Goal: Task Accomplishment & Management: Complete application form

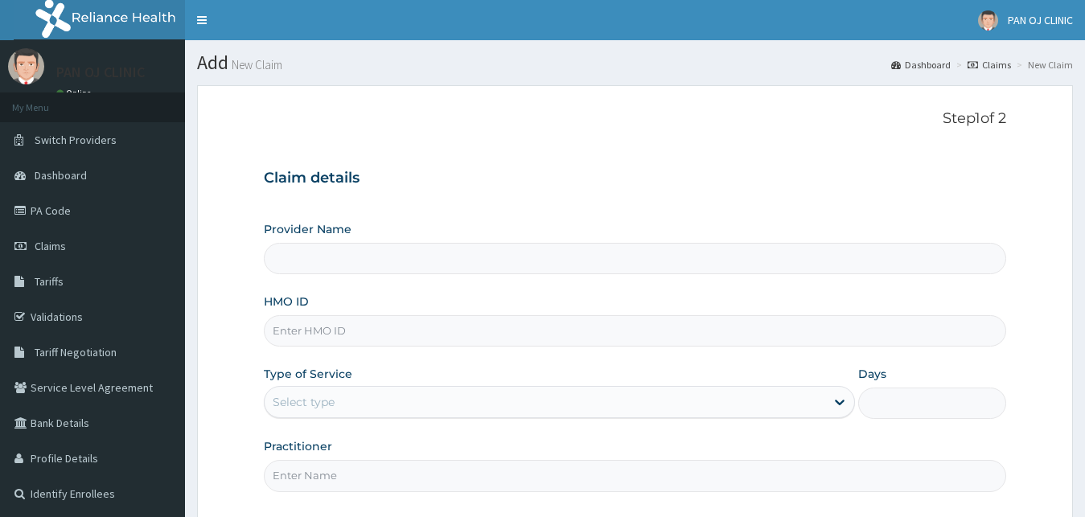
type input "PAN OJ CLINIC"
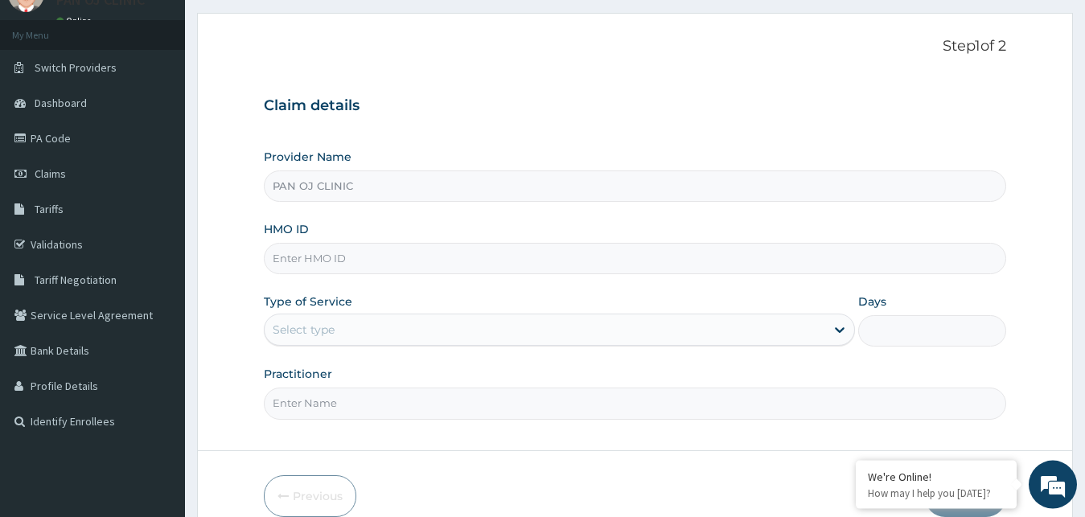
scroll to position [150, 0]
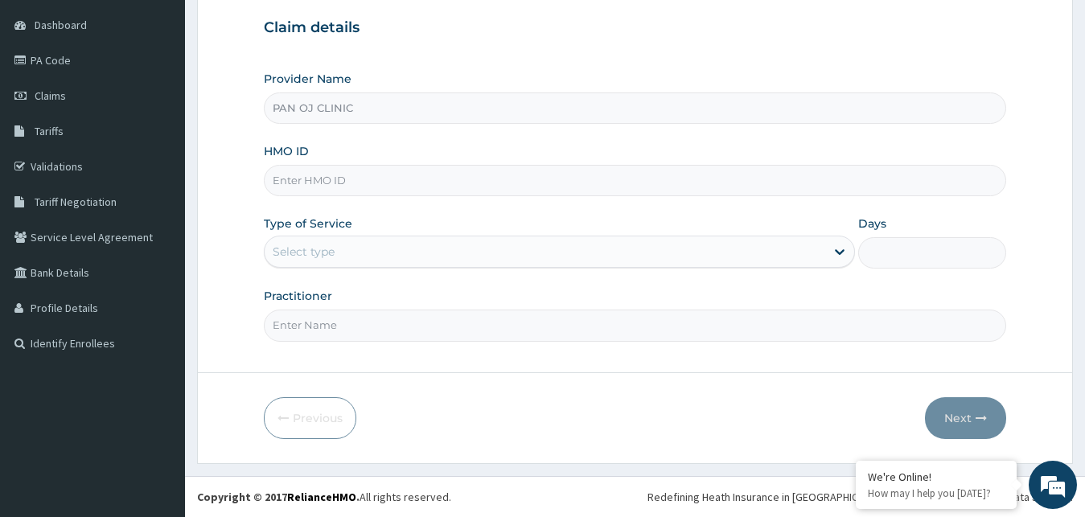
click at [311, 177] on input "HMO ID" at bounding box center [635, 180] width 743 height 31
type input "NCF/10006/B"
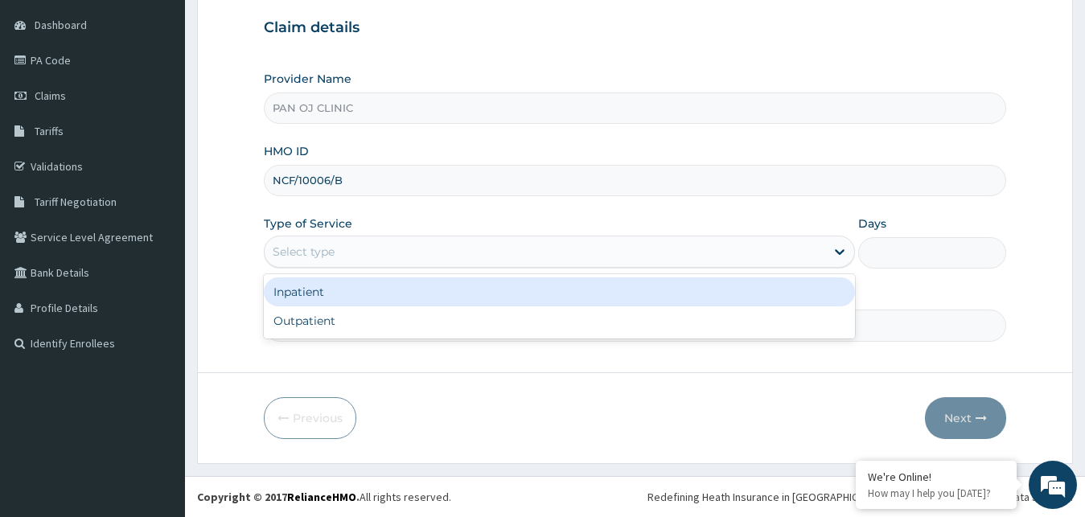
click at [824, 249] on div "Select type" at bounding box center [545, 252] width 561 height 26
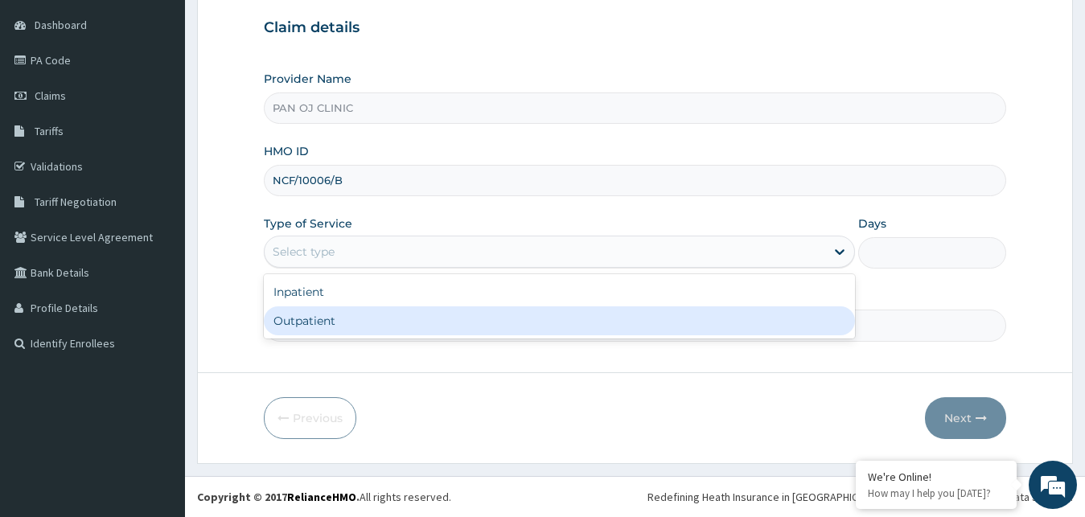
click at [501, 321] on div "Outpatient" at bounding box center [560, 320] width 592 height 29
type input "1"
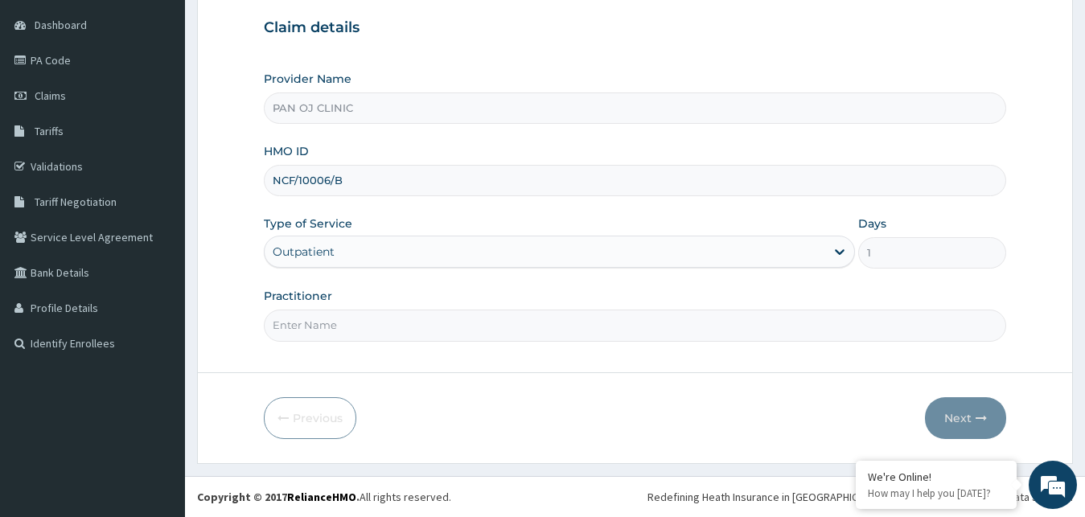
click at [668, 318] on input "Practitioner" at bounding box center [635, 325] width 743 height 31
type input "R"
type input "DR FRANK"
click at [952, 419] on button "Next" at bounding box center [965, 418] width 81 height 42
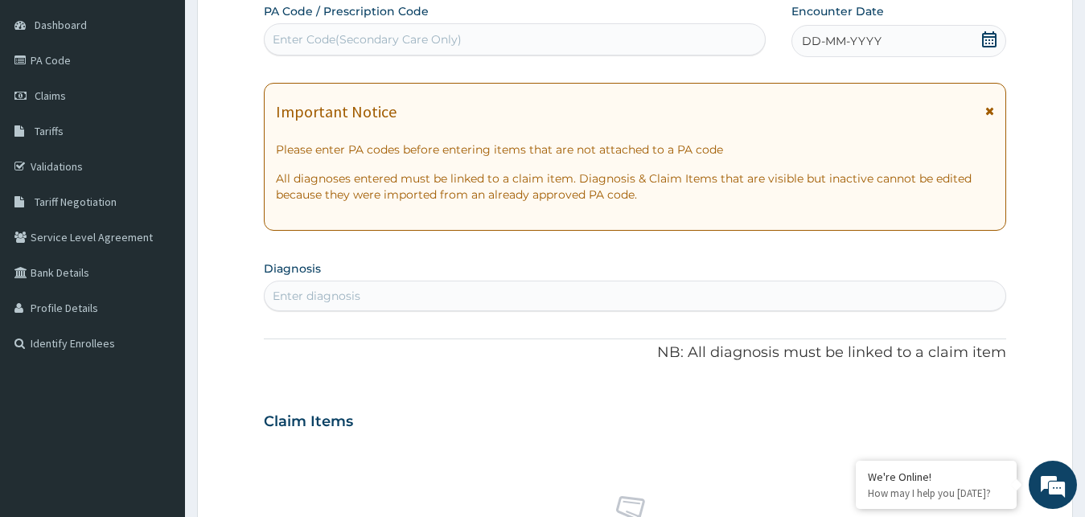
click at [986, 43] on icon at bounding box center [989, 39] width 14 height 16
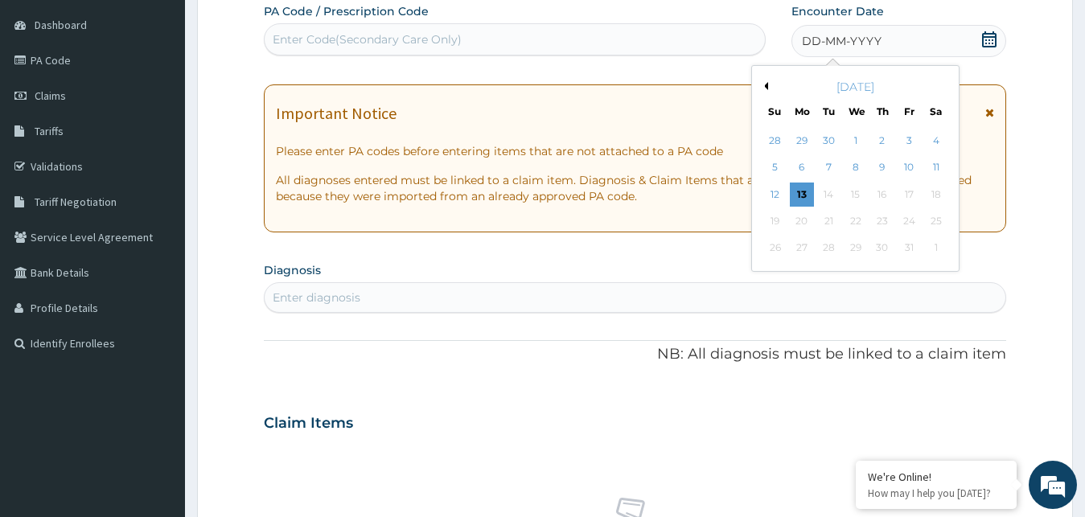
click at [766, 85] on button "Previous Month" at bounding box center [764, 86] width 8 height 8
click at [765, 84] on button "Previous Month" at bounding box center [764, 86] width 8 height 8
click at [765, 82] on div "August 2025" at bounding box center [855, 87] width 194 height 16
click at [767, 85] on button "Previous Month" at bounding box center [764, 86] width 8 height 8
click at [832, 139] on div "1" at bounding box center [828, 141] width 24 height 24
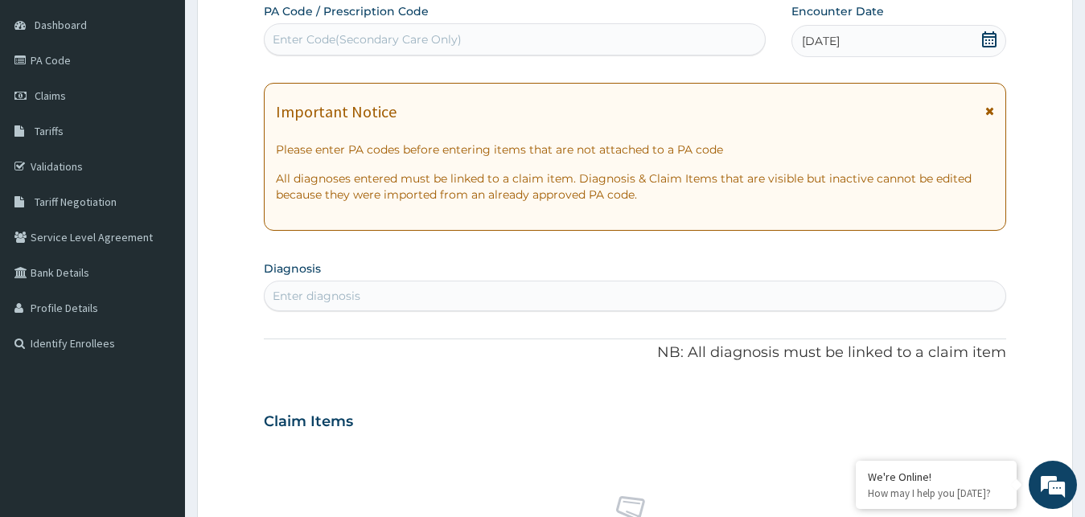
click at [984, 36] on icon at bounding box center [989, 39] width 14 height 16
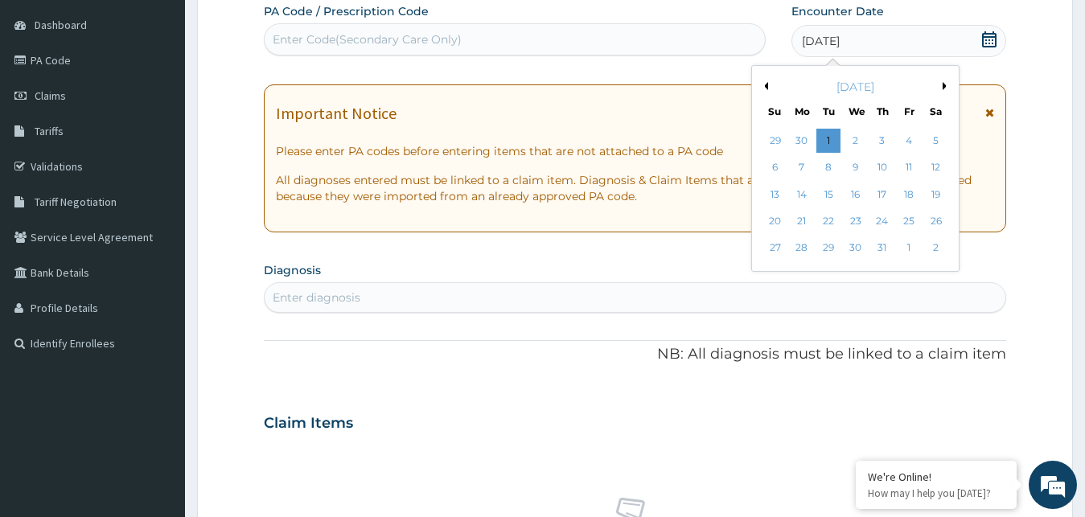
click at [945, 84] on button "Next Month" at bounding box center [947, 86] width 8 height 8
click at [917, 140] on div "1" at bounding box center [909, 141] width 24 height 24
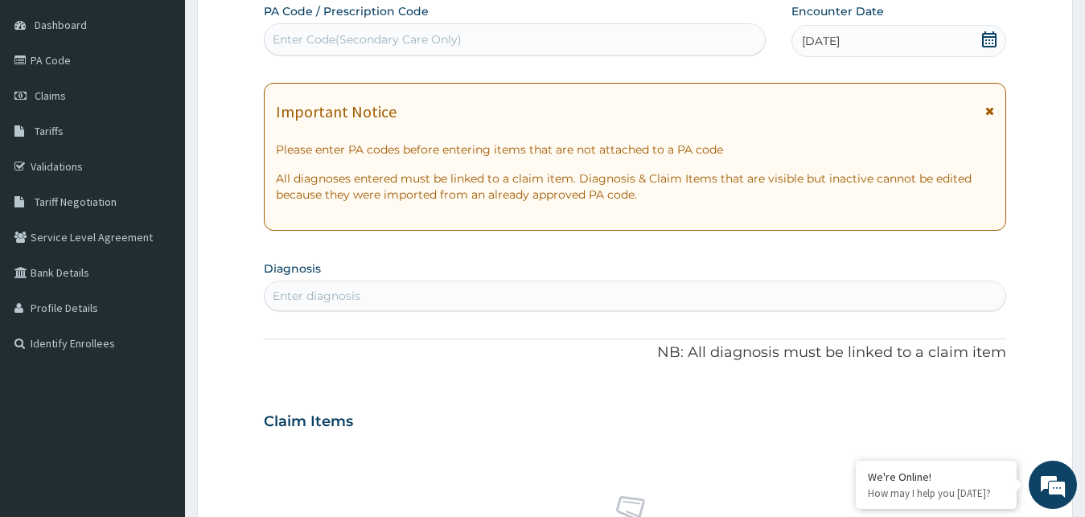
click at [364, 298] on div "Enter diagnosis" at bounding box center [636, 296] width 742 height 26
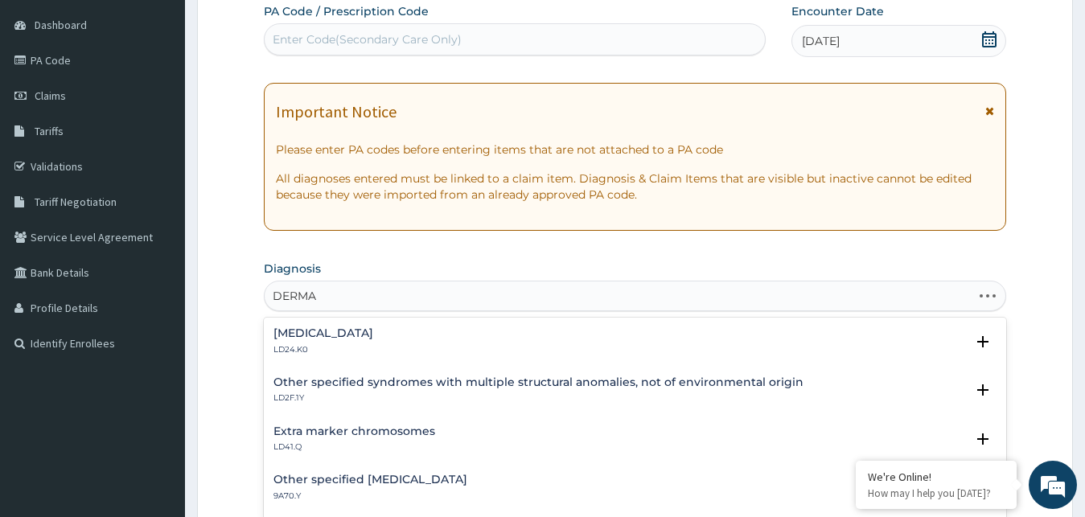
type input "DERMAT"
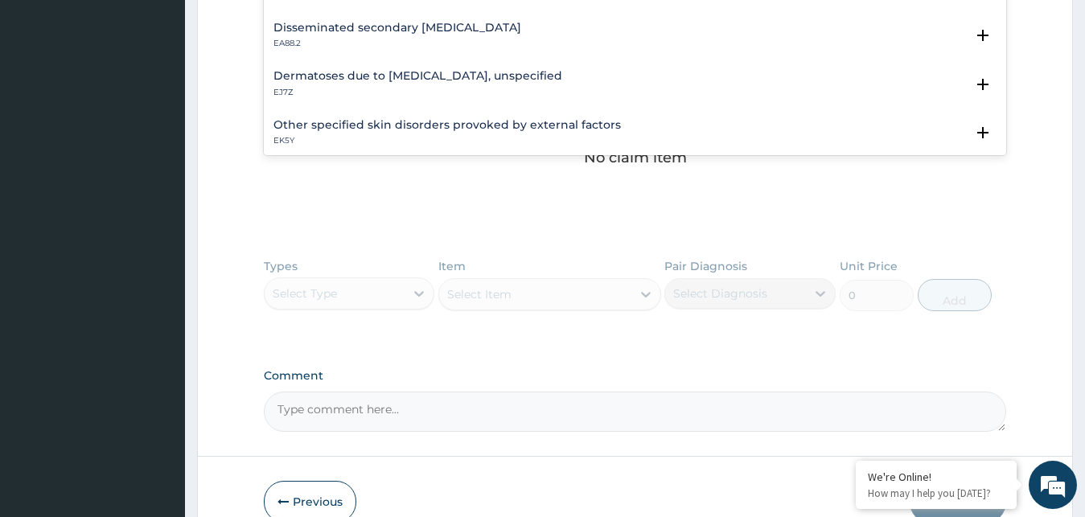
scroll to position [392, 0]
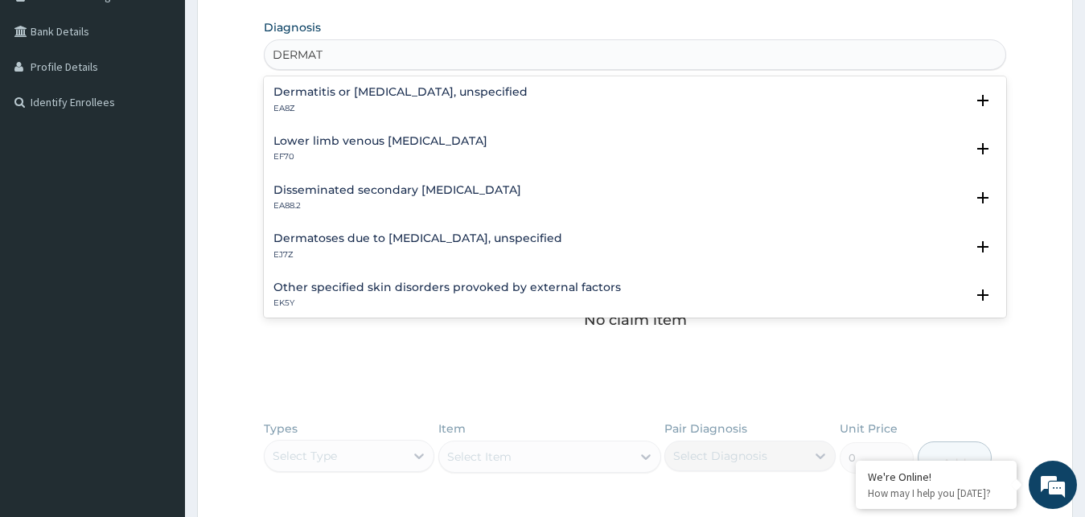
click at [384, 91] on h4 "Dermatitis or eczema, unspecified" at bounding box center [400, 92] width 254 height 12
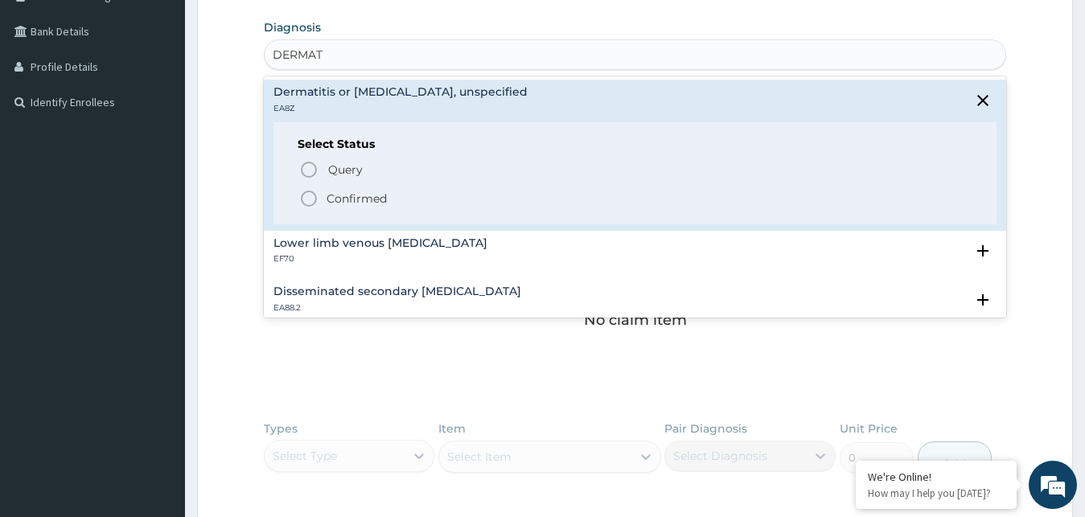
click at [309, 199] on icon "status option filled" at bounding box center [308, 198] width 19 height 19
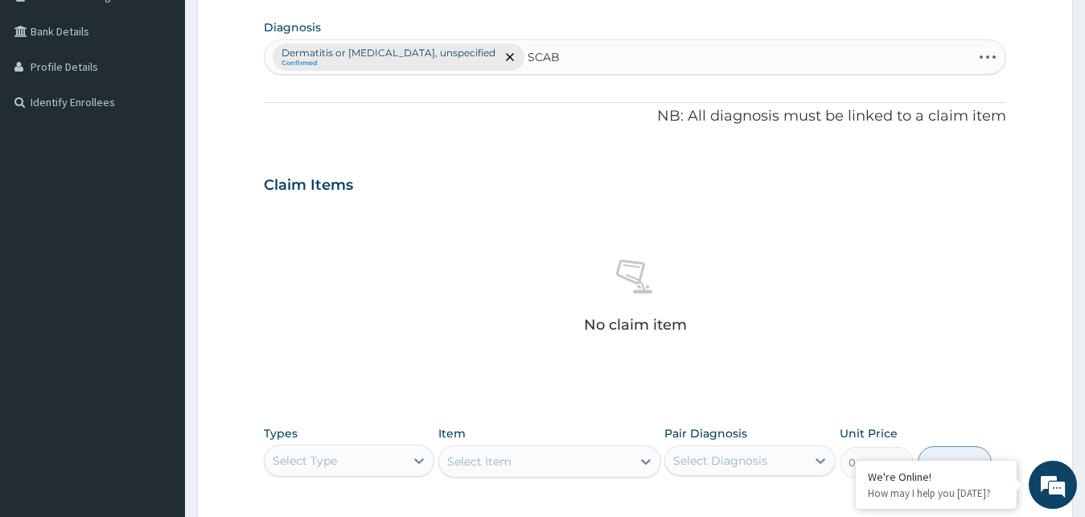
type input "SCABI"
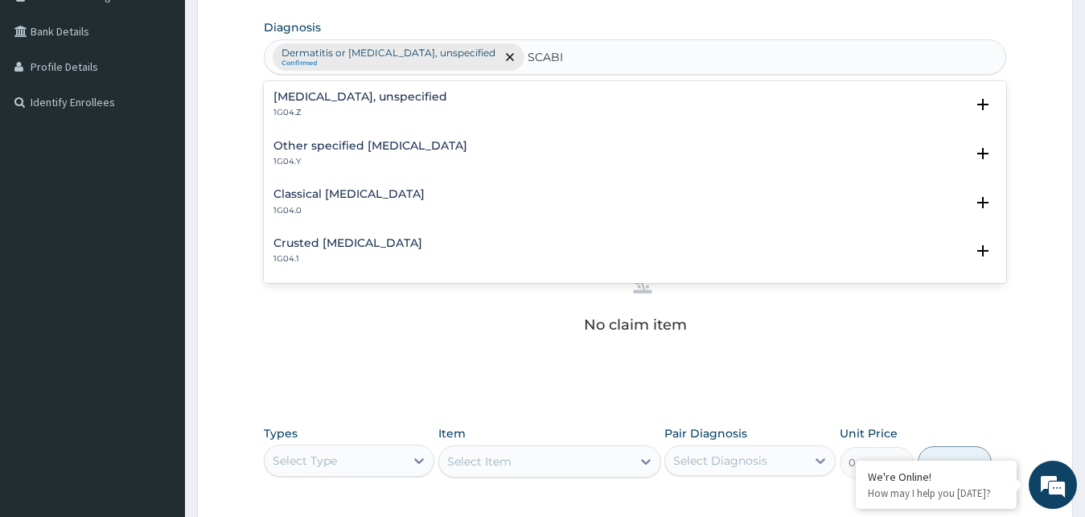
click at [314, 102] on h4 "Scabies, unspecified" at bounding box center [360, 97] width 174 height 12
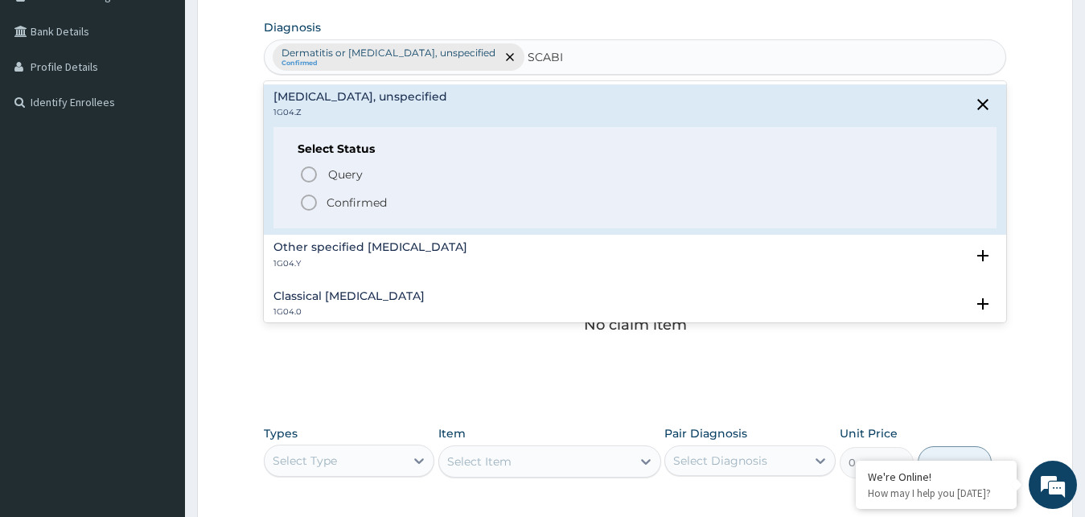
click at [303, 205] on icon "status option filled" at bounding box center [308, 202] width 19 height 19
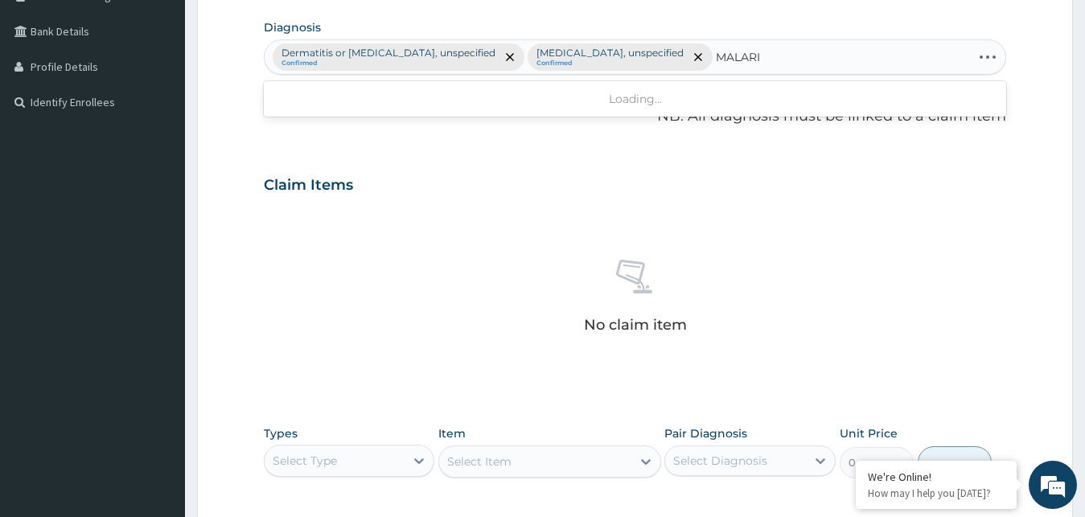
type input "[MEDICAL_DATA]"
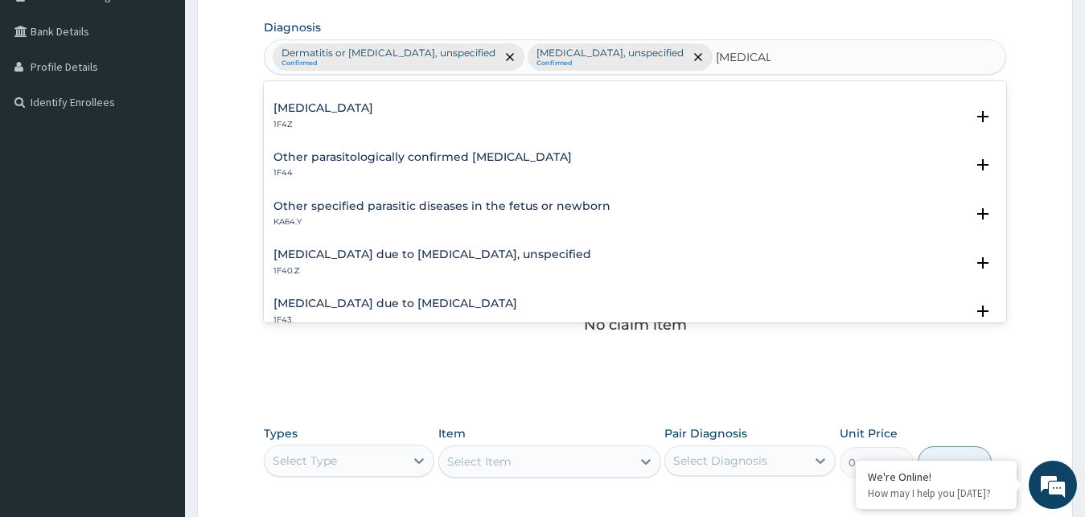
scroll to position [87, 0]
click at [324, 110] on h4 "[MEDICAL_DATA]" at bounding box center [323, 107] width 100 height 12
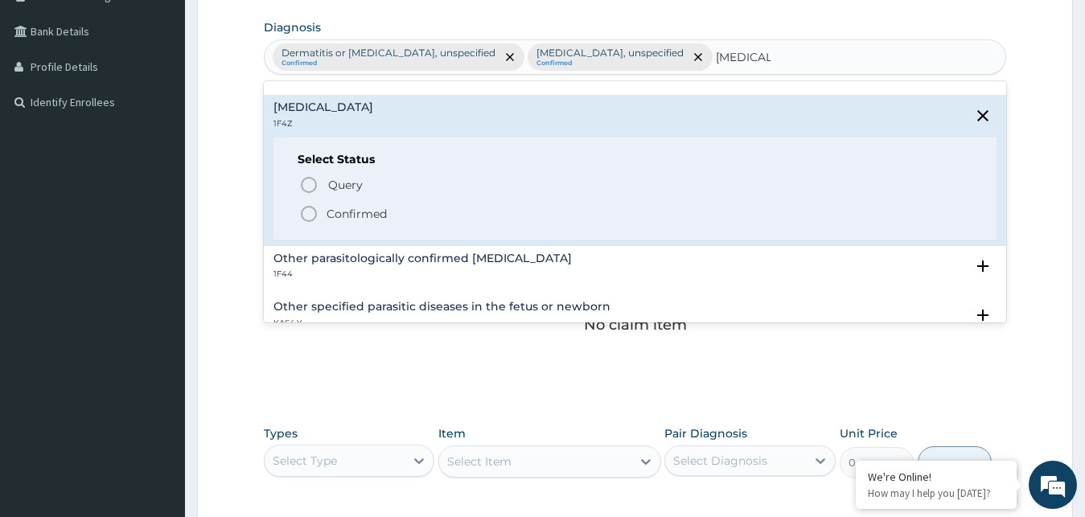
click at [308, 212] on icon "status option filled" at bounding box center [308, 213] width 19 height 19
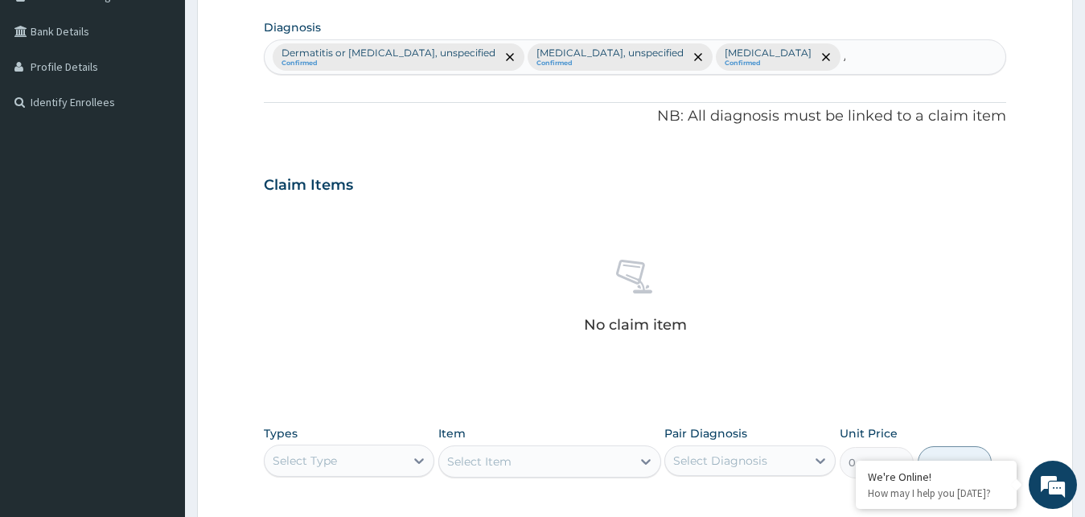
click at [761, 49] on div "Dermatitis or eczema, unspecified Confirmed Scabies, unspecified Confirmed Mala…" at bounding box center [636, 57] width 742 height 34
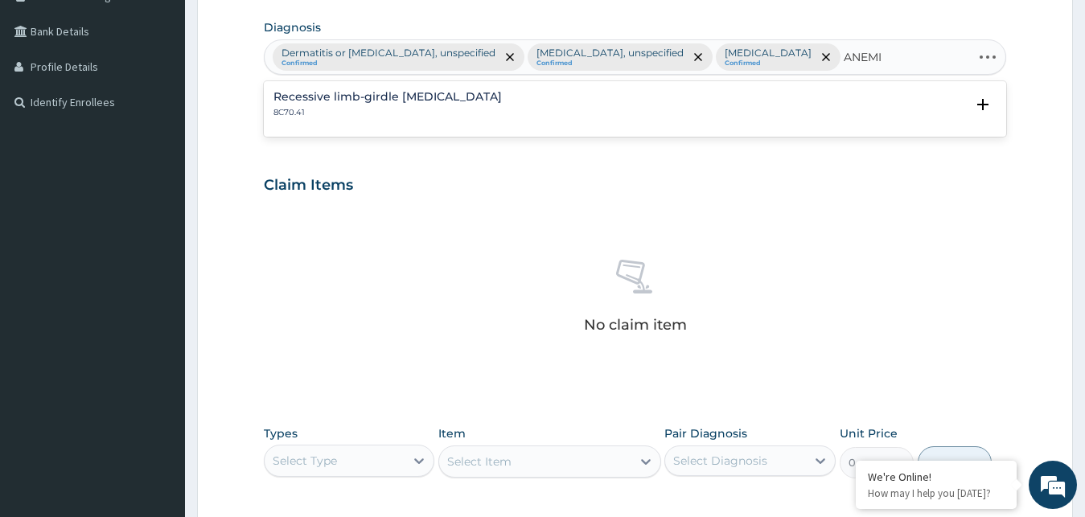
type input "ANEMIA"
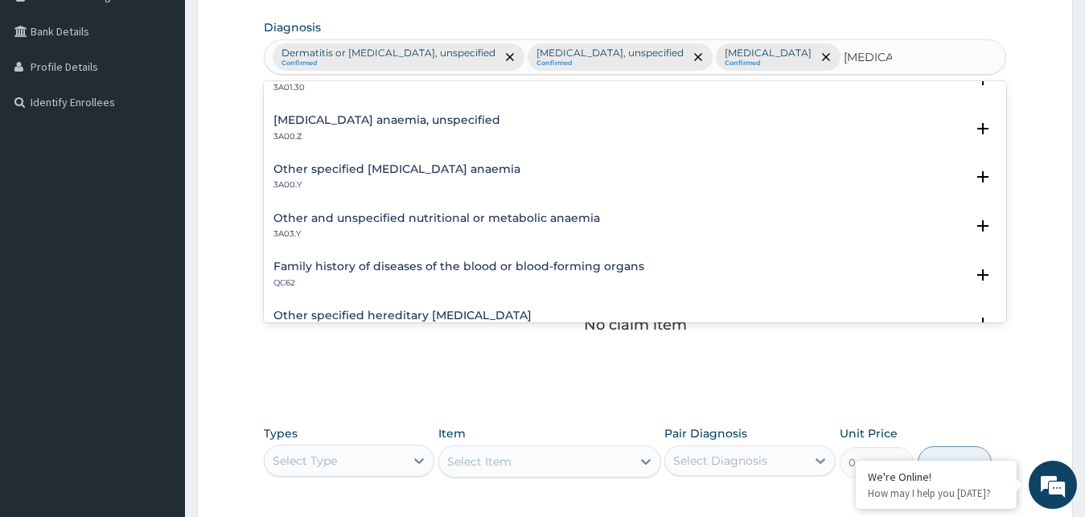
scroll to position [825, 0]
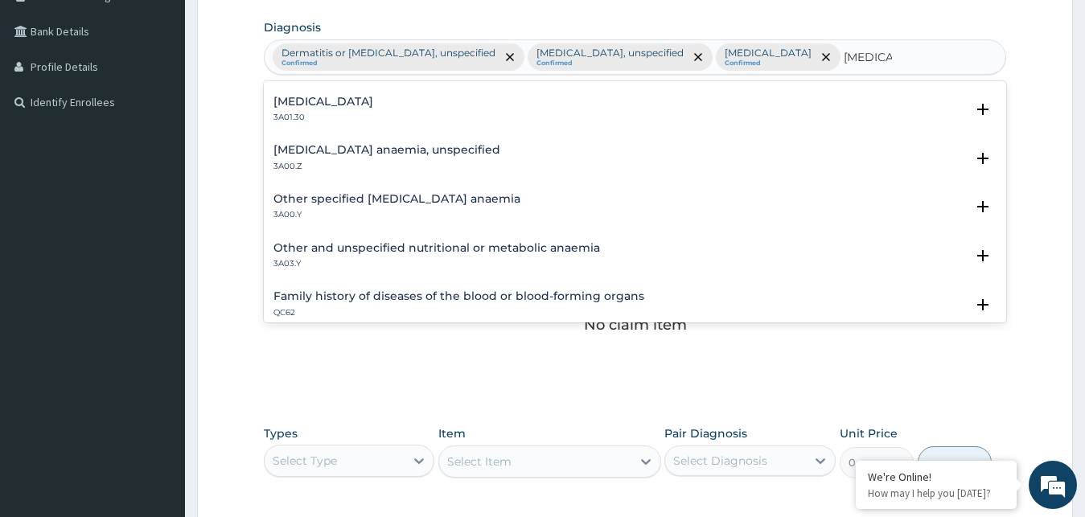
click at [344, 161] on p "3A00.Z" at bounding box center [386, 166] width 227 height 11
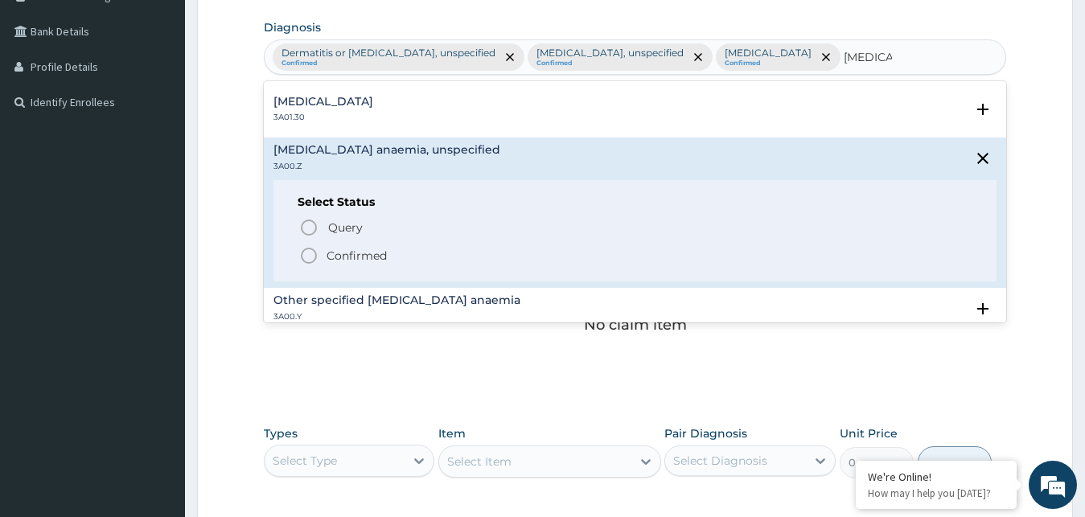
click at [314, 260] on icon "status option filled" at bounding box center [308, 255] width 19 height 19
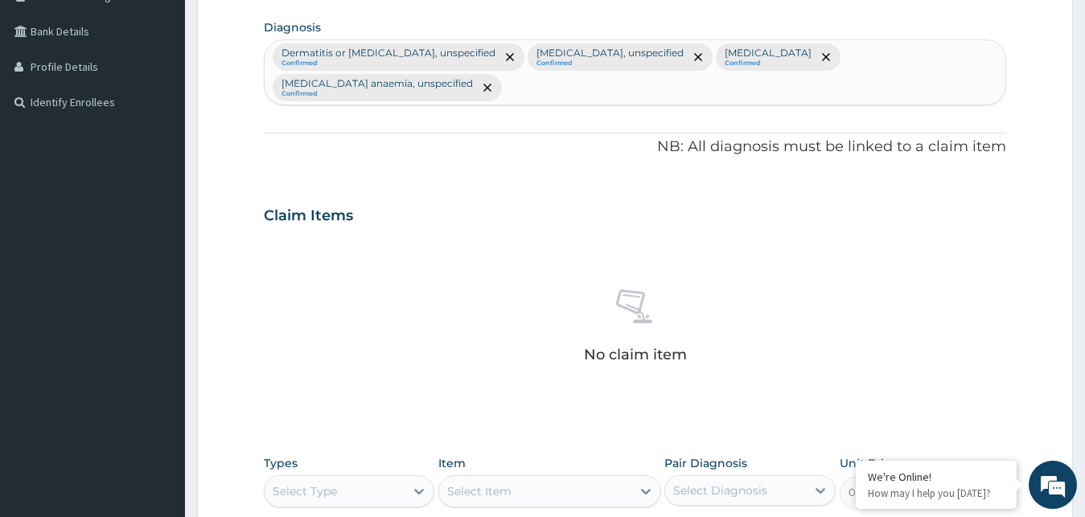
scroll to position [643, 0]
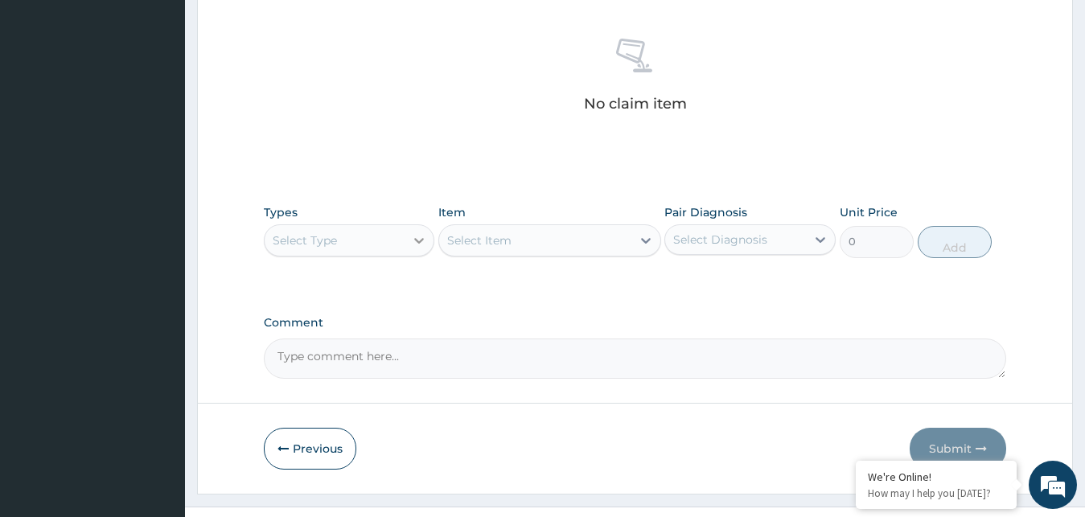
click at [410, 226] on div at bounding box center [419, 240] width 29 height 29
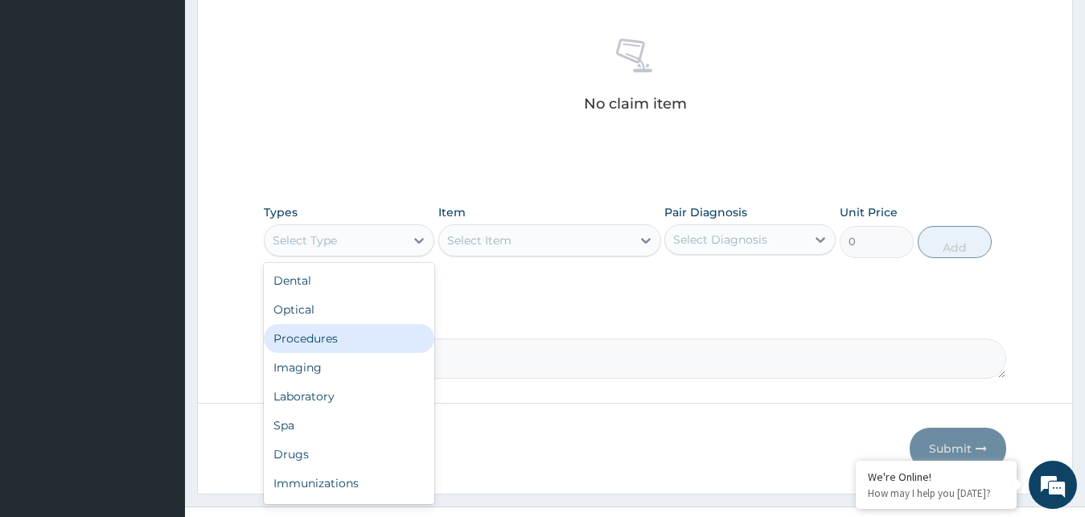
scroll to position [0, 0]
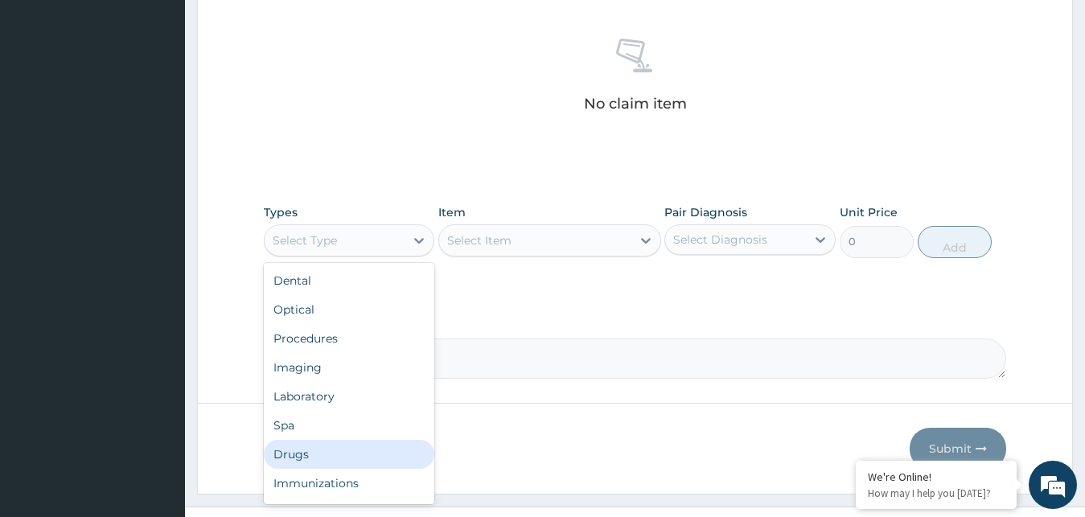
drag, startPoint x: 305, startPoint y: 421, endPoint x: 307, endPoint y: 413, distance: 8.4
click at [305, 440] on div "Drugs" at bounding box center [349, 454] width 171 height 29
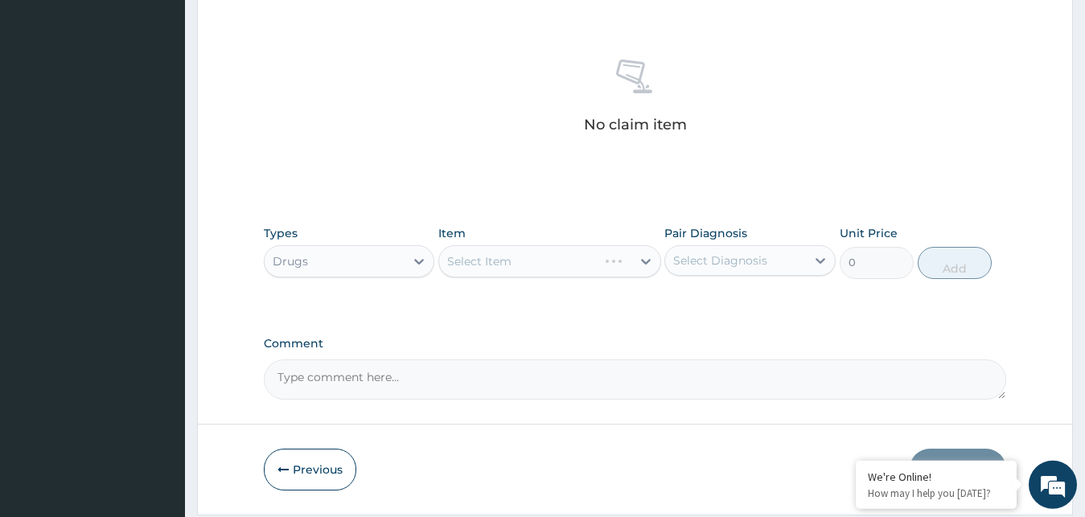
scroll to position [643, 0]
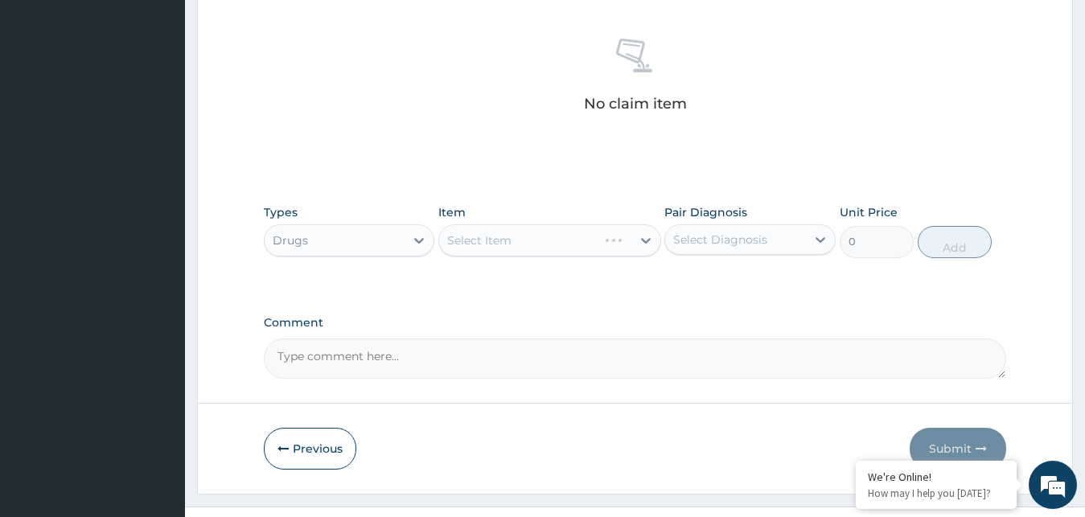
click at [634, 224] on div "Select Item" at bounding box center [549, 240] width 223 height 32
click at [638, 224] on div "Select Item" at bounding box center [549, 240] width 223 height 32
click at [628, 228] on div "Select Item" at bounding box center [535, 241] width 192 height 26
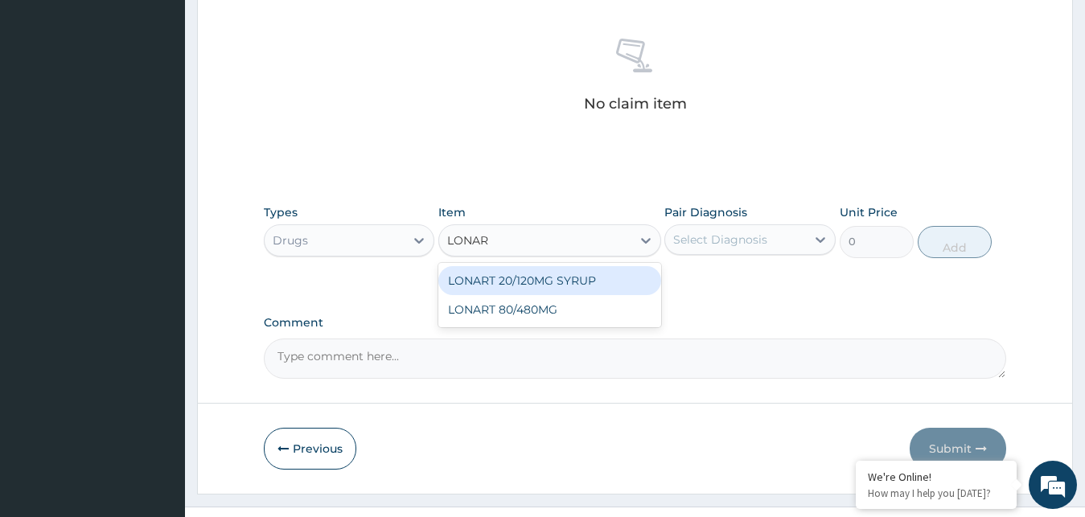
type input "LONART"
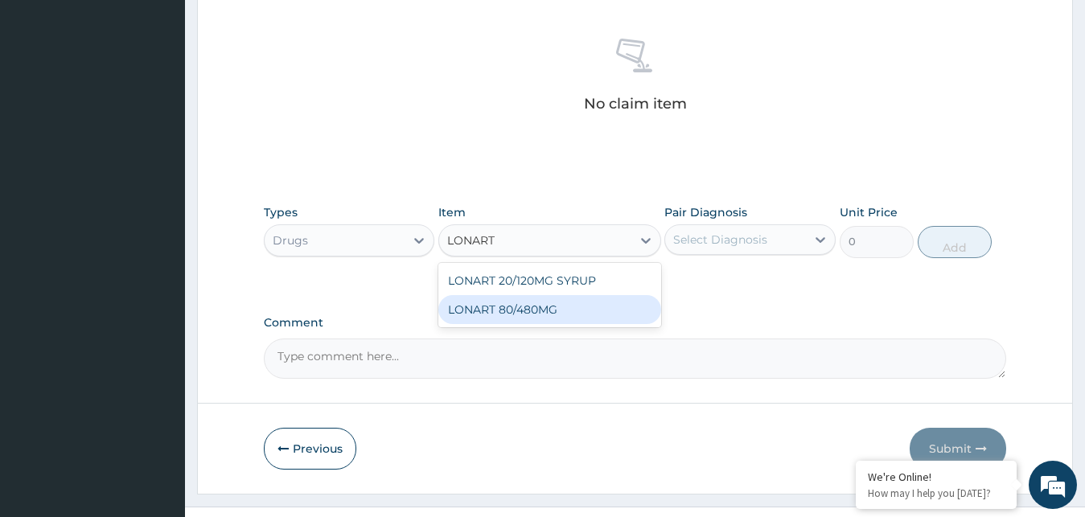
click at [571, 295] on div "LONART 80/480MG" at bounding box center [549, 309] width 223 height 29
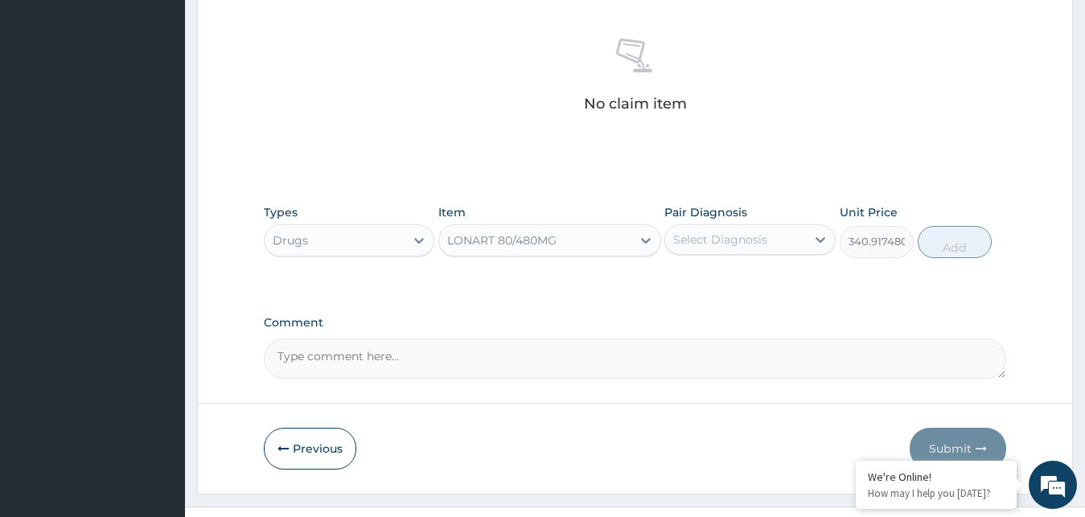
type input "340.91748046875"
click at [775, 227] on div "Select Diagnosis" at bounding box center [735, 240] width 141 height 26
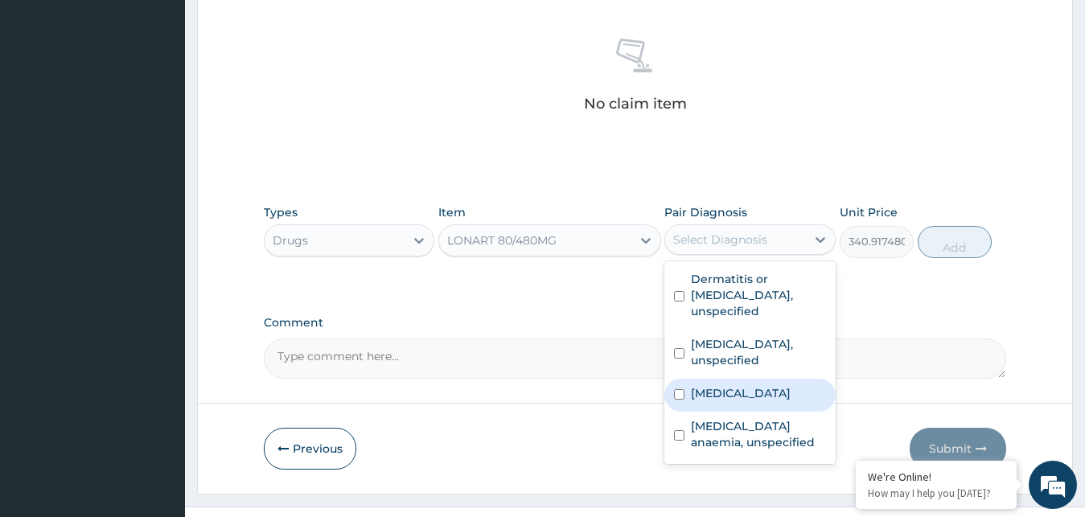
click at [715, 385] on label "[MEDICAL_DATA]" at bounding box center [741, 393] width 100 height 16
checkbox input "true"
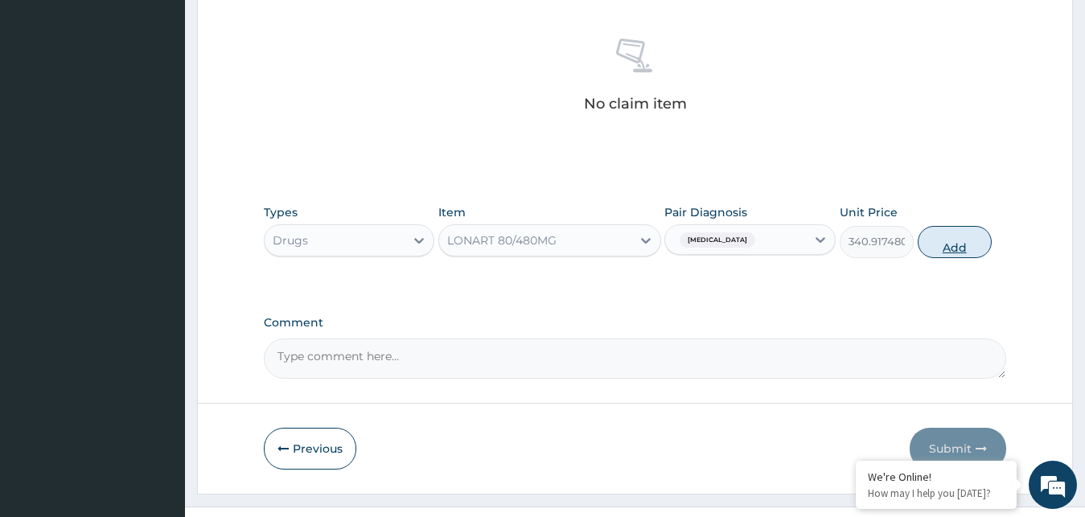
click at [964, 226] on button "Add" at bounding box center [955, 242] width 74 height 32
type input "0"
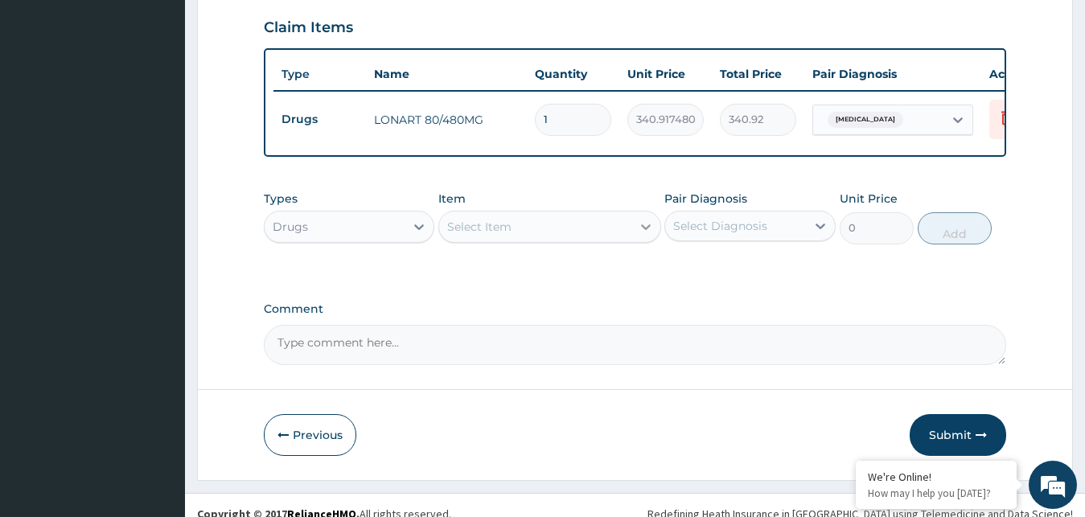
click at [647, 219] on icon at bounding box center [646, 227] width 16 height 16
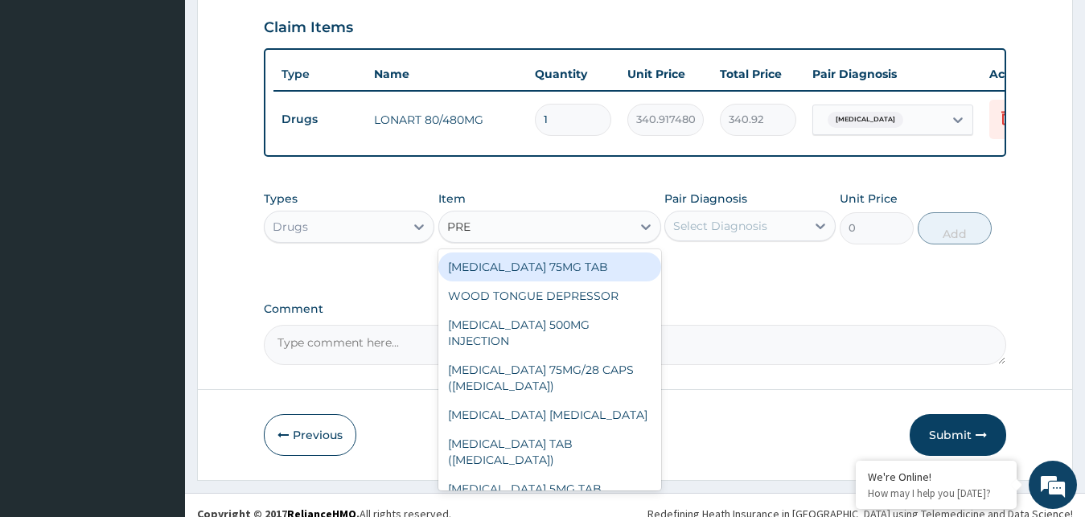
type input "PRED"
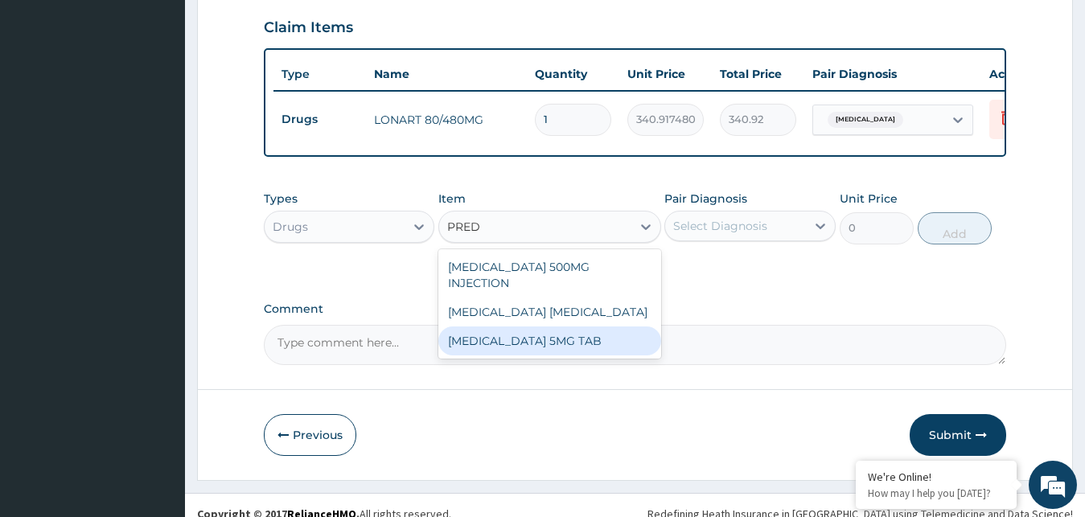
click at [580, 333] on div "[MEDICAL_DATA] 5MG TAB" at bounding box center [549, 341] width 223 height 29
type input "52.5"
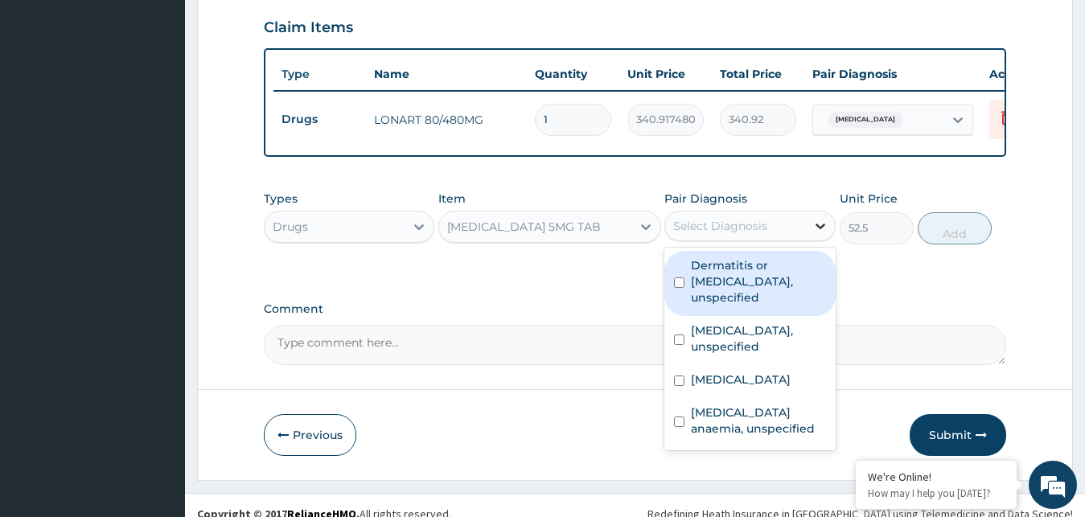
click at [818, 224] on icon at bounding box center [821, 227] width 10 height 6
drag, startPoint x: 741, startPoint y: 259, endPoint x: 792, endPoint y: 241, distance: 54.4
click at [740, 257] on label "Dermatitis or eczema, unspecified" at bounding box center [758, 281] width 135 height 48
checkbox input "true"
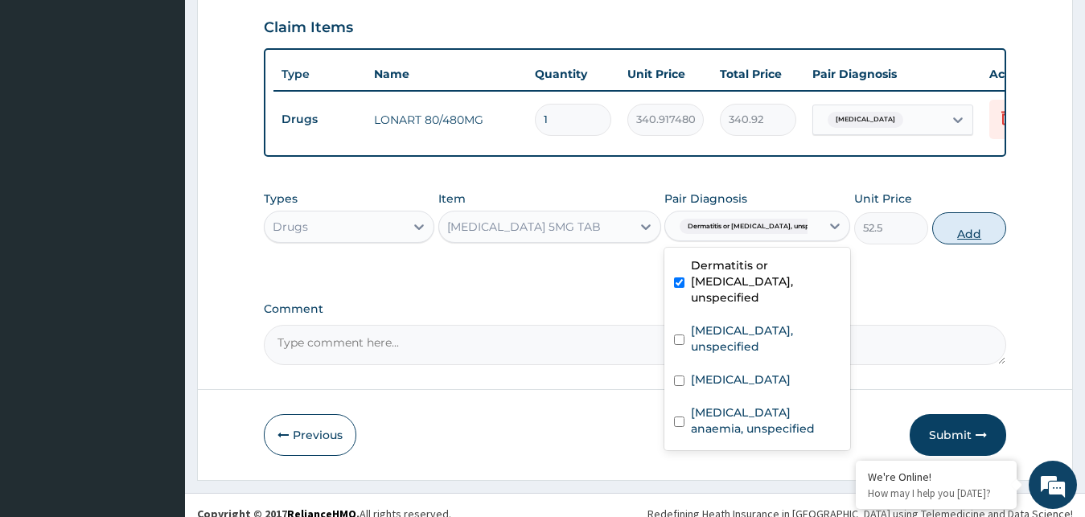
click at [975, 212] on button "Add" at bounding box center [969, 228] width 74 height 32
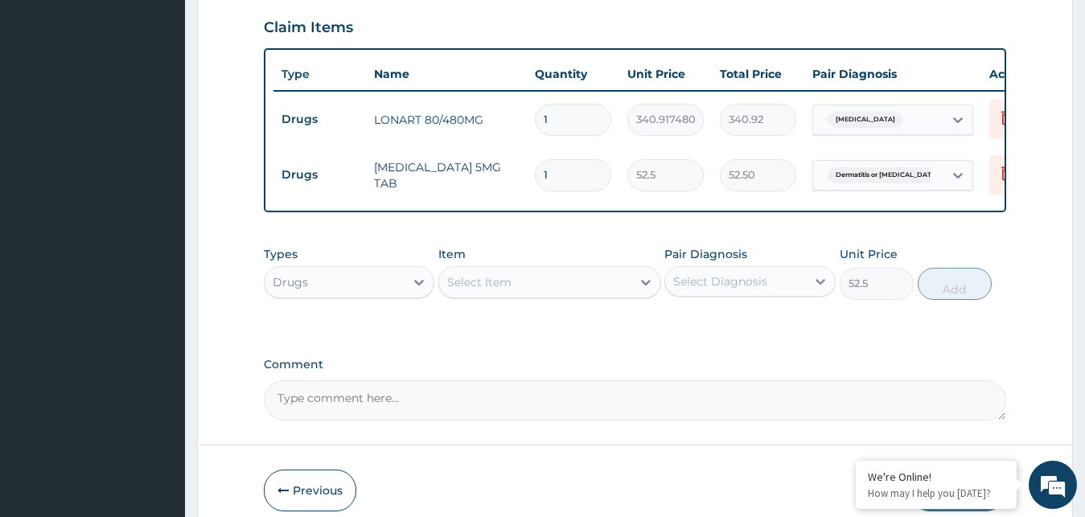
type input "0"
type input "15"
type input "787.50"
type input "15"
click at [639, 274] on icon at bounding box center [646, 282] width 16 height 16
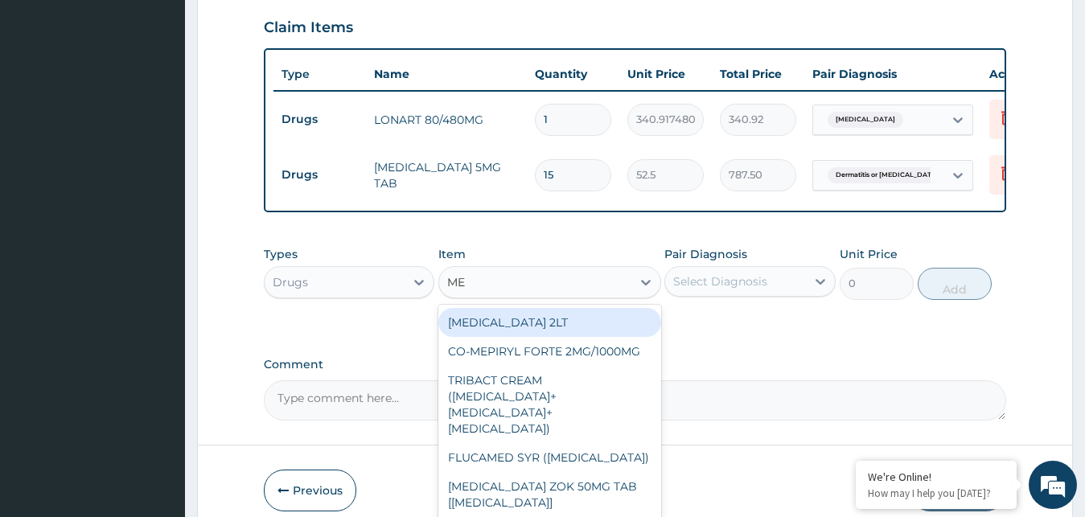
type input "M"
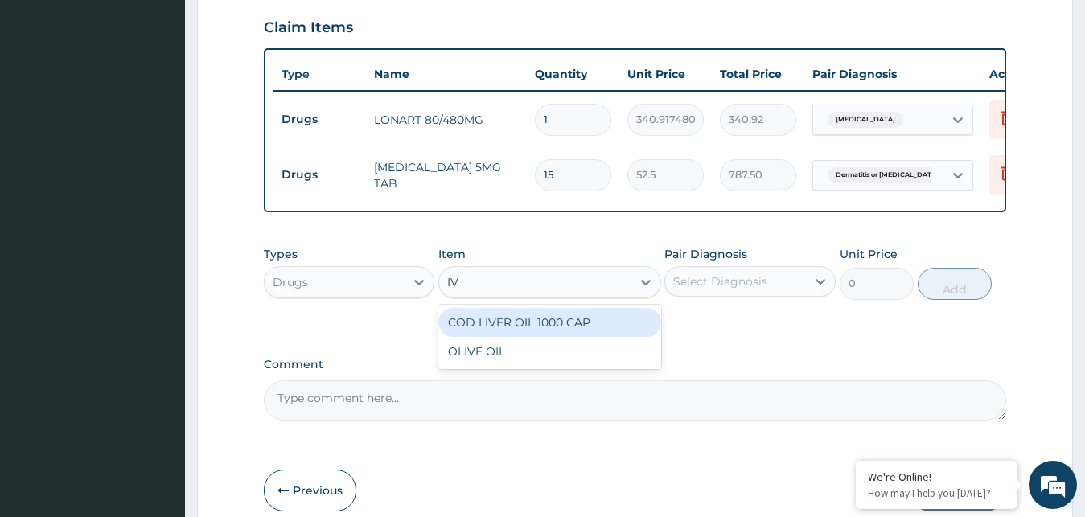
type input "I"
type input "ALBEND"
drag, startPoint x: 627, startPoint y: 297, endPoint x: 668, endPoint y: 295, distance: 40.2
click at [627, 308] on div "[MEDICAL_DATA] 200 TAB" at bounding box center [549, 322] width 223 height 29
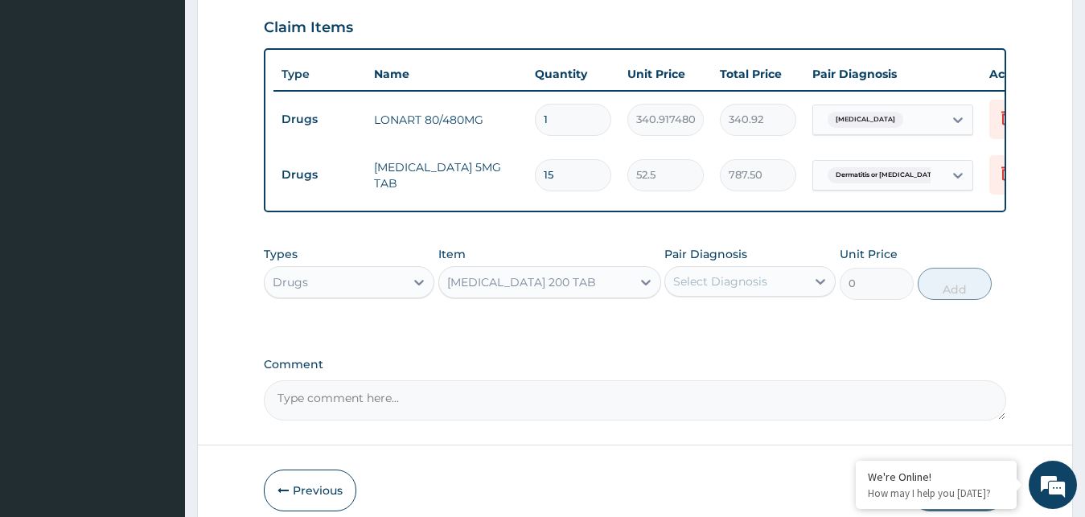
type input "102.375"
click at [776, 271] on div "Select Diagnosis" at bounding box center [735, 282] width 141 height 26
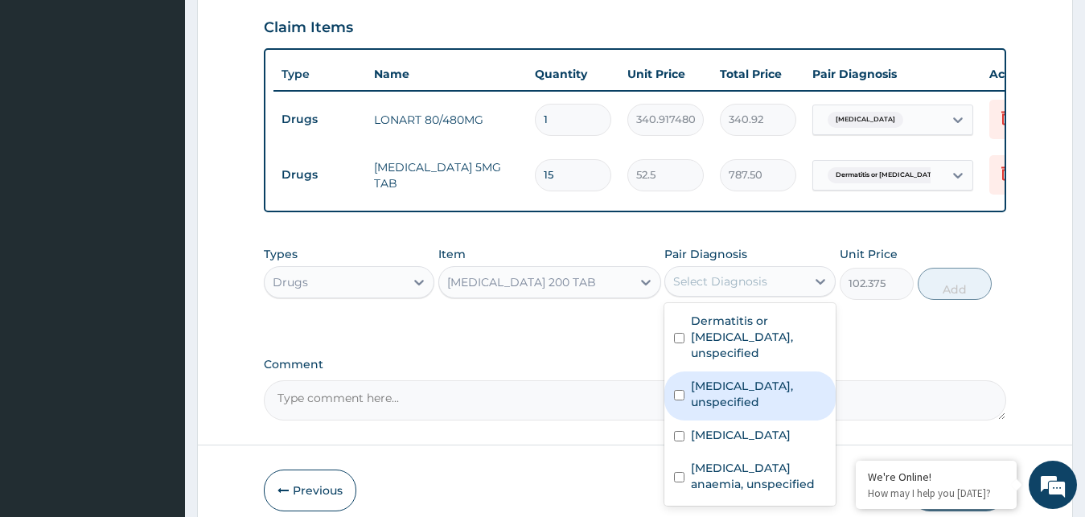
drag, startPoint x: 701, startPoint y: 353, endPoint x: 721, endPoint y: 330, distance: 30.3
click at [703, 378] on label "Scabies, unspecified" at bounding box center [758, 394] width 135 height 32
checkbox input "true"
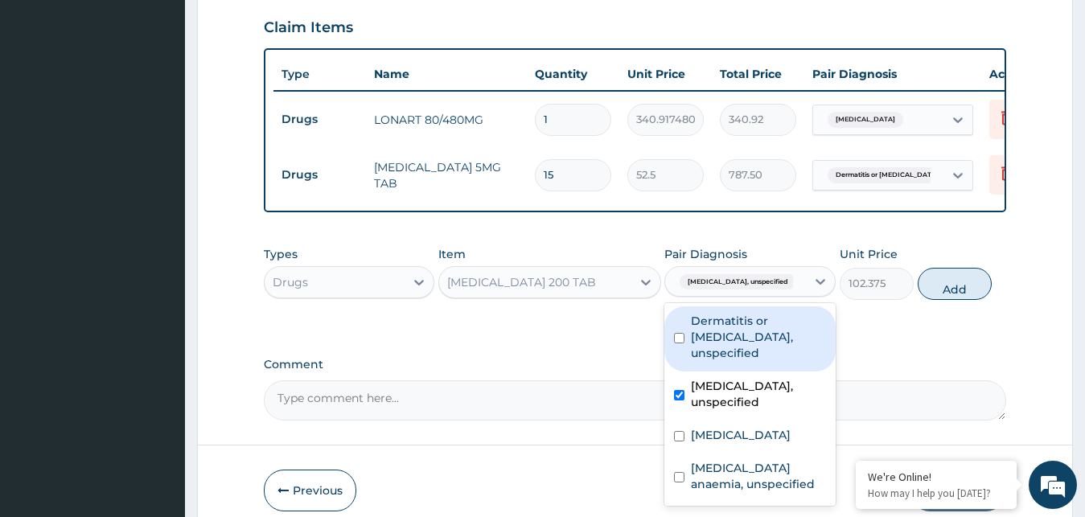
drag, startPoint x: 743, startPoint y: 315, endPoint x: 792, endPoint y: 298, distance: 52.2
click at [745, 314] on label "Dermatitis or eczema, unspecified" at bounding box center [758, 337] width 135 height 48
checkbox input "true"
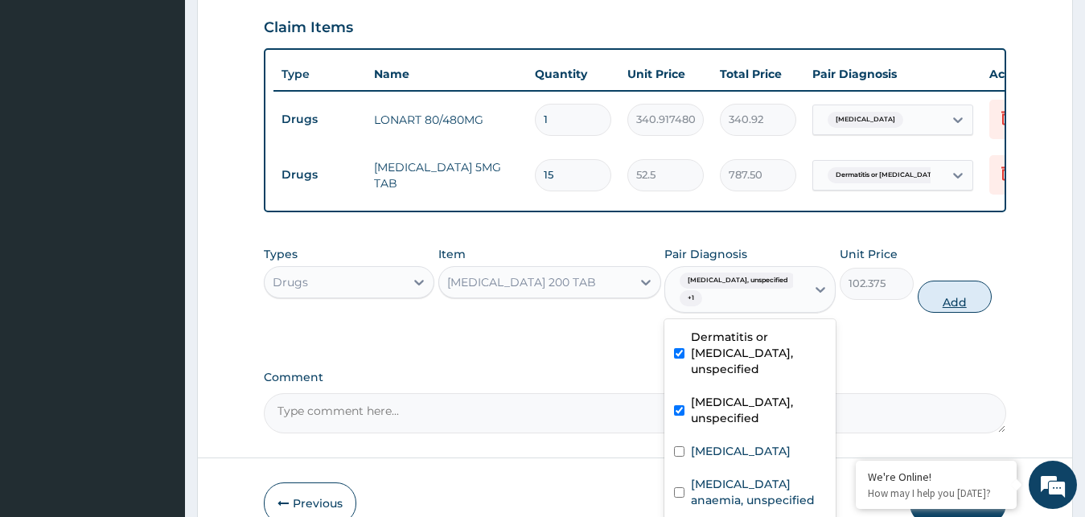
click at [946, 281] on button "Add" at bounding box center [955, 297] width 74 height 32
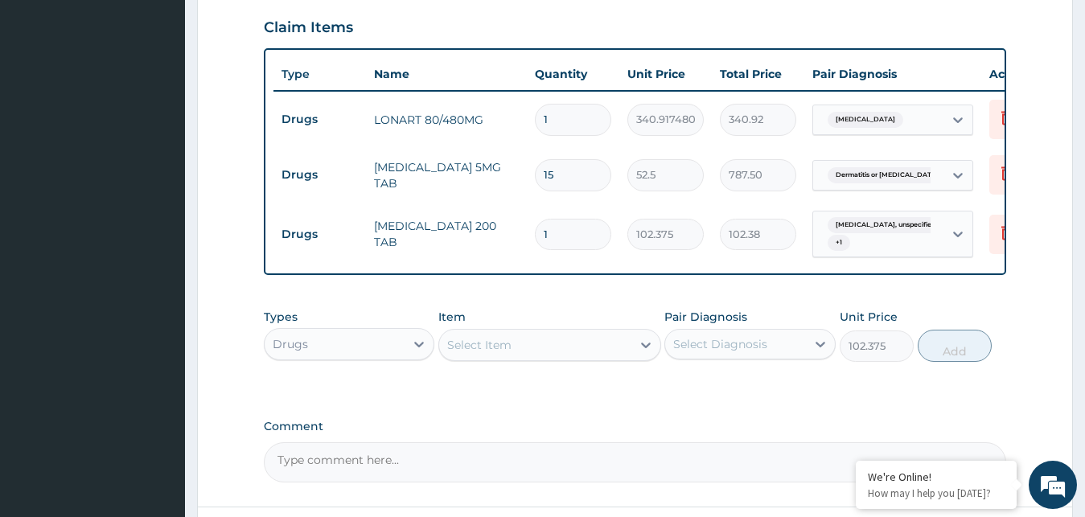
type input "0"
type input "0.00"
type input "4"
type input "409.50"
type input "4"
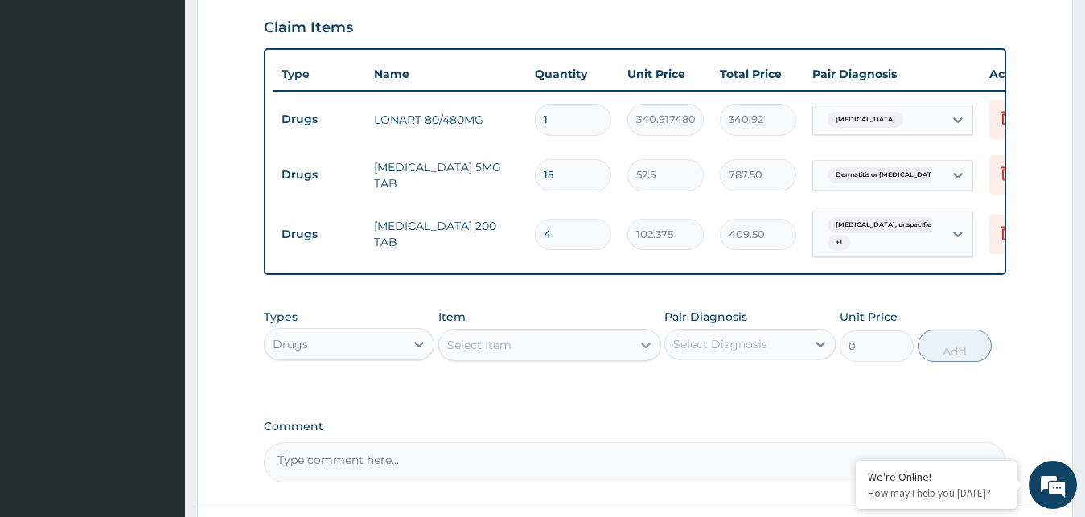
click at [635, 331] on div at bounding box center [645, 345] width 29 height 29
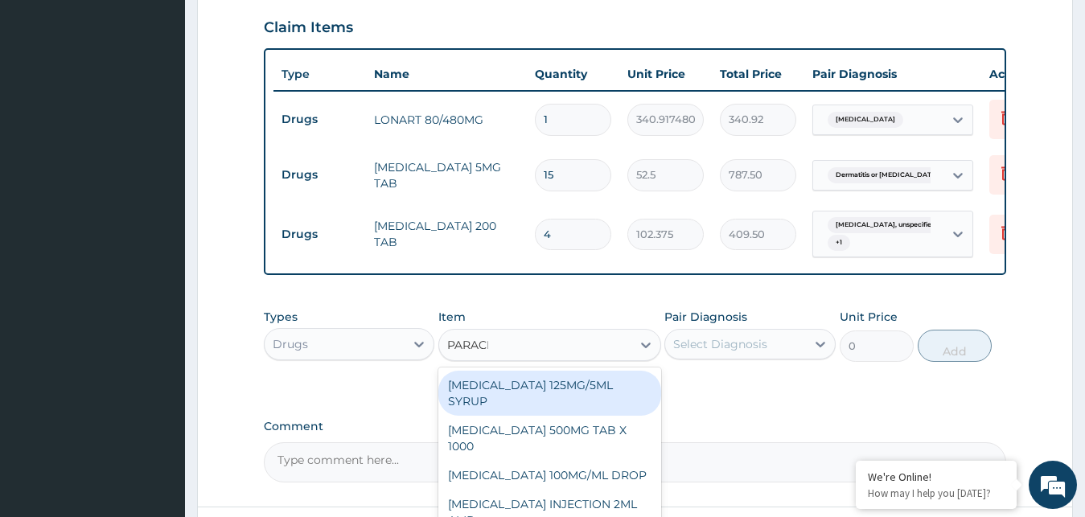
type input "PARACET"
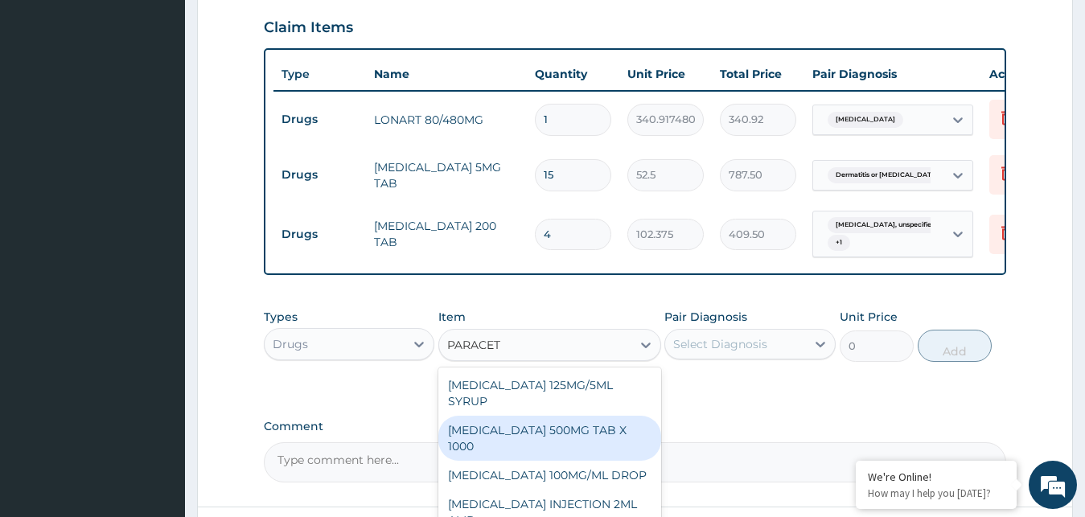
click at [559, 417] on div "[MEDICAL_DATA] 500MG TAB X 1000" at bounding box center [549, 438] width 223 height 45
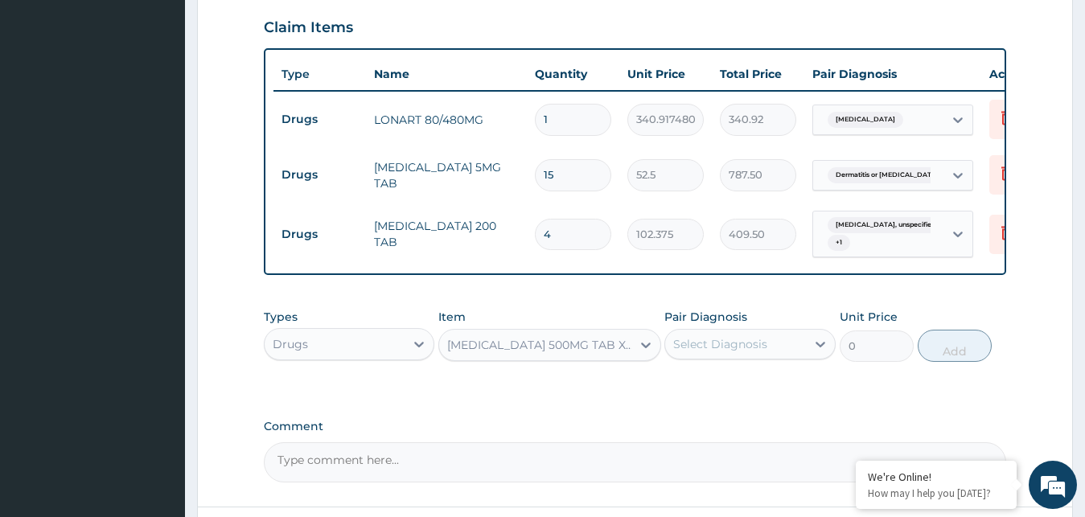
type input "11.02499961853027"
click at [766, 336] on div "Select Diagnosis" at bounding box center [720, 344] width 94 height 16
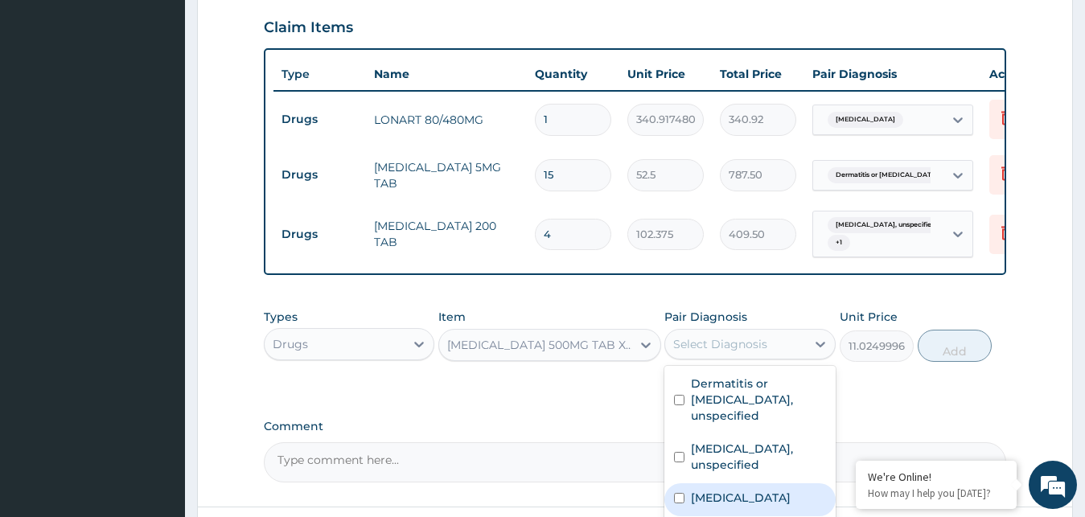
click at [719, 490] on label "[MEDICAL_DATA]" at bounding box center [741, 498] width 100 height 16
checkbox input "true"
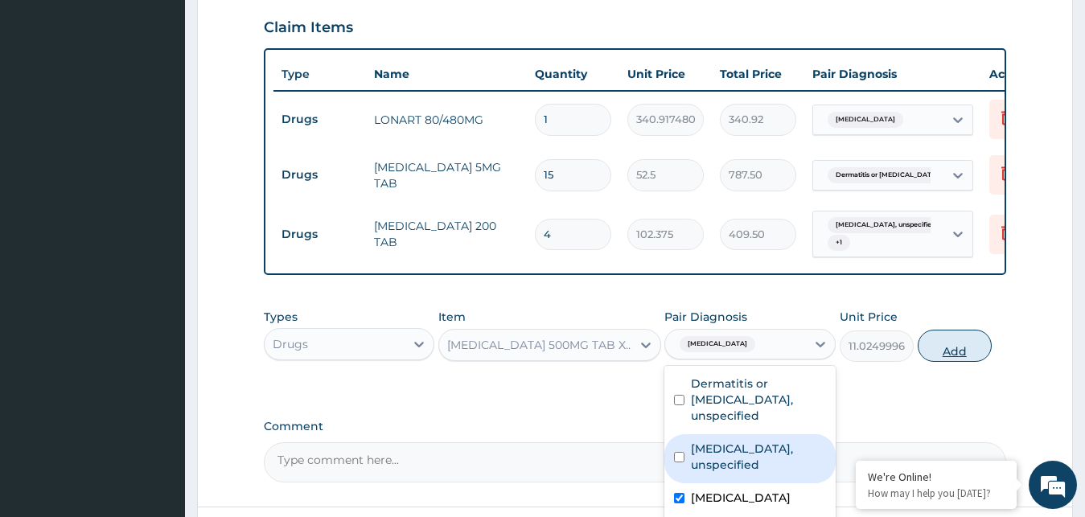
click at [951, 330] on button "Add" at bounding box center [955, 346] width 74 height 32
type input "0"
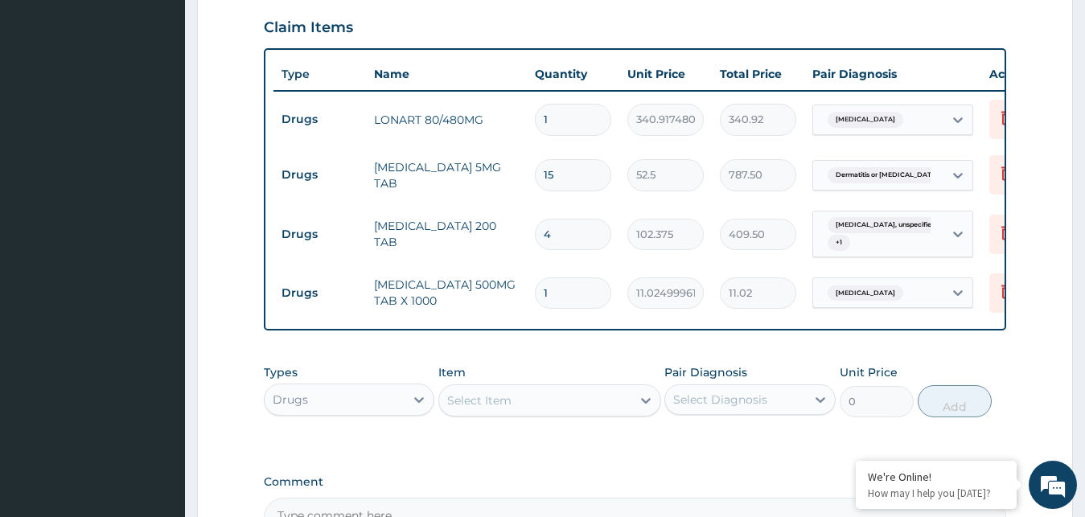
type input "16"
type input "176.40"
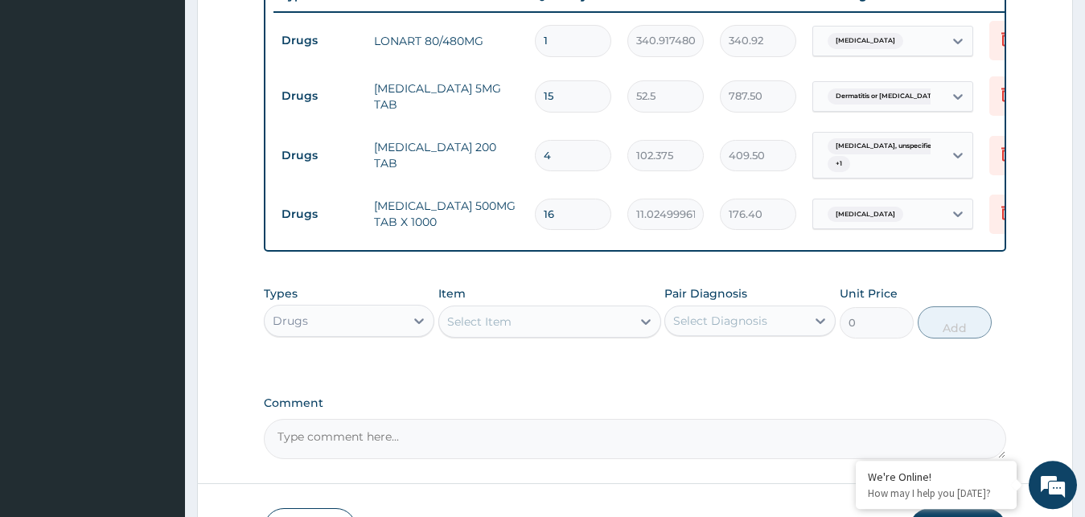
scroll to position [662, 0]
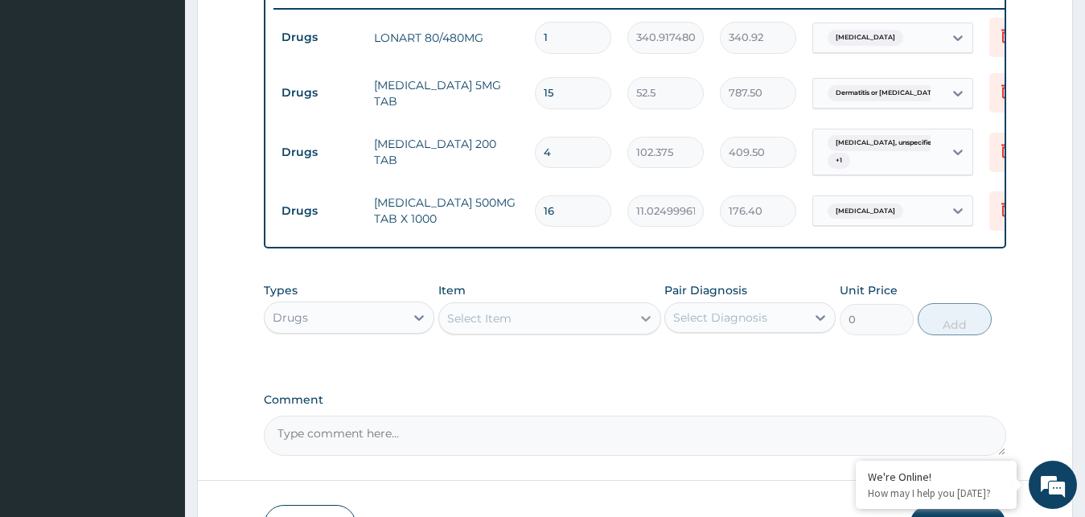
type input "16"
drag, startPoint x: 636, startPoint y: 302, endPoint x: 599, endPoint y: 319, distance: 41.0
click at [635, 304] on div at bounding box center [645, 318] width 29 height 29
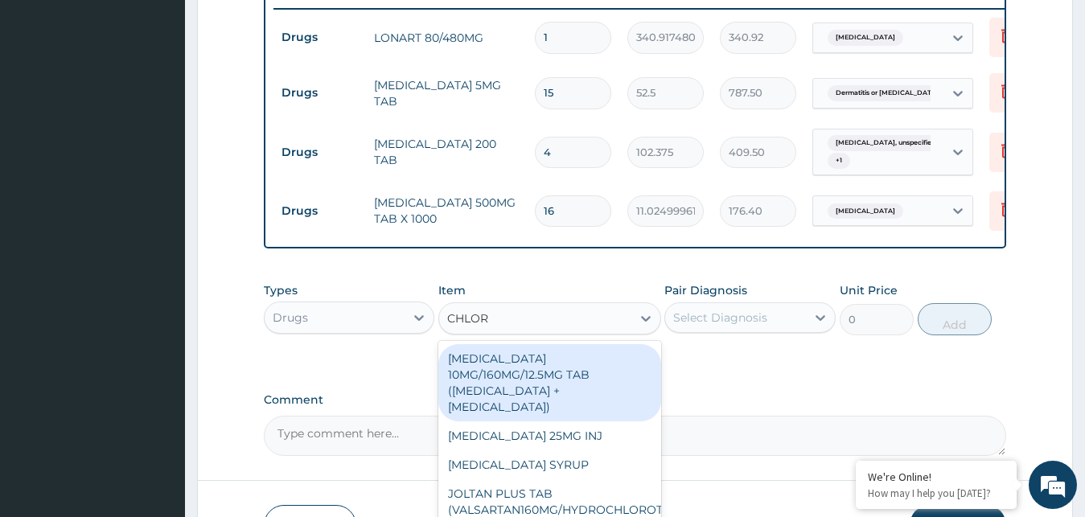
type input "CHLORP"
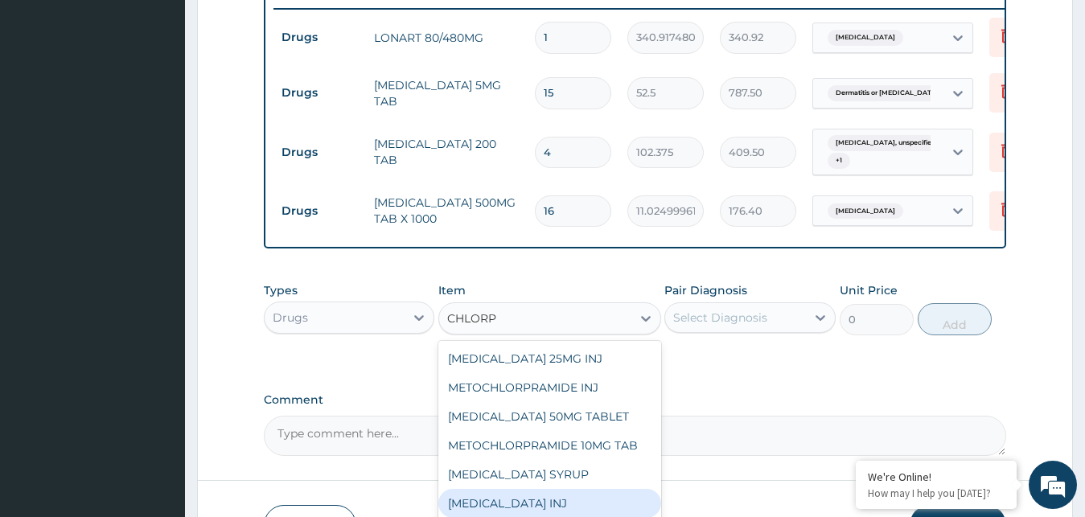
scroll to position [744, 0]
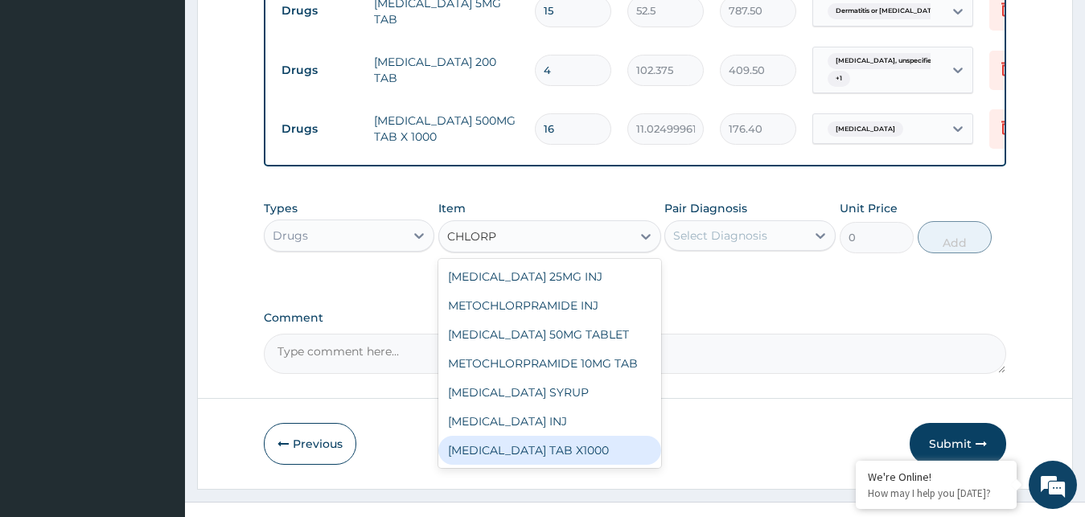
click at [551, 436] on div "[MEDICAL_DATA] TAB X1000" at bounding box center [549, 450] width 223 height 29
type input "52.5"
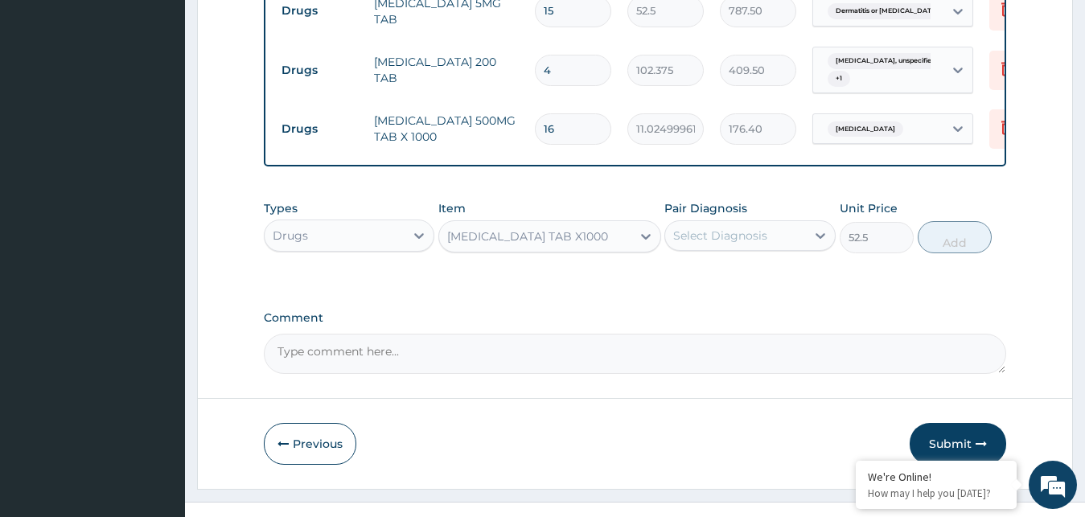
click at [795, 225] on div "Select Diagnosis" at bounding box center [735, 236] width 141 height 26
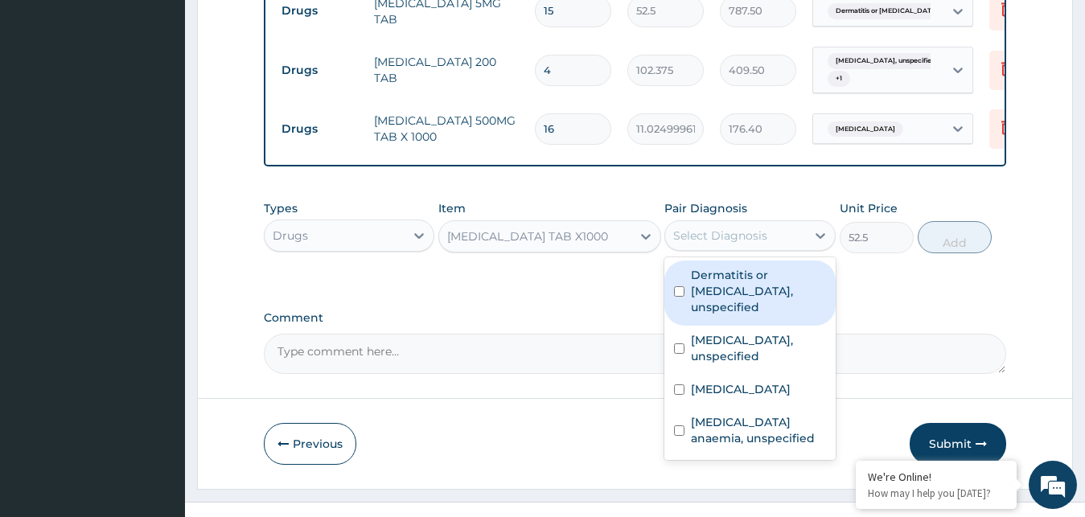
click at [742, 270] on label "Dermatitis or eczema, unspecified" at bounding box center [758, 291] width 135 height 48
checkbox input "true"
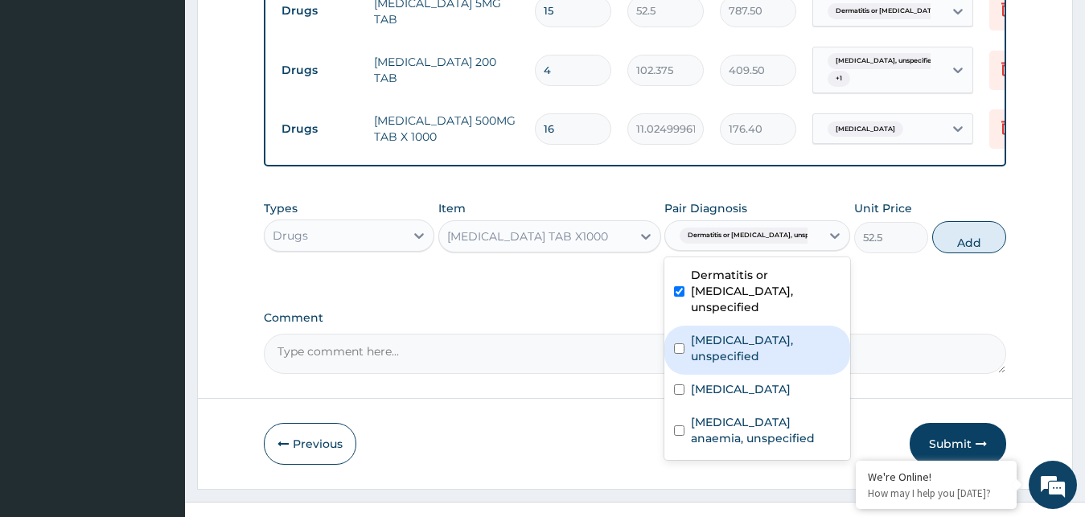
drag, startPoint x: 717, startPoint y: 313, endPoint x: 779, endPoint y: 296, distance: 65.0
click at [717, 332] on label "Scabies, unspecified" at bounding box center [766, 348] width 150 height 32
checkbox input "true"
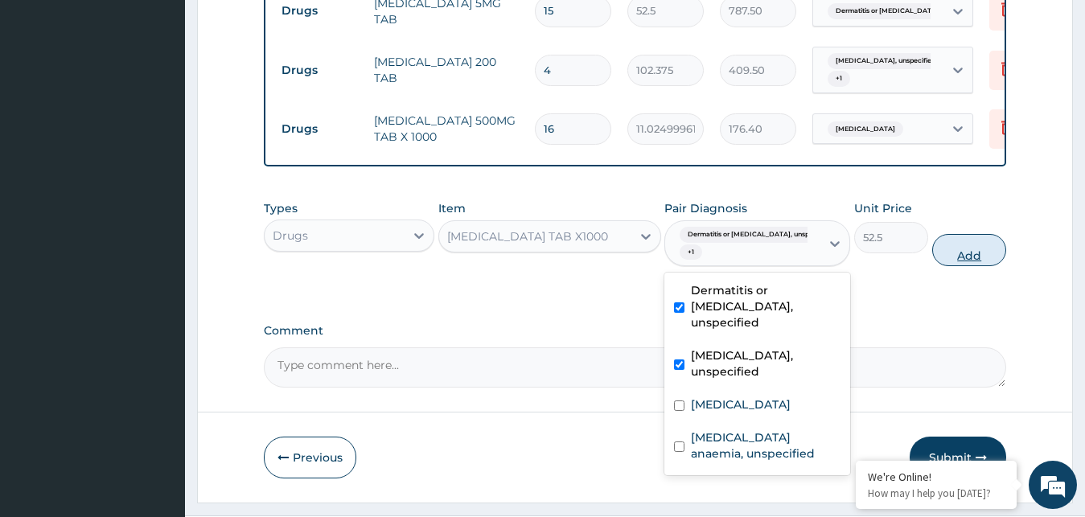
click at [954, 234] on button "Add" at bounding box center [969, 250] width 74 height 32
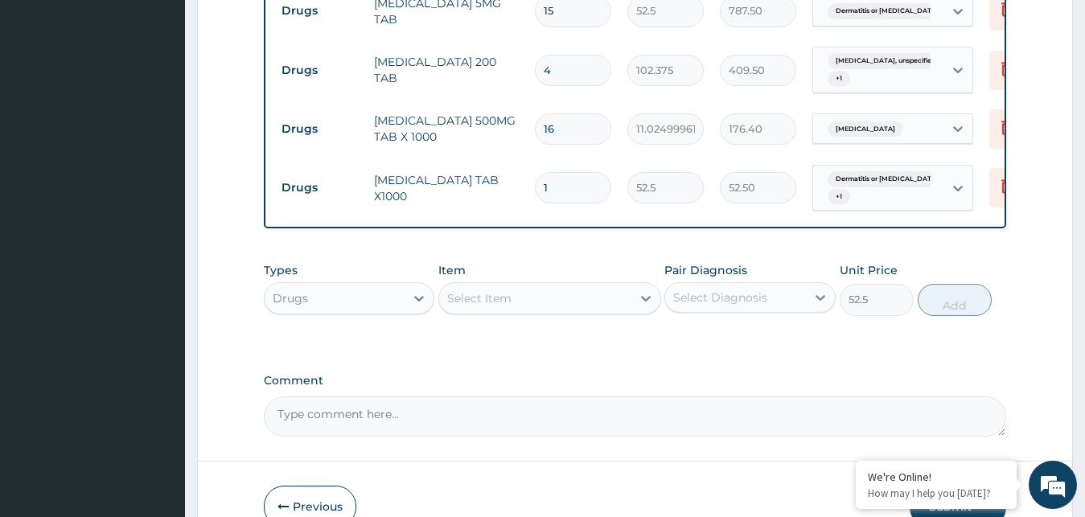
type input "0"
type input "0.00"
type input "2"
type input "105.00"
type input "20"
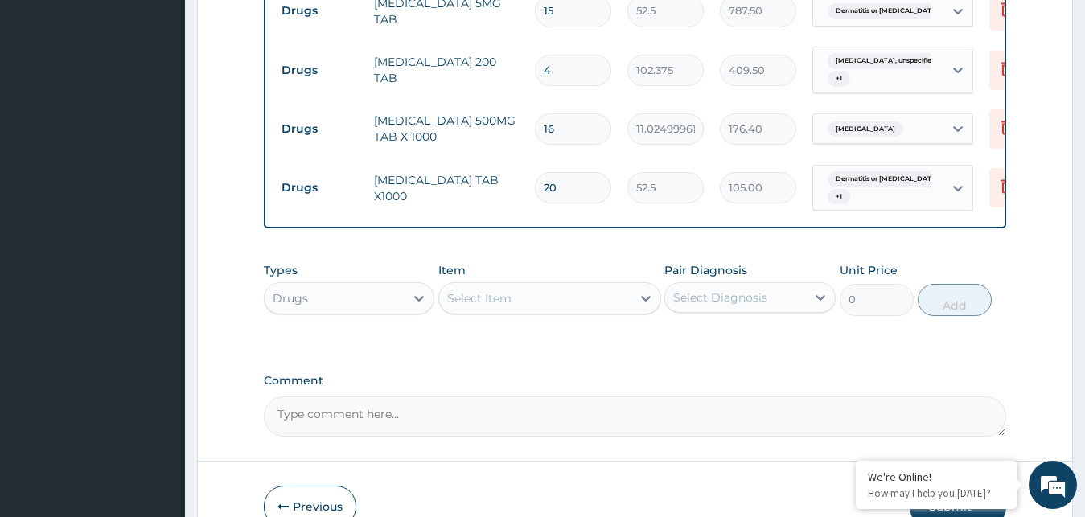
type input "1050.00"
type input "20"
click at [625, 286] on div "Select Item" at bounding box center [535, 299] width 192 height 26
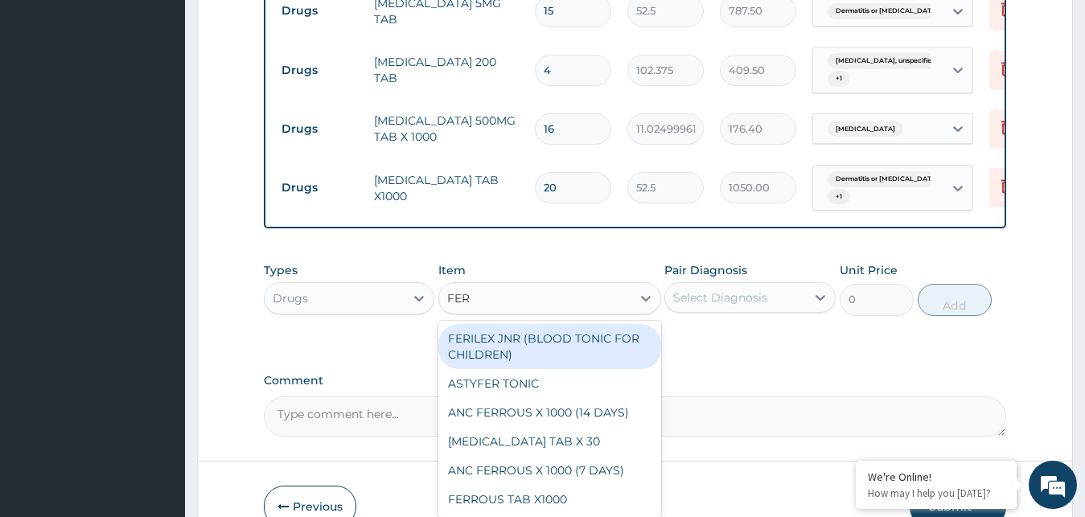
type input "FERR"
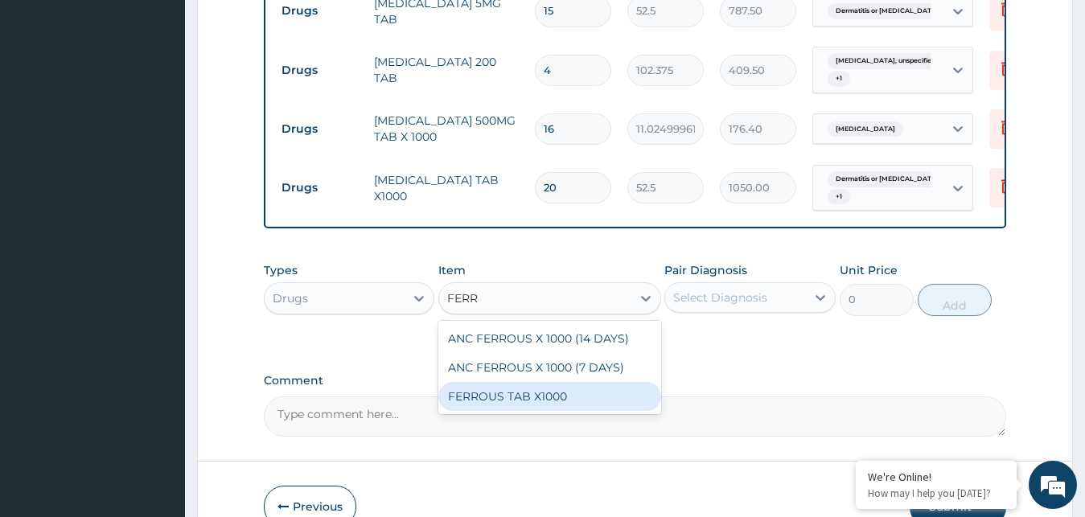
click at [526, 382] on div "FERROUS TAB X1000" at bounding box center [549, 396] width 223 height 29
type input "31.5"
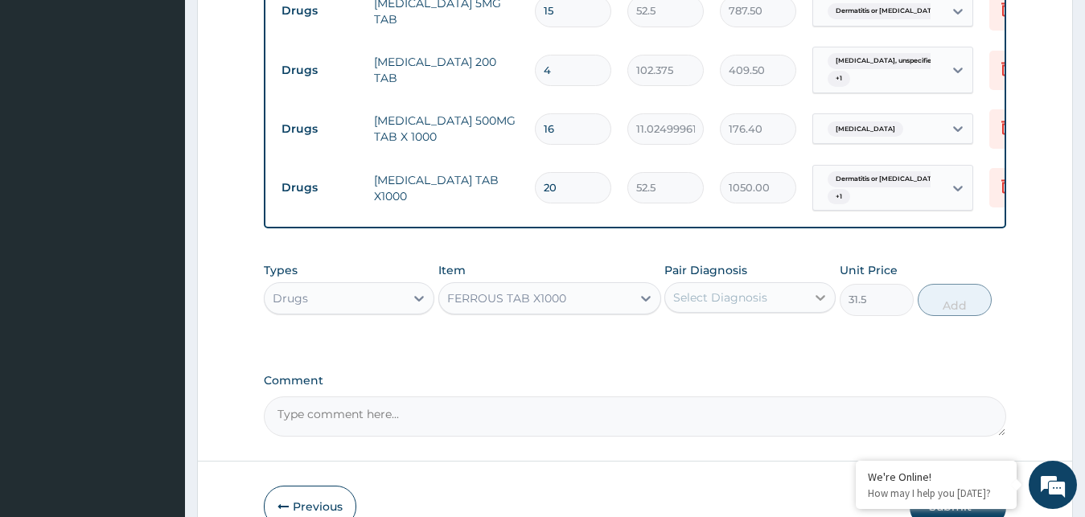
click at [808, 291] on div at bounding box center [820, 297] width 29 height 29
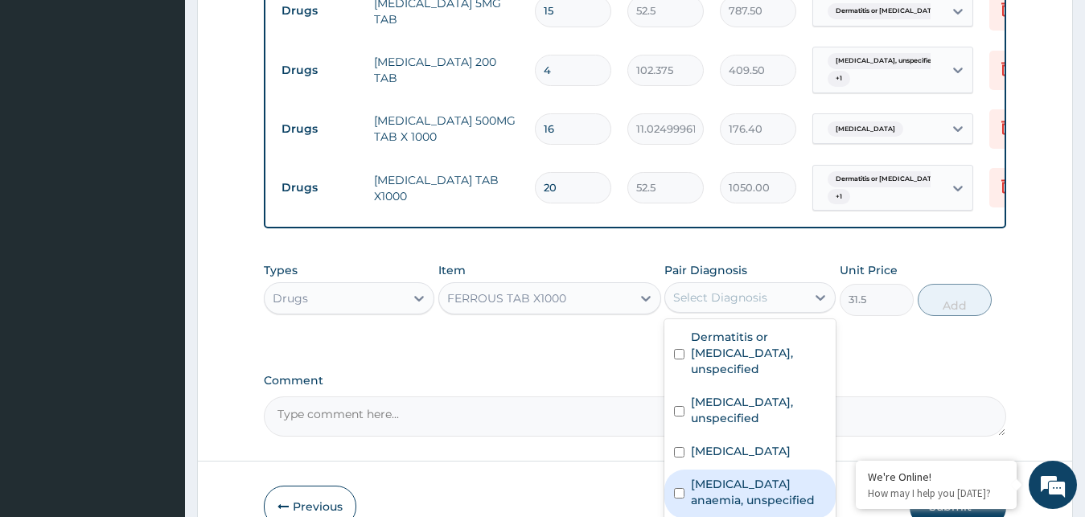
click at [722, 476] on label "Iron deficiency anaemia, unspecified" at bounding box center [758, 492] width 135 height 32
checkbox input "true"
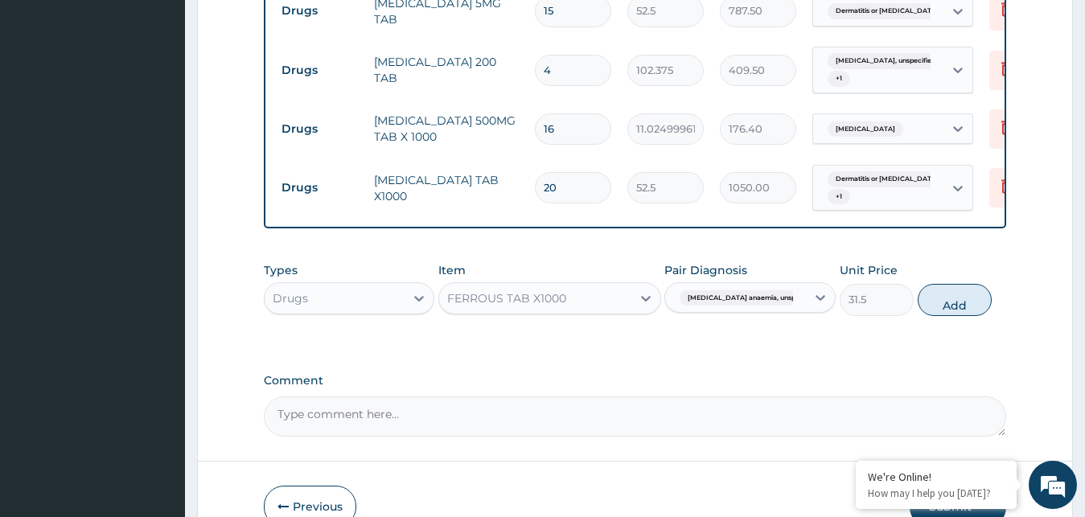
click at [955, 284] on button "Add" at bounding box center [955, 300] width 74 height 32
type input "0"
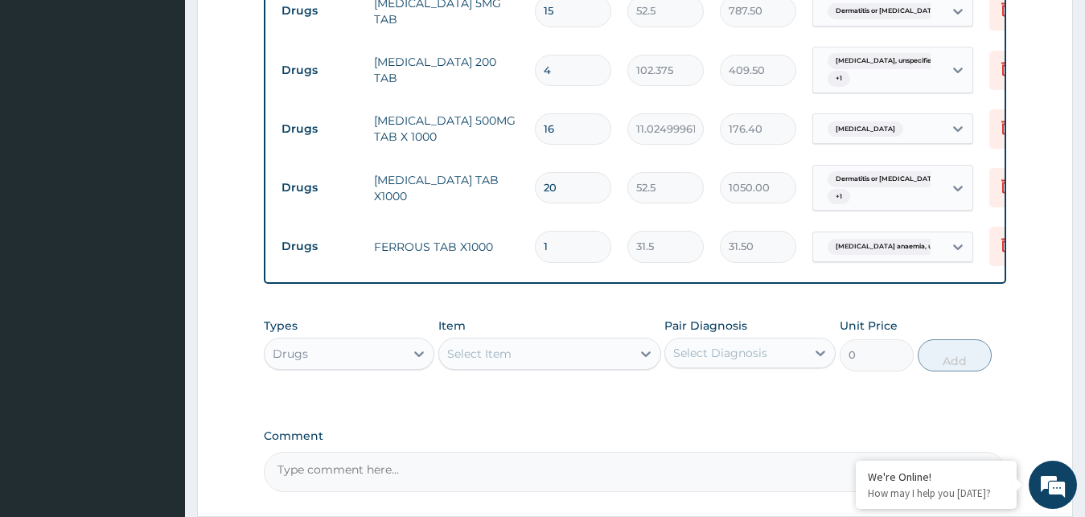
type input "0.00"
type input "2"
type input "63.00"
type input "28"
type input "882.00"
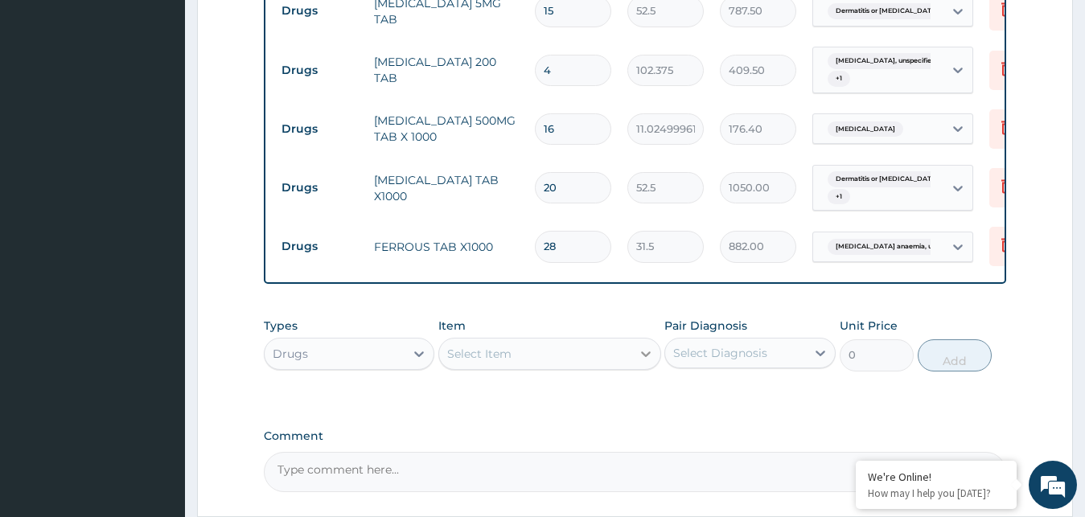
type input "28"
click at [642, 346] on icon at bounding box center [646, 354] width 16 height 16
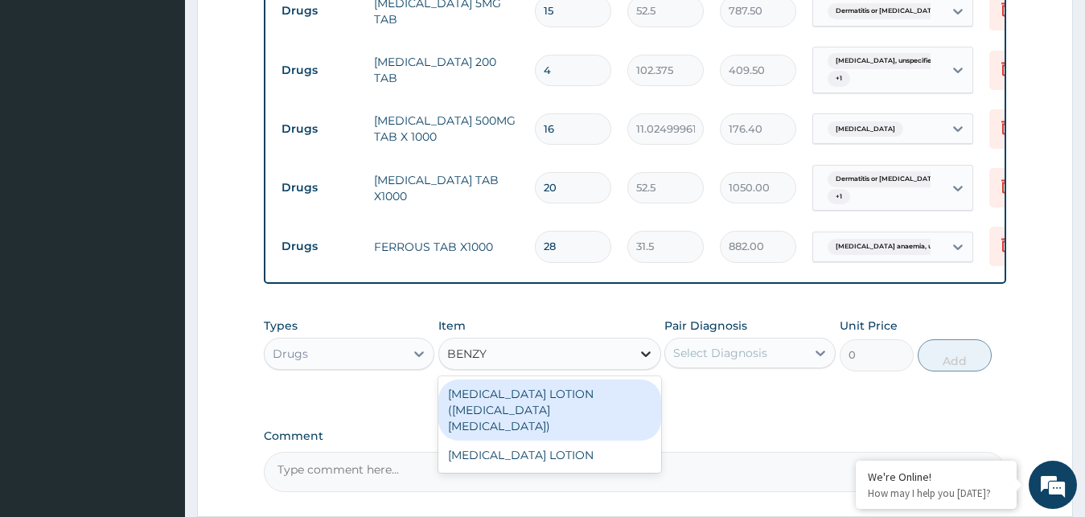
type input "BENZYL"
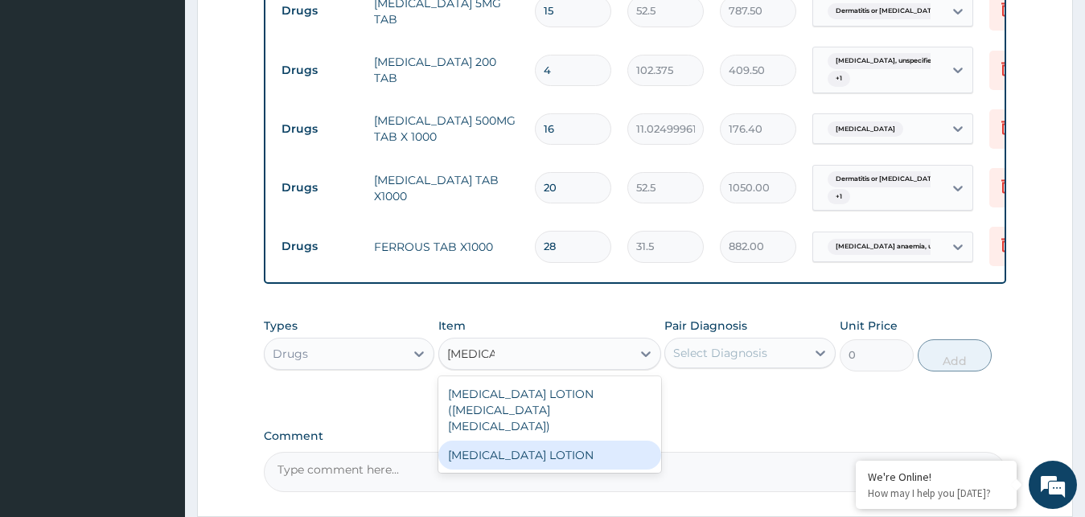
click at [541, 441] on div "[MEDICAL_DATA] LOTION" at bounding box center [549, 455] width 223 height 29
type input "945"
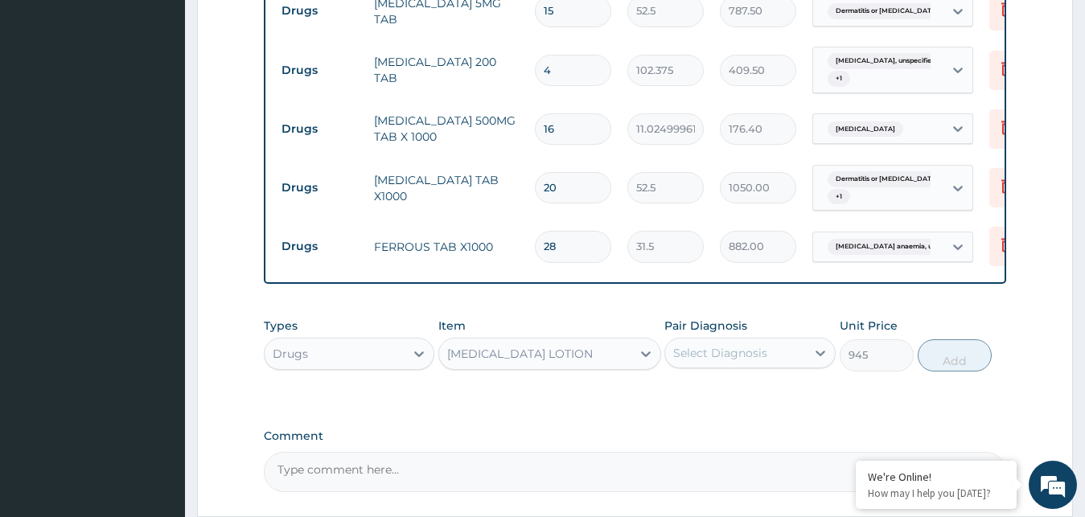
click at [782, 340] on div "Select Diagnosis" at bounding box center [735, 353] width 141 height 26
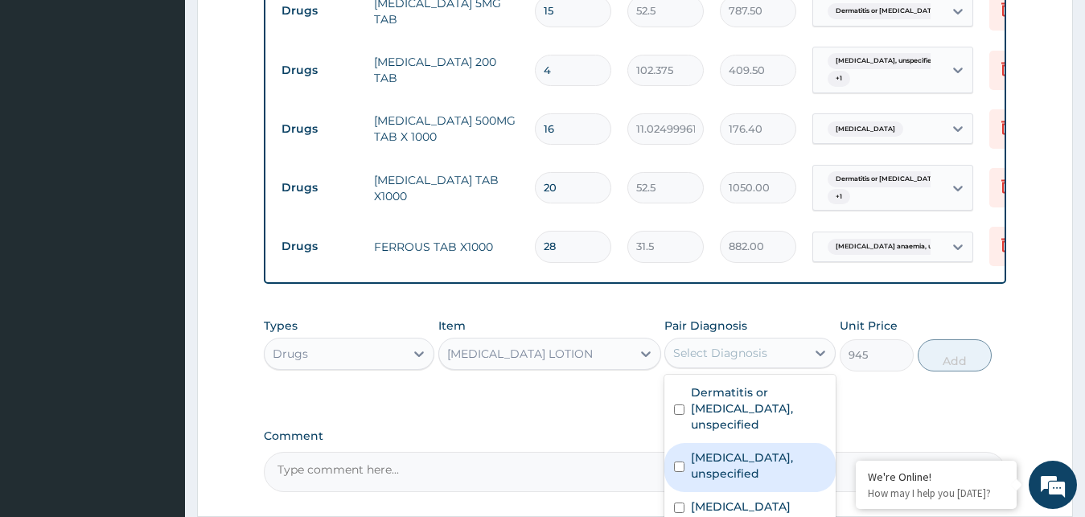
click at [713, 450] on label "Scabies, unspecified" at bounding box center [758, 466] width 135 height 32
checkbox input "true"
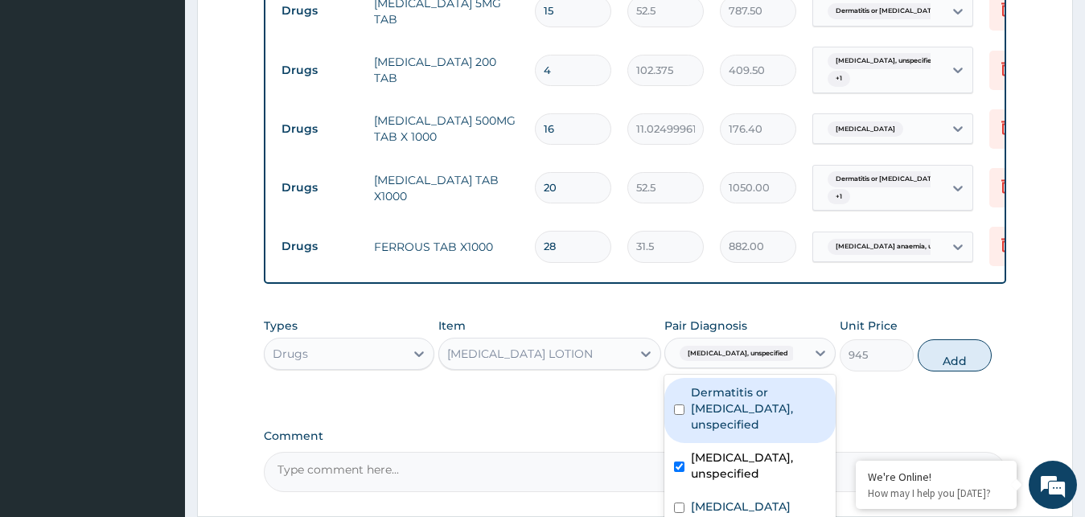
click at [764, 388] on label "Dermatitis or eczema, unspecified" at bounding box center [758, 408] width 135 height 48
checkbox input "true"
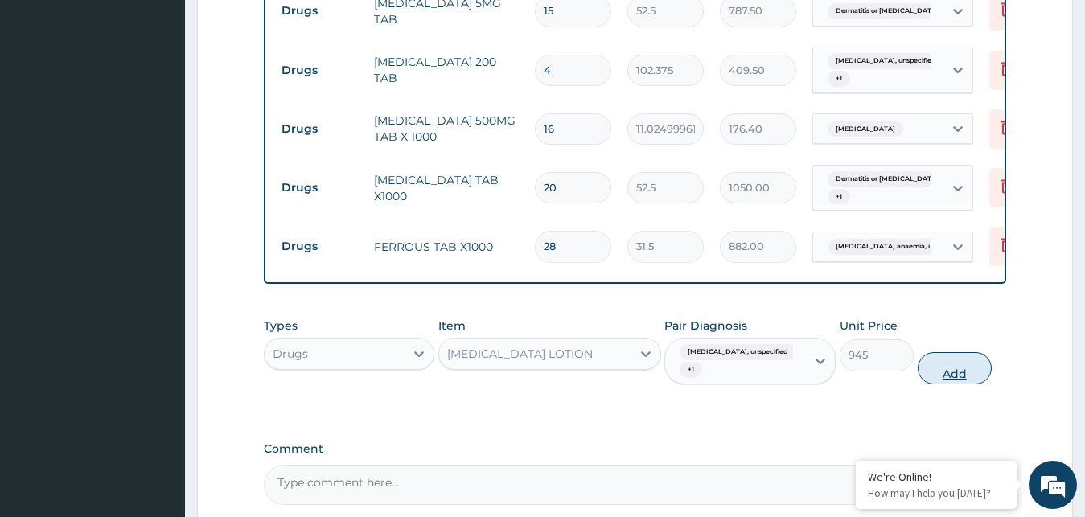
click at [965, 352] on button "Add" at bounding box center [955, 368] width 74 height 32
type input "0"
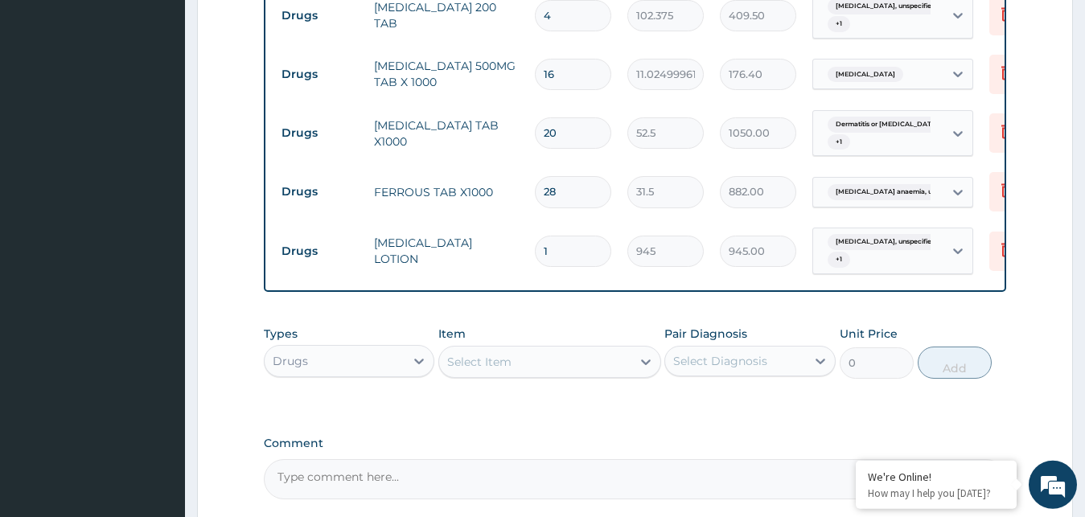
scroll to position [826, 0]
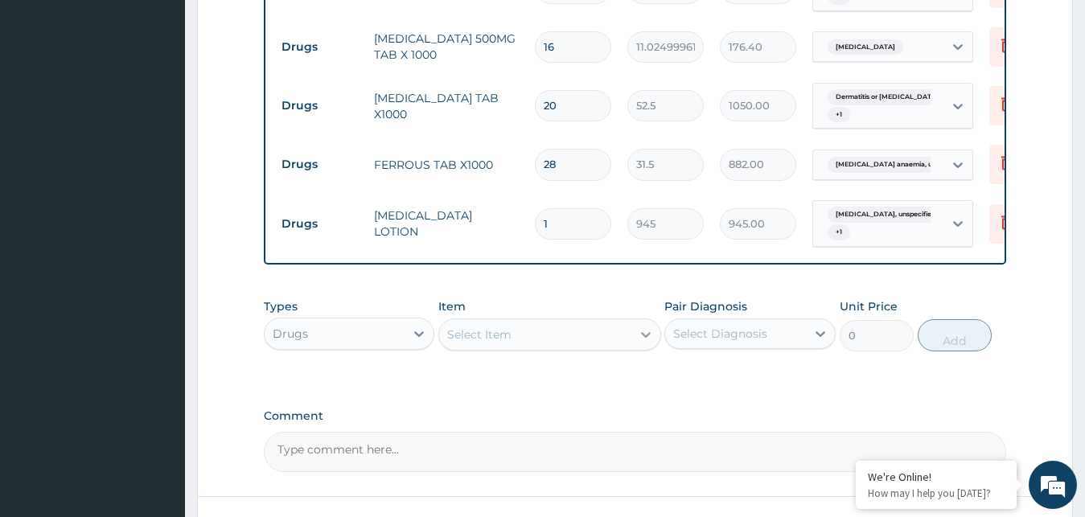
click at [634, 320] on div at bounding box center [645, 334] width 29 height 29
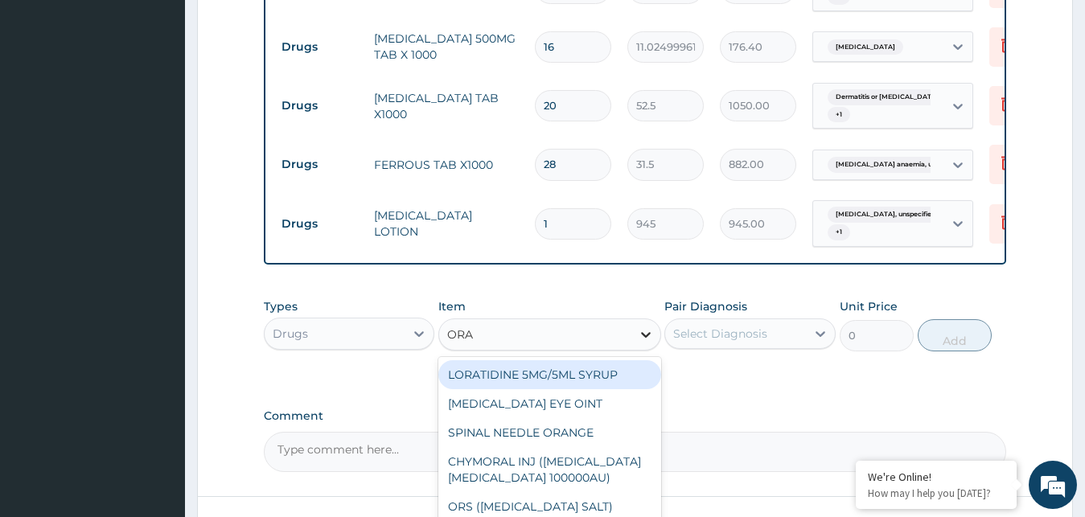
type input "ORAL"
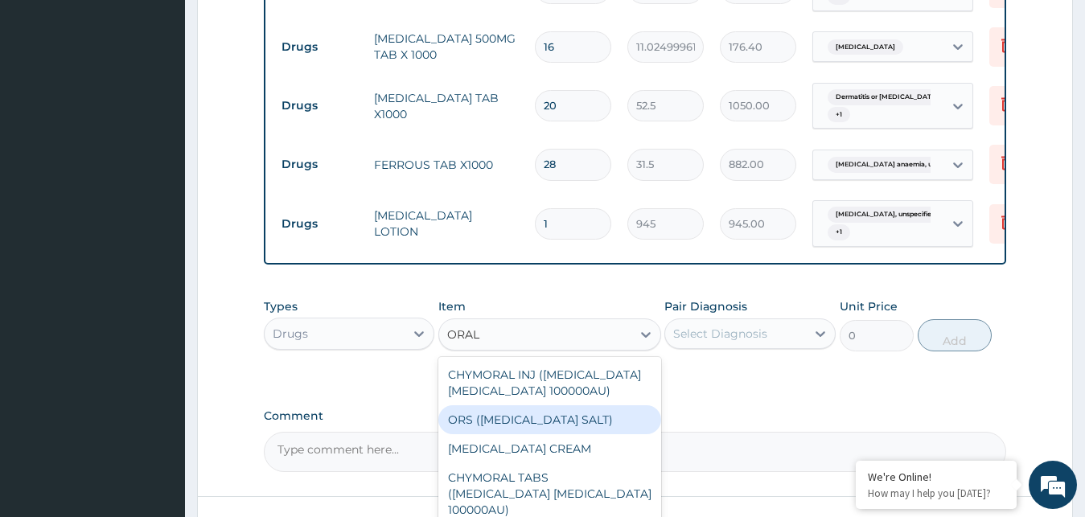
click at [553, 405] on div "ORS ([MEDICAL_DATA] SALT)" at bounding box center [549, 419] width 223 height 29
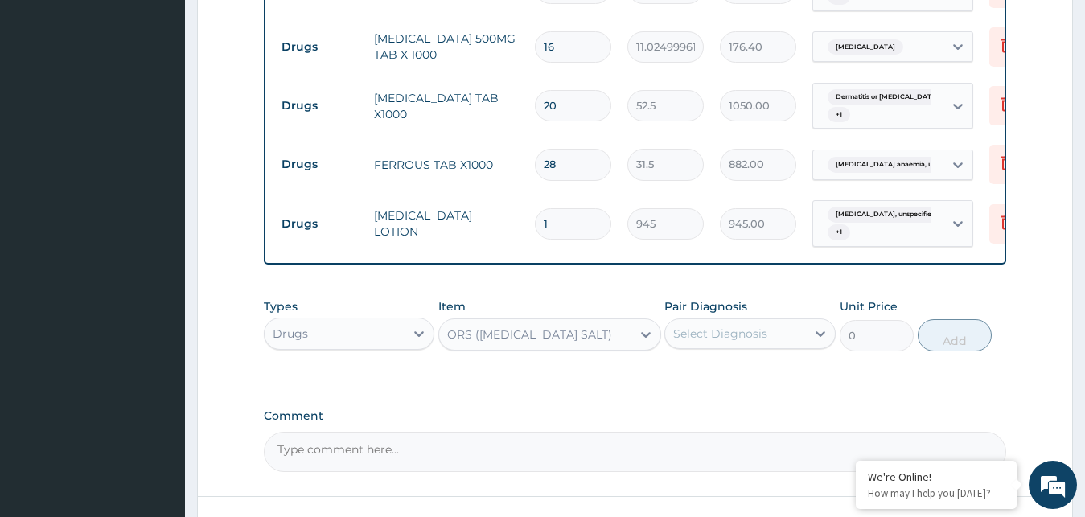
type input "210"
click at [754, 326] on div "Select Diagnosis" at bounding box center [720, 334] width 94 height 16
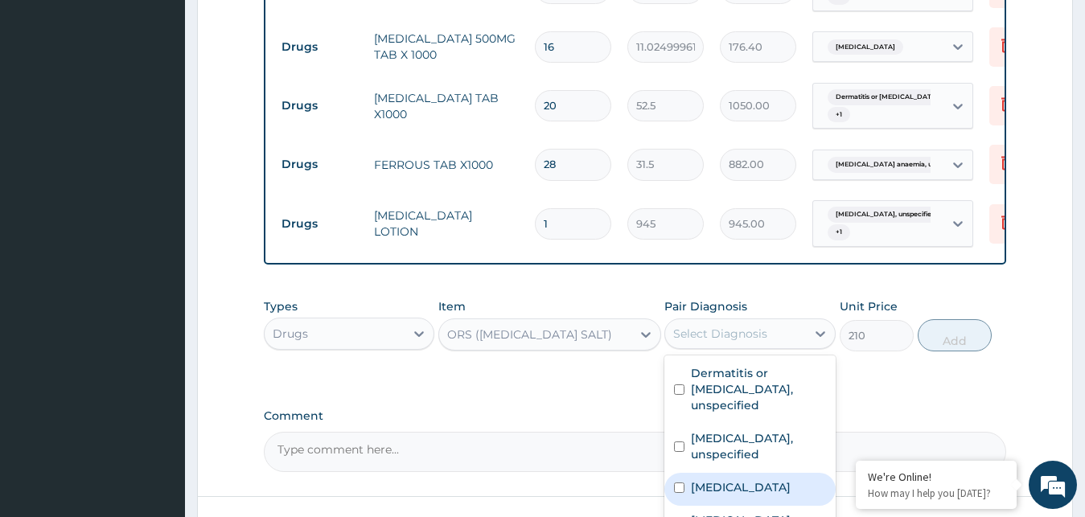
click at [689, 473] on div "[MEDICAL_DATA]" at bounding box center [749, 489] width 171 height 33
checkbox input "true"
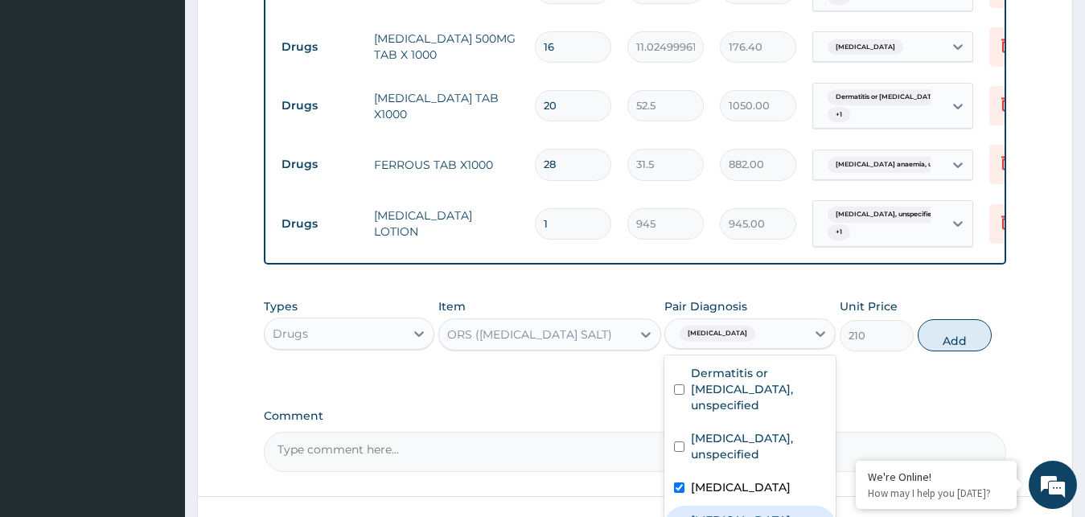
checkbox input "true"
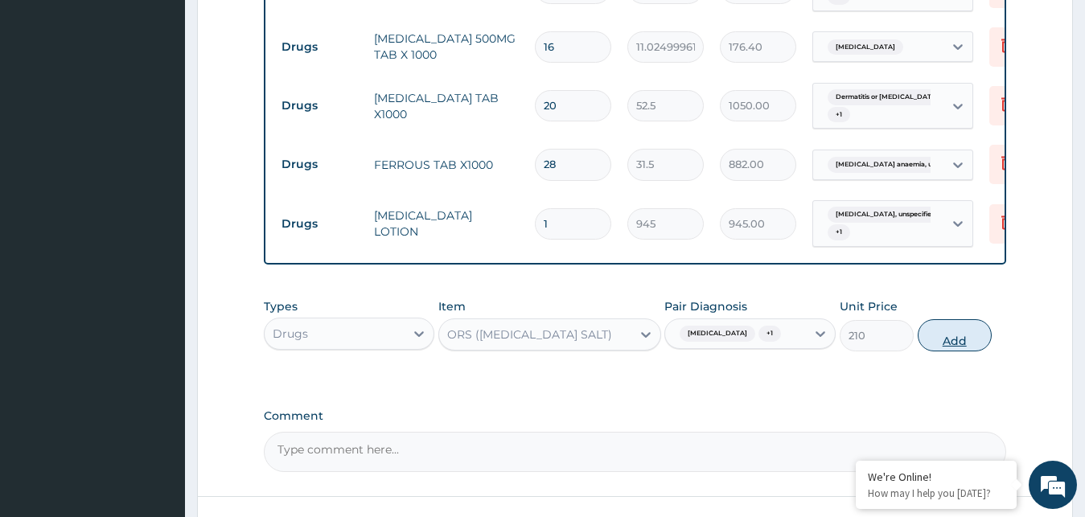
click at [951, 321] on button "Add" at bounding box center [955, 335] width 74 height 32
type input "0"
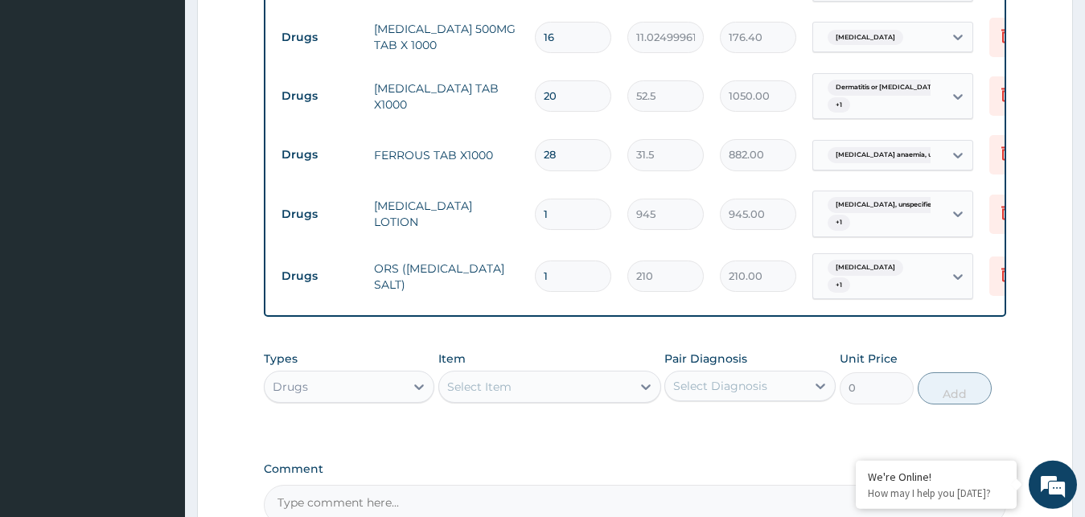
scroll to position [908, 0]
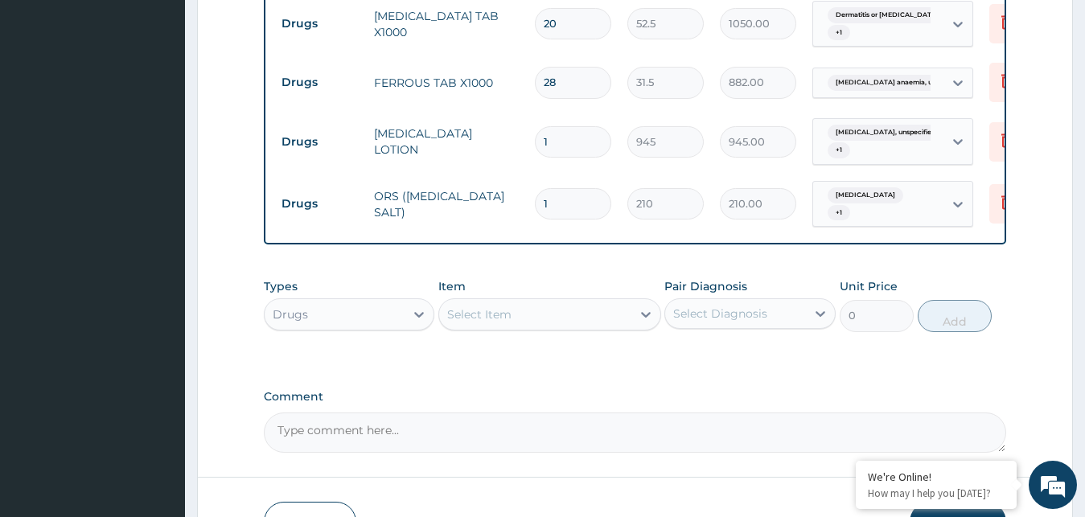
click at [401, 302] on div "Drugs" at bounding box center [335, 315] width 141 height 26
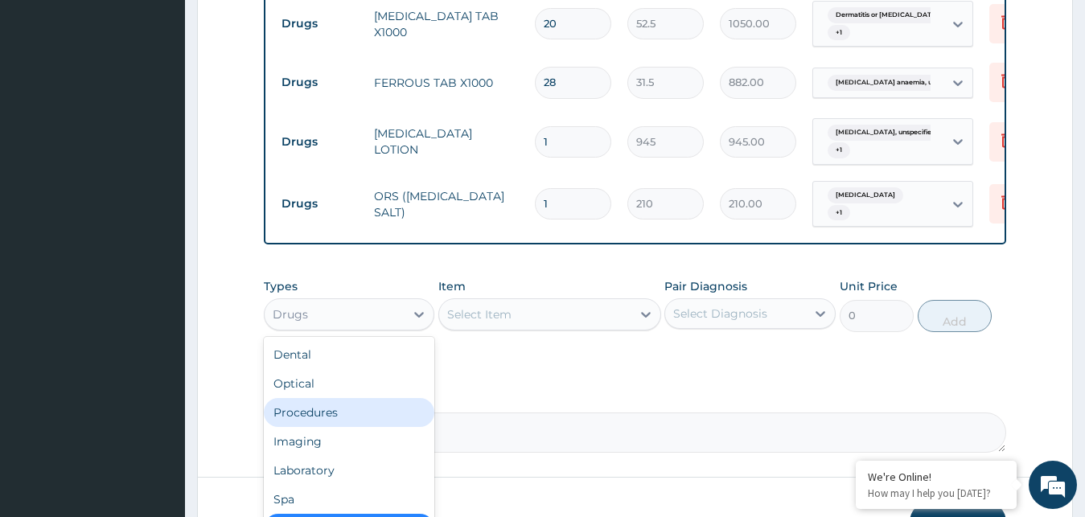
click at [339, 398] on div "Procedures" at bounding box center [349, 412] width 171 height 29
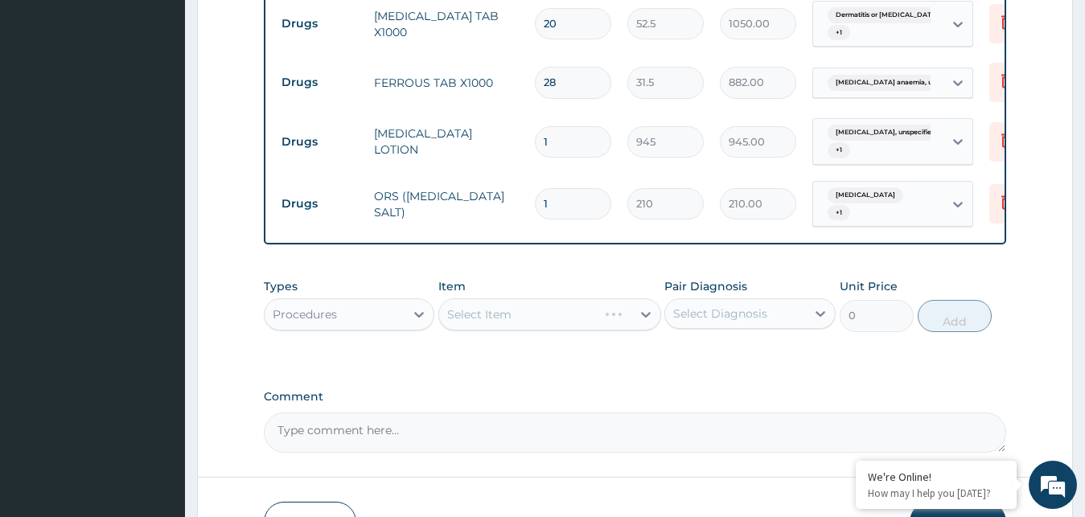
click at [643, 298] on div "Select Item" at bounding box center [549, 314] width 223 height 32
click at [639, 306] on icon at bounding box center [646, 314] width 16 height 16
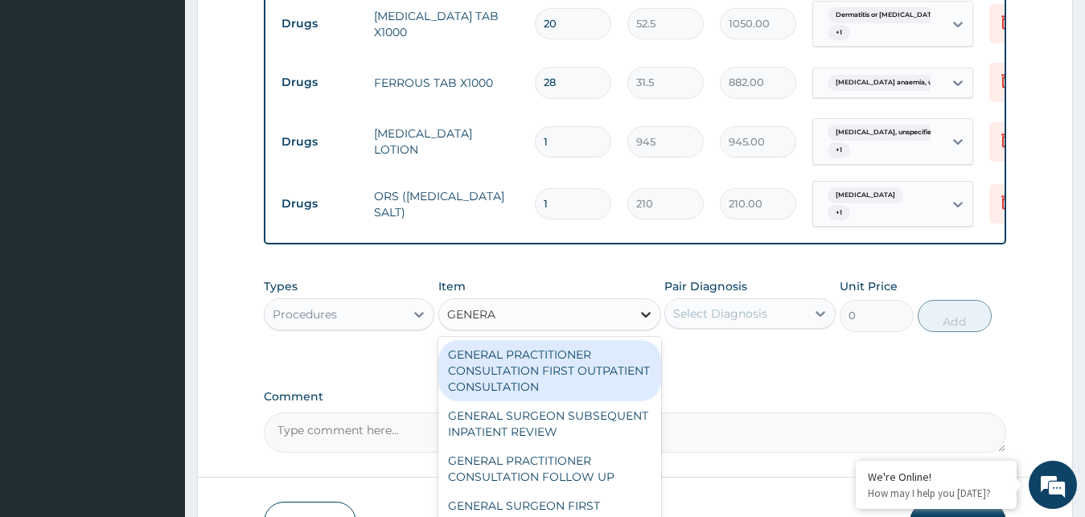
type input "GENERAL"
click at [570, 346] on div "GENERAL PRACTITIONER CONSULTATION FIRST OUTPATIENT CONSULTATION" at bounding box center [549, 370] width 223 height 61
type input "3000"
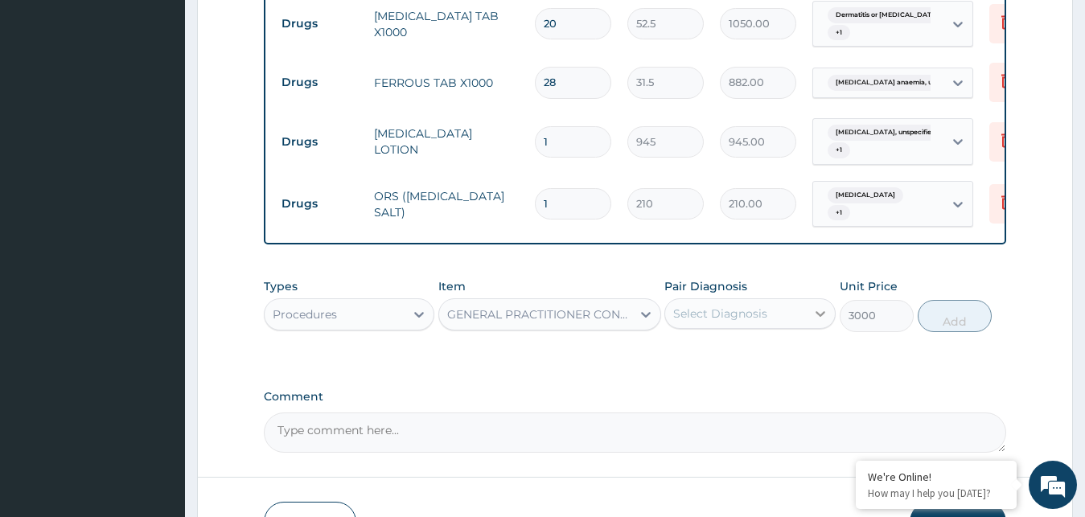
click at [809, 299] on div at bounding box center [820, 313] width 29 height 29
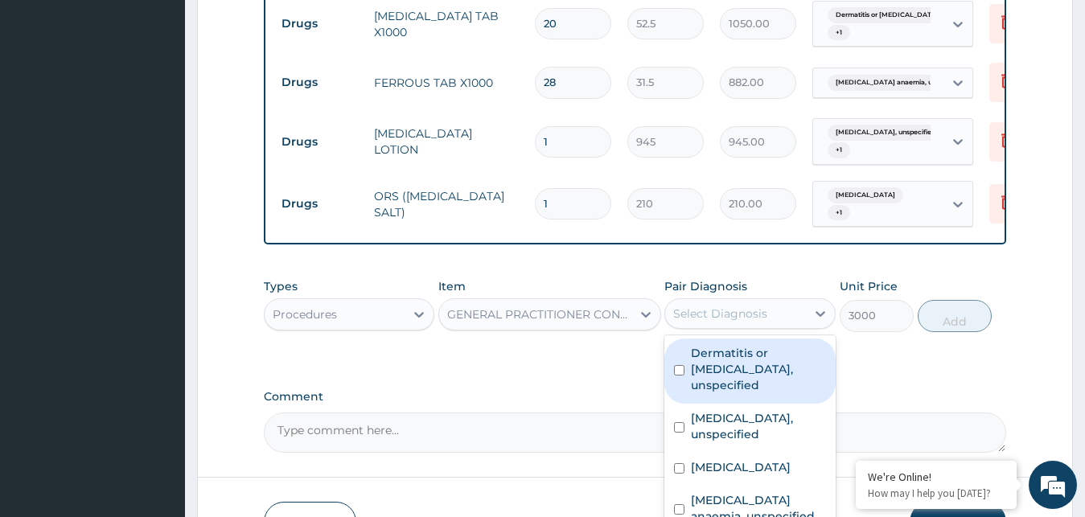
click at [753, 345] on label "Dermatitis or eczema, unspecified" at bounding box center [758, 369] width 135 height 48
checkbox input "true"
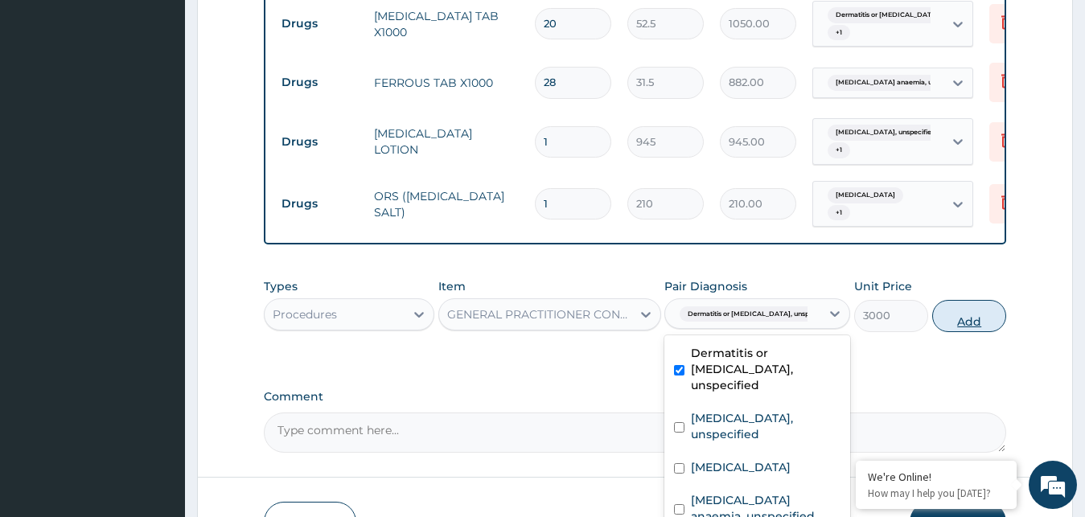
click at [969, 300] on button "Add" at bounding box center [969, 316] width 74 height 32
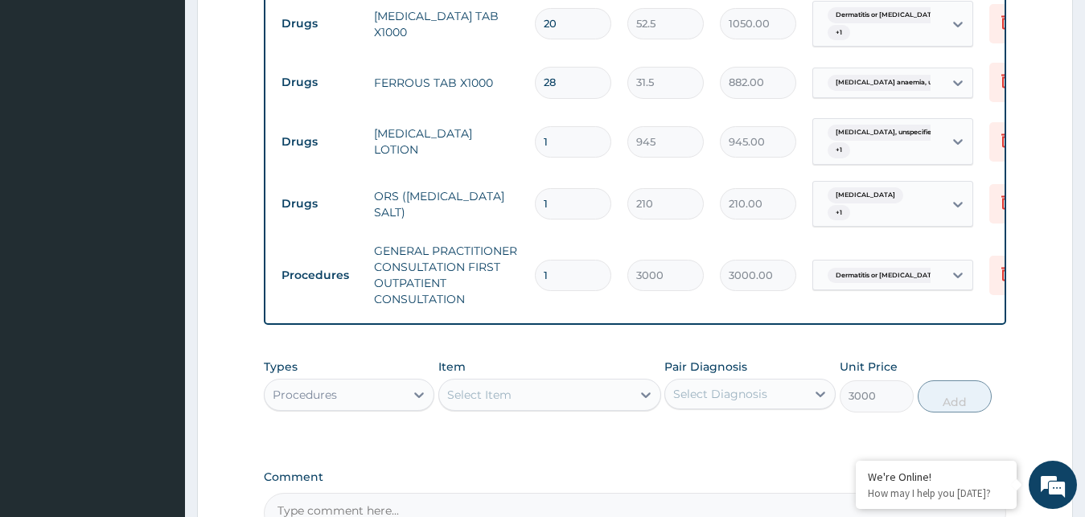
type input "0"
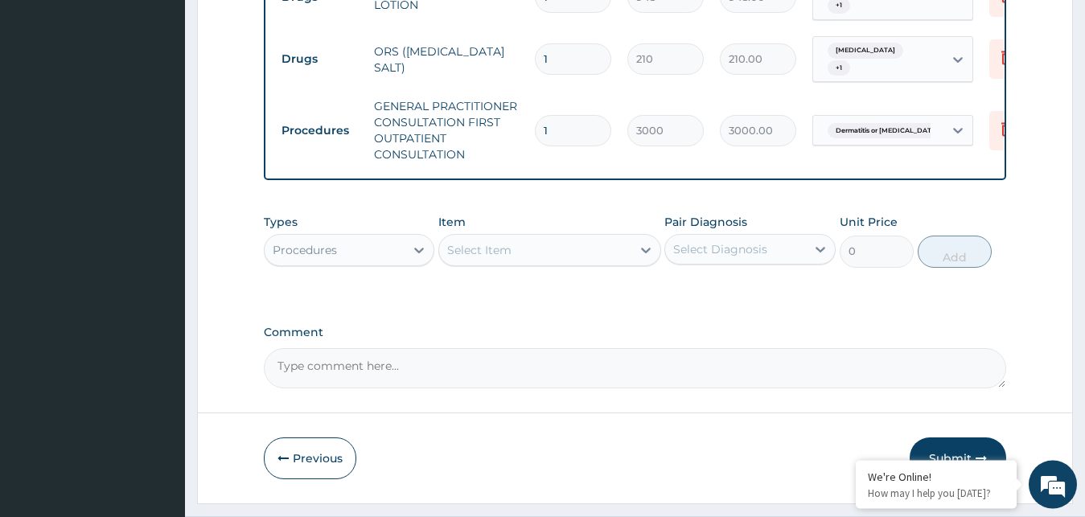
scroll to position [1076, 0]
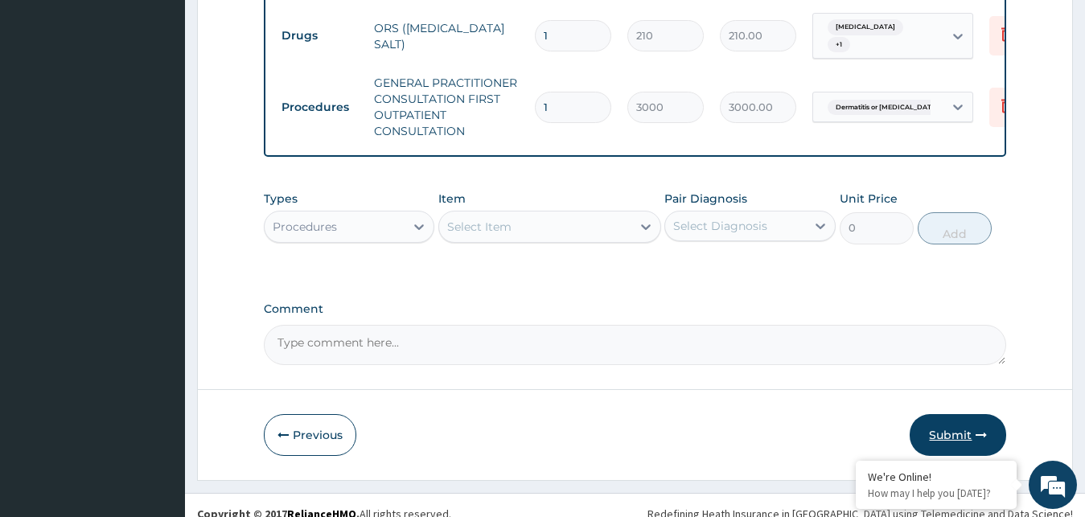
click at [952, 421] on button "Submit" at bounding box center [958, 435] width 97 height 42
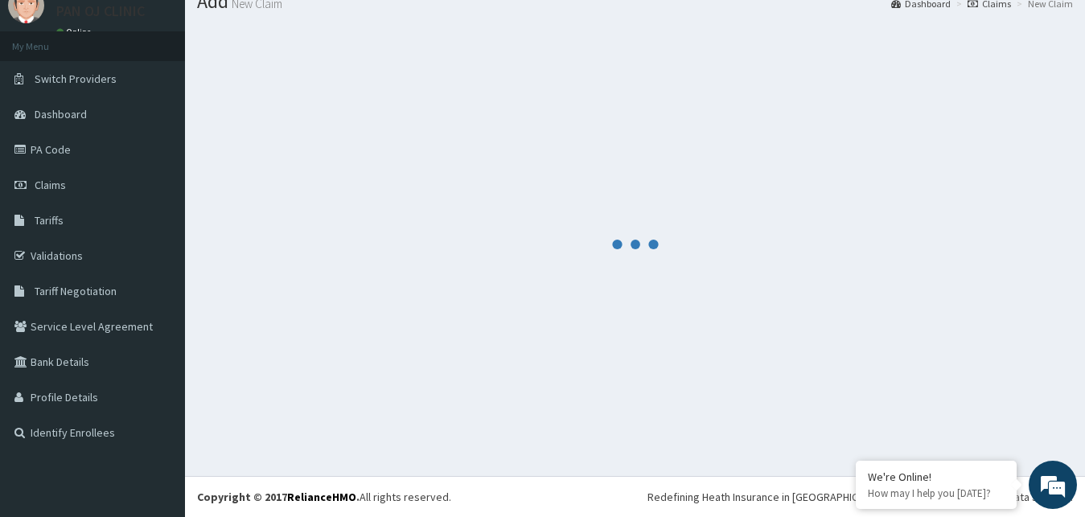
scroll to position [61, 0]
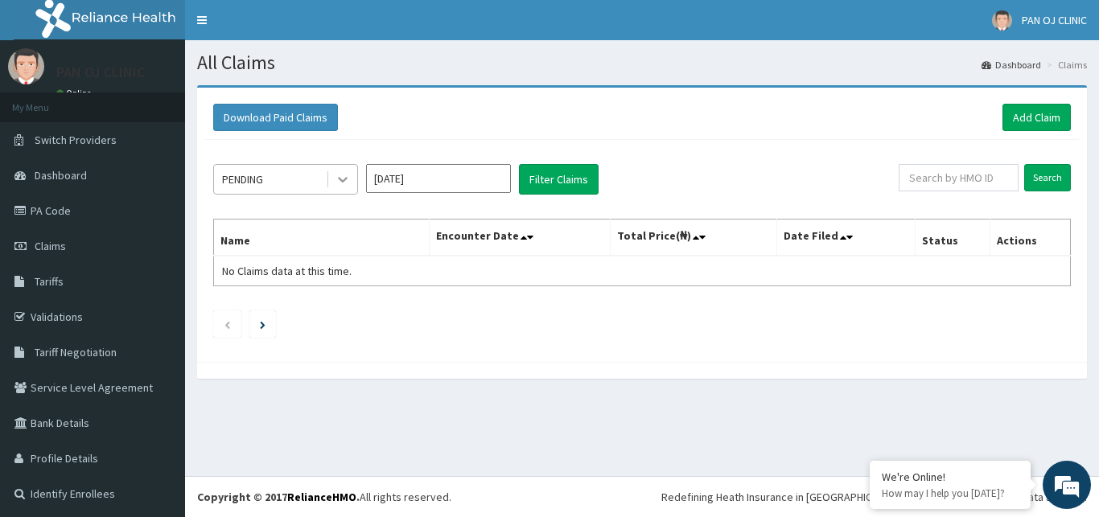
click at [338, 183] on icon at bounding box center [343, 179] width 16 height 16
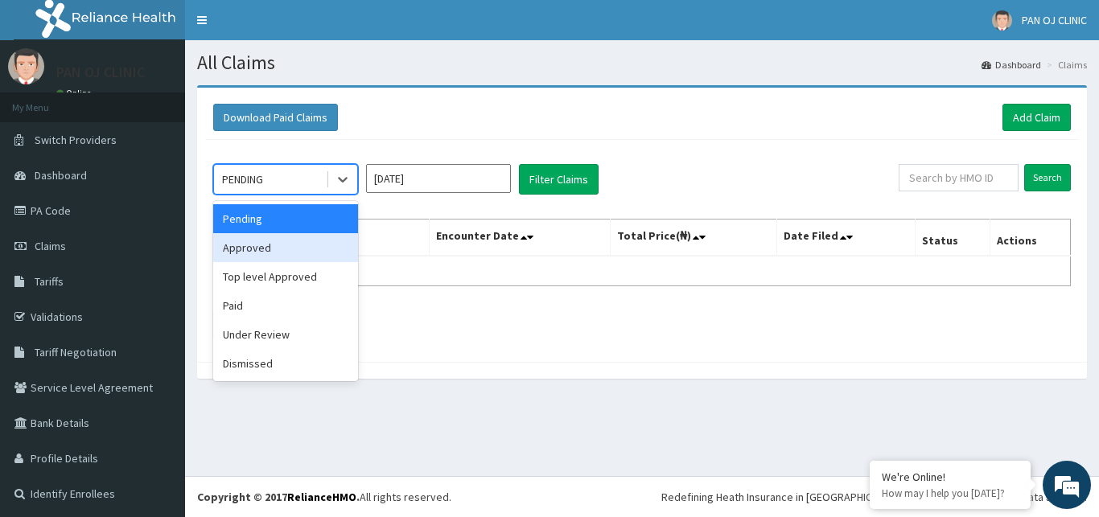
click at [266, 244] on div "Approved" at bounding box center [285, 247] width 145 height 29
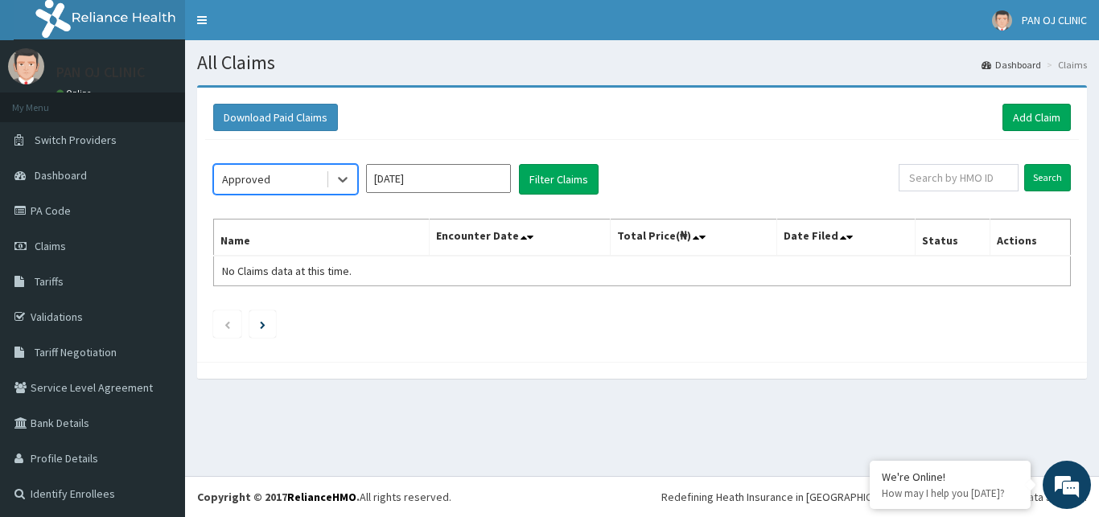
click at [450, 172] on input "Oct 2025" at bounding box center [438, 178] width 145 height 29
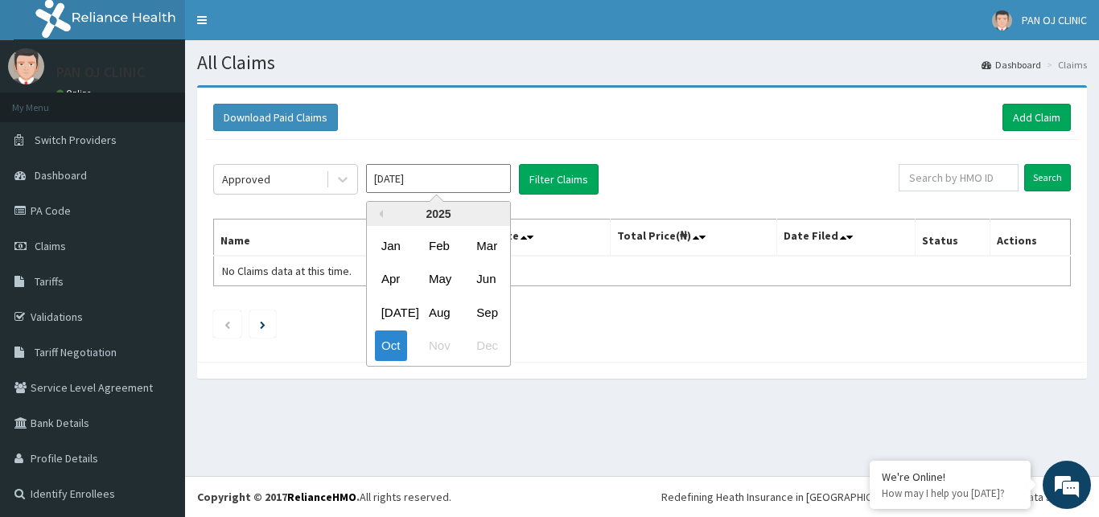
click at [441, 307] on div "Aug" at bounding box center [438, 313] width 32 height 30
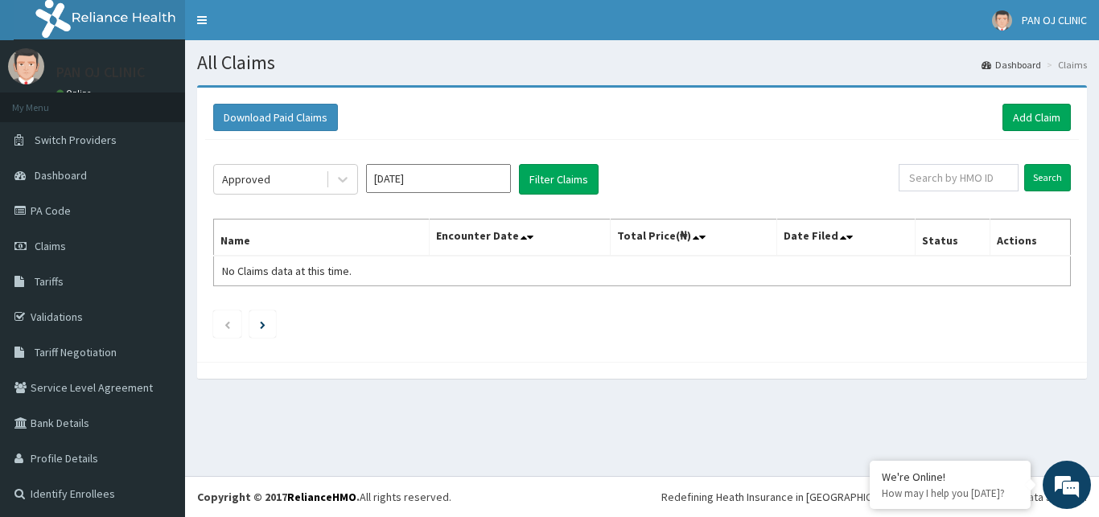
type input "Aug 2025"
click at [563, 179] on button "Filter Claims" at bounding box center [559, 179] width 80 height 31
click at [555, 180] on button "Filter Claims" at bounding box center [559, 179] width 80 height 31
click at [577, 180] on button "Filter Claims" at bounding box center [559, 179] width 80 height 31
click at [571, 171] on button "Filter Claims" at bounding box center [559, 179] width 80 height 31
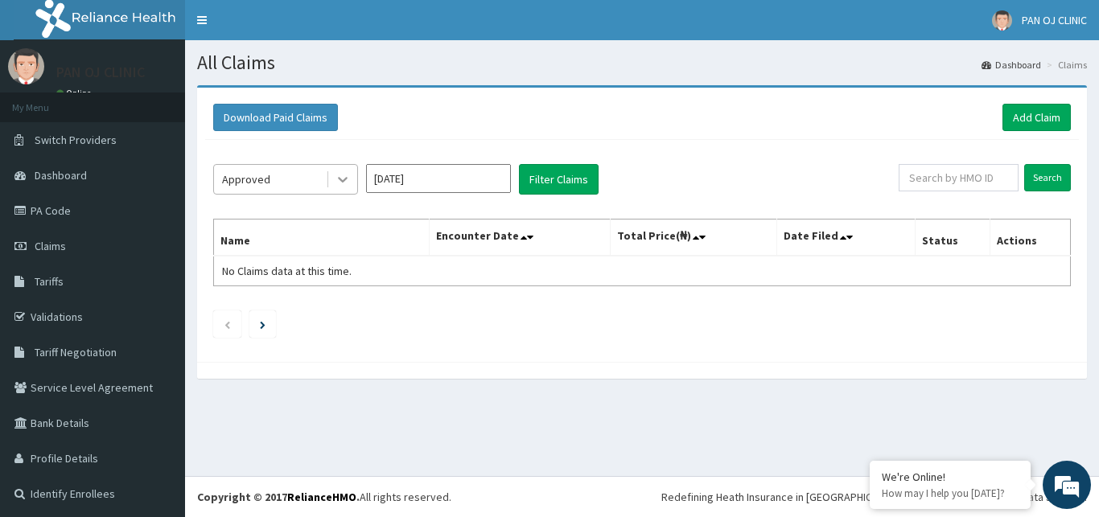
click at [347, 187] on icon at bounding box center [343, 179] width 16 height 16
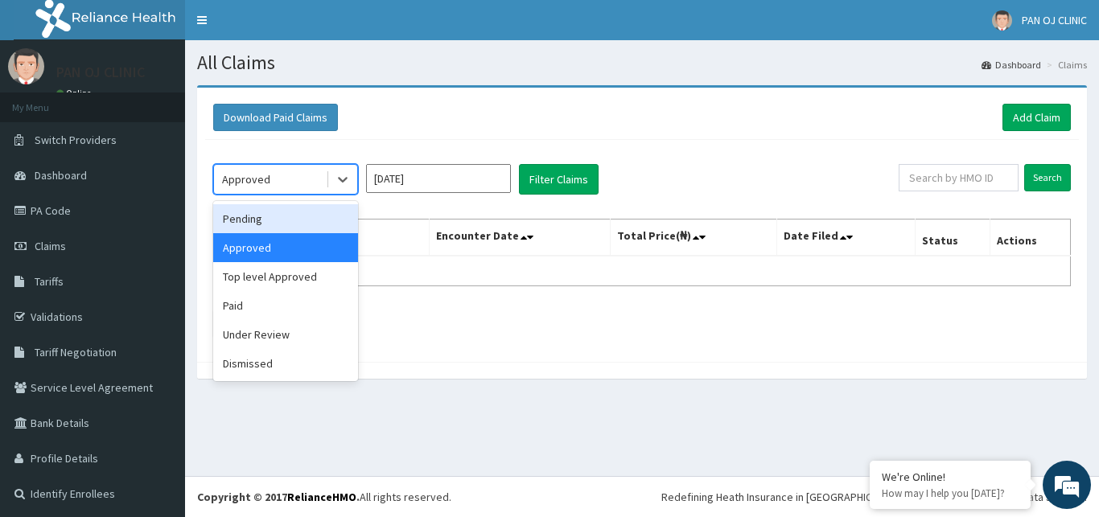
click at [302, 224] on div "Pending" at bounding box center [285, 218] width 145 height 29
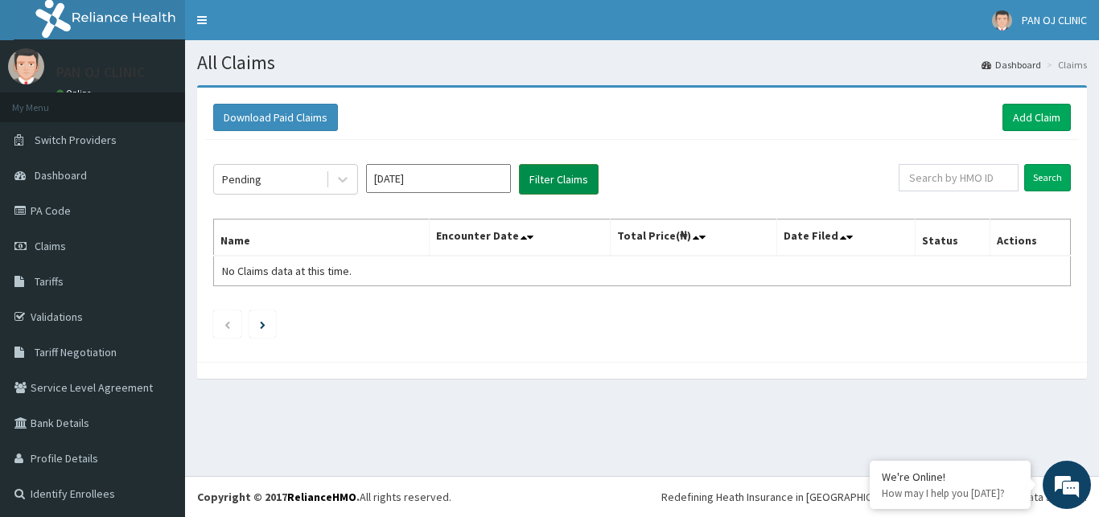
click at [560, 185] on button "Filter Claims" at bounding box center [559, 179] width 80 height 31
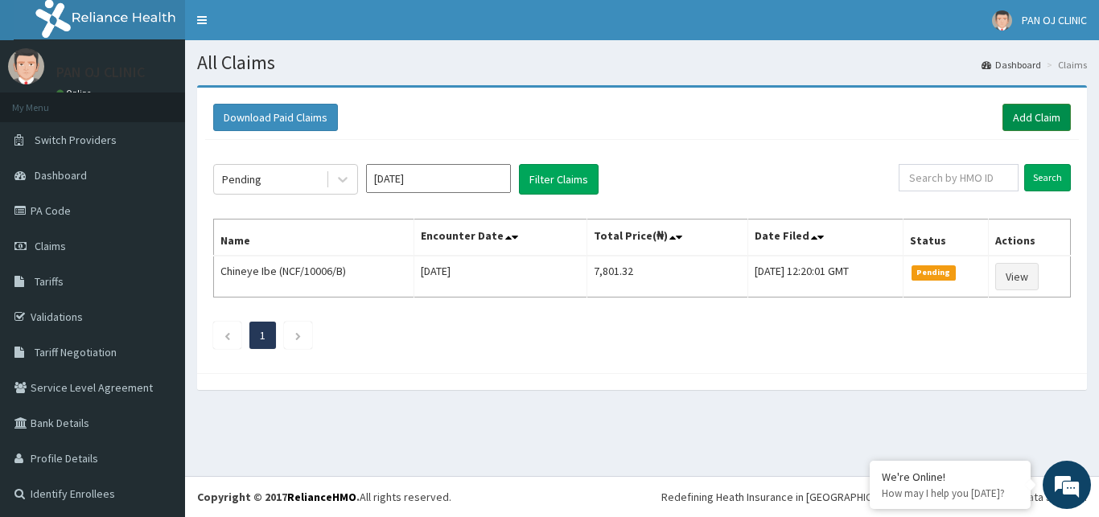
click at [1018, 117] on link "Add Claim" at bounding box center [1036, 117] width 68 height 27
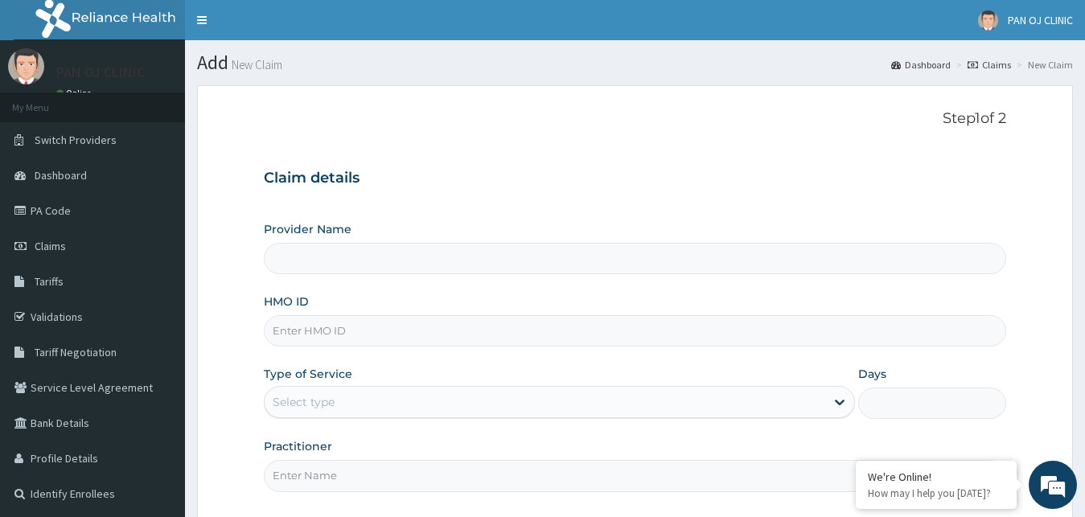
type input "PAN OJ CLINIC"
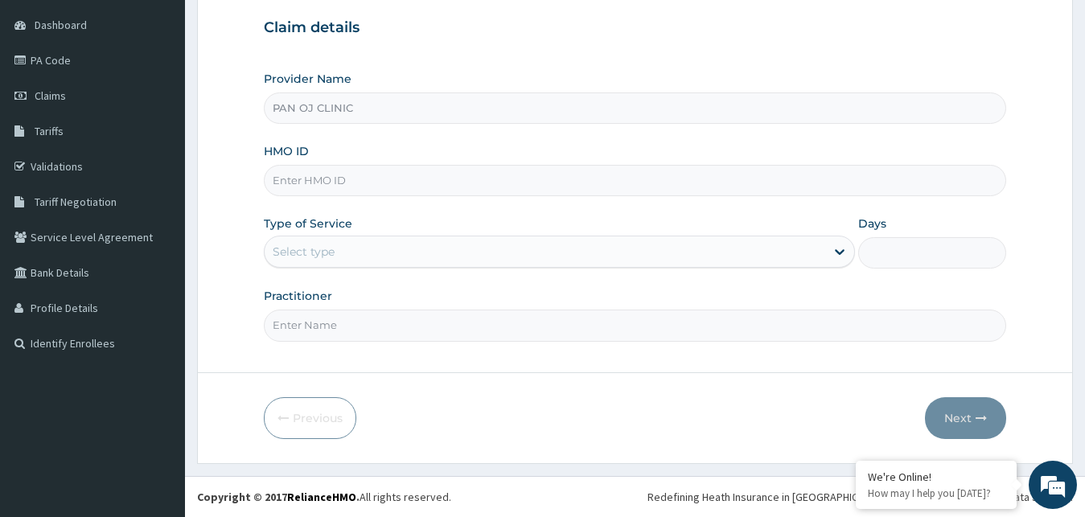
click at [322, 179] on input "HMO ID" at bounding box center [635, 180] width 743 height 31
type input "ACB/10245/B"
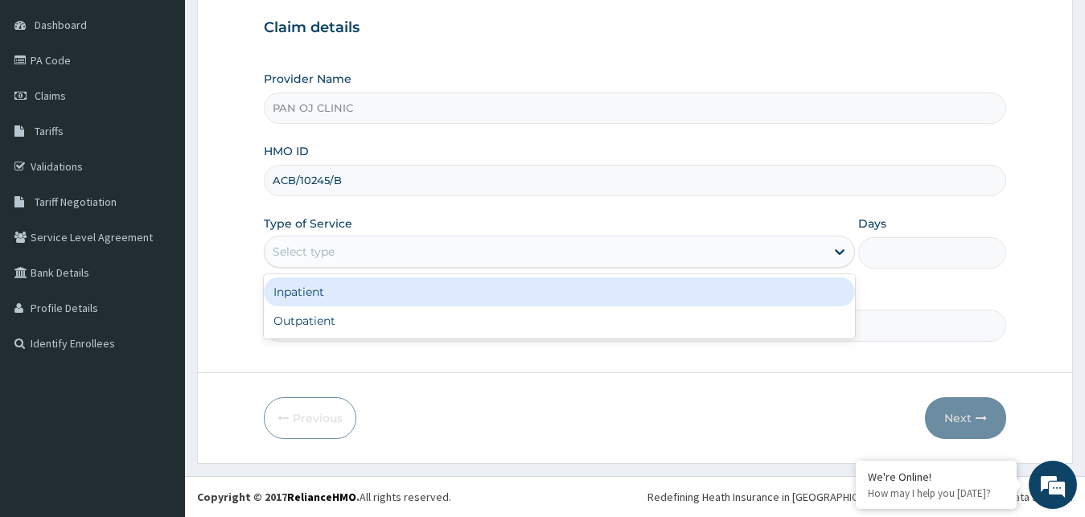
click at [429, 254] on div "Select type" at bounding box center [545, 252] width 561 height 26
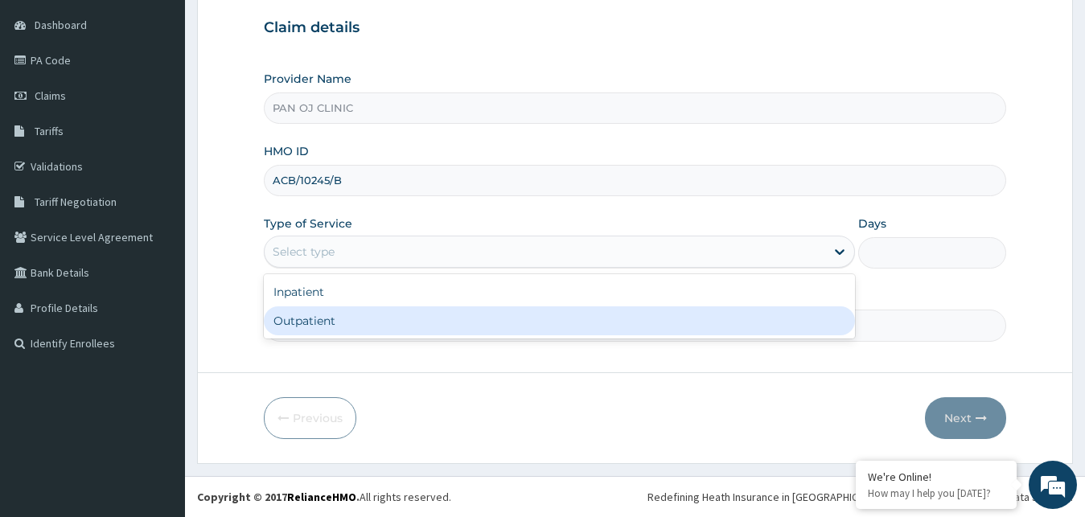
click at [357, 322] on div "Outpatient" at bounding box center [560, 320] width 592 height 29
type input "1"
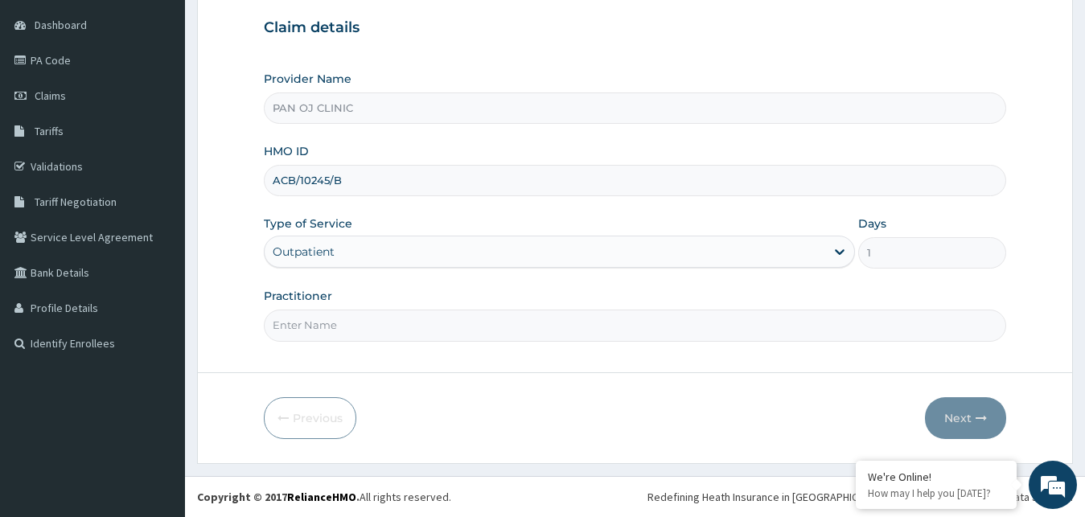
click at [341, 335] on input "Practitioner" at bounding box center [635, 325] width 743 height 31
type input "DR FRANK"
click at [961, 416] on button "Next" at bounding box center [965, 418] width 81 height 42
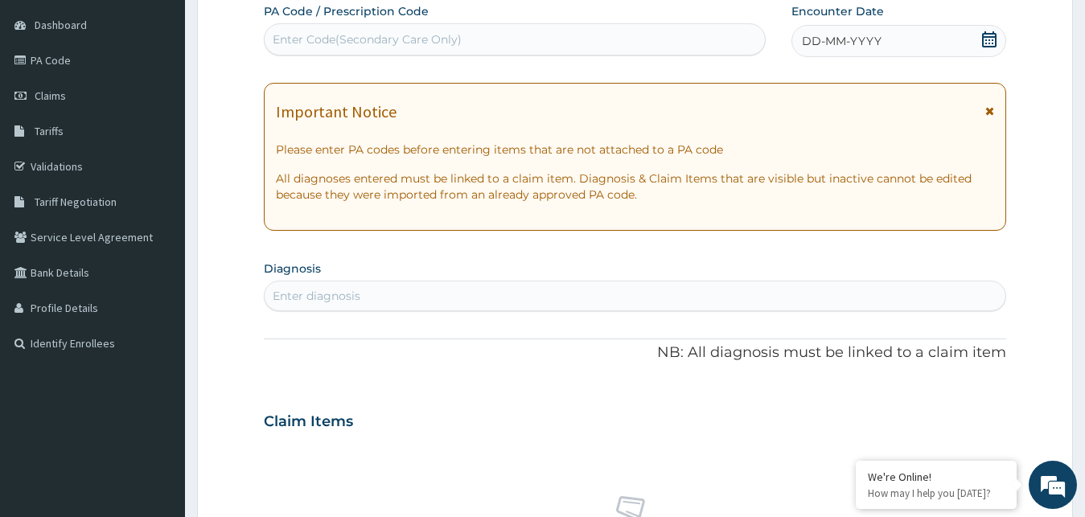
click at [992, 35] on icon at bounding box center [989, 39] width 16 height 16
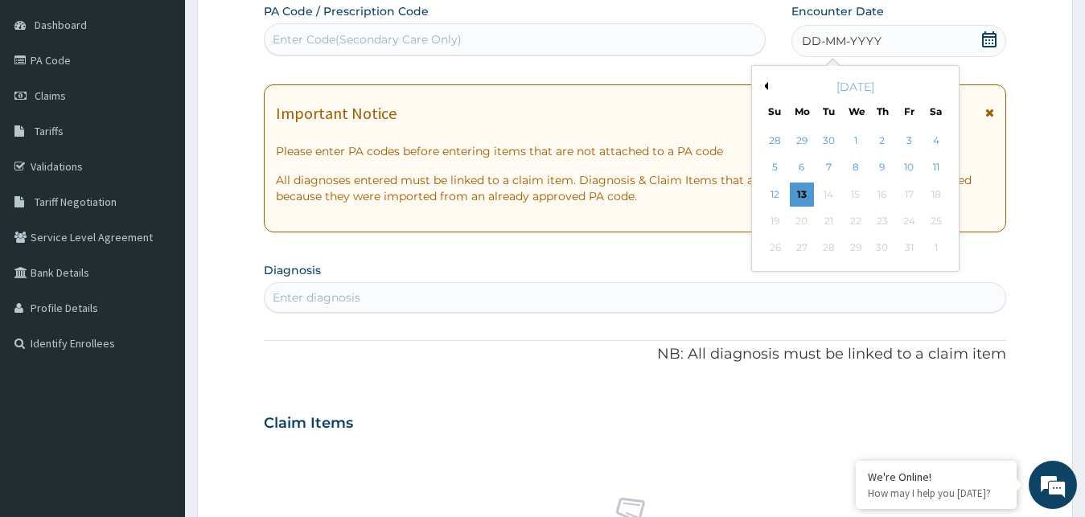
click at [764, 83] on button "Previous Month" at bounding box center [764, 86] width 8 height 8
click at [914, 141] on div "1" at bounding box center [909, 141] width 24 height 24
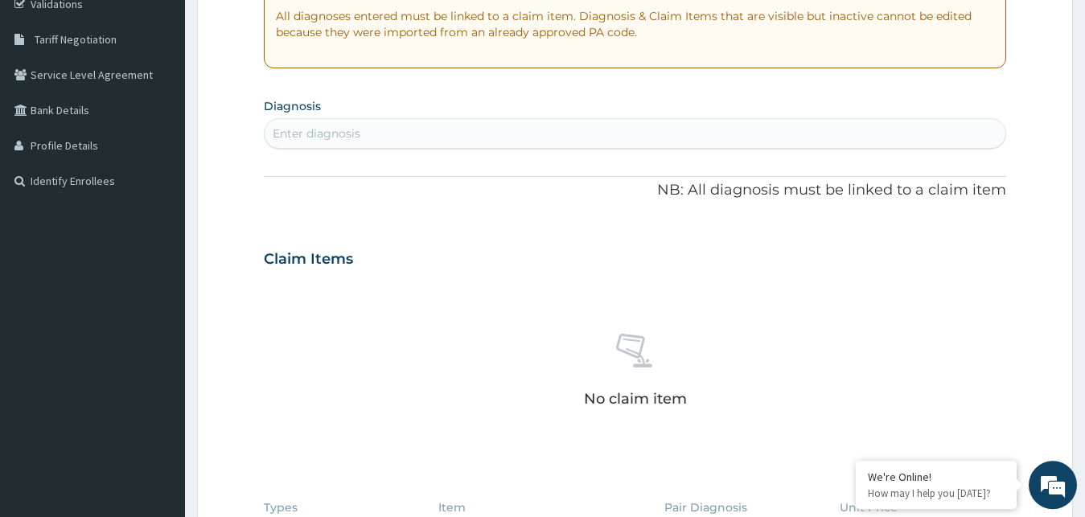
scroll to position [314, 0]
click at [384, 129] on div "Enter diagnosis" at bounding box center [636, 132] width 742 height 26
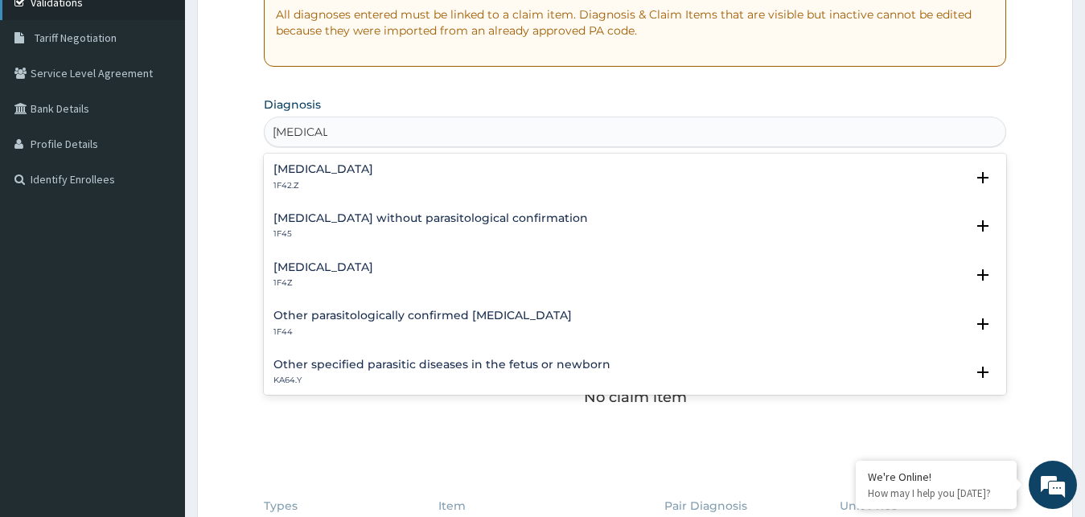
type input "[MEDICAL_DATA]"
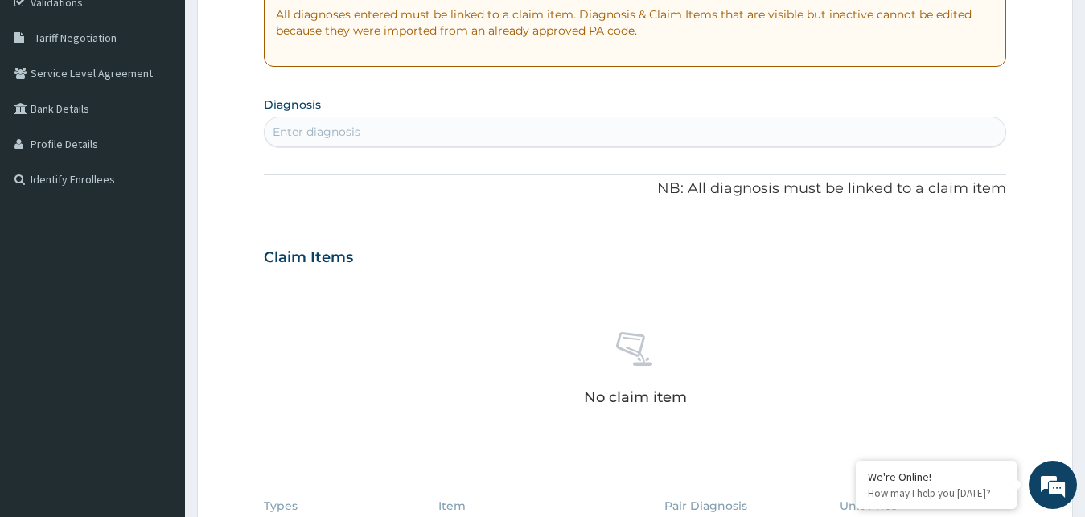
scroll to position [232, 0]
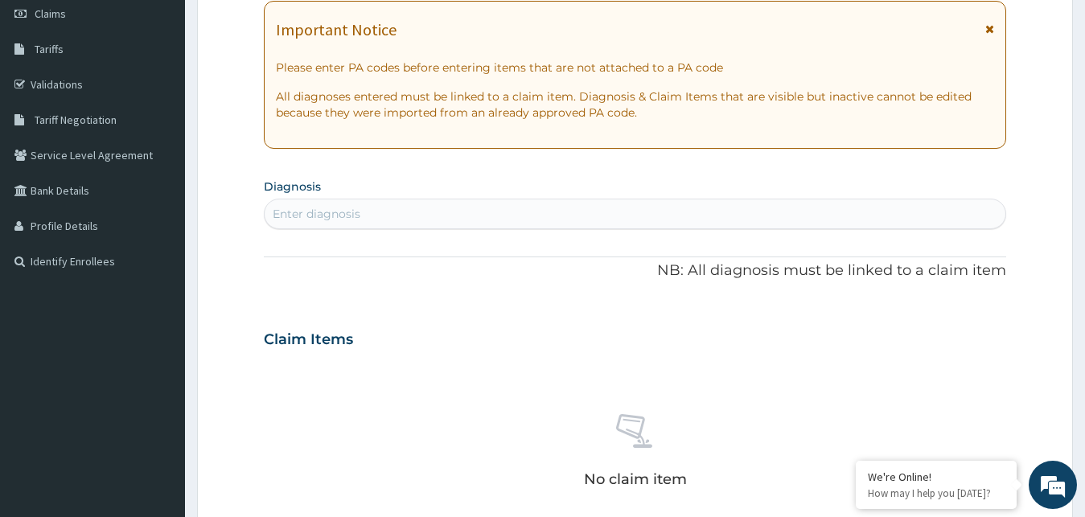
click at [343, 212] on div "Enter diagnosis" at bounding box center [317, 214] width 88 height 16
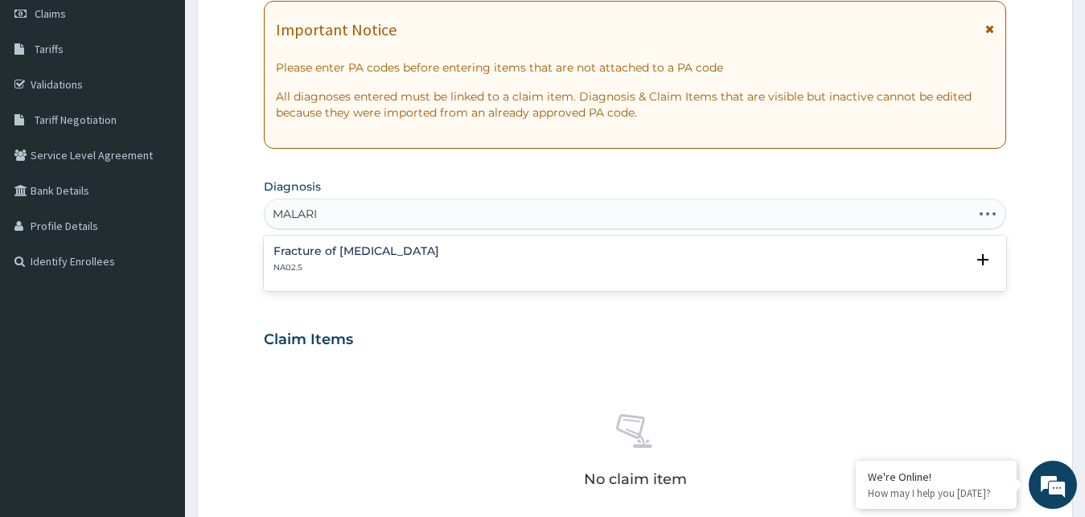
type input "[MEDICAL_DATA]"
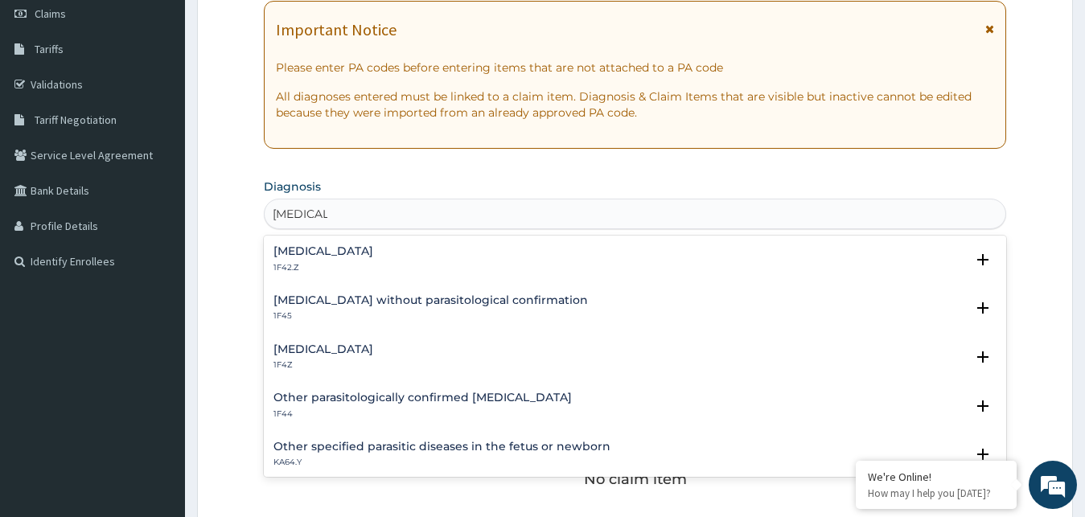
scroll to position [96, 0]
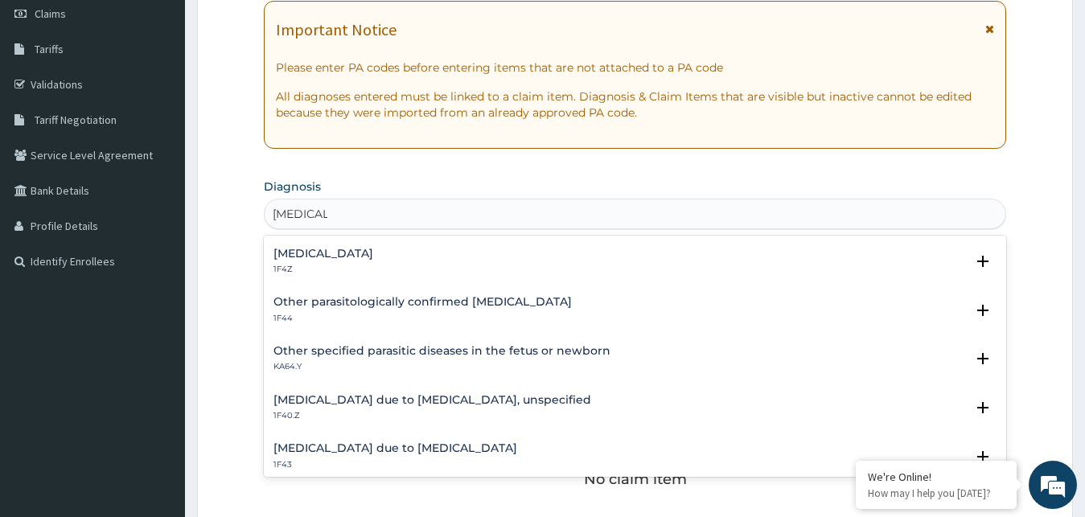
click at [339, 403] on h4 "Malaria due to Plasmodium falciparum, unspecified" at bounding box center [432, 400] width 318 height 12
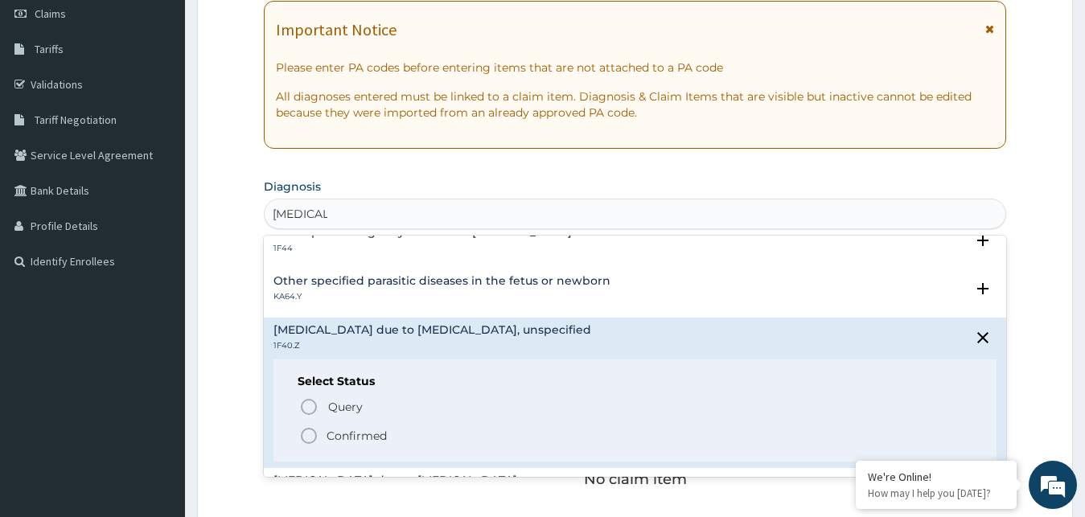
scroll to position [183, 0]
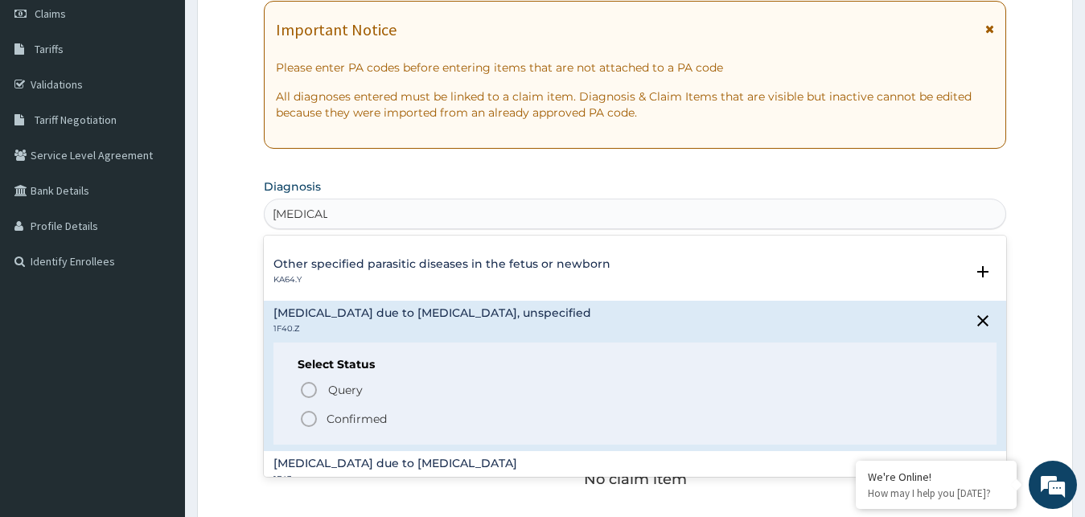
click at [310, 413] on circle "status option filled" at bounding box center [309, 419] width 14 height 14
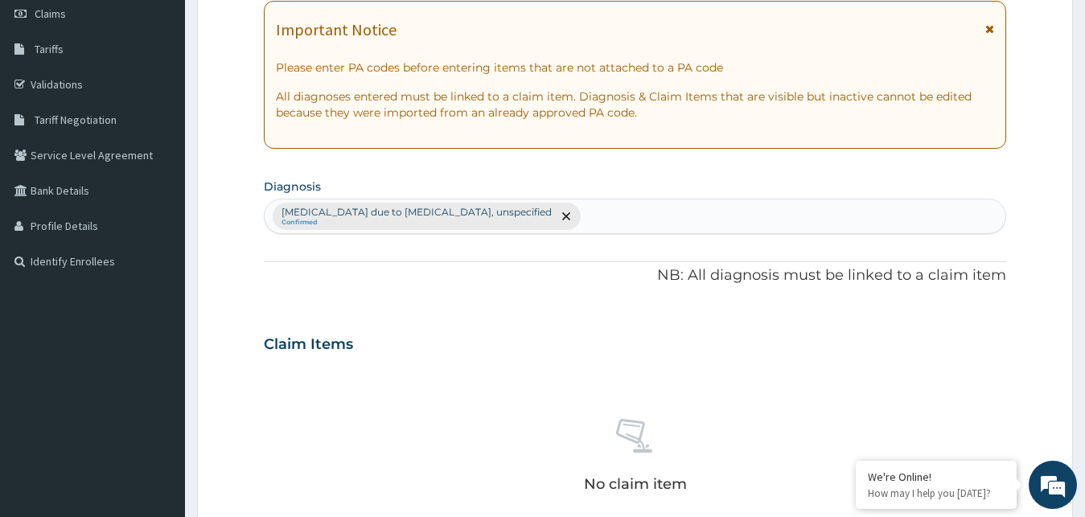
type input "S"
type input "ENTERITIS"
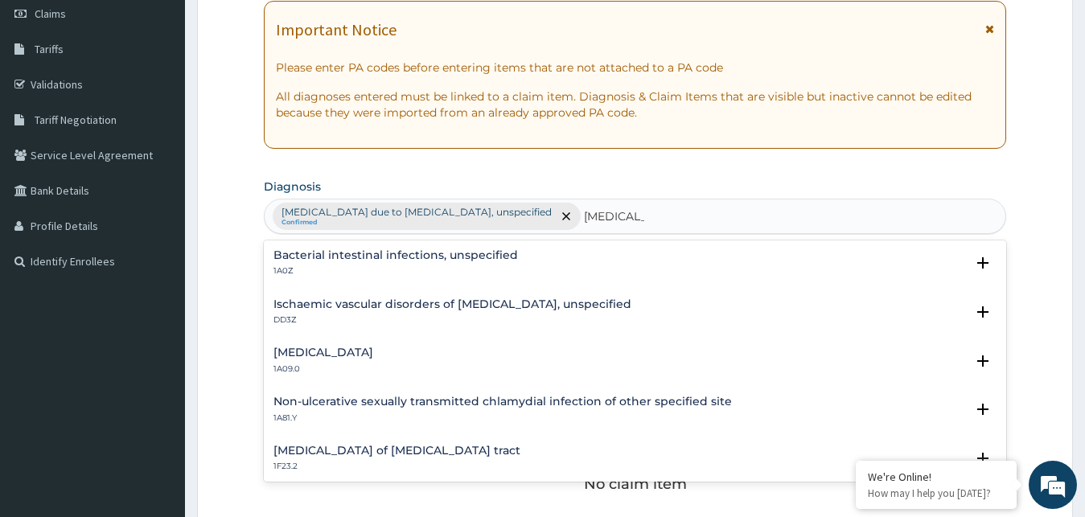
scroll to position [174, 0]
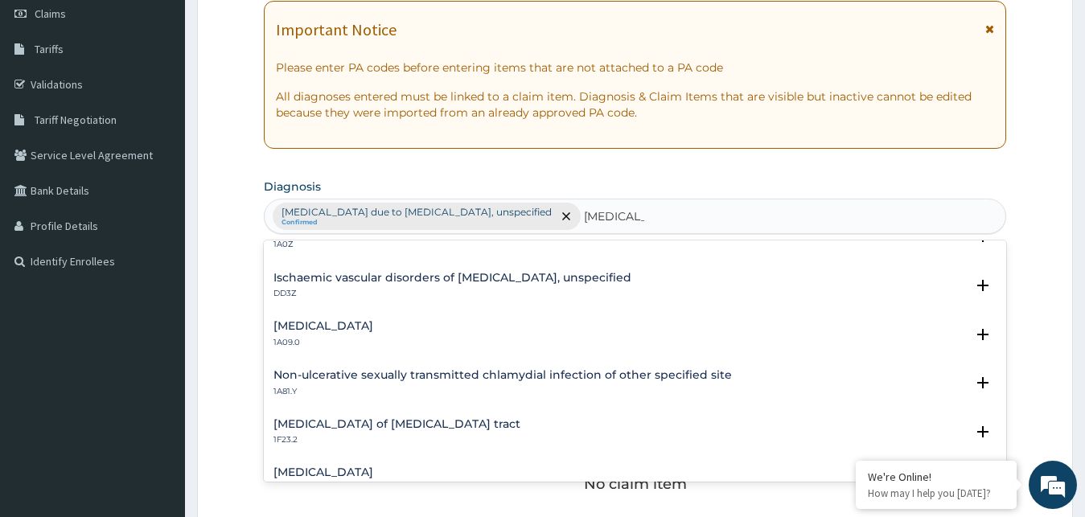
click at [323, 318] on div "Salmonella enteritis 1A09.0 Select Status Query Query covers suspected (?), Kee…" at bounding box center [635, 338] width 743 height 49
click at [317, 323] on h4 "Salmonella enteritis" at bounding box center [323, 326] width 100 height 12
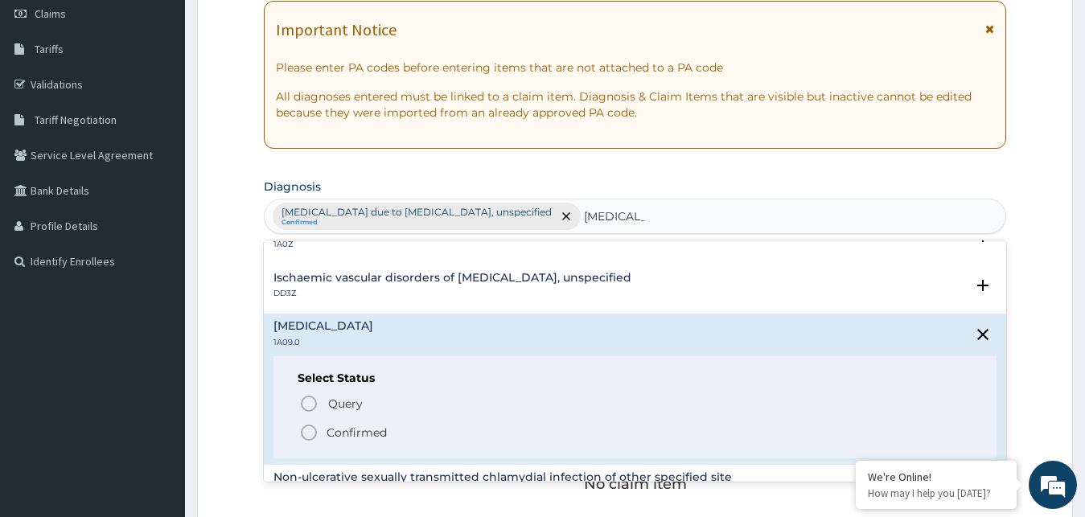
click at [307, 426] on circle "status option filled" at bounding box center [309, 432] width 14 height 14
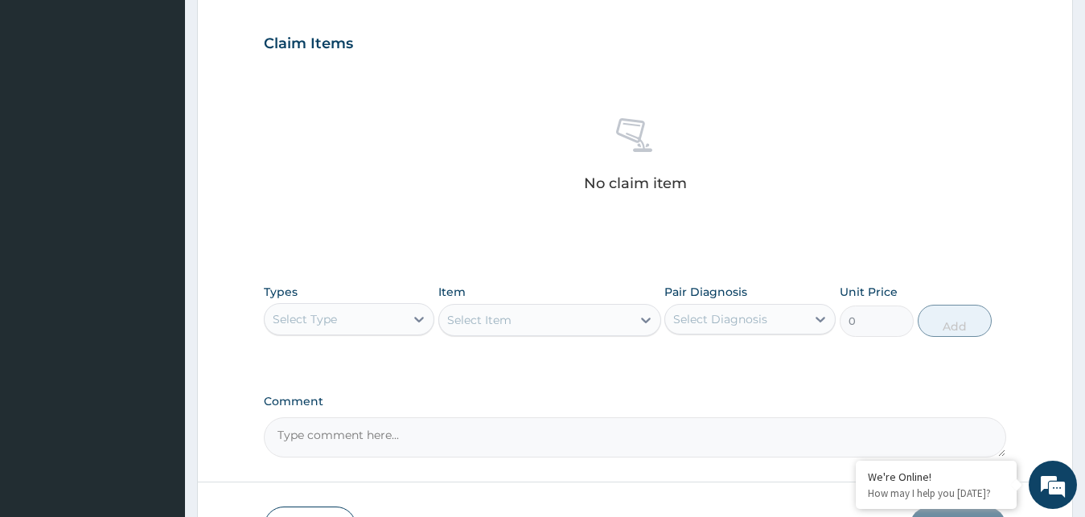
scroll to position [561, 0]
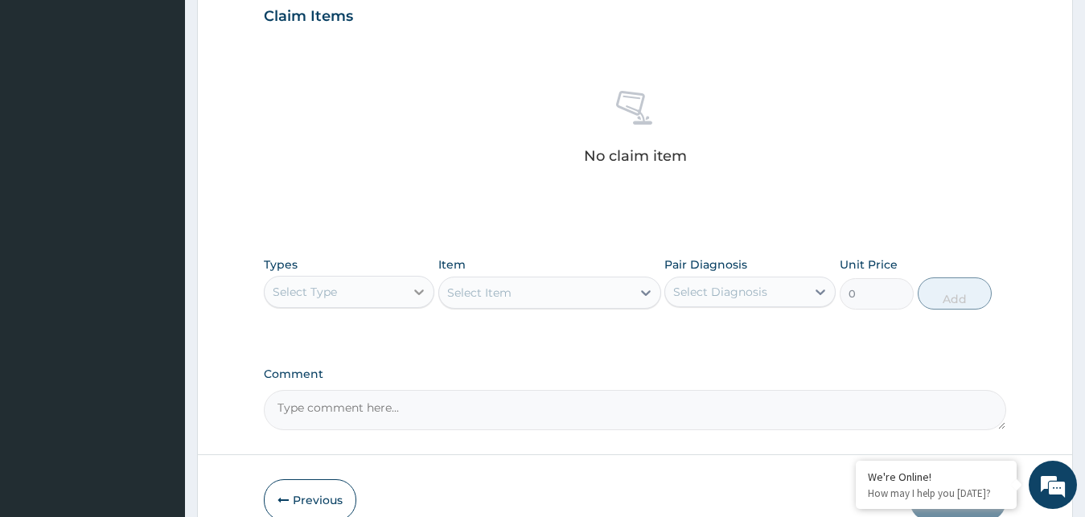
click at [408, 297] on div at bounding box center [419, 291] width 29 height 29
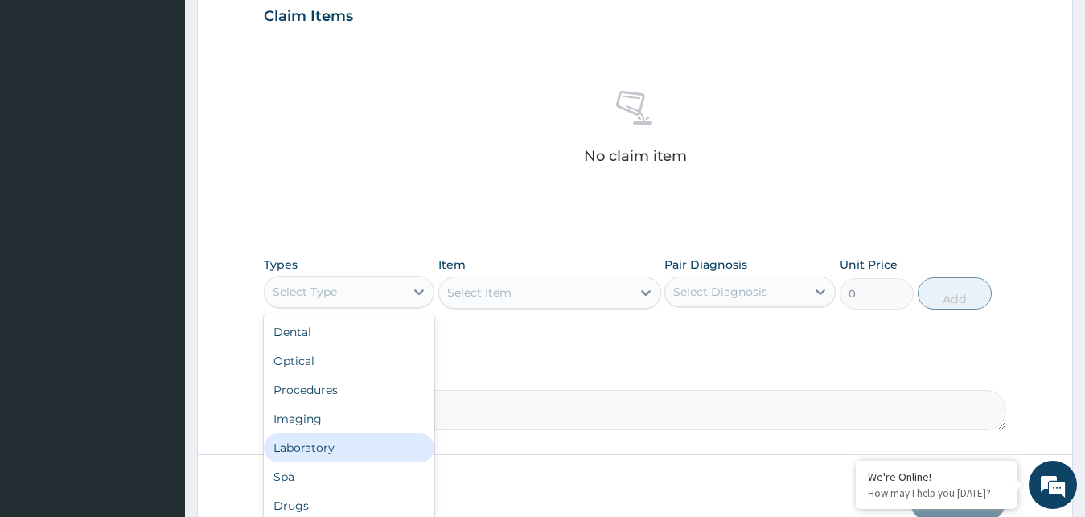
scroll to position [0, 0]
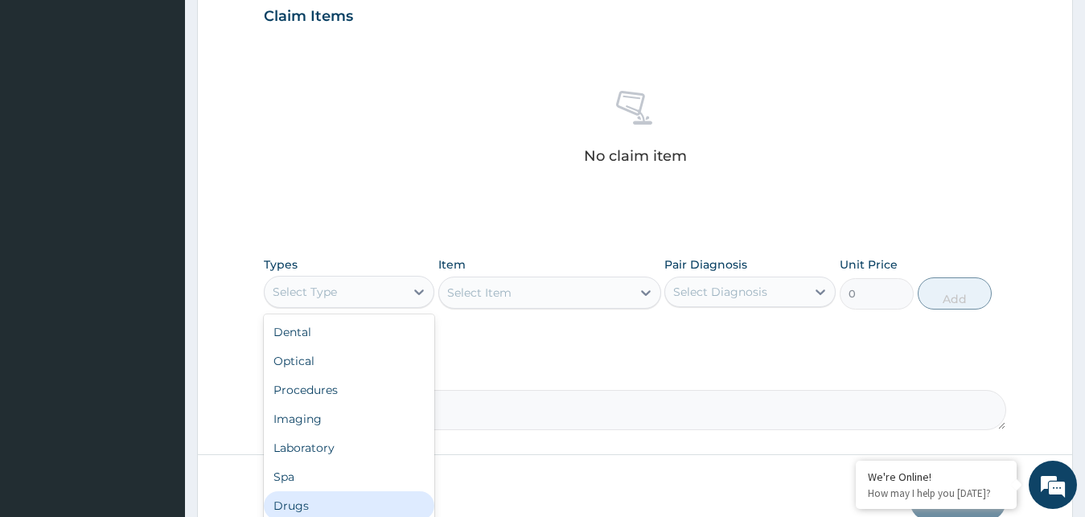
click at [326, 494] on div "Drugs" at bounding box center [349, 505] width 171 height 29
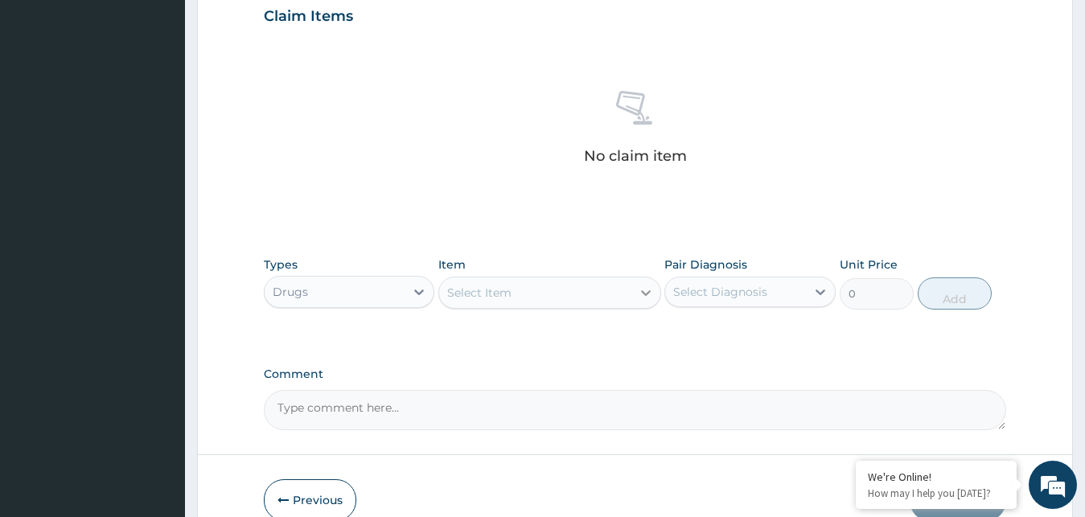
click at [642, 290] on icon at bounding box center [646, 293] width 16 height 16
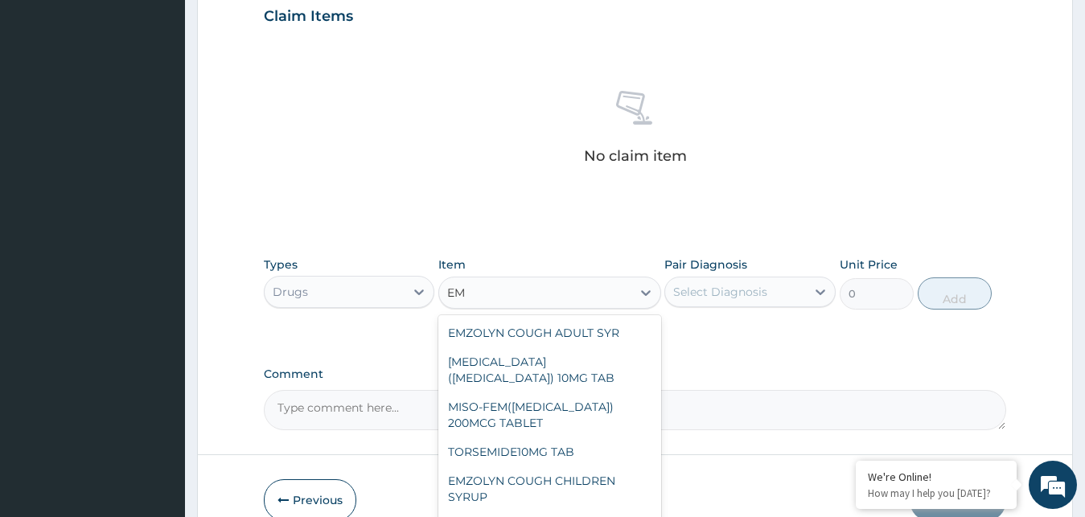
type input "E"
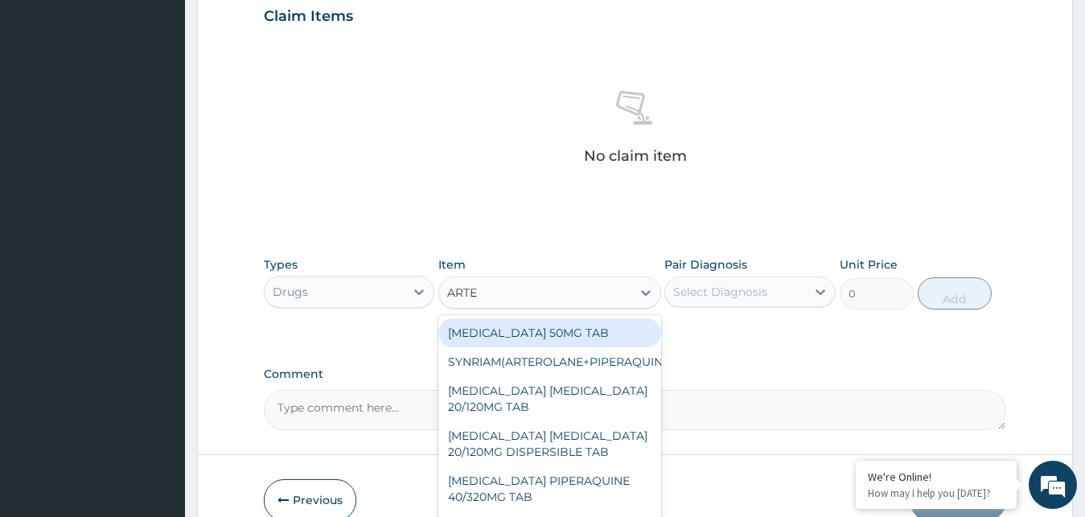
type input "ARTEM"
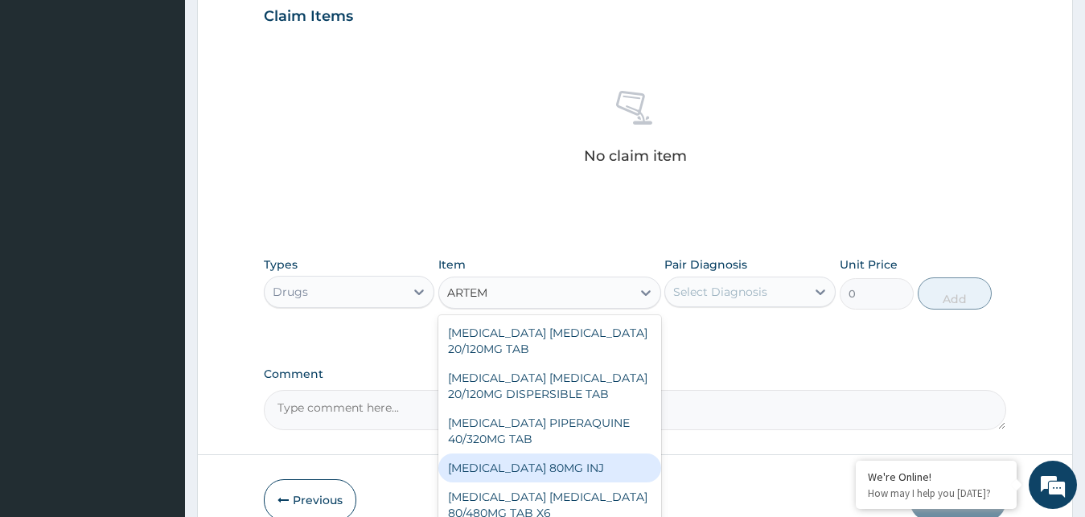
click at [555, 472] on div "[MEDICAL_DATA] 80MG INJ" at bounding box center [549, 468] width 223 height 29
type input "1400"
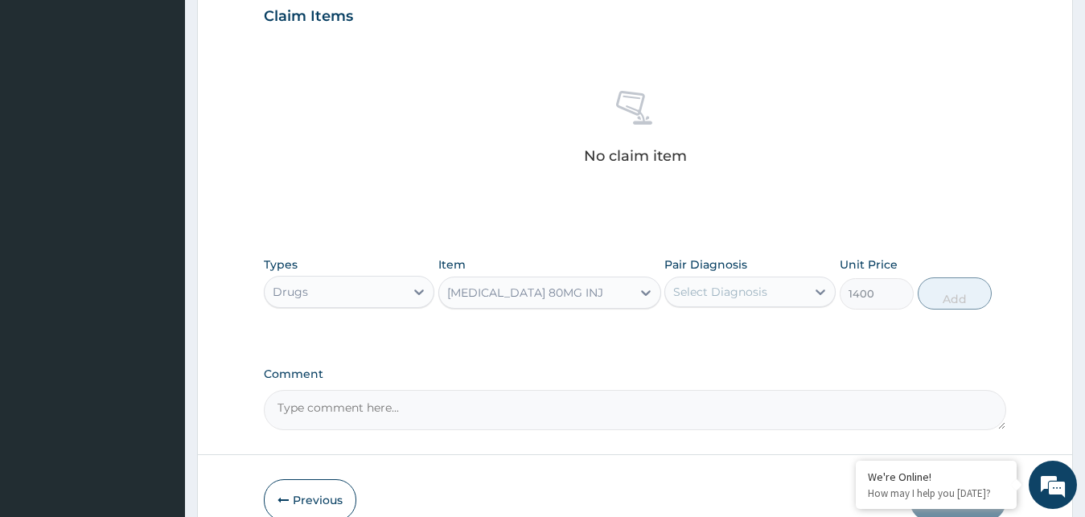
drag, startPoint x: 796, startPoint y: 289, endPoint x: 775, endPoint y: 307, distance: 27.9
click at [797, 290] on div "Select Diagnosis" at bounding box center [735, 292] width 141 height 26
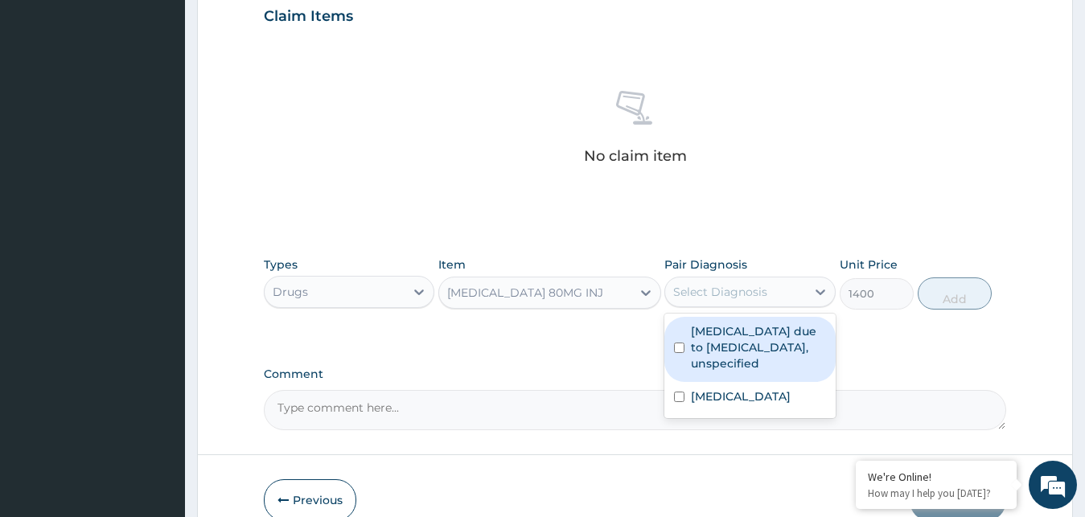
click at [741, 352] on label "[MEDICAL_DATA] due to [MEDICAL_DATA], unspecified" at bounding box center [758, 347] width 135 height 48
checkbox input "true"
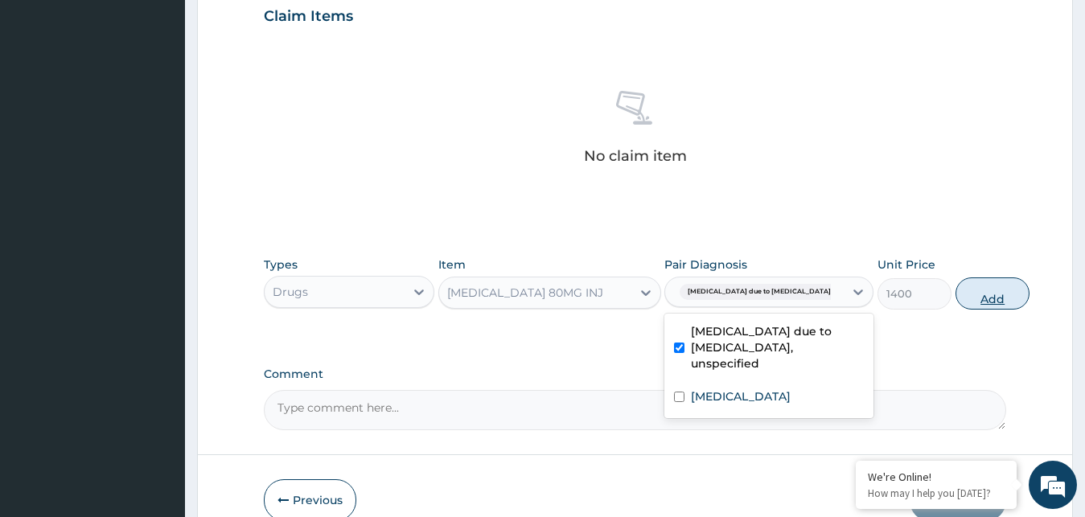
click at [955, 302] on button "Add" at bounding box center [992, 293] width 74 height 32
type input "0"
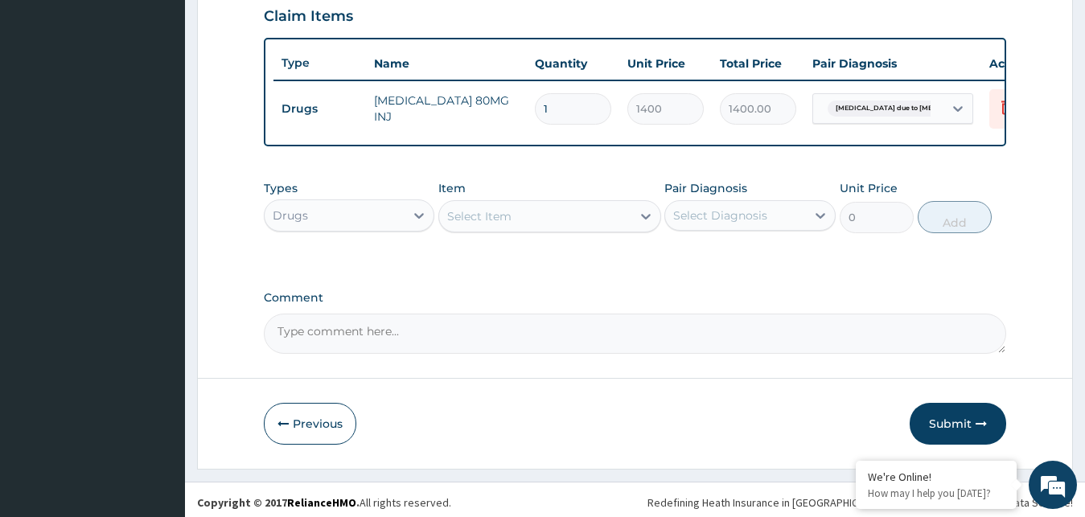
type input "0.00"
type input "6"
type input "8400.00"
type input "6"
click at [629, 228] on div "Select Item" at bounding box center [535, 216] width 192 height 26
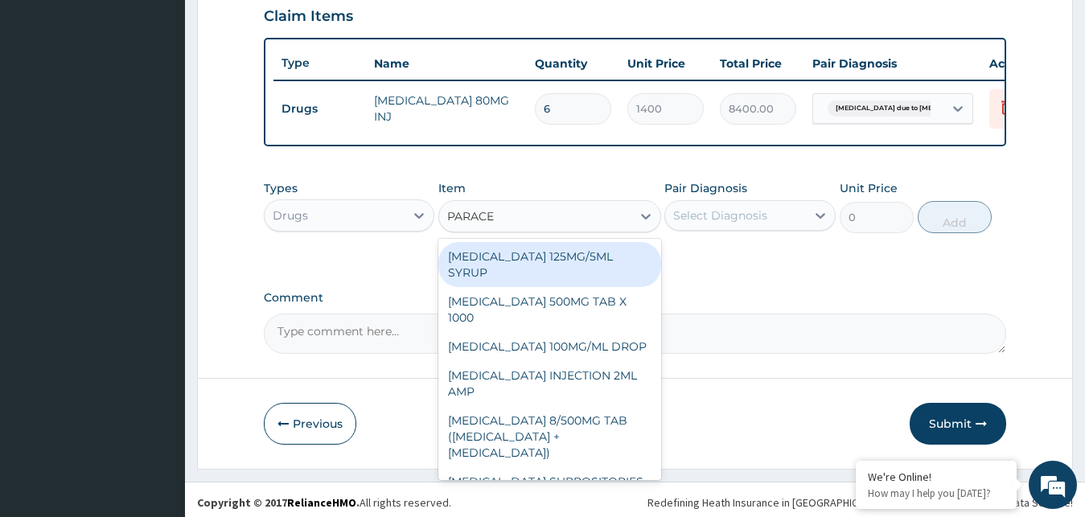
type input "PARACET"
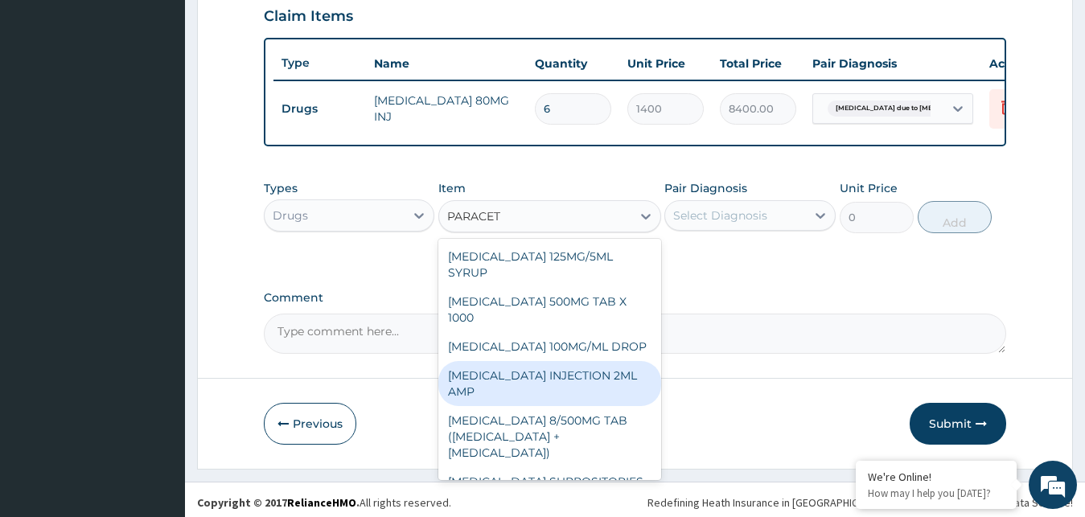
click at [557, 389] on div "[MEDICAL_DATA] INJECTION 2ML AMP" at bounding box center [549, 383] width 223 height 45
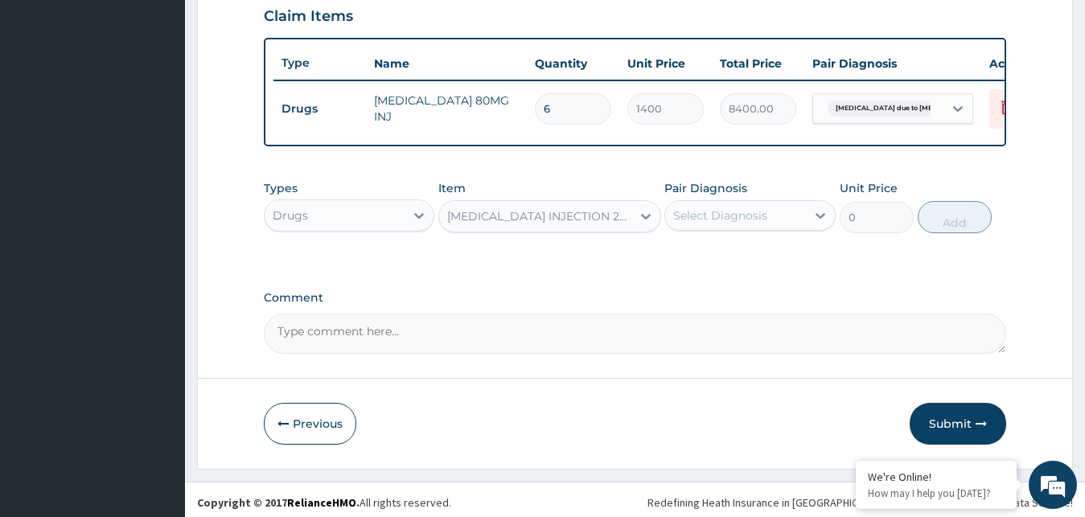
type input "700"
click at [829, 230] on div at bounding box center [820, 215] width 29 height 29
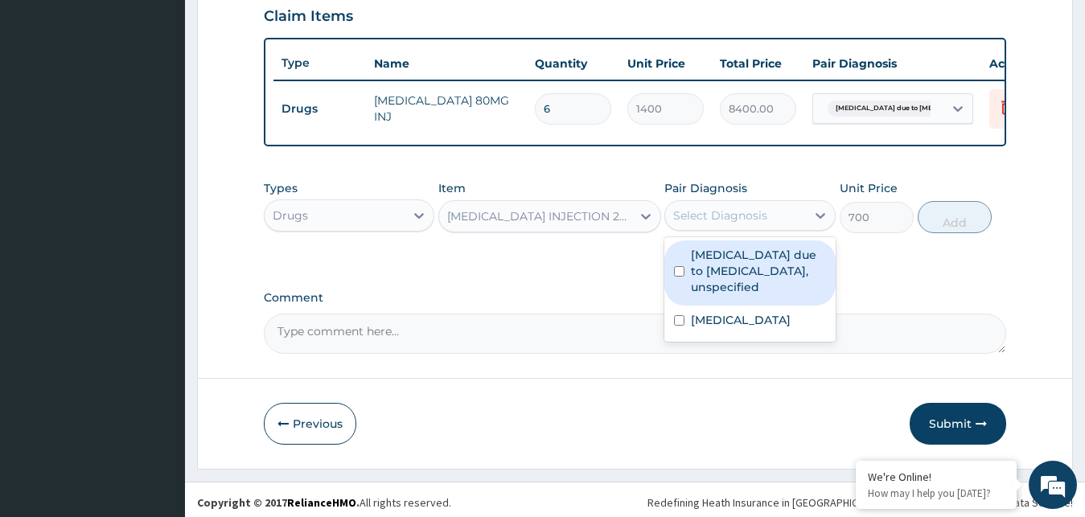
click at [752, 295] on label "Malaria due to Plasmodium falciparum, unspecified" at bounding box center [758, 271] width 135 height 48
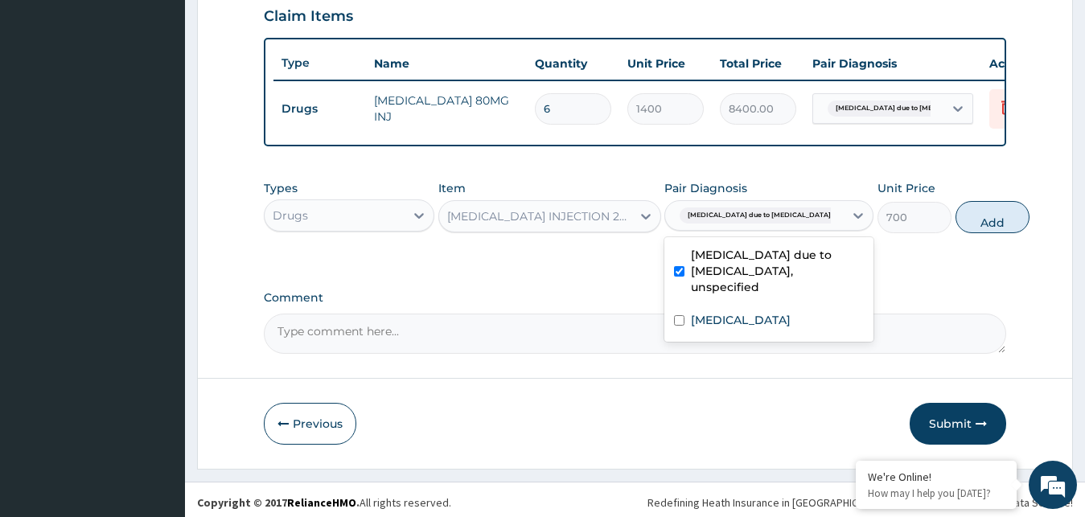
checkbox input "true"
click at [980, 233] on button "Add" at bounding box center [992, 217] width 74 height 32
type input "0"
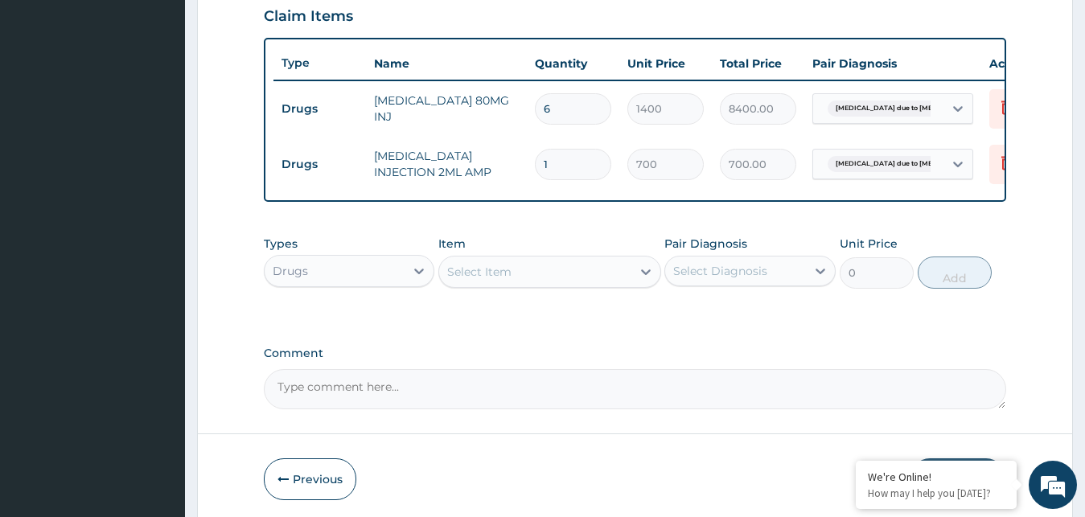
type input "0.00"
type input "2"
type input "1400.00"
type input "2"
click at [639, 280] on icon at bounding box center [646, 272] width 16 height 16
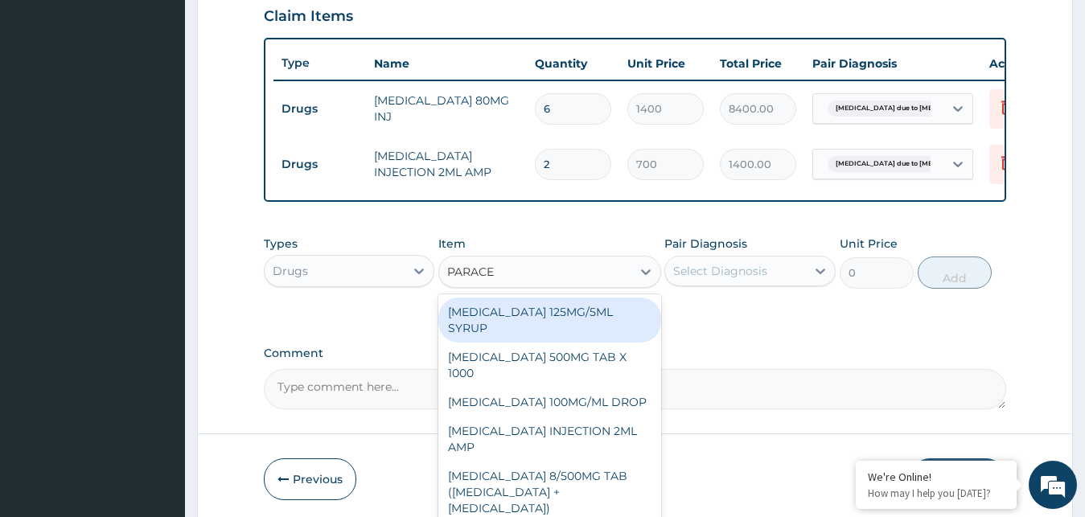
type input "PARACET"
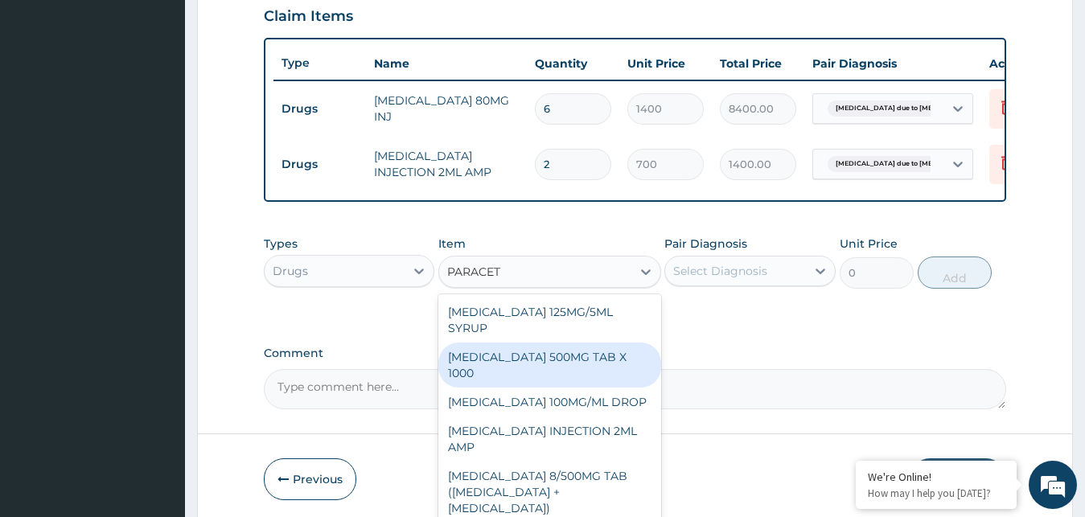
click at [538, 374] on div "PARACETAMOL 500MG TAB X 1000" at bounding box center [549, 365] width 223 height 45
type input "11.02499961853027"
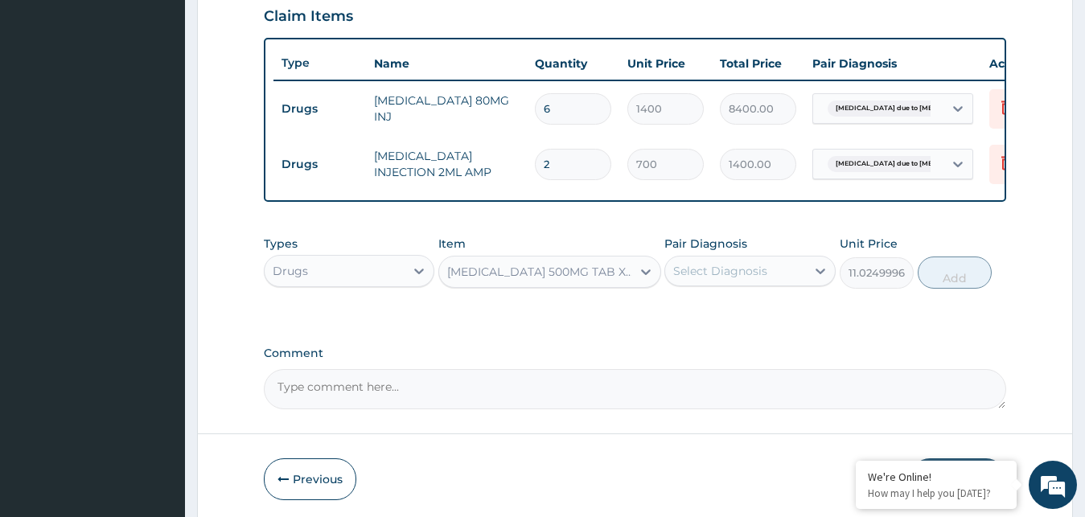
click at [778, 284] on div "Select Diagnosis" at bounding box center [735, 271] width 141 height 26
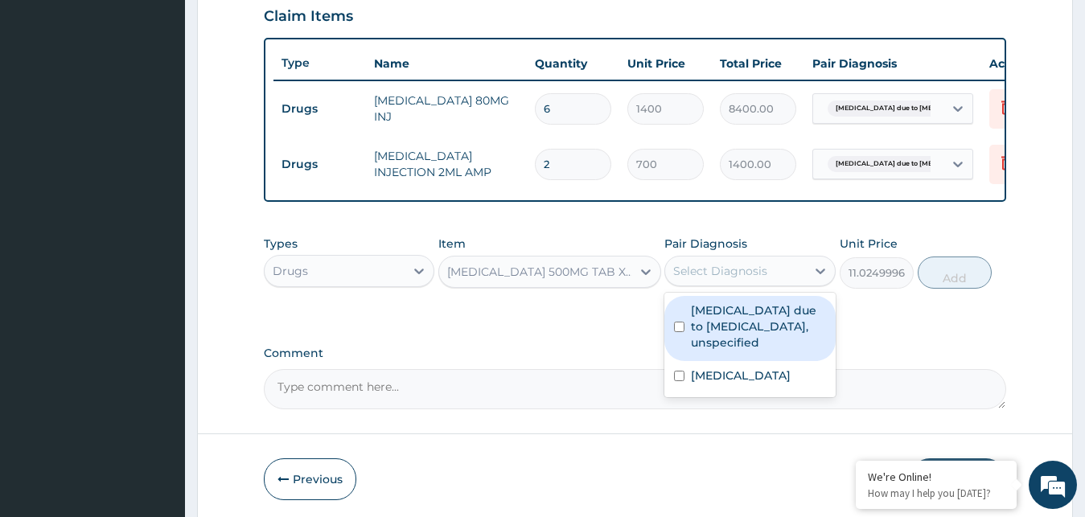
drag, startPoint x: 717, startPoint y: 343, endPoint x: 752, endPoint y: 315, distance: 44.1
click at [717, 342] on label "Malaria due to Plasmodium falciparum, unspecified" at bounding box center [758, 326] width 135 height 48
checkbox input "true"
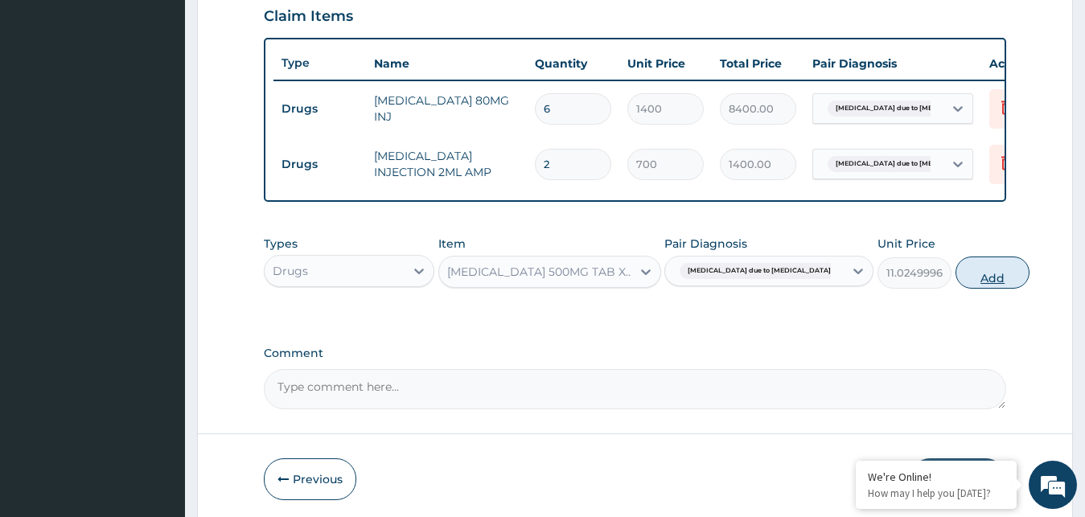
click at [955, 289] on button "Add" at bounding box center [992, 273] width 74 height 32
type input "0"
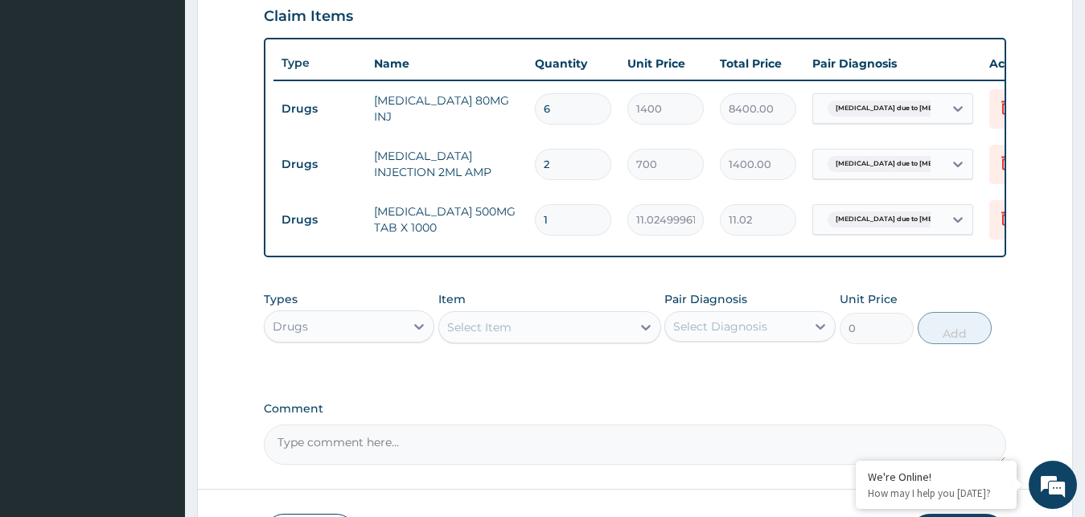
type input "0.00"
type input "9"
type input "99.22"
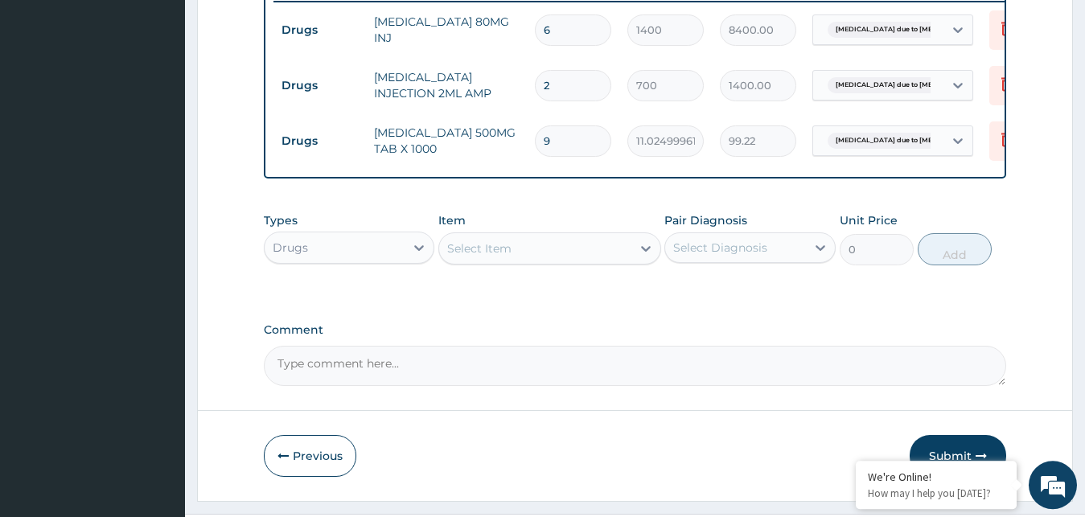
scroll to position [643, 0]
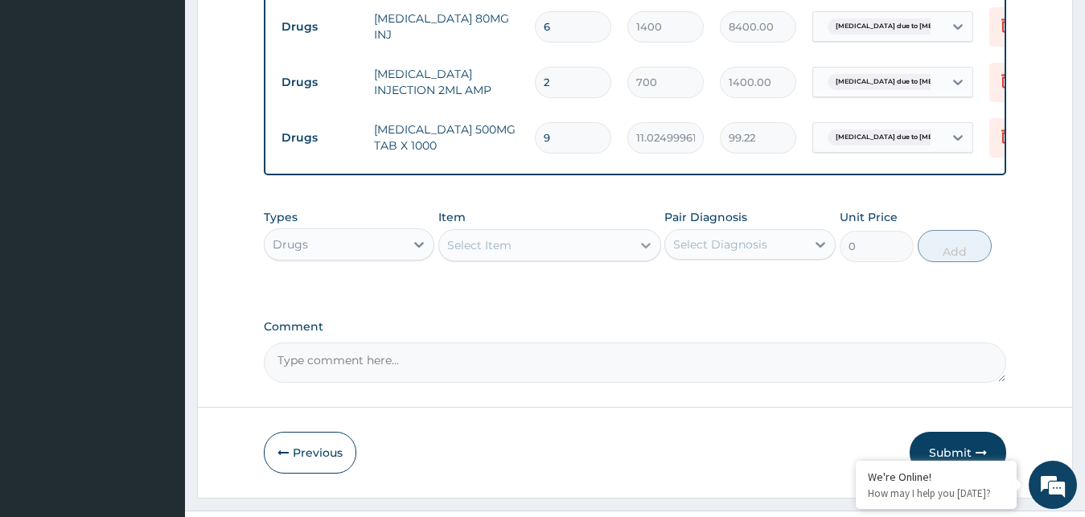
type input "9"
click at [645, 253] on icon at bounding box center [646, 245] width 16 height 16
type input "MULTIV"
click at [548, 296] on div "MULTIVITAMIN CAP X30" at bounding box center [549, 285] width 223 height 29
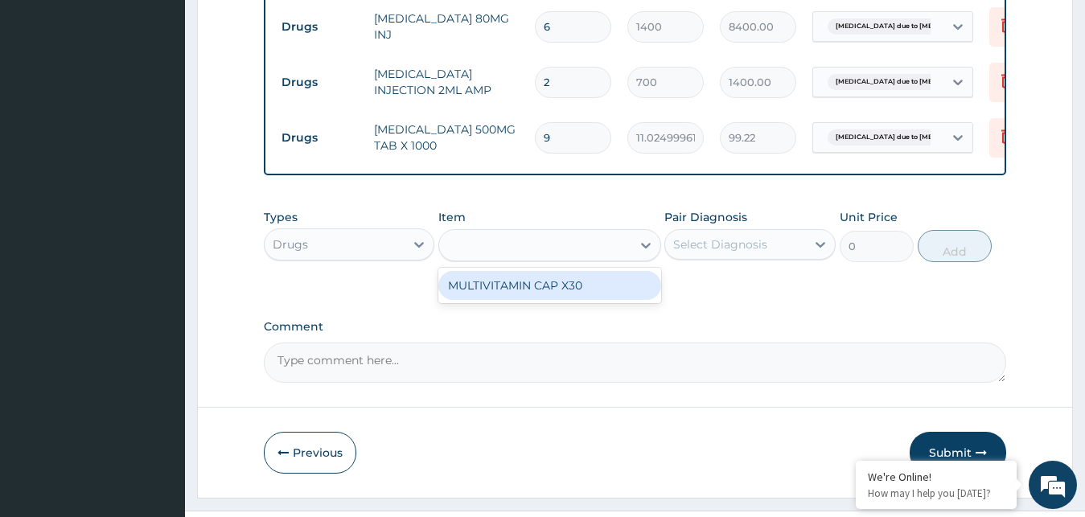
type input "52.60499954223633"
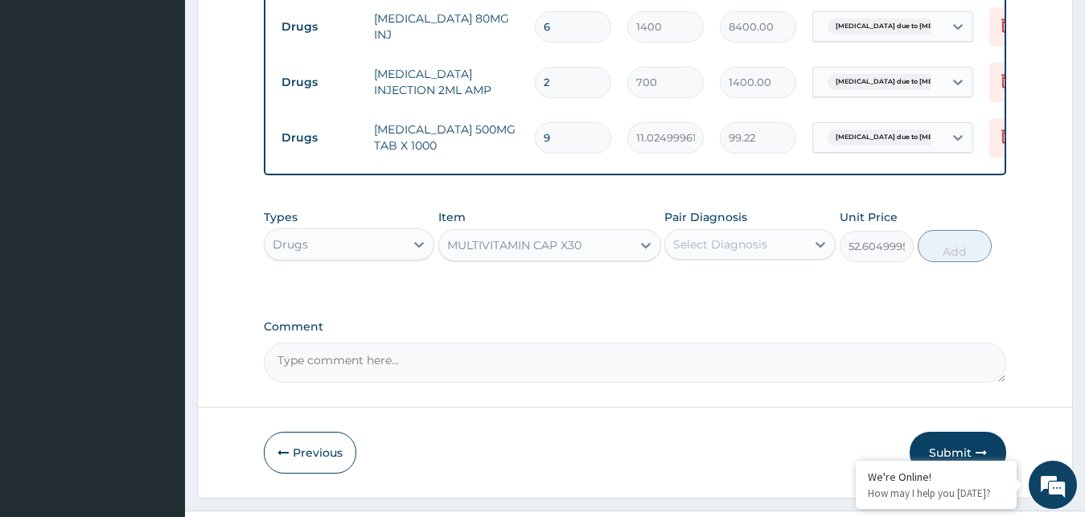
click at [797, 253] on div "Select Diagnosis" at bounding box center [735, 245] width 141 height 26
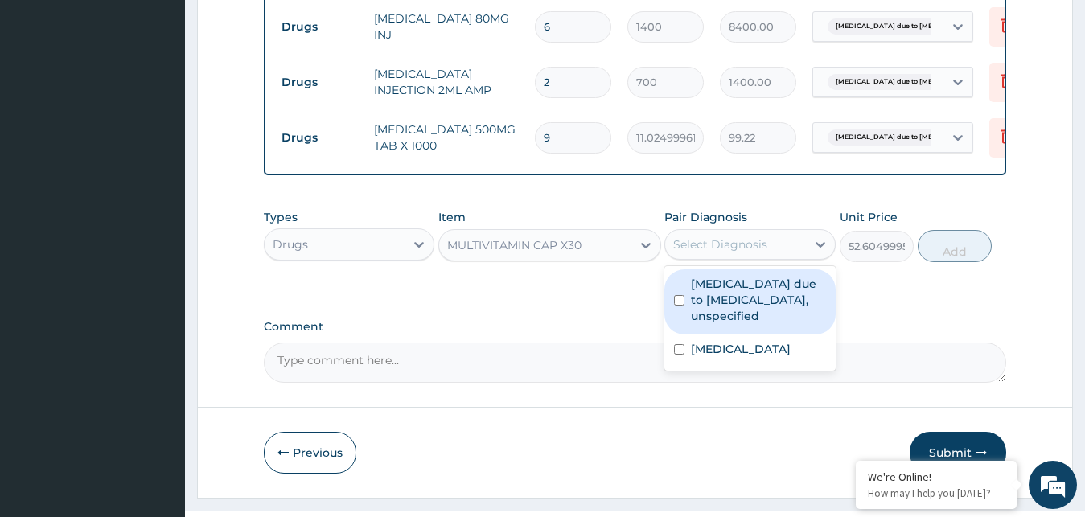
click at [744, 324] on label "Malaria due to Plasmodium falciparum, unspecified" at bounding box center [758, 300] width 135 height 48
checkbox input "true"
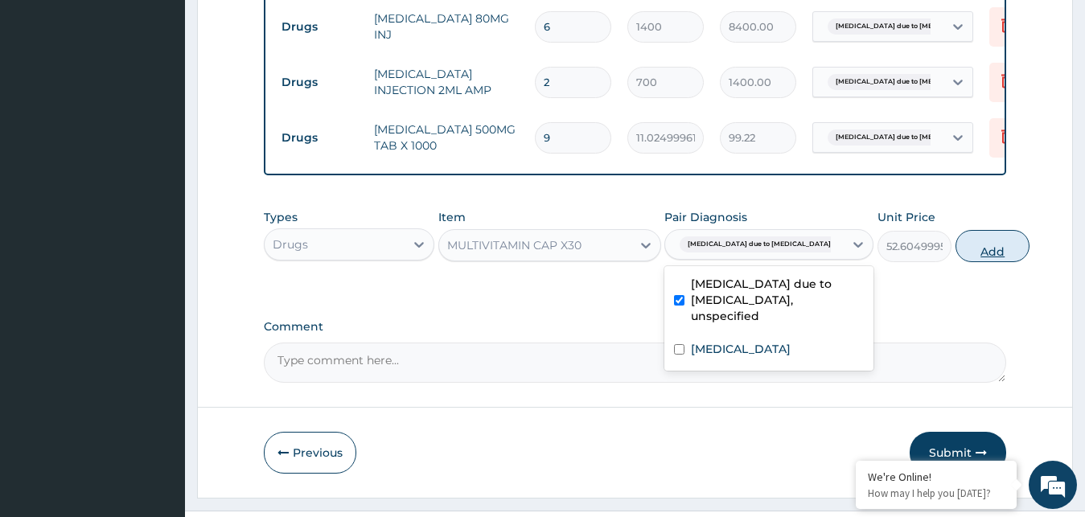
click at [955, 262] on button "Add" at bounding box center [992, 246] width 74 height 32
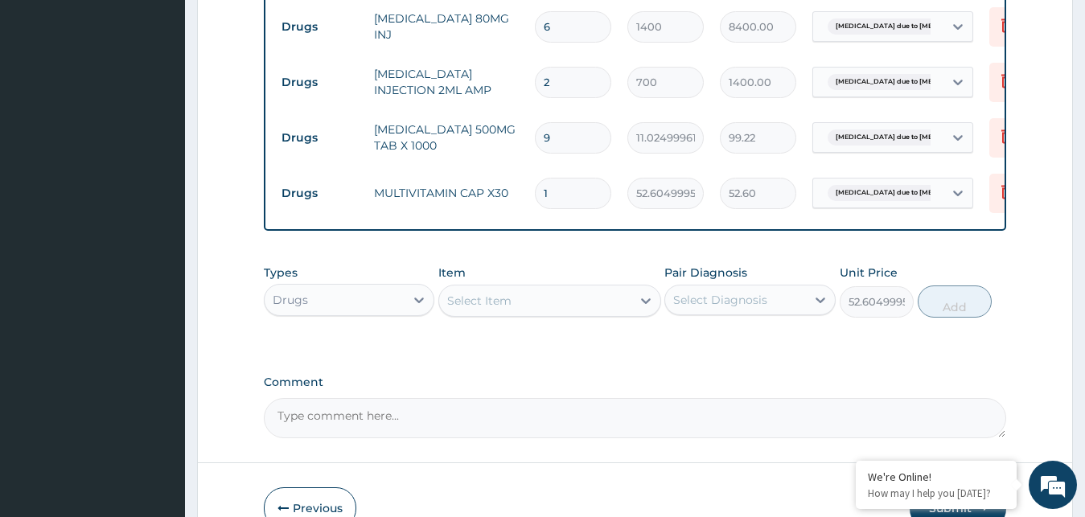
type input "0"
type input "0.00"
type input "2"
type input "105.21"
type input "24"
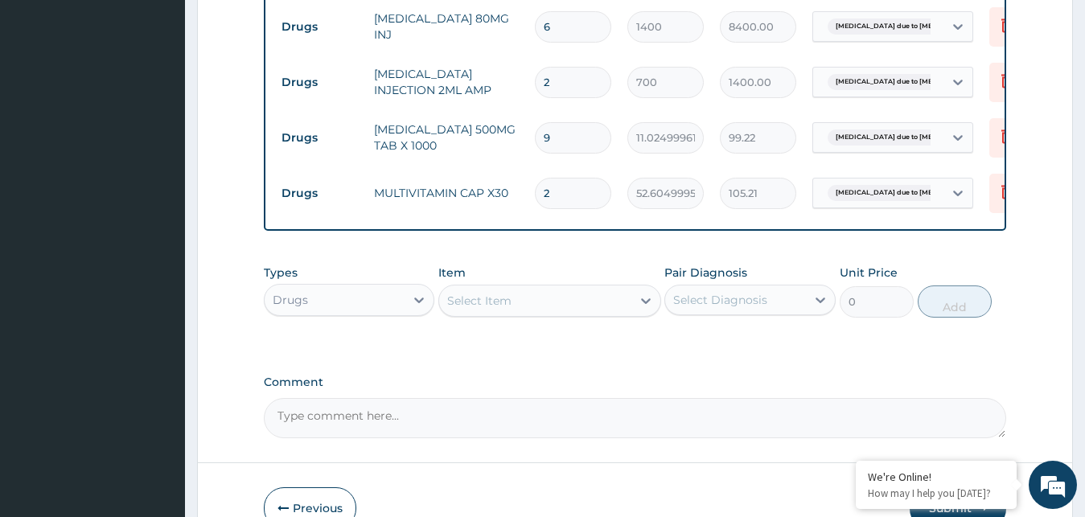
type input "1262.52"
type input "24"
click at [638, 309] on icon at bounding box center [646, 301] width 16 height 16
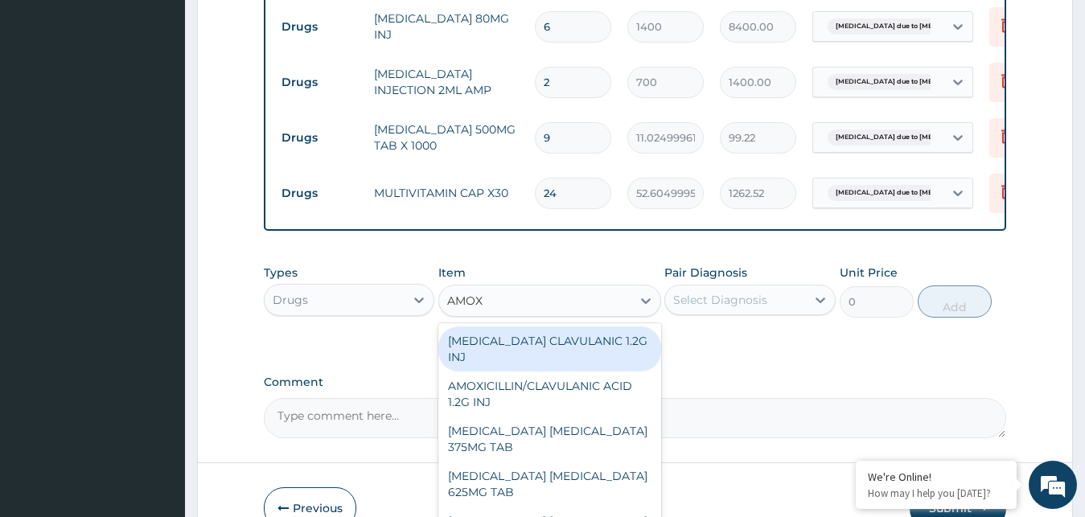
type input "AMOXI"
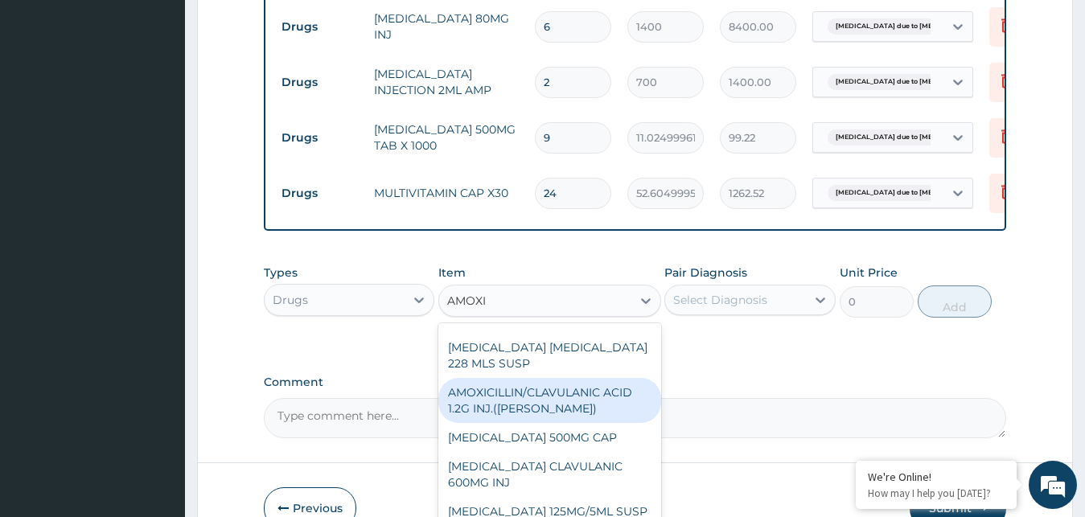
scroll to position [257, 0]
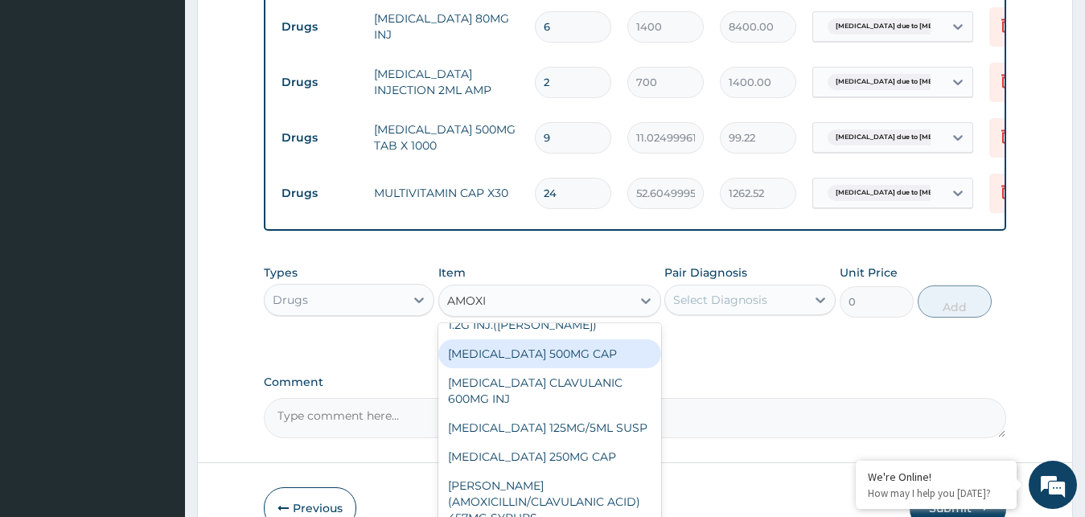
click at [553, 368] on div "AMOXICILLIN 500MG CAP" at bounding box center [549, 353] width 223 height 29
type input "35"
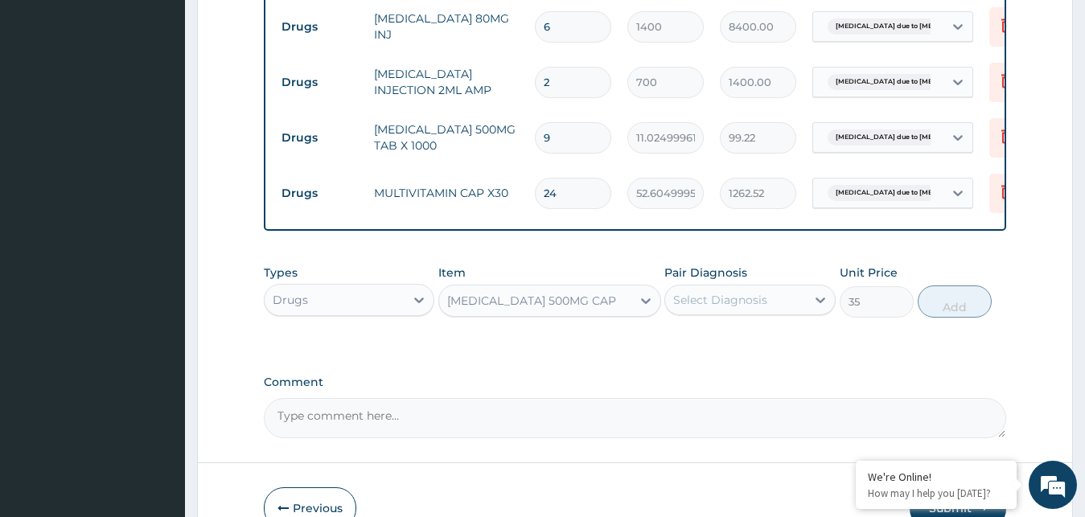
click at [773, 309] on div "Select Diagnosis" at bounding box center [735, 300] width 141 height 26
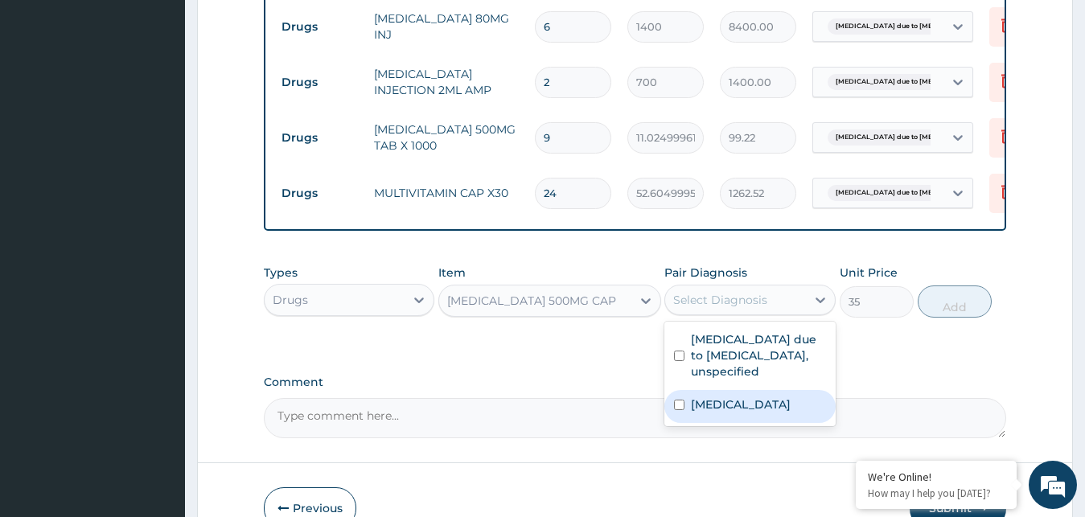
click at [718, 413] on label "Salmonella enteritis" at bounding box center [741, 405] width 100 height 16
checkbox input "true"
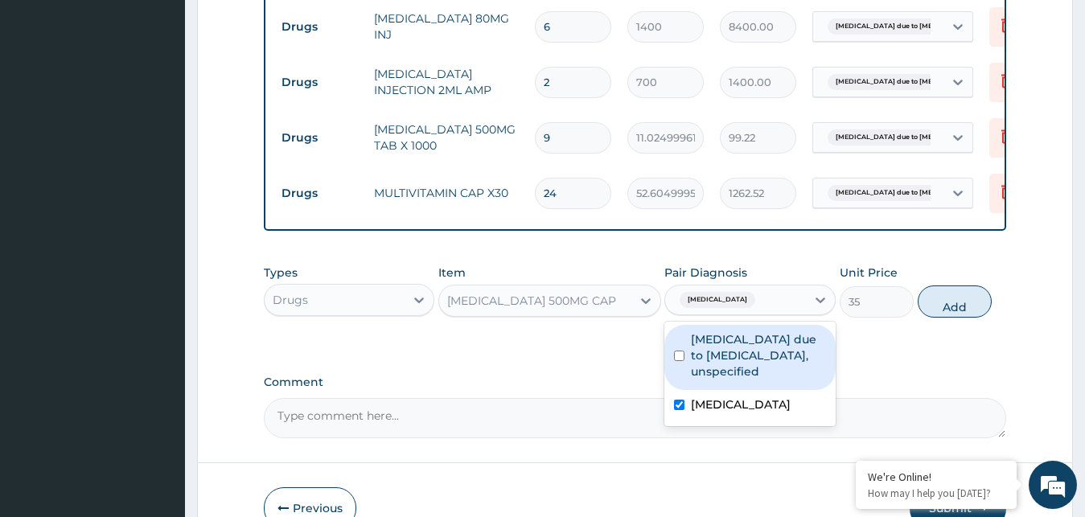
drag, startPoint x: 959, startPoint y: 317, endPoint x: 842, endPoint y: 302, distance: 117.6
click at [960, 317] on button "Add" at bounding box center [955, 302] width 74 height 32
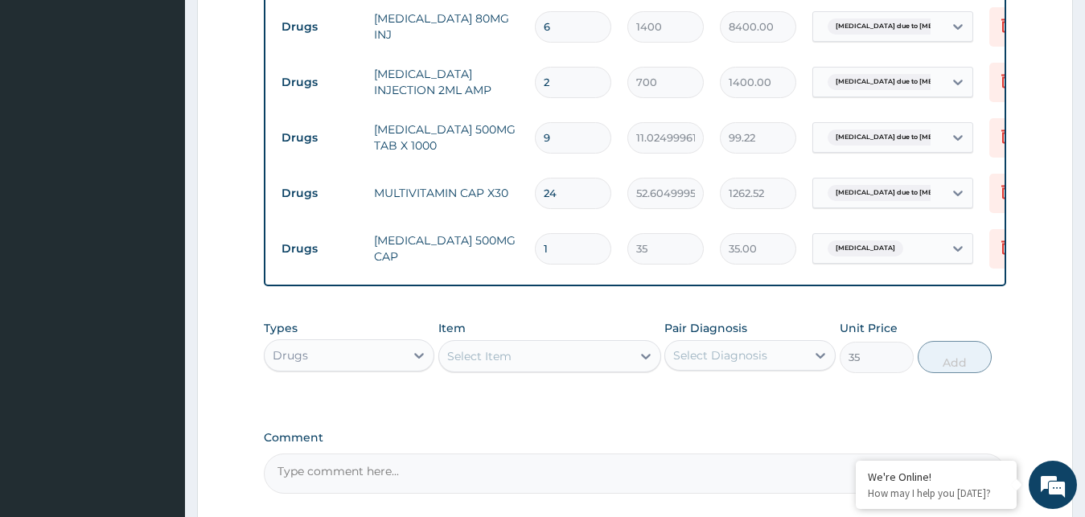
type input "0"
type input "15"
type input "525.00"
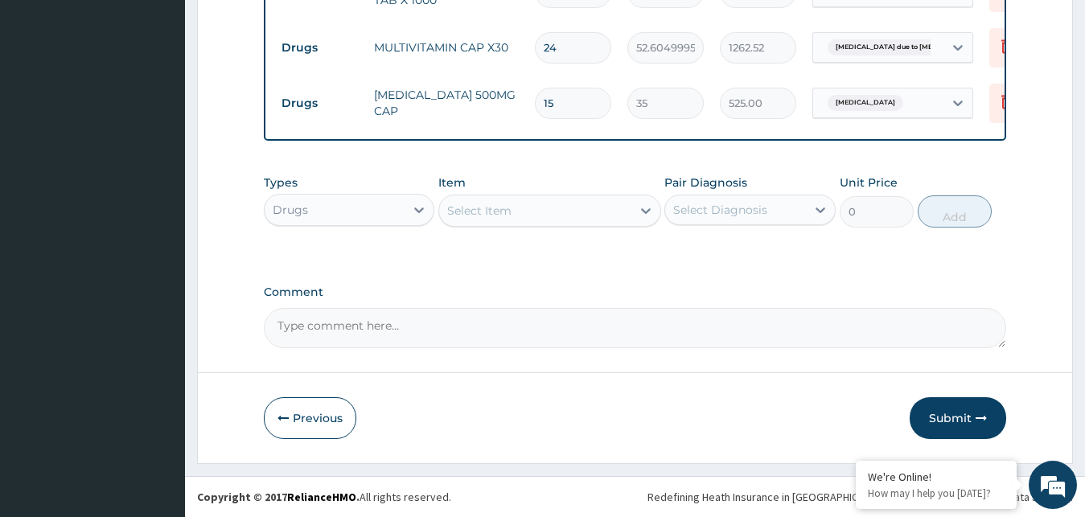
scroll to position [802, 0]
type input "15"
click at [397, 209] on div "Drugs" at bounding box center [335, 210] width 141 height 26
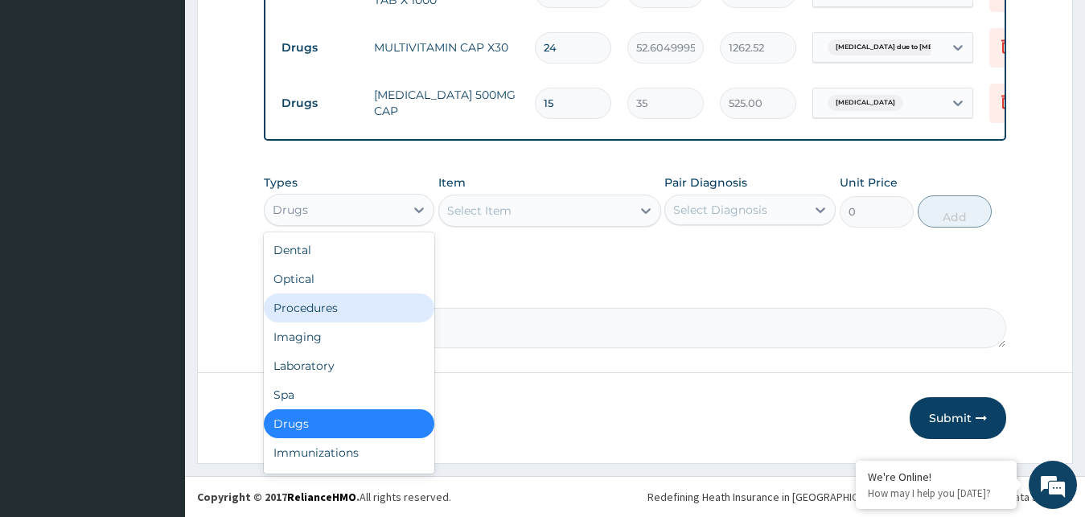
click at [347, 310] on div "Procedures" at bounding box center [349, 308] width 171 height 29
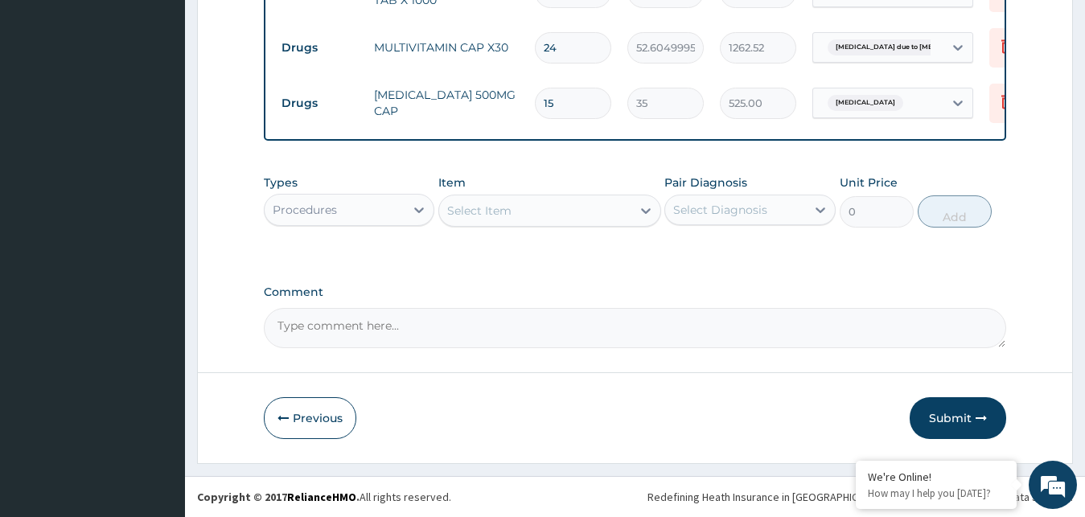
click at [622, 212] on div "Select Item" at bounding box center [535, 211] width 192 height 26
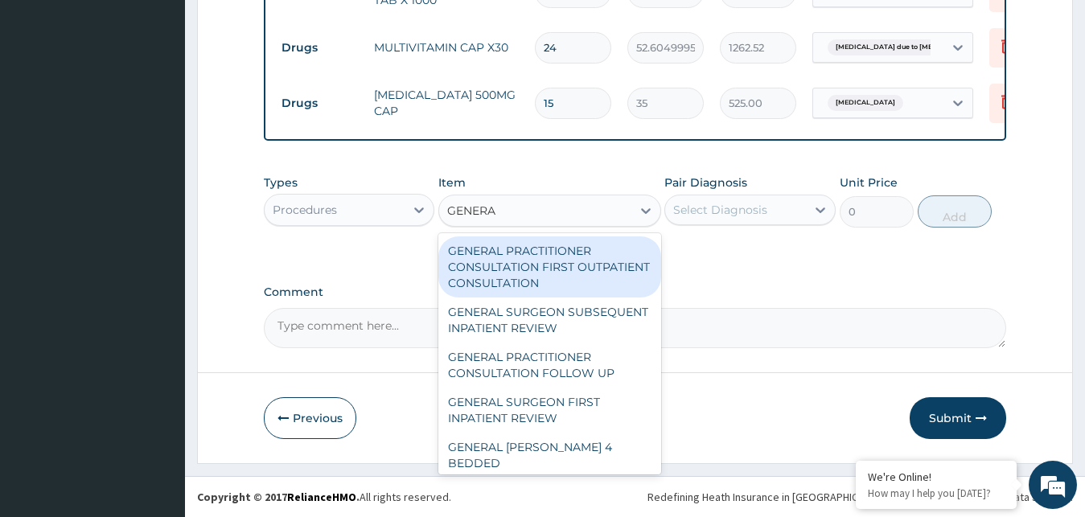
type input "GENERAL"
click at [568, 265] on div "GENERAL PRACTITIONER CONSULTATION FIRST OUTPATIENT CONSULTATION" at bounding box center [549, 266] width 223 height 61
type input "3000"
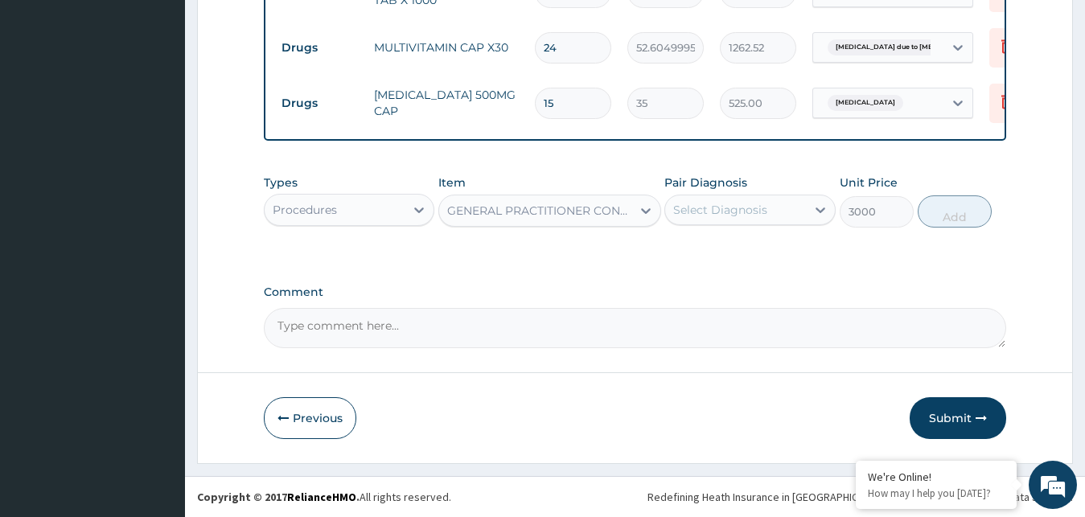
click at [773, 210] on div "Select Diagnosis" at bounding box center [735, 210] width 141 height 26
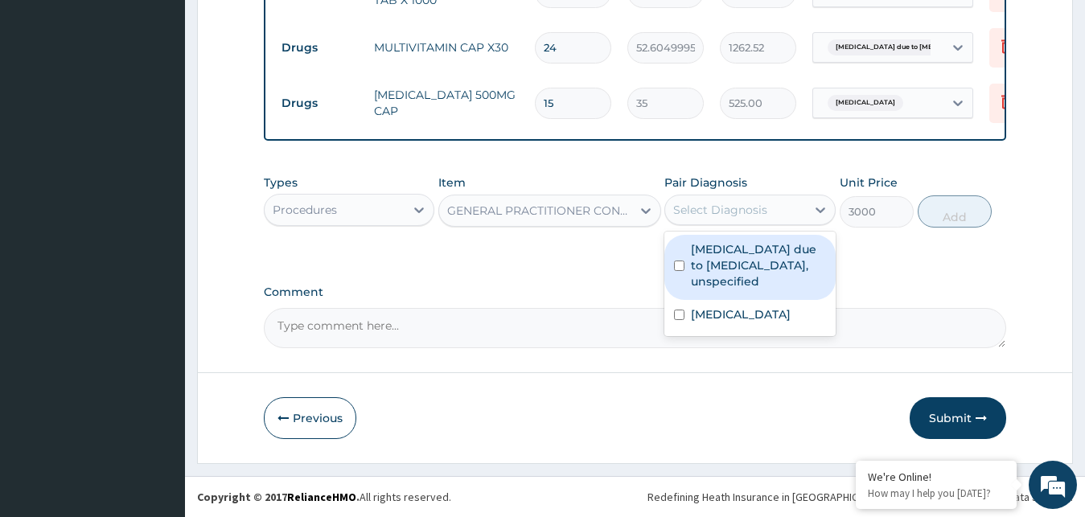
click at [783, 269] on label "Malaria due to Plasmodium falciparum, unspecified" at bounding box center [758, 265] width 135 height 48
checkbox input "true"
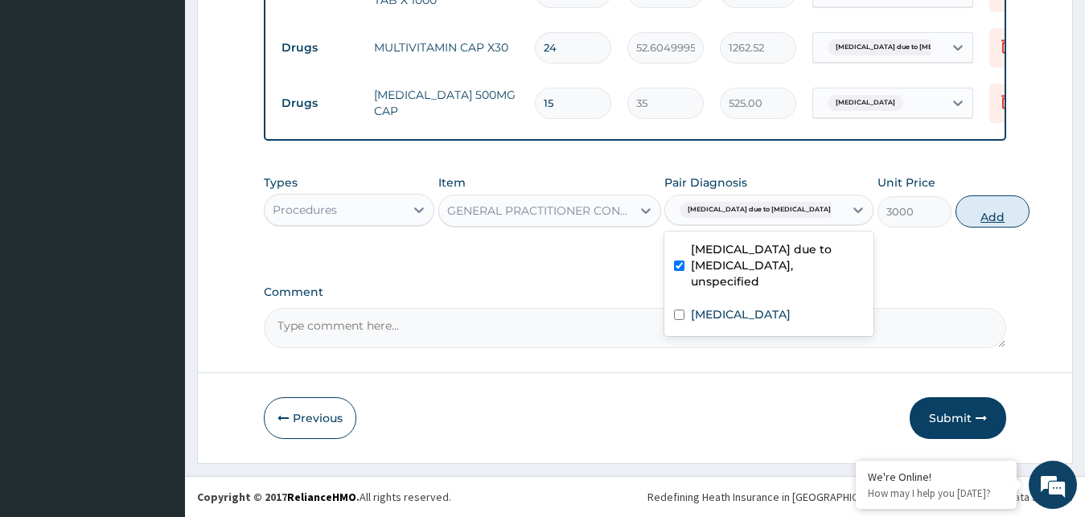
click at [964, 221] on button "Add" at bounding box center [992, 211] width 74 height 32
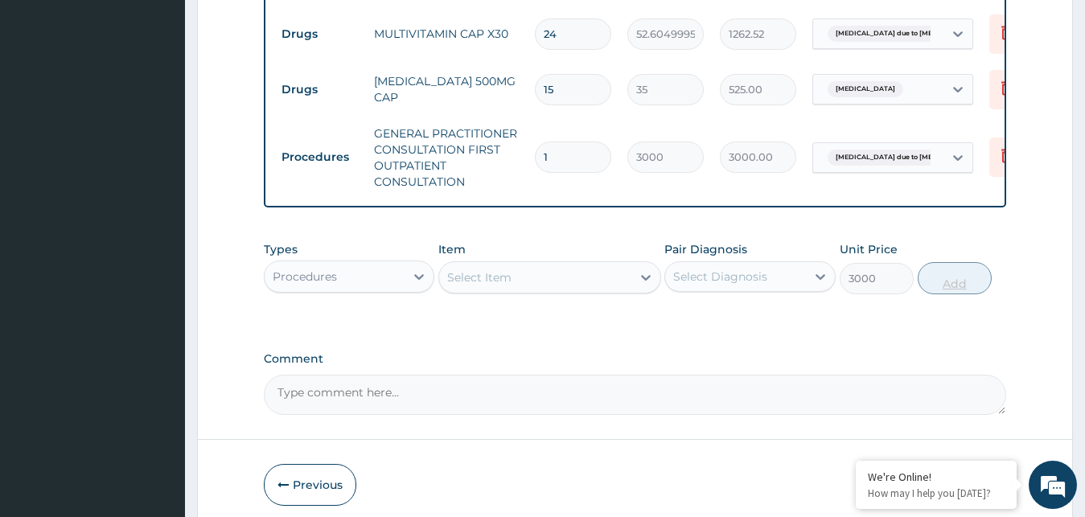
type input "0"
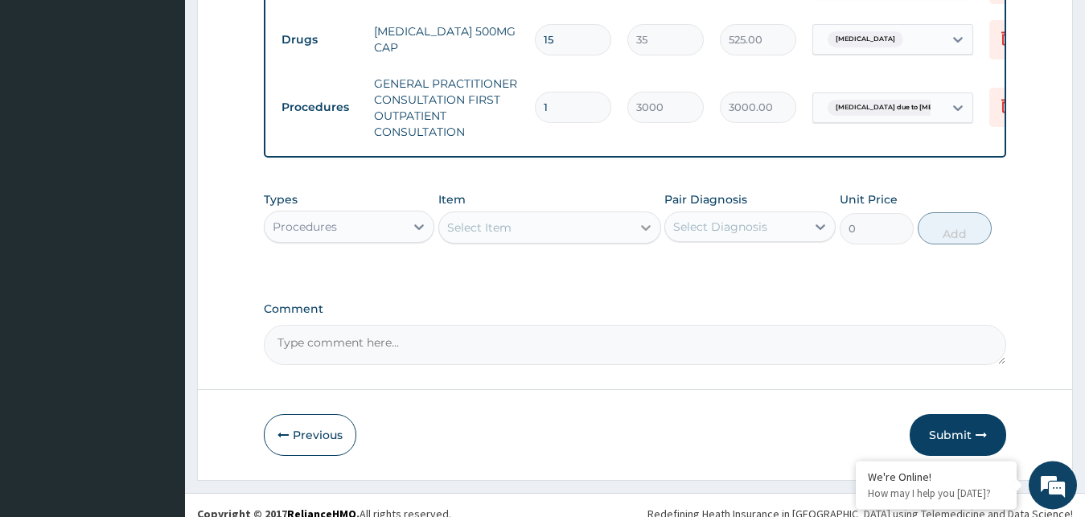
scroll to position [882, 0]
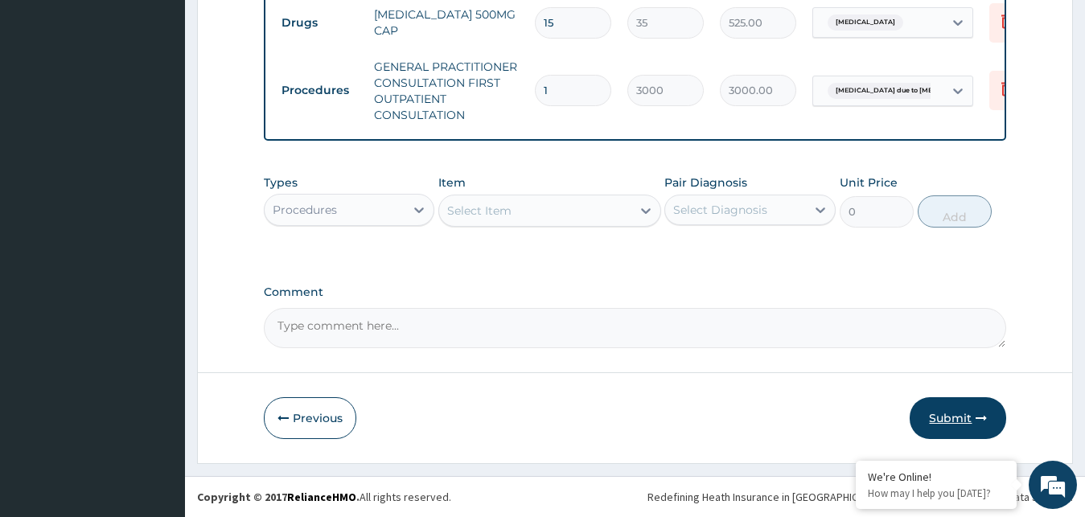
click at [957, 419] on button "Submit" at bounding box center [958, 418] width 97 height 42
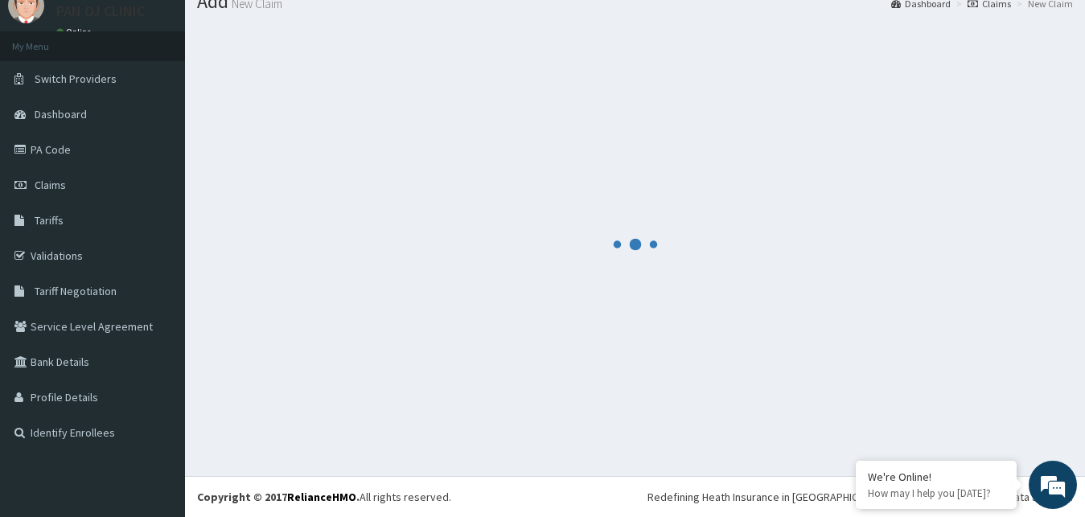
scroll to position [61, 0]
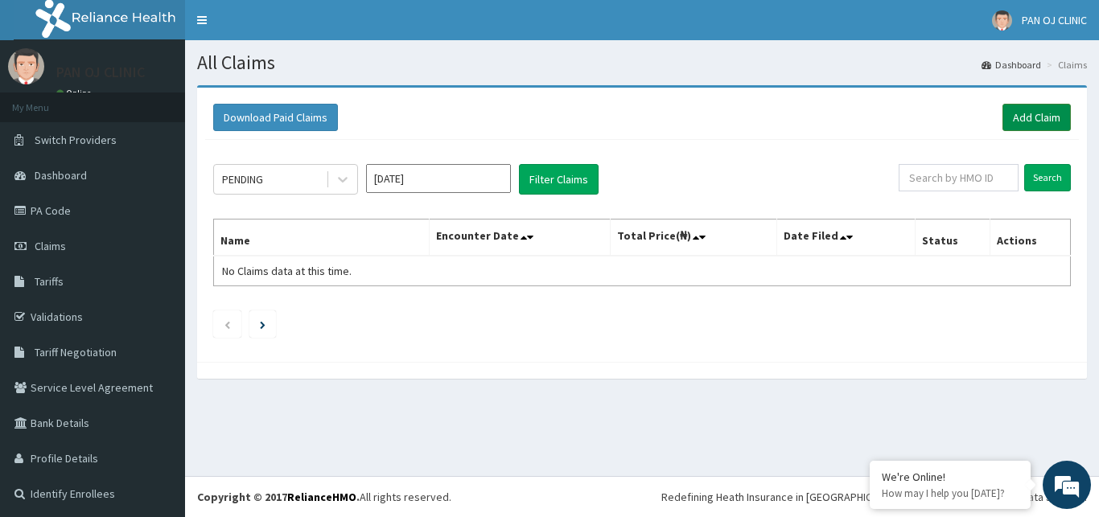
click at [1033, 115] on link "Add Claim" at bounding box center [1036, 117] width 68 height 27
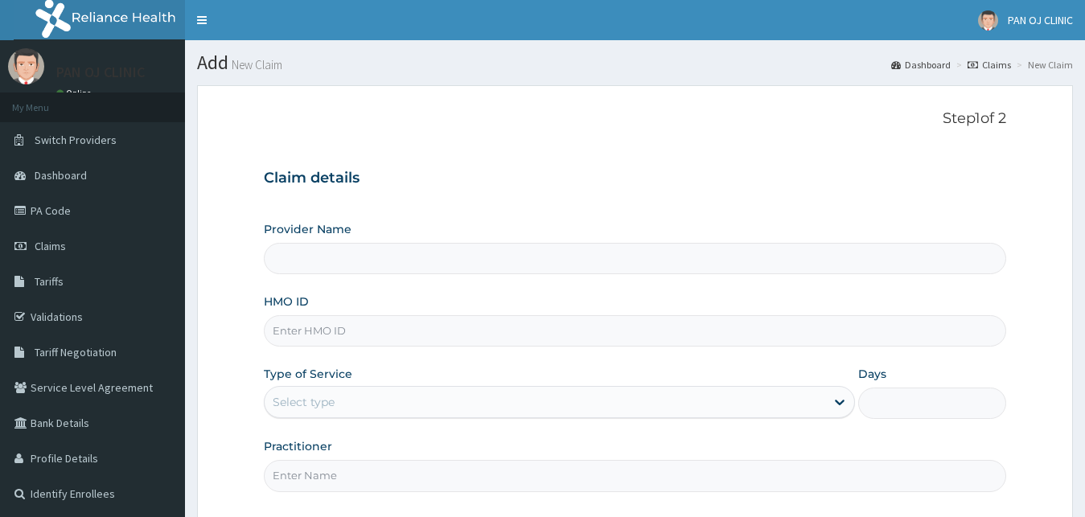
type input "PAN OJ CLINIC"
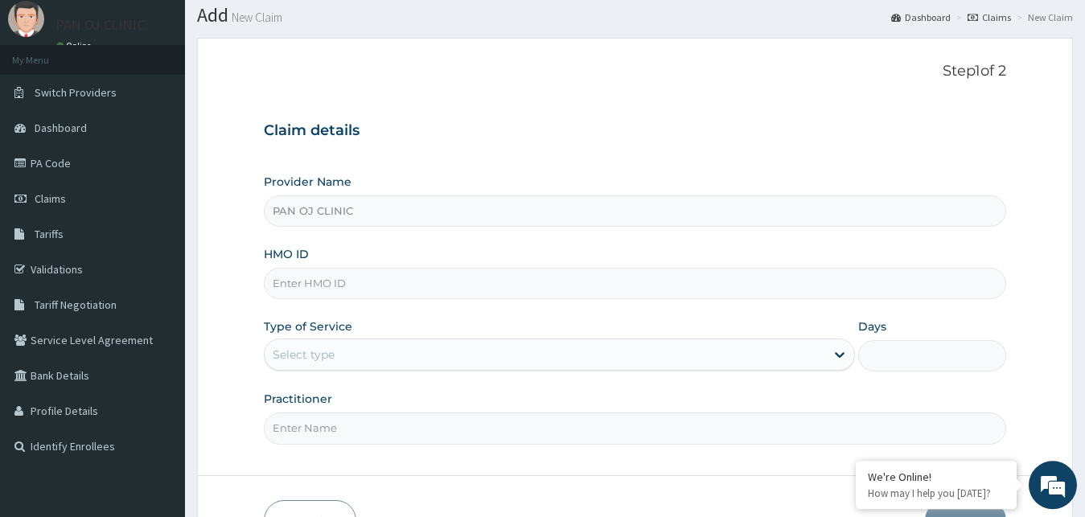
scroll to position [82, 0]
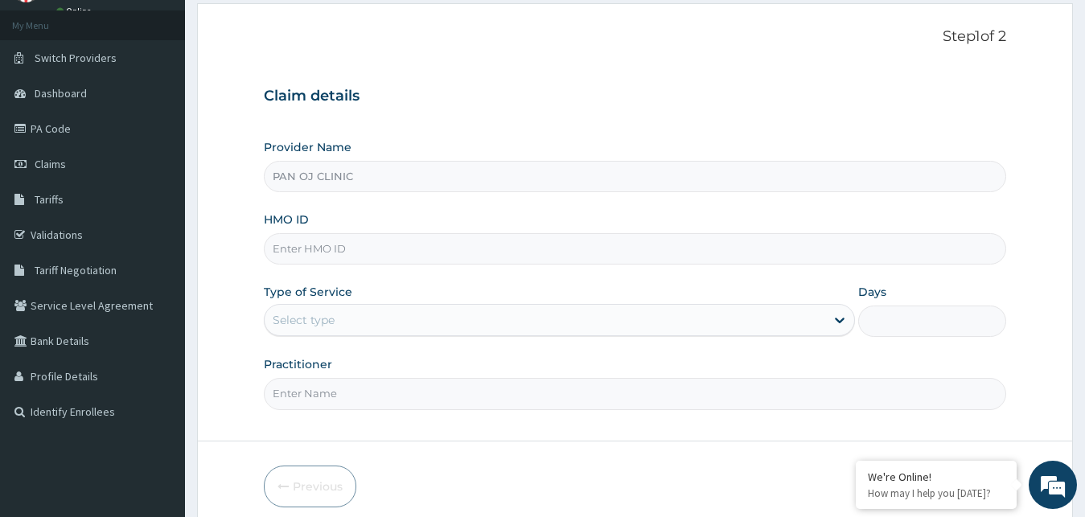
click at [375, 247] on input "HMO ID" at bounding box center [635, 248] width 743 height 31
click at [367, 257] on input "HMO ID" at bounding box center [635, 248] width 743 height 31
type input "PRL/10604/A"
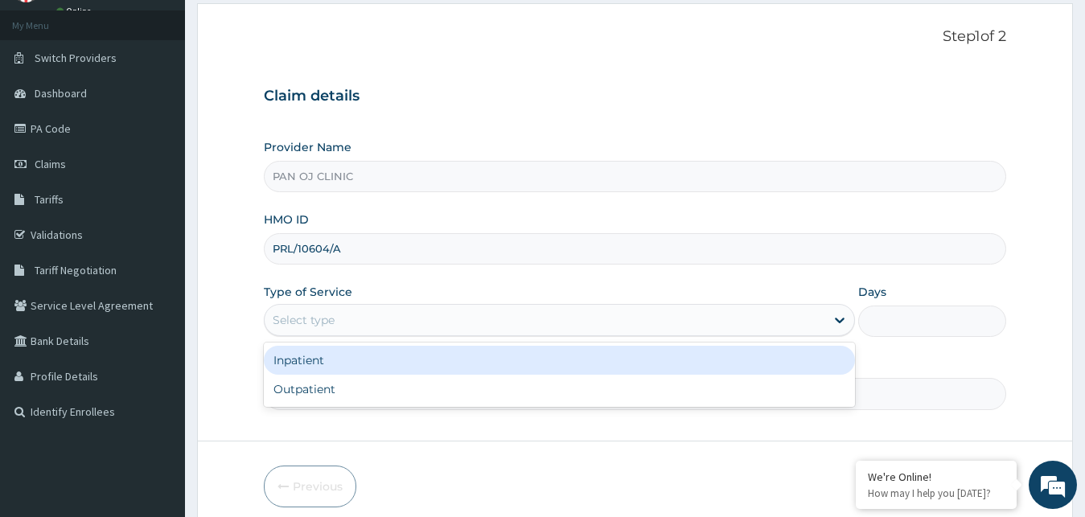
click at [368, 326] on div "Select type" at bounding box center [545, 320] width 561 height 26
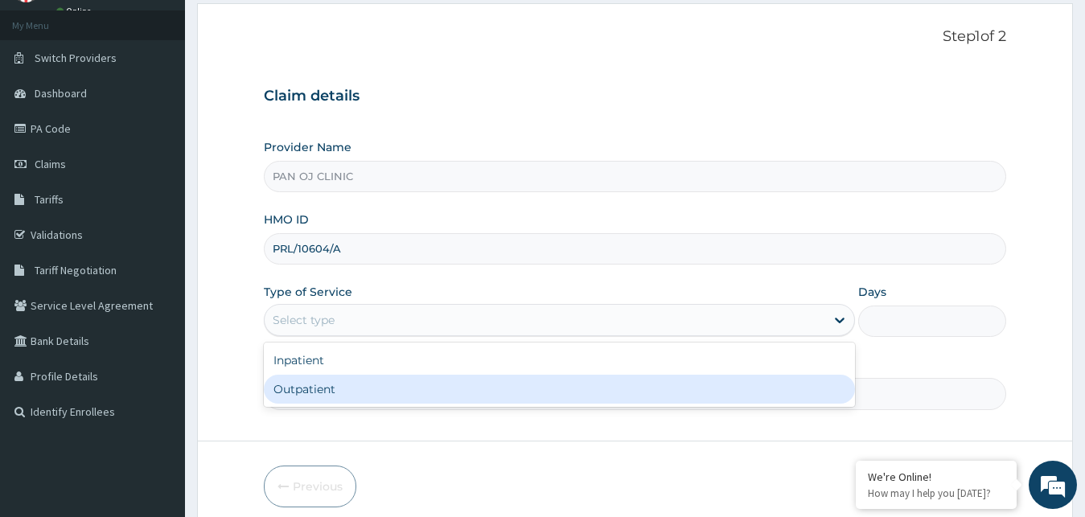
click at [317, 386] on div "Outpatient" at bounding box center [560, 389] width 592 height 29
type input "1"
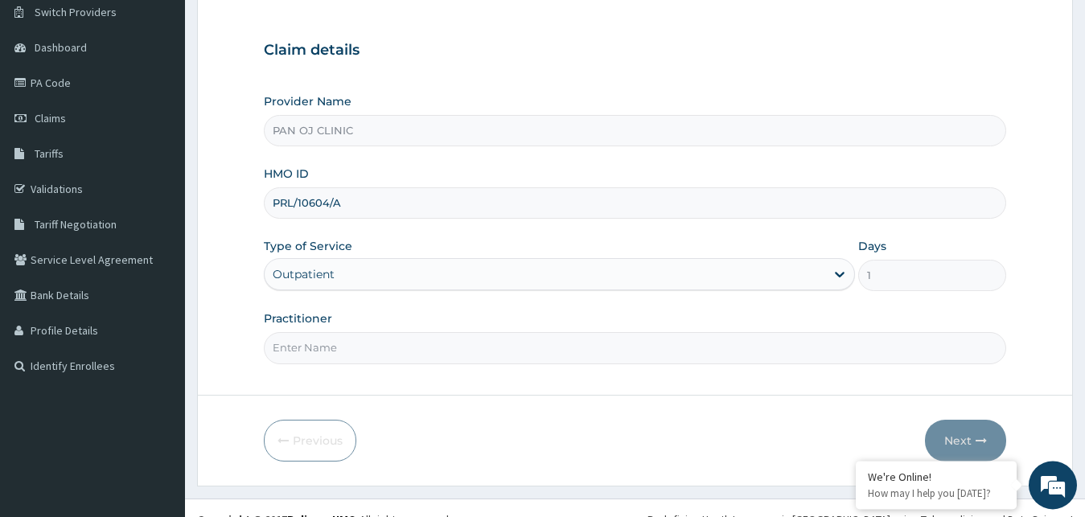
scroll to position [150, 0]
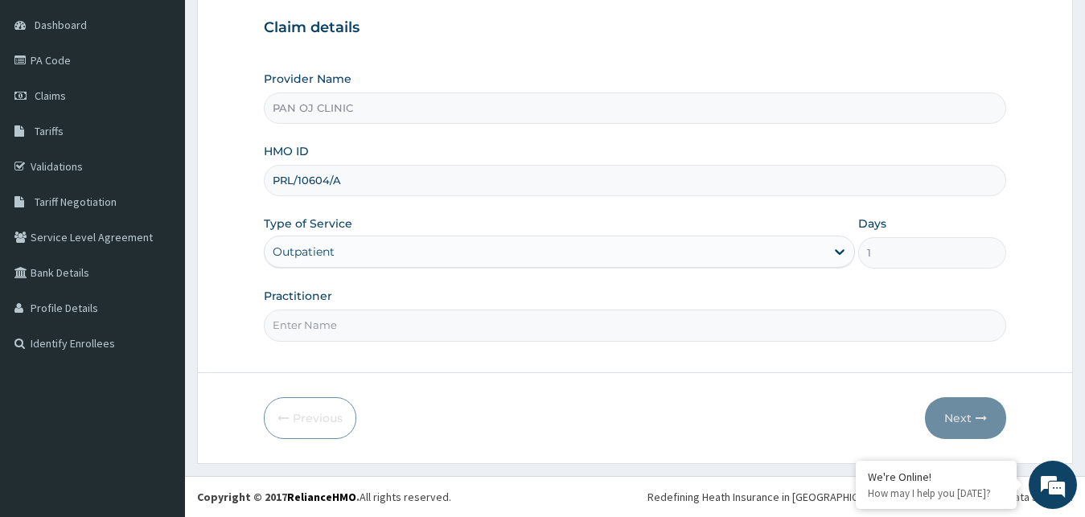
click at [368, 328] on input "Practitioner" at bounding box center [635, 325] width 743 height 31
type input "DR [PERSON_NAME]"
click at [964, 415] on button "Next" at bounding box center [965, 418] width 81 height 42
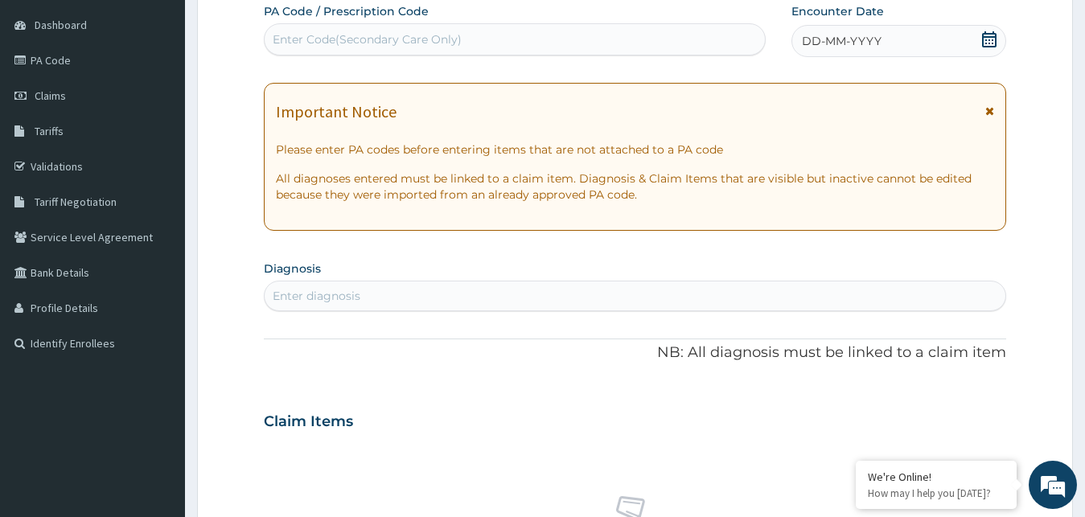
click at [981, 41] on div "DD-MM-YYYY" at bounding box center [899, 41] width 216 height 32
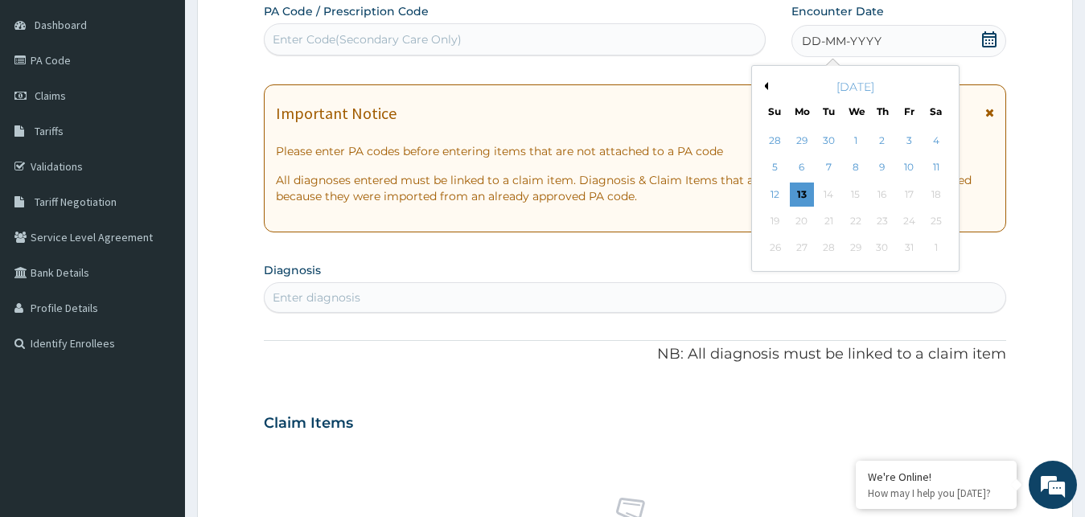
click at [762, 81] on div "October 2025" at bounding box center [855, 87] width 194 height 16
click at [766, 85] on button "Previous Month" at bounding box center [764, 86] width 8 height 8
click at [912, 135] on div "1" at bounding box center [909, 141] width 24 height 24
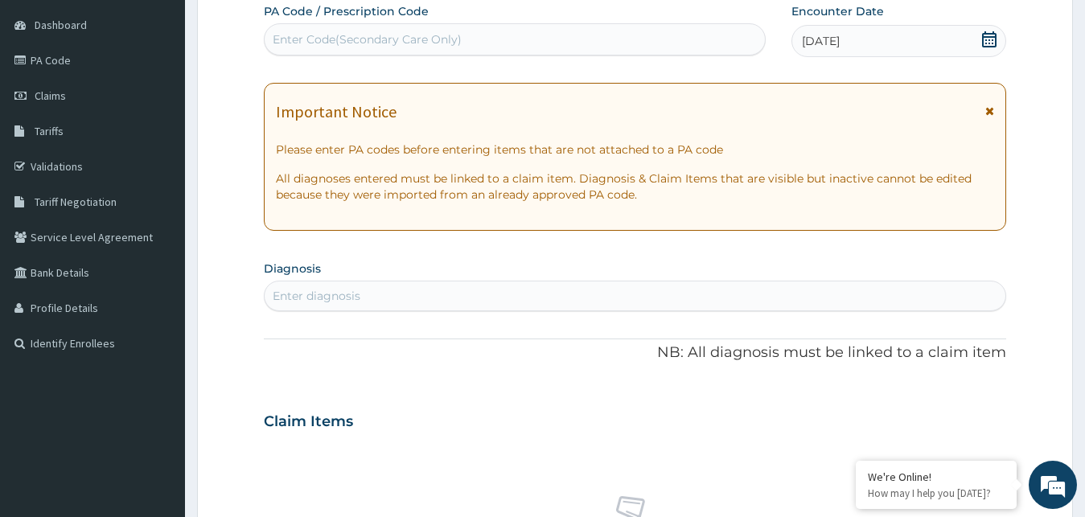
click at [458, 298] on div "Enter diagnosis" at bounding box center [636, 296] width 742 height 26
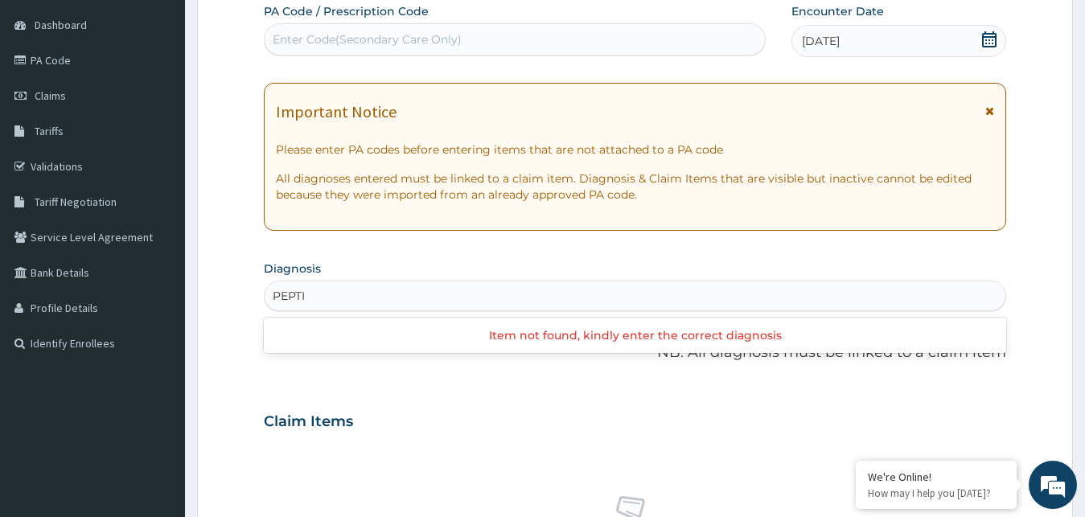
type input "PEPTIC"
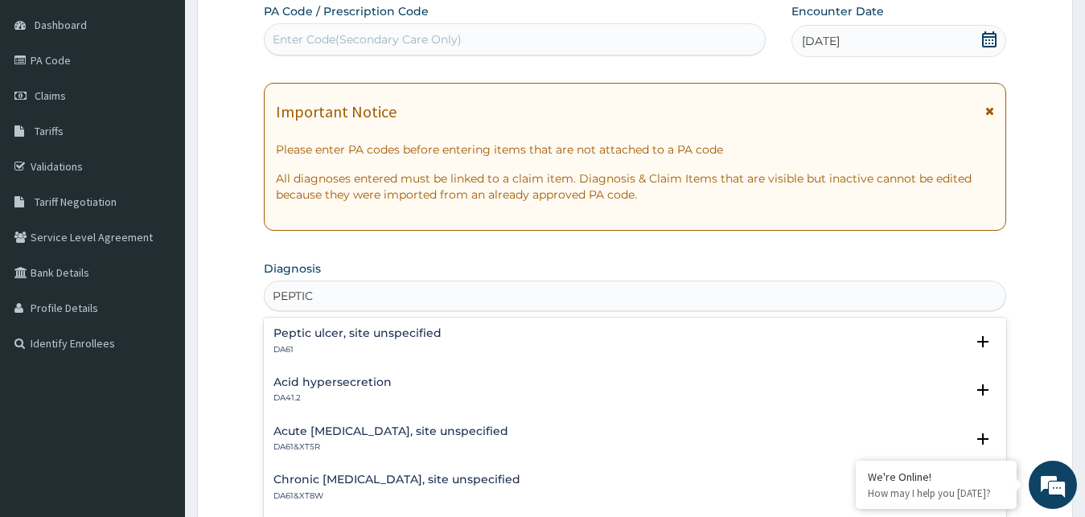
click at [335, 336] on h4 "Peptic ulcer, site unspecified" at bounding box center [357, 333] width 168 height 12
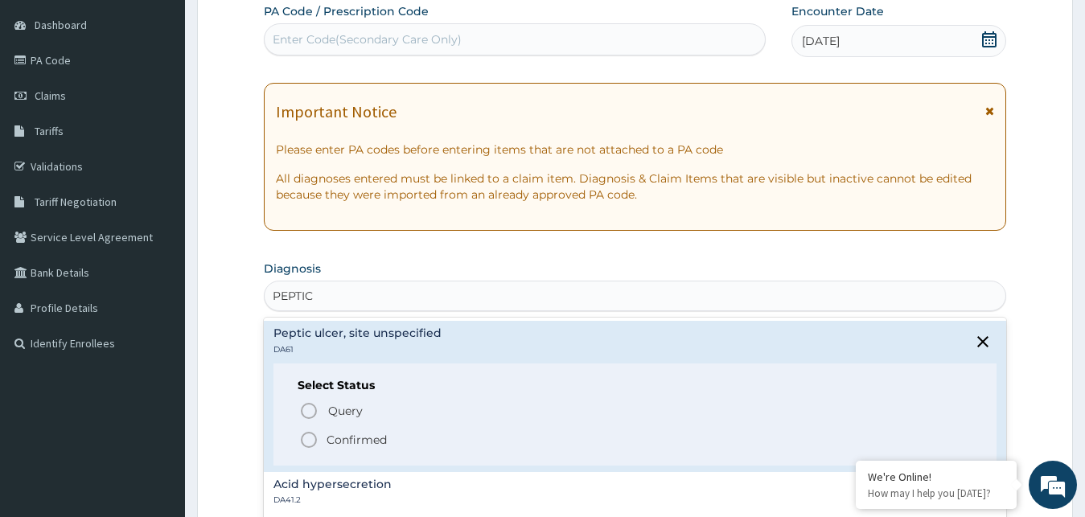
click at [310, 437] on icon "status option filled" at bounding box center [308, 439] width 19 height 19
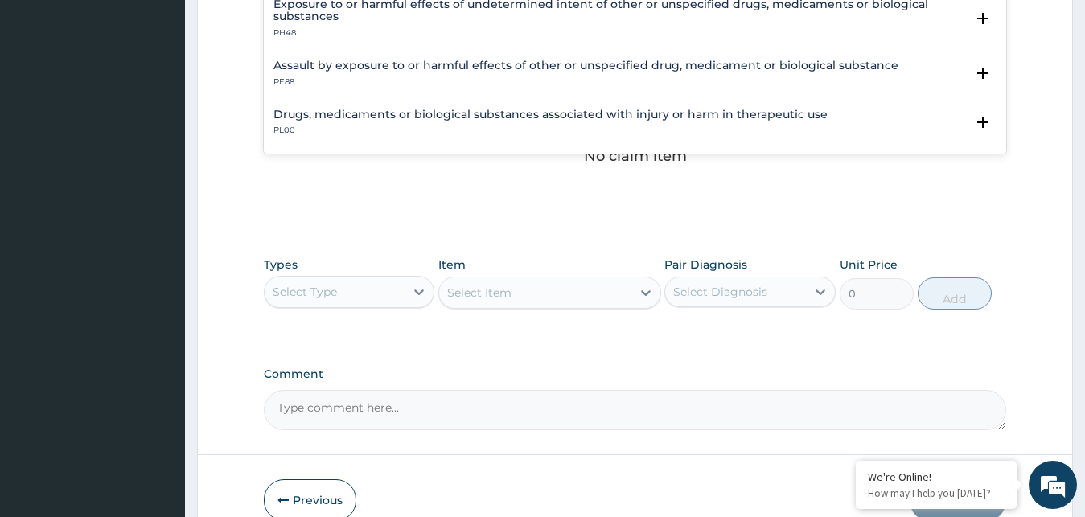
scroll to position [0, 0]
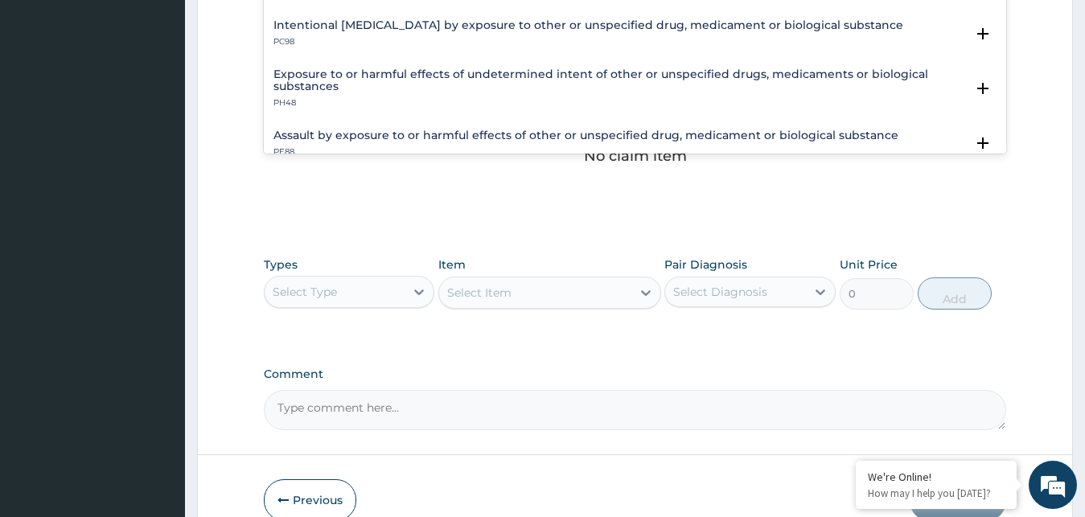
type input "PRURIT"
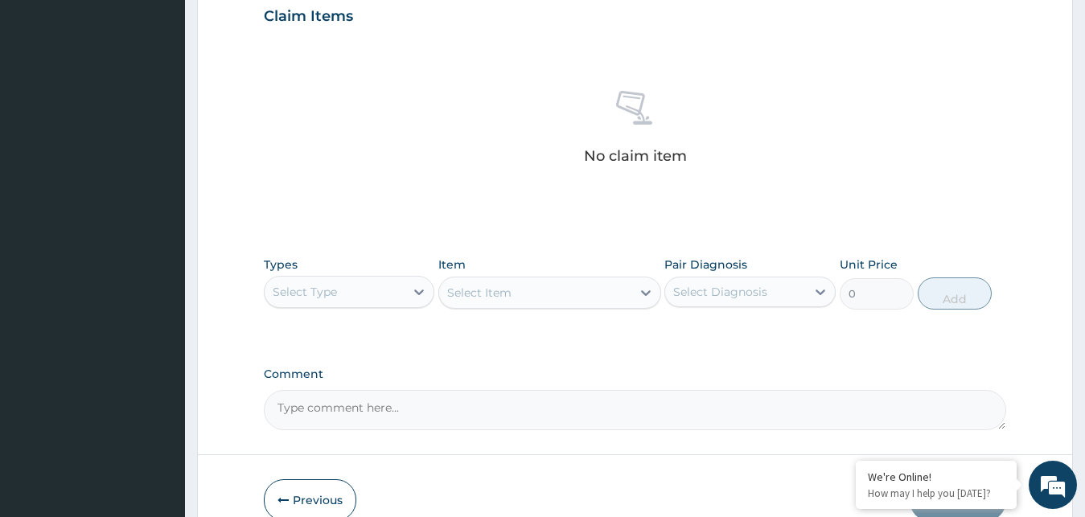
click at [1035, 92] on form "Step 2 of 2 PA Code / Prescription Code Enter Code(Secondary Care Only) Encount…" at bounding box center [635, 35] width 876 height 1021
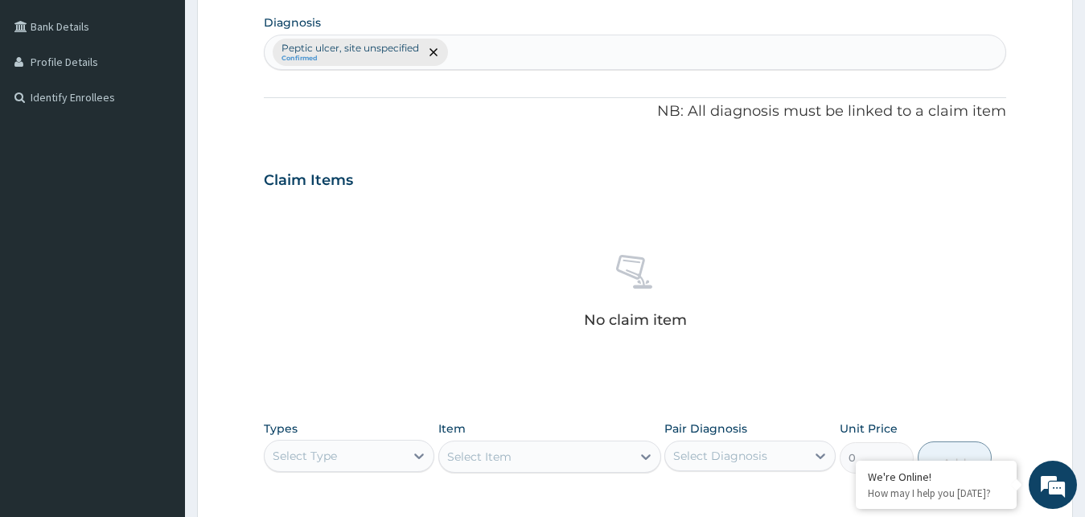
click at [631, 57] on div "Peptic ulcer, site unspecified Confirmed" at bounding box center [636, 52] width 742 height 34
type input "P"
type input "RESPIRATORY"
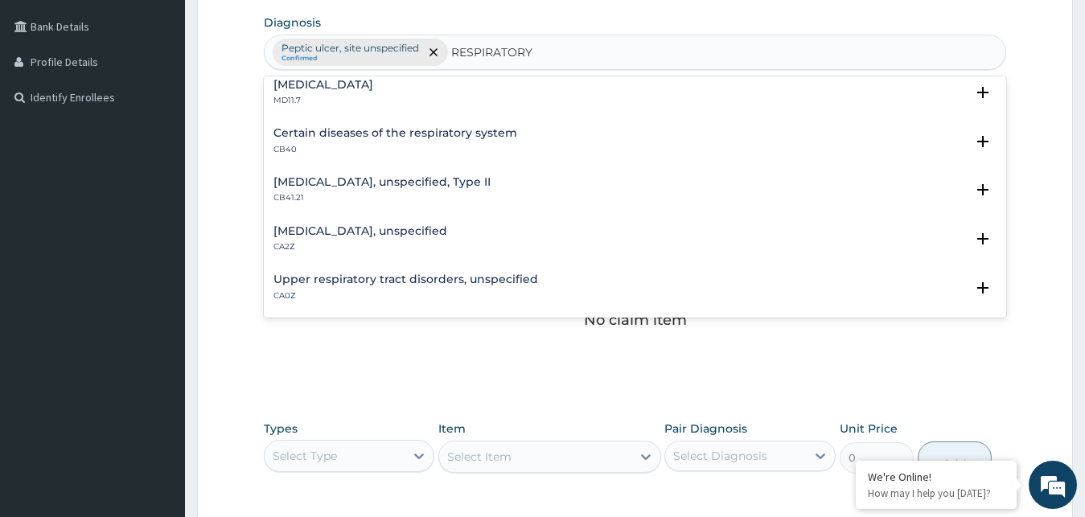
scroll to position [955, 0]
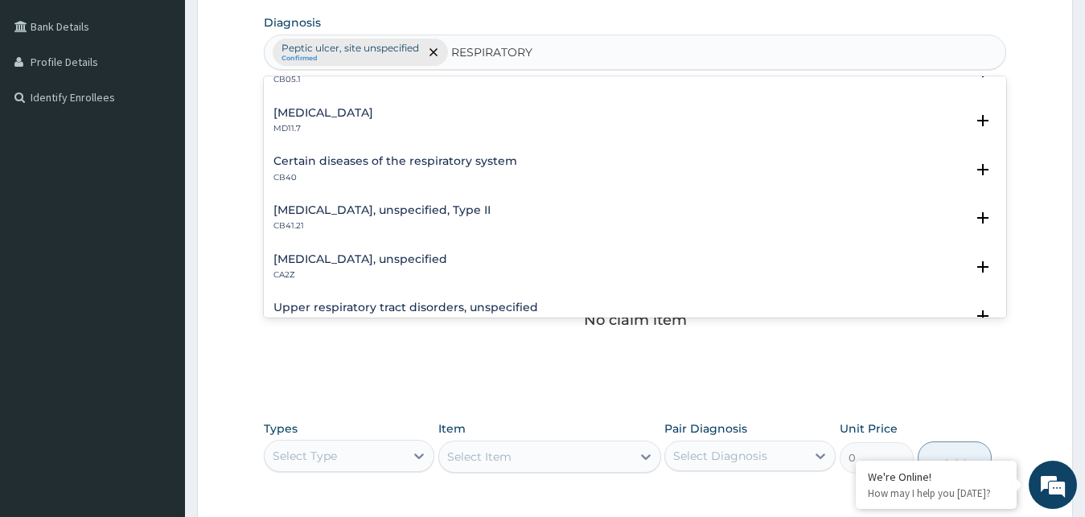
click at [392, 302] on h4 "Upper respiratory tract disorders, unspecified" at bounding box center [405, 308] width 265 height 12
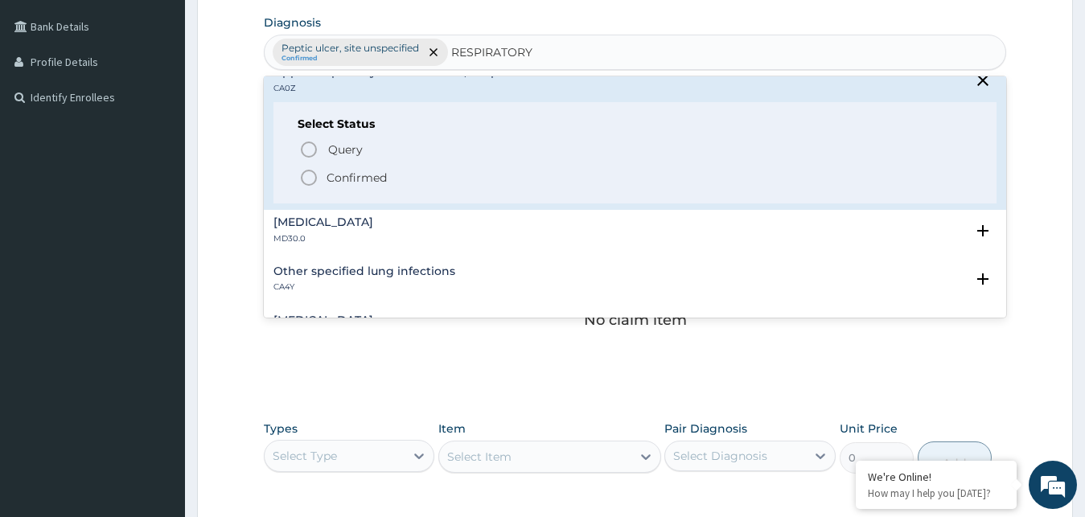
scroll to position [1216, 0]
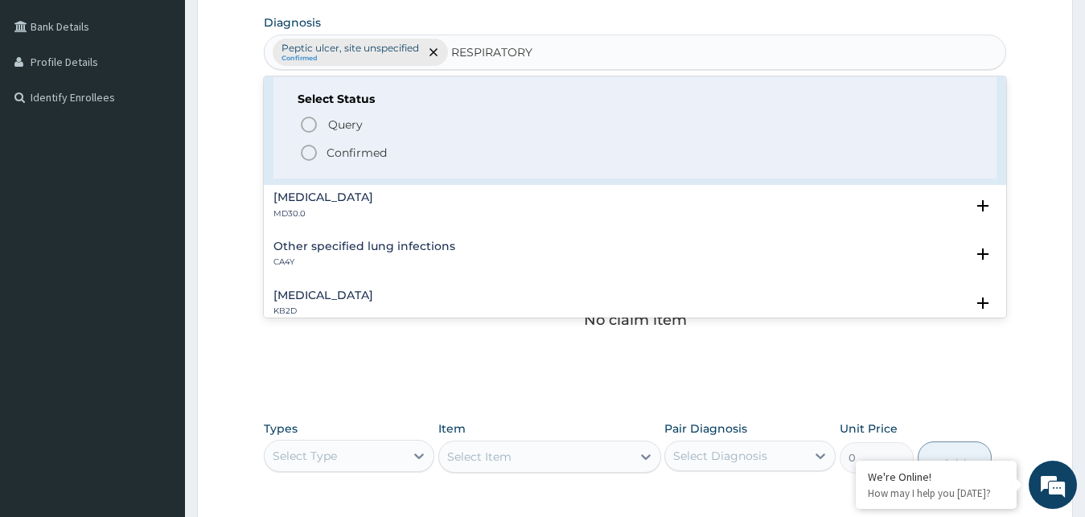
click at [306, 154] on icon "status option filled" at bounding box center [308, 152] width 19 height 19
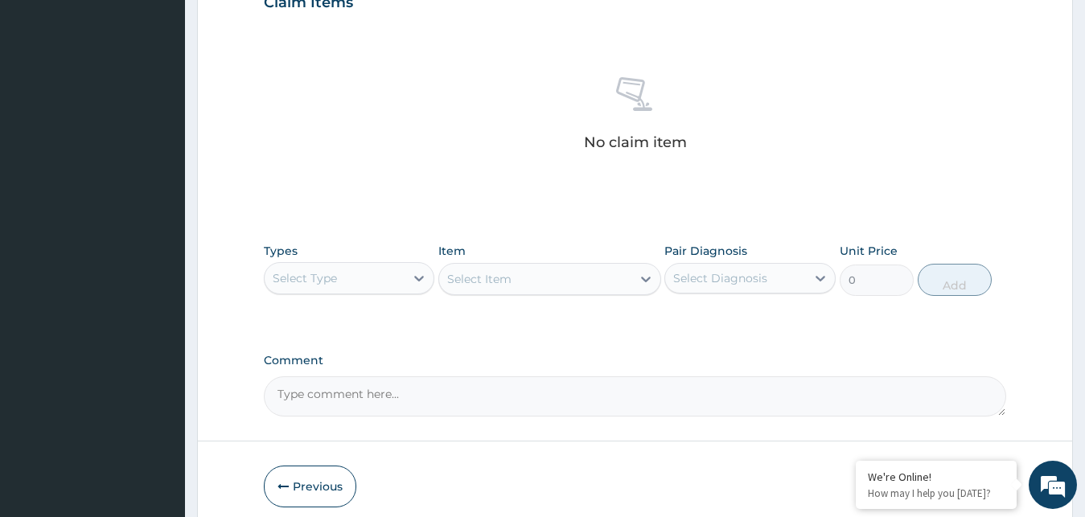
scroll to position [643, 0]
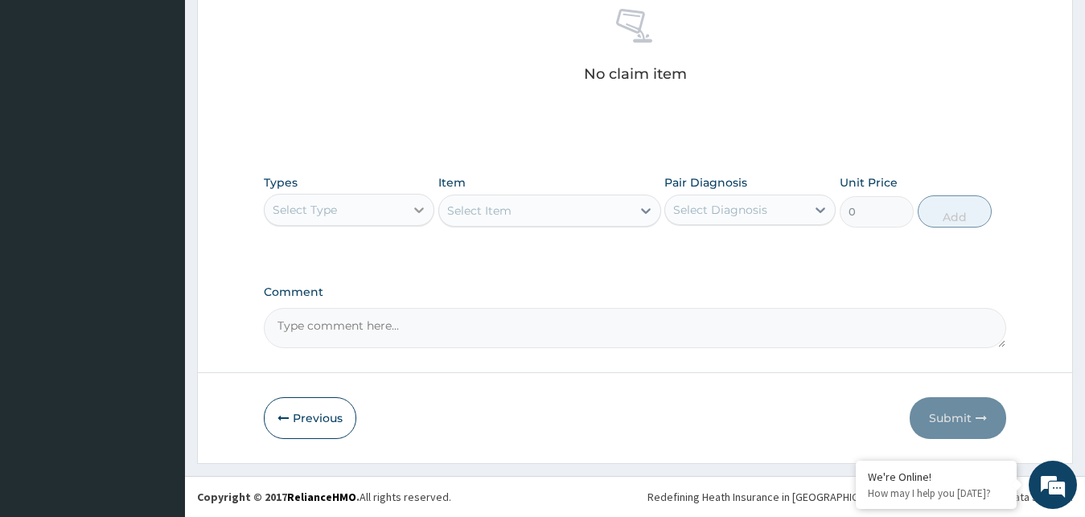
drag, startPoint x: 418, startPoint y: 207, endPoint x: 413, endPoint y: 218, distance: 12.6
click at [417, 208] on icon at bounding box center [419, 210] width 16 height 16
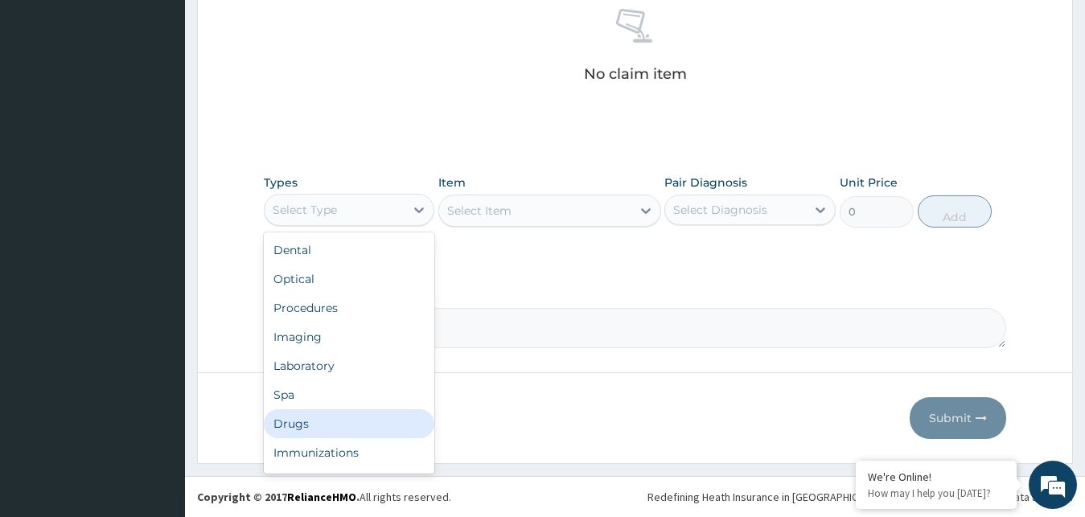
click at [326, 416] on div "Drugs" at bounding box center [349, 423] width 171 height 29
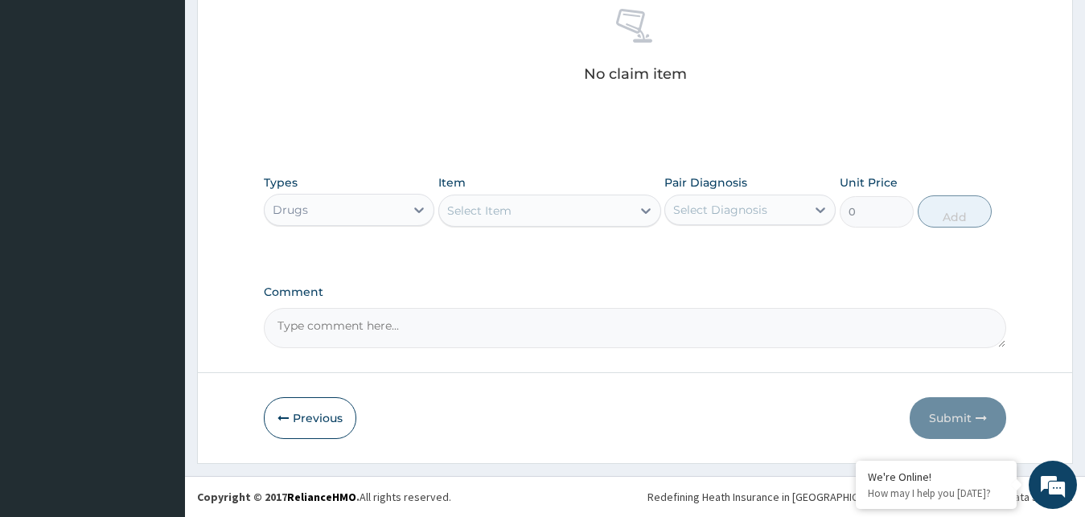
click at [625, 217] on div "Select Item" at bounding box center [535, 211] width 192 height 26
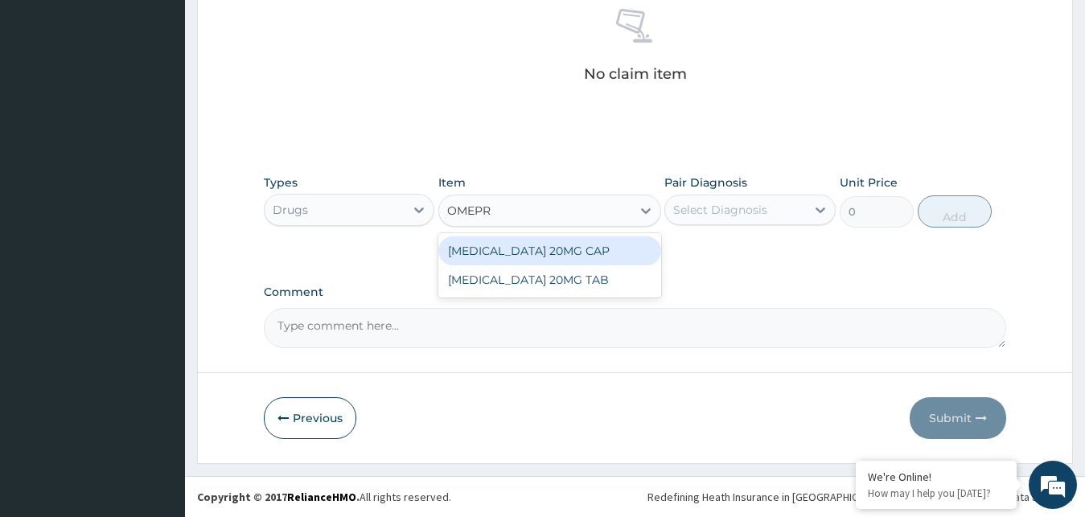
type input "OMEPRA"
click at [573, 254] on div "[MEDICAL_DATA] 20MG CAP" at bounding box center [549, 250] width 223 height 29
type input "52.5"
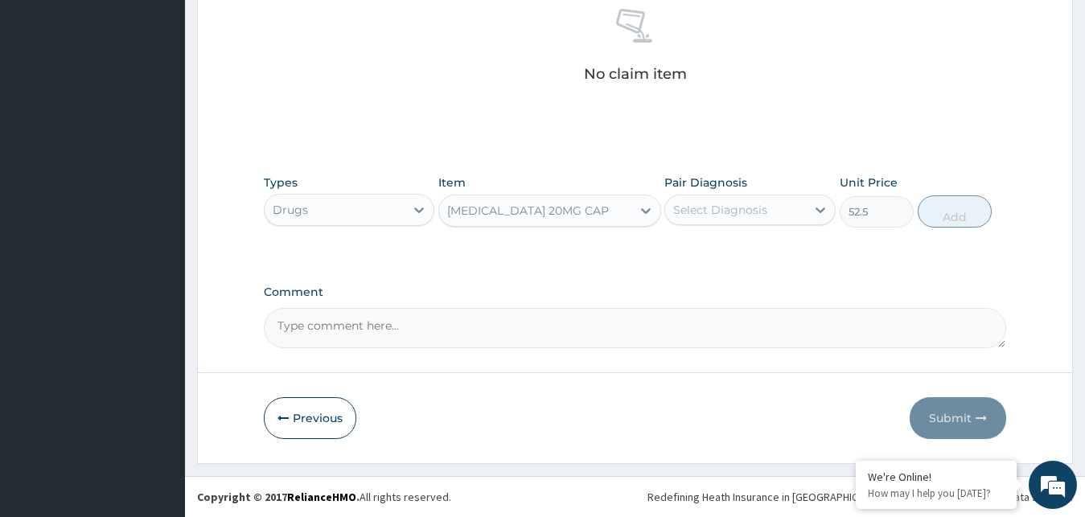
click at [739, 202] on div "Select Diagnosis" at bounding box center [720, 210] width 94 height 16
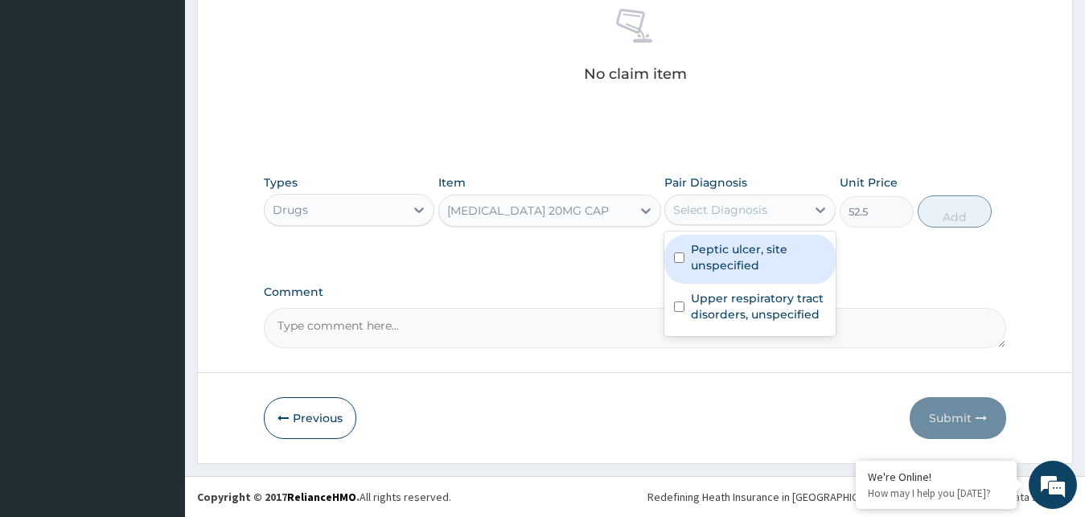
drag, startPoint x: 758, startPoint y: 269, endPoint x: 868, endPoint y: 245, distance: 112.6
click at [758, 269] on label "Peptic ulcer, site unspecified" at bounding box center [758, 257] width 135 height 32
checkbox input "true"
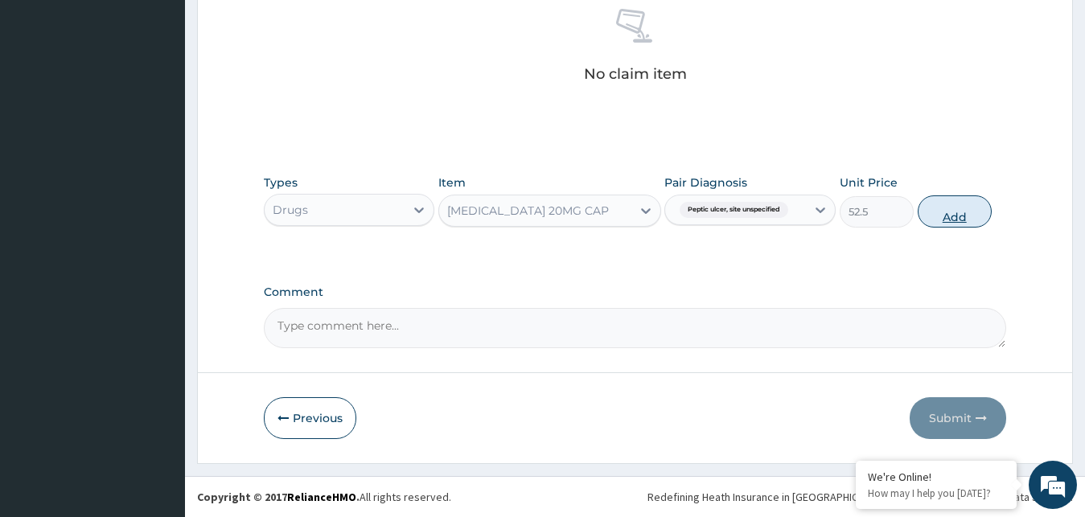
click at [973, 222] on button "Add" at bounding box center [955, 211] width 74 height 32
type input "0"
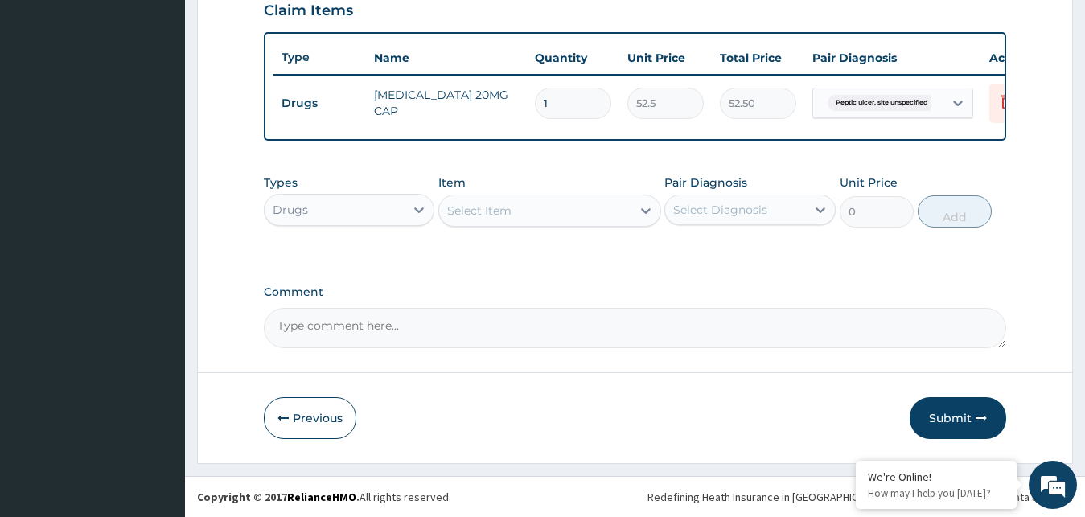
scroll to position [580, 0]
click at [608, 209] on div "Select Item" at bounding box center [535, 211] width 192 height 26
click at [570, 90] on input "1" at bounding box center [573, 103] width 76 height 31
type input "14"
type input "735.00"
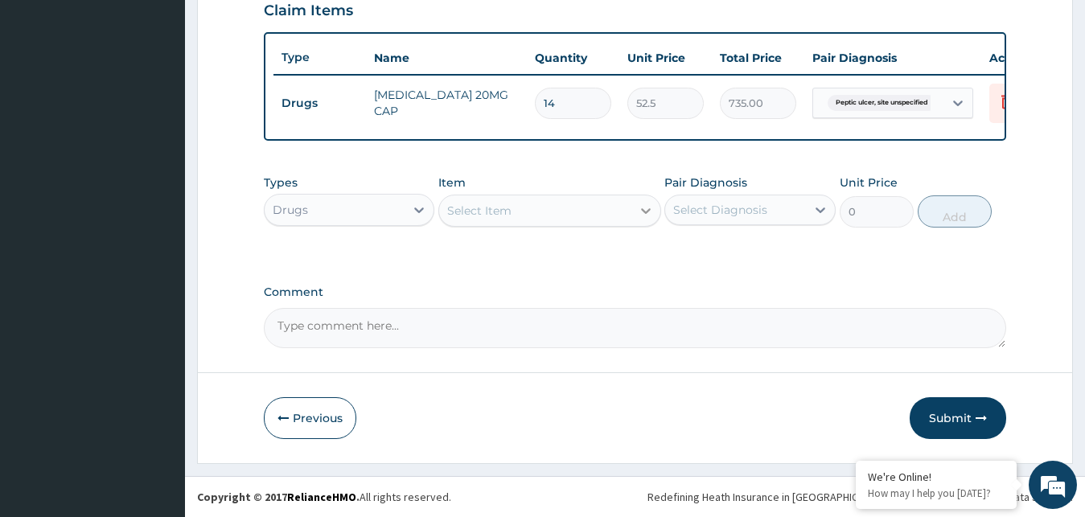
type input "14"
click at [632, 212] on div at bounding box center [645, 210] width 29 height 29
type input "CIMETID"
click at [573, 252] on div "[MEDICAL_DATA] 400MG TAB" at bounding box center [549, 250] width 223 height 29
type input "67.7249984741211"
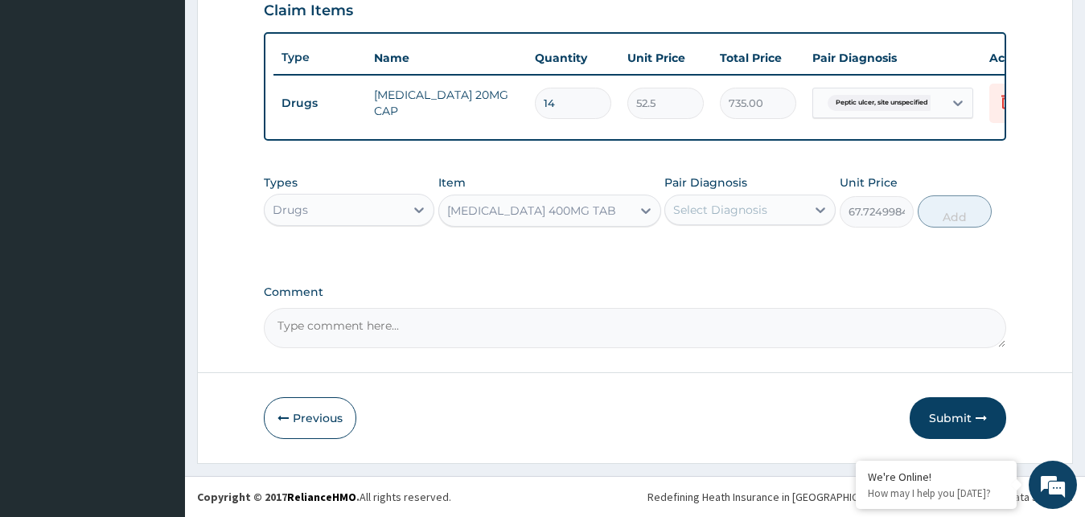
click at [783, 204] on div "Select Diagnosis" at bounding box center [735, 210] width 141 height 26
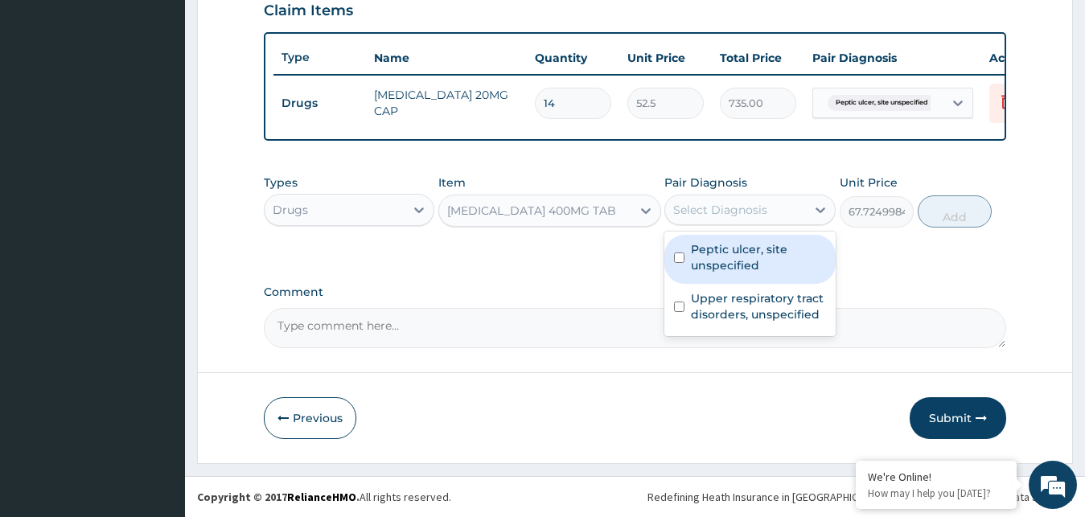
click at [742, 263] on label "Peptic ulcer, site unspecified" at bounding box center [758, 257] width 135 height 32
checkbox input "true"
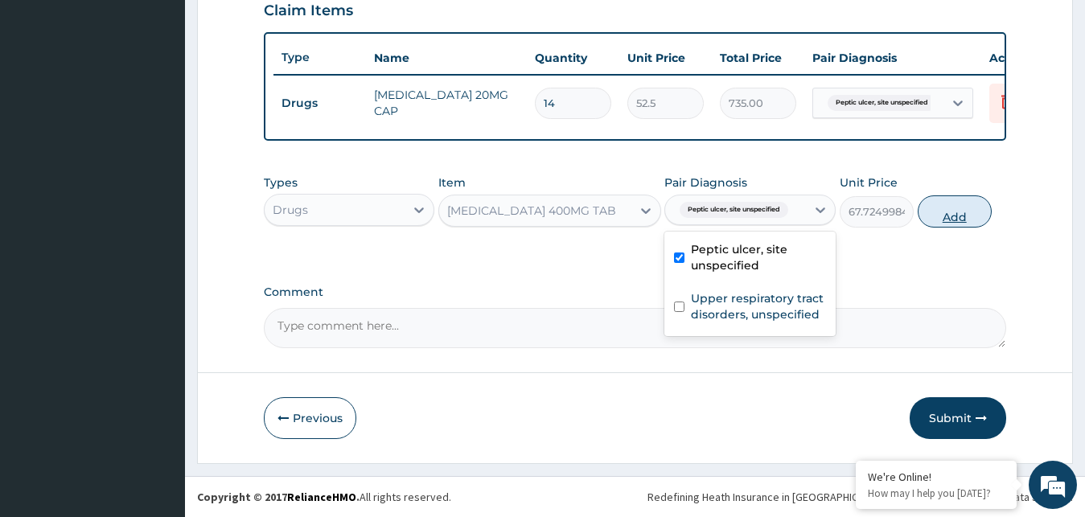
click at [943, 220] on button "Add" at bounding box center [955, 211] width 74 height 32
type input "0"
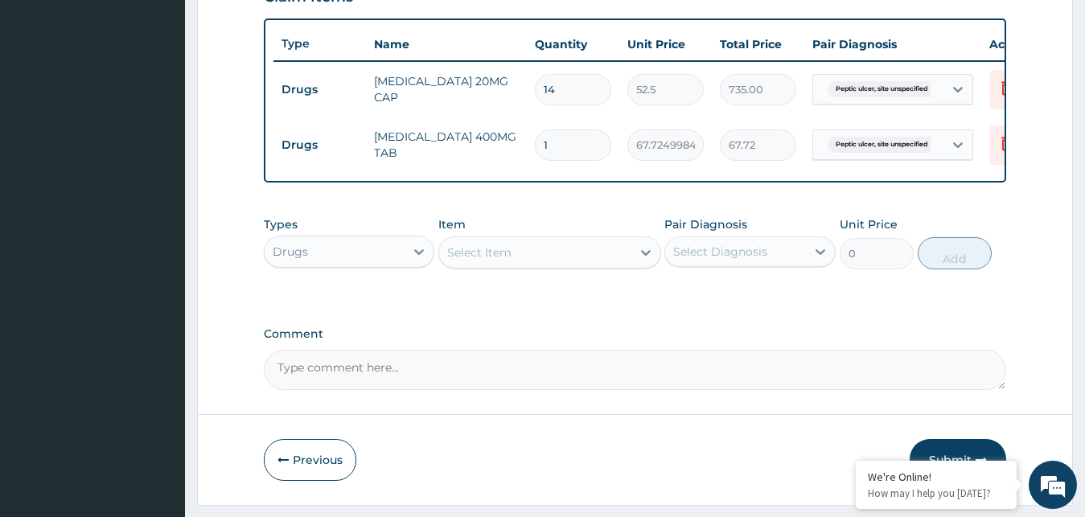
type input "15"
type input "1015.87"
type input "15"
click at [608, 251] on div "Select Item" at bounding box center [549, 252] width 223 height 32
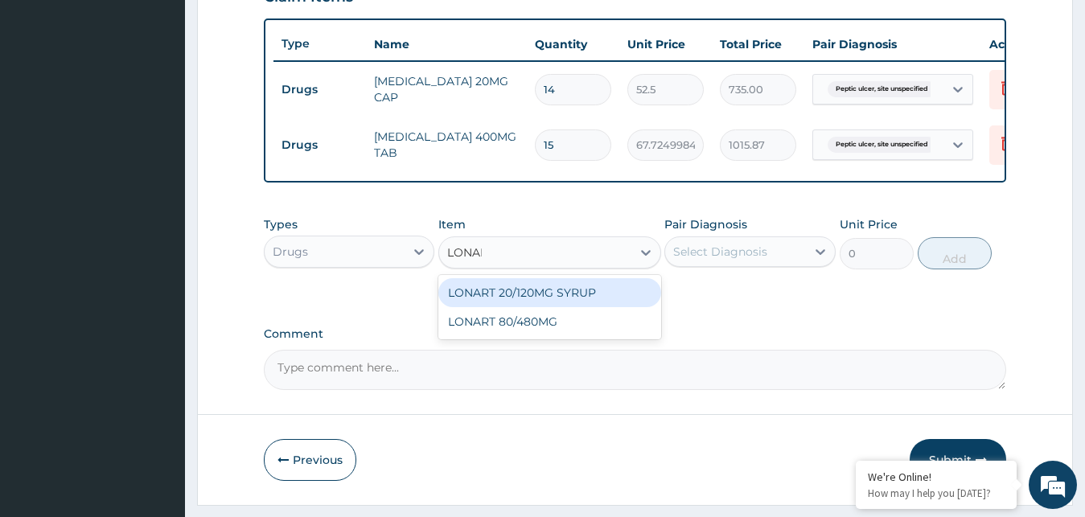
type input "LONART"
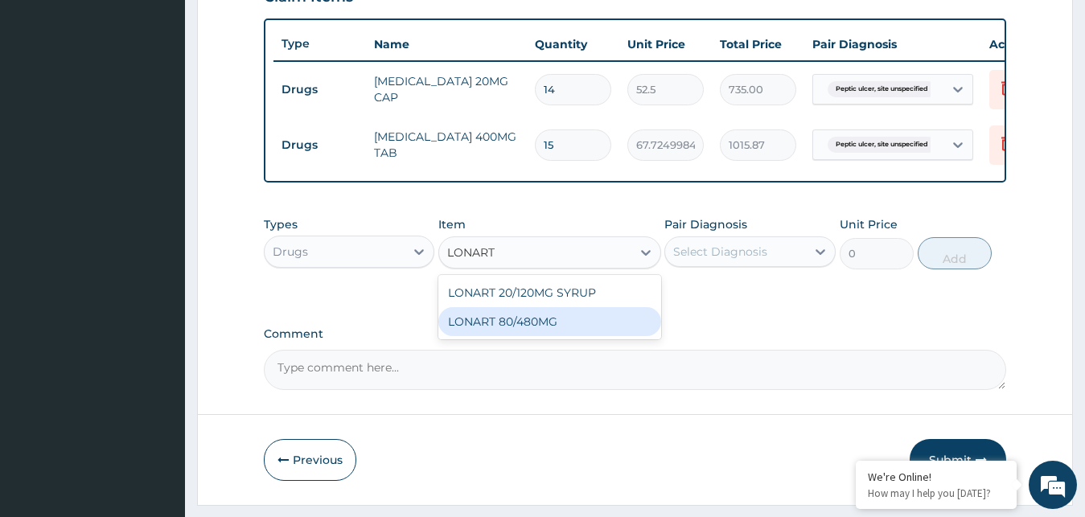
click at [582, 328] on div "LONART 80/480MG" at bounding box center [549, 321] width 223 height 29
type input "340.91748046875"
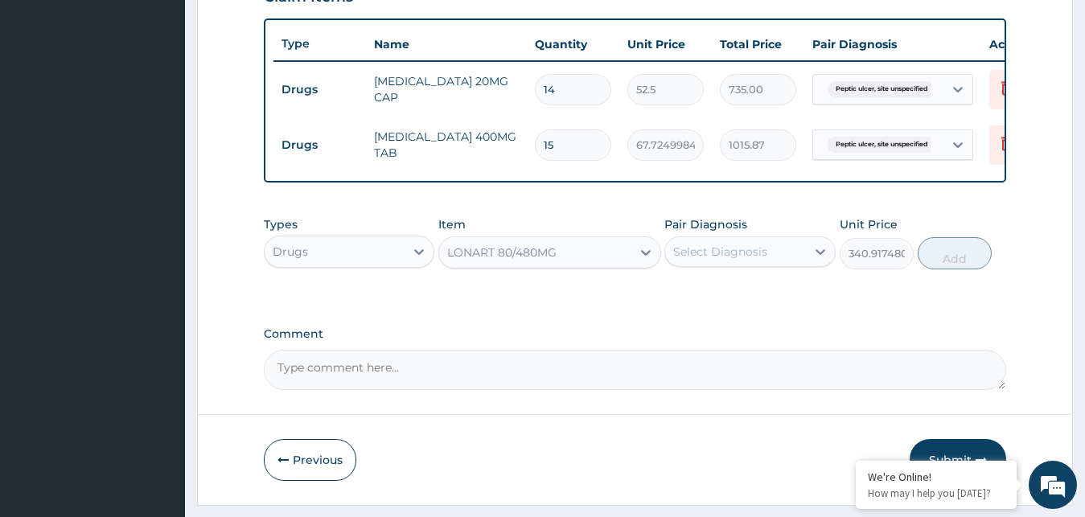
click at [761, 259] on div "Select Diagnosis" at bounding box center [720, 252] width 94 height 16
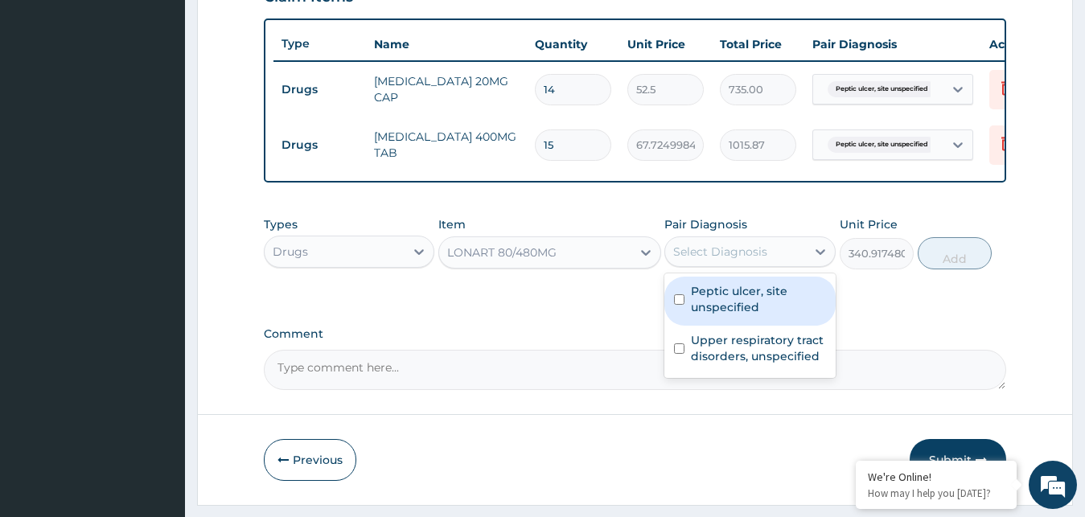
click at [574, 355] on div "Comment" at bounding box center [635, 358] width 743 height 63
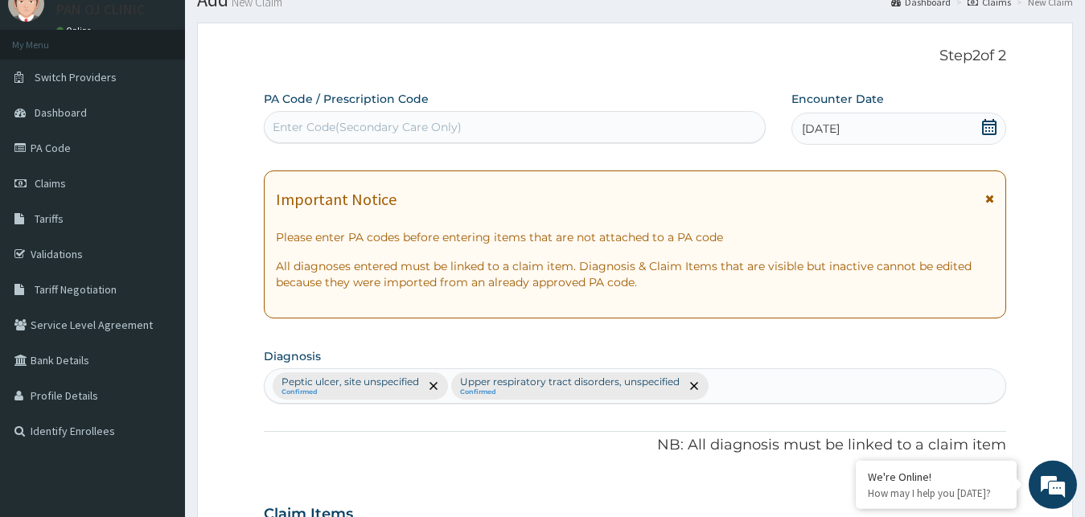
scroll to position [82, 0]
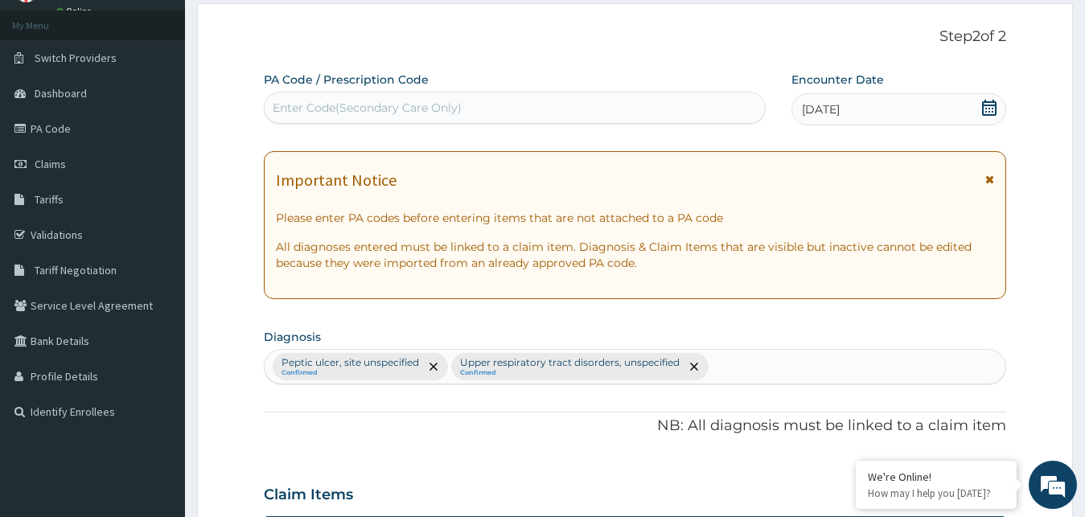
click at [725, 368] on div "Peptic ulcer, site unspecified Confirmed Upper respiratory tract disorders, uns…" at bounding box center [636, 367] width 742 height 34
type input "[MEDICAL_DATA]"
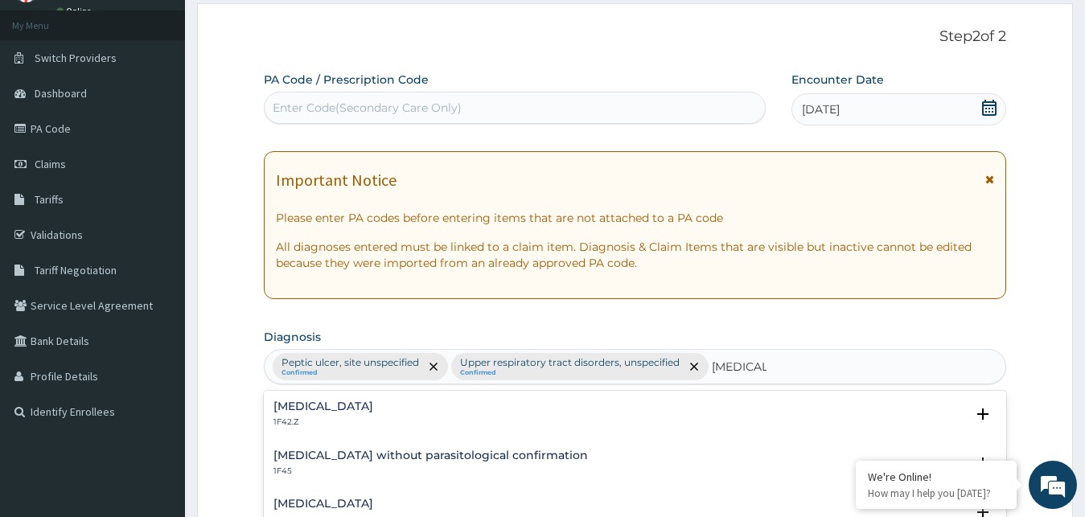
scroll to position [328, 0]
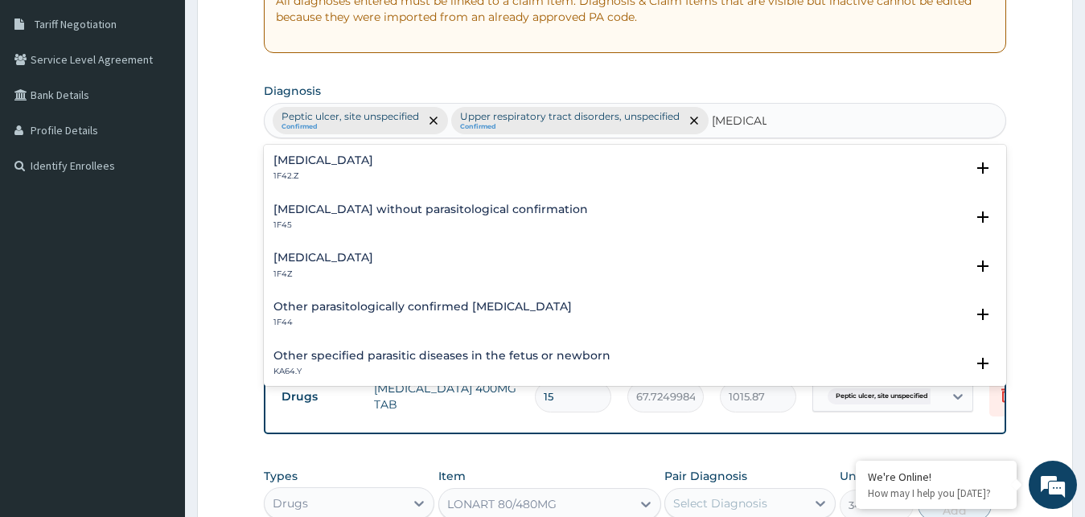
click at [327, 270] on p "1F4Z" at bounding box center [323, 274] width 100 height 11
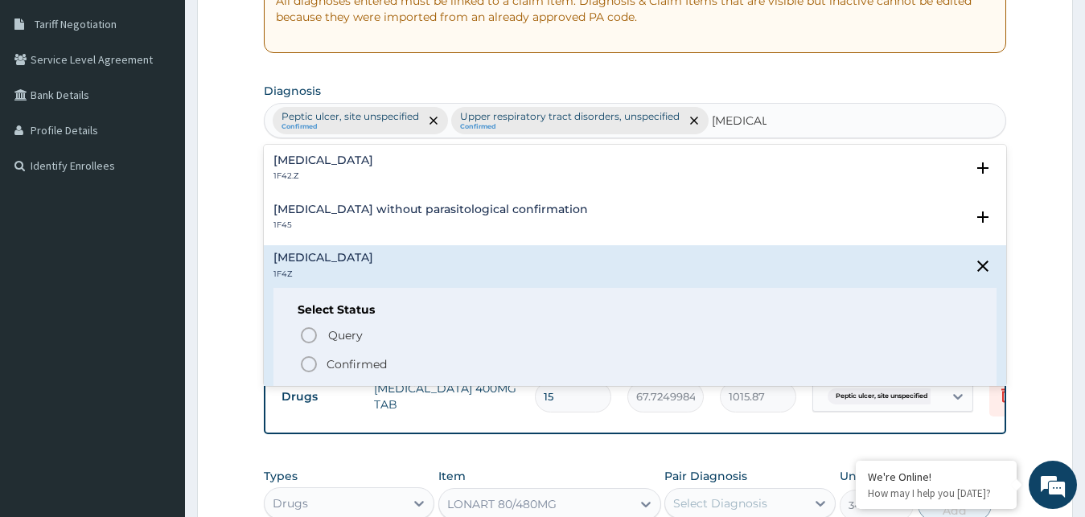
click at [303, 364] on icon "status option filled" at bounding box center [308, 364] width 19 height 19
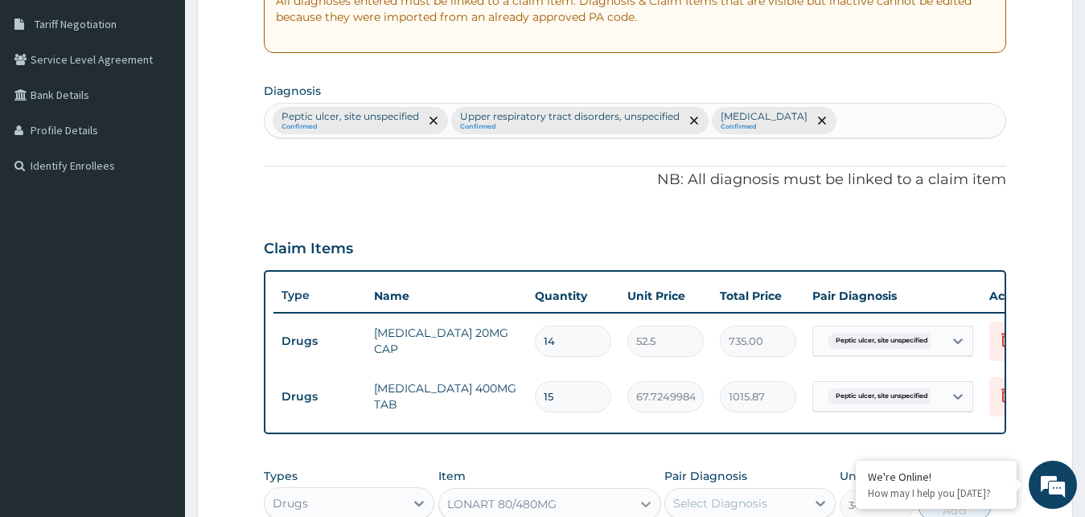
scroll to position [635, 0]
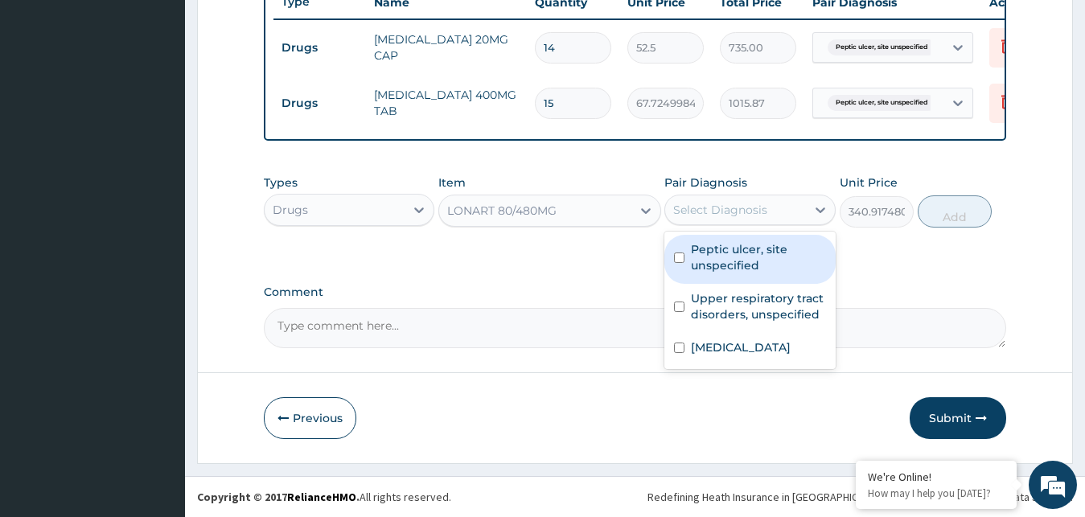
click at [733, 200] on div "Select Diagnosis" at bounding box center [735, 210] width 141 height 26
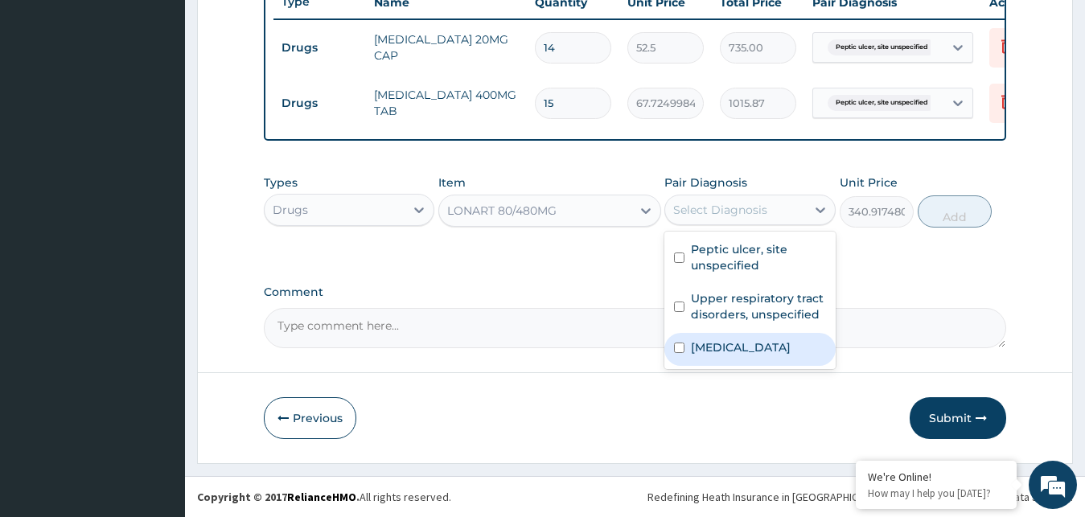
click at [713, 345] on label "[MEDICAL_DATA]" at bounding box center [741, 347] width 100 height 16
checkbox input "true"
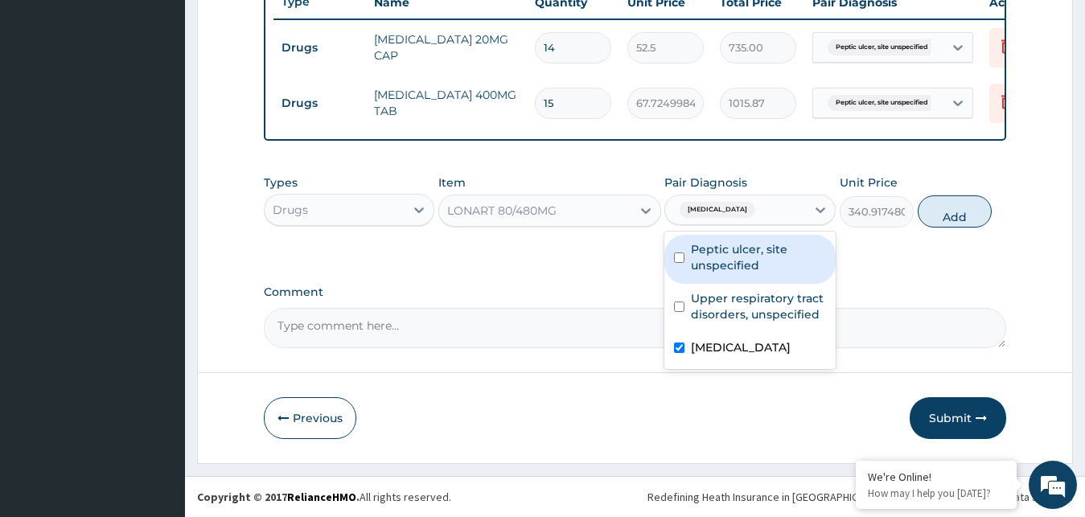
drag, startPoint x: 982, startPoint y: 214, endPoint x: 833, endPoint y: 212, distance: 148.8
click at [980, 214] on button "Add" at bounding box center [955, 211] width 74 height 32
type input "0"
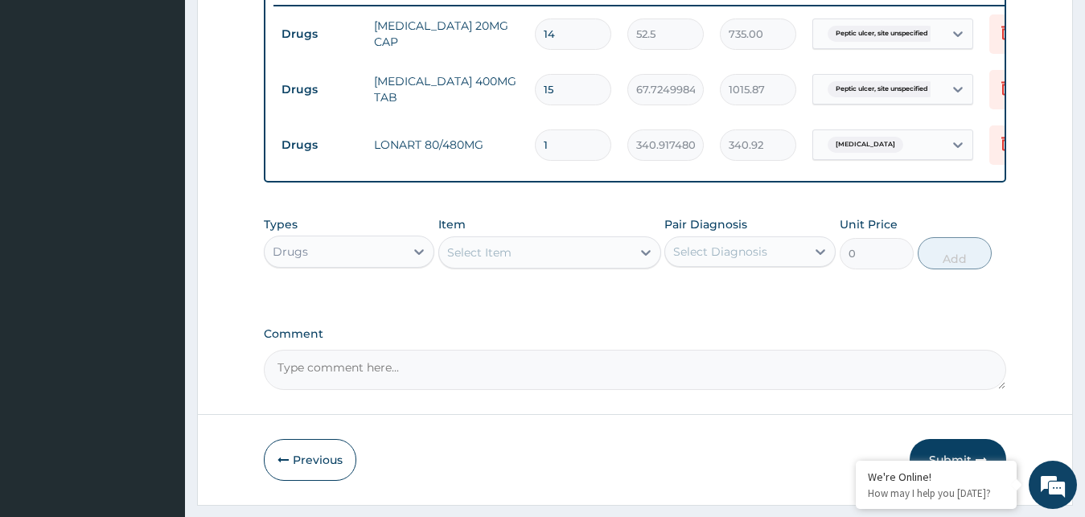
type input "0.00"
type input "6"
type input "2045.50"
type input "6"
click at [606, 265] on div "Select Item" at bounding box center [535, 253] width 192 height 26
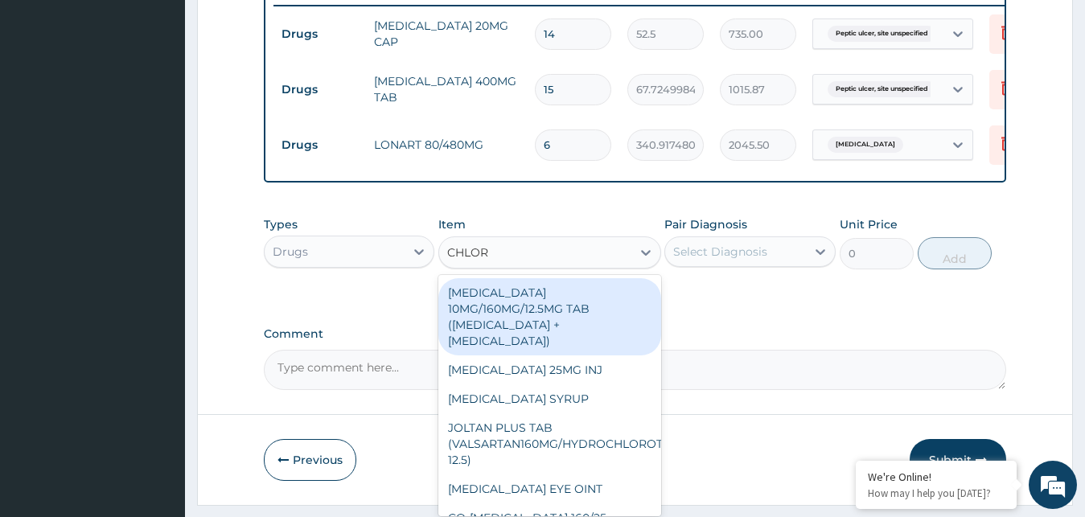
type input "CHLORP"
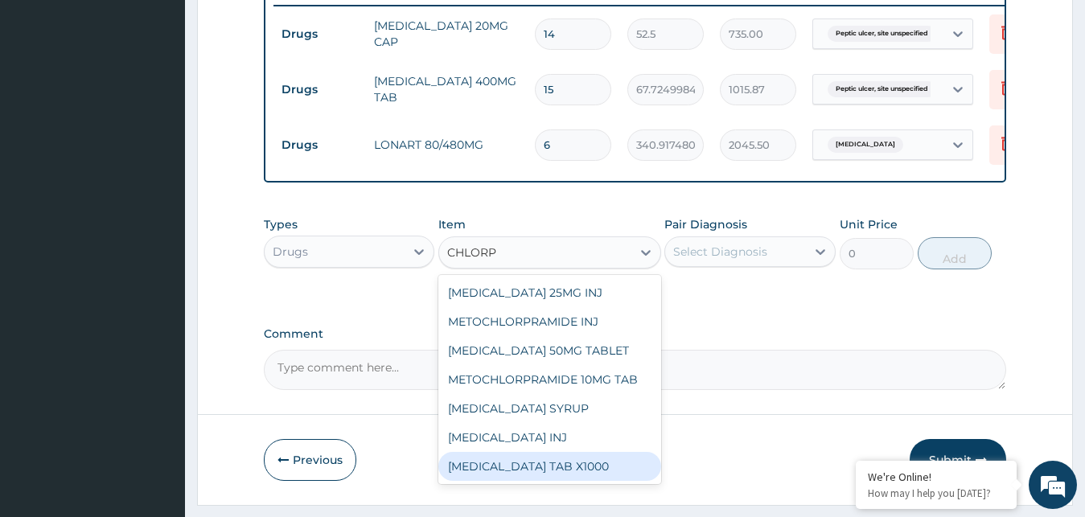
click at [567, 475] on div "[MEDICAL_DATA] TAB X1000" at bounding box center [549, 466] width 223 height 29
type input "52.5"
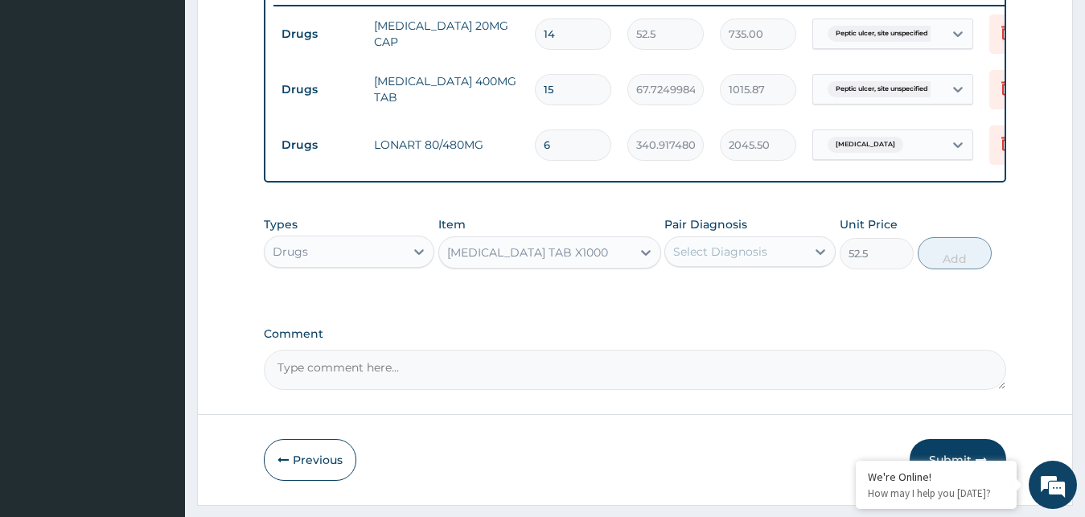
click at [782, 265] on div "Select Diagnosis" at bounding box center [735, 252] width 141 height 26
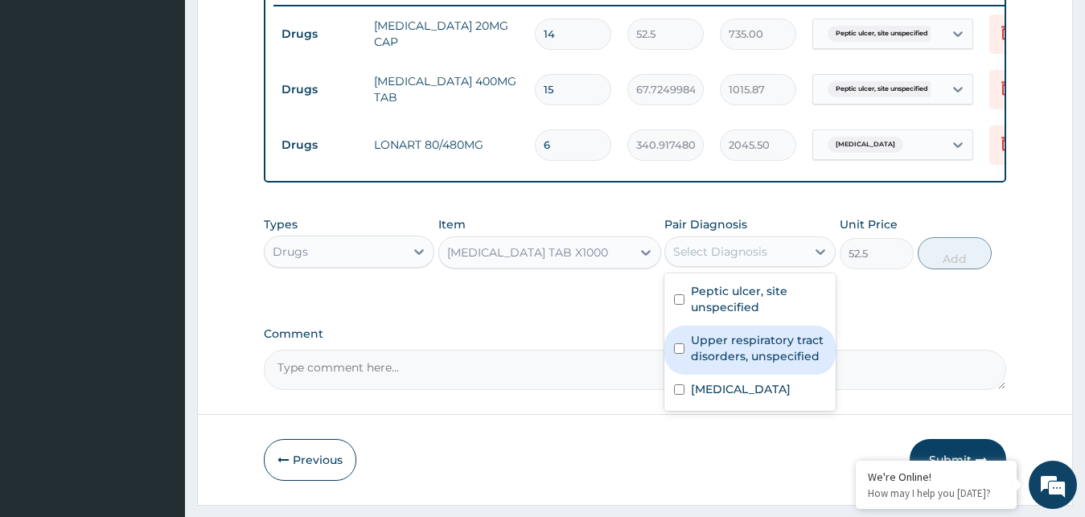
drag, startPoint x: 726, startPoint y: 361, endPoint x: 770, endPoint y: 348, distance: 45.3
click at [729, 361] on label "Upper respiratory tract disorders, unspecified" at bounding box center [758, 348] width 135 height 32
checkbox input "true"
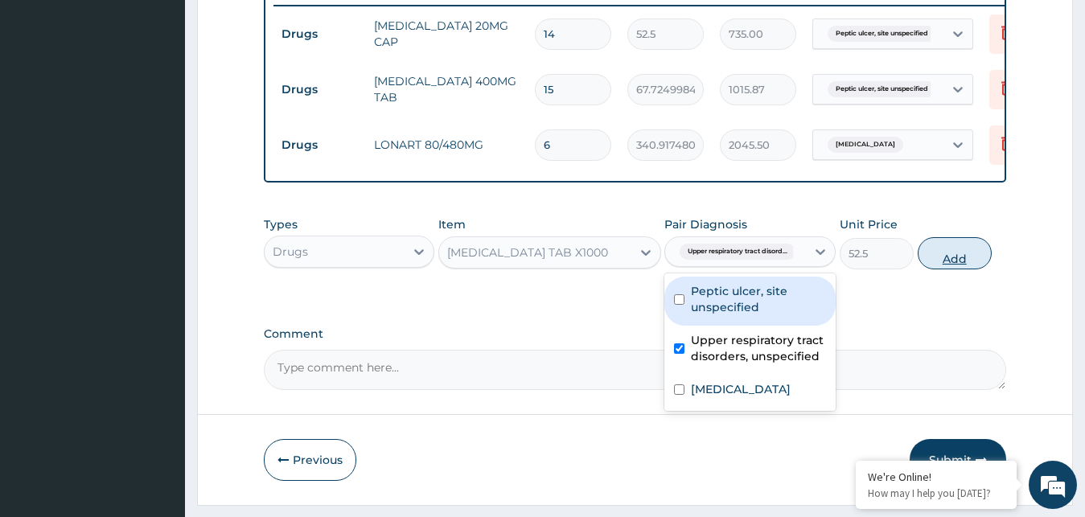
click at [936, 269] on button "Add" at bounding box center [955, 253] width 74 height 32
type input "0"
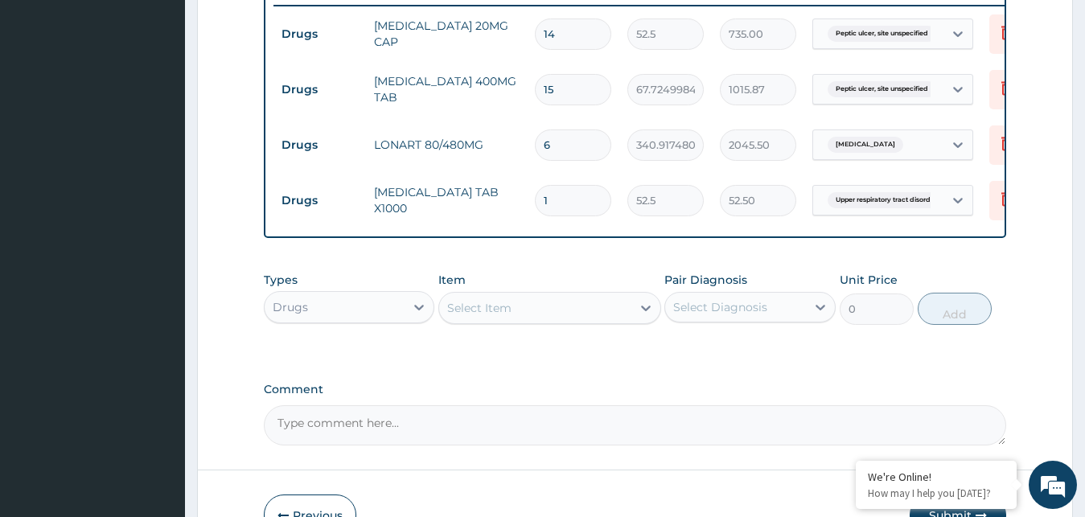
type input "10"
type input "525.00"
type input "10"
click at [641, 316] on icon at bounding box center [646, 308] width 16 height 16
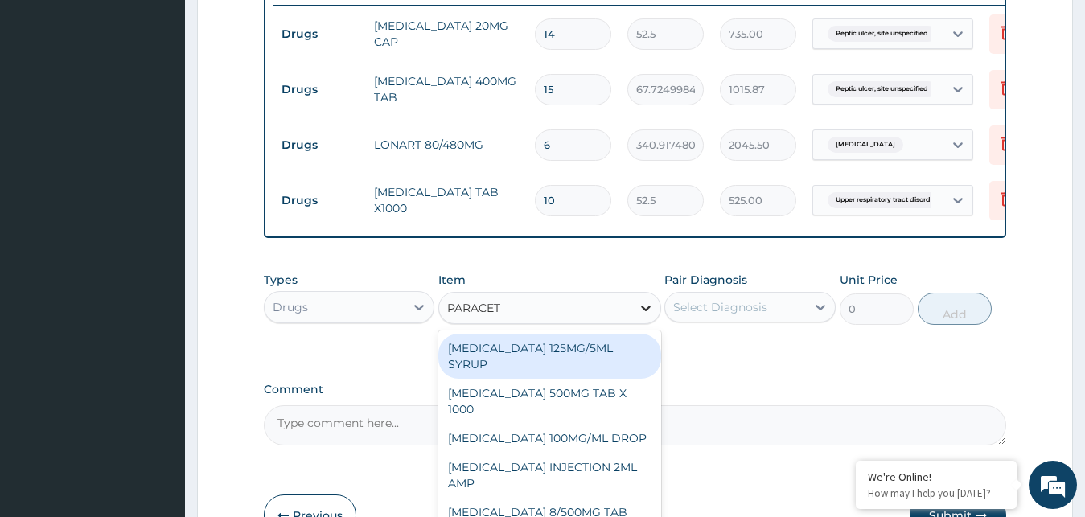
type input "PARACETA"
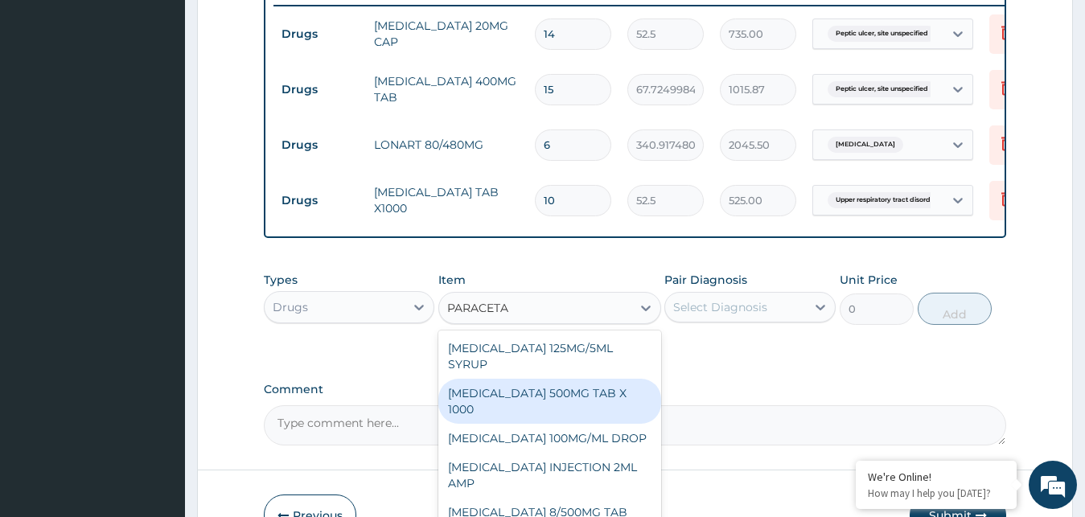
drag, startPoint x: 537, startPoint y: 403, endPoint x: 572, endPoint y: 388, distance: 37.5
click at [538, 403] on div "[MEDICAL_DATA] 500MG TAB X 1000" at bounding box center [549, 401] width 223 height 45
type input "11.02499961853027"
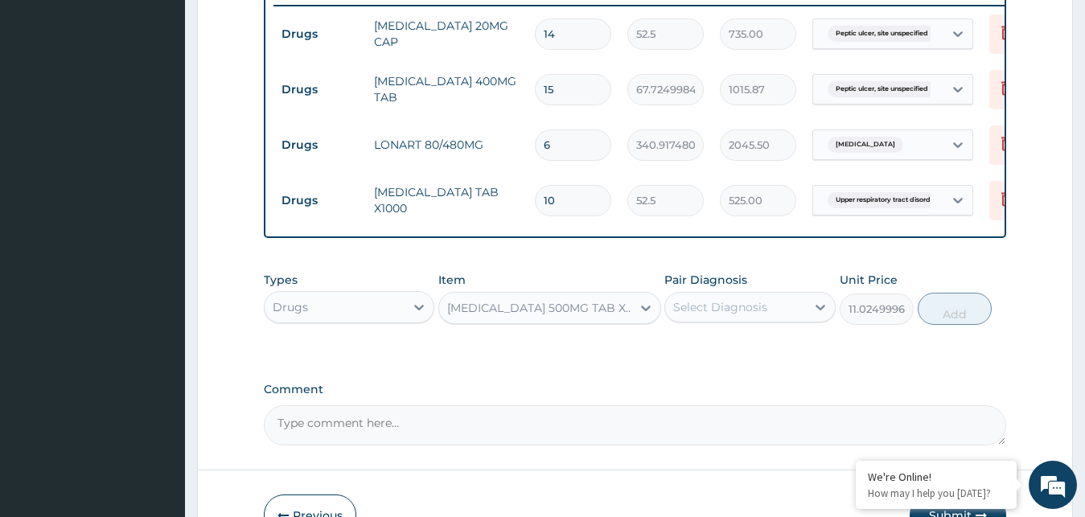
click at [742, 315] on div "Select Diagnosis" at bounding box center [720, 307] width 94 height 16
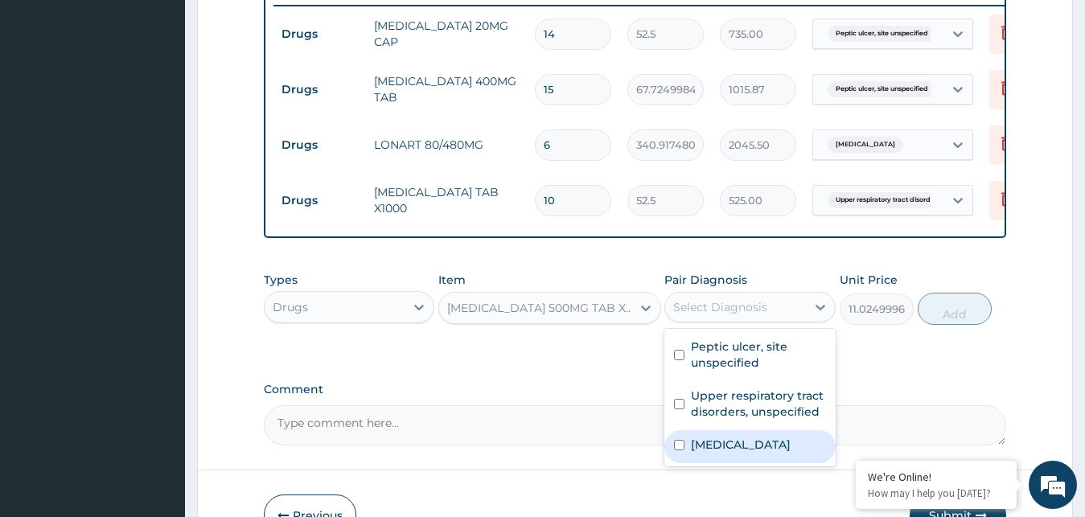
click at [729, 449] on div "[MEDICAL_DATA]" at bounding box center [749, 446] width 171 height 33
checkbox input "true"
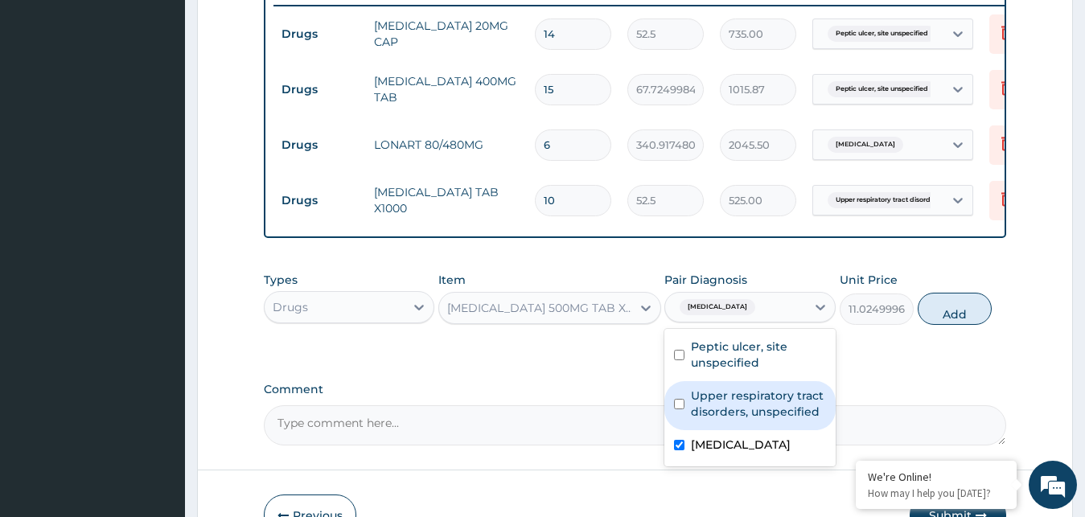
drag, startPoint x: 939, startPoint y: 323, endPoint x: 611, endPoint y: 285, distance: 330.4
click at [933, 325] on button "Add" at bounding box center [955, 309] width 74 height 32
type input "0"
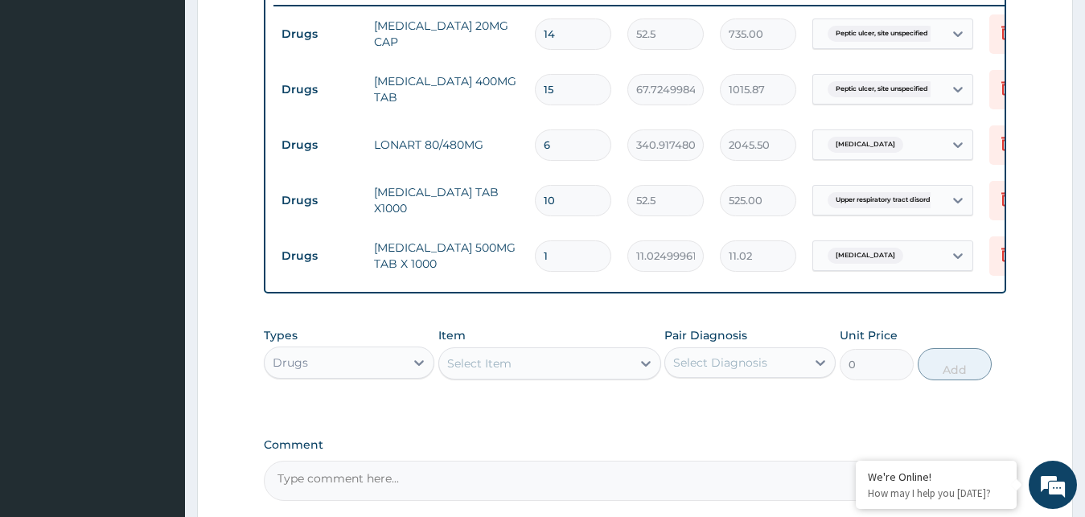
type input "12"
type input "132.30"
type input "12"
click at [627, 376] on div "Select Item" at bounding box center [535, 364] width 192 height 26
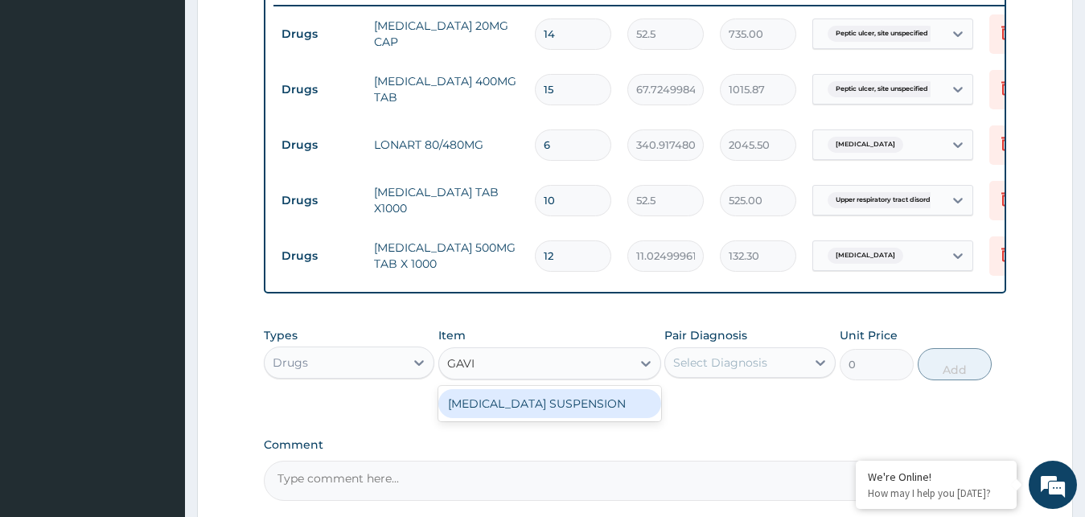
type input "GAVIS"
click at [577, 418] on div "[MEDICAL_DATA] SUSPENSION" at bounding box center [549, 403] width 223 height 29
type input "5197.65771484375"
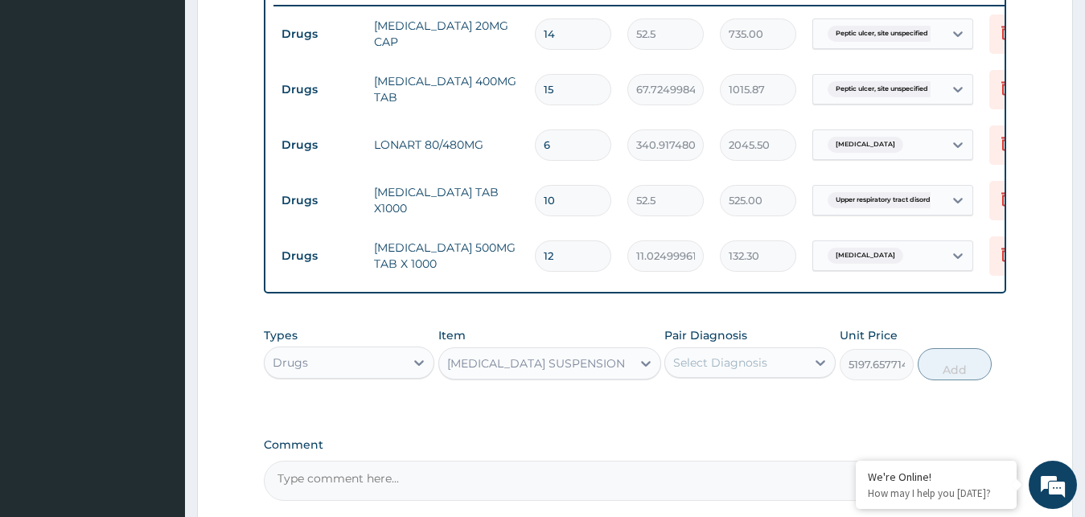
click at [758, 371] on div "Select Diagnosis" at bounding box center [720, 363] width 94 height 16
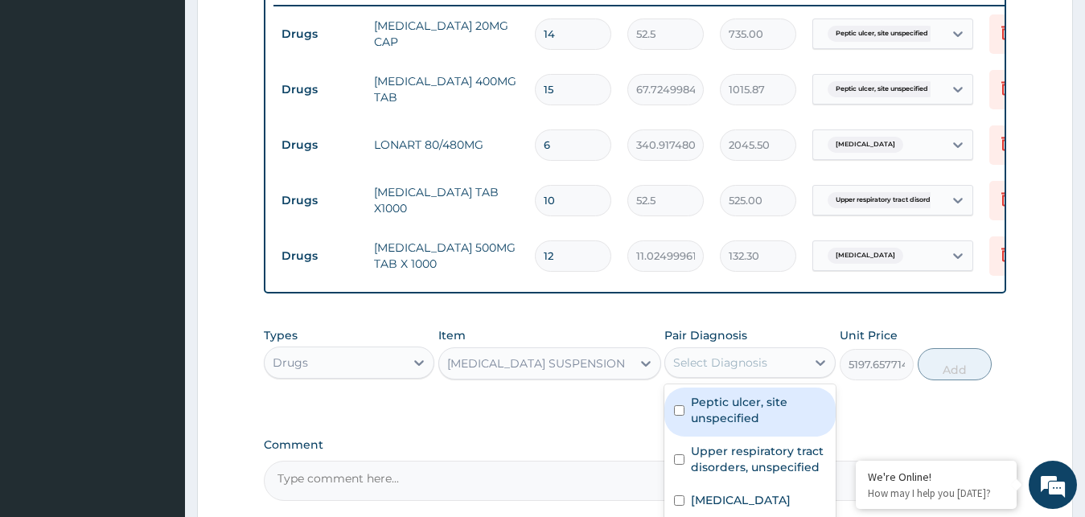
click at [715, 425] on label "Peptic ulcer, site unspecified" at bounding box center [758, 410] width 135 height 32
checkbox input "true"
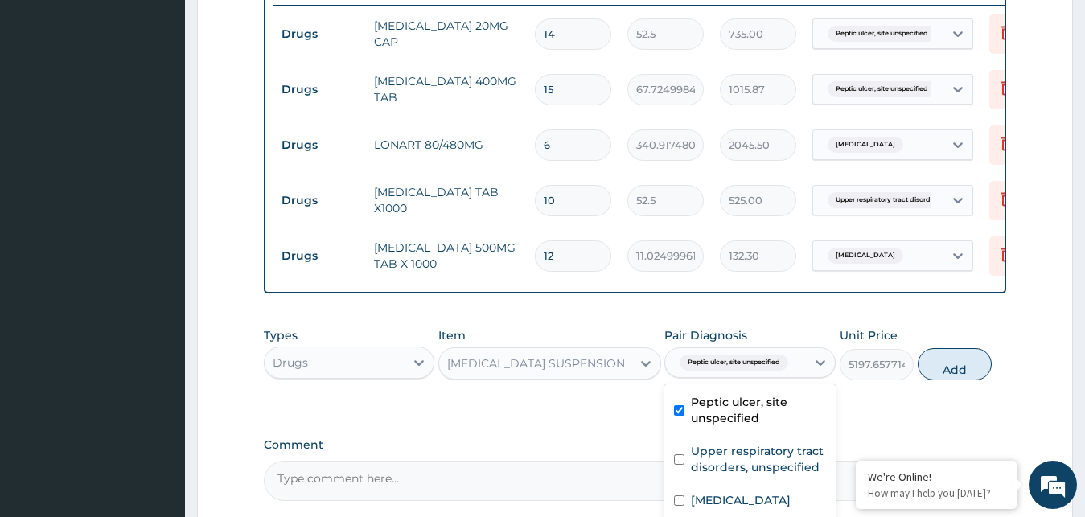
click at [873, 413] on div "Types Drugs Item GAVISCON SUSPENSION Pair Diagnosis option Peptic ulcer, site u…" at bounding box center [635, 365] width 743 height 93
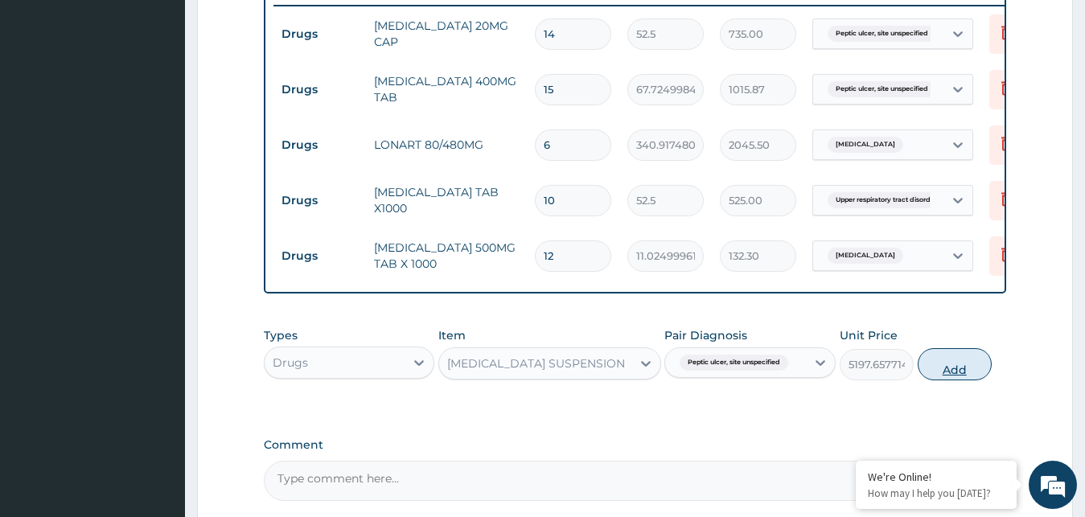
click at [976, 380] on button "Add" at bounding box center [955, 364] width 74 height 32
type input "0"
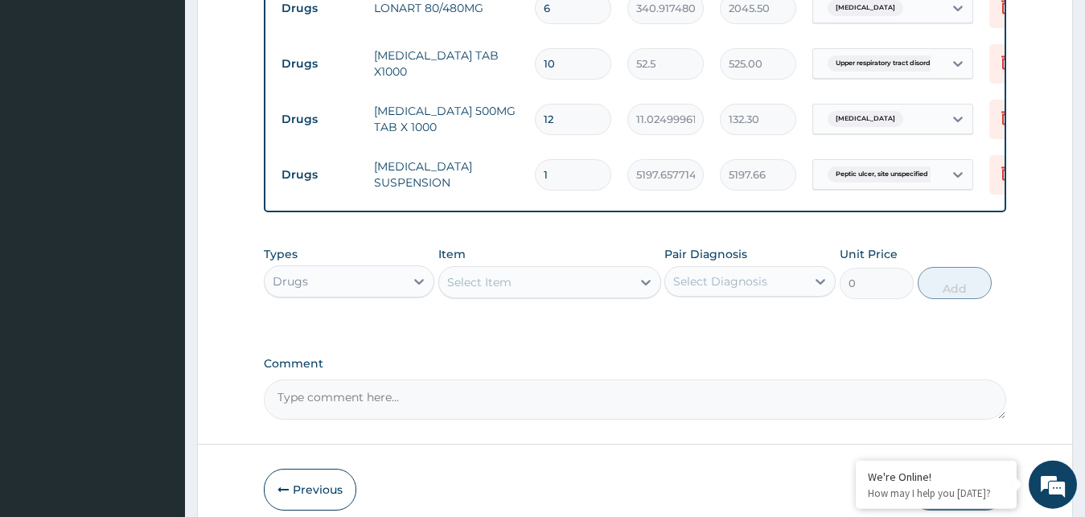
scroll to position [799, 0]
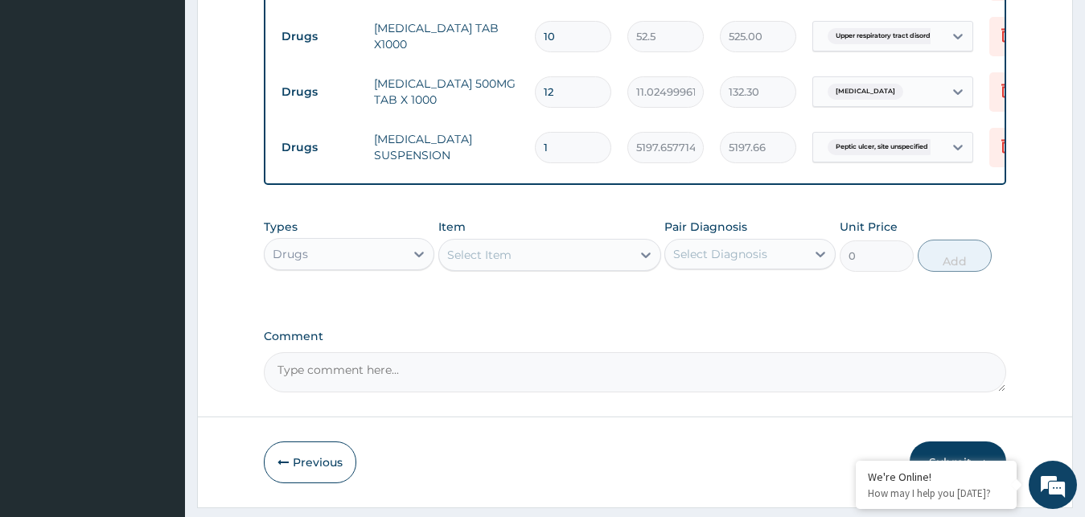
click at [603, 268] on div "Select Item" at bounding box center [535, 255] width 192 height 26
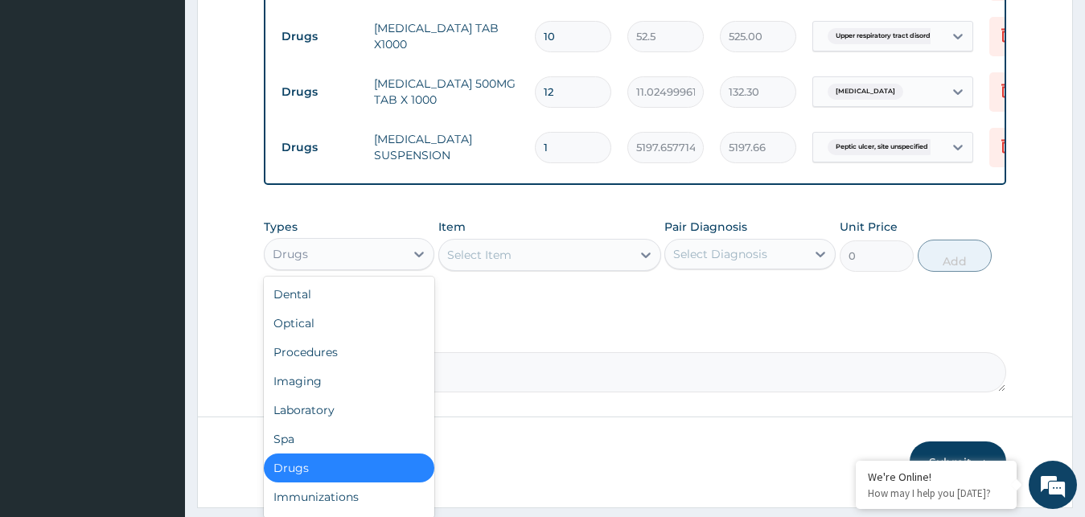
click at [380, 270] on div "Drugs" at bounding box center [349, 254] width 171 height 32
click at [347, 364] on div "Procedures" at bounding box center [349, 352] width 171 height 29
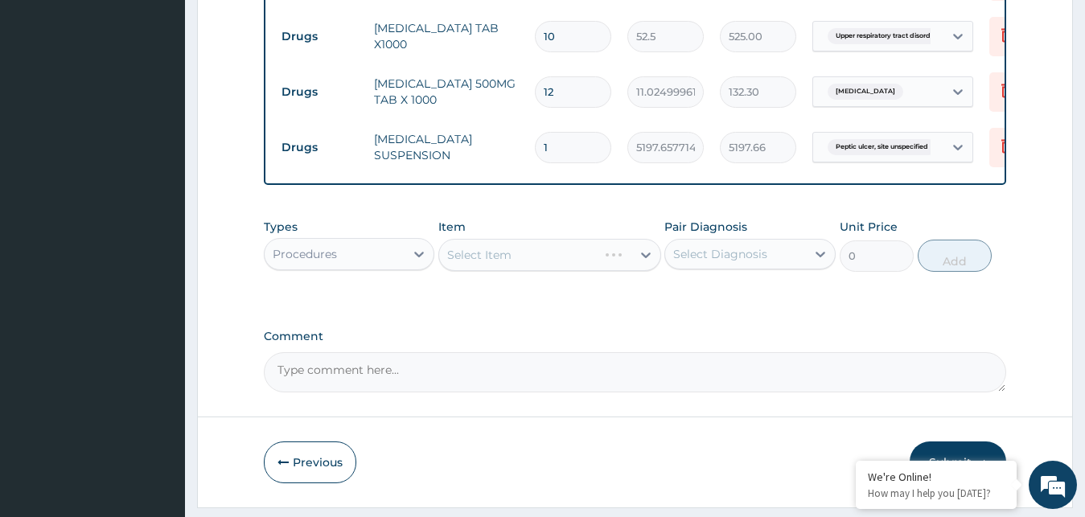
click at [634, 269] on div "Select Item" at bounding box center [549, 255] width 223 height 32
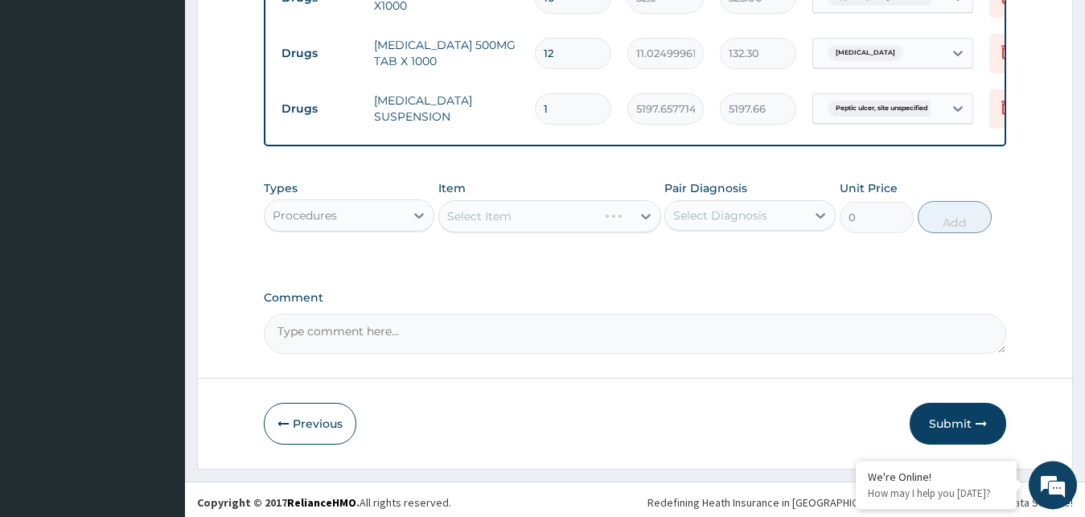
scroll to position [857, 0]
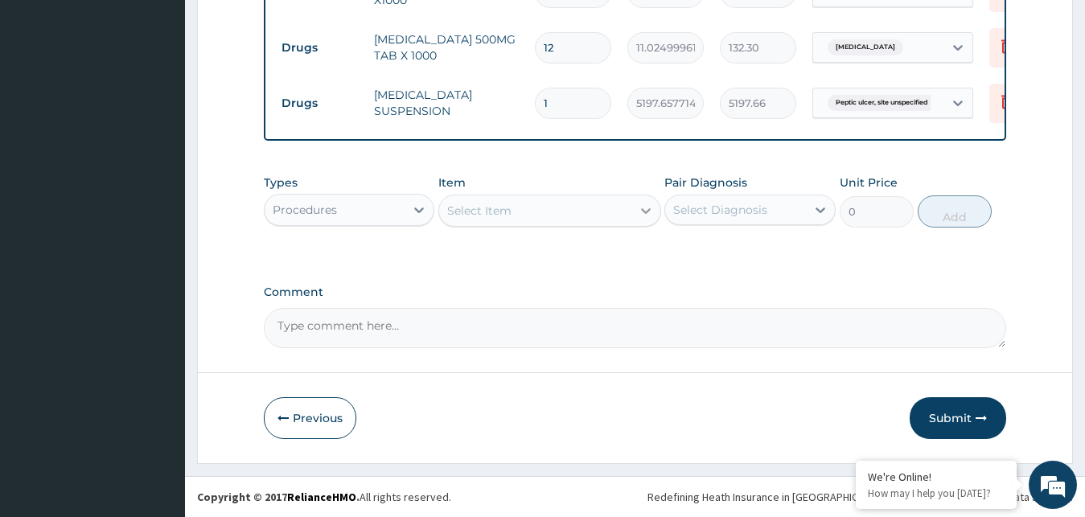
click at [636, 212] on div at bounding box center [645, 210] width 29 height 29
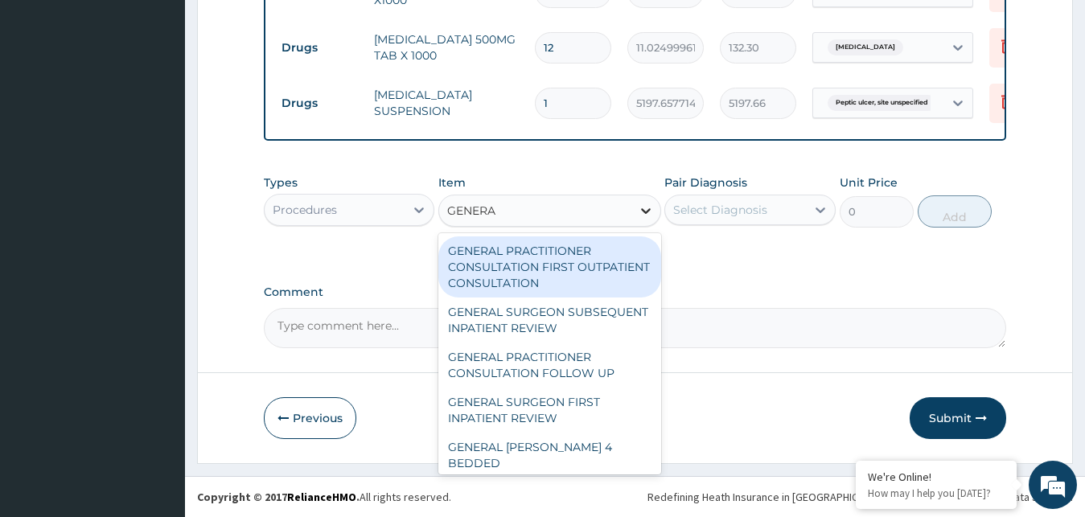
type input "GENERAL"
click at [585, 268] on div "GENERAL PRACTITIONER CONSULTATION FIRST OUTPATIENT CONSULTATION" at bounding box center [549, 266] width 223 height 61
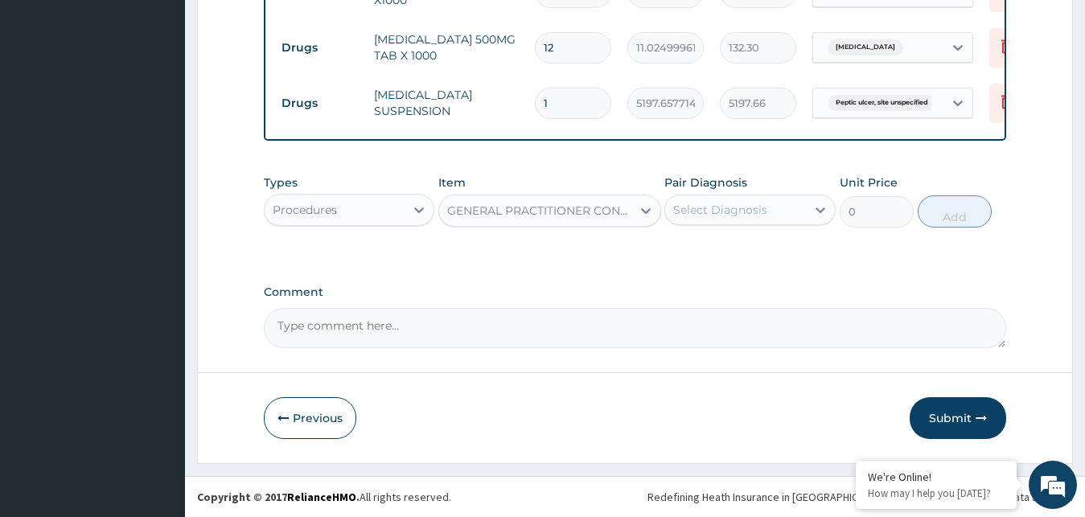
type input "3000"
click at [756, 208] on div "Select Diagnosis" at bounding box center [720, 210] width 94 height 16
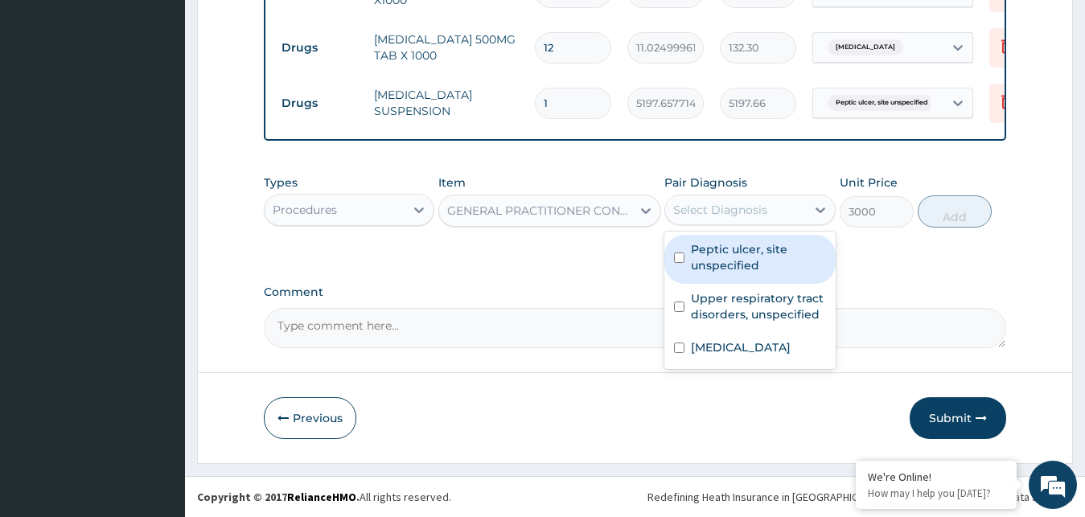
click at [752, 259] on label "Peptic ulcer, site unspecified" at bounding box center [758, 257] width 135 height 32
checkbox input "true"
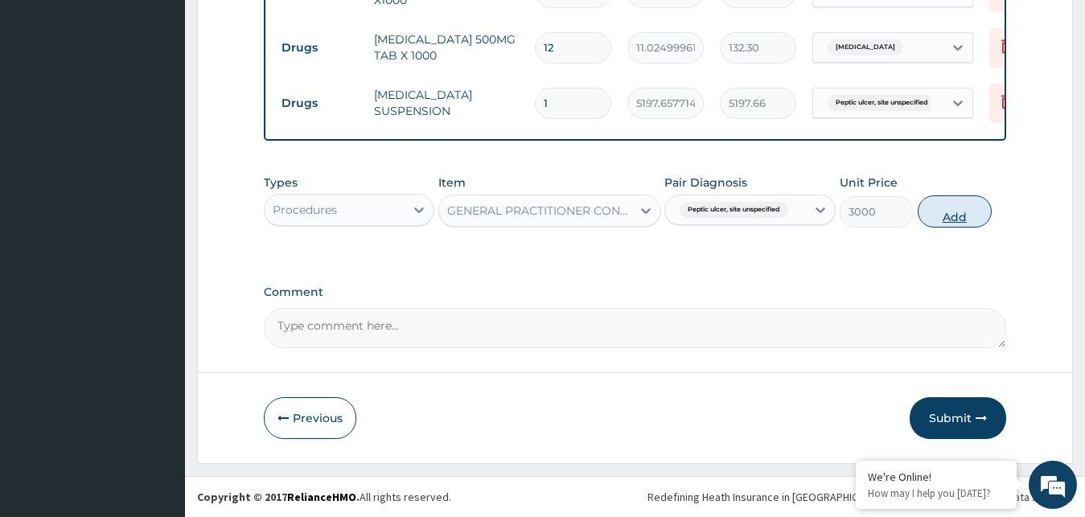
click at [961, 212] on button "Add" at bounding box center [955, 211] width 74 height 32
type input "0"
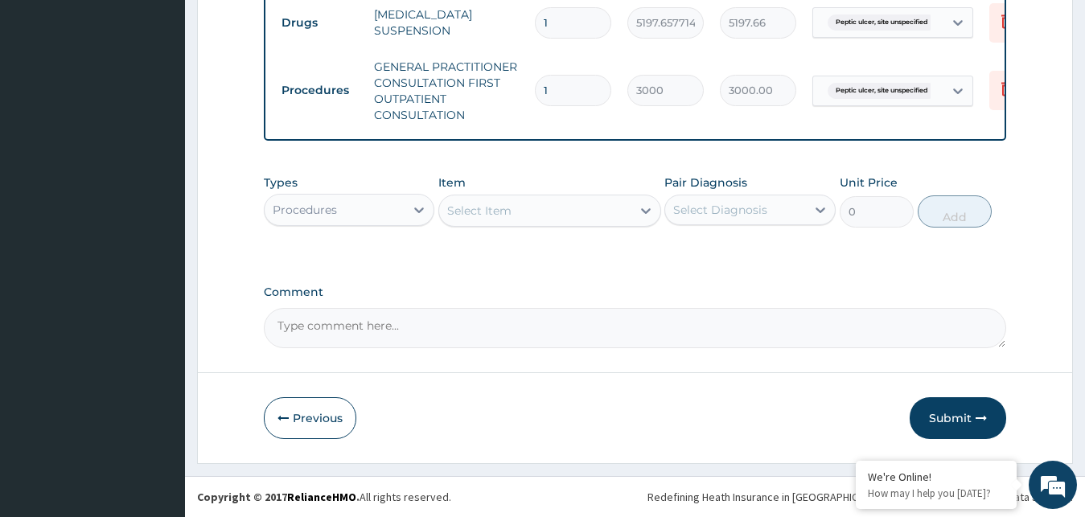
scroll to position [938, 0]
click at [318, 425] on button "Previous" at bounding box center [310, 418] width 92 height 42
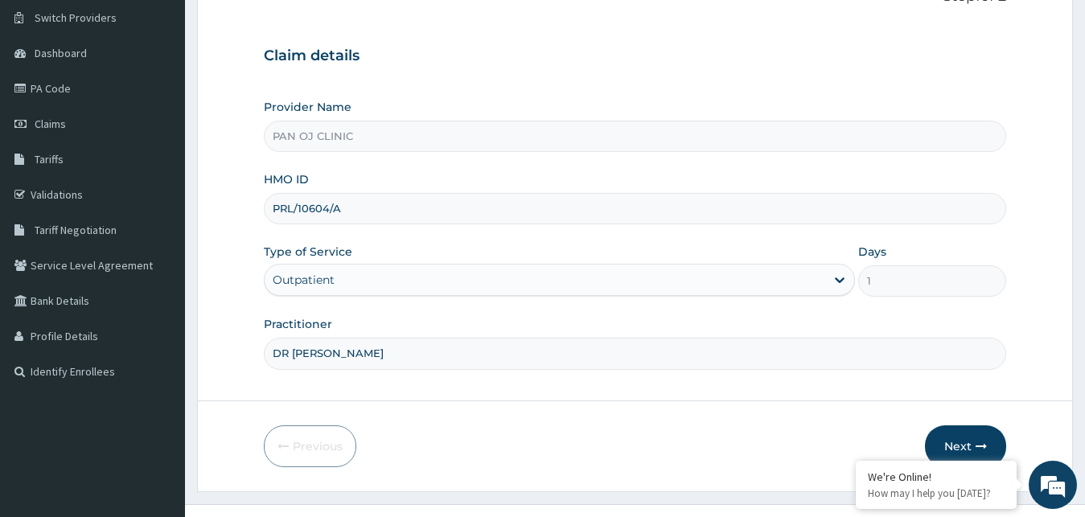
scroll to position [150, 0]
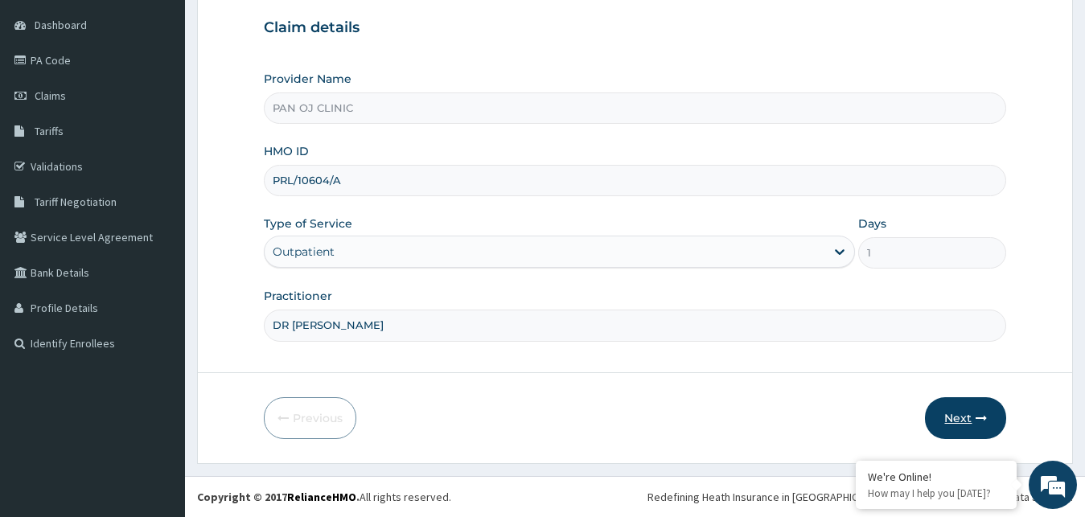
click at [977, 417] on icon "button" at bounding box center [981, 418] width 11 height 11
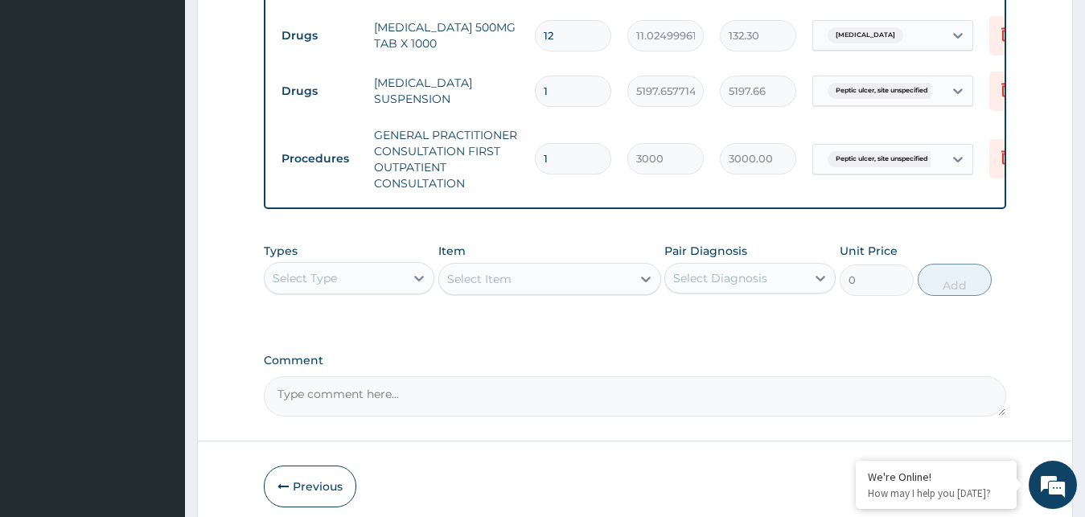
scroll to position [938, 0]
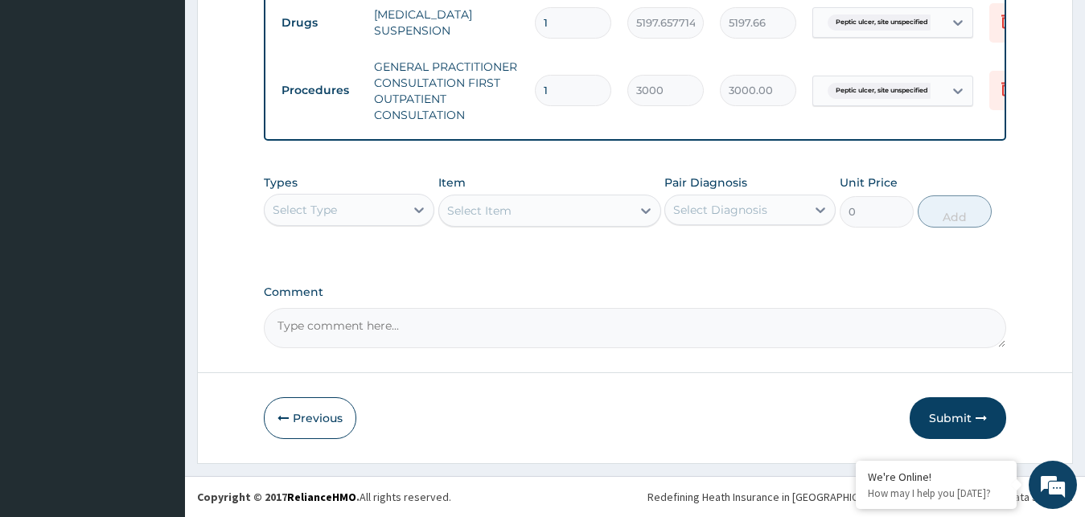
click at [959, 420] on button "Submit" at bounding box center [958, 418] width 97 height 42
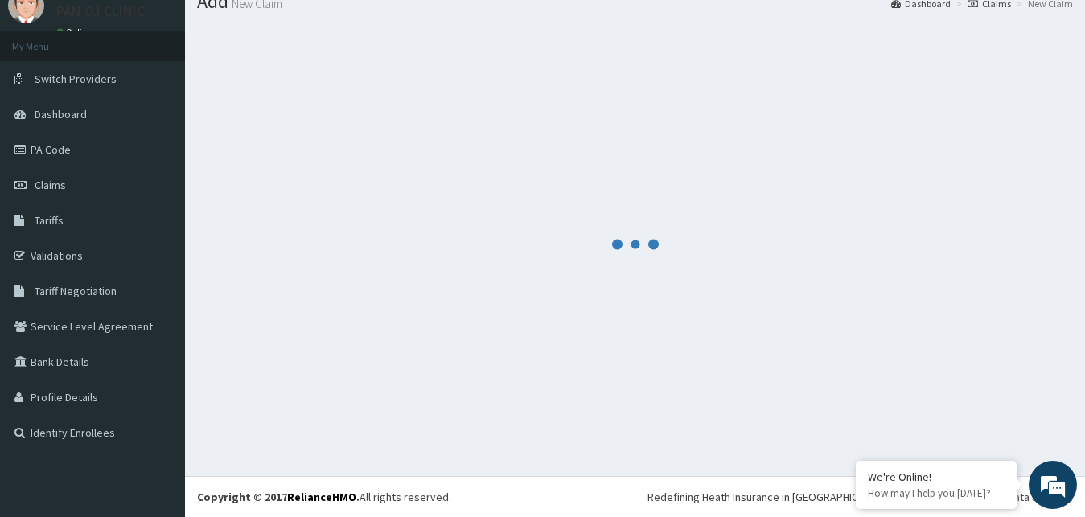
scroll to position [61, 0]
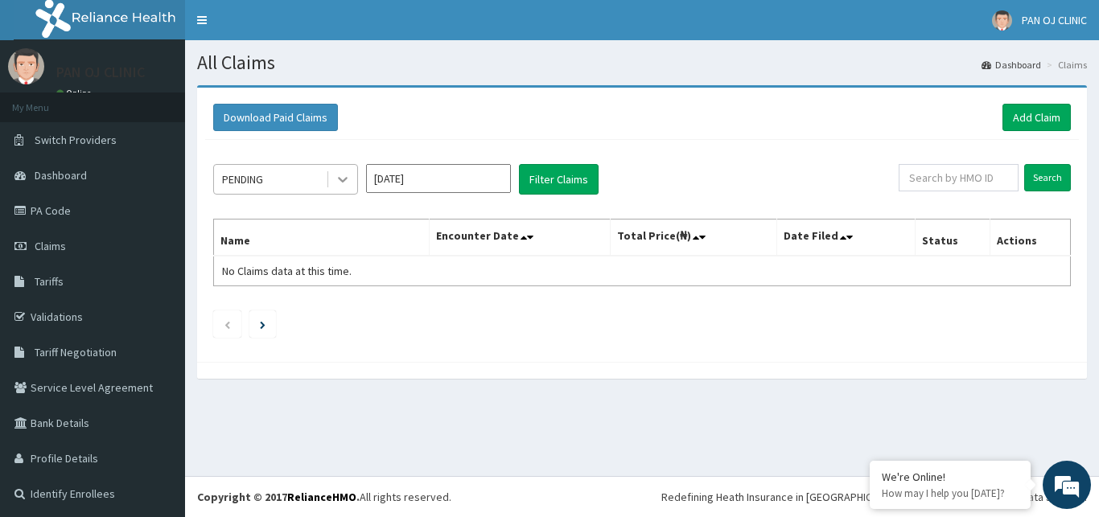
click at [335, 177] on icon at bounding box center [343, 179] width 16 height 16
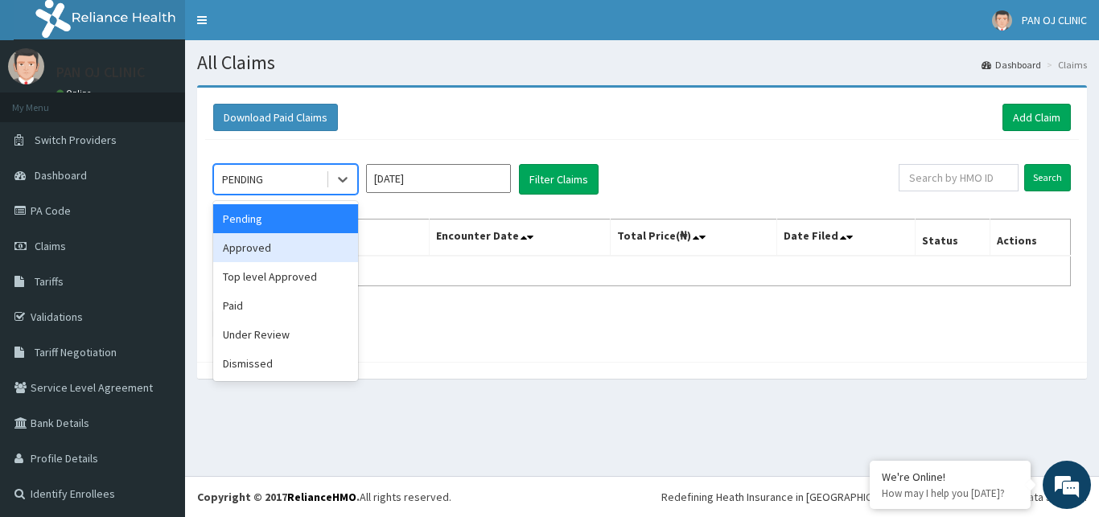
drag, startPoint x: 281, startPoint y: 246, endPoint x: 290, endPoint y: 240, distance: 10.9
click at [281, 247] on div "Approved" at bounding box center [285, 247] width 145 height 29
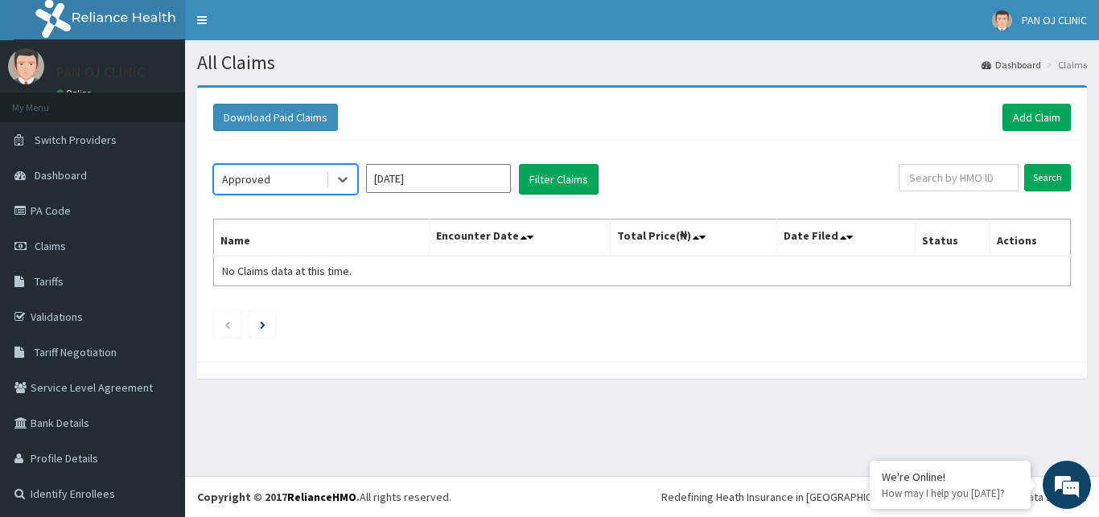
click at [444, 177] on input "[DATE]" at bounding box center [438, 178] width 145 height 29
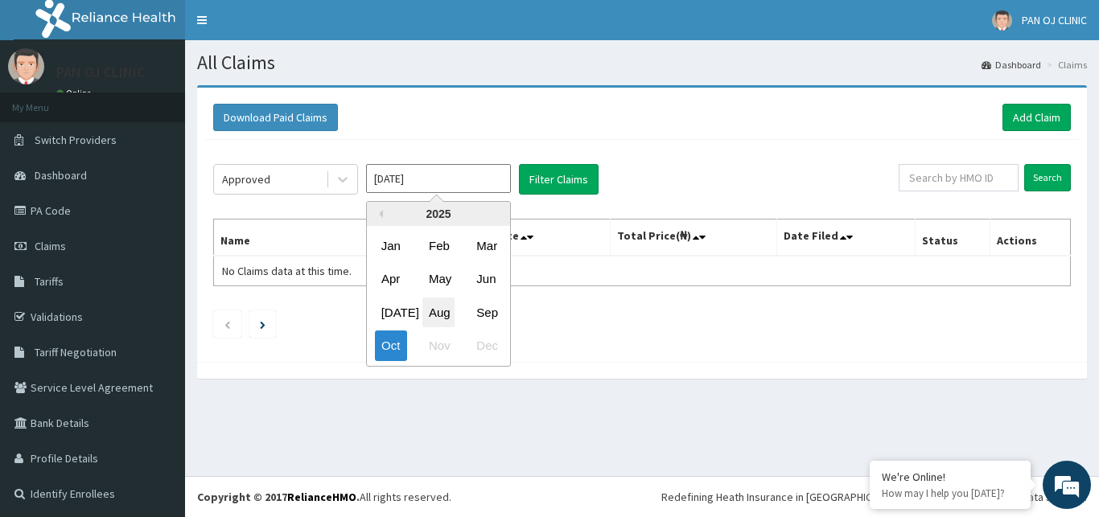
click at [443, 309] on div "Aug" at bounding box center [438, 313] width 32 height 30
type input "[DATE]"
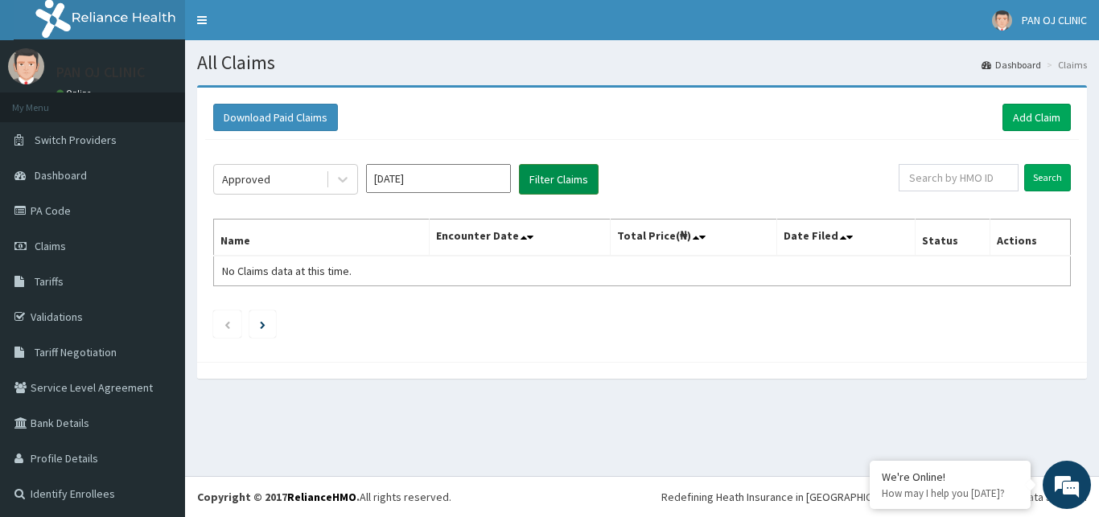
click at [562, 176] on button "Filter Claims" at bounding box center [559, 179] width 80 height 31
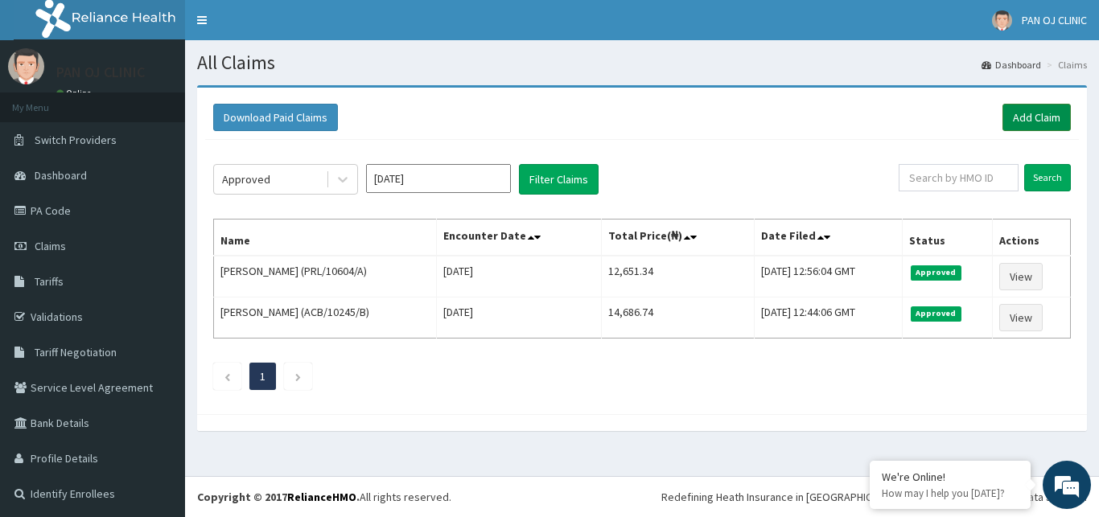
click at [1035, 116] on link "Add Claim" at bounding box center [1036, 117] width 68 height 27
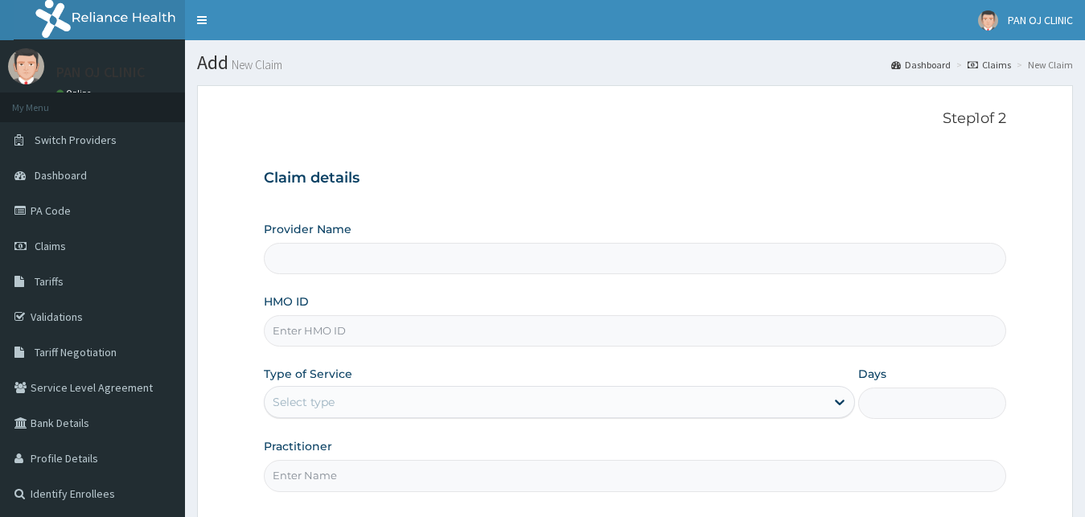
scroll to position [150, 0]
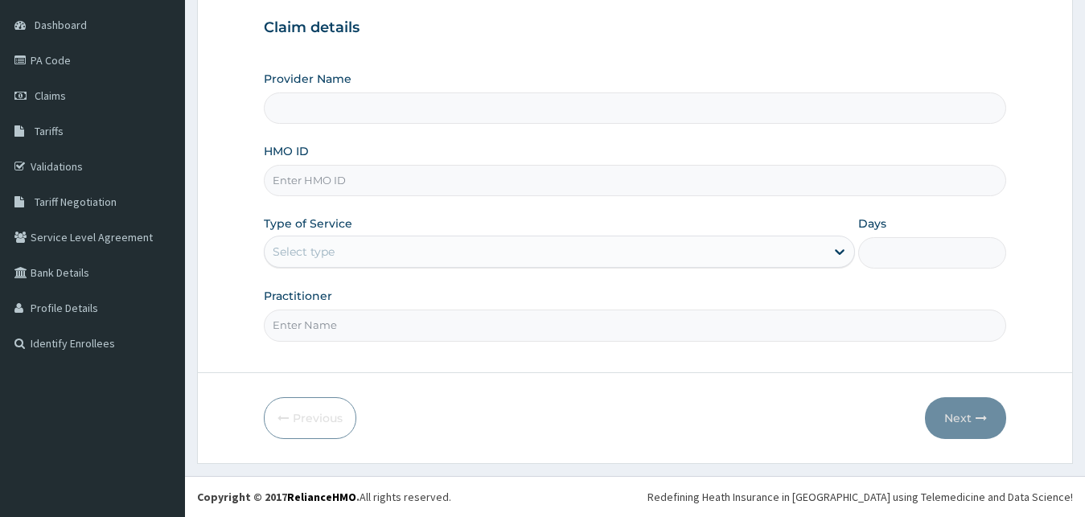
click at [318, 173] on input "HMO ID" at bounding box center [635, 180] width 743 height 31
type input "PAN OJ CLINIC"
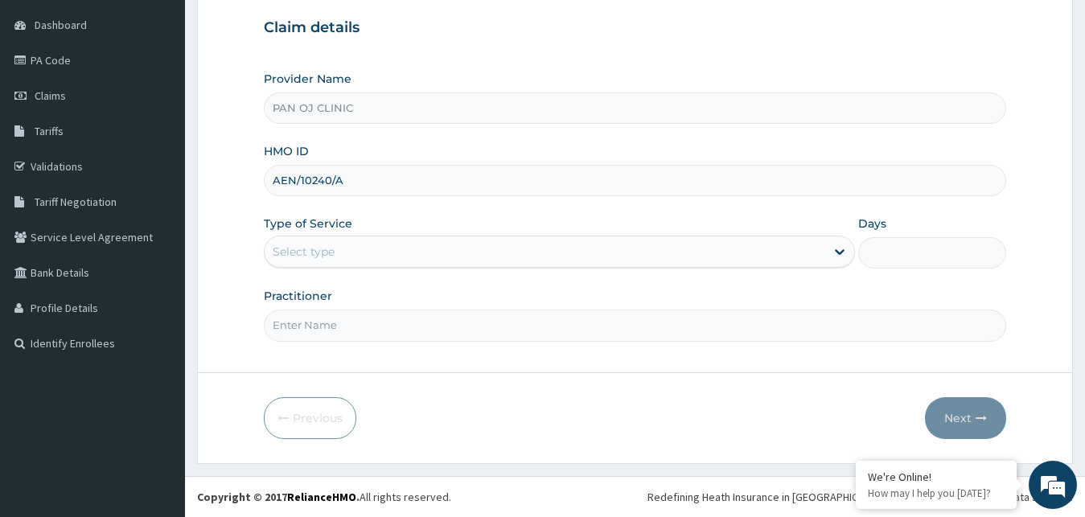
scroll to position [0, 0]
type input "AEN/10240/A"
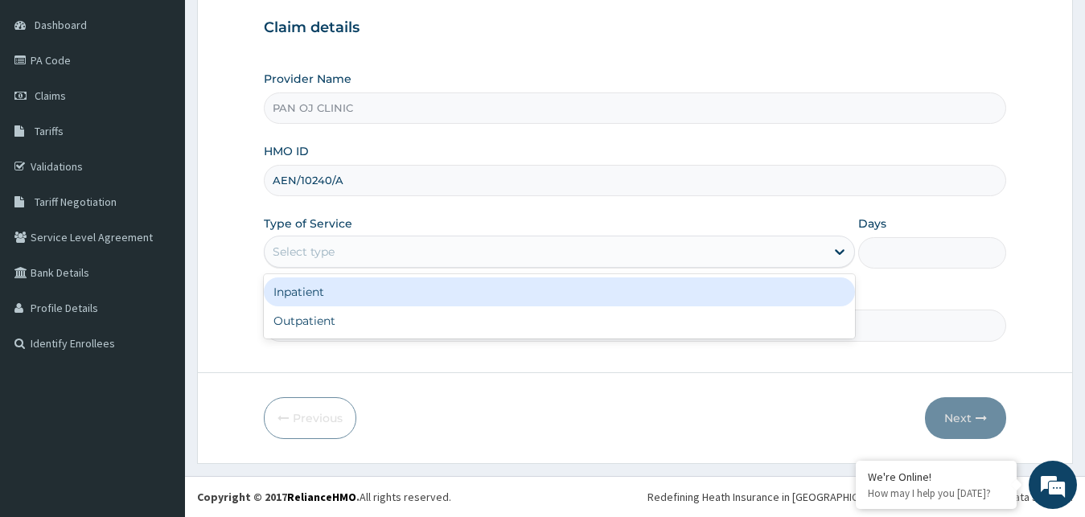
click at [325, 247] on div "Select type" at bounding box center [304, 252] width 62 height 16
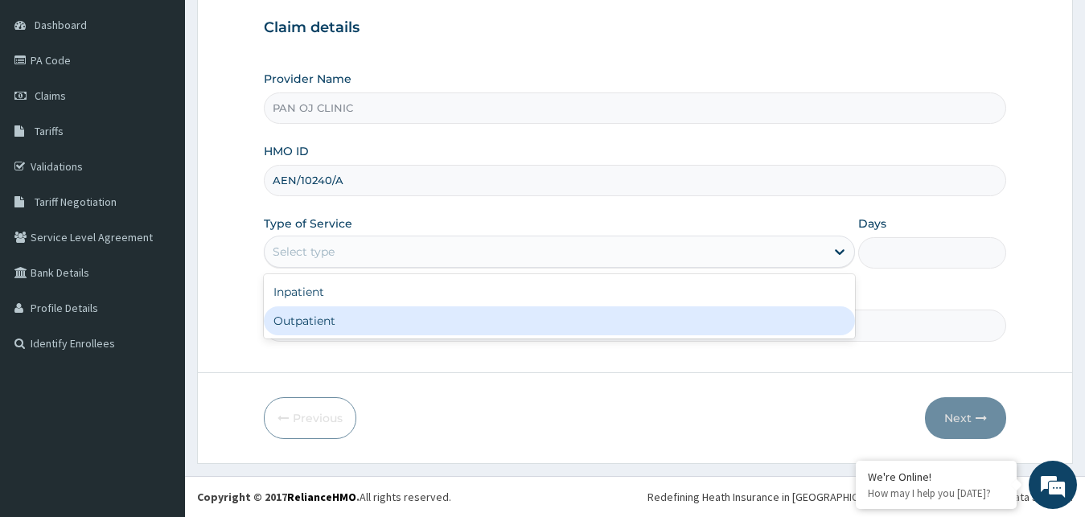
click at [302, 324] on div "Outpatient" at bounding box center [560, 320] width 592 height 29
type input "1"
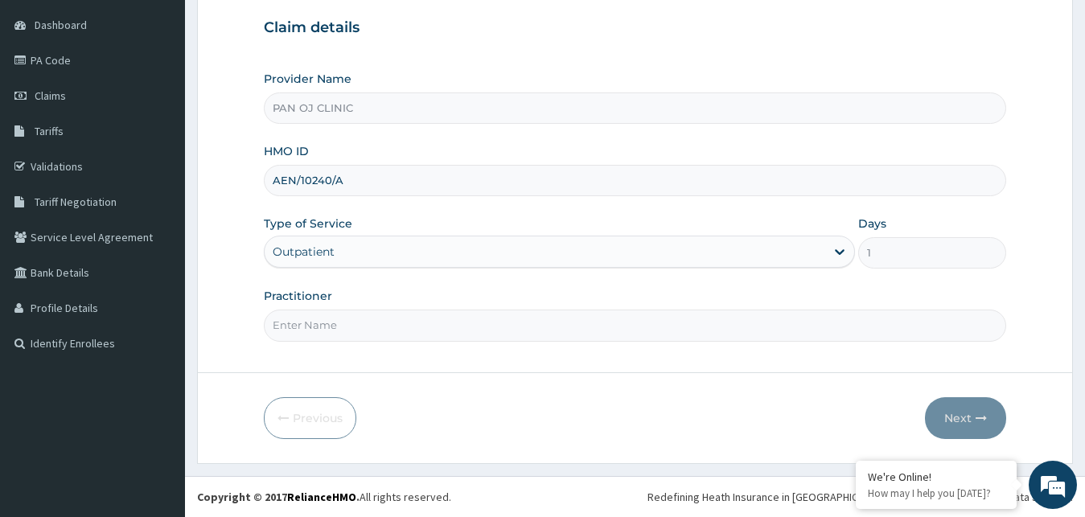
click at [328, 329] on input "Practitioner" at bounding box center [635, 325] width 743 height 31
type input "[PERSON_NAME]"
click at [968, 416] on button "Next" at bounding box center [965, 418] width 81 height 42
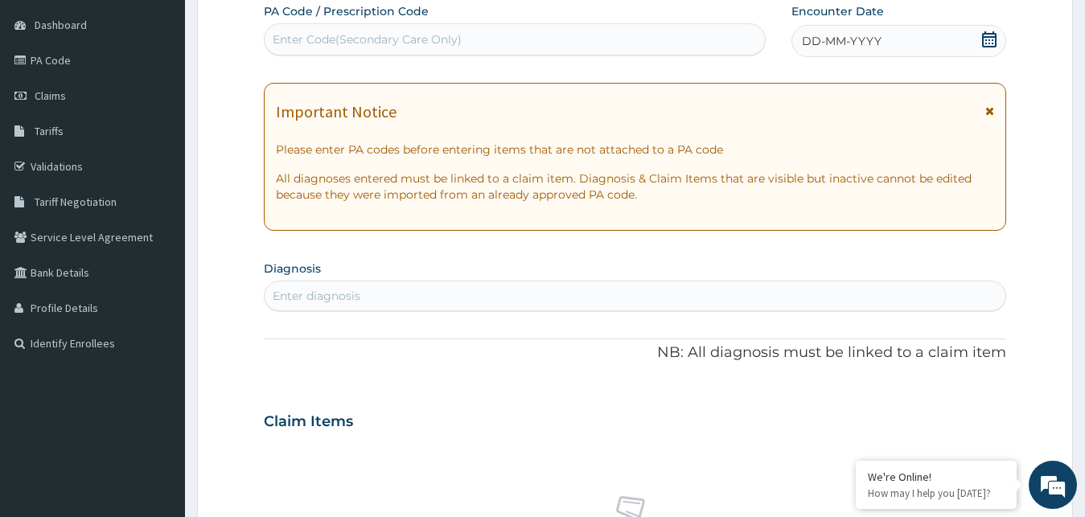
click at [984, 39] on icon at bounding box center [989, 39] width 14 height 16
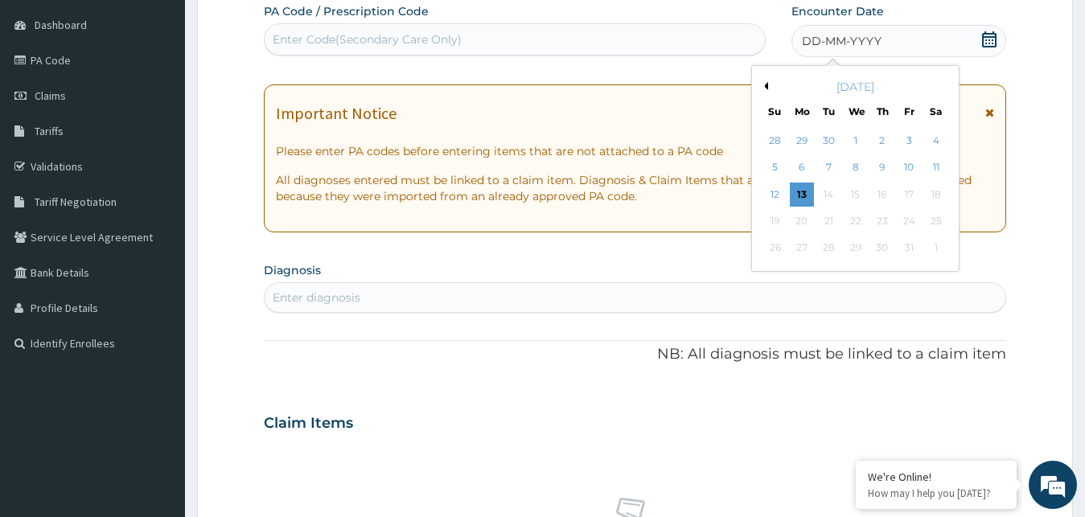
click at [766, 85] on button "Previous Month" at bounding box center [764, 86] width 8 height 8
click at [908, 140] on div "1" at bounding box center [909, 141] width 24 height 24
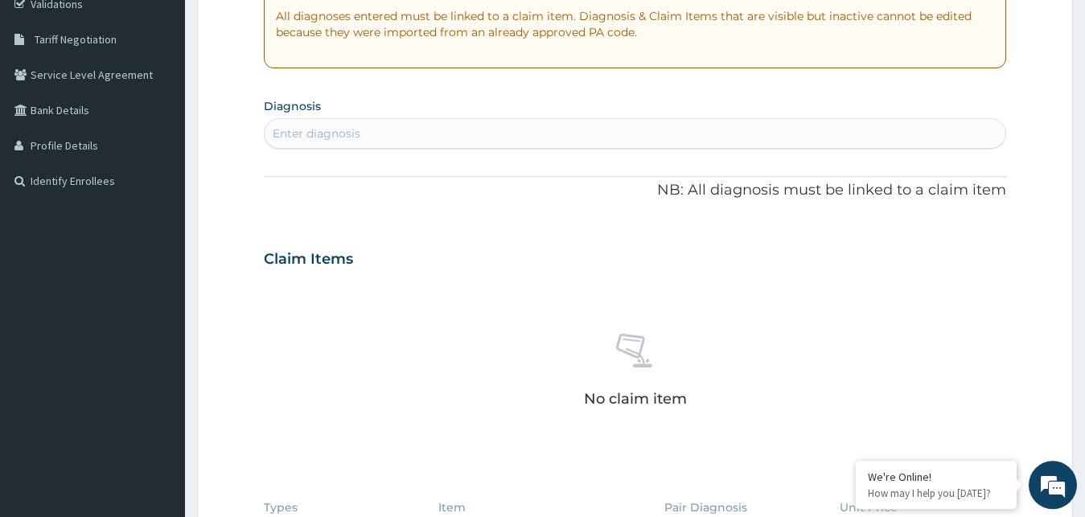
scroll to position [314, 0]
click at [433, 135] on div "Enter diagnosis" at bounding box center [636, 132] width 742 height 26
type input "[MEDICAL_DATA]"
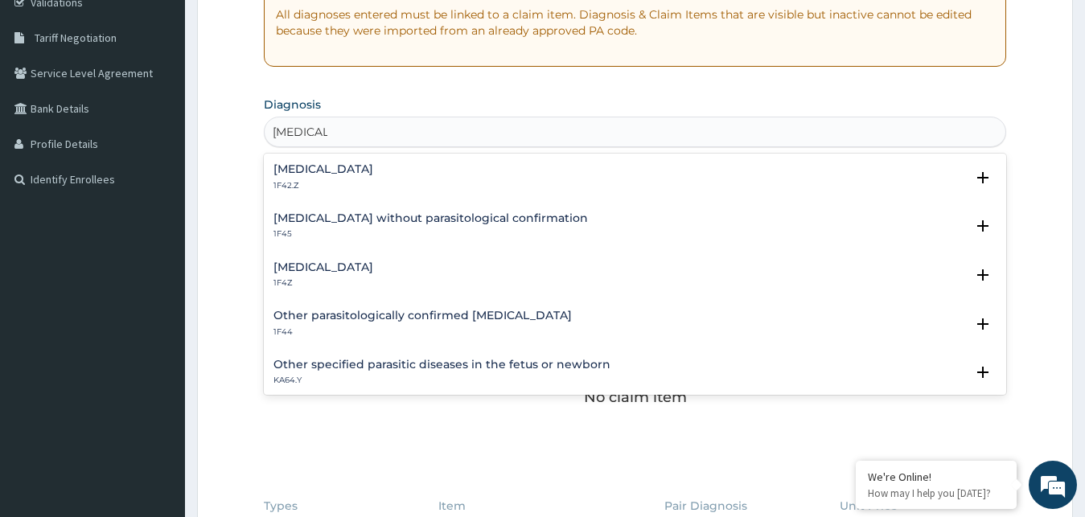
click at [324, 277] on div "[MEDICAL_DATA] 1F4Z" at bounding box center [323, 275] width 100 height 28
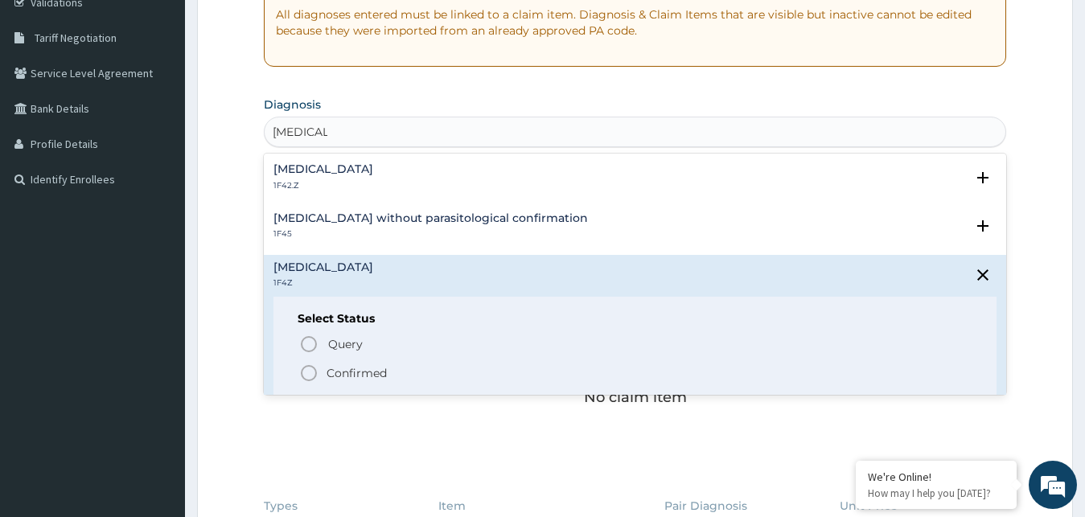
click at [309, 373] on icon "status option filled" at bounding box center [308, 373] width 19 height 19
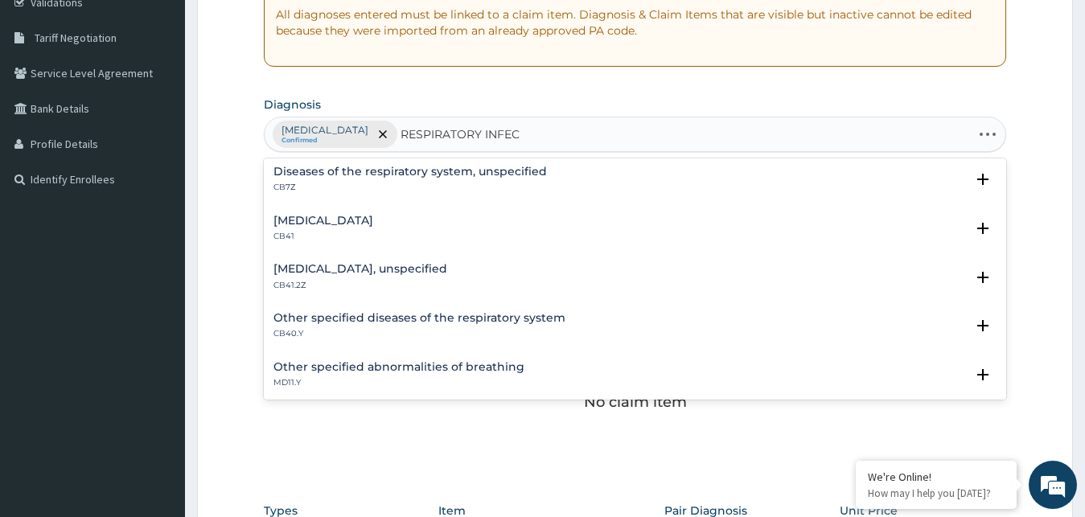
scroll to position [0, 0]
type input "RESPIRATORY TRACT"
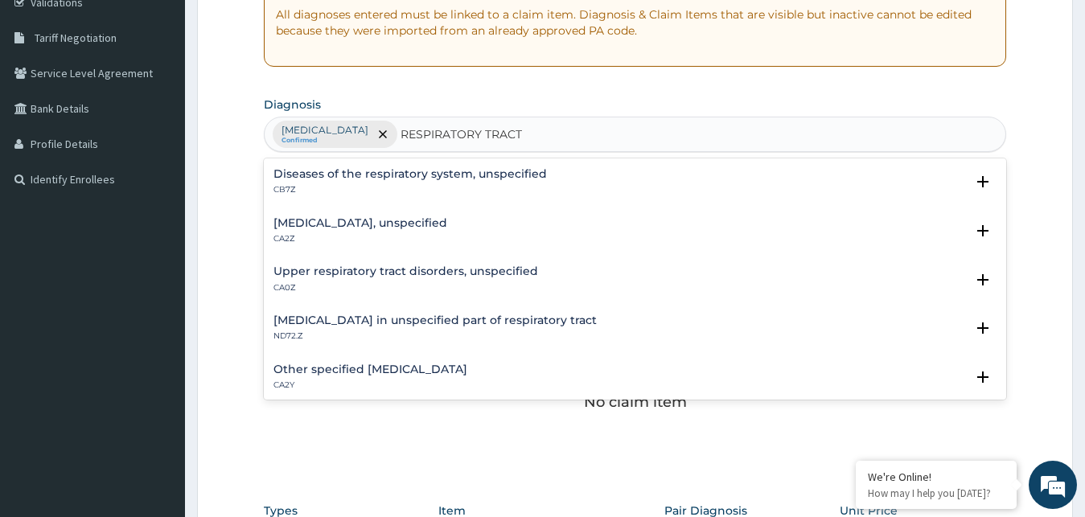
click at [338, 277] on h4 "Upper respiratory tract disorders, unspecified" at bounding box center [405, 271] width 265 height 12
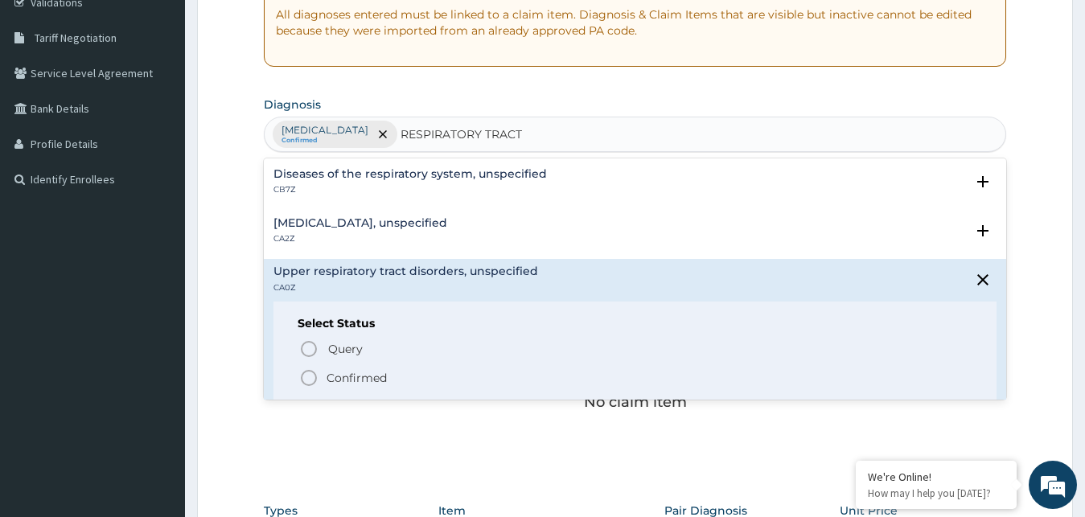
click at [310, 380] on icon "status option filled" at bounding box center [308, 377] width 19 height 19
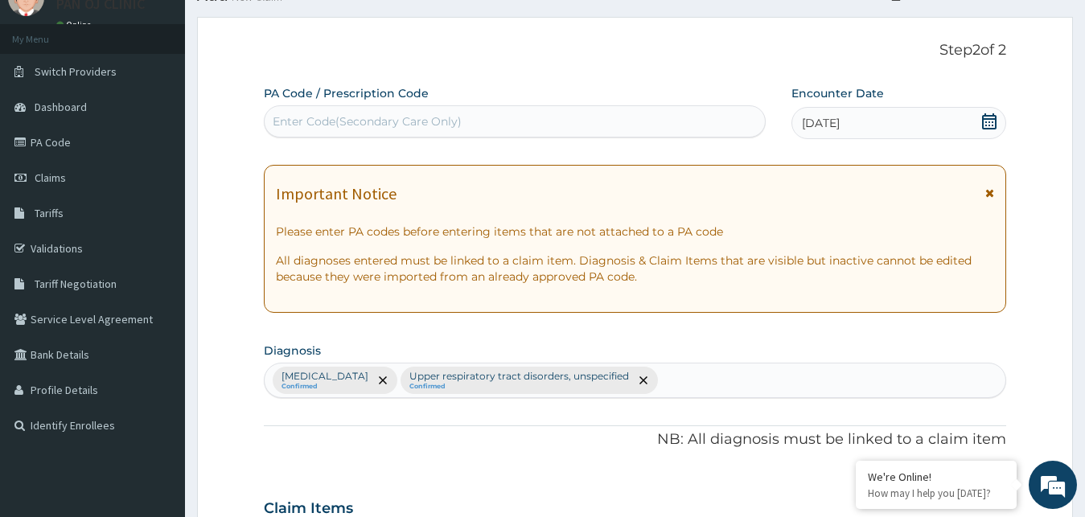
scroll to position [314, 0]
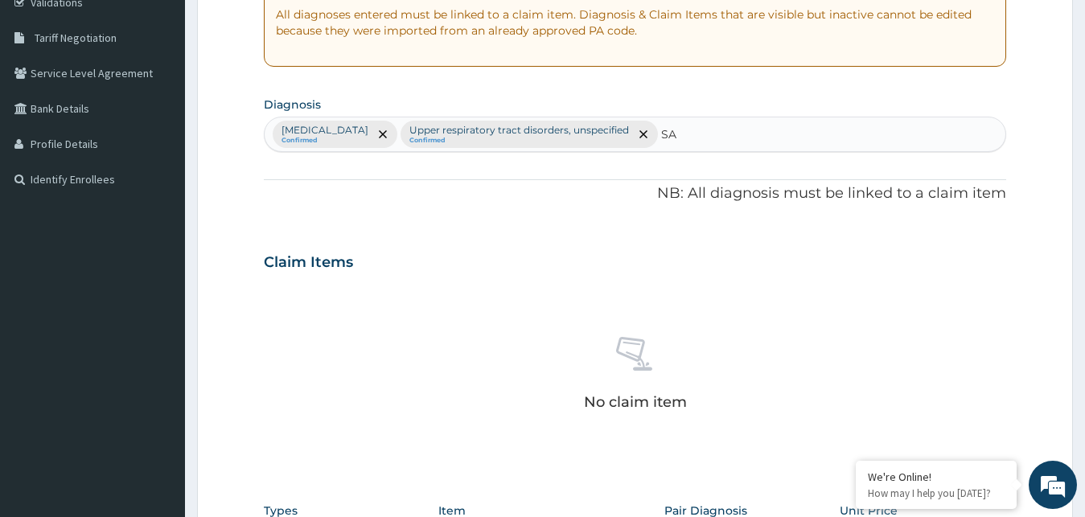
type input "S"
type input "[MEDICAL_DATA]"
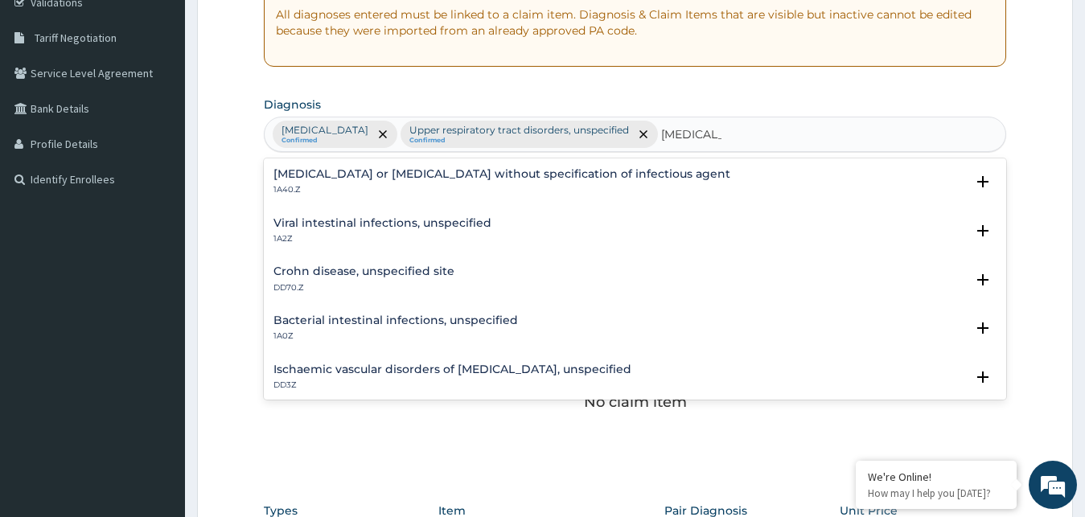
scroll to position [87, 0]
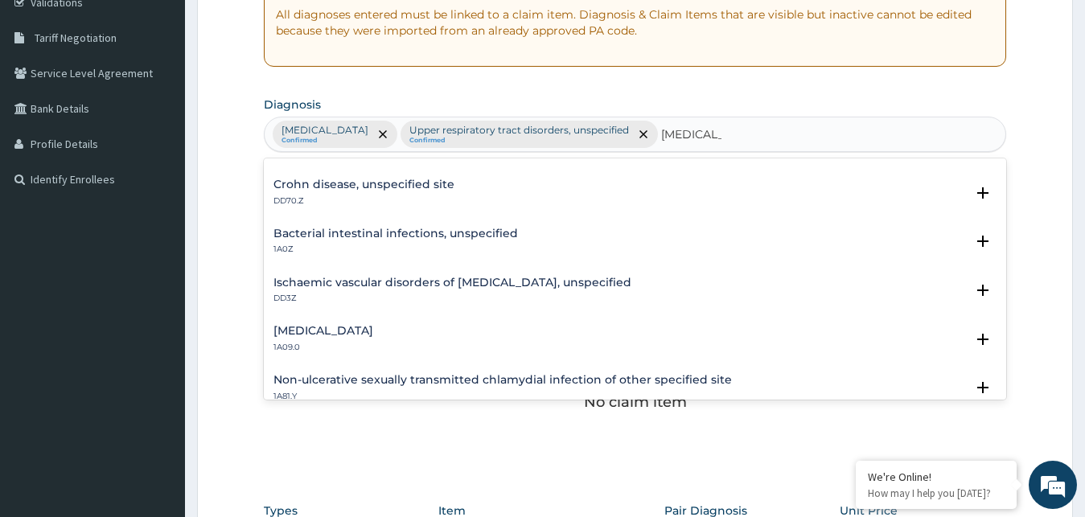
click at [334, 335] on h4 "[MEDICAL_DATA]" at bounding box center [323, 331] width 100 height 12
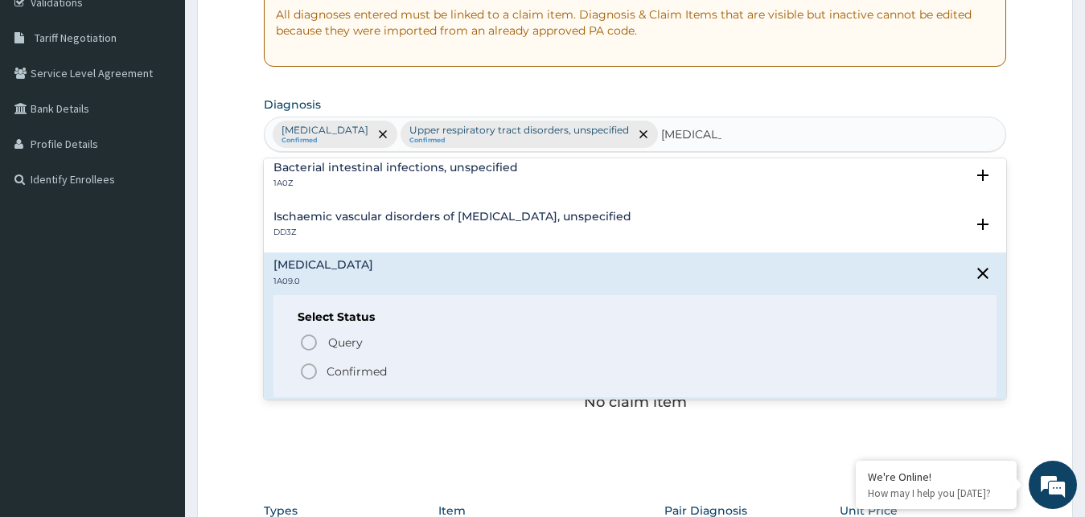
scroll to position [174, 0]
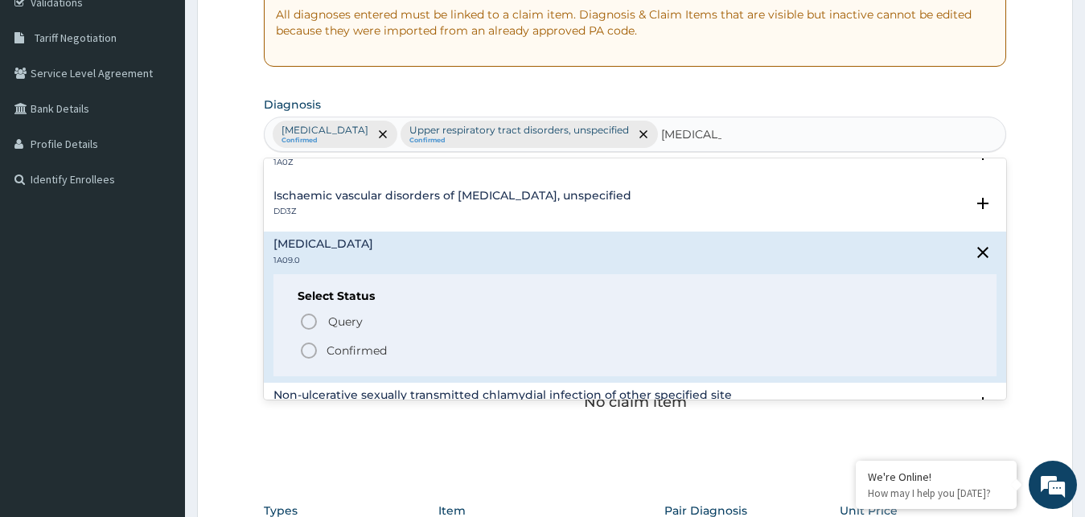
click at [314, 349] on icon "status option filled" at bounding box center [308, 350] width 19 height 19
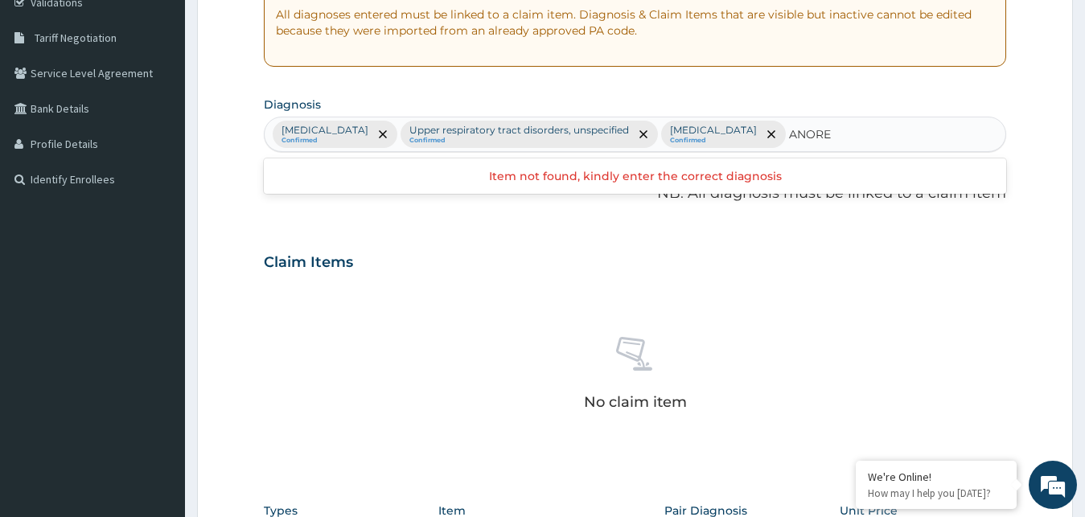
type input "ANOREX"
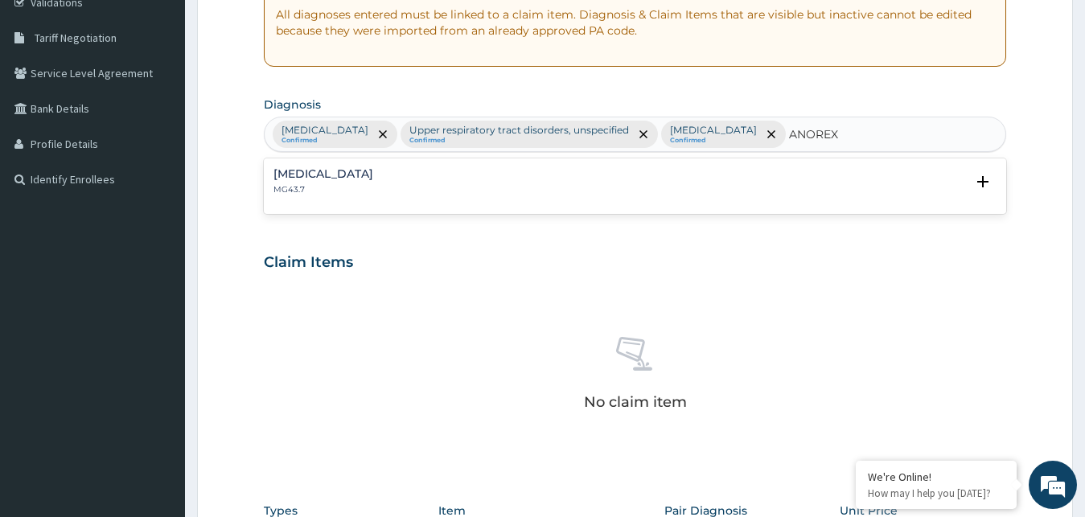
click at [300, 172] on h4 "[MEDICAL_DATA]" at bounding box center [323, 174] width 100 height 12
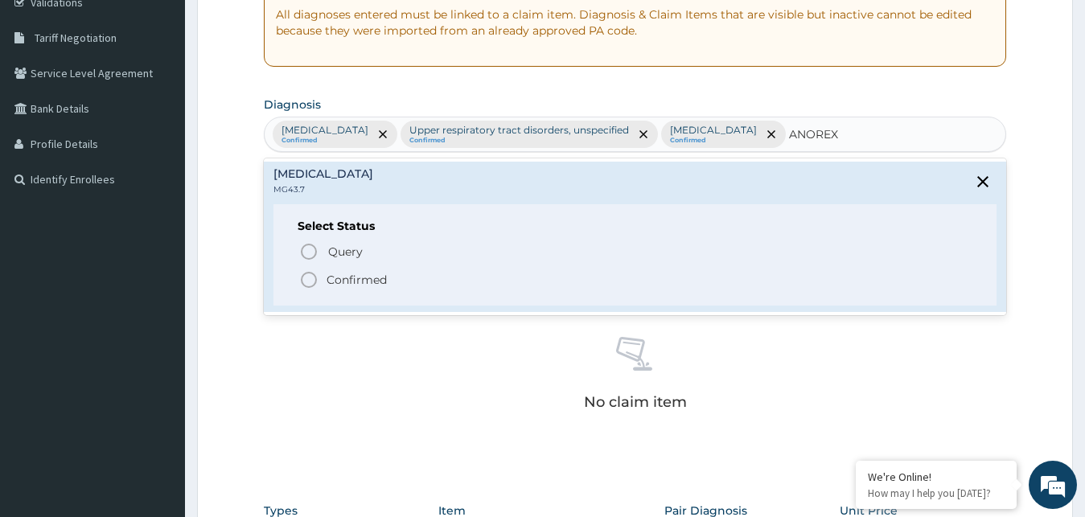
click at [308, 281] on icon "status option filled" at bounding box center [308, 279] width 19 height 19
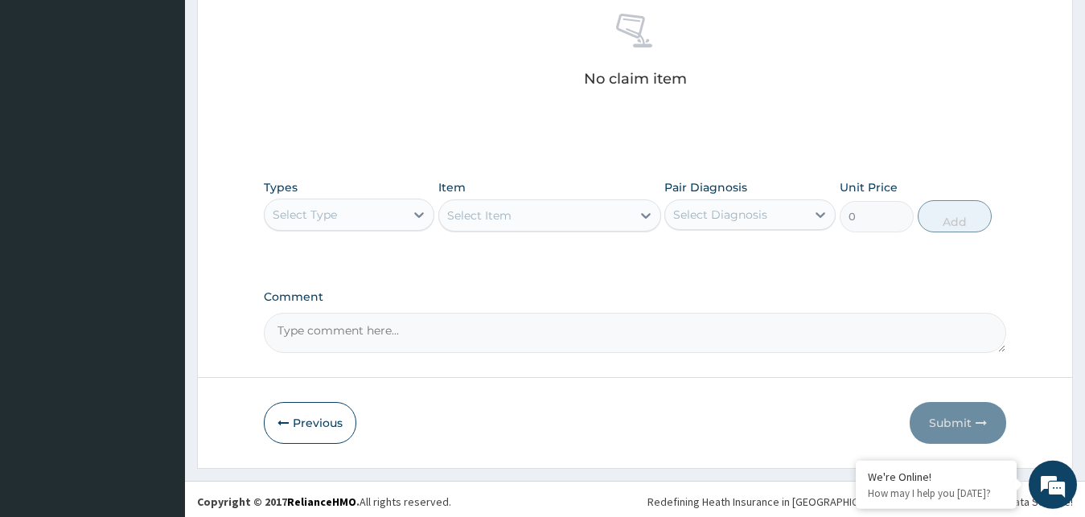
scroll to position [643, 0]
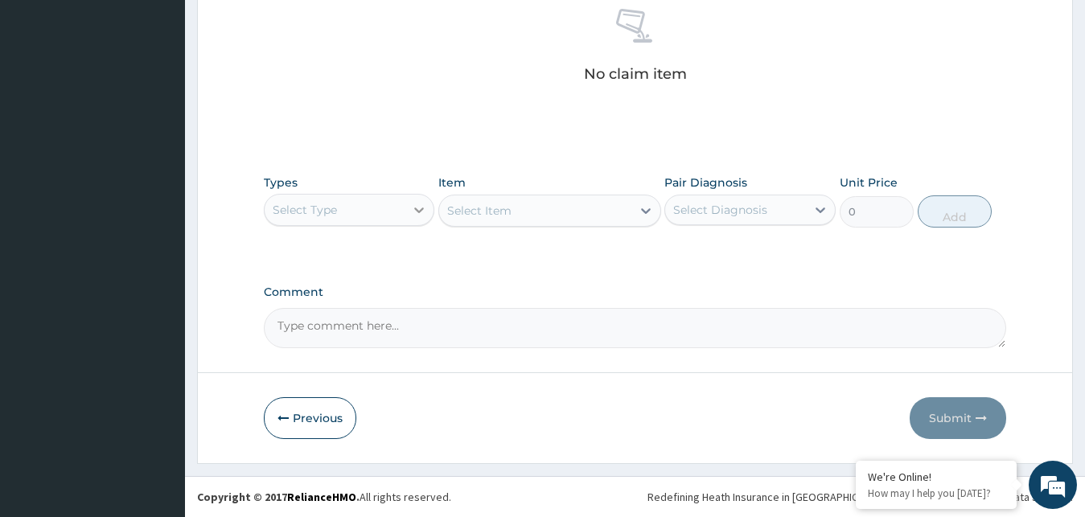
click at [413, 200] on div at bounding box center [419, 209] width 29 height 29
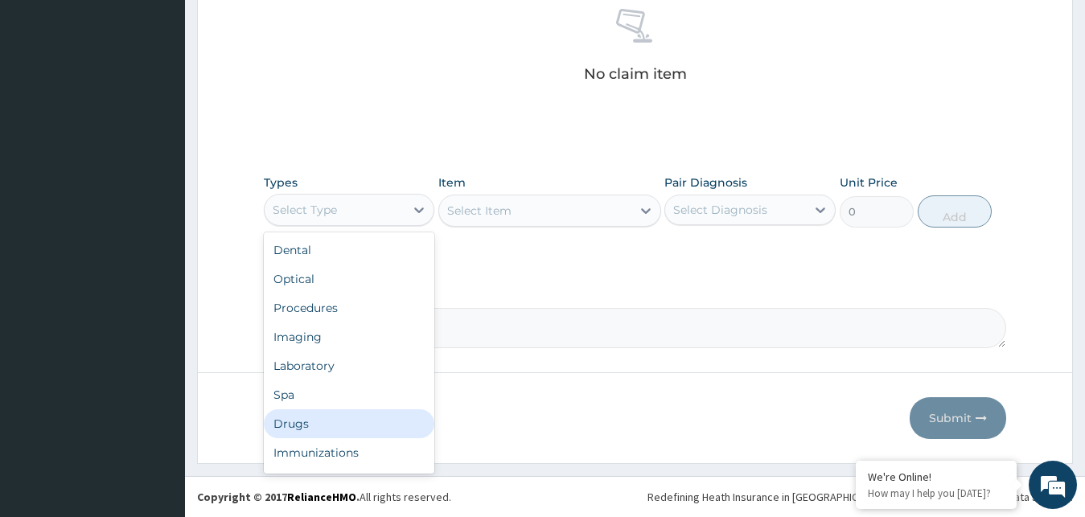
click at [306, 418] on div "Drugs" at bounding box center [349, 423] width 171 height 29
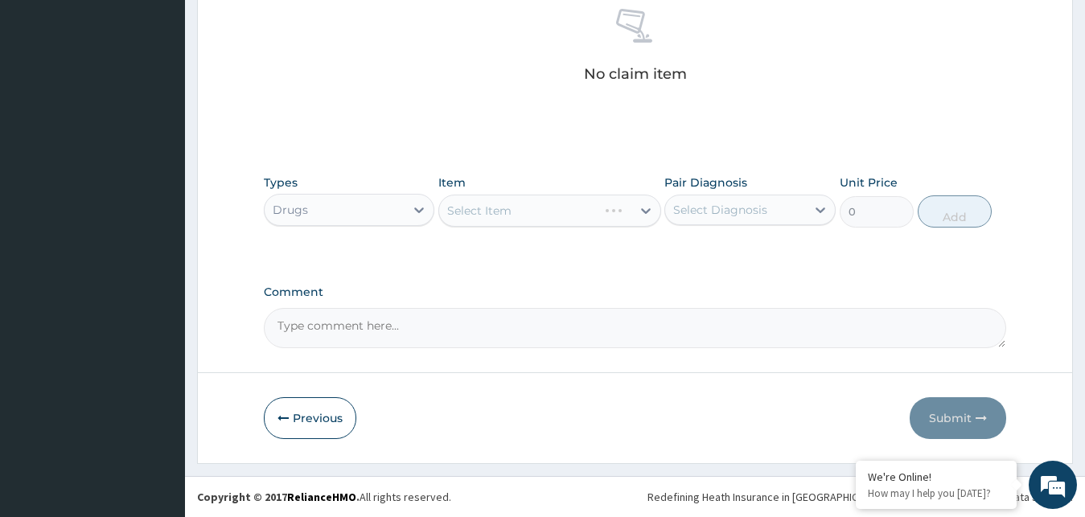
click at [623, 208] on div "Select Item" at bounding box center [549, 211] width 223 height 32
click at [640, 201] on div at bounding box center [645, 210] width 29 height 29
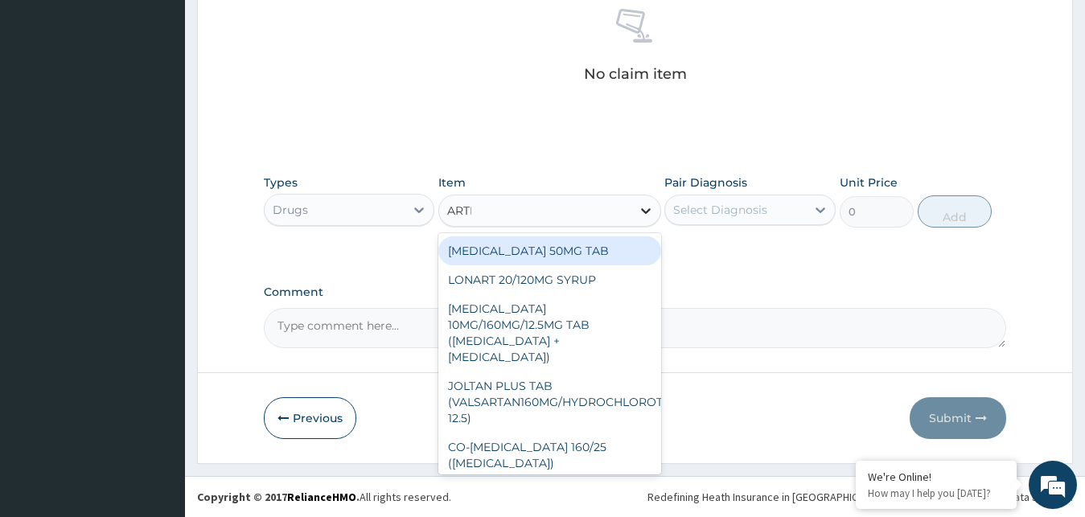
type input "[PERSON_NAME]"
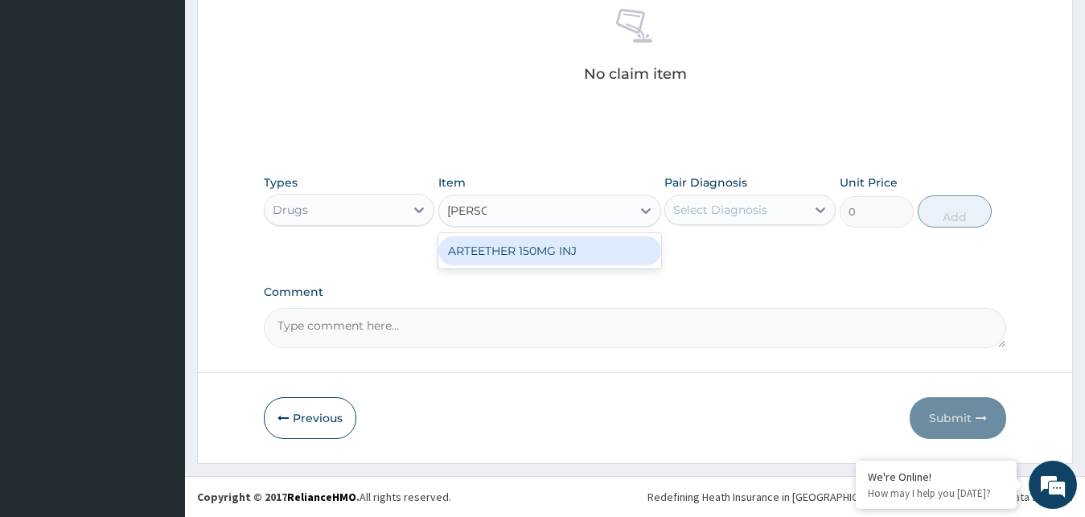
click at [610, 241] on div "ARTEETHER 150MG INJ" at bounding box center [549, 250] width 223 height 29
type input "1400"
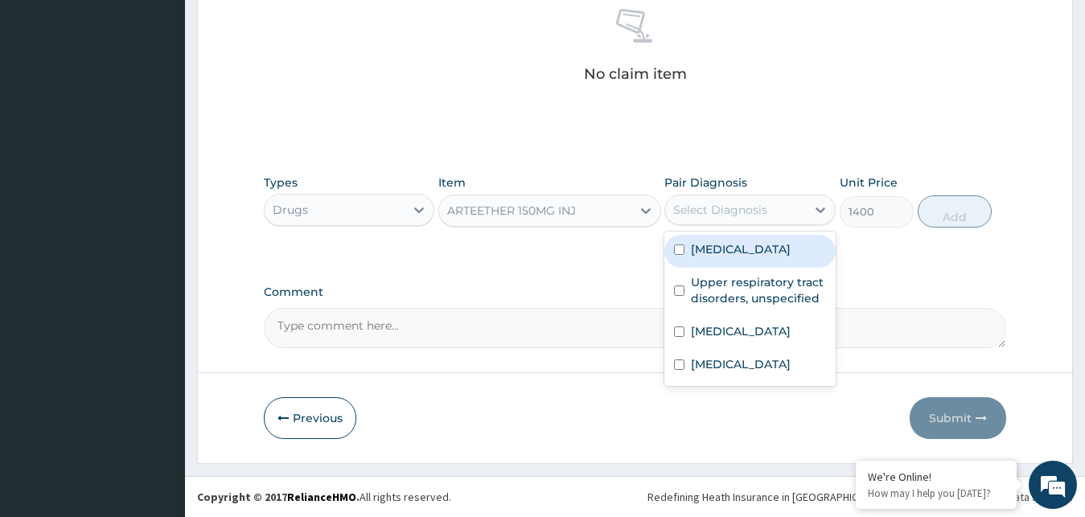
click at [753, 200] on div "Select Diagnosis" at bounding box center [735, 210] width 141 height 26
drag, startPoint x: 758, startPoint y: 254, endPoint x: 808, endPoint y: 241, distance: 51.5
click at [758, 254] on label "[MEDICAL_DATA]" at bounding box center [741, 249] width 100 height 16
checkbox input "true"
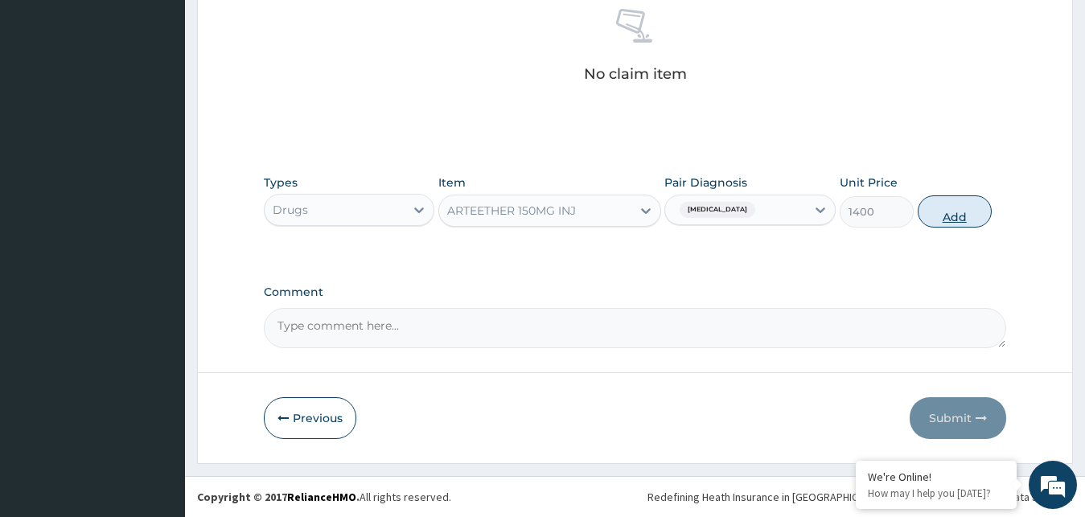
click at [943, 207] on button "Add" at bounding box center [955, 211] width 74 height 32
type input "0"
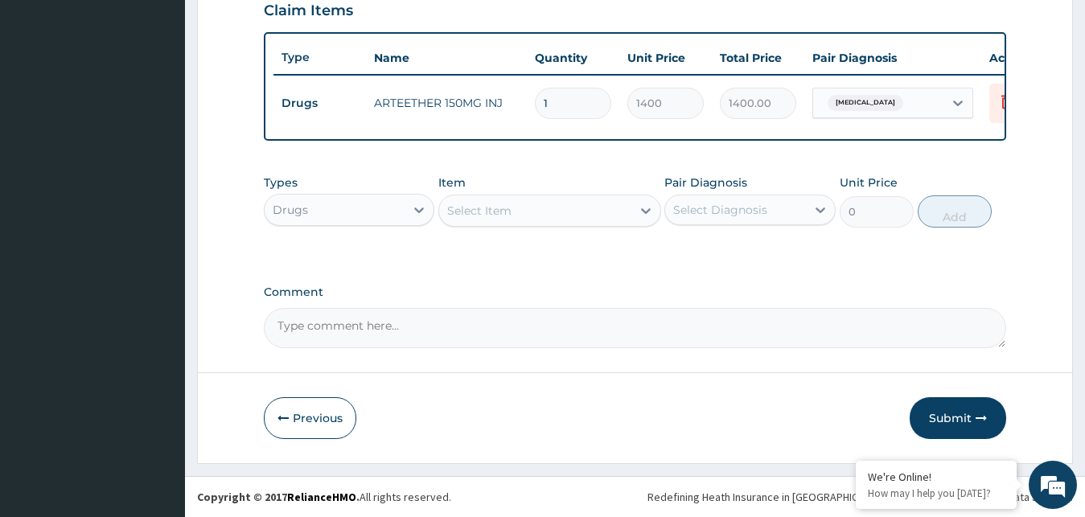
scroll to position [580, 0]
type input "0.00"
type input "2"
type input "2800.00"
type input "2"
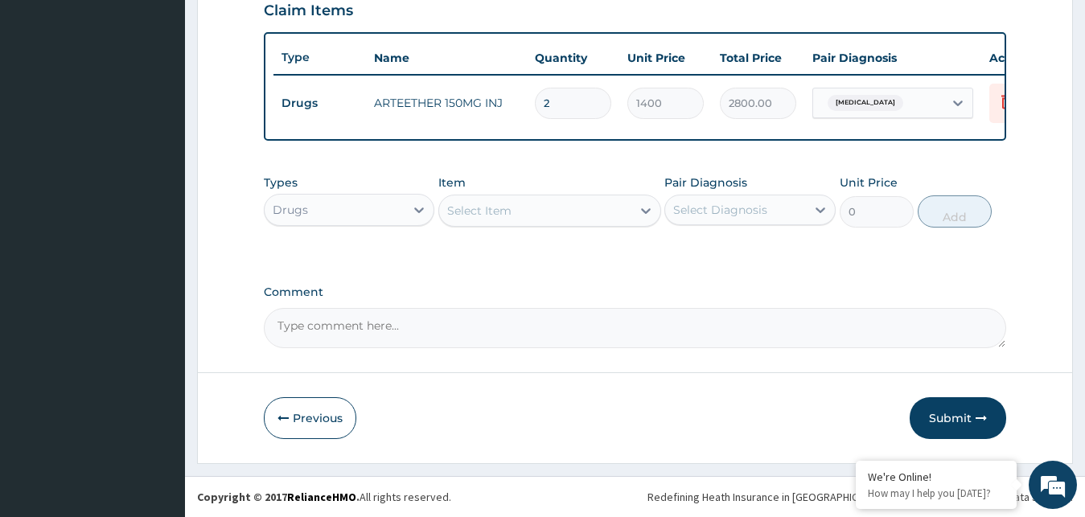
click at [620, 208] on div "Select Item" at bounding box center [535, 211] width 192 height 26
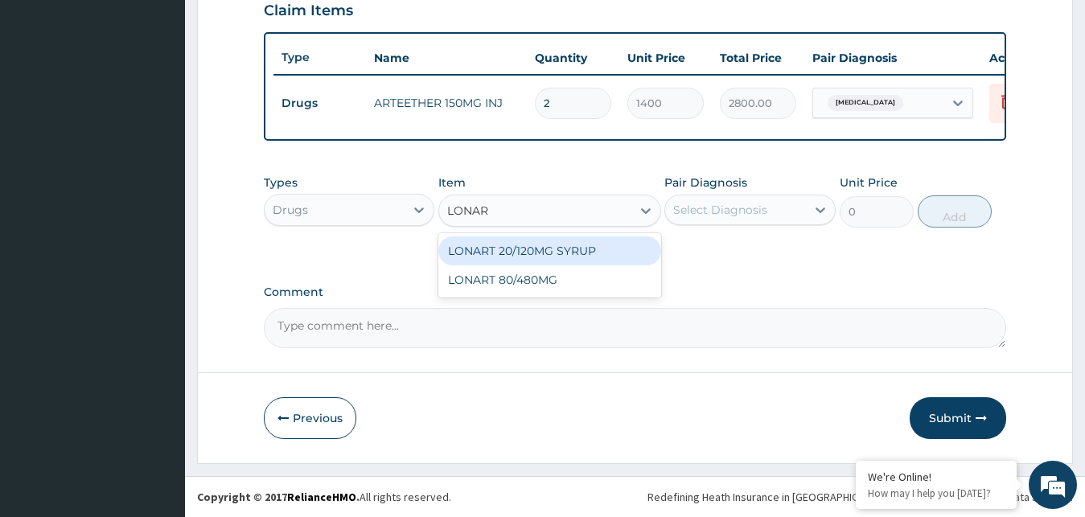
type input "LONART"
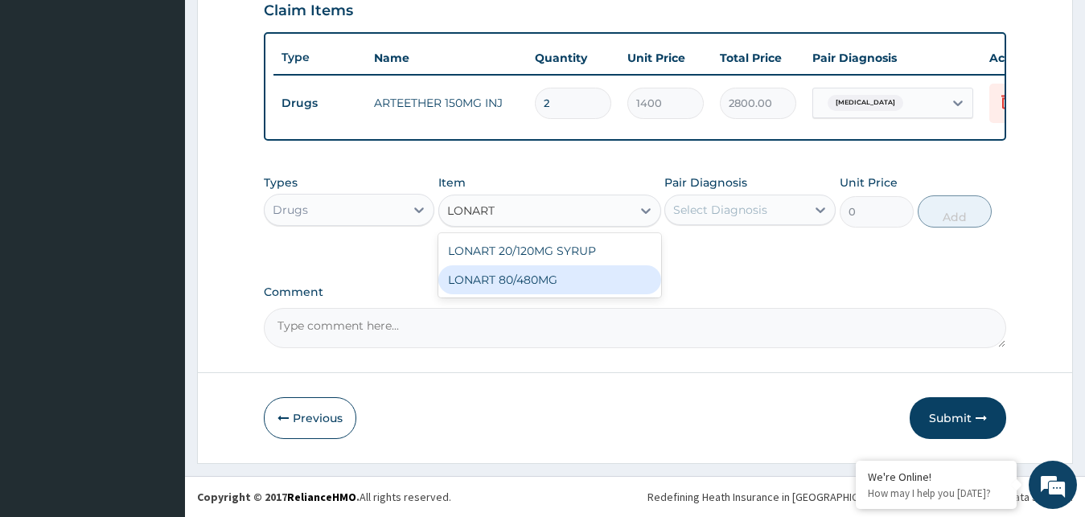
drag, startPoint x: 574, startPoint y: 293, endPoint x: 645, endPoint y: 258, distance: 78.8
click at [575, 289] on div "LONART 80/480MG" at bounding box center [549, 279] width 223 height 29
type input "340.91748046875"
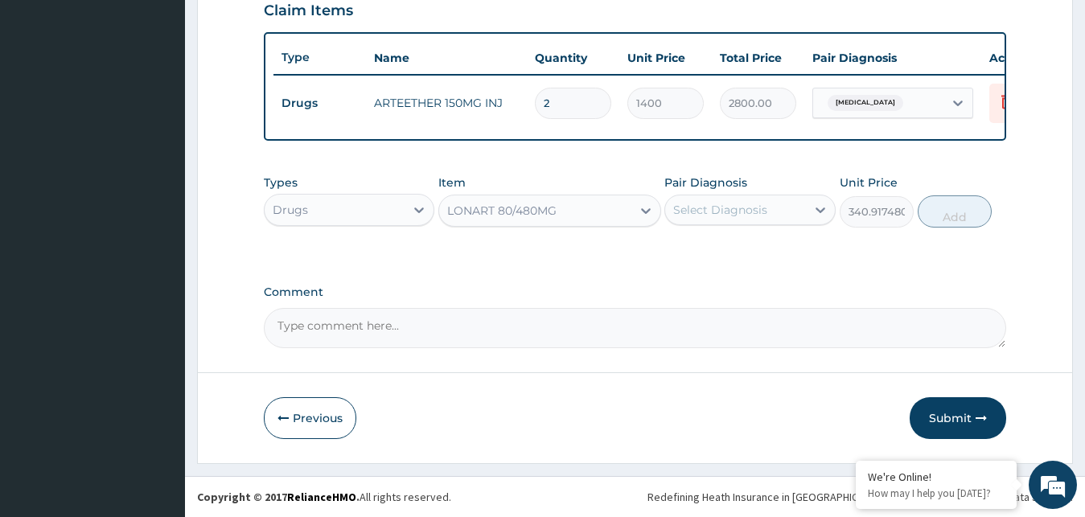
click at [779, 208] on div "Select Diagnosis" at bounding box center [735, 210] width 141 height 26
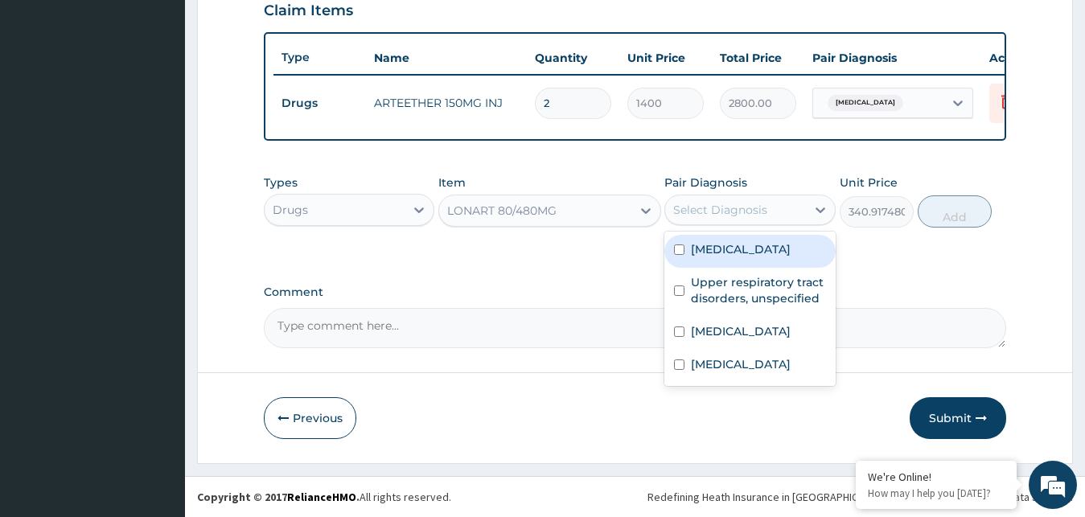
click at [744, 247] on label "[MEDICAL_DATA]" at bounding box center [741, 249] width 100 height 16
checkbox input "true"
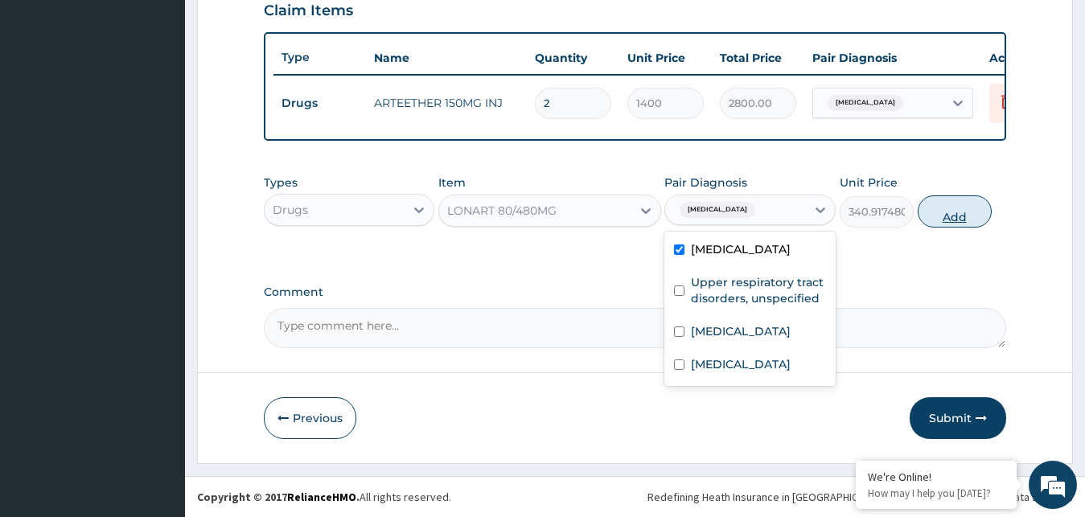
click at [934, 205] on button "Add" at bounding box center [955, 211] width 74 height 32
type input "0"
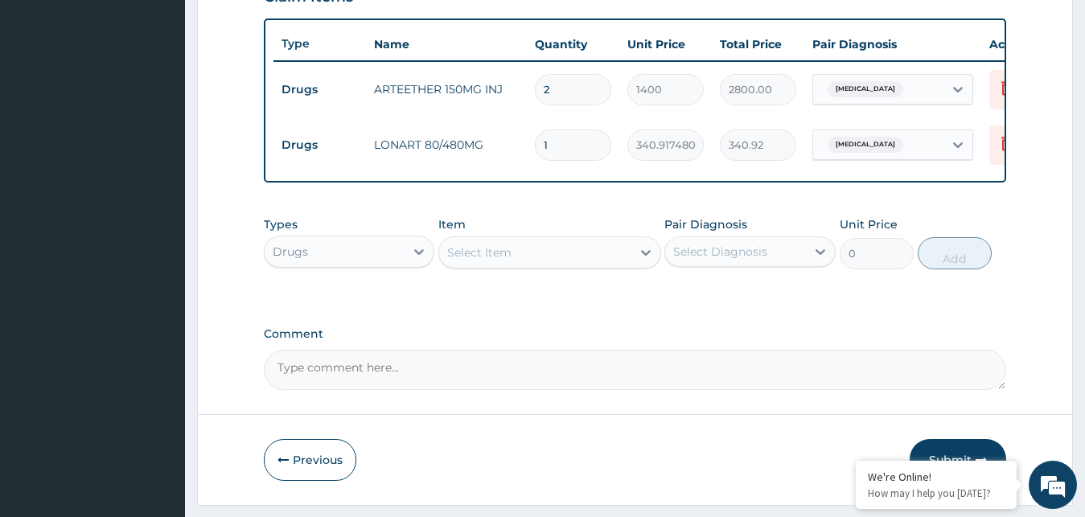
type input "0.00"
type input "6"
type input "2045.50"
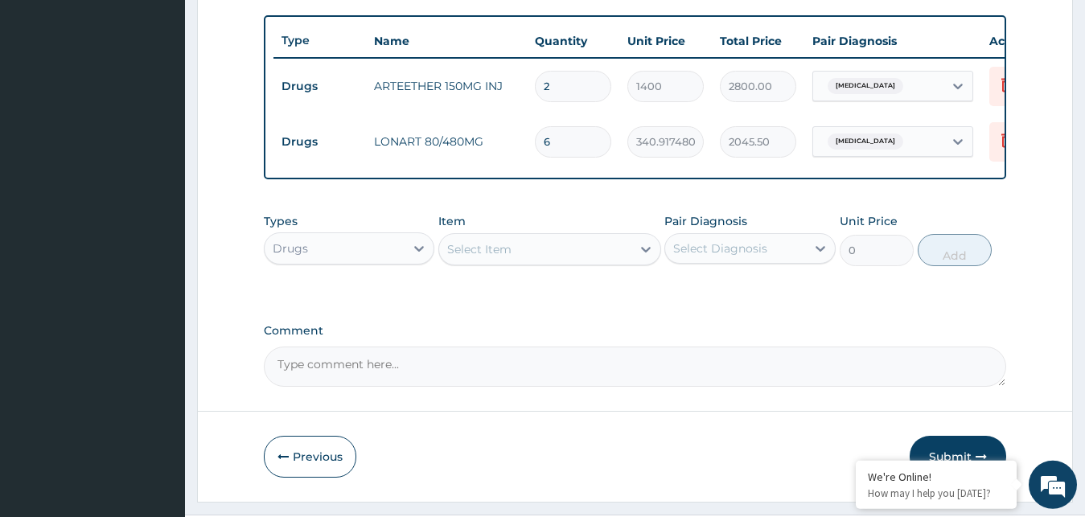
scroll to position [635, 0]
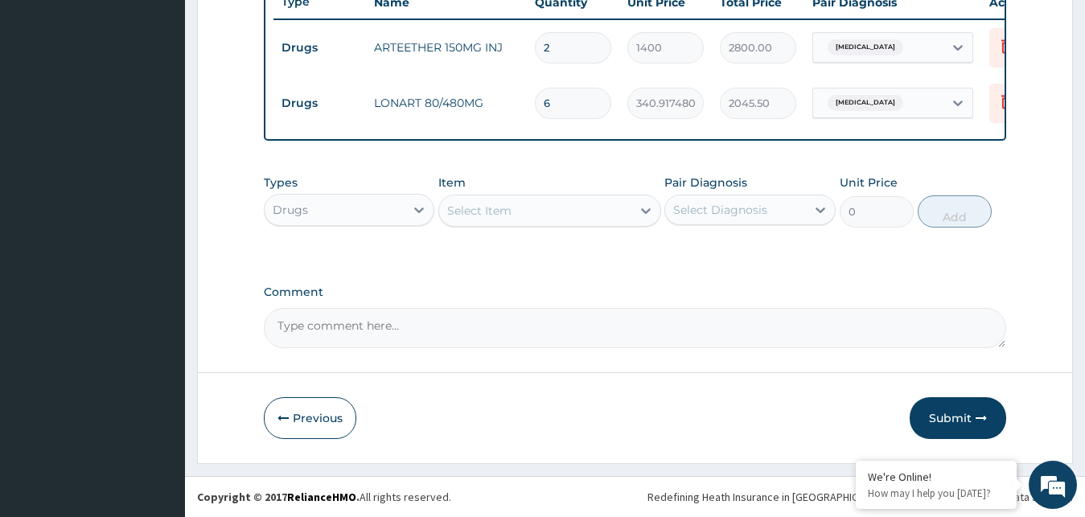
type input "6"
click at [625, 212] on div "Select Item" at bounding box center [535, 211] width 192 height 26
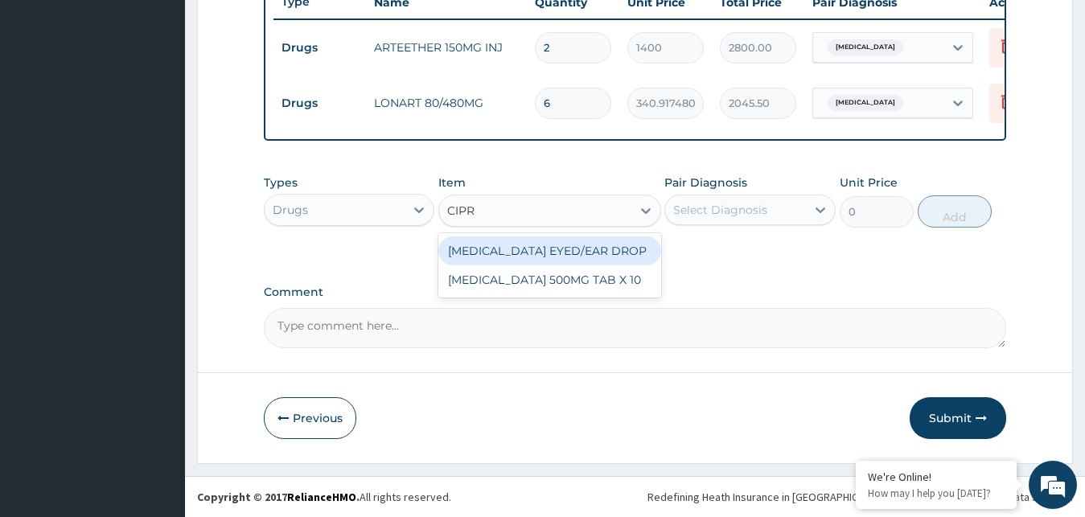
type input "CIPRO"
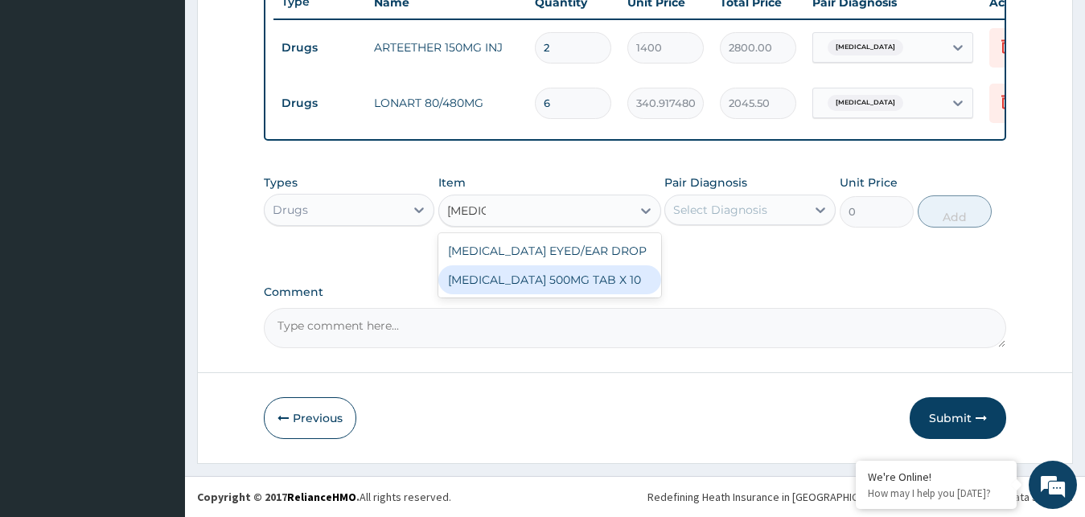
click at [651, 279] on div "[MEDICAL_DATA] 500MG TAB X 10" at bounding box center [549, 279] width 223 height 29
type input "63"
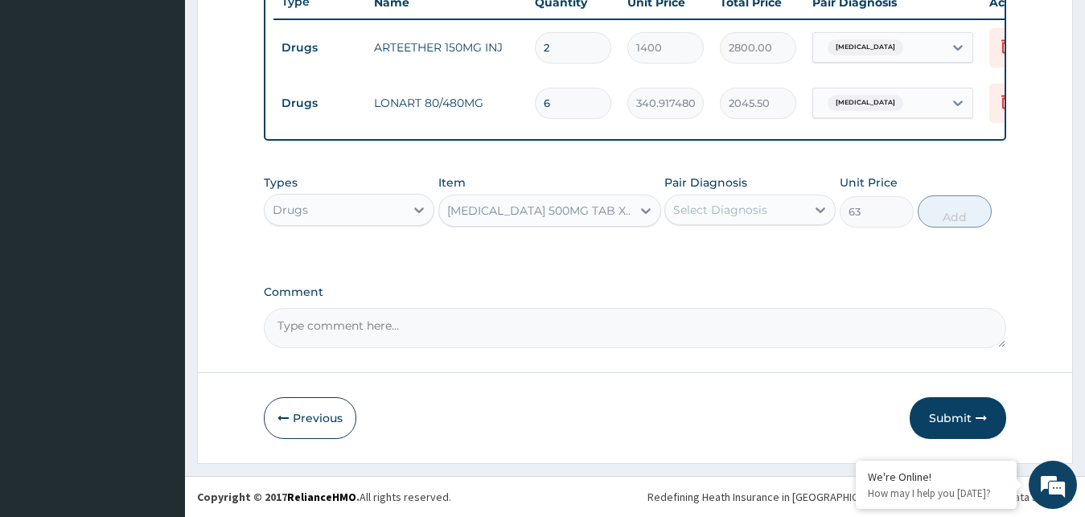
click at [791, 209] on div "Select Diagnosis" at bounding box center [735, 210] width 141 height 26
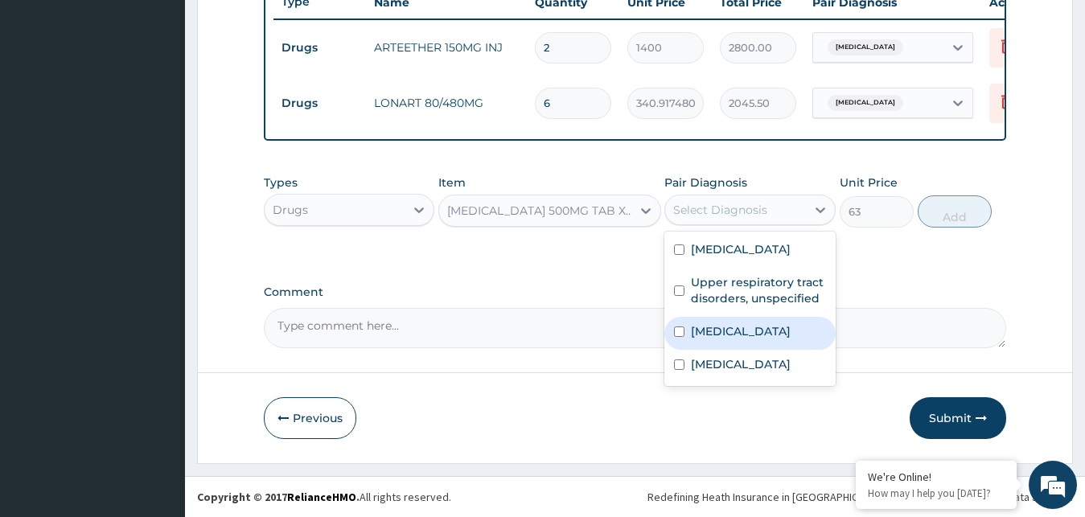
click at [730, 333] on label "Salmonella enteritis" at bounding box center [741, 331] width 100 height 16
checkbox input "true"
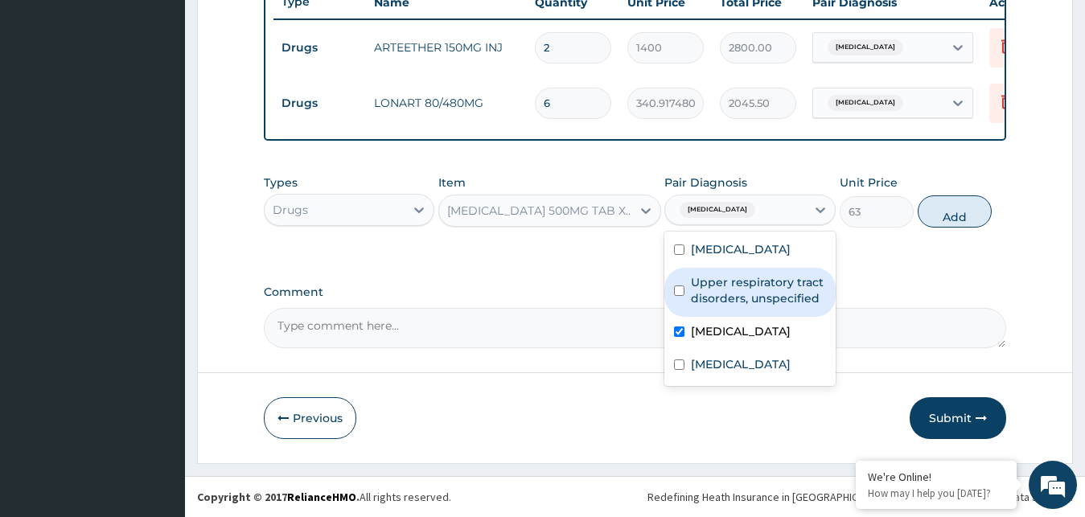
click at [756, 294] on label "Upper respiratory tract disorders, unspecified" at bounding box center [758, 290] width 135 height 32
checkbox input "true"
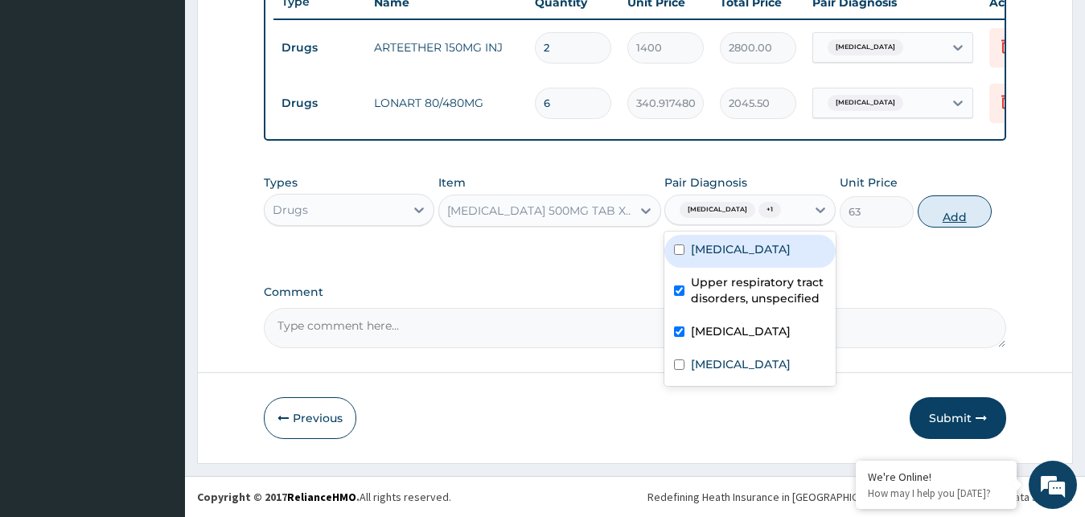
click at [934, 212] on button "Add" at bounding box center [955, 211] width 74 height 32
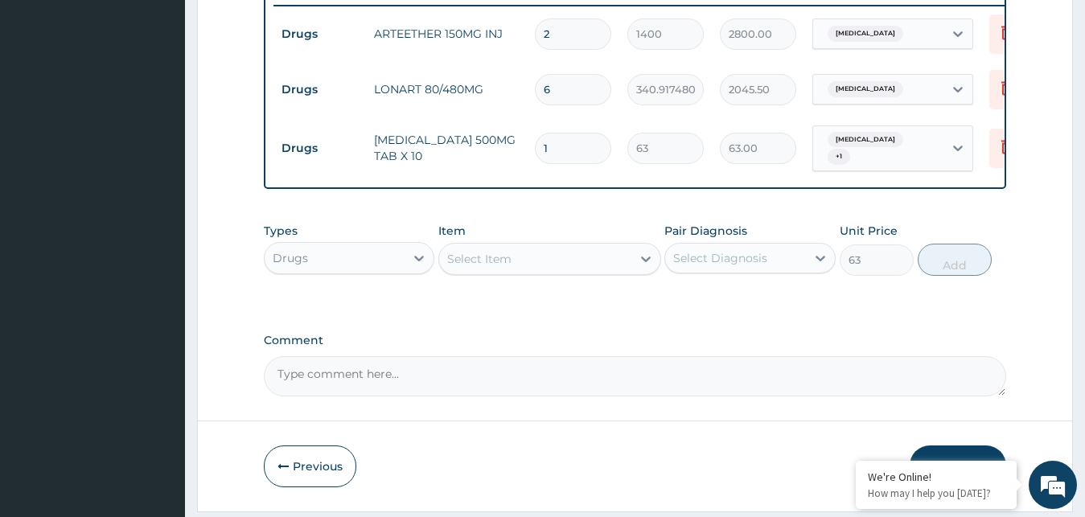
type input "0"
type input "10"
type input "630.00"
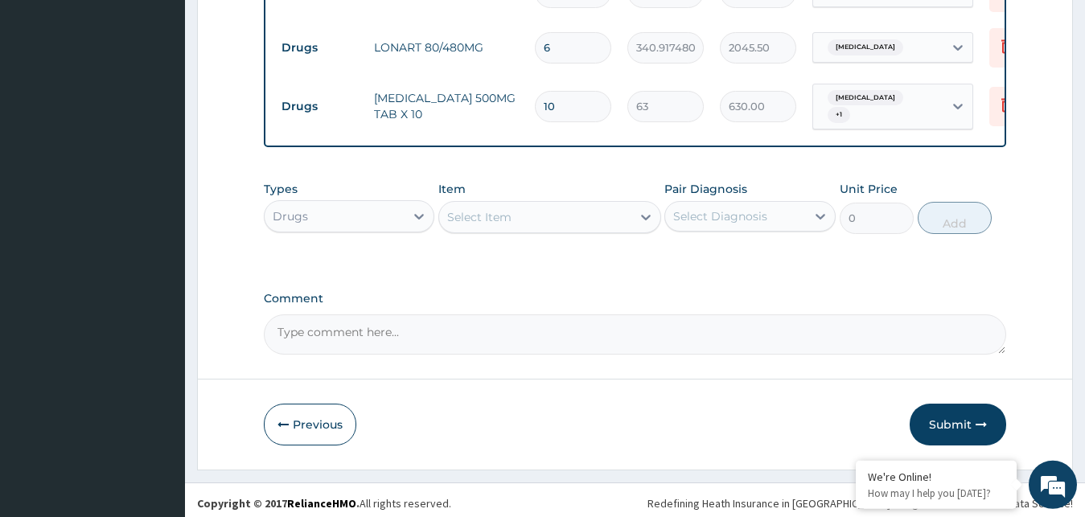
scroll to position [697, 0]
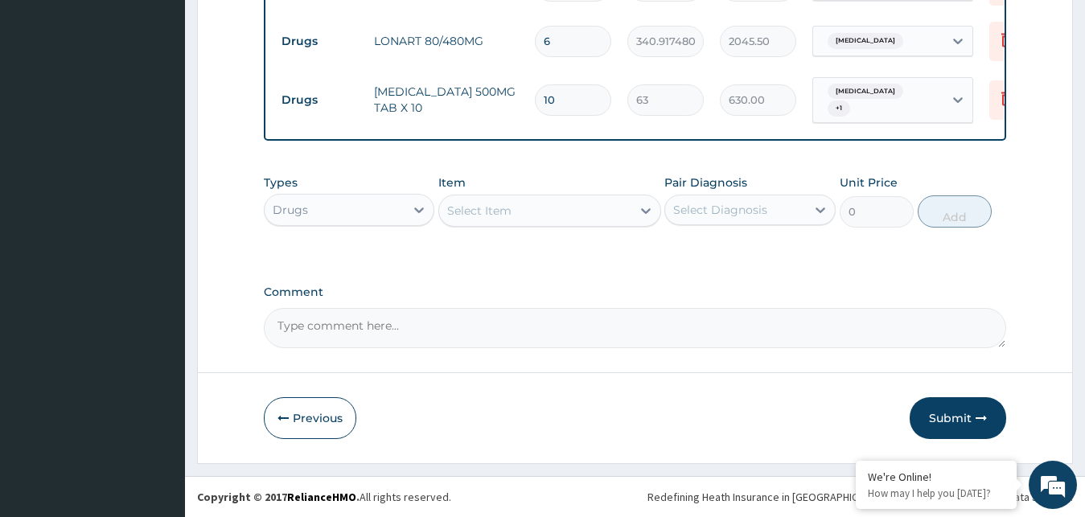
type input "10"
click at [628, 213] on div "Select Item" at bounding box center [535, 211] width 192 height 26
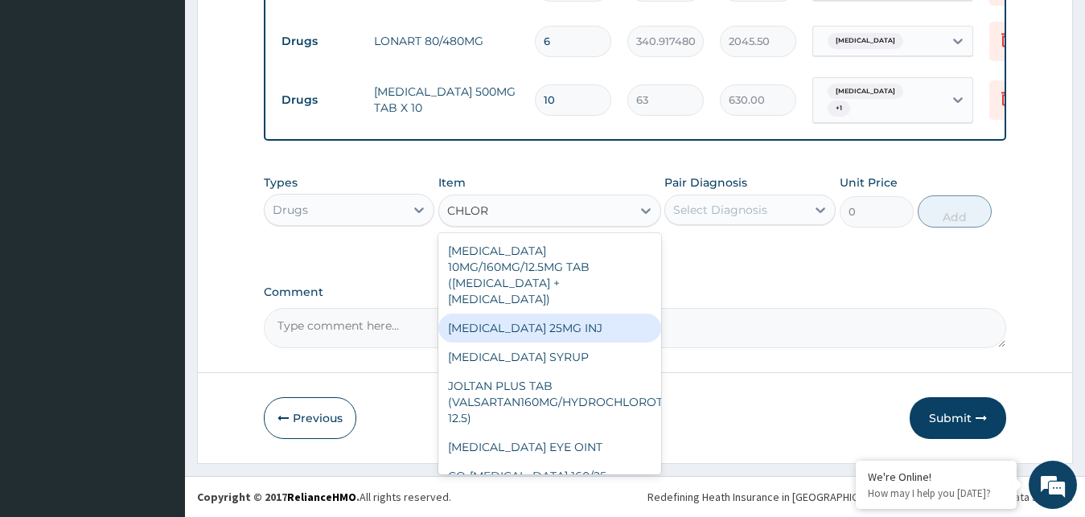
type input "CHLORP"
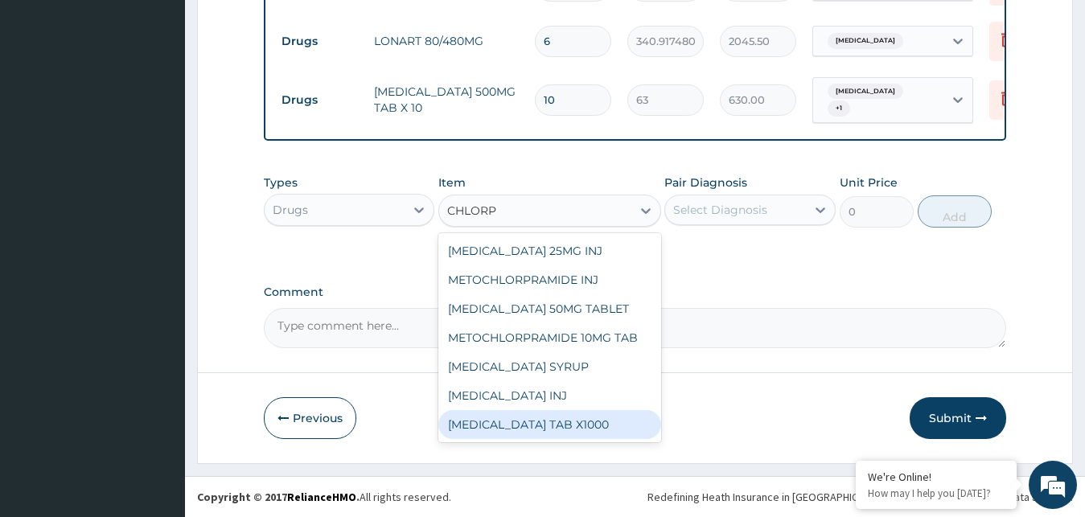
drag, startPoint x: 565, startPoint y: 424, endPoint x: 579, endPoint y: 417, distance: 15.1
click at [566, 424] on div "CHLORPHENIRAMINE TAB X1000" at bounding box center [549, 424] width 223 height 29
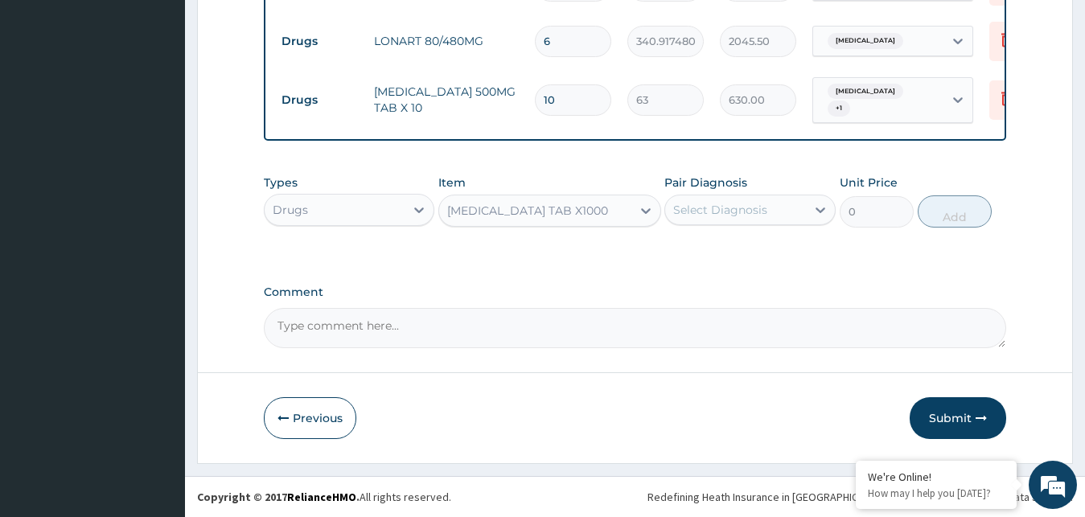
type input "52.5"
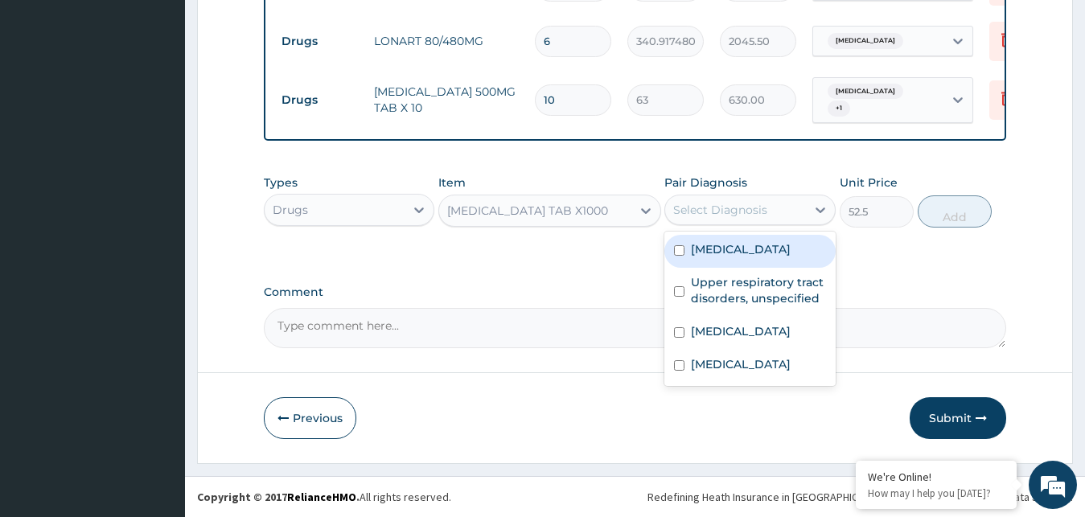
click at [797, 212] on div "Select Diagnosis" at bounding box center [735, 210] width 141 height 26
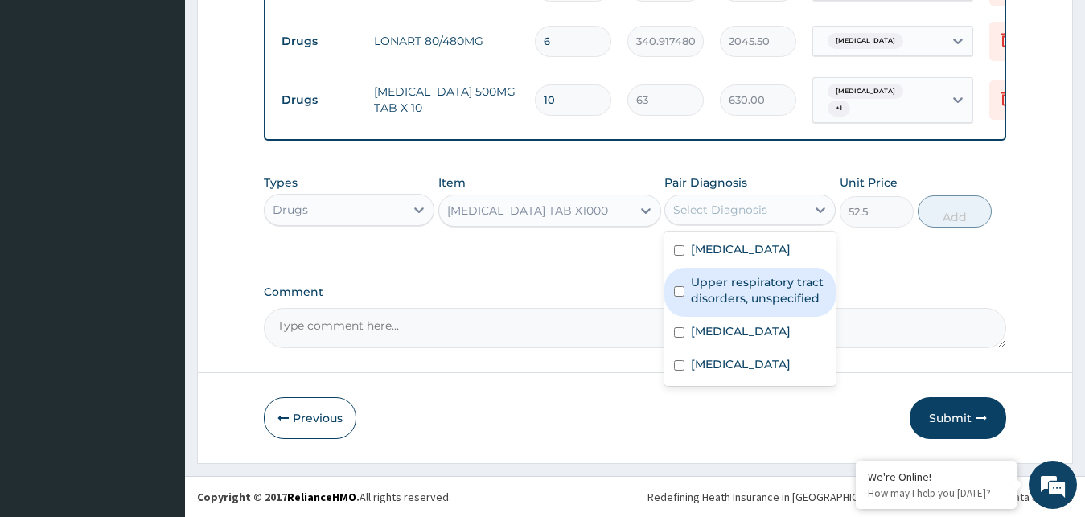
click at [741, 296] on label "Upper respiratory tract disorders, unspecified" at bounding box center [758, 290] width 135 height 32
checkbox input "true"
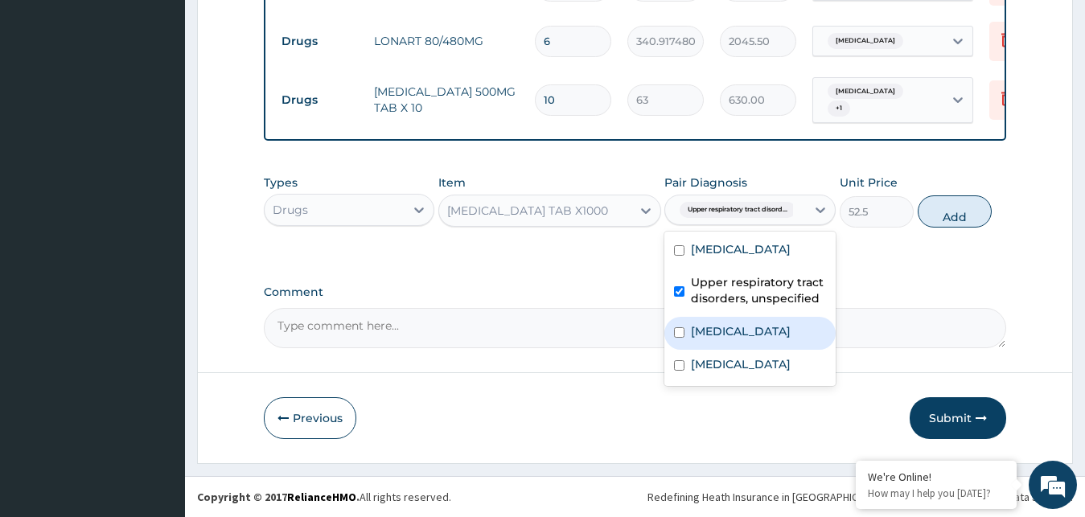
drag, startPoint x: 942, startPoint y: 224, endPoint x: 787, endPoint y: 212, distance: 154.8
click at [941, 224] on button "Add" at bounding box center [955, 211] width 74 height 32
type input "0"
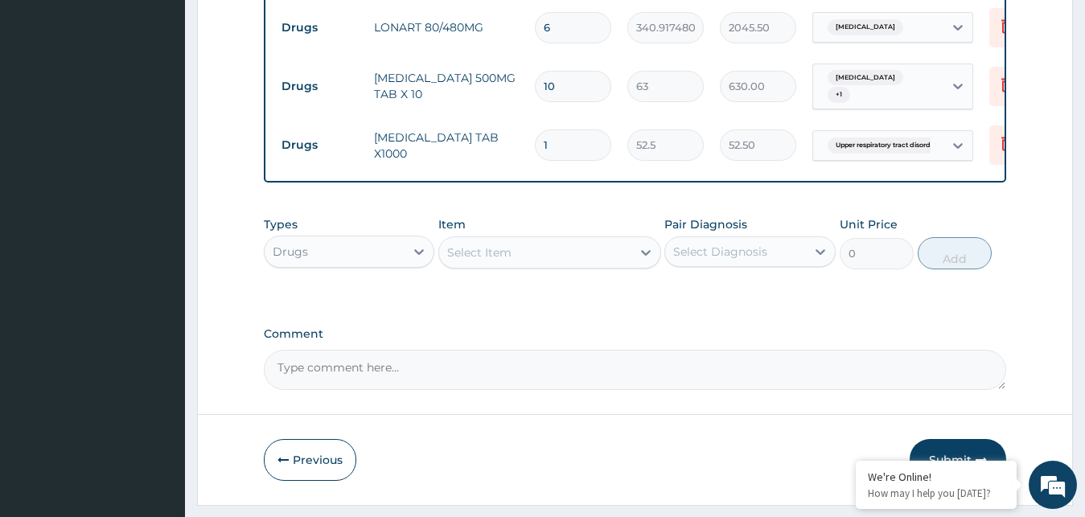
type input "10"
type input "525.00"
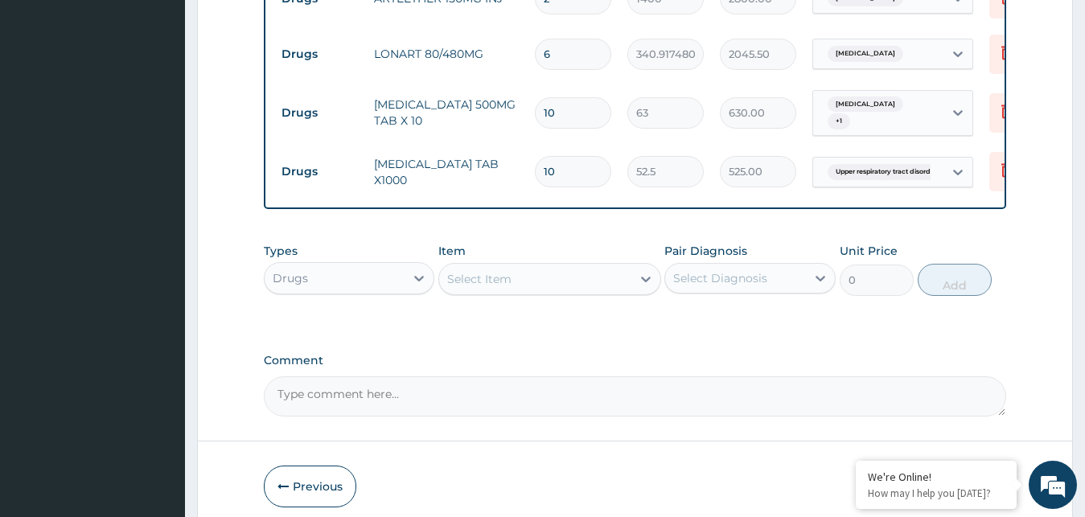
type input "10"
click at [625, 289] on div "Select Item" at bounding box center [535, 279] width 192 height 26
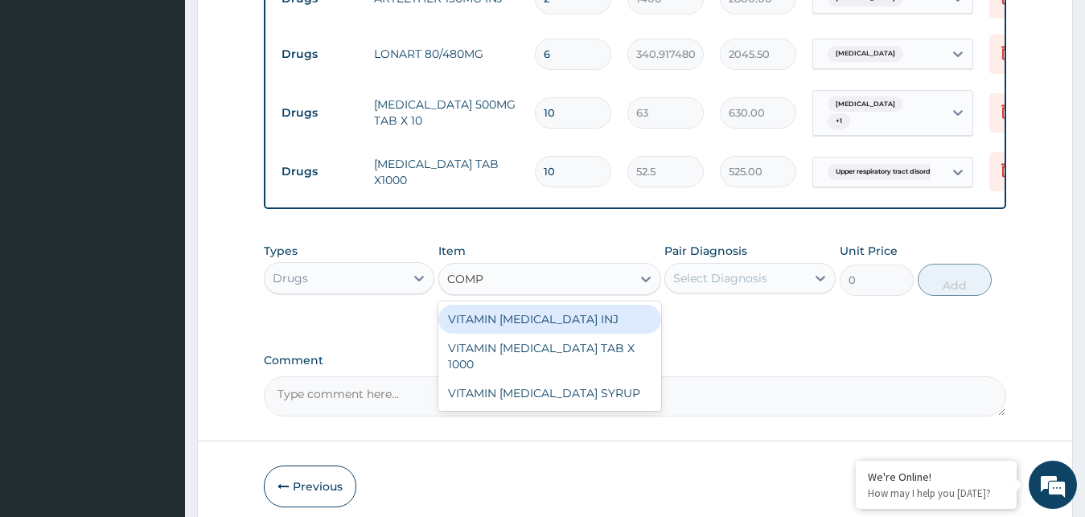
type input "COMPL"
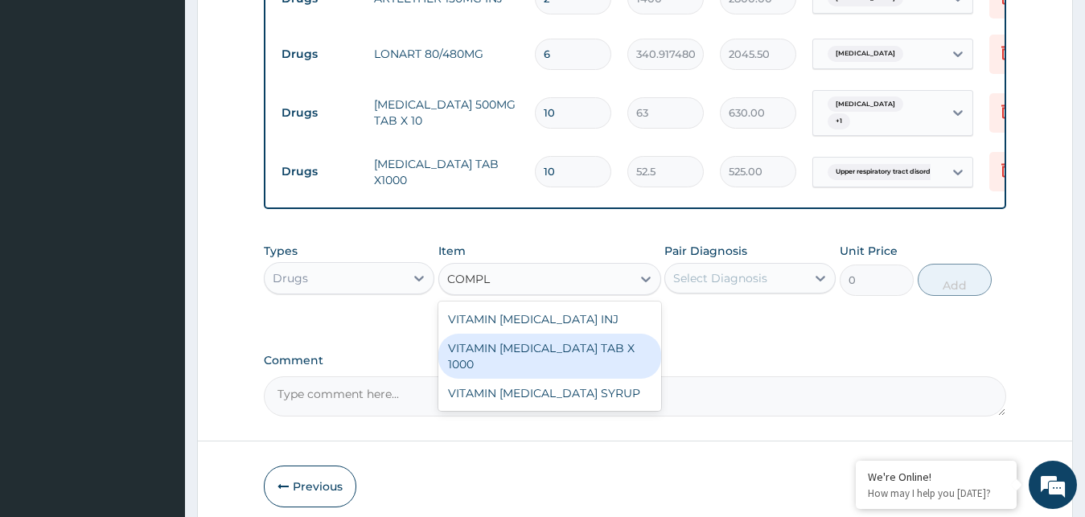
click at [600, 364] on div "VITAMIN B COMPLEX TAB X 1000" at bounding box center [549, 356] width 223 height 45
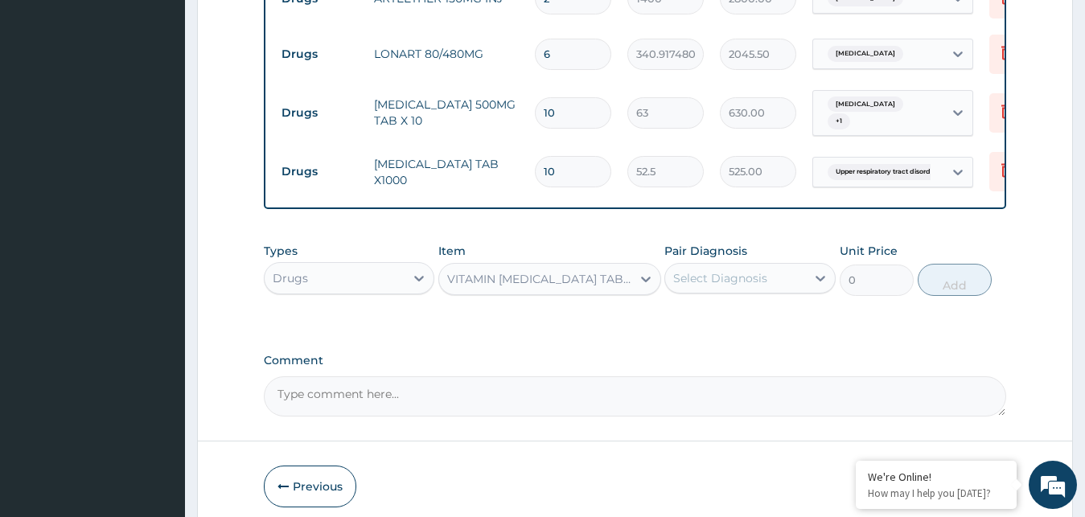
type input "52.5"
click at [758, 291] on div "Select Diagnosis" at bounding box center [735, 278] width 141 height 26
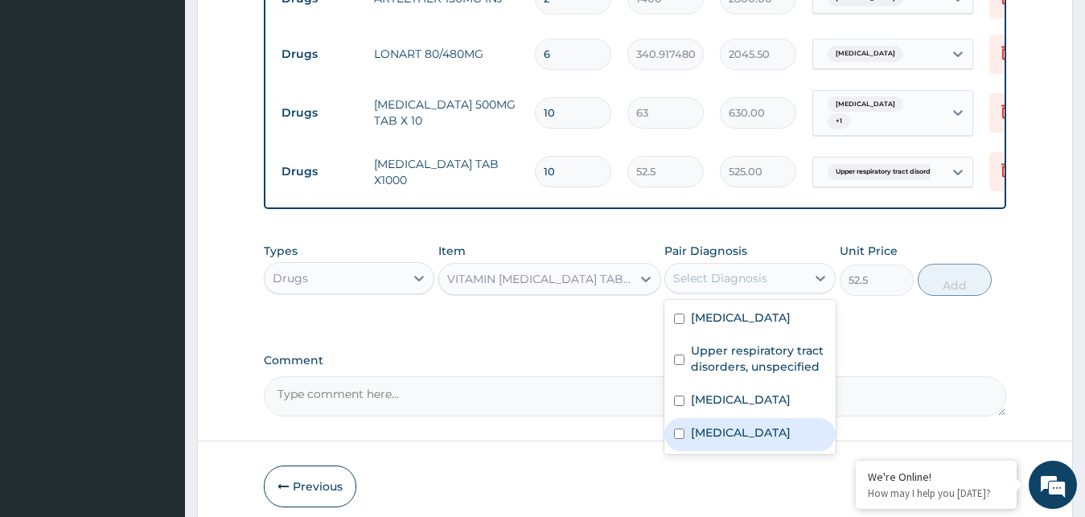
click at [726, 441] on label "Anorexia" at bounding box center [741, 433] width 100 height 16
checkbox input "true"
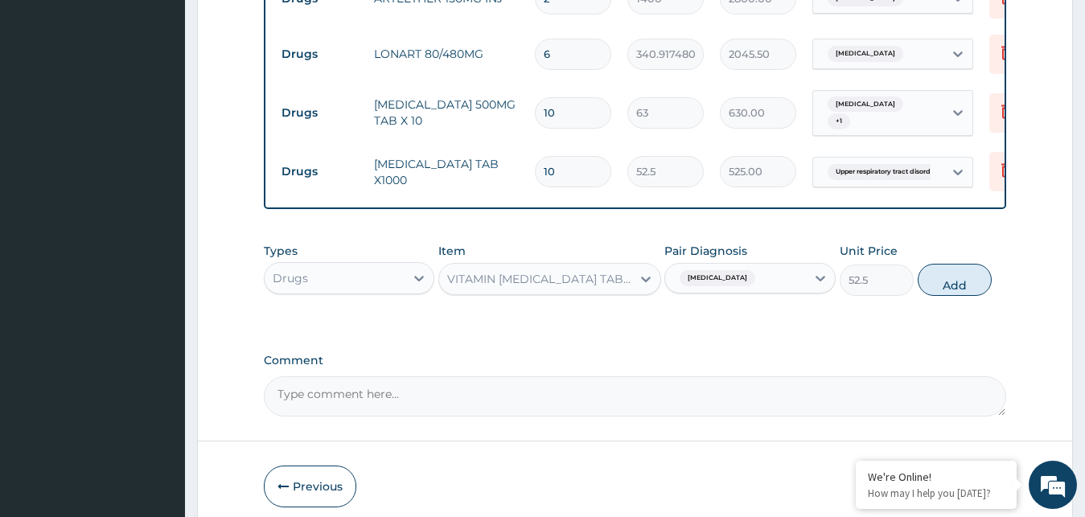
drag, startPoint x: 955, startPoint y: 304, endPoint x: 809, endPoint y: 289, distance: 146.4
click at [952, 296] on button "Add" at bounding box center [955, 280] width 74 height 32
type input "0"
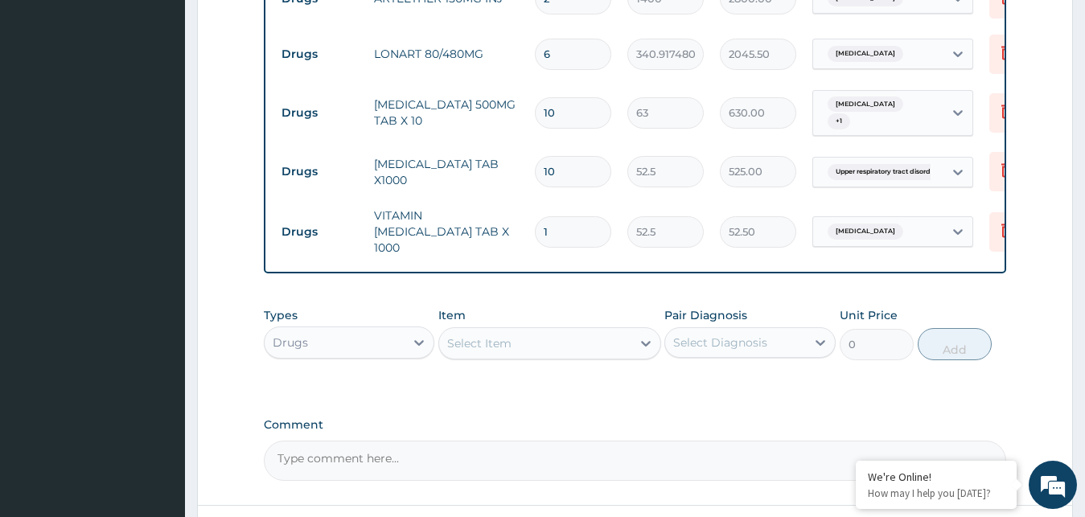
type input "0.00"
type input "2"
type input "105.00"
type input "20"
type input "1050.00"
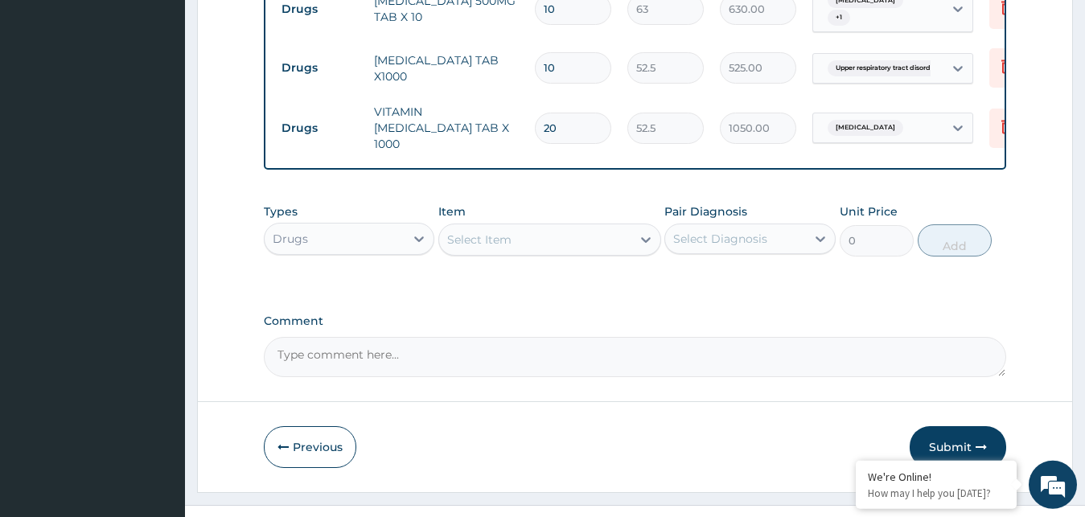
scroll to position [808, 0]
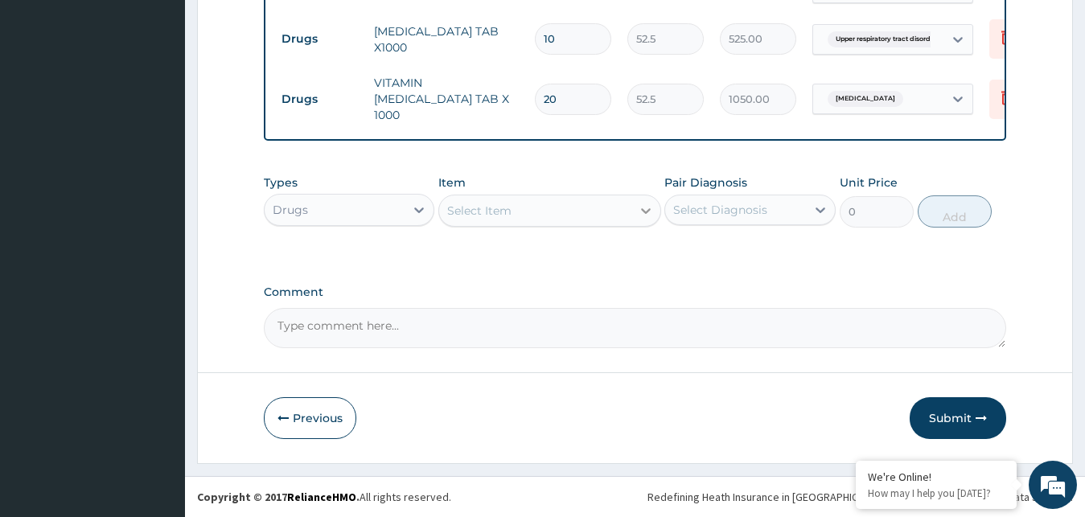
type input "20"
click at [632, 214] on div at bounding box center [645, 210] width 29 height 29
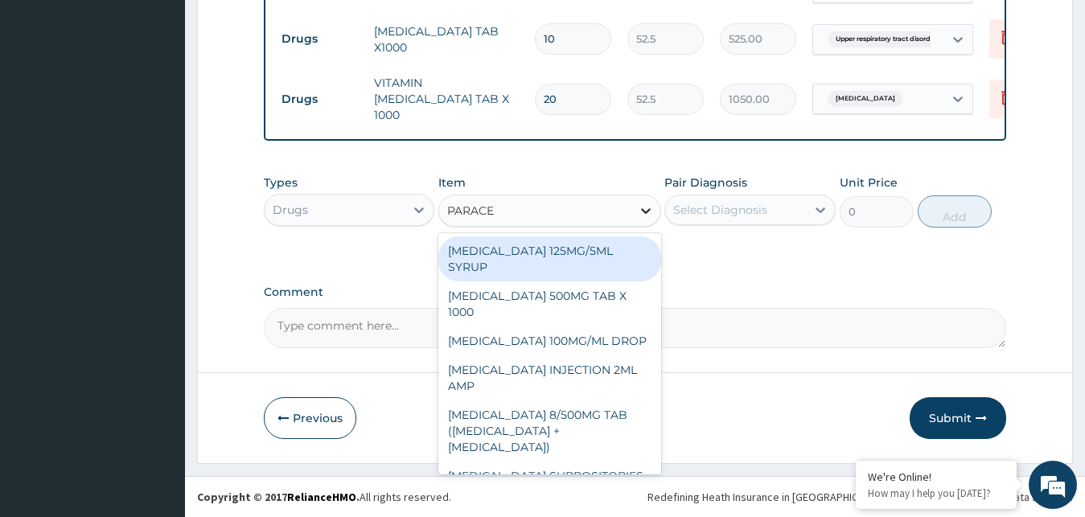
type input "PARACET"
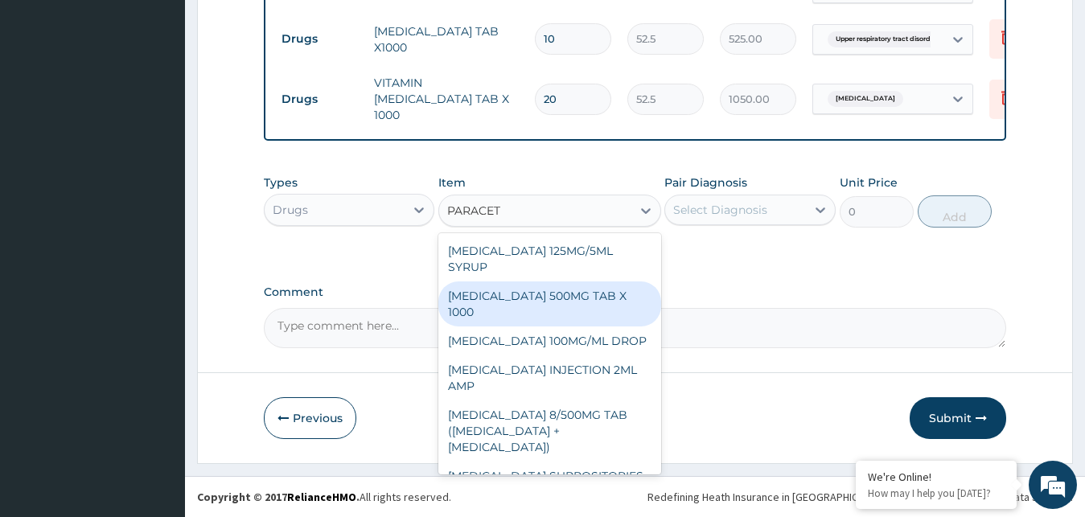
click at [565, 297] on div "[MEDICAL_DATA] 500MG TAB X 1000" at bounding box center [549, 304] width 223 height 45
type input "11.02499961853027"
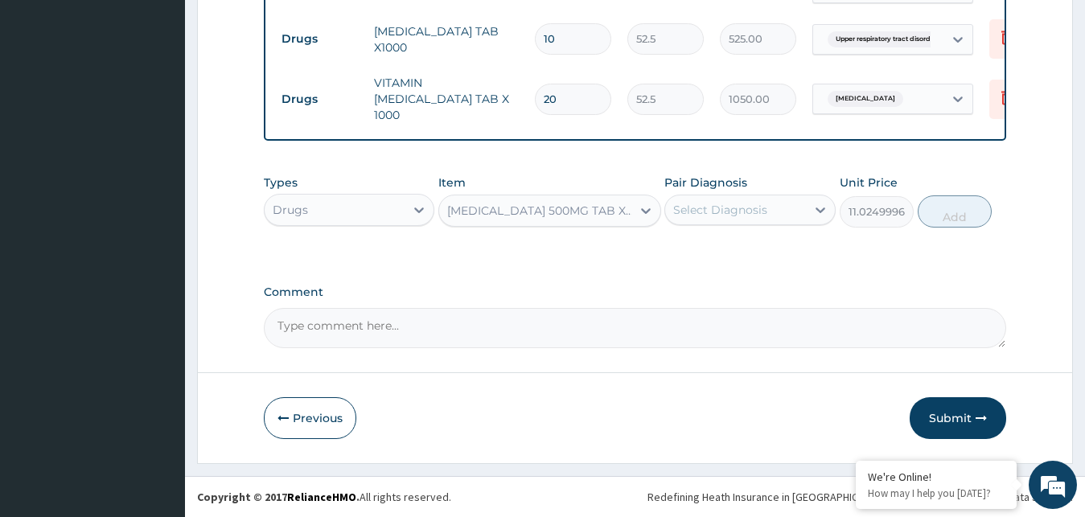
click at [760, 220] on div "Select Diagnosis" at bounding box center [735, 210] width 141 height 26
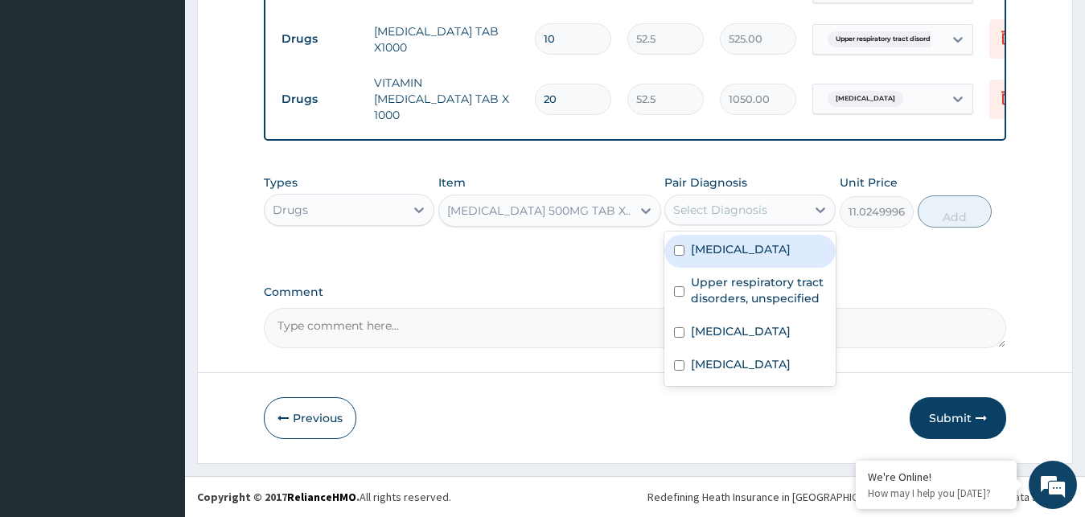
click at [734, 252] on label "[MEDICAL_DATA]" at bounding box center [741, 249] width 100 height 16
checkbox input "true"
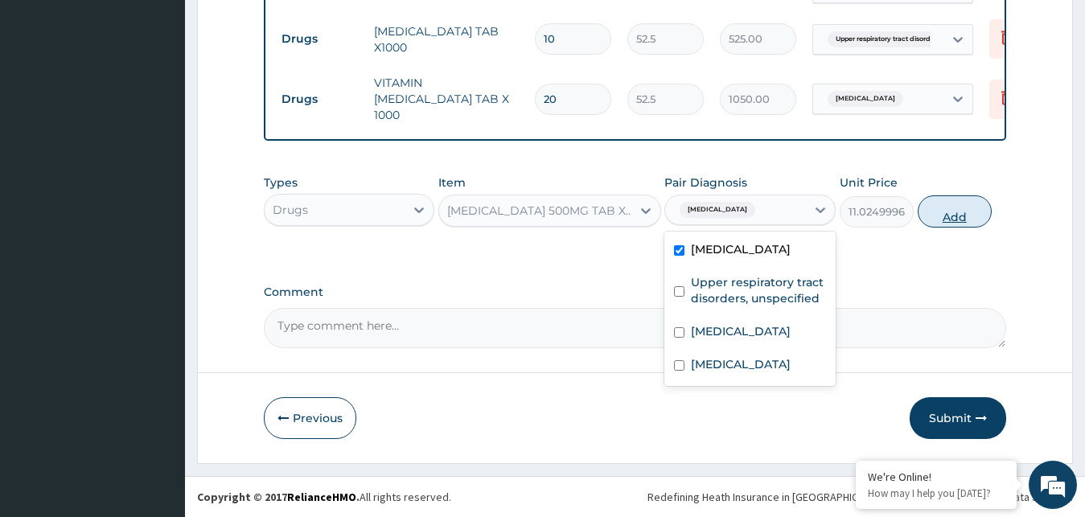
click at [934, 214] on button "Add" at bounding box center [955, 211] width 74 height 32
type input "0"
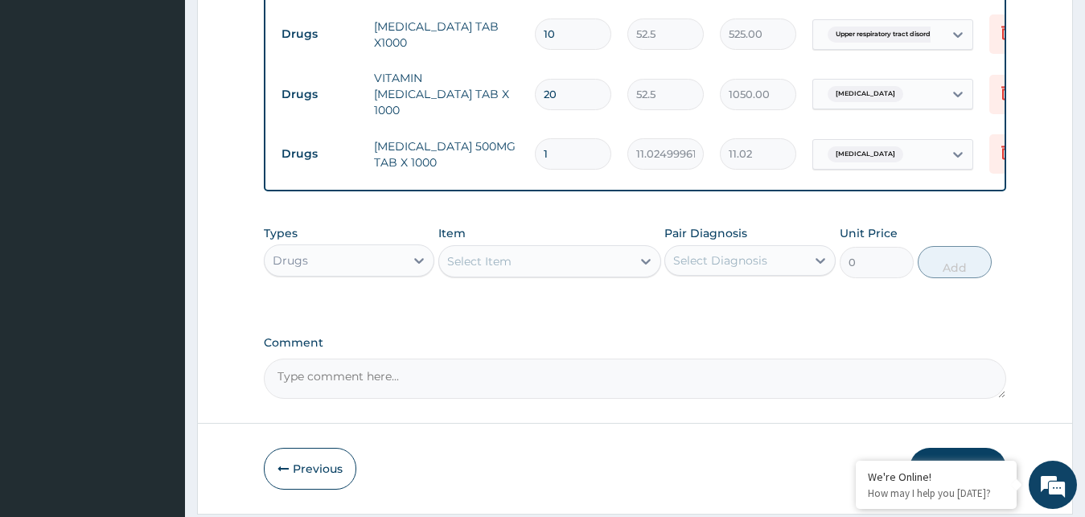
type input "18"
type input "198.45"
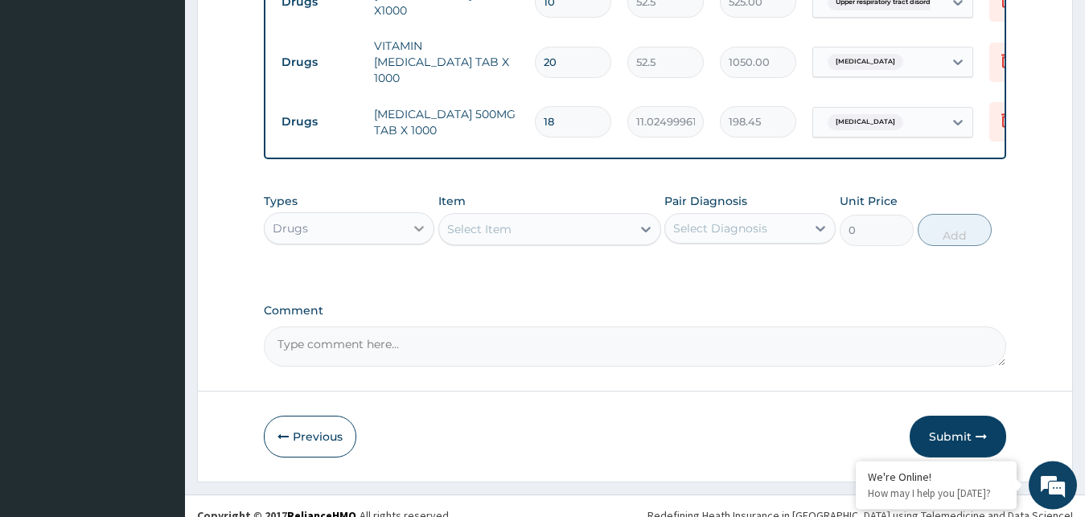
scroll to position [864, 0]
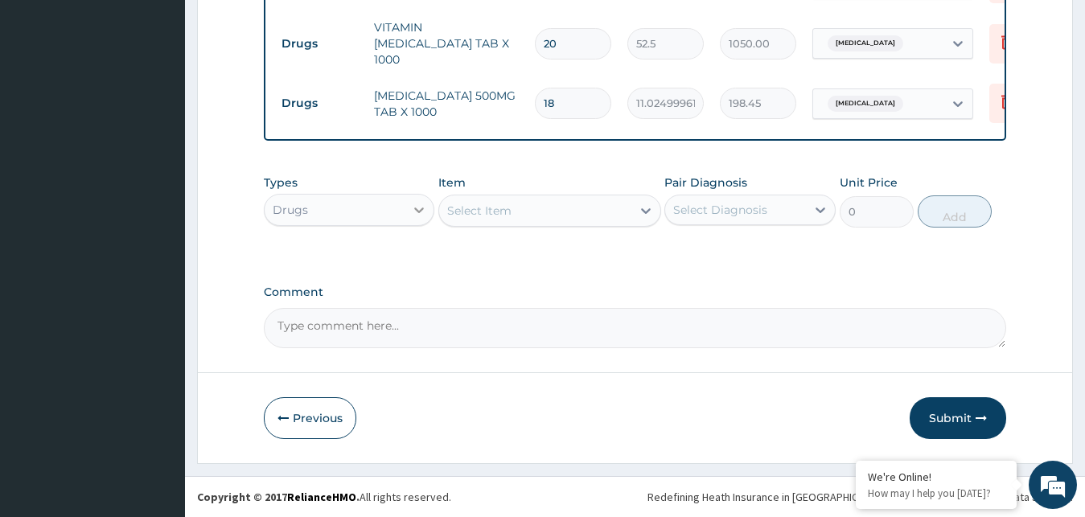
type input "18"
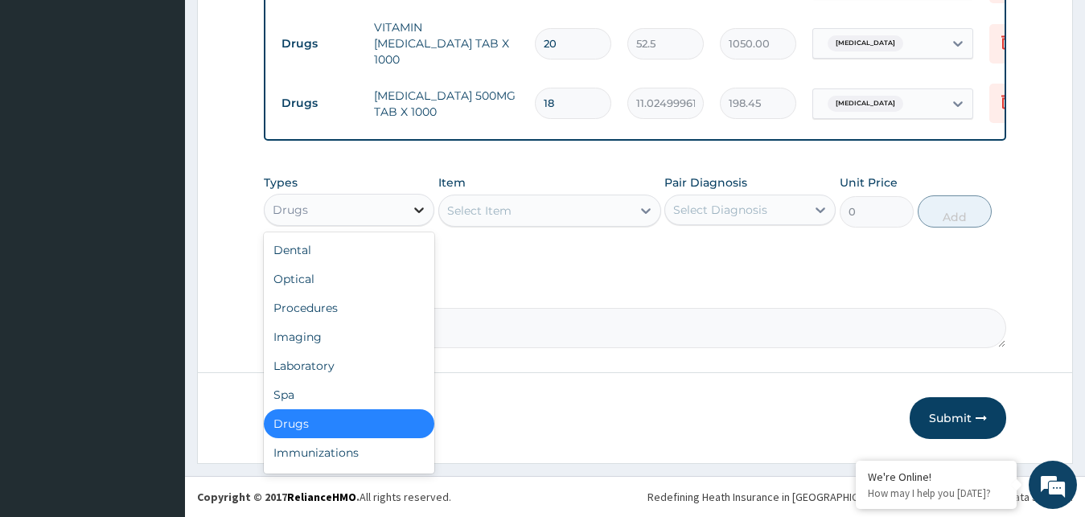
click at [409, 208] on div at bounding box center [419, 209] width 29 height 29
click at [348, 368] on div "Laboratory" at bounding box center [349, 365] width 171 height 29
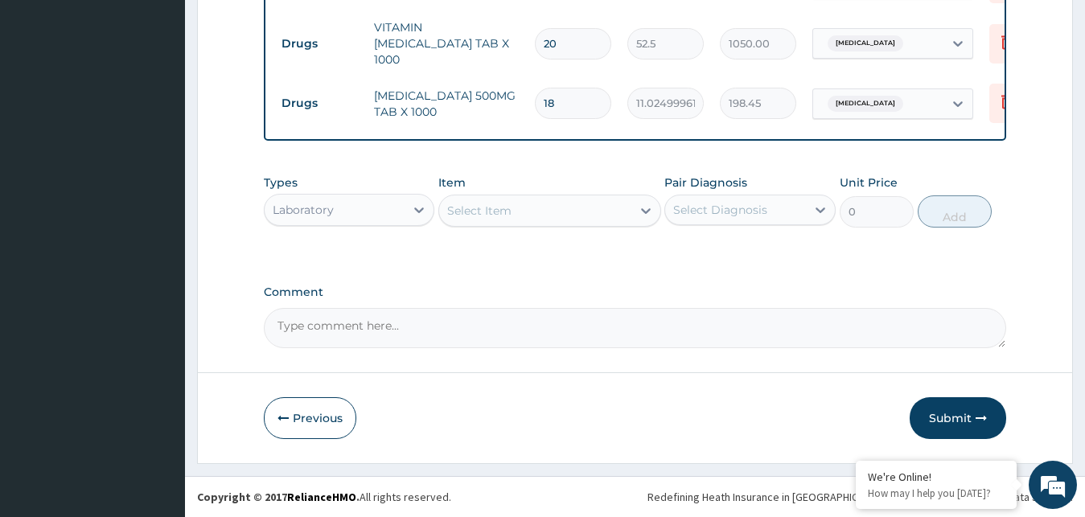
click at [626, 211] on div "Select Item" at bounding box center [535, 211] width 192 height 26
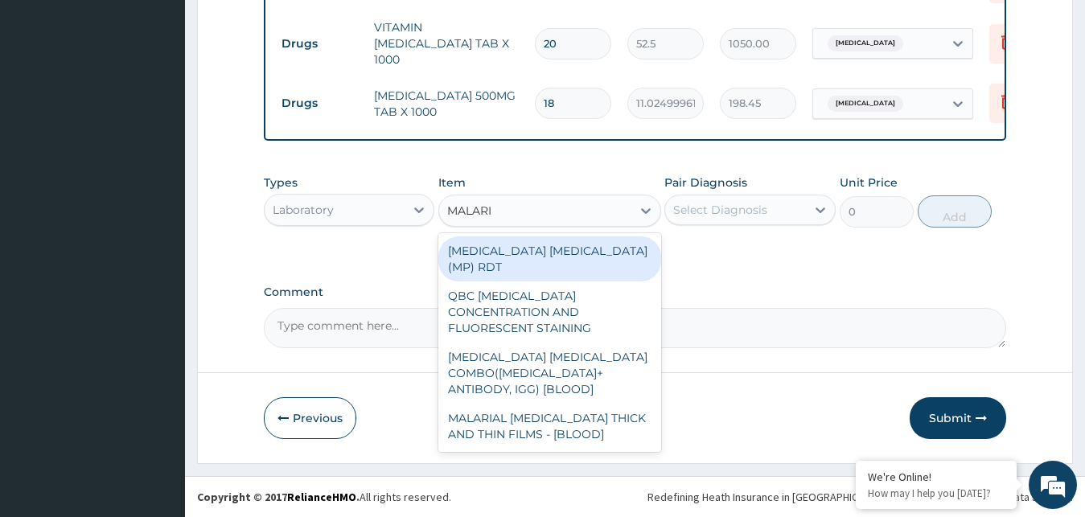
type input "[MEDICAL_DATA]"
click at [568, 241] on div "MALARIA PARASITE (MP) RDT" at bounding box center [549, 258] width 223 height 45
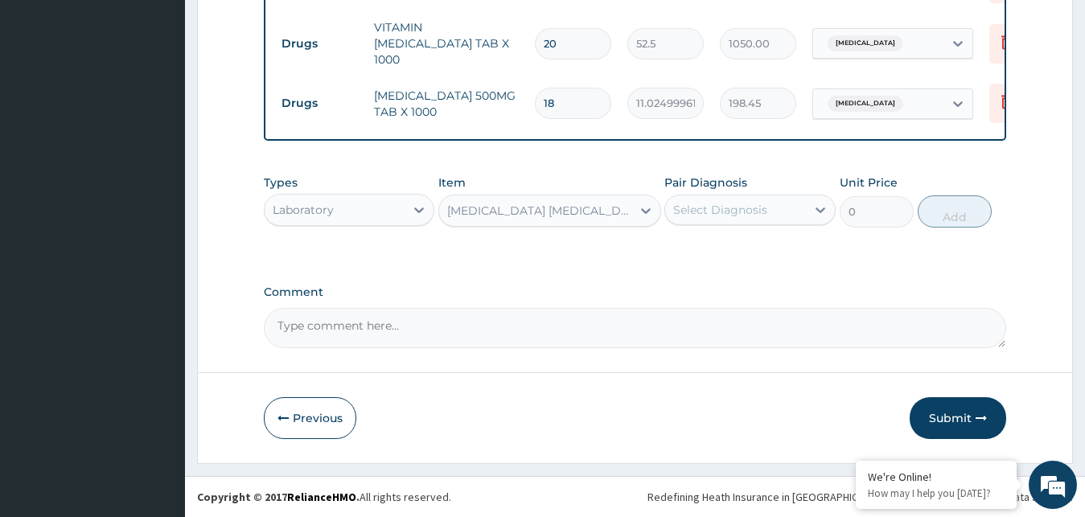
type input "1500"
click at [769, 203] on div "Select Diagnosis" at bounding box center [735, 210] width 141 height 26
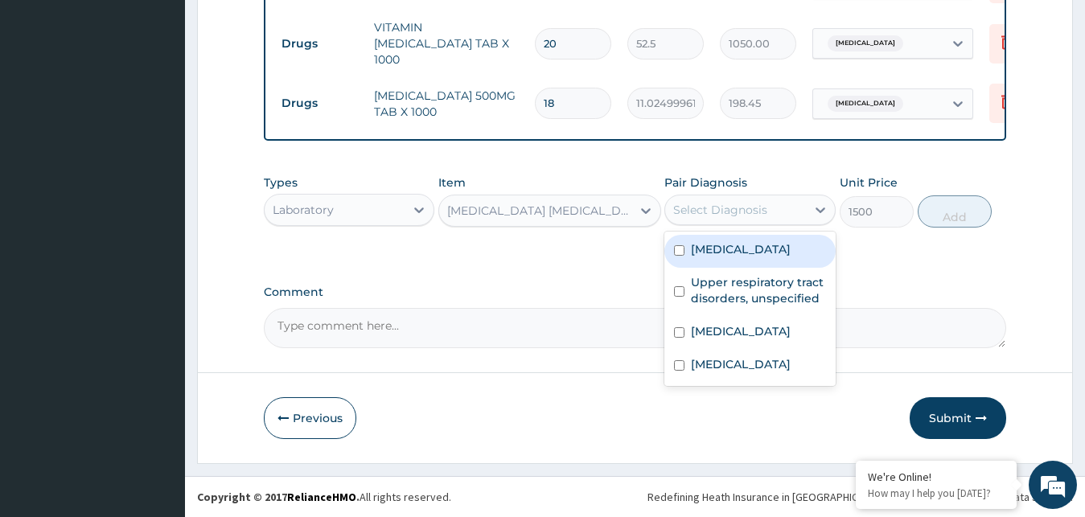
click at [737, 253] on label "[MEDICAL_DATA]" at bounding box center [741, 249] width 100 height 16
checkbox input "true"
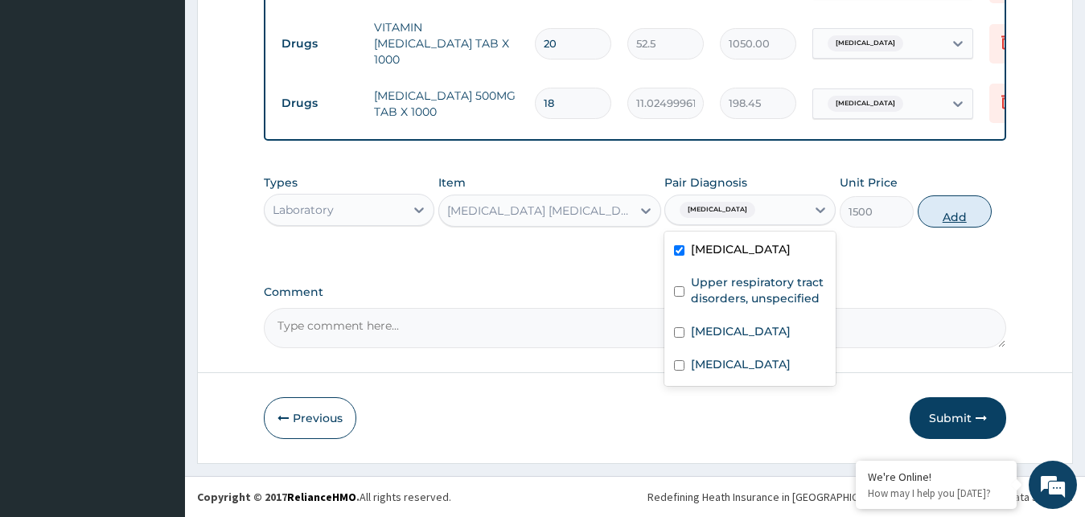
click at [972, 214] on button "Add" at bounding box center [955, 211] width 74 height 32
type input "0"
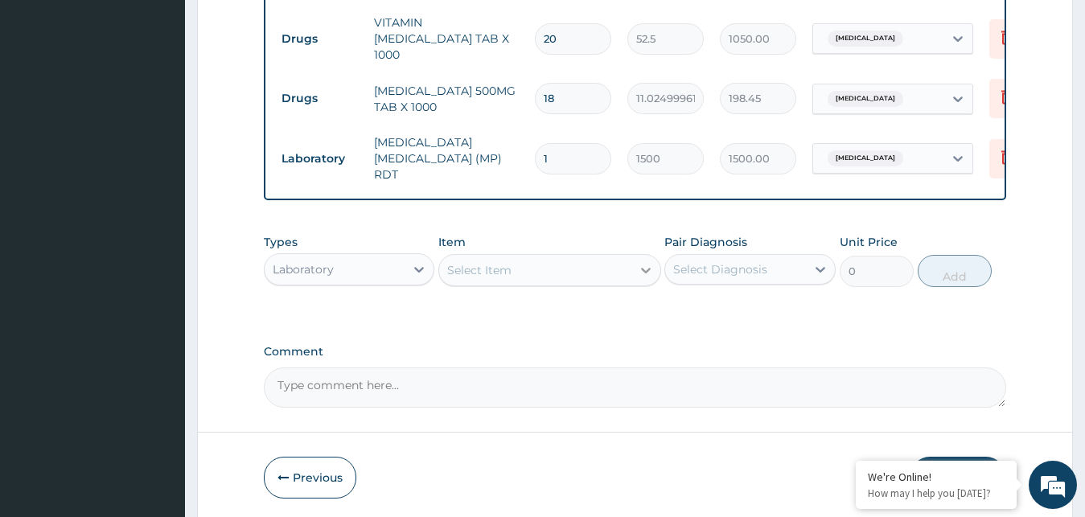
click at [635, 264] on div at bounding box center [645, 270] width 29 height 29
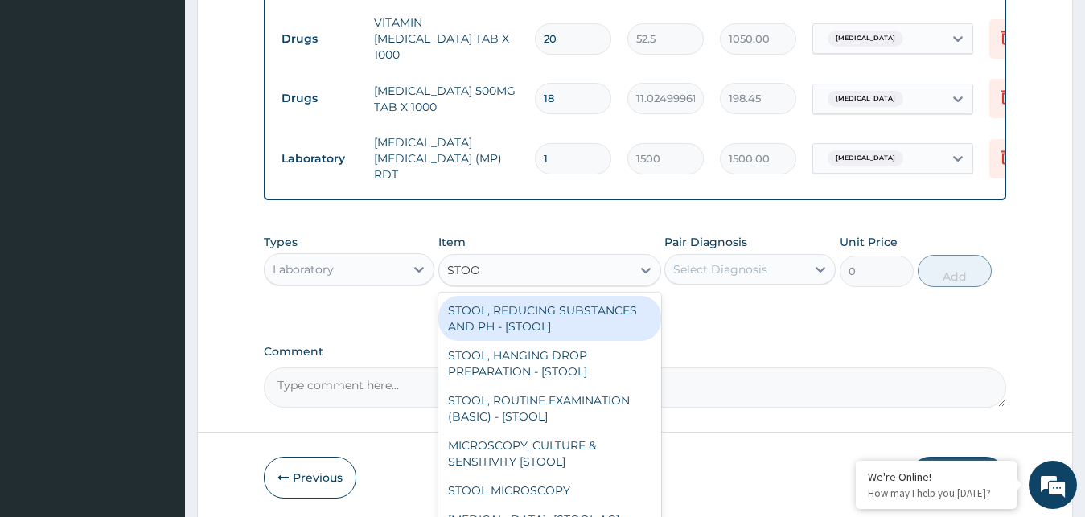
type input "STOOL"
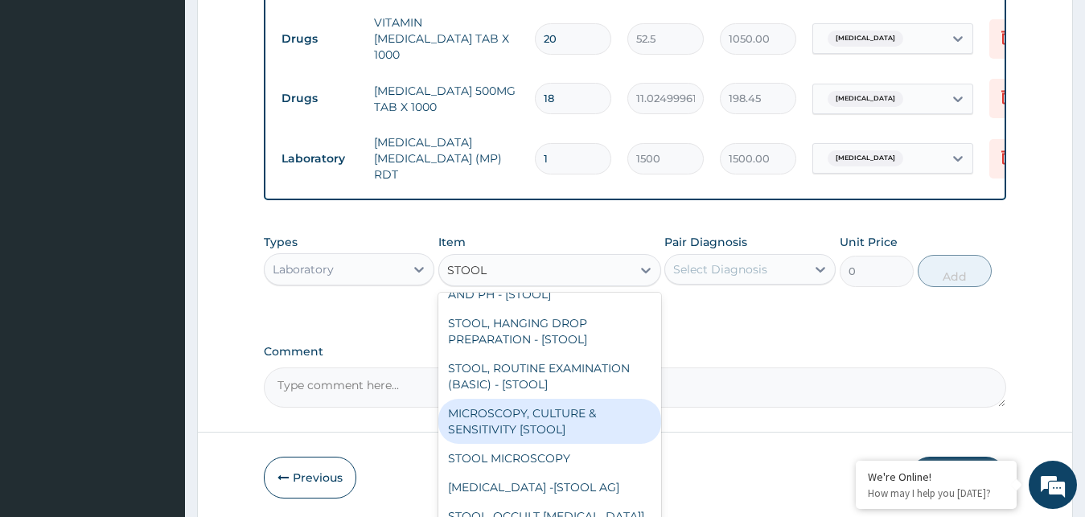
scroll to position [64, 0]
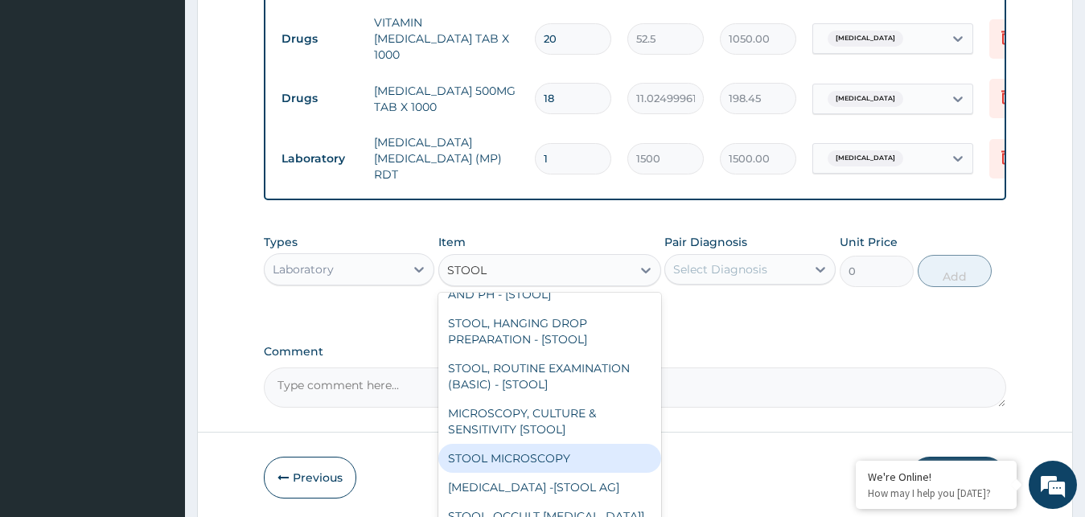
click at [508, 444] on div "STOOL MICROSCOPY" at bounding box center [549, 458] width 223 height 29
type input "2000"
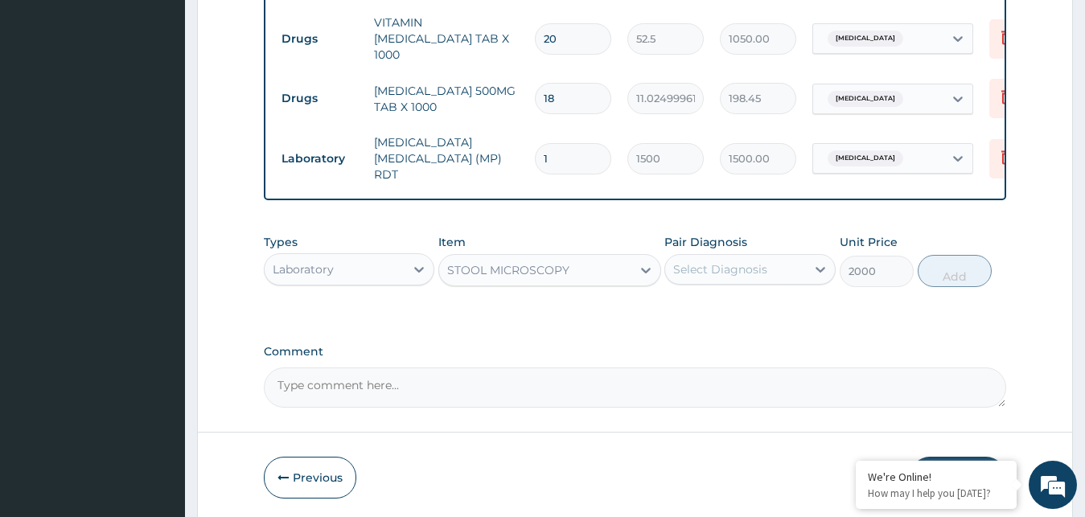
click at [783, 268] on div "Select Diagnosis" at bounding box center [735, 270] width 141 height 26
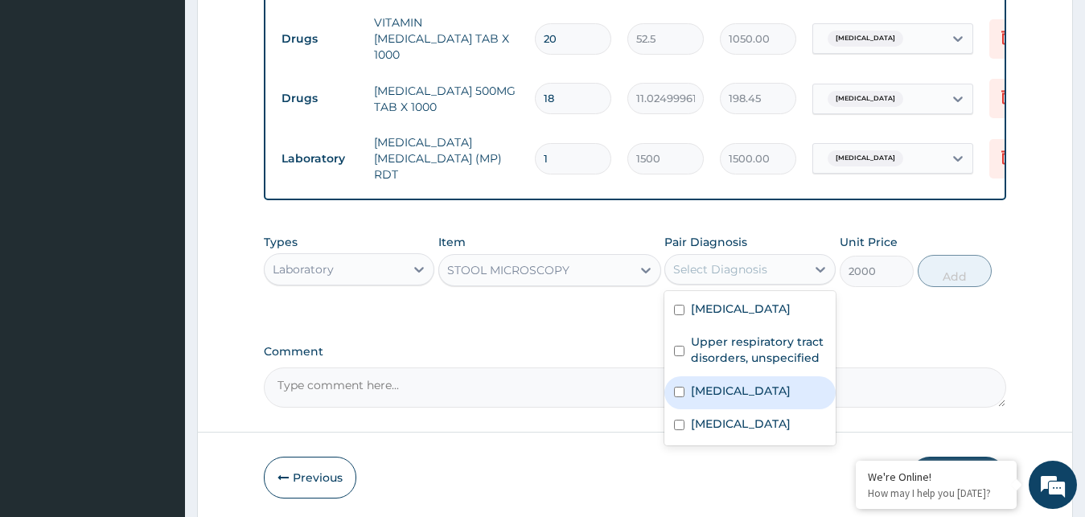
click at [721, 388] on label "Salmonella enteritis" at bounding box center [741, 391] width 100 height 16
checkbox input "true"
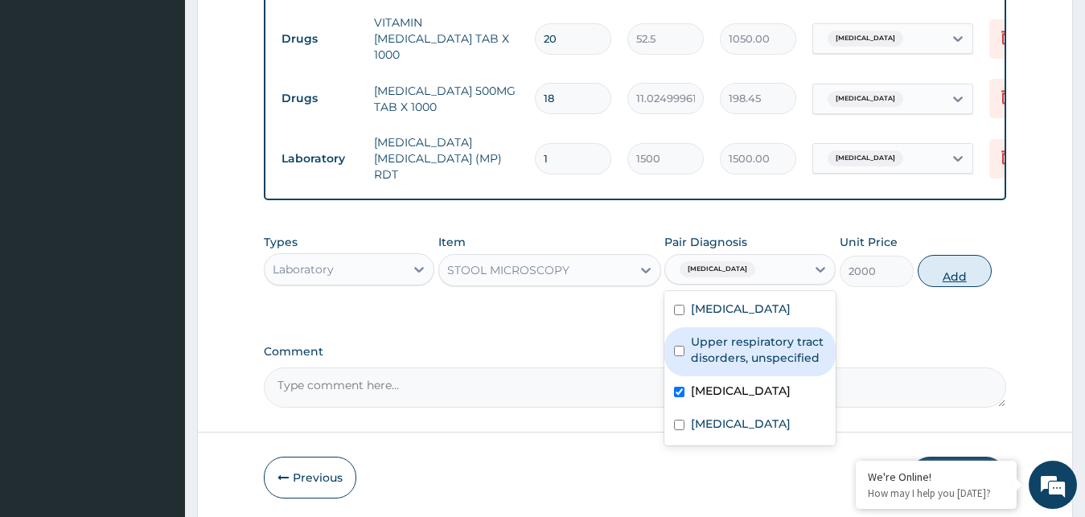
click at [952, 257] on button "Add" at bounding box center [955, 271] width 74 height 32
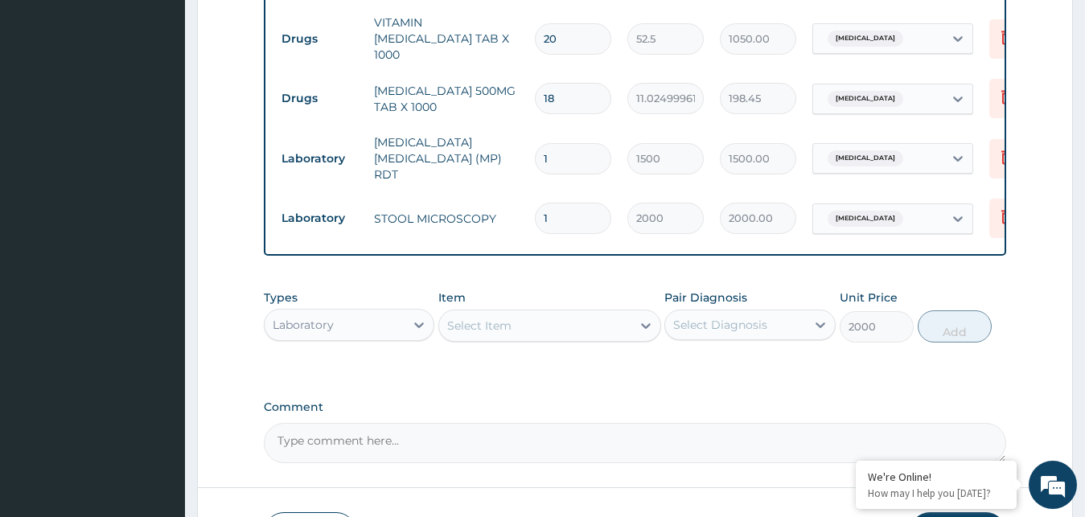
type input "0"
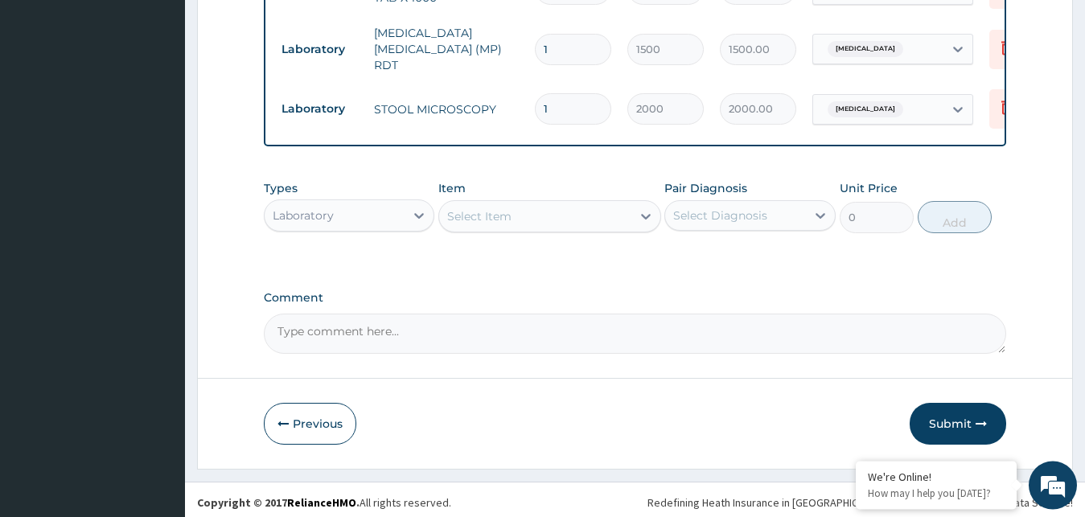
scroll to position [975, 0]
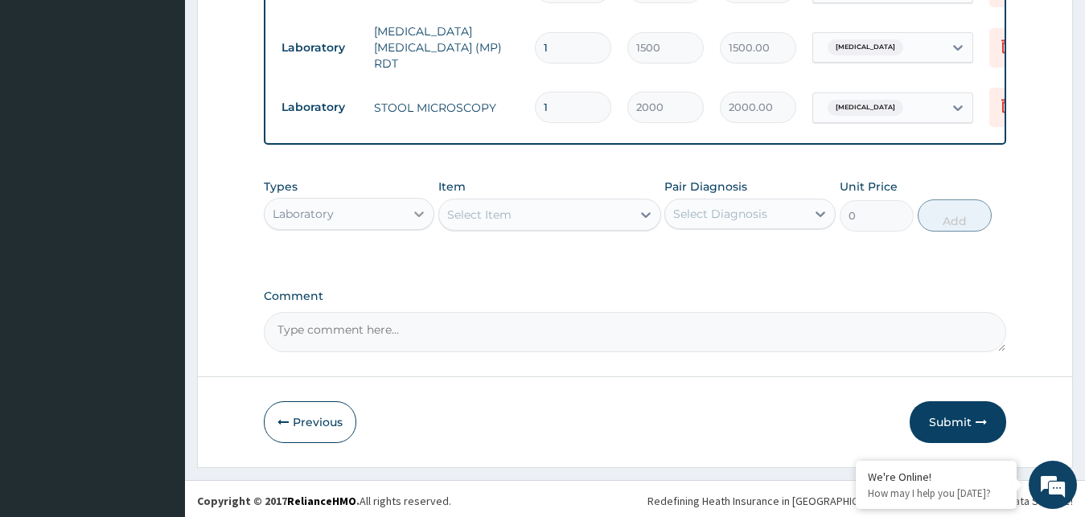
click at [417, 218] on div at bounding box center [419, 213] width 29 height 29
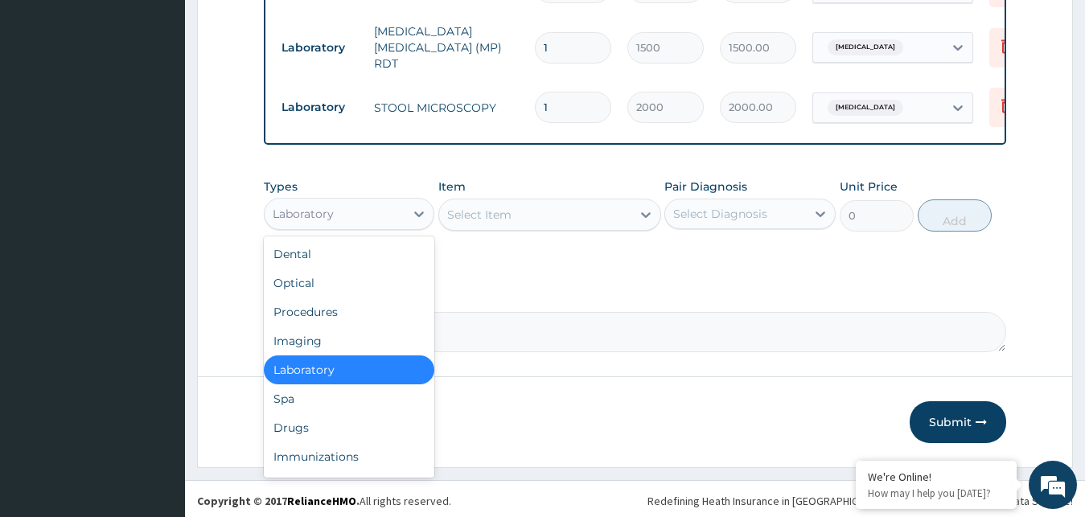
click at [606, 220] on div "Select Item" at bounding box center [535, 215] width 192 height 26
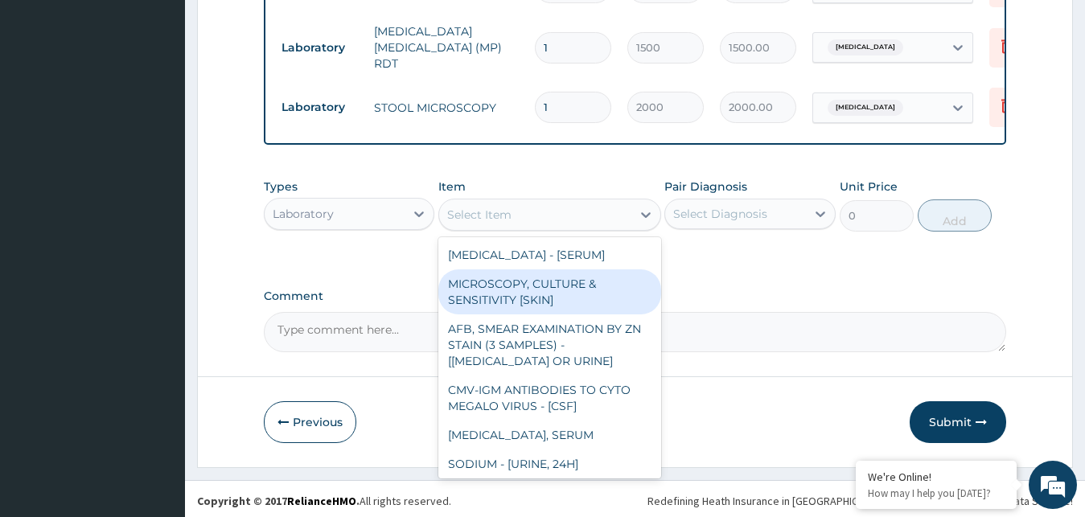
click at [384, 204] on div "Laboratory" at bounding box center [335, 214] width 141 height 26
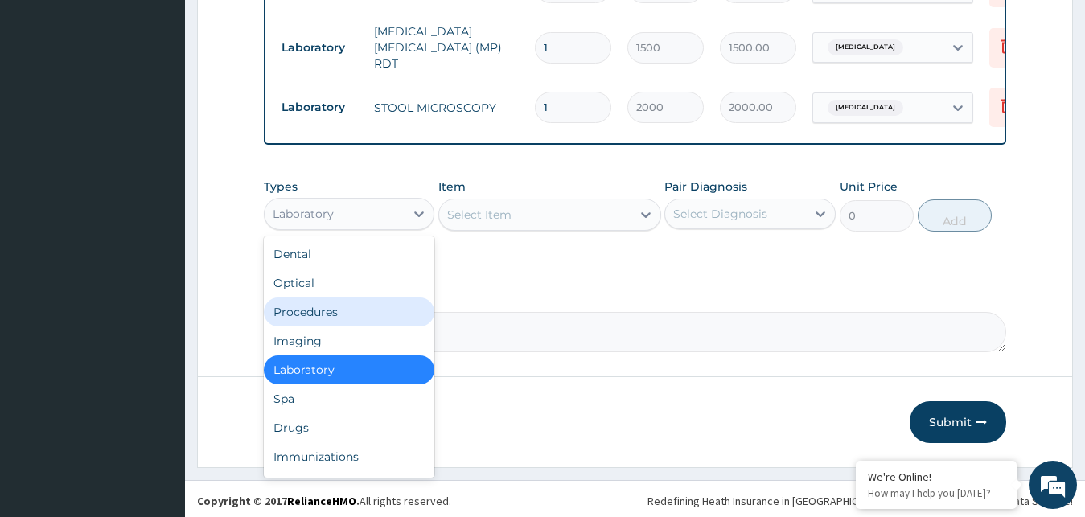
click at [338, 314] on div "Procedures" at bounding box center [349, 312] width 171 height 29
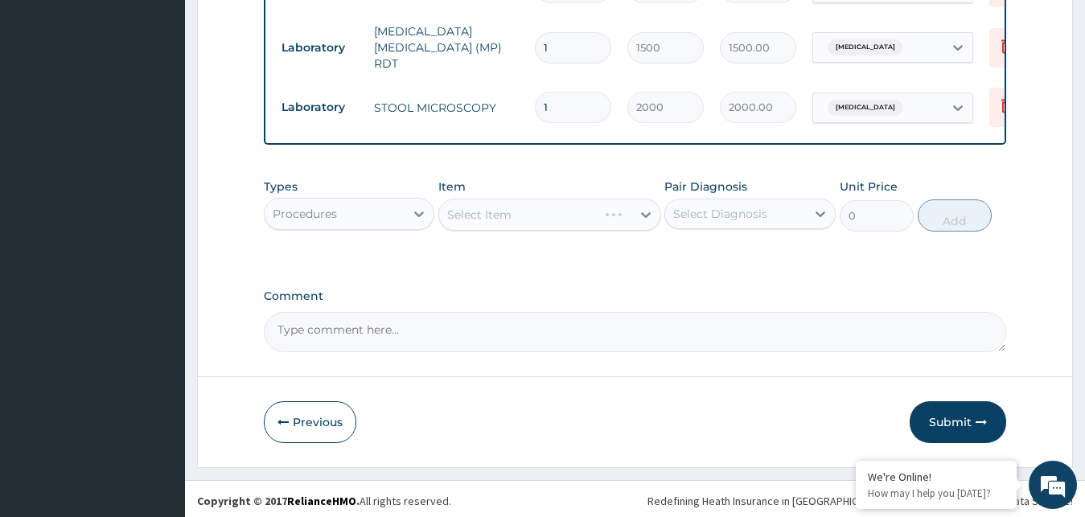
click at [637, 208] on div "Select Item" at bounding box center [549, 215] width 223 height 32
click at [624, 208] on div "Select Item" at bounding box center [535, 215] width 192 height 26
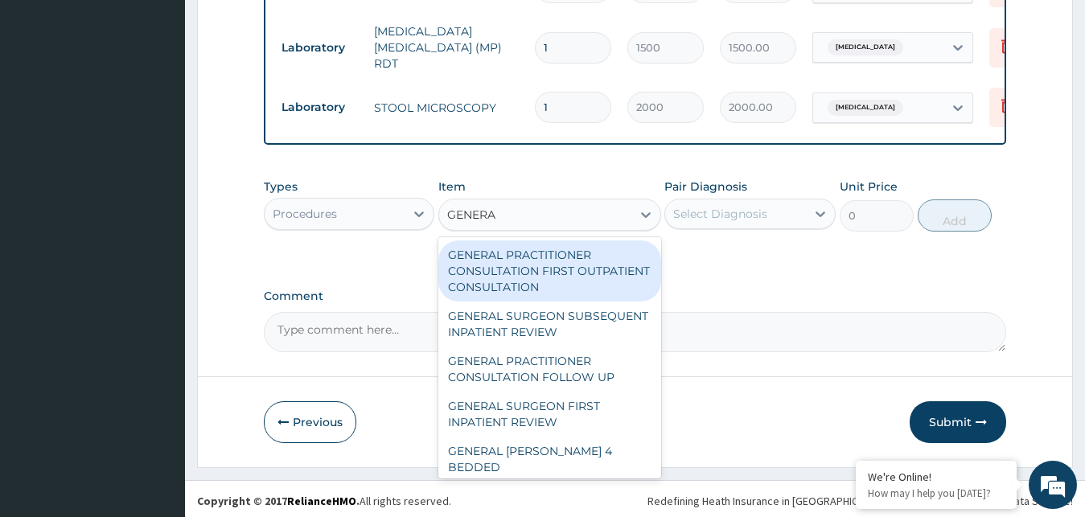
type input "GENERAL"
click at [543, 258] on div "GENERAL PRACTITIONER CONSULTATION FIRST OUTPATIENT CONSULTATION" at bounding box center [549, 270] width 223 height 61
type input "3000"
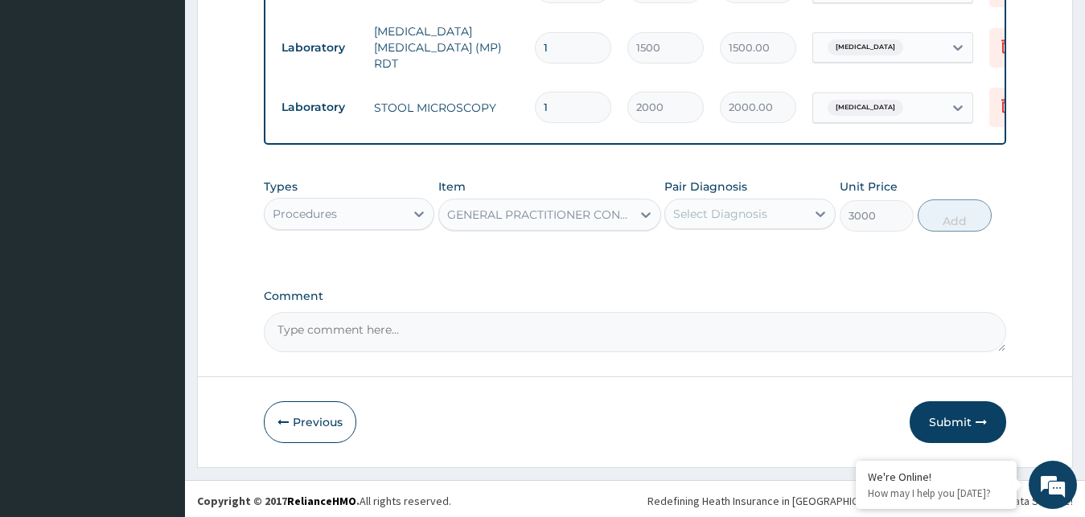
click at [688, 207] on div "Select Diagnosis" at bounding box center [720, 214] width 94 height 16
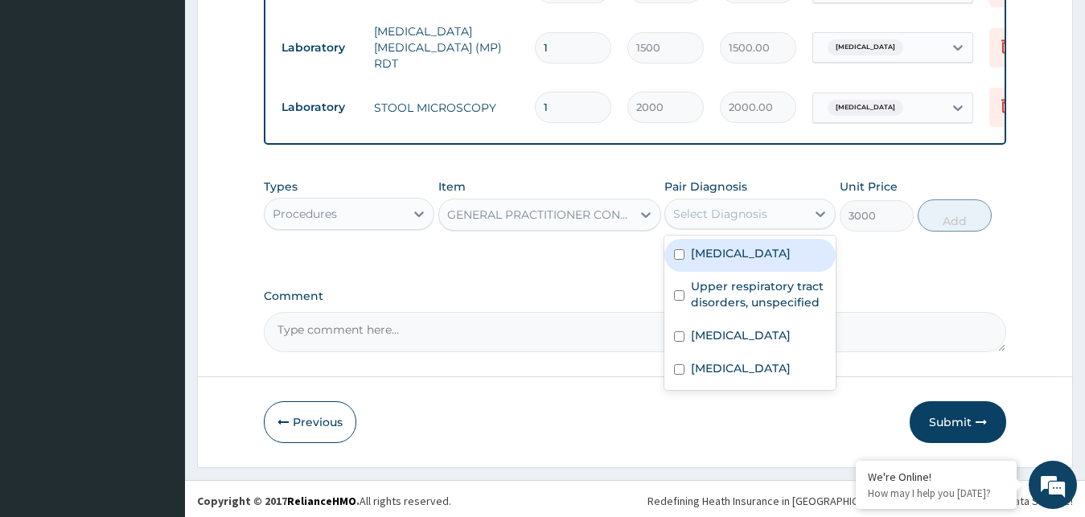
click at [765, 249] on label "[MEDICAL_DATA]" at bounding box center [741, 253] width 100 height 16
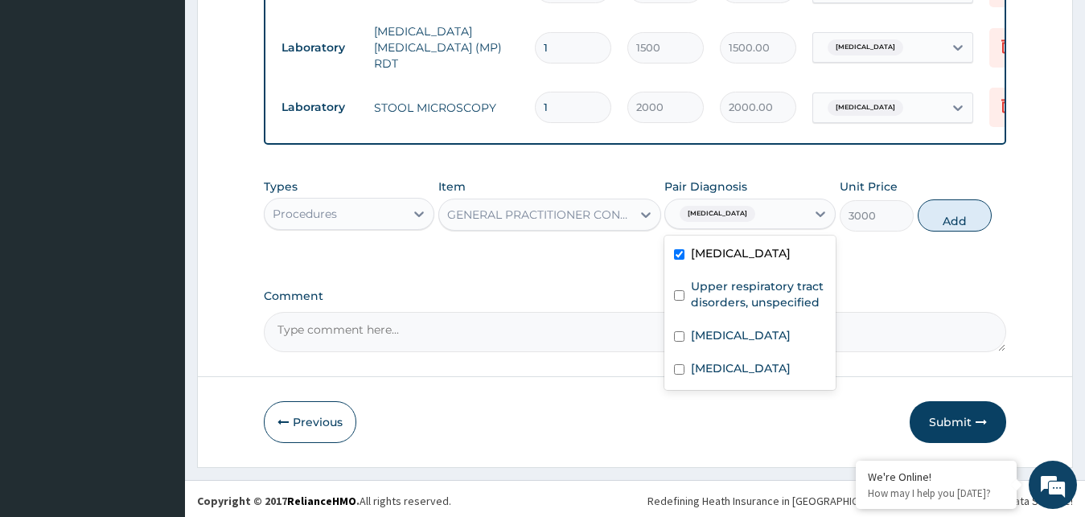
checkbox input "true"
click at [960, 214] on button "Add" at bounding box center [955, 215] width 74 height 32
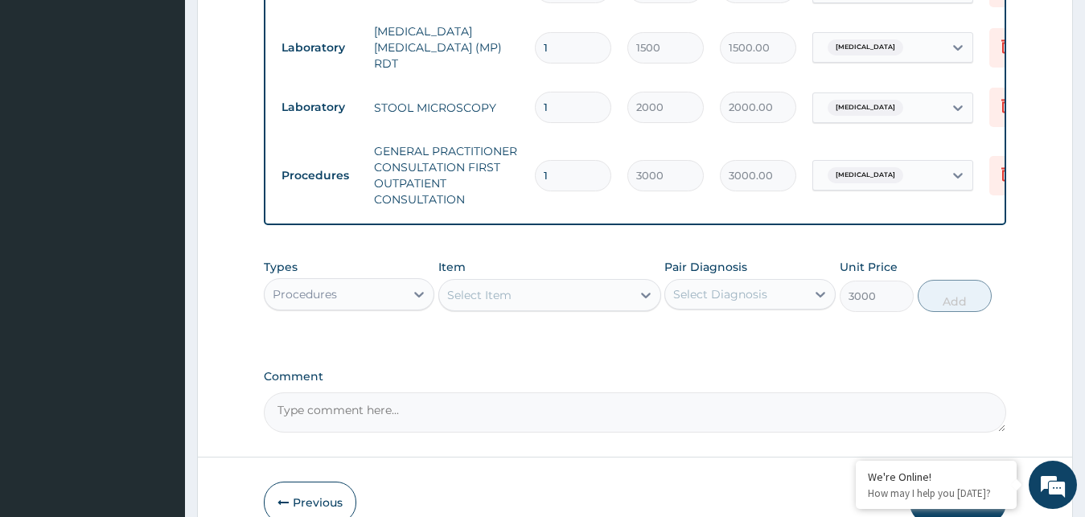
type input "0"
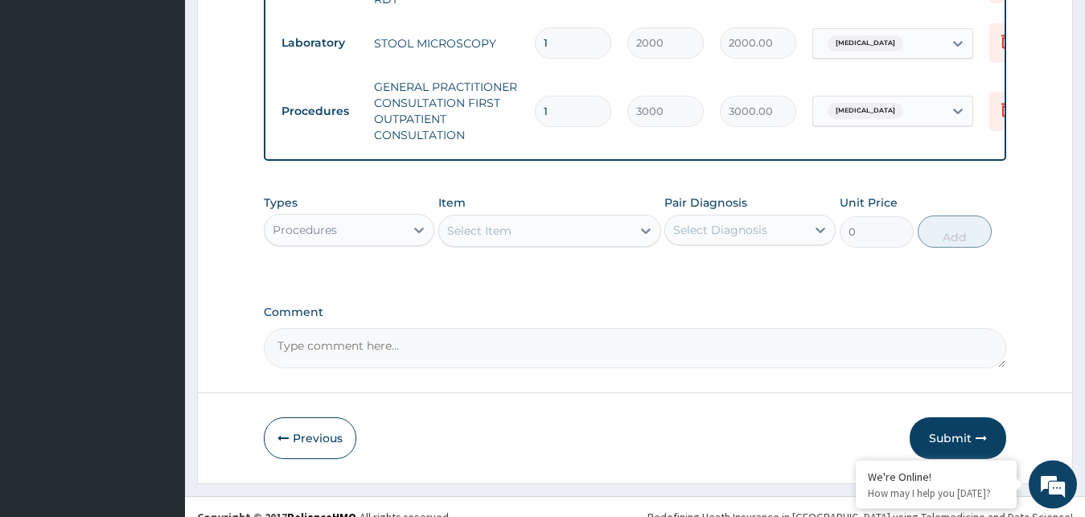
scroll to position [1055, 0]
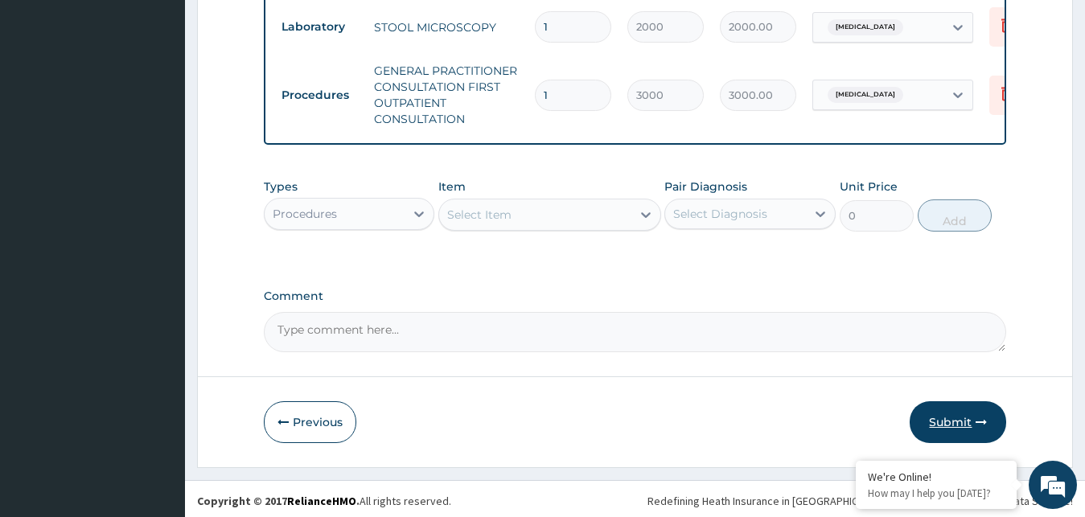
click at [964, 414] on button "Submit" at bounding box center [958, 422] width 97 height 42
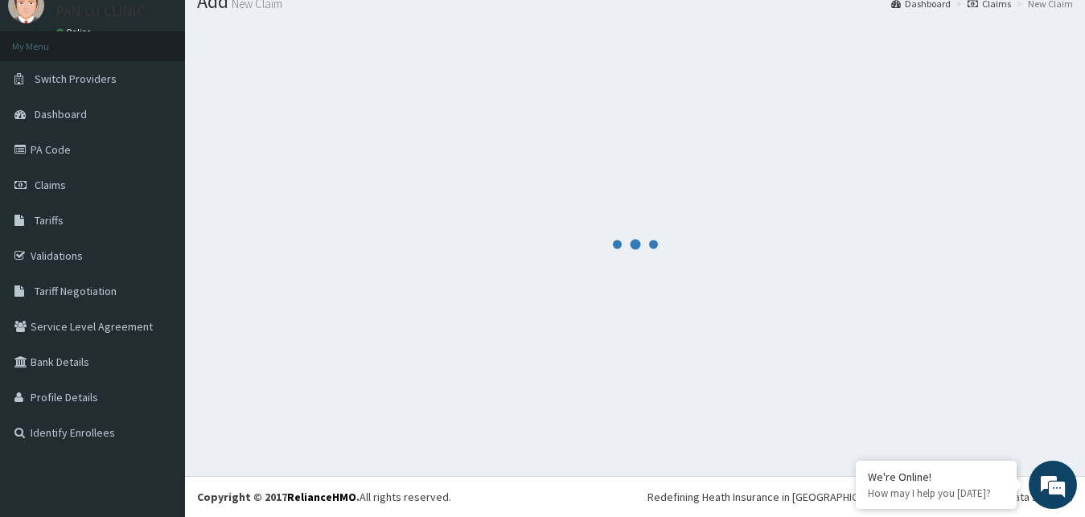
scroll to position [61, 0]
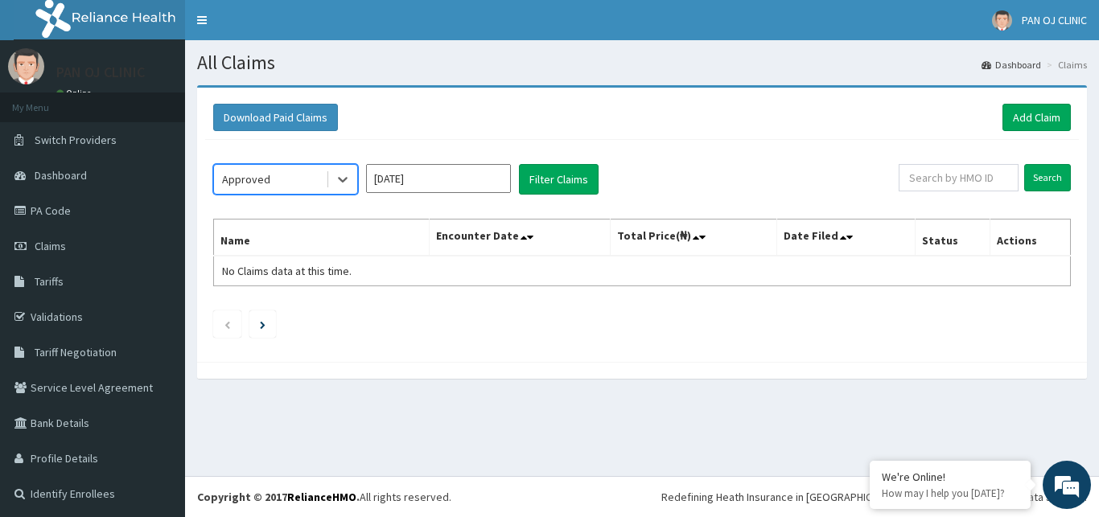
click at [472, 185] on input "[DATE]" at bounding box center [438, 178] width 145 height 29
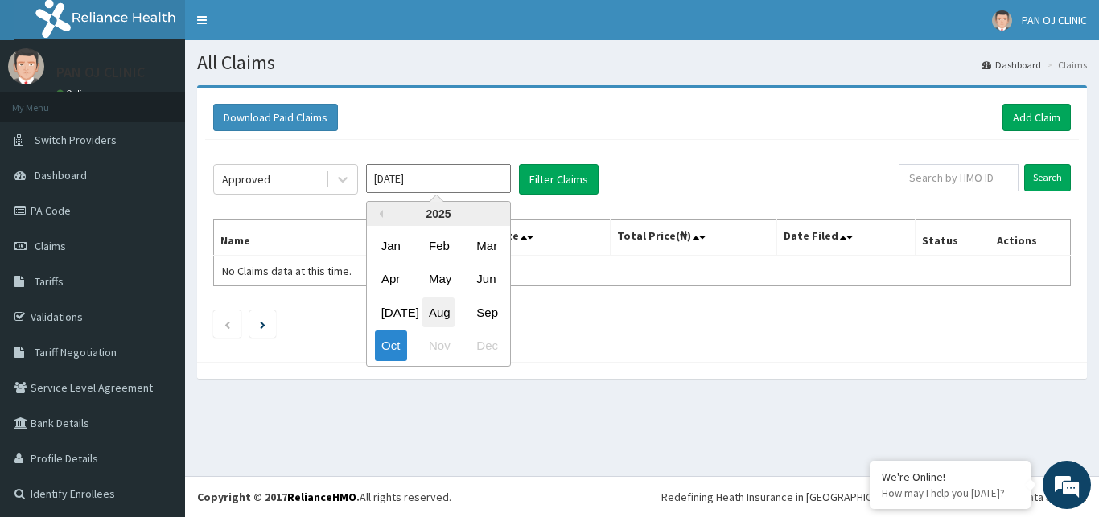
click at [442, 314] on div "Aug" at bounding box center [438, 313] width 32 height 30
type input "[DATE]"
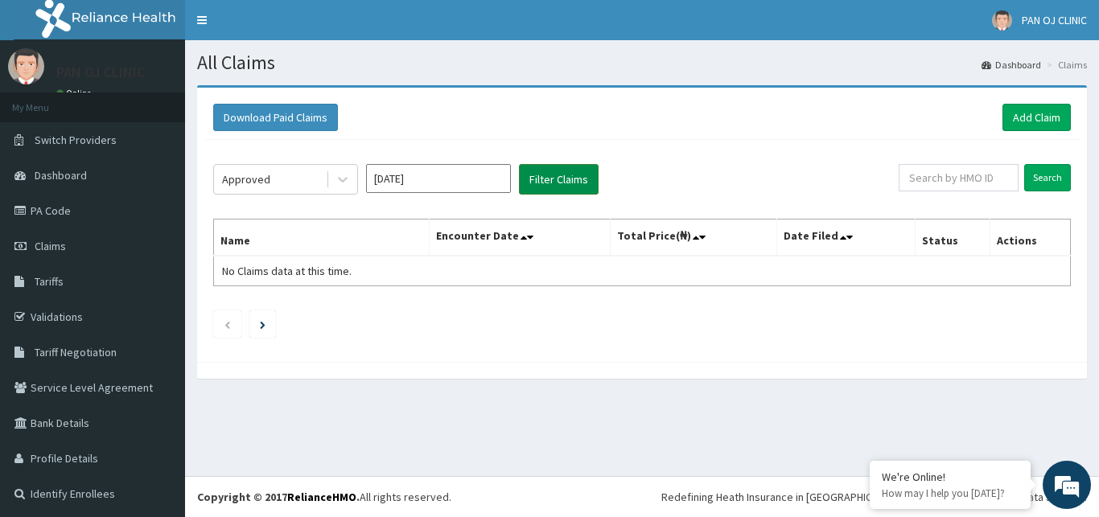
click at [567, 182] on button "Filter Claims" at bounding box center [559, 179] width 80 height 31
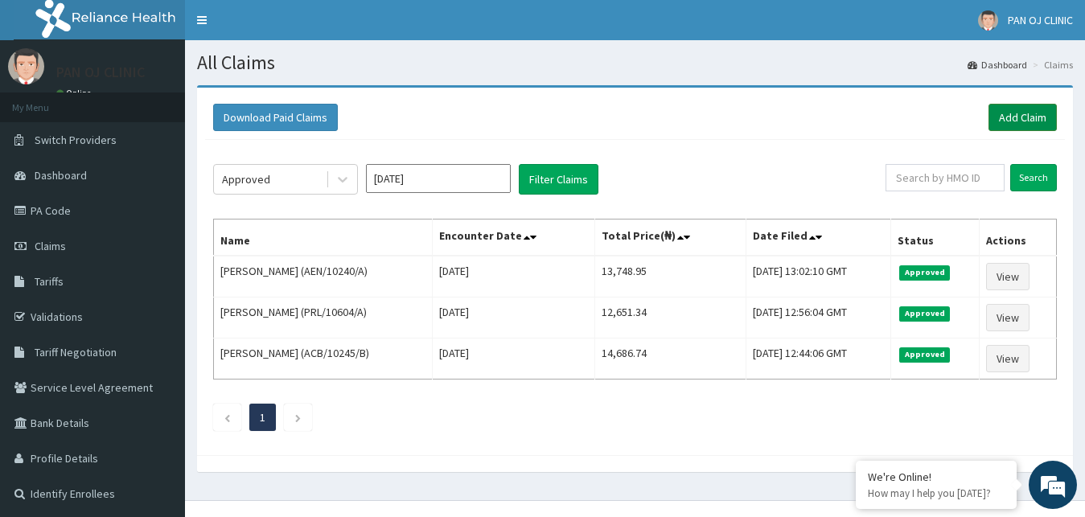
click at [1042, 115] on link "Add Claim" at bounding box center [1022, 117] width 68 height 27
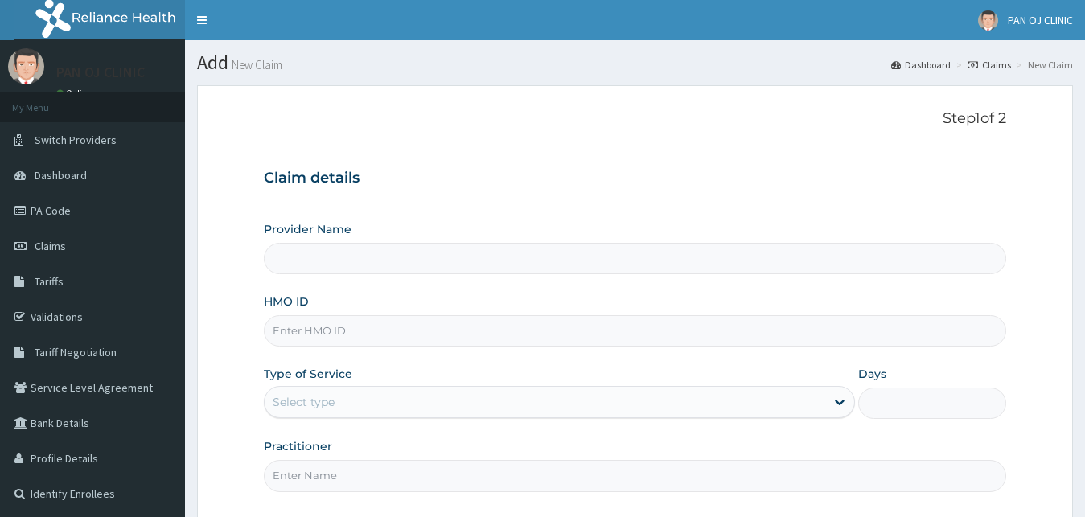
type input "PAN OJ CLINIC"
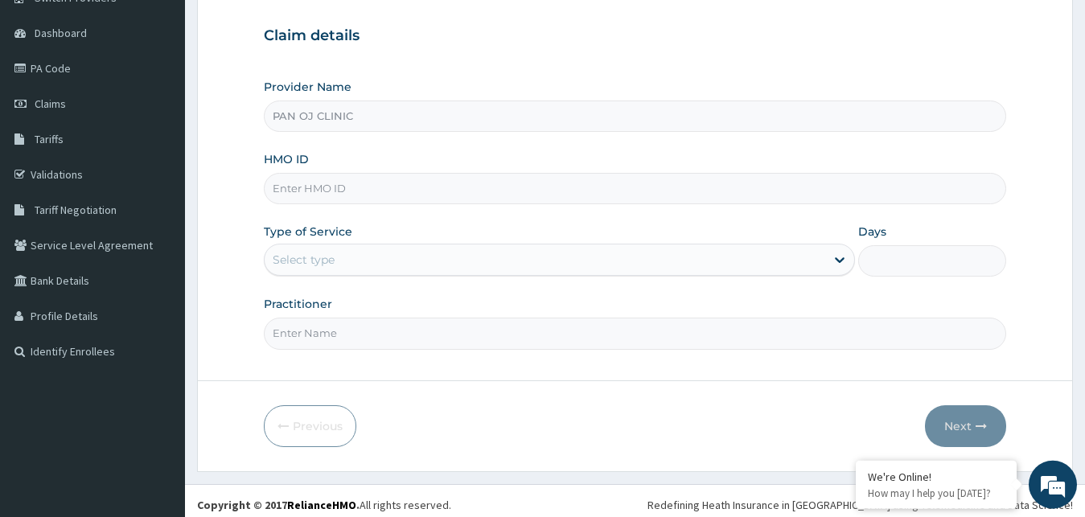
scroll to position [150, 0]
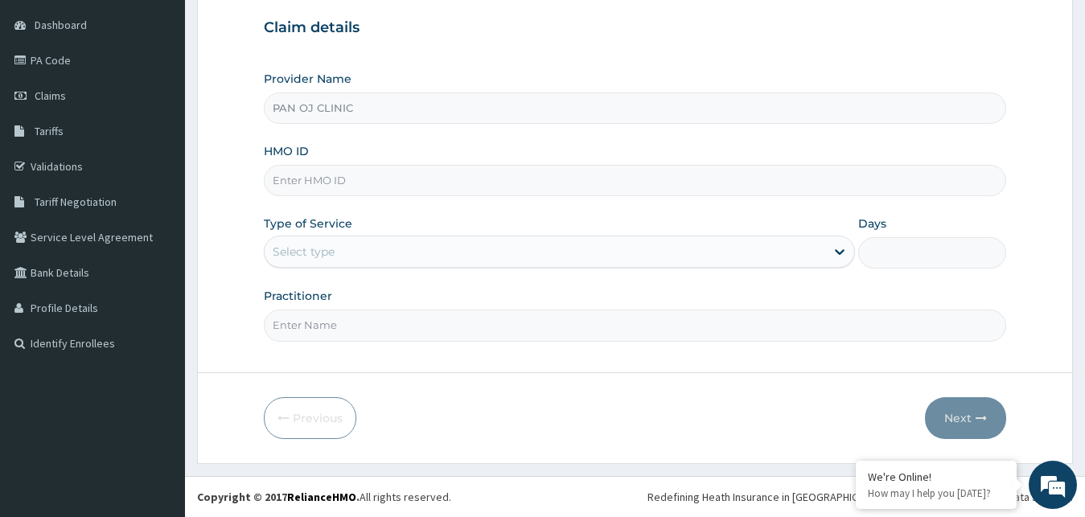
click at [335, 180] on input "HMO ID" at bounding box center [635, 180] width 743 height 31
type input "ACB/10102/E"
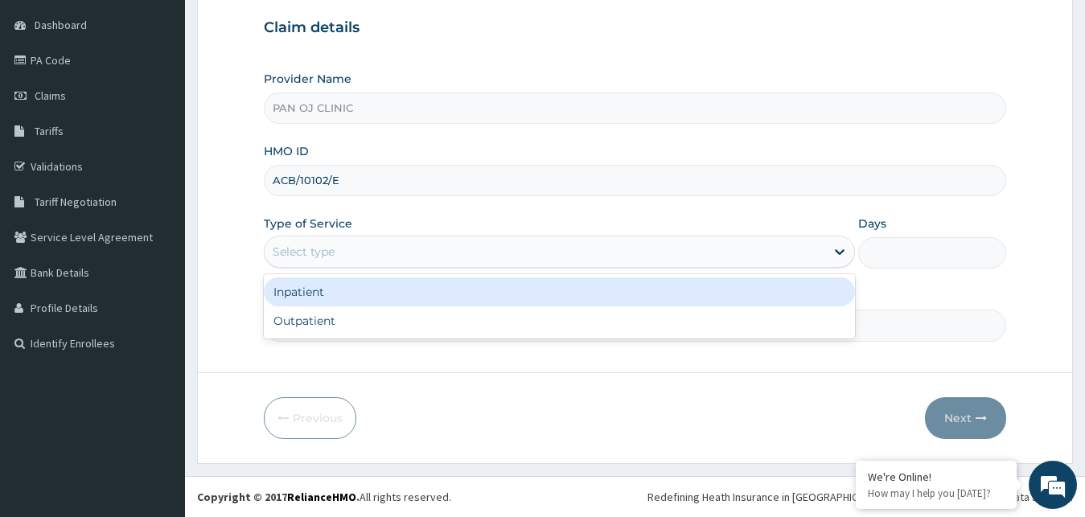
click at [418, 252] on div "Select type" at bounding box center [545, 252] width 561 height 26
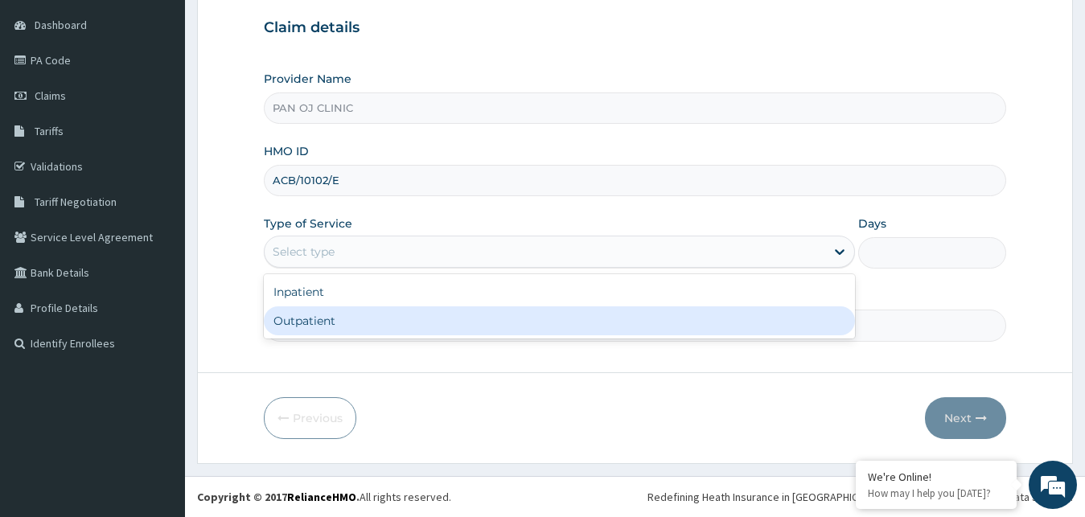
click at [301, 327] on div "Outpatient" at bounding box center [560, 320] width 592 height 29
type input "1"
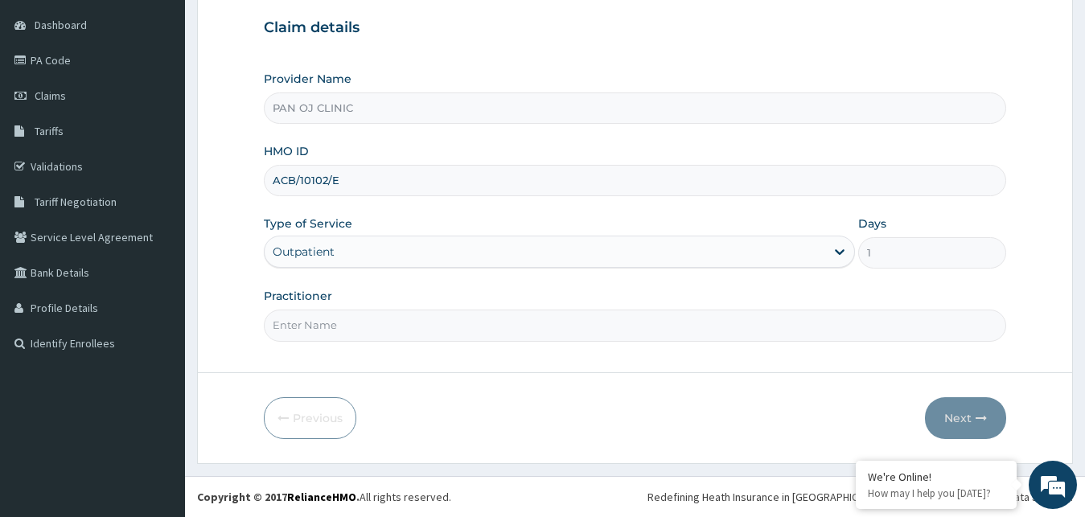
click at [362, 324] on input "Practitioner" at bounding box center [635, 325] width 743 height 31
type input "[PERSON_NAME]"
click at [980, 418] on icon "button" at bounding box center [981, 418] width 11 height 11
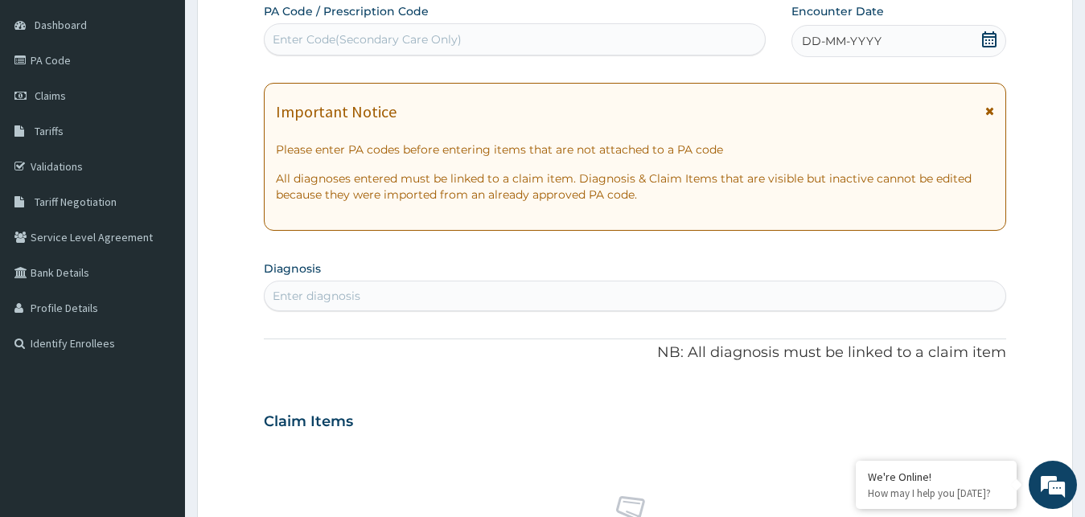
click at [982, 39] on icon at bounding box center [989, 39] width 16 height 16
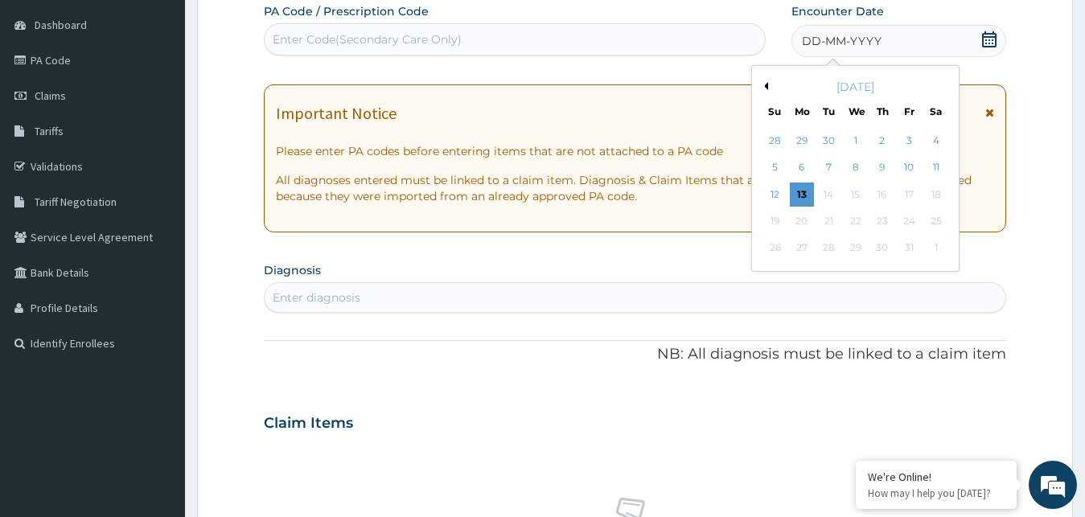
click at [766, 85] on button "Previous Month" at bounding box center [764, 86] width 8 height 8
click at [911, 142] on div "1" at bounding box center [909, 141] width 24 height 24
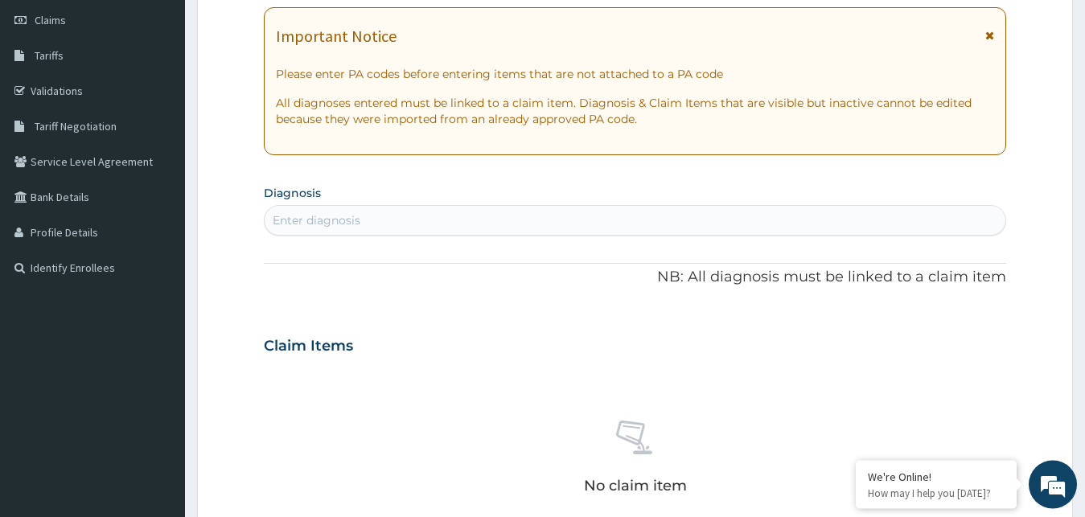
scroll to position [314, 0]
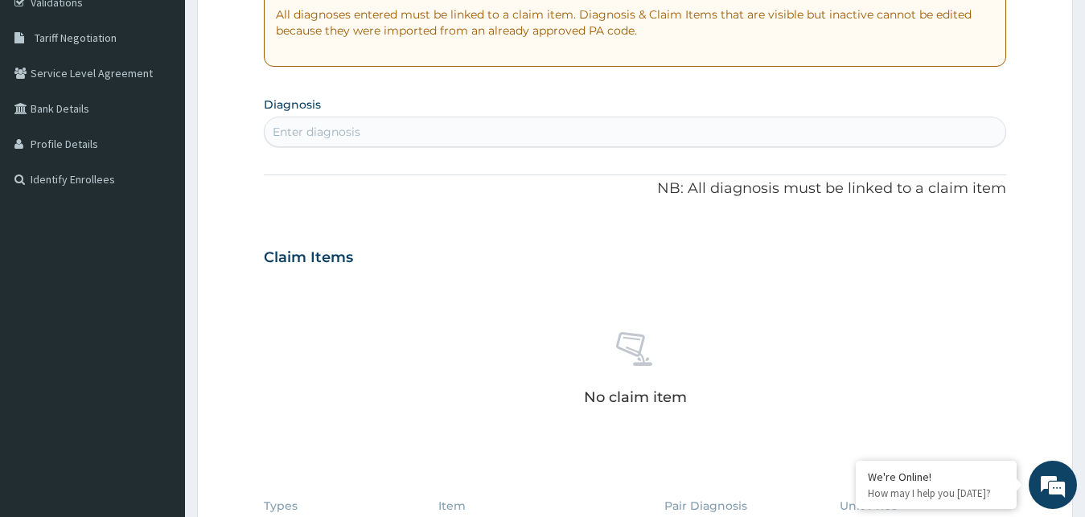
click at [387, 124] on div "Enter diagnosis" at bounding box center [636, 132] width 742 height 26
type input "[MEDICAL_DATA]"
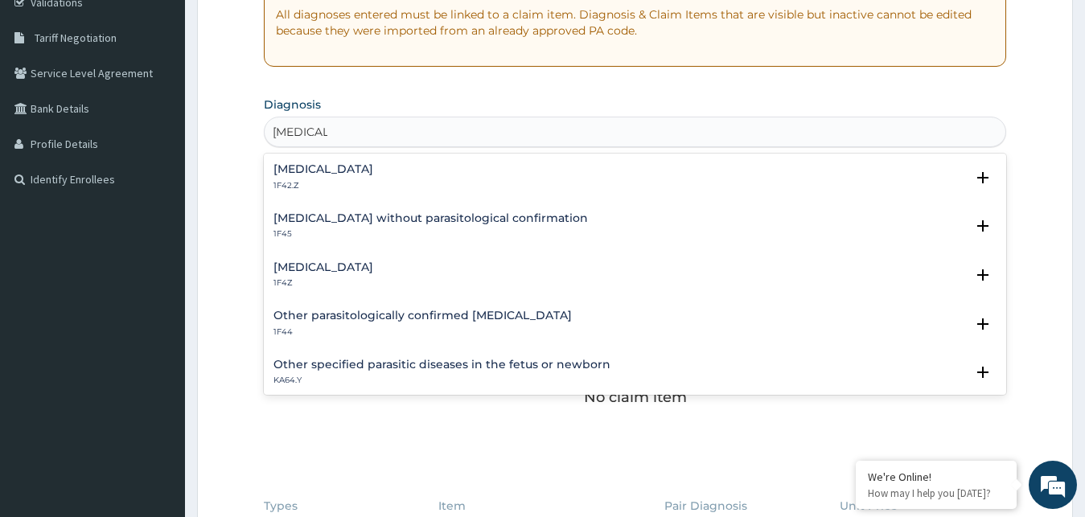
click at [339, 265] on h4 "[MEDICAL_DATA]" at bounding box center [323, 267] width 100 height 12
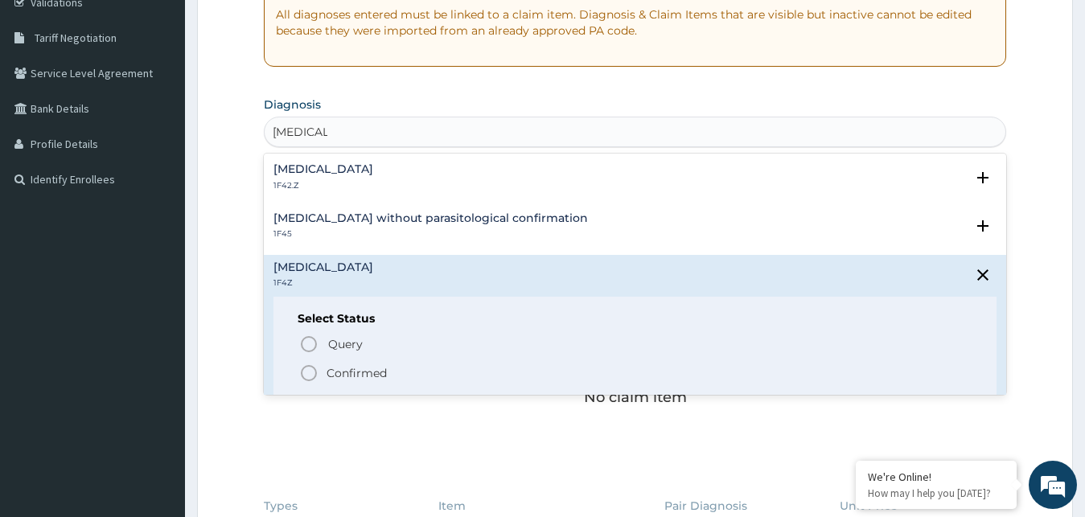
click at [311, 372] on icon "status option filled" at bounding box center [308, 373] width 19 height 19
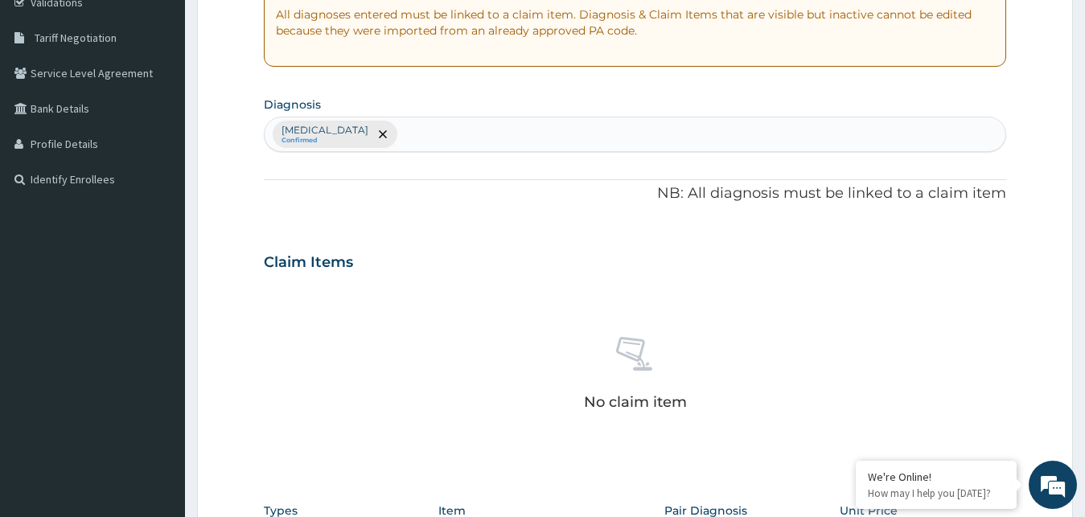
scroll to position [232, 0]
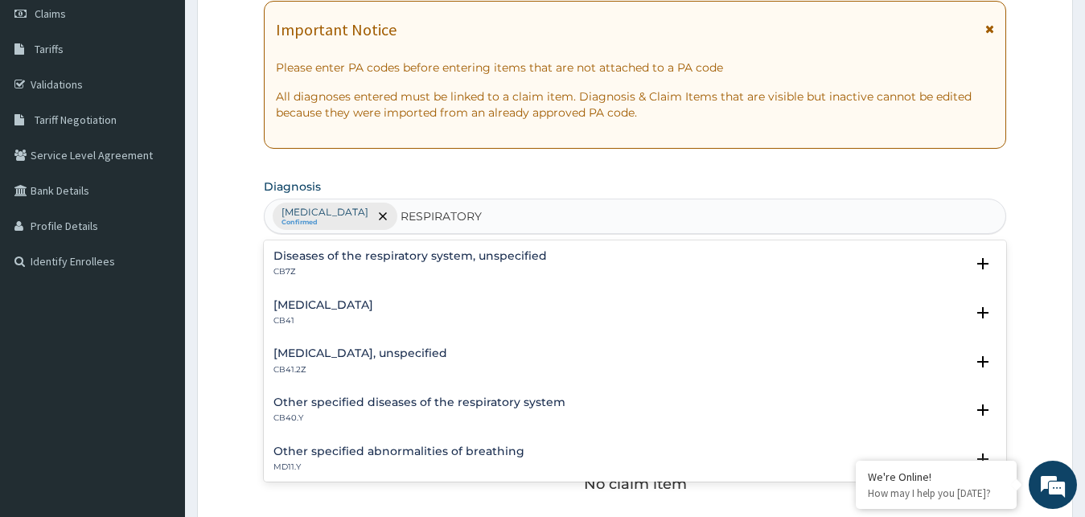
type input "RESPIRATORY"
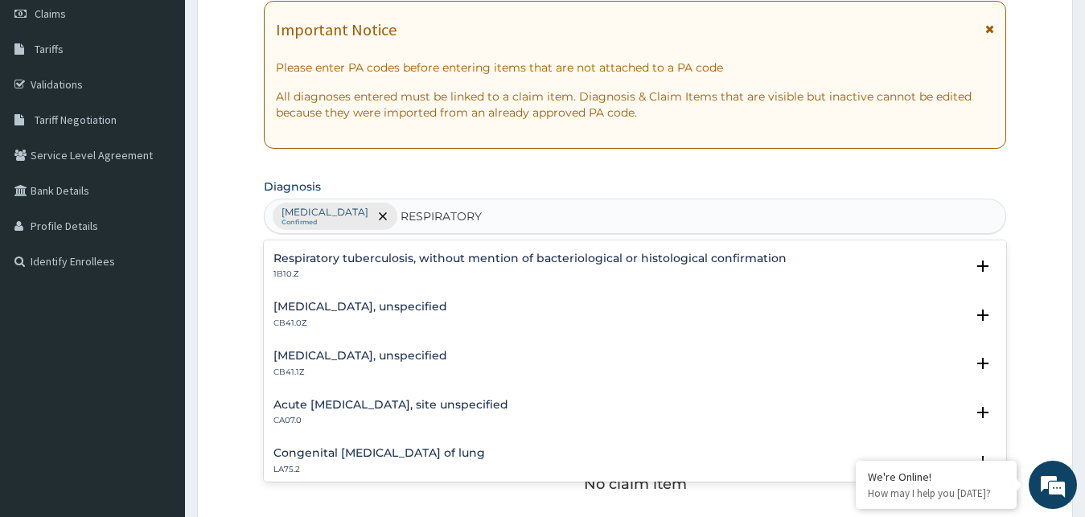
scroll to position [420, 0]
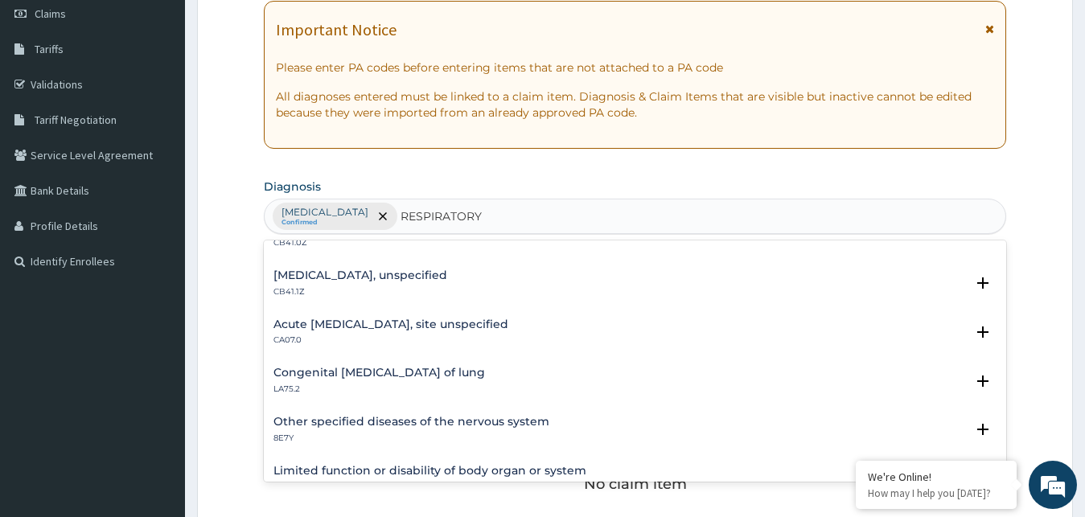
click at [343, 324] on h4 "Acute [MEDICAL_DATA], site unspecified" at bounding box center [390, 324] width 235 height 12
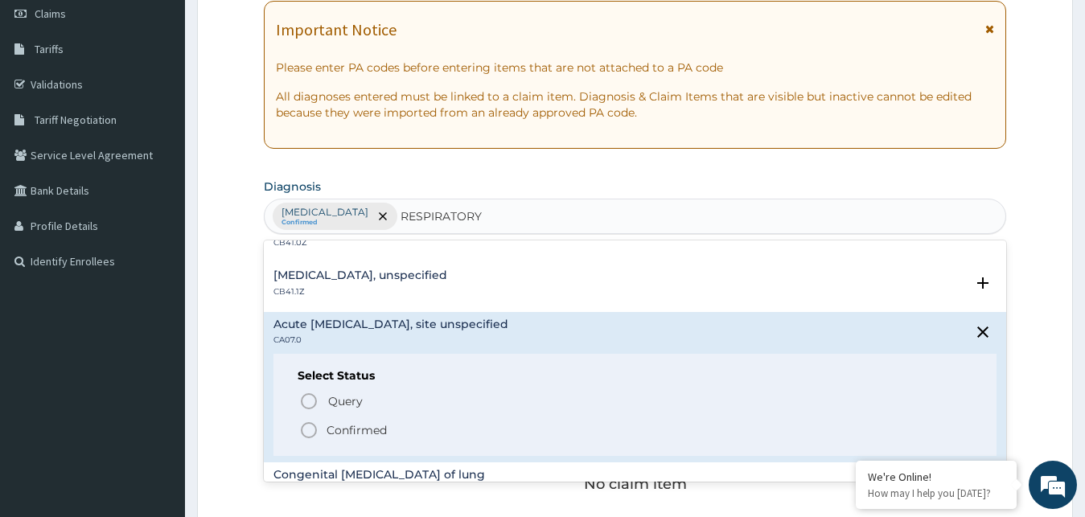
click at [312, 426] on icon "status option filled" at bounding box center [308, 430] width 19 height 19
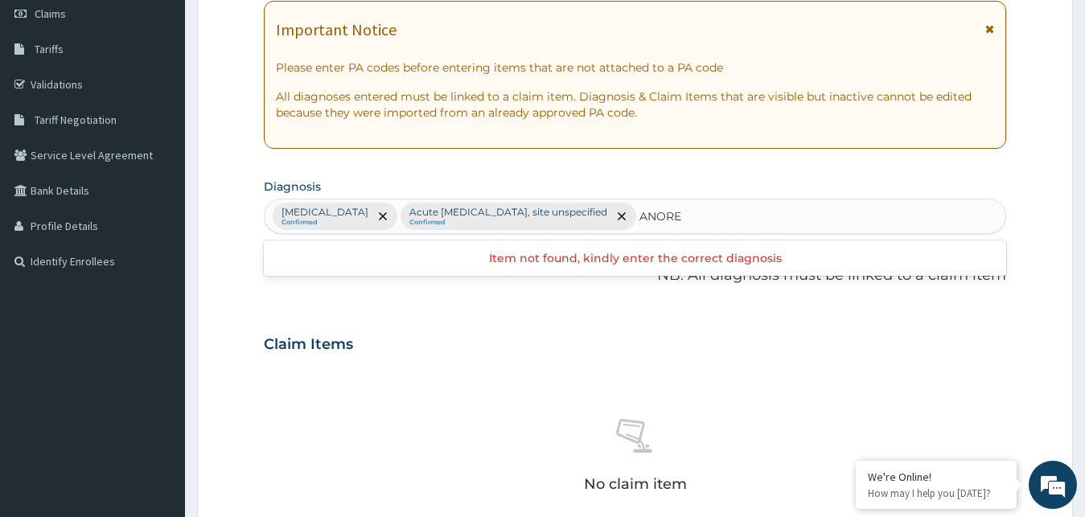
type input "ANOREX"
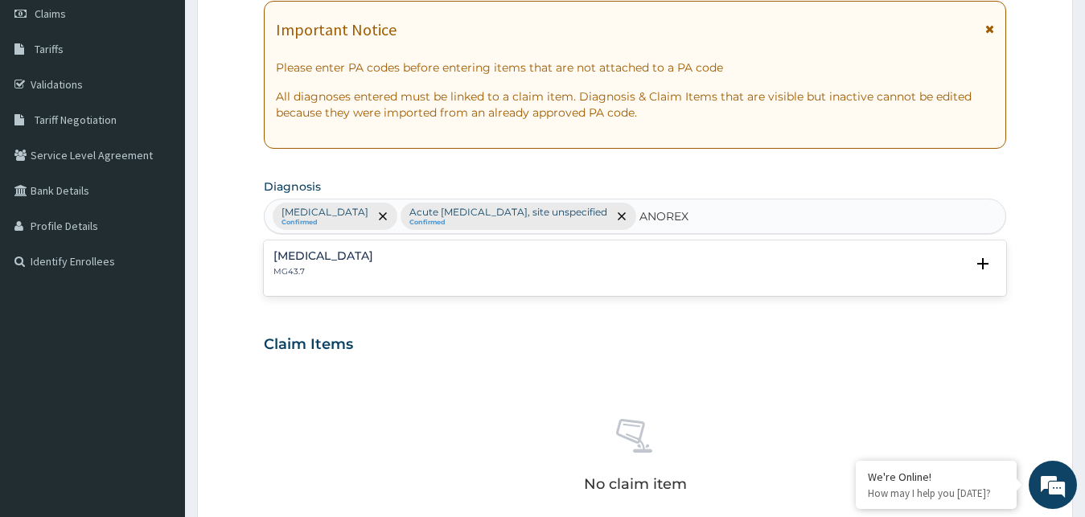
click at [291, 267] on p "MG43.7" at bounding box center [323, 271] width 100 height 11
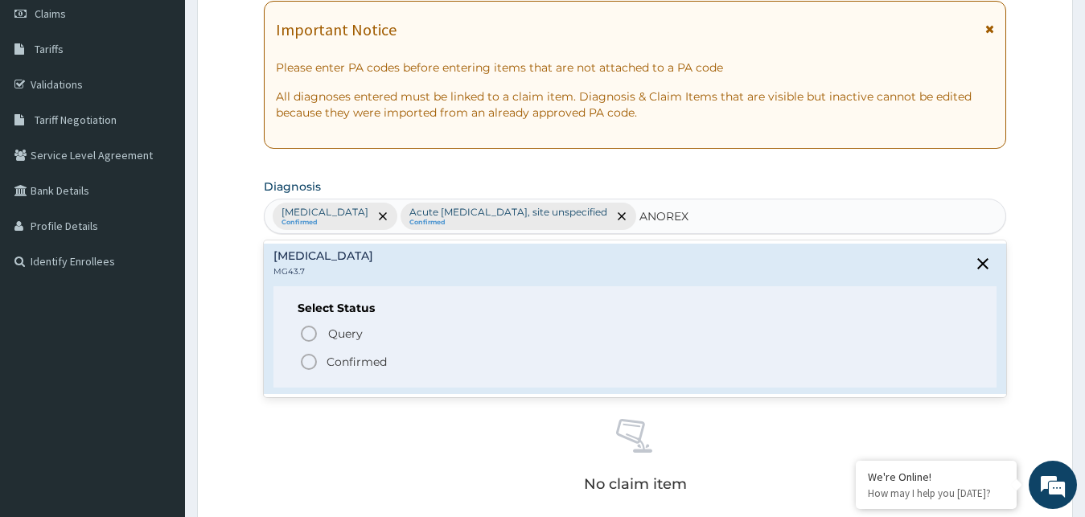
click at [303, 362] on icon "status option filled" at bounding box center [308, 361] width 19 height 19
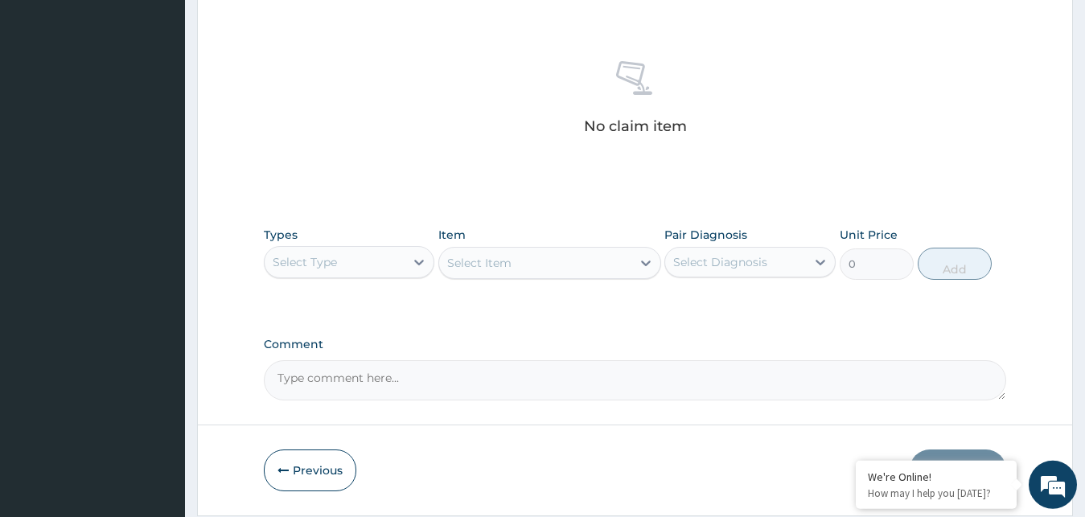
scroll to position [561, 0]
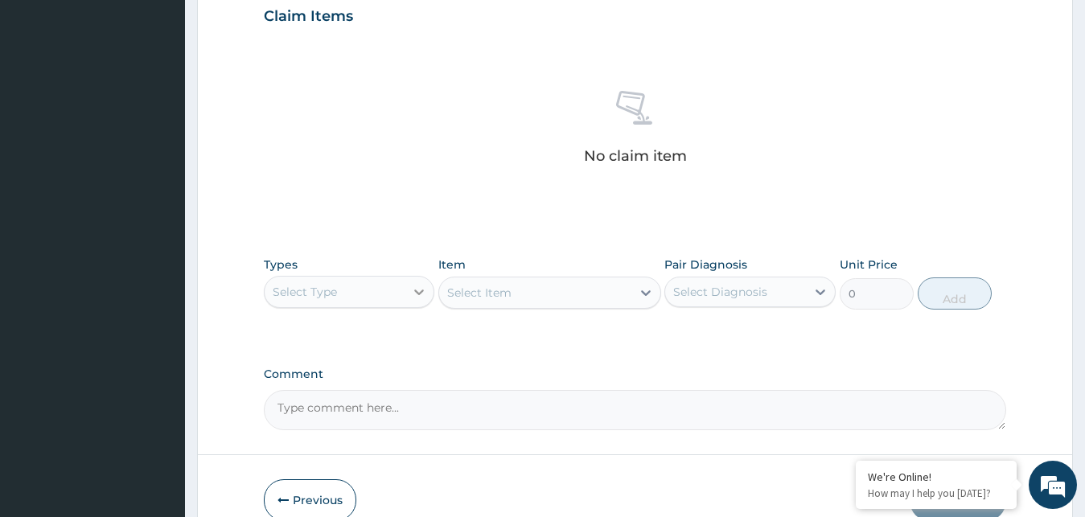
click at [417, 289] on icon at bounding box center [419, 292] width 16 height 16
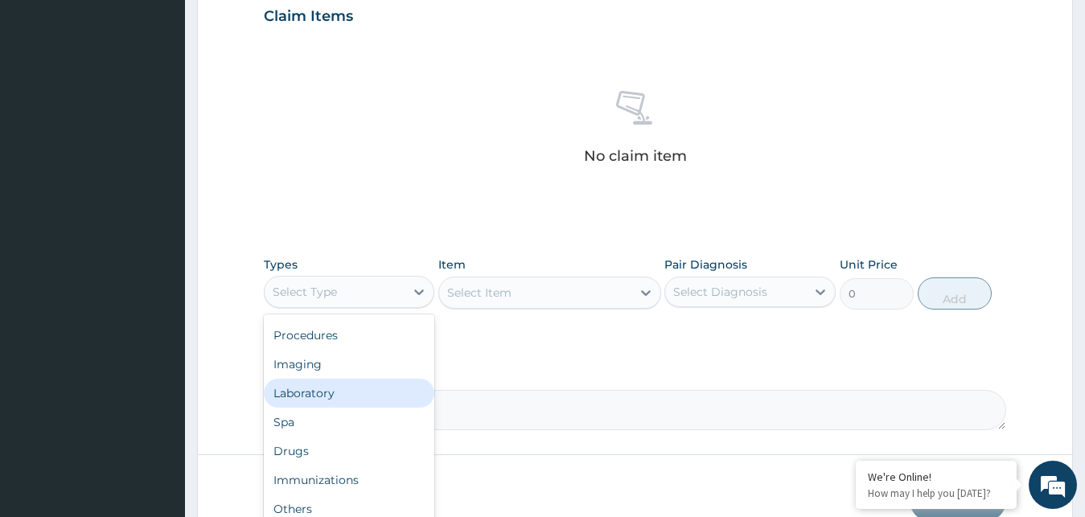
scroll to position [55, 0]
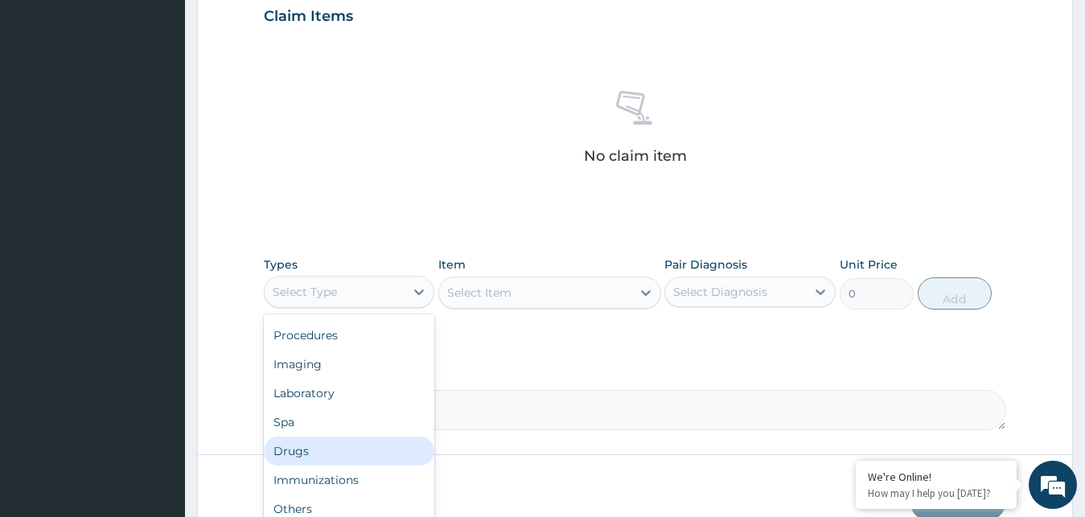
drag, startPoint x: 329, startPoint y: 444, endPoint x: 399, endPoint y: 385, distance: 91.3
click at [329, 445] on div "Drugs" at bounding box center [349, 451] width 171 height 29
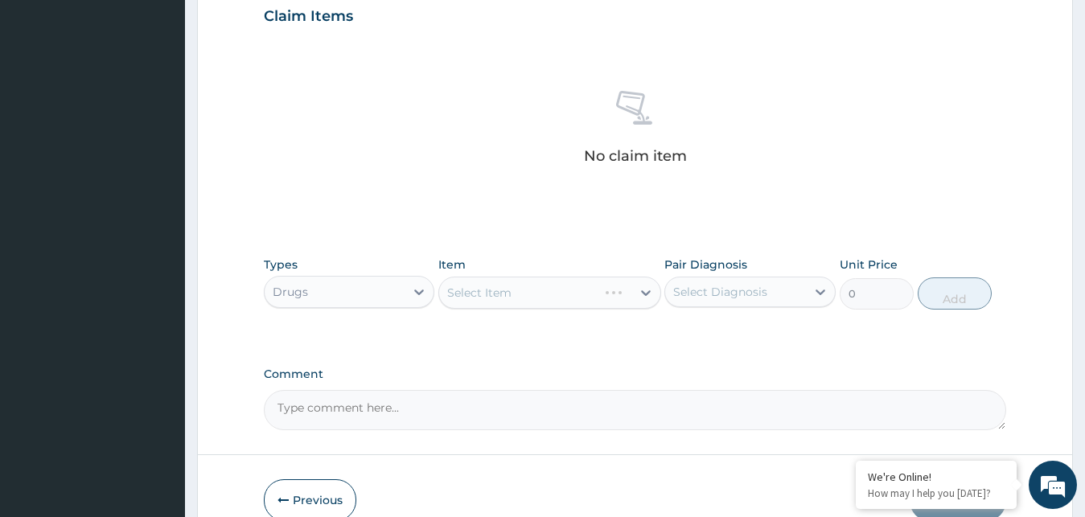
click at [630, 294] on div "Select Item" at bounding box center [549, 293] width 223 height 32
click at [625, 286] on div "Select Item" at bounding box center [535, 293] width 192 height 26
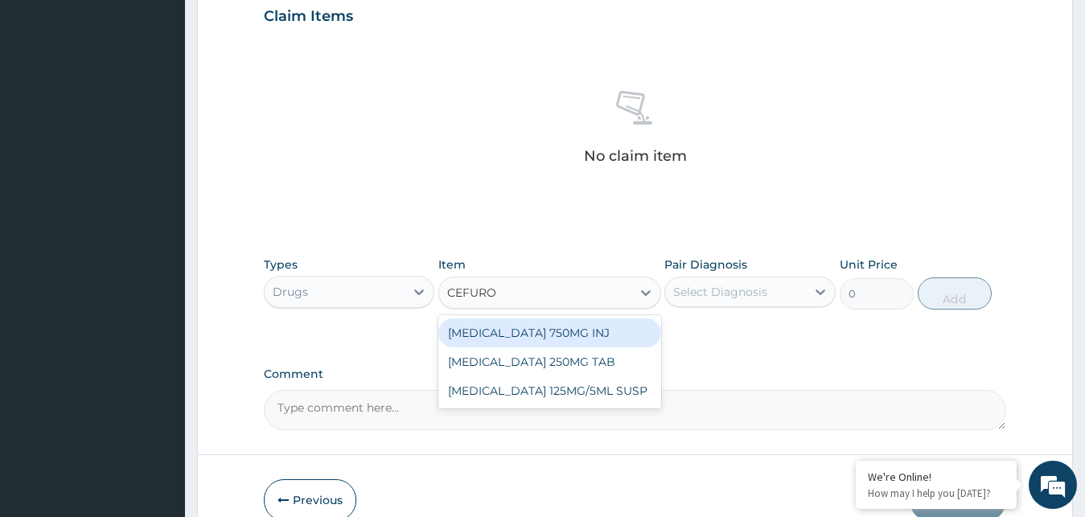
type input "CEFUROX"
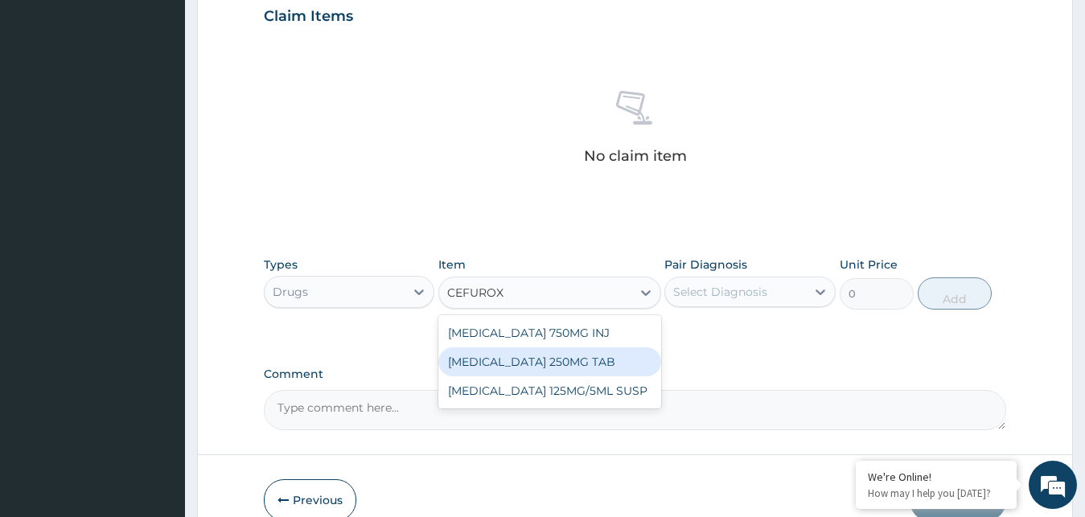
drag, startPoint x: 543, startPoint y: 360, endPoint x: 580, endPoint y: 343, distance: 40.3
click at [544, 359] on div "[MEDICAL_DATA] 250MG TAB" at bounding box center [549, 361] width 223 height 29
type input "177.9750061035156"
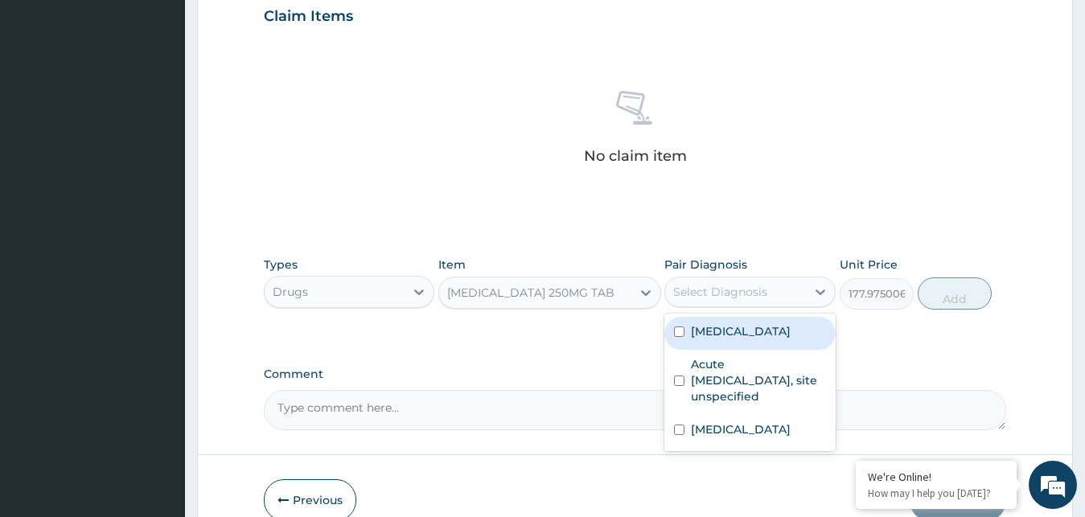
click at [802, 285] on div "Select Diagnosis" at bounding box center [735, 292] width 141 height 26
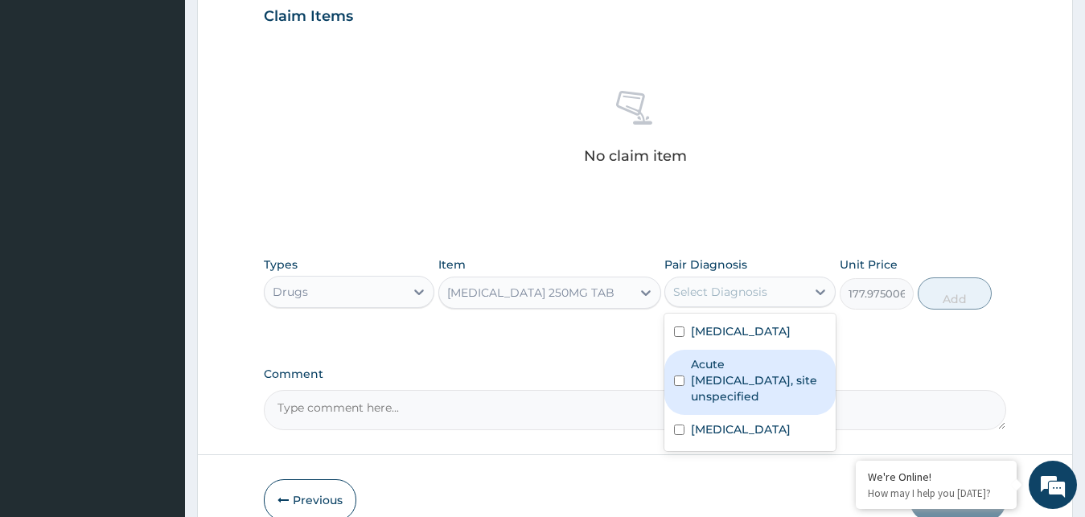
click at [726, 387] on label "Acute upper respiratory infection, site unspecified" at bounding box center [758, 380] width 135 height 48
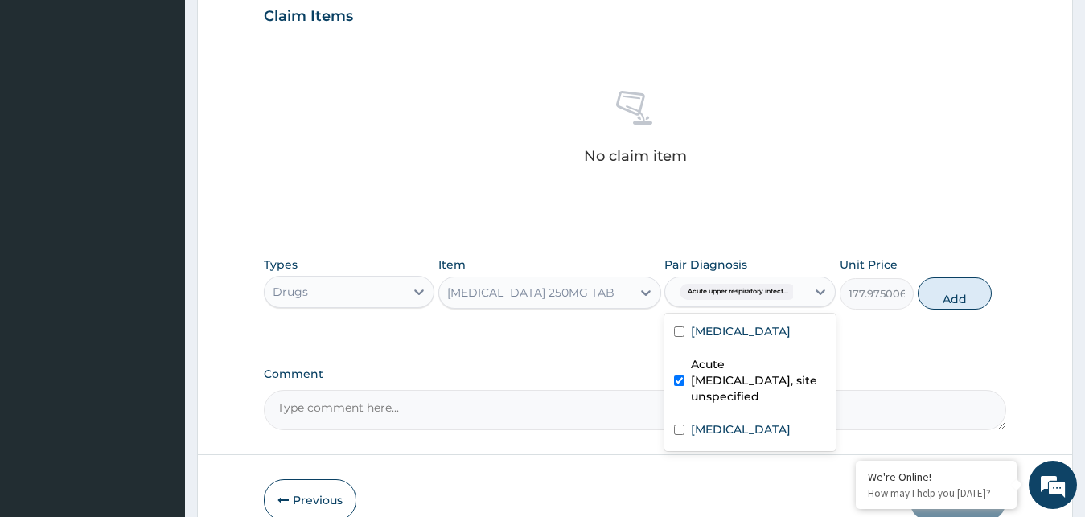
checkbox input "true"
click at [972, 293] on button "Add" at bounding box center [955, 293] width 74 height 32
type input "0"
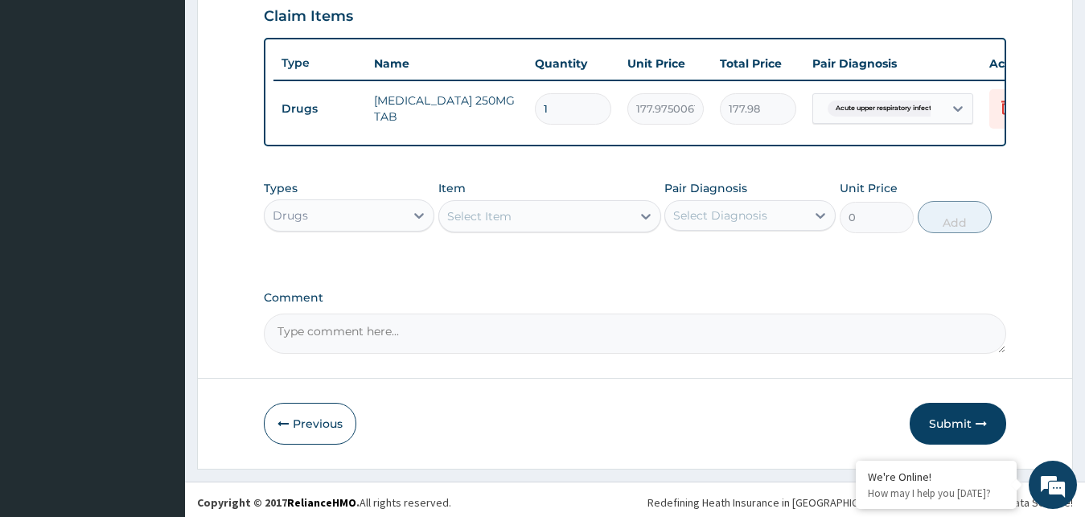
click at [567, 116] on input "1" at bounding box center [573, 108] width 76 height 31
type input "14"
type input "2491.65"
type input "14"
click at [636, 231] on div at bounding box center [645, 216] width 29 height 29
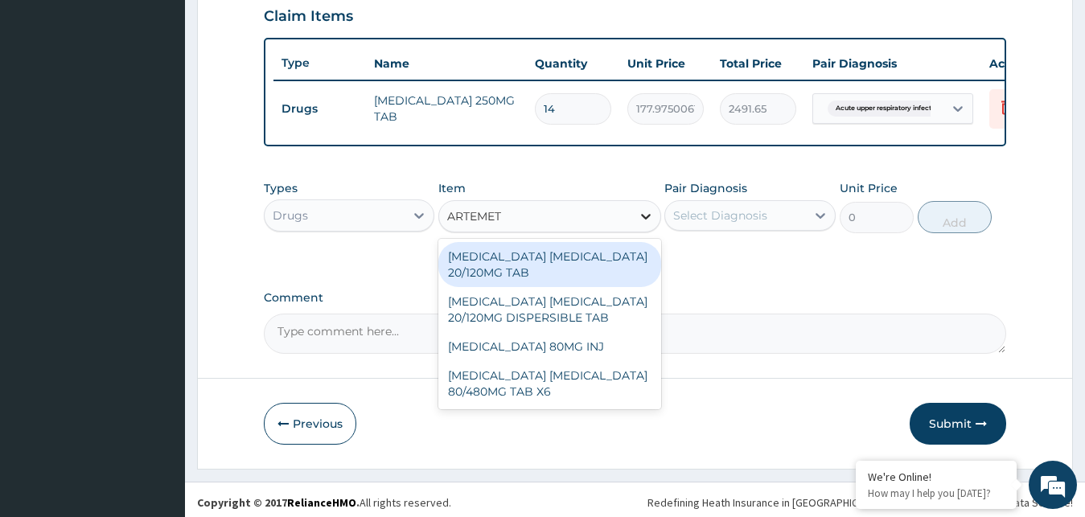
type input "ARTEMETH"
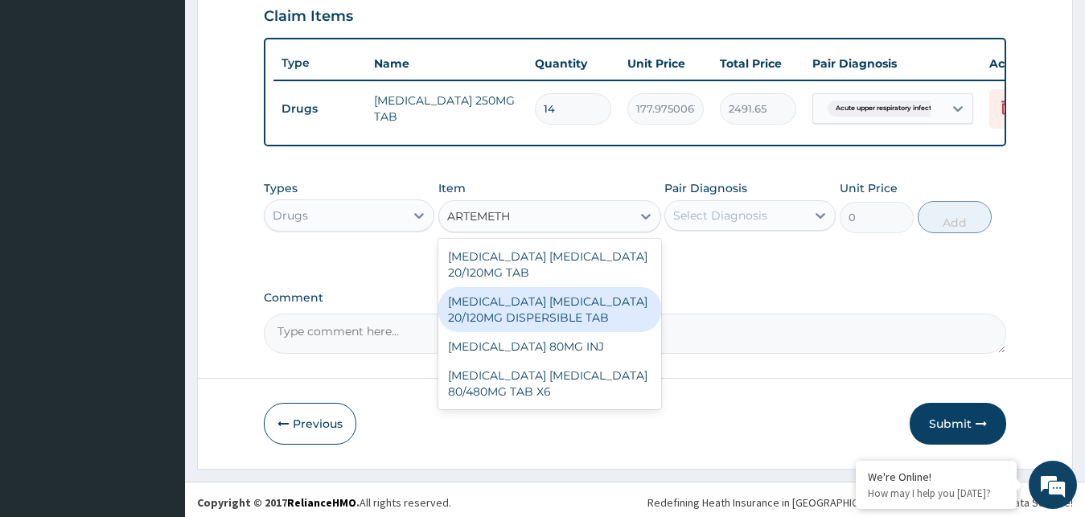
click at [525, 331] on div "ARTEMETHER LUMEFANTRINE 20/120MG DISPERSIBLE TAB" at bounding box center [549, 309] width 223 height 45
type input "84"
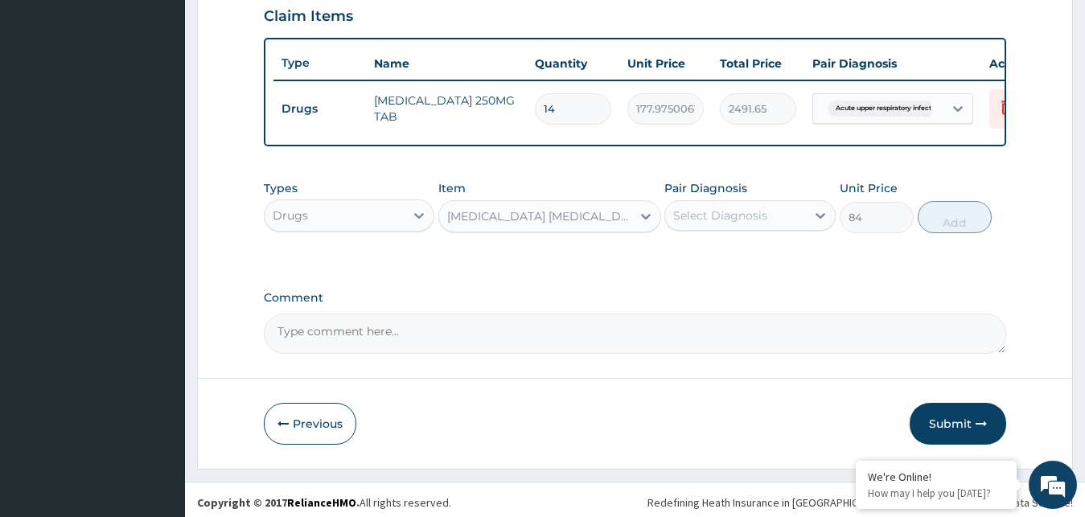
click at [791, 224] on div "Select Diagnosis" at bounding box center [735, 216] width 141 height 26
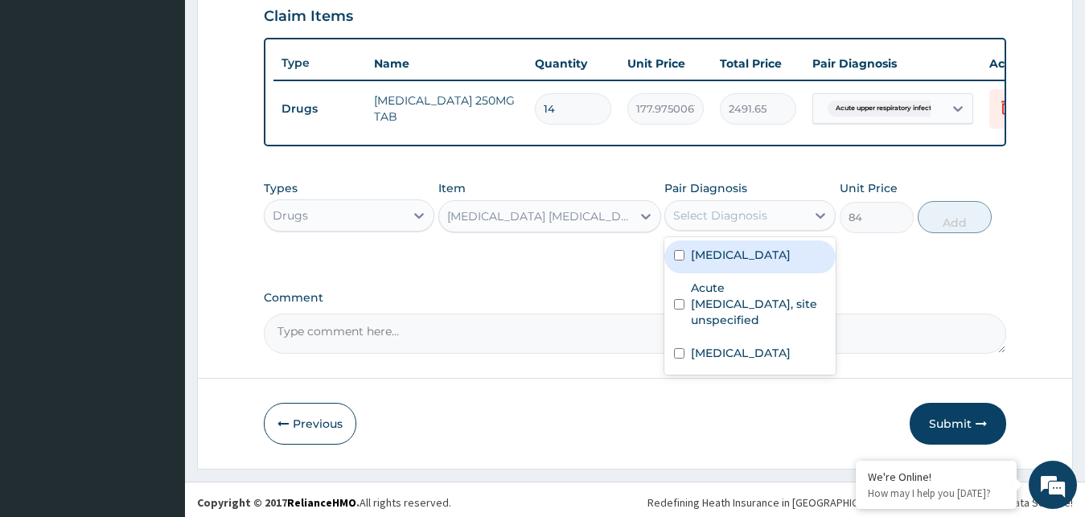
click at [770, 263] on label "Malaria, unspecified" at bounding box center [741, 255] width 100 height 16
checkbox input "true"
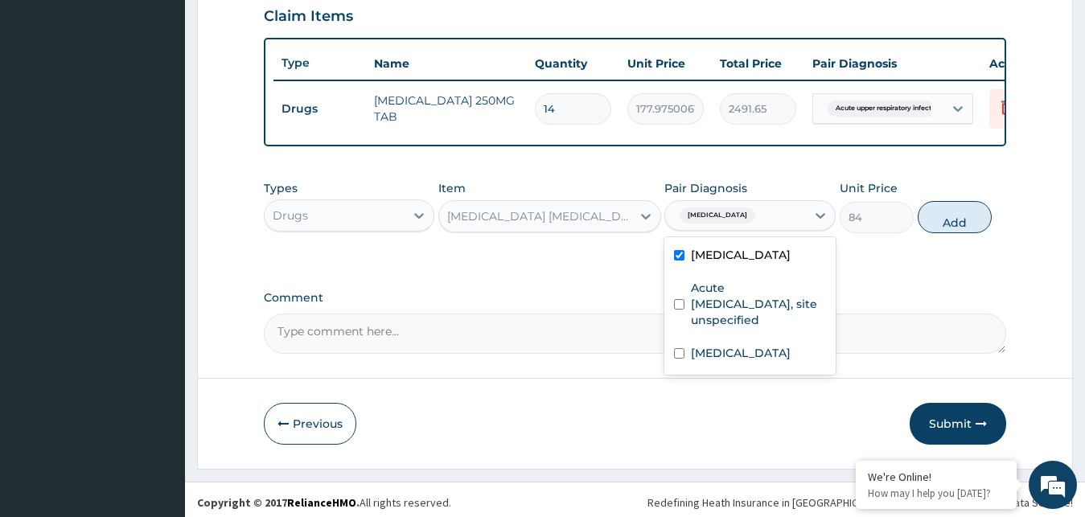
click at [939, 265] on div "Types Drugs Item ARTEMETHER LUMEFANTRINE 20/120MG DISPERSIBLE TAB Pair Diagnosi…" at bounding box center [635, 218] width 743 height 93
drag, startPoint x: 970, startPoint y: 230, endPoint x: 897, endPoint y: 221, distance: 73.7
click at [968, 230] on button "Add" at bounding box center [955, 217] width 74 height 32
type input "0"
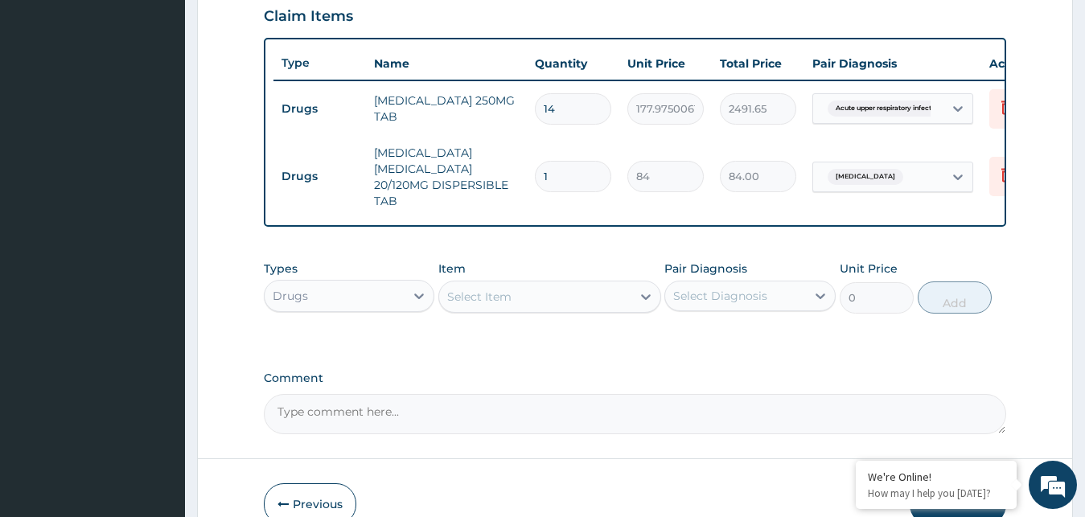
type input "12"
type input "1008.00"
type input "12"
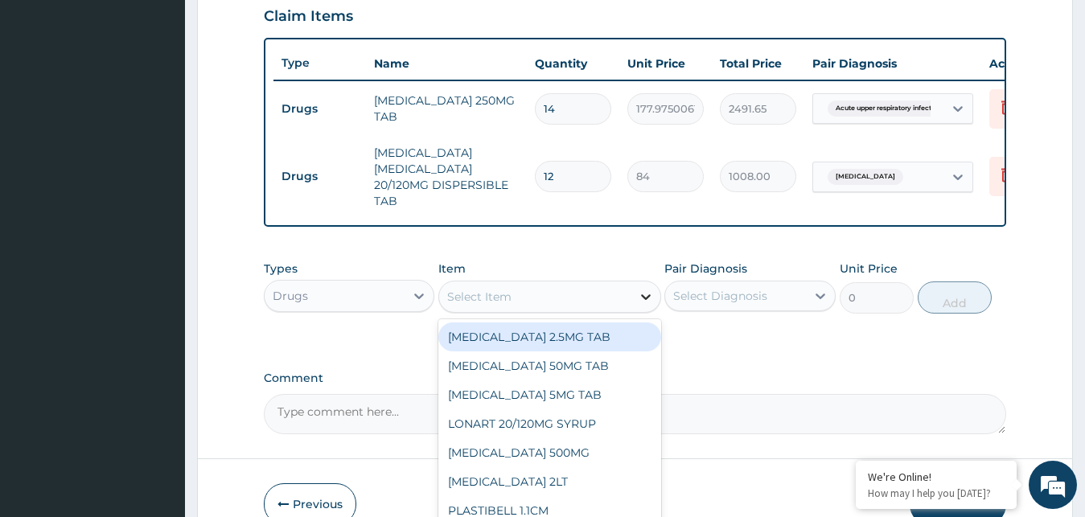
click at [636, 311] on div at bounding box center [645, 296] width 29 height 29
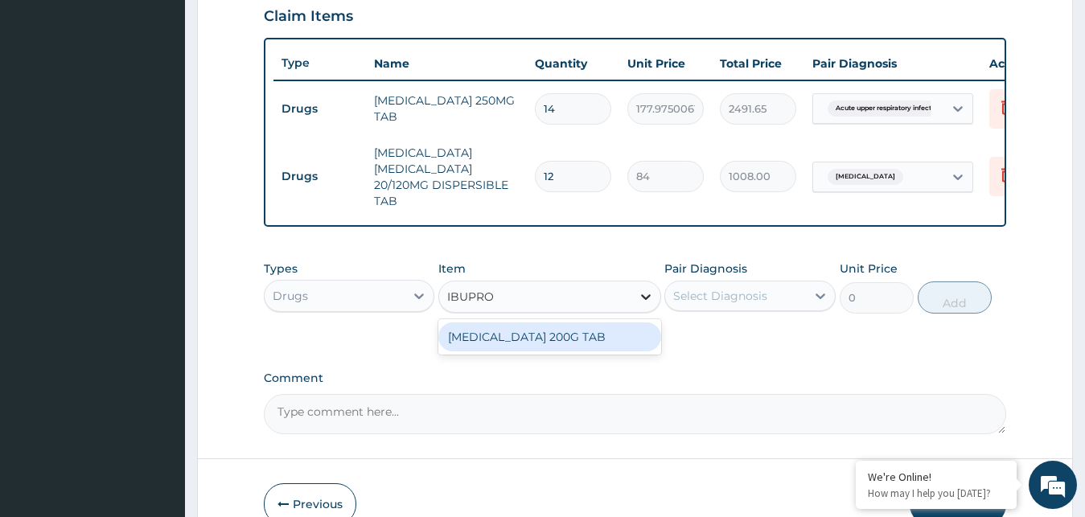
type input "IBUPROF"
click at [554, 351] on div "IBUPROFEN 200G TAB" at bounding box center [549, 337] width 223 height 29
type input "52.5"
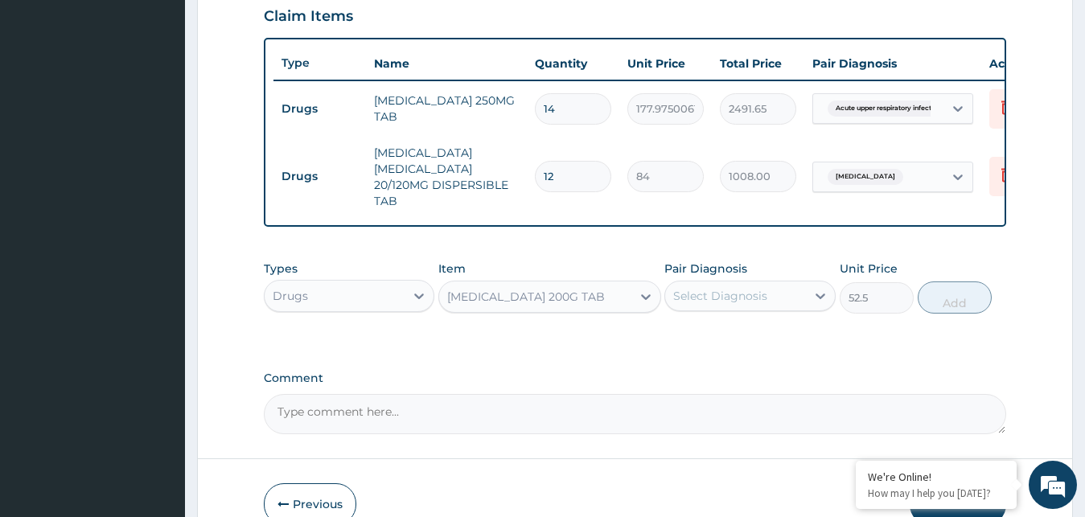
click at [800, 309] on div "Select Diagnosis" at bounding box center [735, 296] width 141 height 26
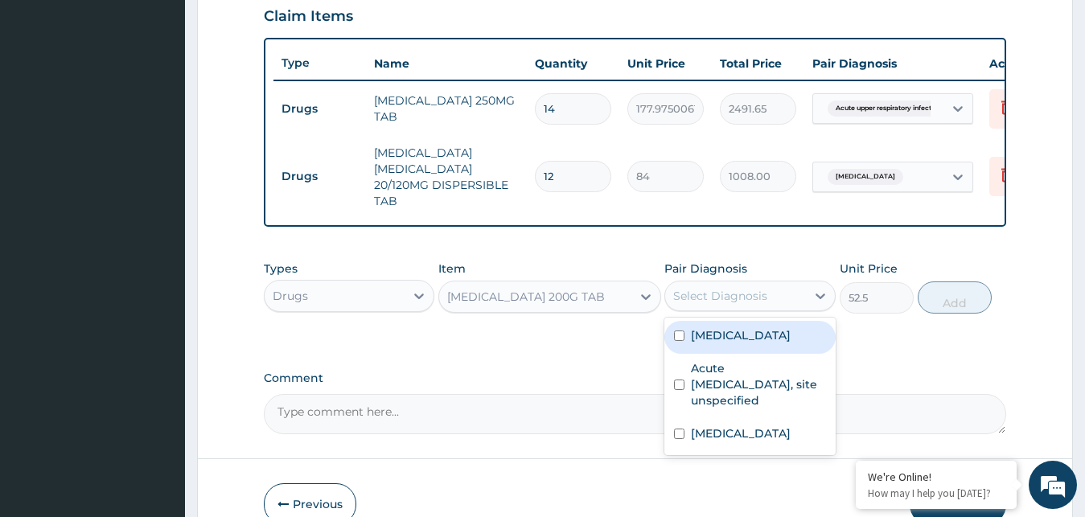
drag, startPoint x: 757, startPoint y: 355, endPoint x: 812, endPoint y: 346, distance: 55.4
click at [758, 343] on label "Malaria, unspecified" at bounding box center [741, 335] width 100 height 16
checkbox input "true"
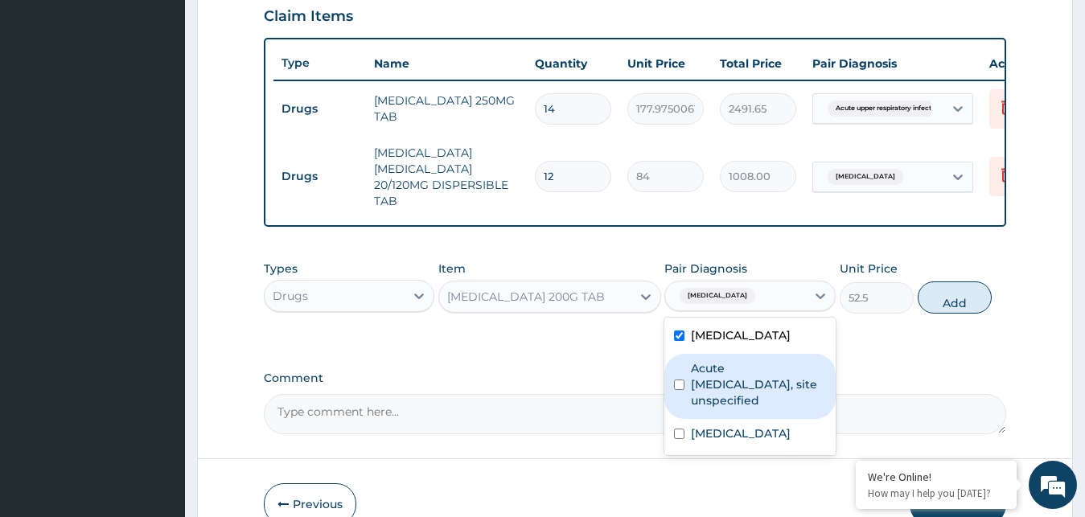
click at [749, 402] on label "Acute [MEDICAL_DATA], site unspecified" at bounding box center [758, 384] width 135 height 48
checkbox input "true"
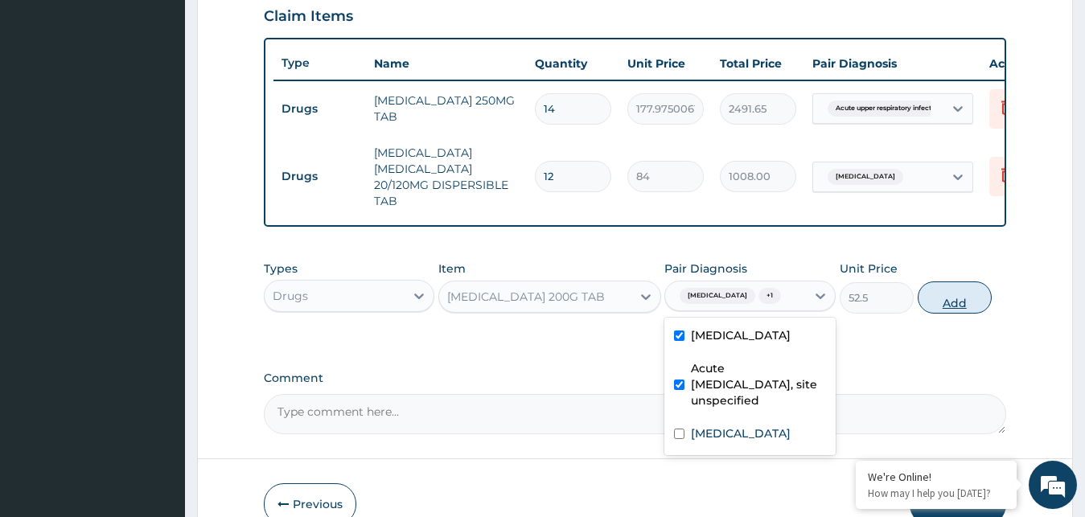
click at [955, 314] on button "Add" at bounding box center [955, 298] width 74 height 32
type input "0"
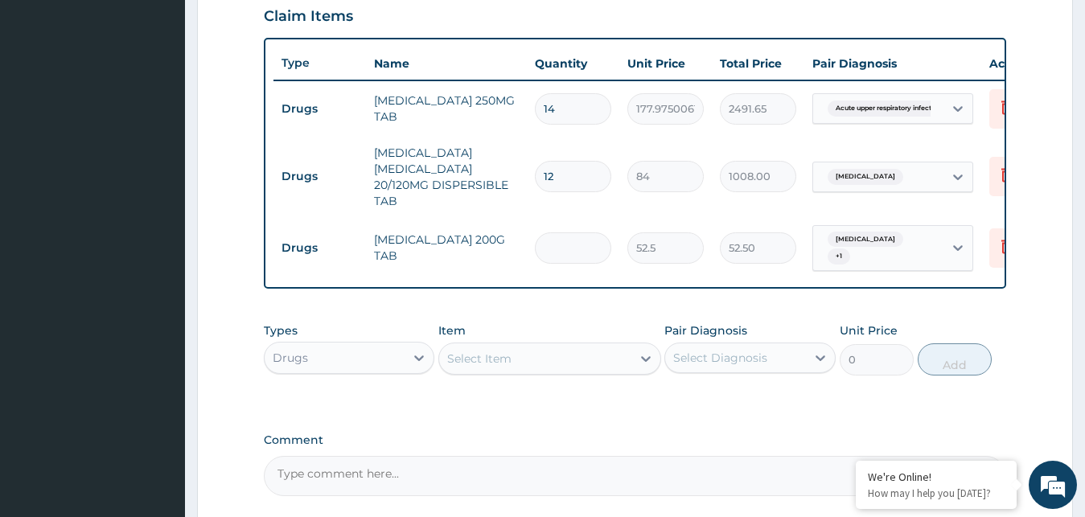
type input "0.00"
type input "8"
type input "420.00"
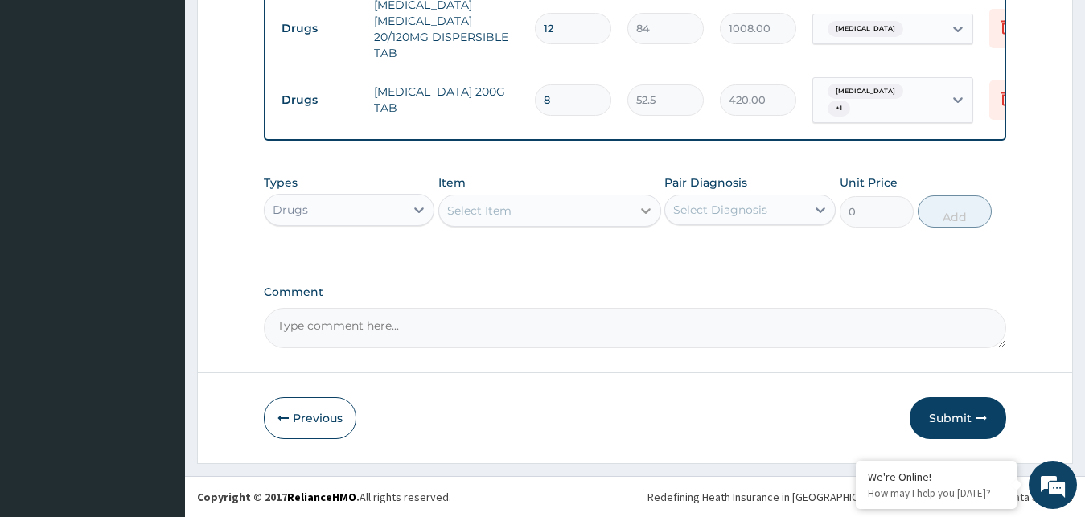
type input "8"
click at [639, 207] on icon at bounding box center [646, 211] width 16 height 16
type input "MULTI"
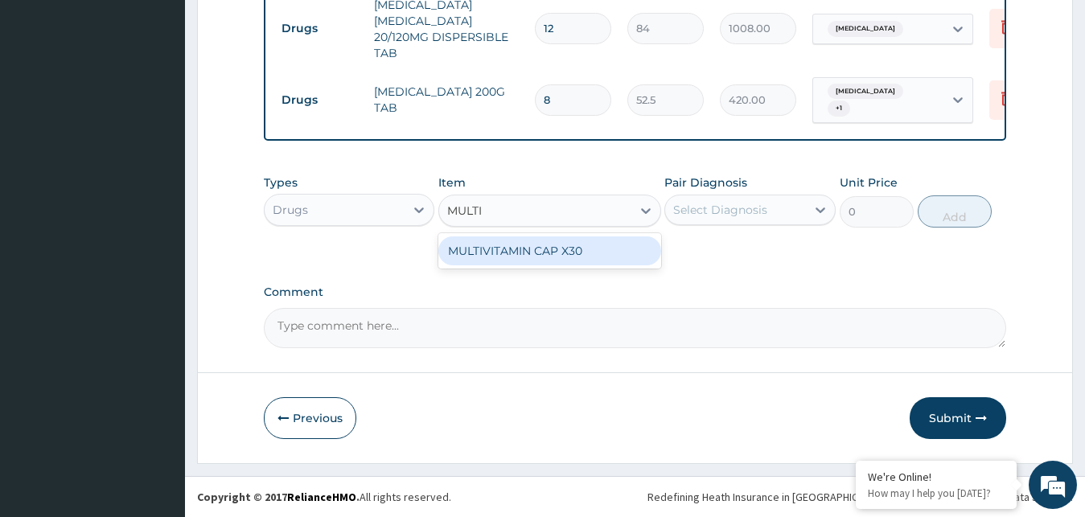
drag, startPoint x: 562, startPoint y: 253, endPoint x: 606, endPoint y: 243, distance: 44.7
click at [565, 253] on div "MULTIVITAMIN CAP X30" at bounding box center [549, 250] width 223 height 29
type input "52.60499954223633"
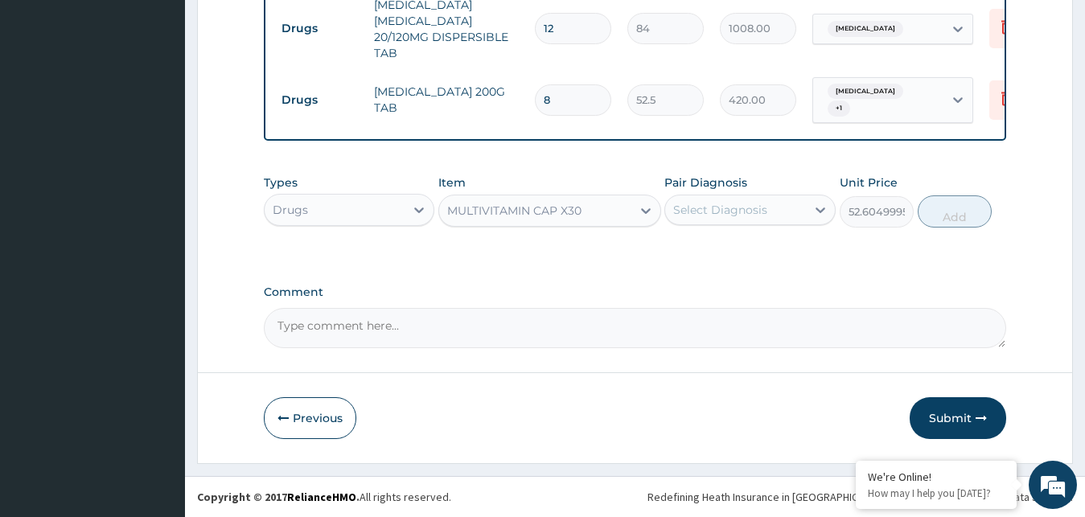
click at [745, 212] on div "Select Diagnosis" at bounding box center [720, 210] width 94 height 16
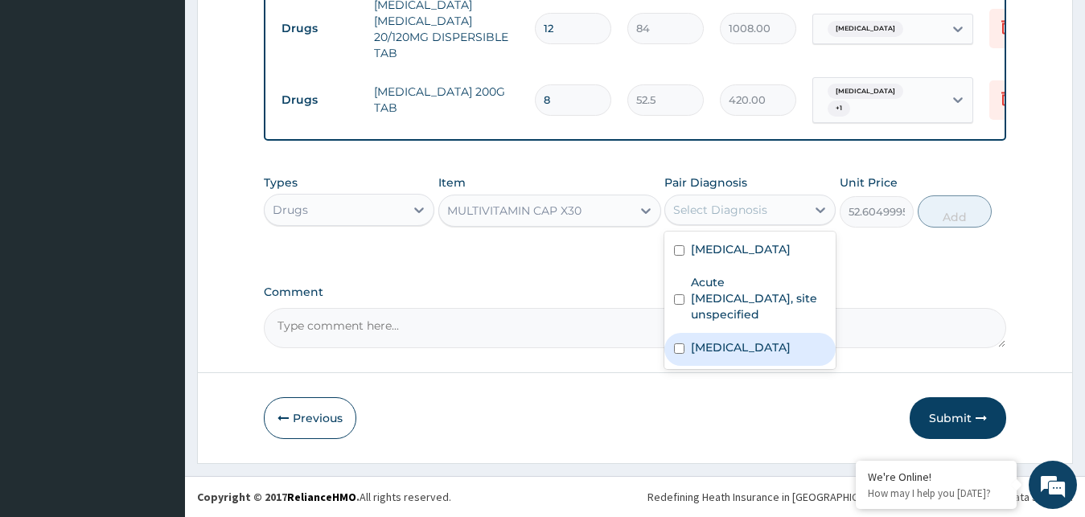
click at [711, 347] on label "Anorexia" at bounding box center [741, 347] width 100 height 16
checkbox input "true"
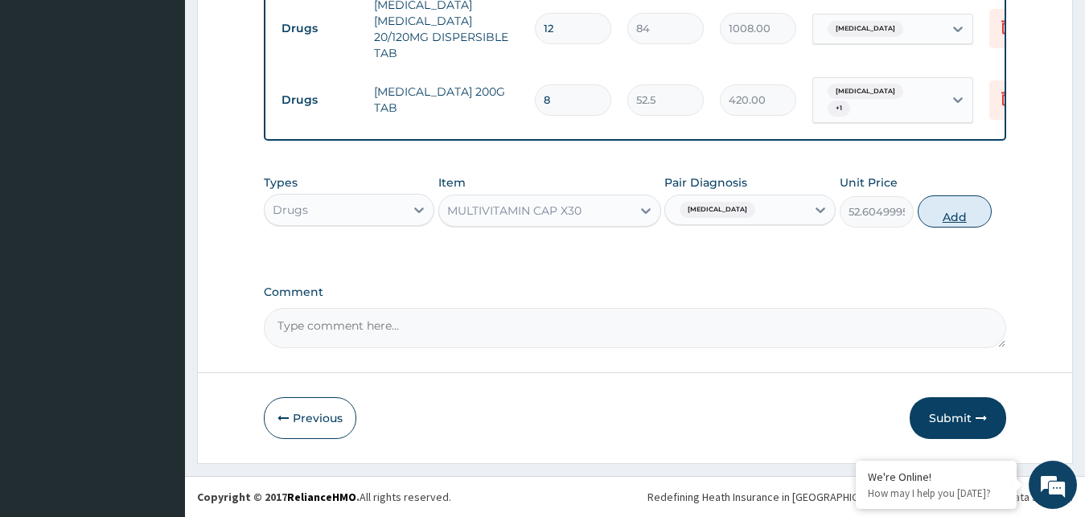
click at [973, 216] on button "Add" at bounding box center [955, 211] width 74 height 32
type input "0"
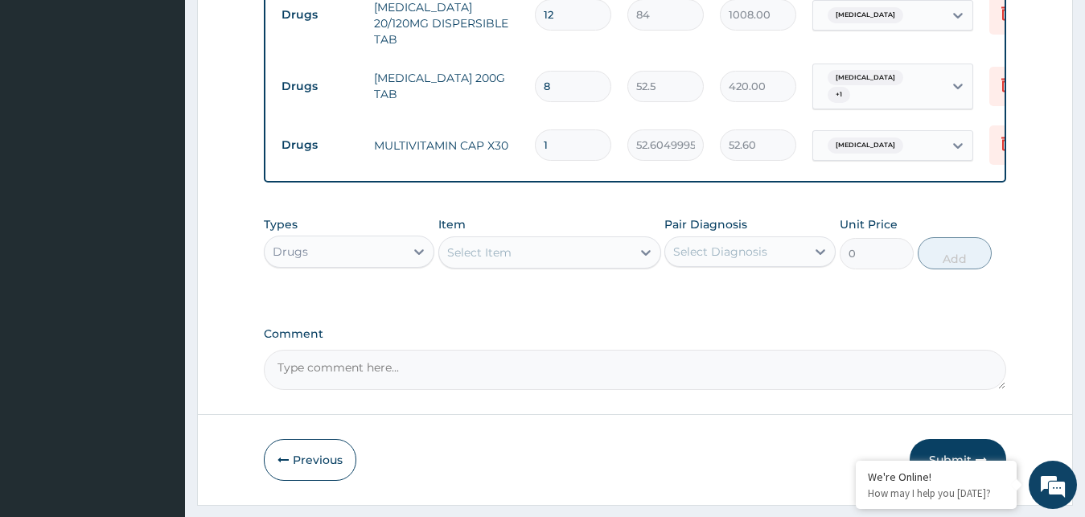
type input "15"
type input "789.07"
type input "15"
click at [645, 261] on icon at bounding box center [646, 253] width 16 height 16
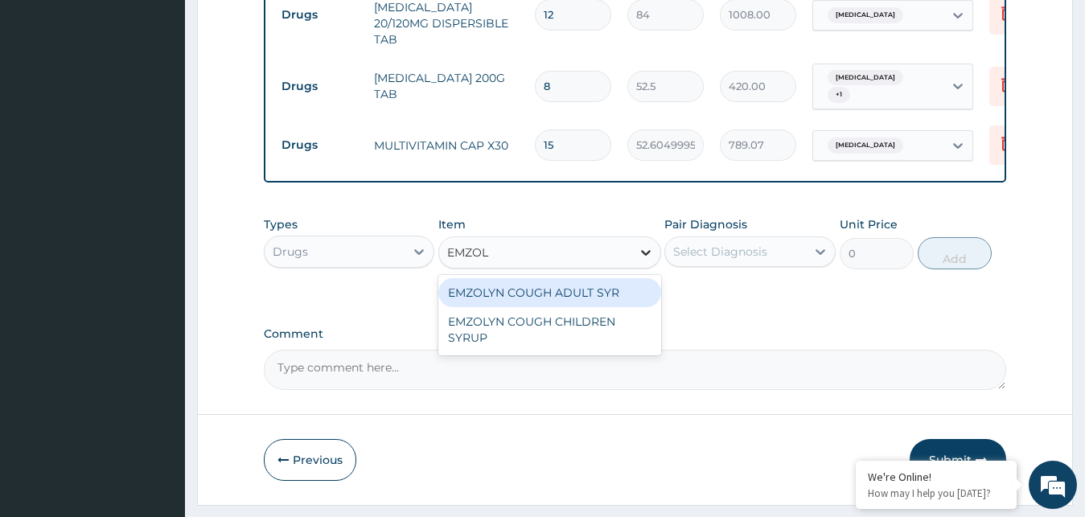
type input "EMZOLY"
click at [553, 307] on div "EMZOLYN COUGH ADULT SYR" at bounding box center [549, 292] width 223 height 29
type input "735"
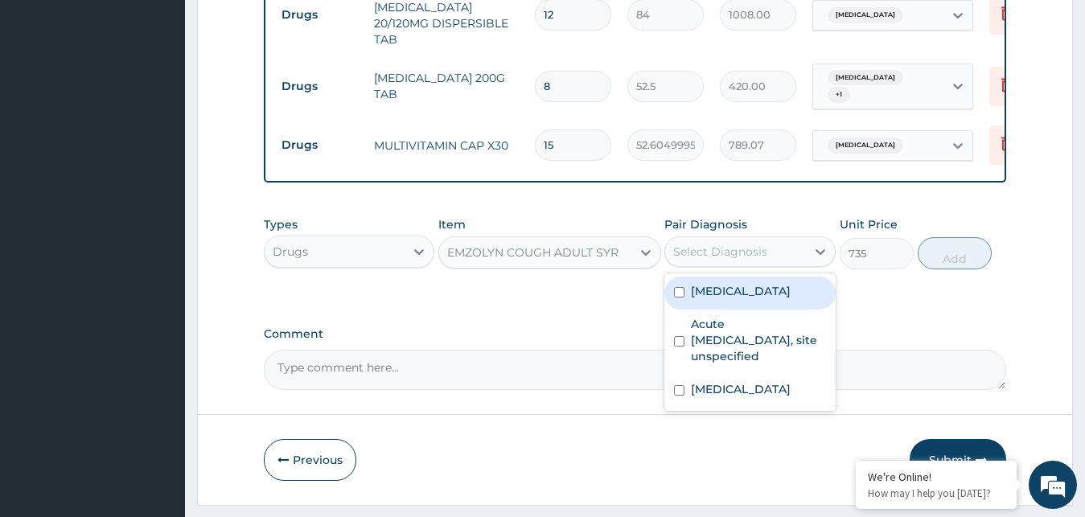
click at [754, 260] on div "Select Diagnosis" at bounding box center [720, 252] width 94 height 16
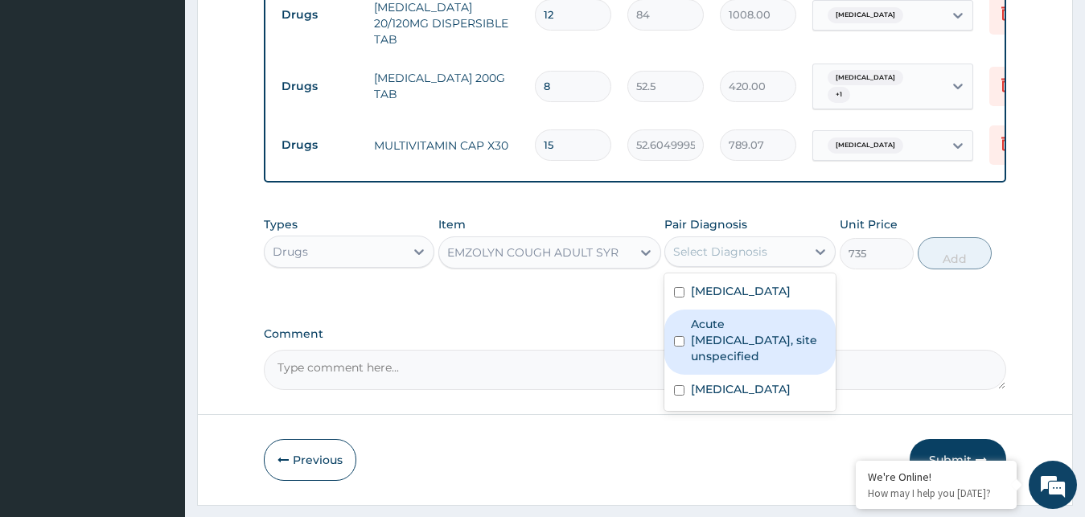
click at [724, 349] on label "Acute [MEDICAL_DATA], site unspecified" at bounding box center [758, 340] width 135 height 48
checkbox input "true"
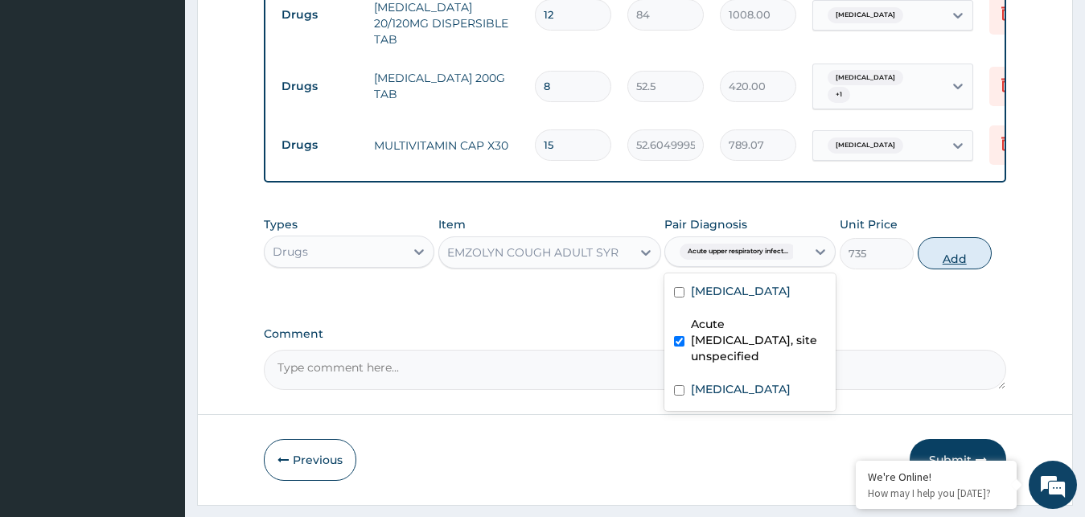
click at [942, 269] on button "Add" at bounding box center [955, 253] width 74 height 32
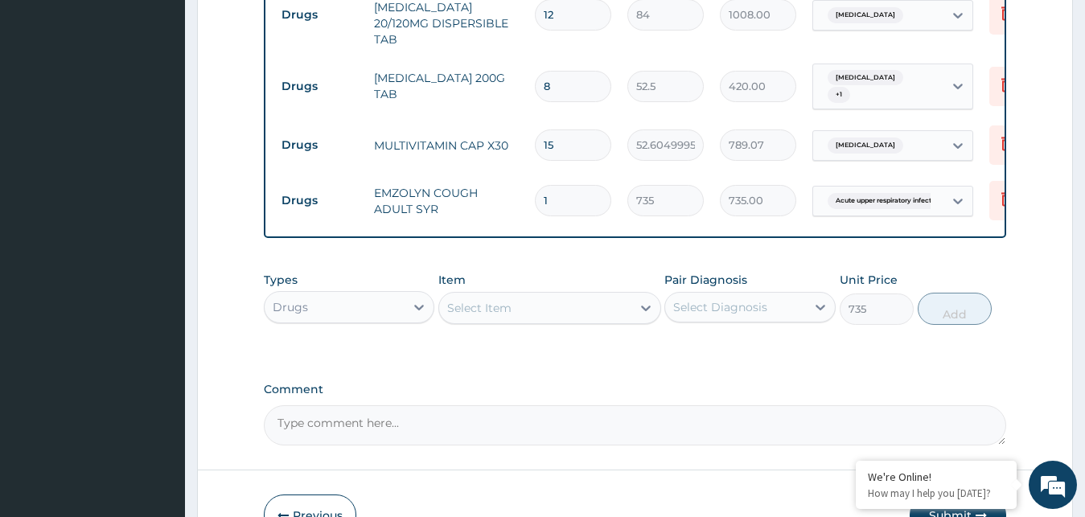
type input "0"
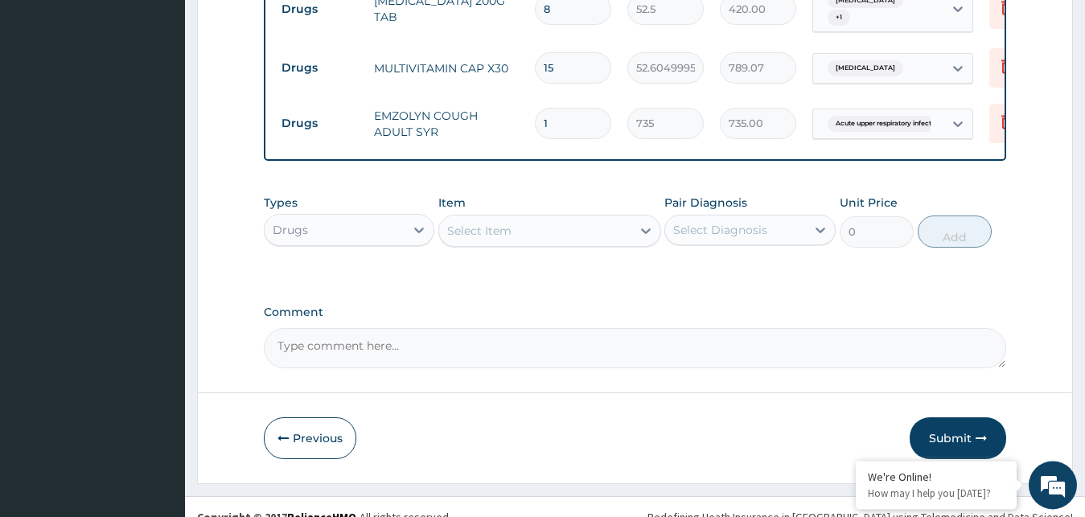
scroll to position [833, 0]
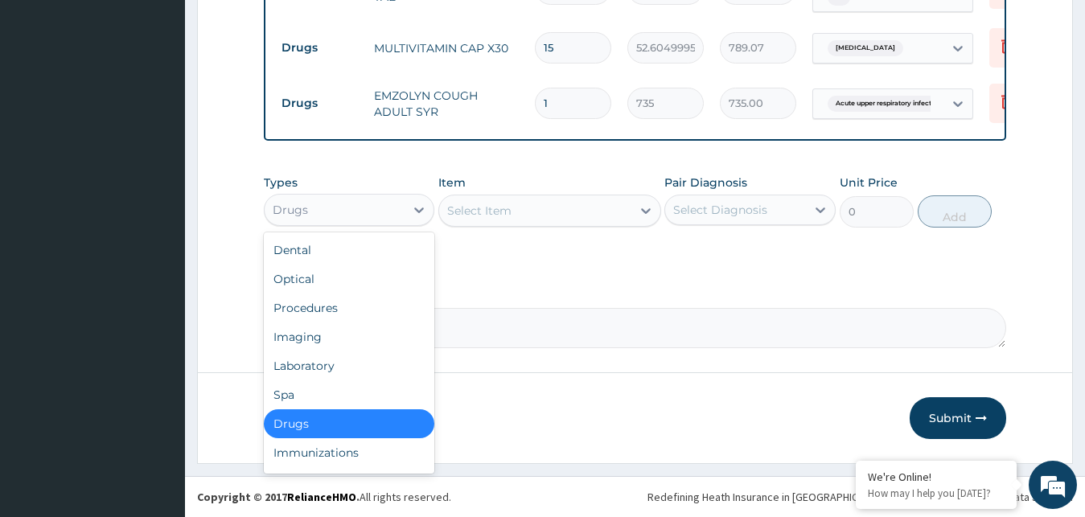
click at [401, 216] on div "Drugs" at bounding box center [335, 210] width 141 height 26
click at [342, 313] on div "Procedures" at bounding box center [349, 308] width 171 height 29
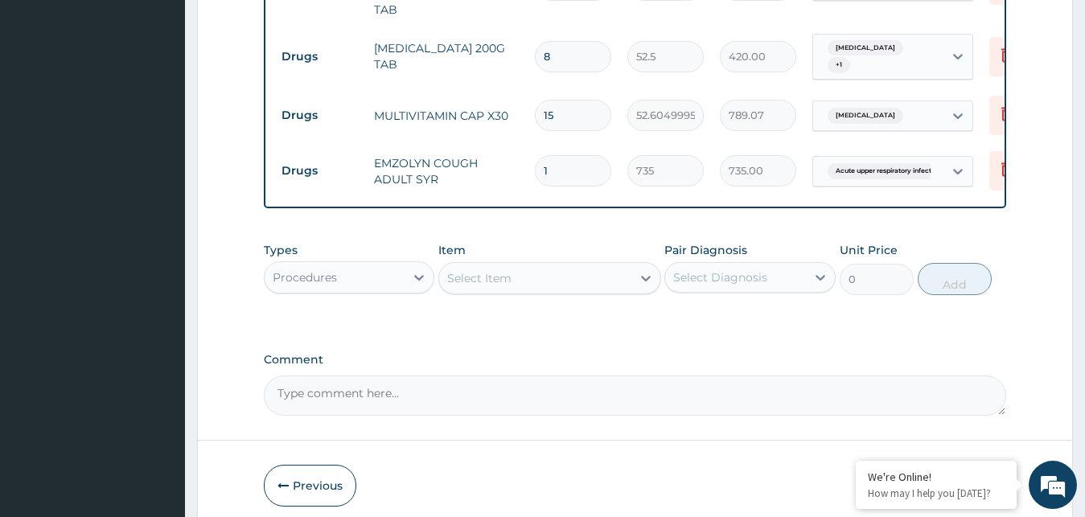
scroll to position [751, 0]
click at [627, 292] on div "Select Item" at bounding box center [535, 279] width 192 height 26
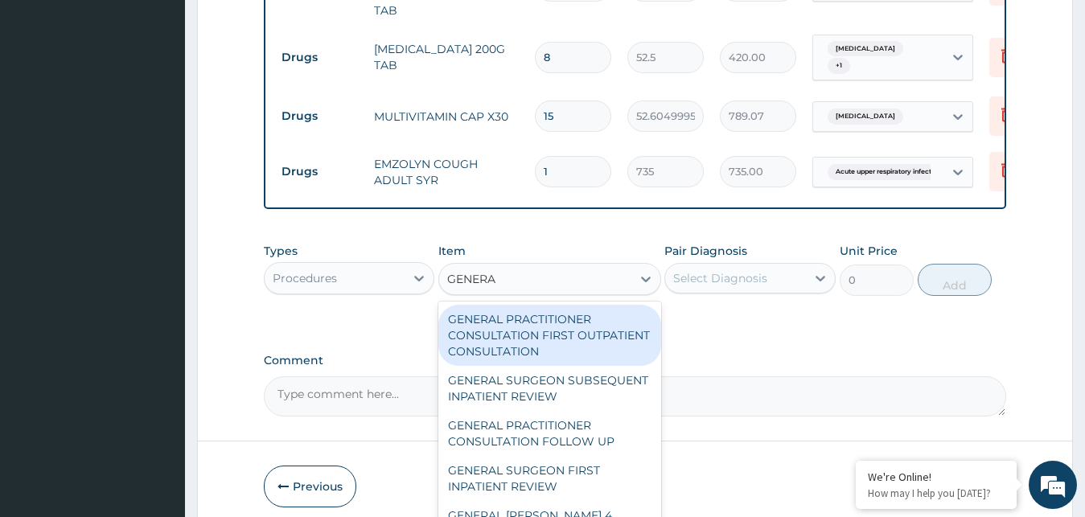
type input "GENERAL"
drag, startPoint x: 524, startPoint y: 352, endPoint x: 587, endPoint y: 335, distance: 66.0
click at [526, 351] on div "GENERAL PRACTITIONER CONSULTATION FIRST OUTPATIENT CONSULTATION" at bounding box center [549, 335] width 223 height 61
type input "3000"
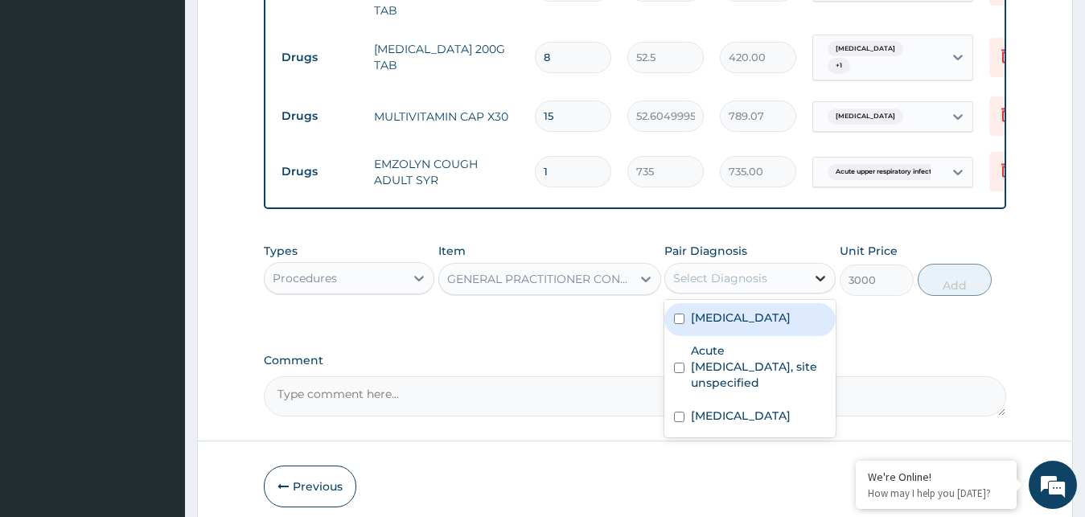
click at [826, 286] on icon at bounding box center [820, 278] width 16 height 16
click at [710, 326] on label "[MEDICAL_DATA]" at bounding box center [741, 318] width 100 height 16
checkbox input "true"
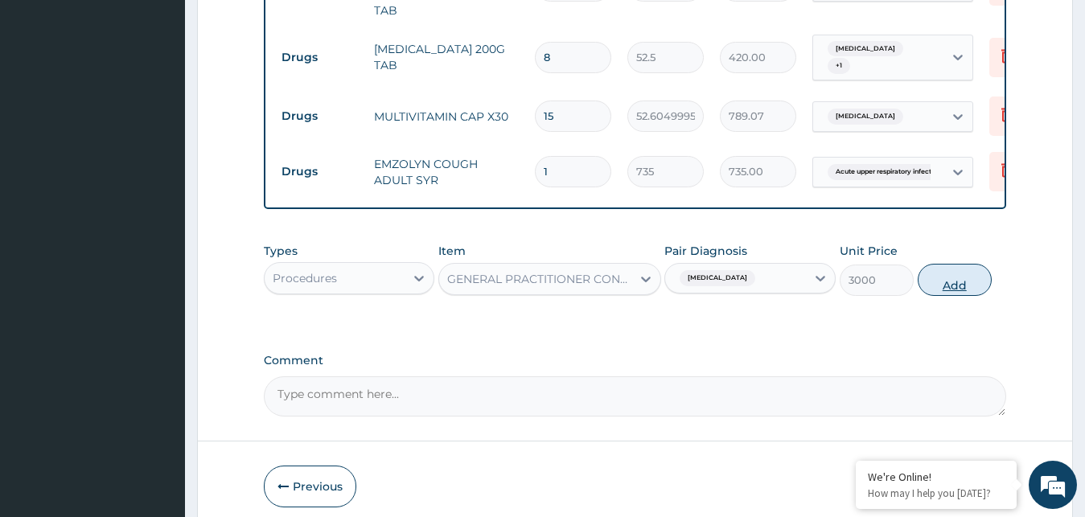
click at [951, 296] on button "Add" at bounding box center [955, 280] width 74 height 32
type input "0"
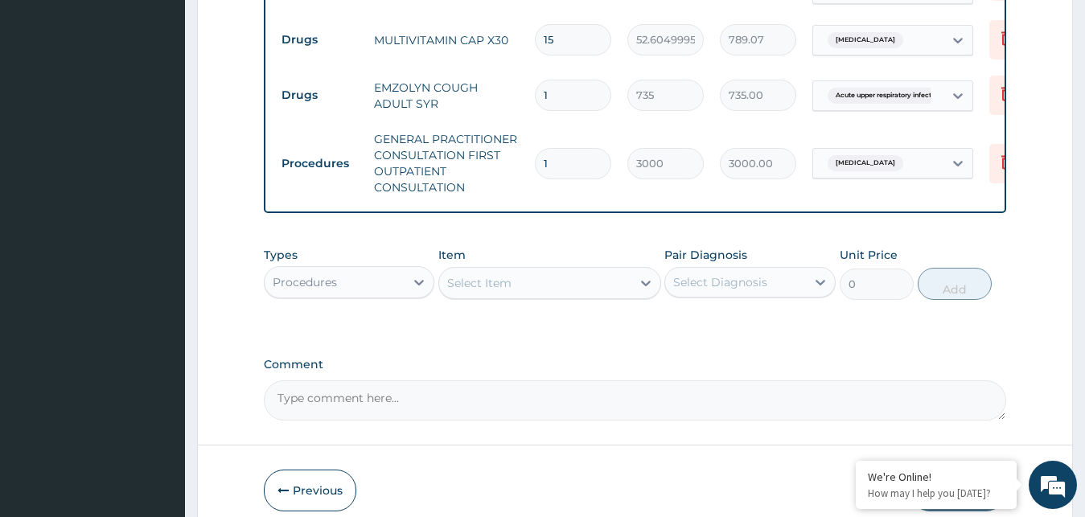
scroll to position [914, 0]
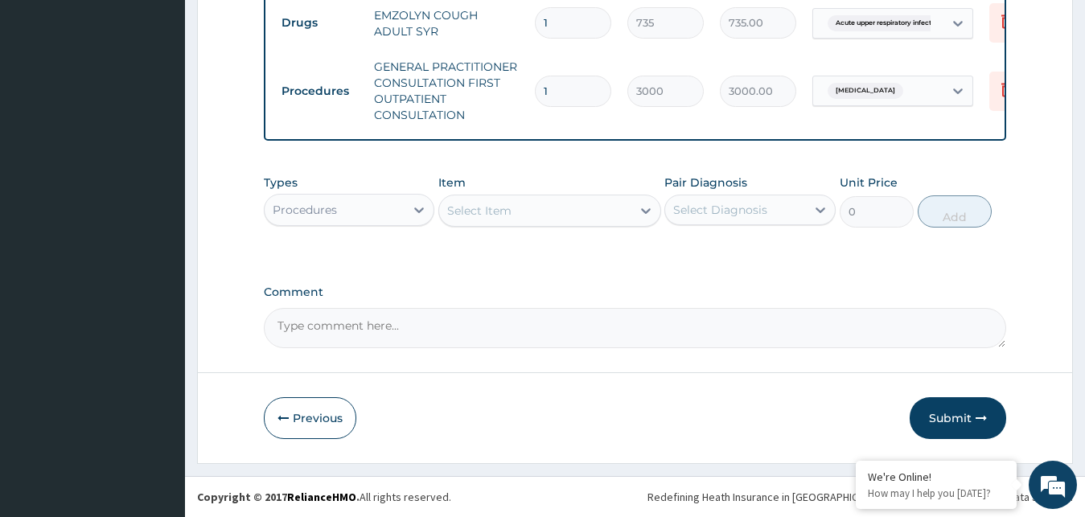
drag, startPoint x: 956, startPoint y: 415, endPoint x: 896, endPoint y: 374, distance: 72.9
click at [957, 415] on button "Submit" at bounding box center [958, 418] width 97 height 42
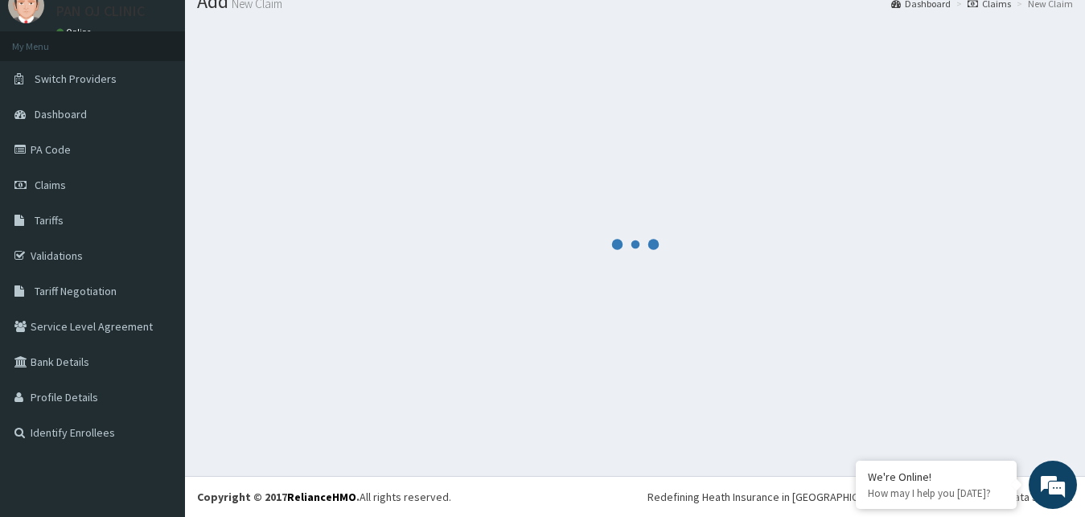
scroll to position [61, 0]
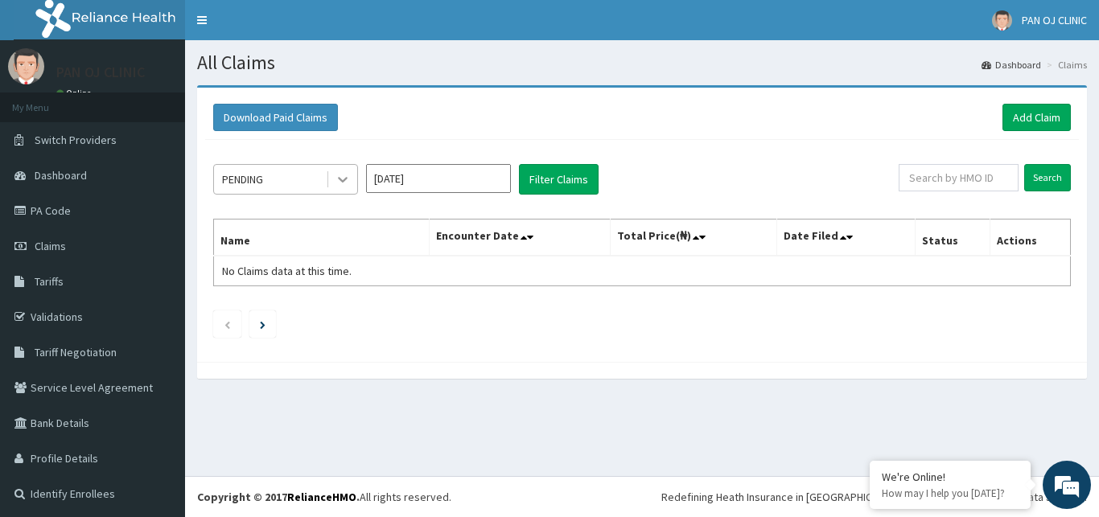
click at [343, 171] on div at bounding box center [342, 179] width 29 height 29
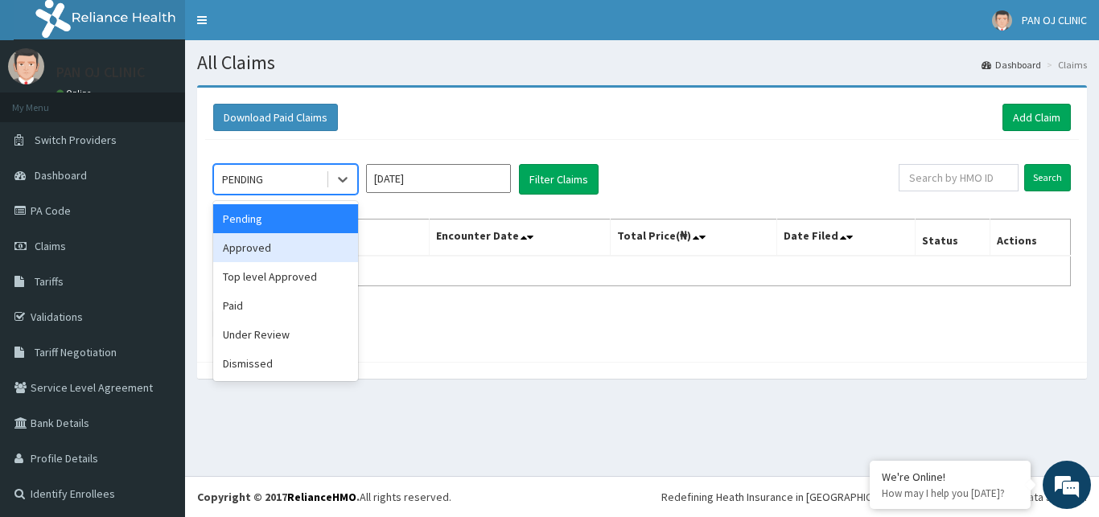
click at [290, 253] on div "Approved" at bounding box center [285, 247] width 145 height 29
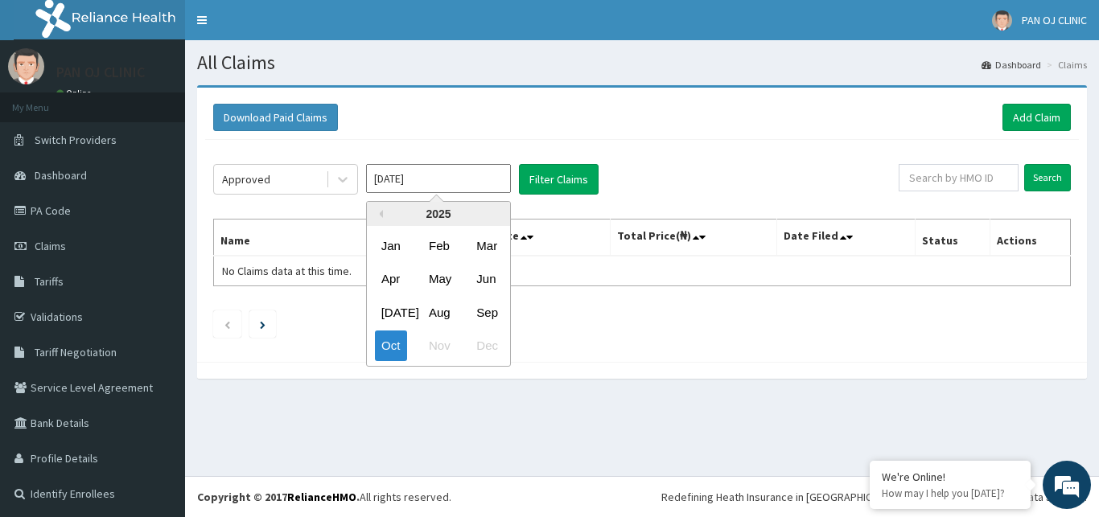
click at [479, 181] on input "[DATE]" at bounding box center [438, 178] width 145 height 29
click at [439, 321] on div "Aug" at bounding box center [438, 313] width 32 height 30
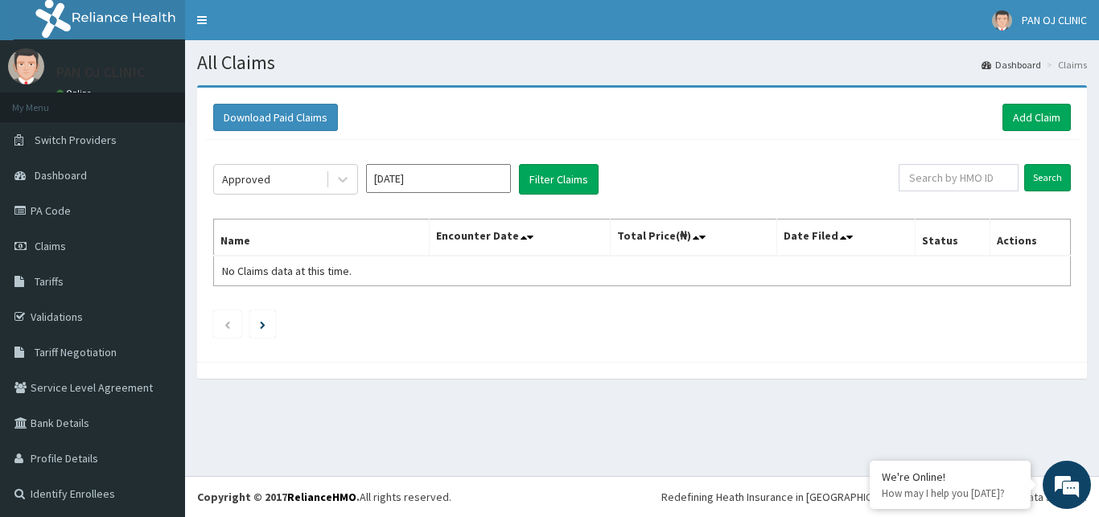
type input "[DATE]"
click at [575, 179] on button "Filter Claims" at bounding box center [559, 179] width 80 height 31
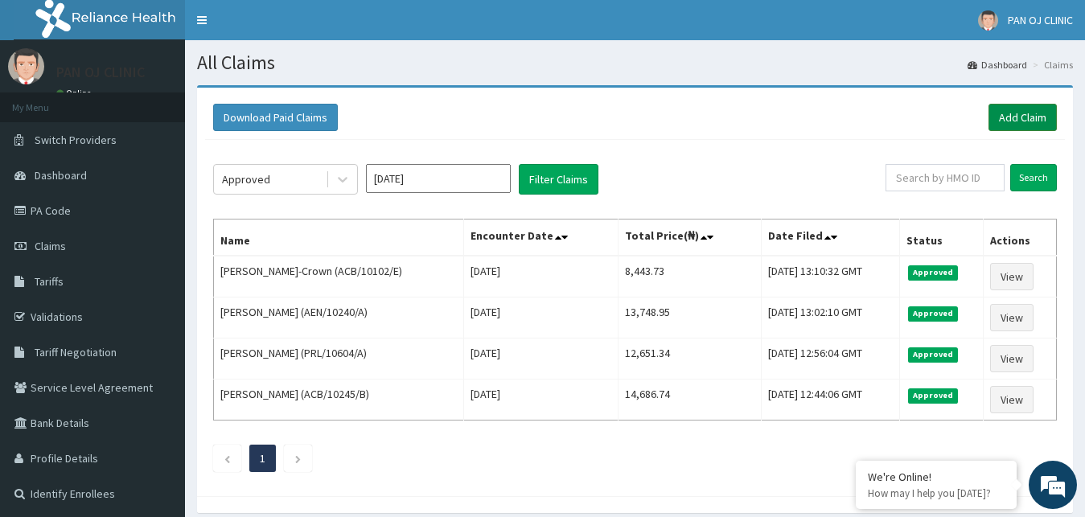
drag, startPoint x: 1033, startPoint y: 118, endPoint x: 1033, endPoint y: 109, distance: 8.8
click at [1032, 118] on link "Add Claim" at bounding box center [1022, 117] width 68 height 27
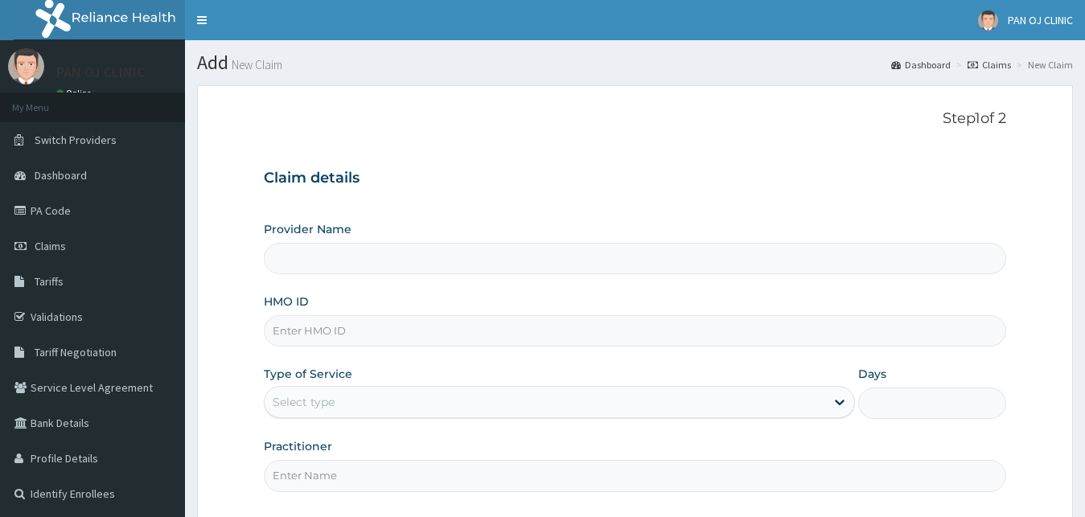
type input "PAN OJ CLINIC"
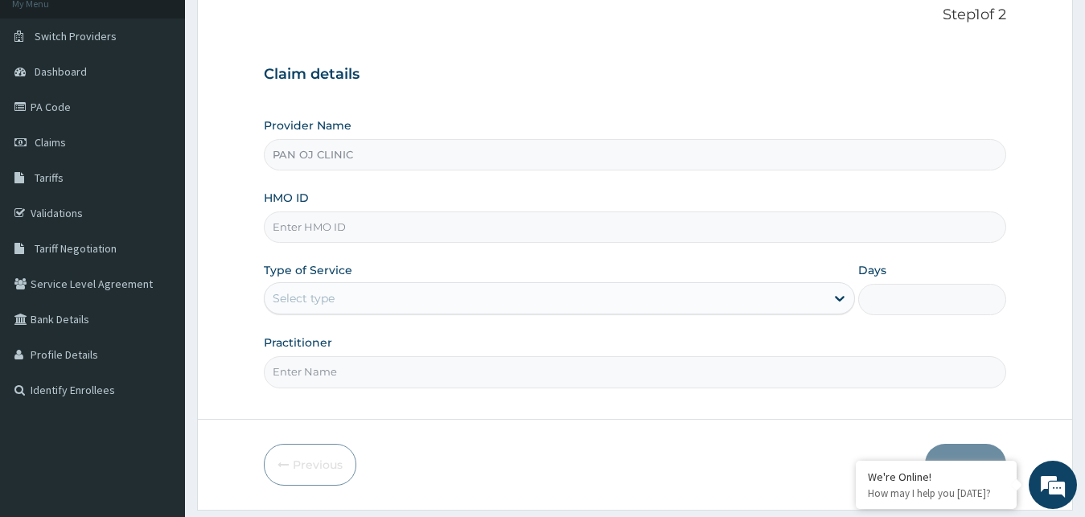
scroll to position [150, 0]
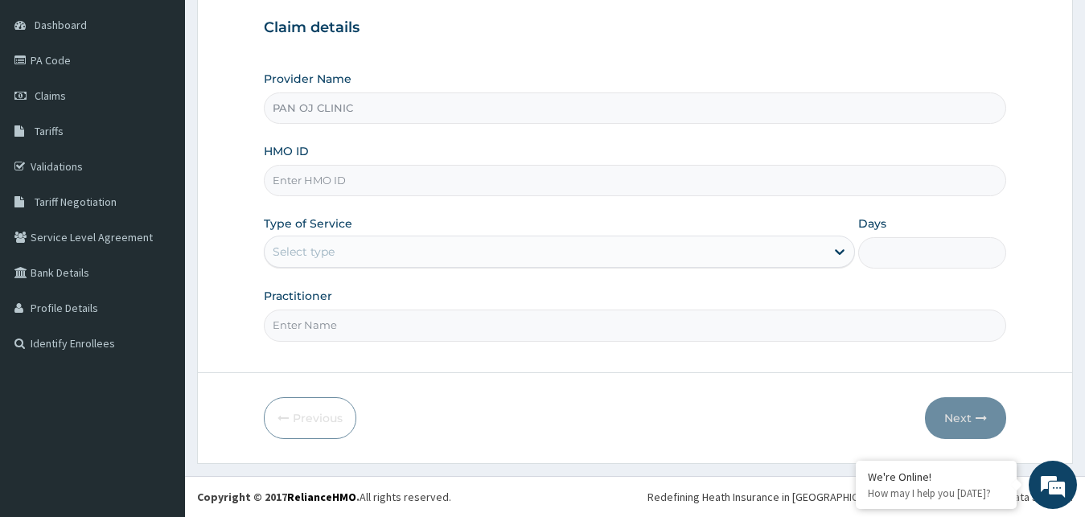
click at [323, 176] on input "HMO ID" at bounding box center [635, 180] width 743 height 31
type input "ACB/10102/D"
click at [417, 250] on div "Select type" at bounding box center [545, 252] width 561 height 26
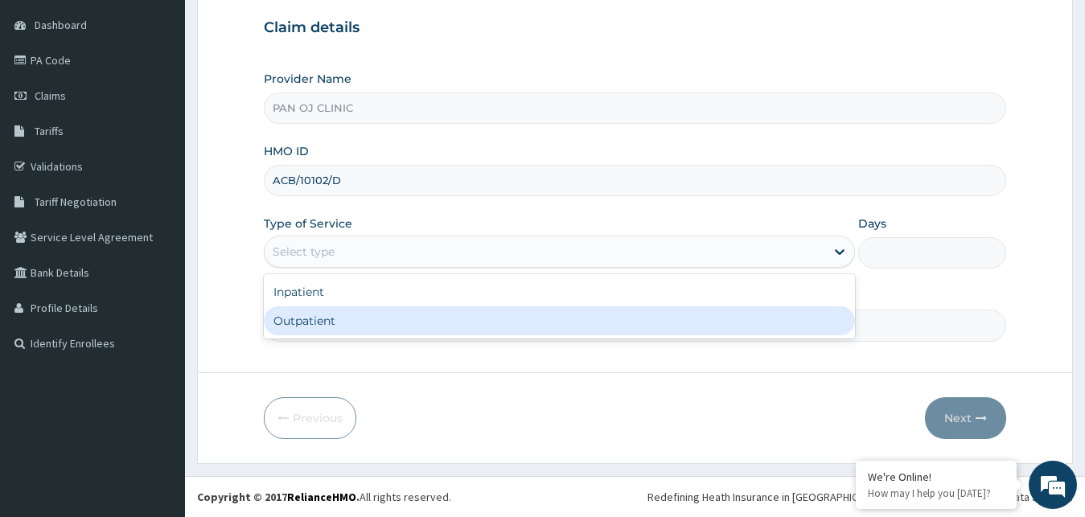
click at [339, 332] on div "Outpatient" at bounding box center [560, 320] width 592 height 29
type input "1"
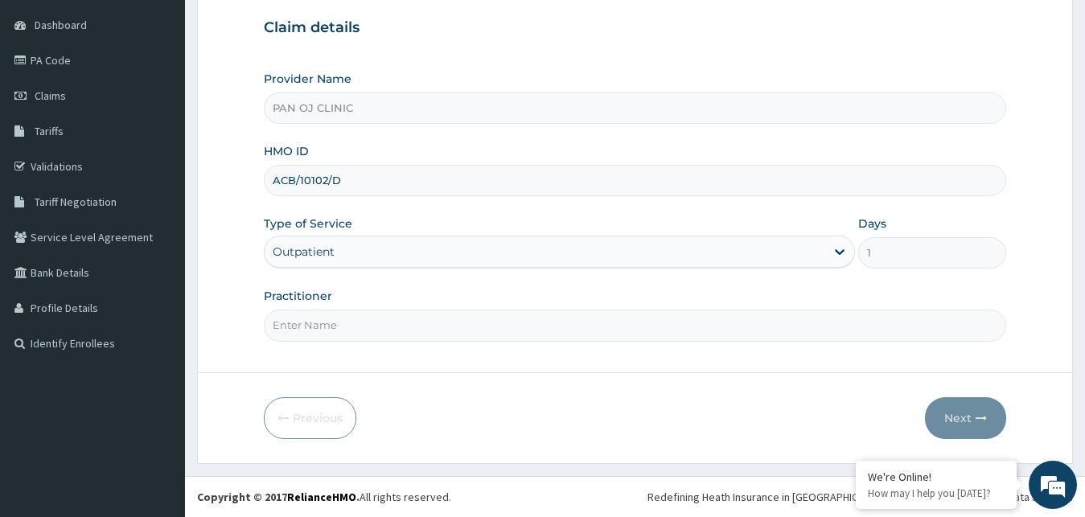
click at [335, 327] on input "Practitioner" at bounding box center [635, 325] width 743 height 31
type input "DR [PERSON_NAME]"
click at [961, 423] on button "Next" at bounding box center [965, 418] width 81 height 42
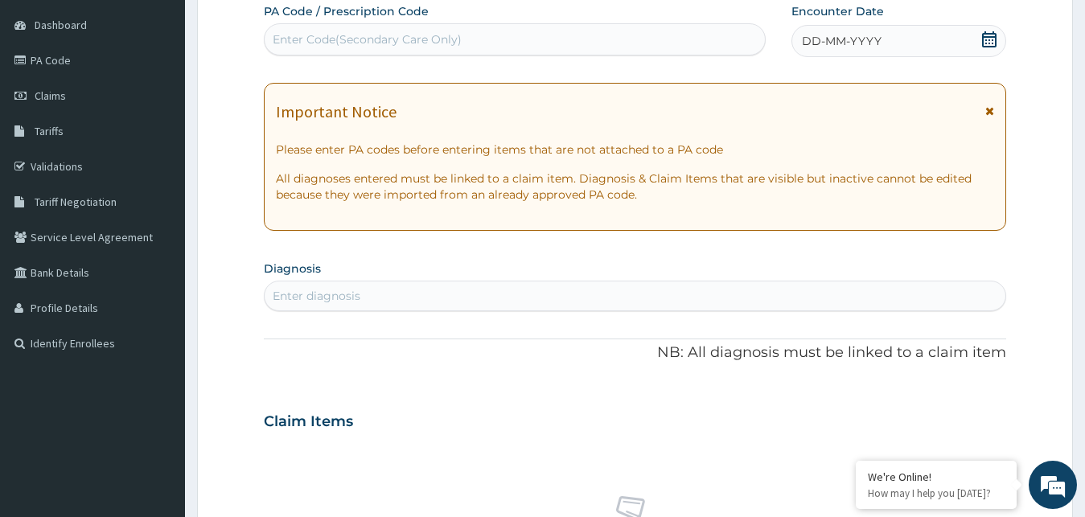
click at [997, 39] on icon at bounding box center [989, 39] width 16 height 16
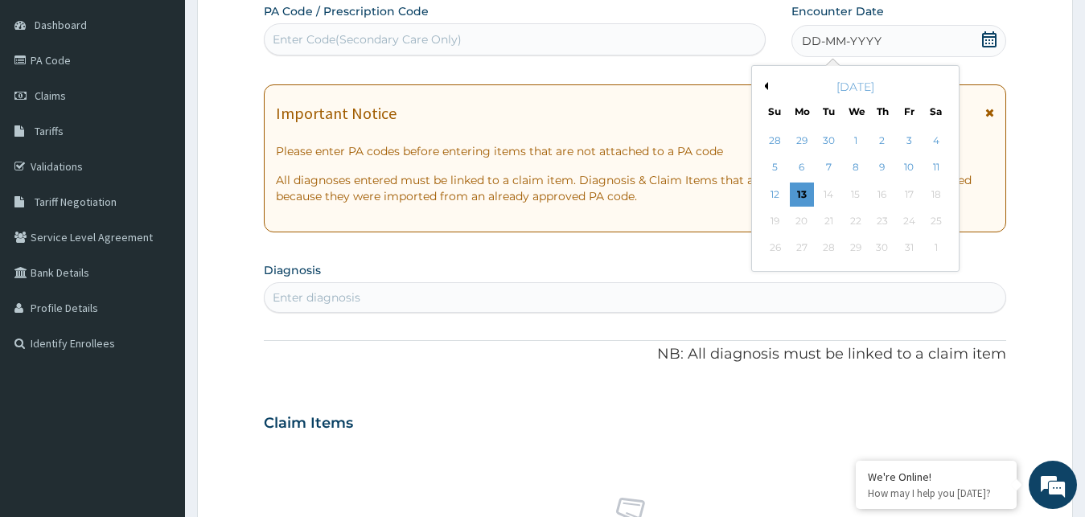
click at [767, 86] on button "Previous Month" at bounding box center [764, 86] width 8 height 8
click at [907, 135] on div "1" at bounding box center [909, 141] width 24 height 24
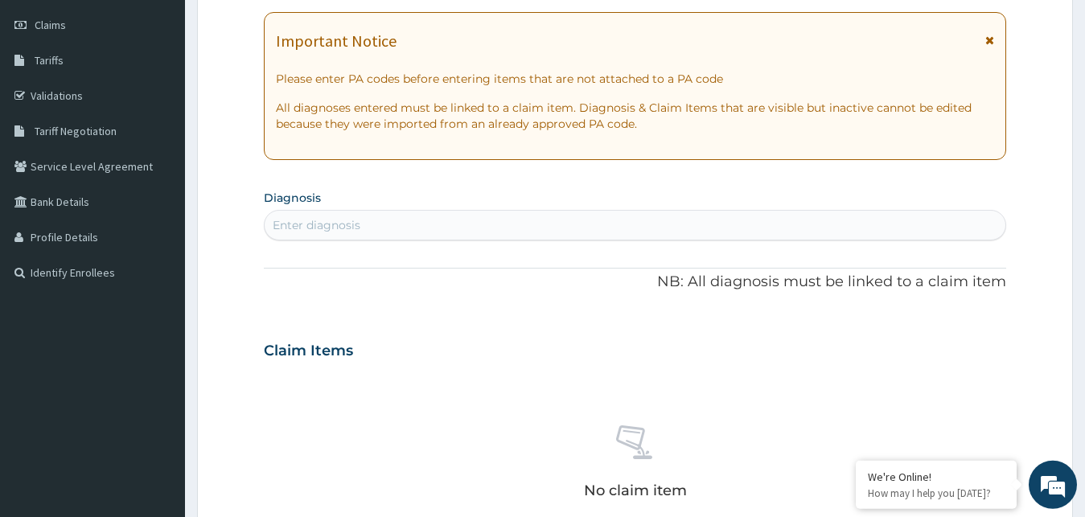
scroll to position [232, 0]
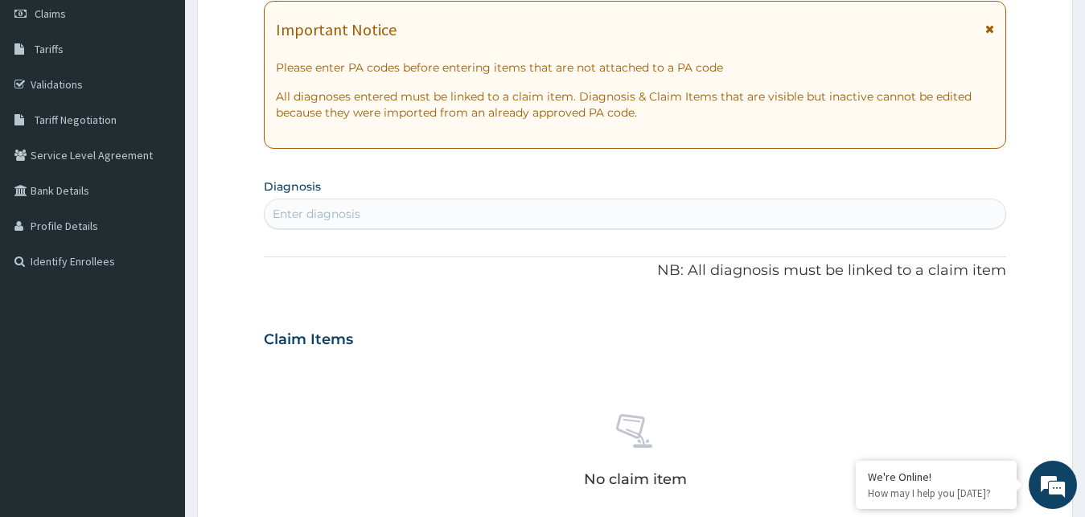
click at [407, 212] on div "Enter diagnosis" at bounding box center [636, 214] width 742 height 26
type input "[MEDICAL_DATA]"
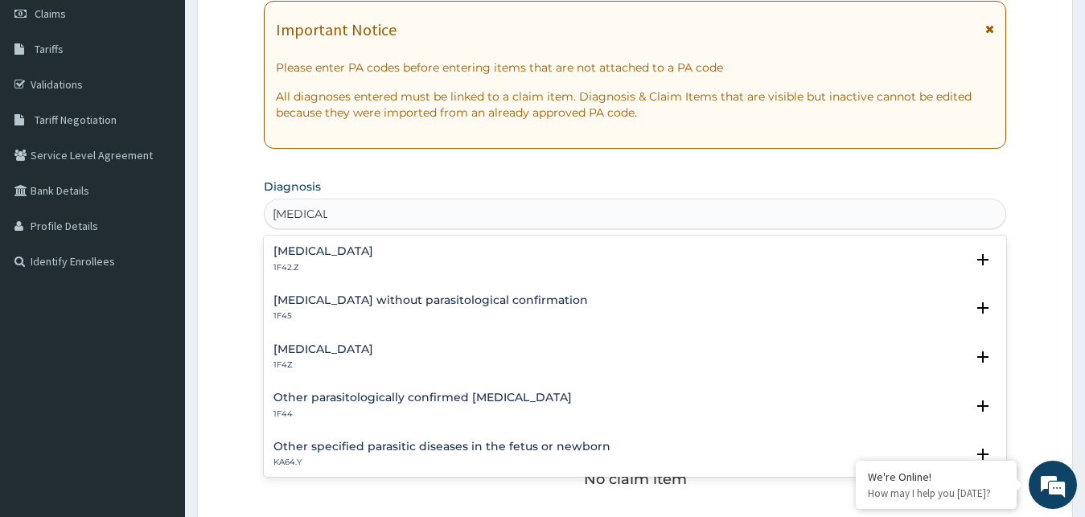
click at [320, 347] on h4 "[MEDICAL_DATA]" at bounding box center [323, 349] width 100 height 12
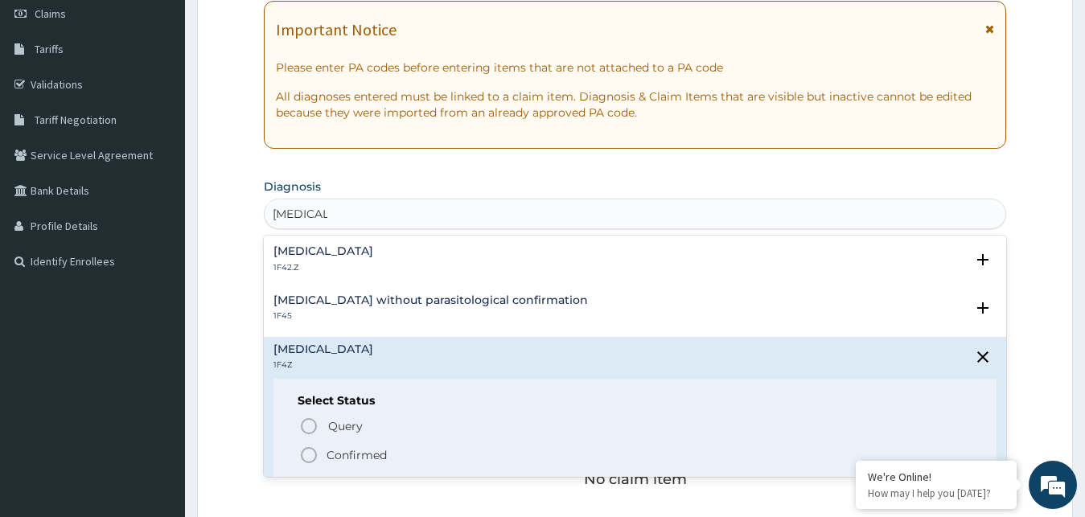
click at [310, 454] on icon "status option filled" at bounding box center [308, 455] width 19 height 19
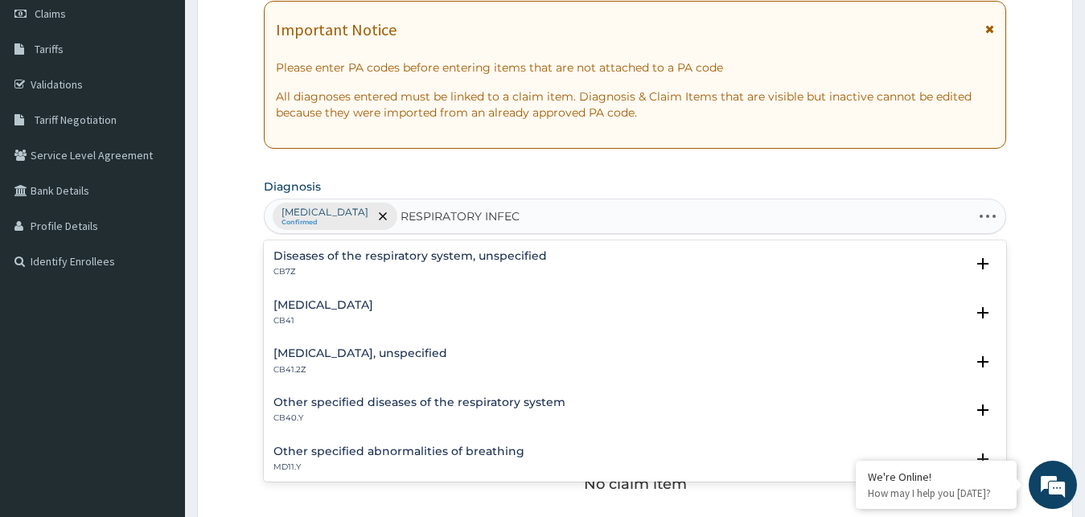
type input "RESPIRATORY INFECT"
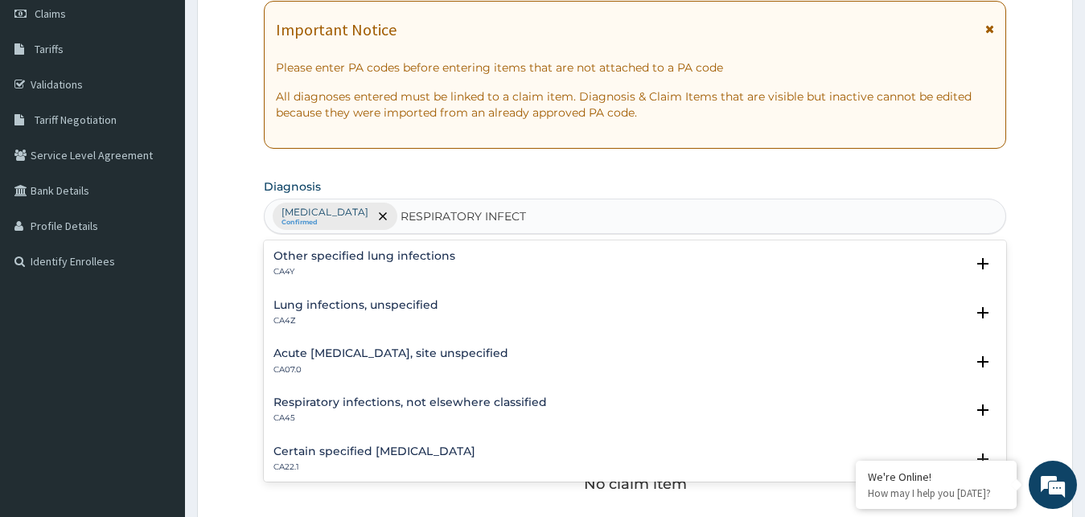
click at [337, 354] on h4 "Acute [MEDICAL_DATA], site unspecified" at bounding box center [390, 353] width 235 height 12
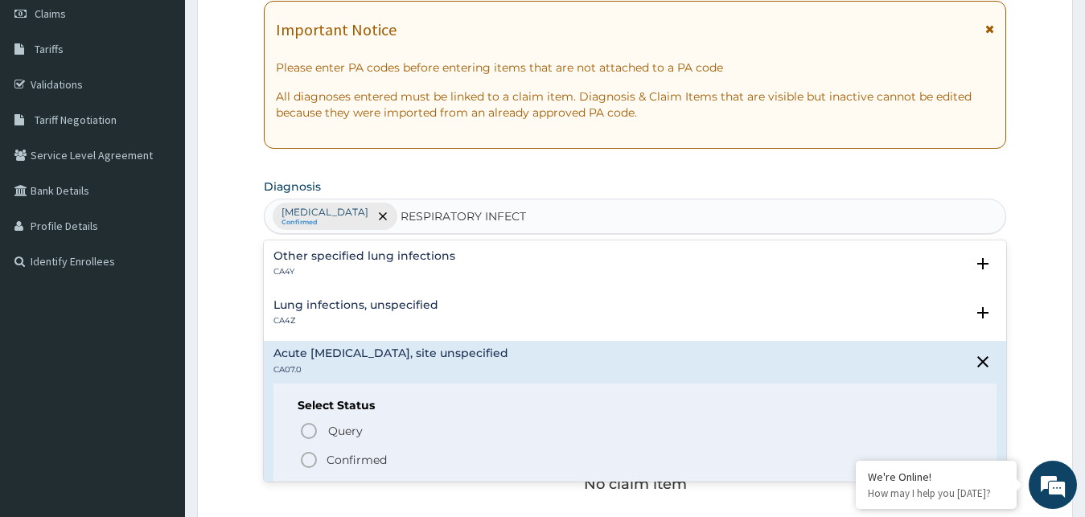
click at [308, 460] on icon "status option filled" at bounding box center [308, 459] width 19 height 19
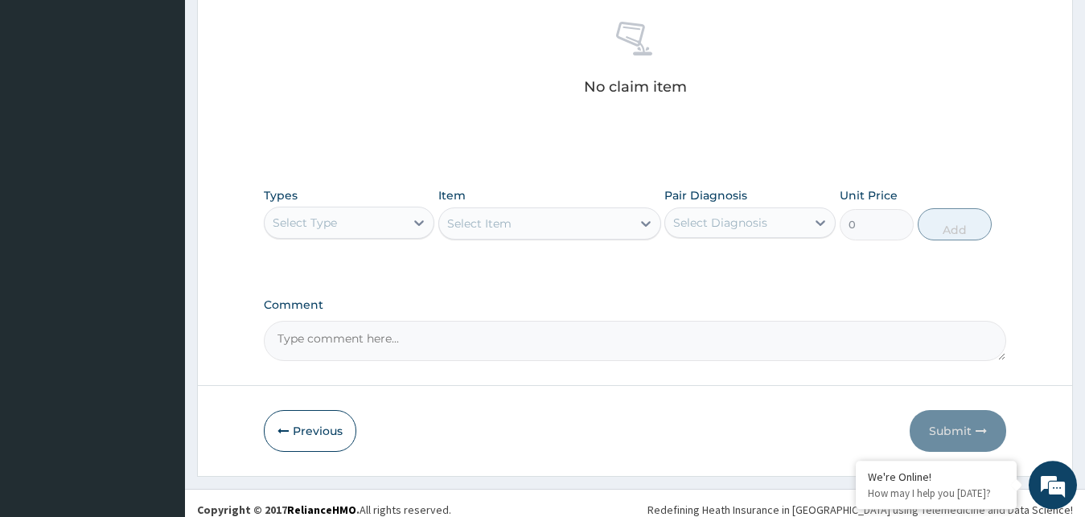
scroll to position [643, 0]
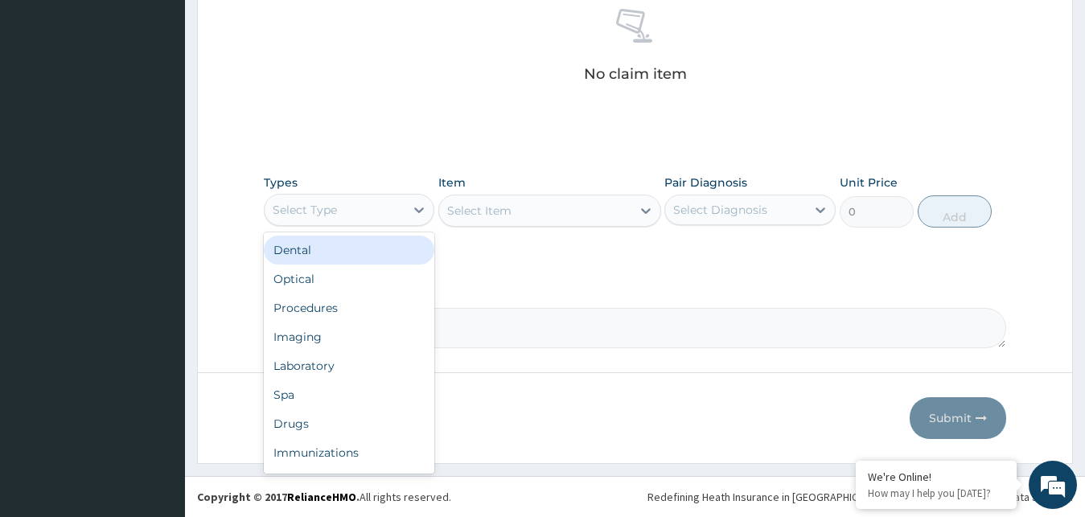
drag, startPoint x: 416, startPoint y: 218, endPoint x: 363, endPoint y: 286, distance: 86.6
click at [415, 218] on div at bounding box center [419, 209] width 29 height 29
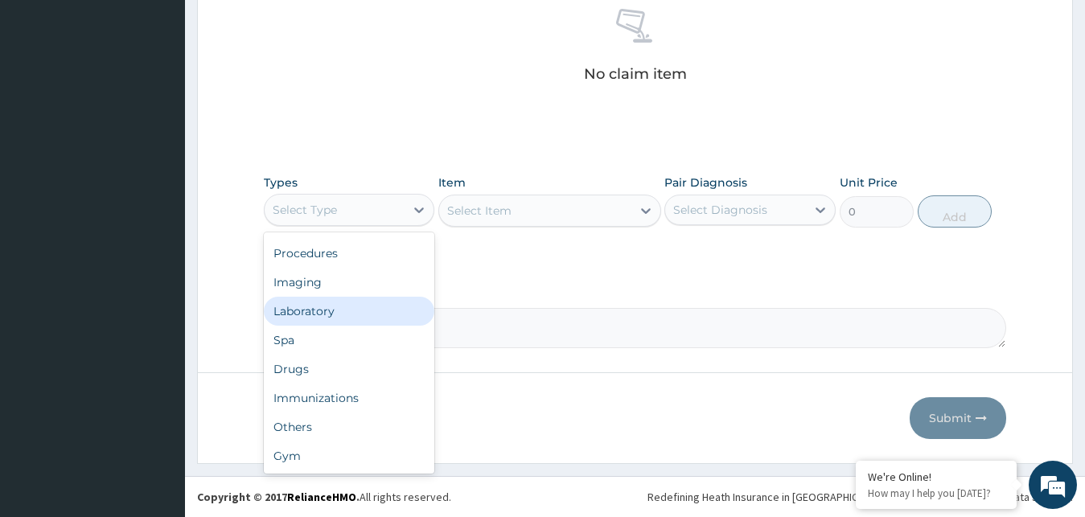
scroll to position [55, 0]
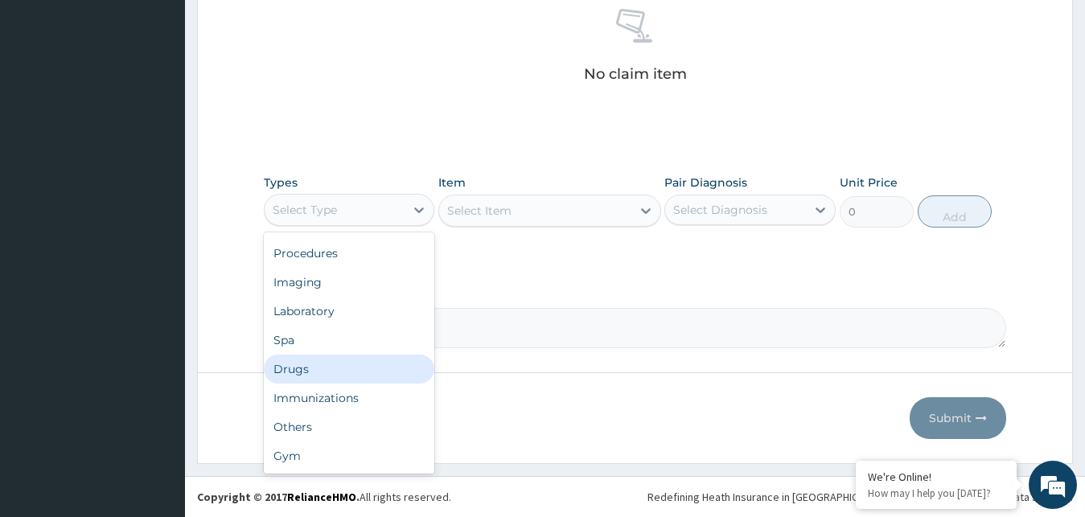
click at [312, 366] on div "Drugs" at bounding box center [349, 369] width 171 height 29
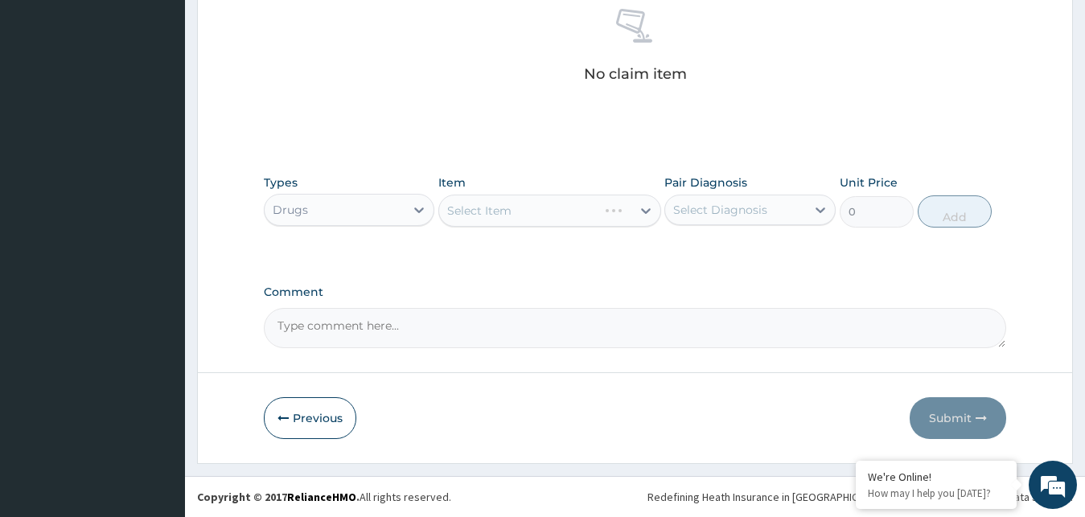
click at [639, 213] on div "Select Item" at bounding box center [549, 211] width 223 height 32
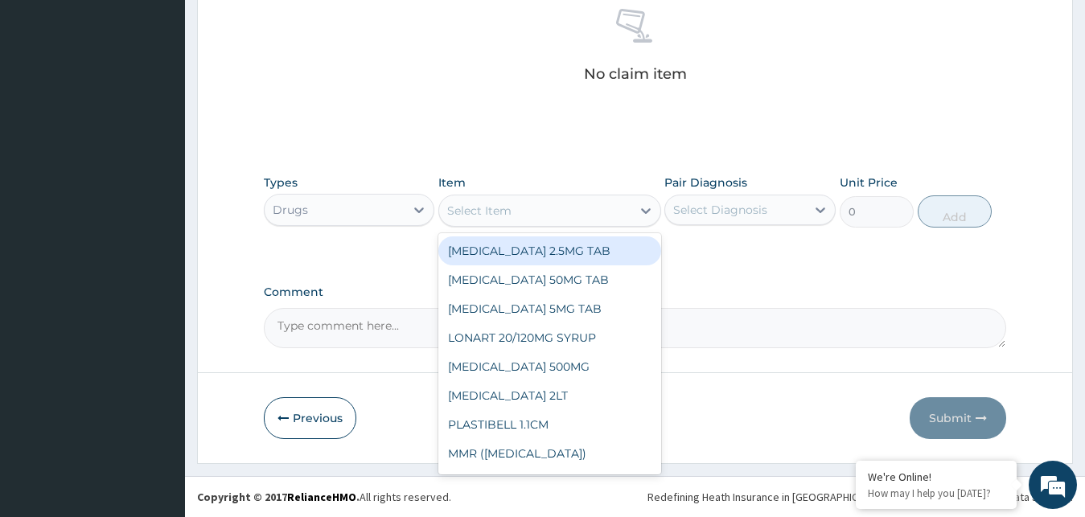
click at [628, 208] on div "Select Item" at bounding box center [535, 211] width 192 height 26
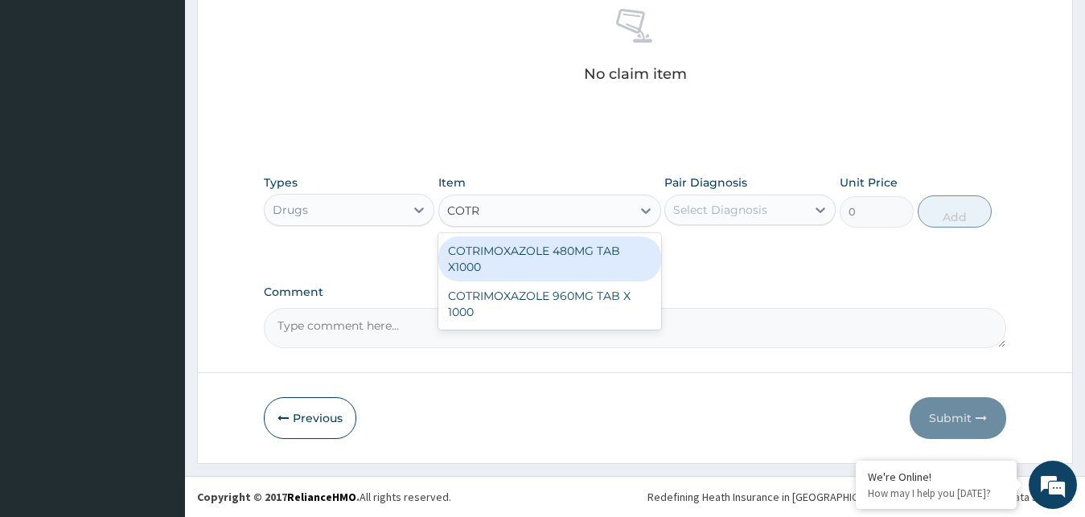
type input "COTRI"
click at [610, 251] on div "COTRIMOXAZOLE 480MG TAB X1000" at bounding box center [549, 258] width 223 height 45
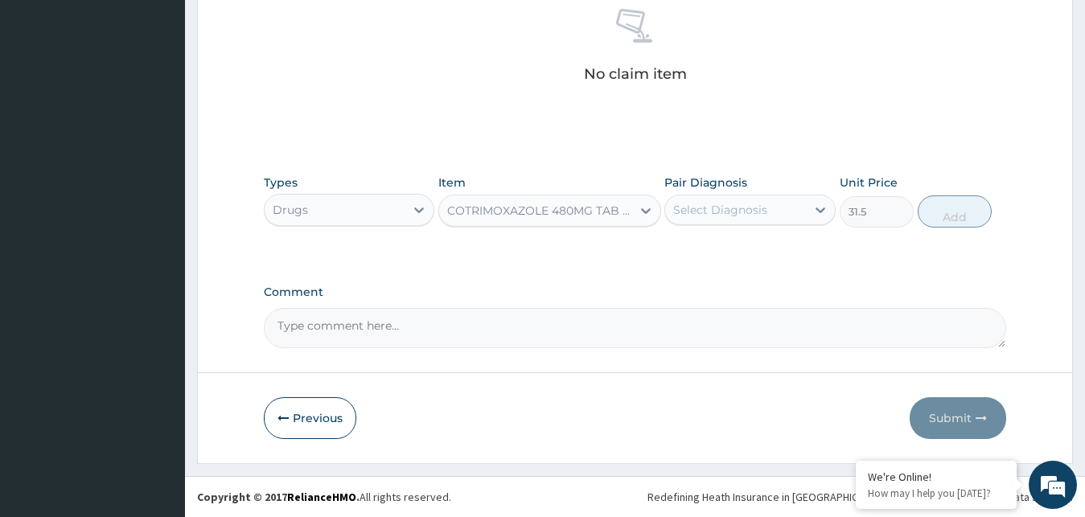
type input "31.5"
click at [771, 218] on div "Select Diagnosis" at bounding box center [735, 210] width 141 height 26
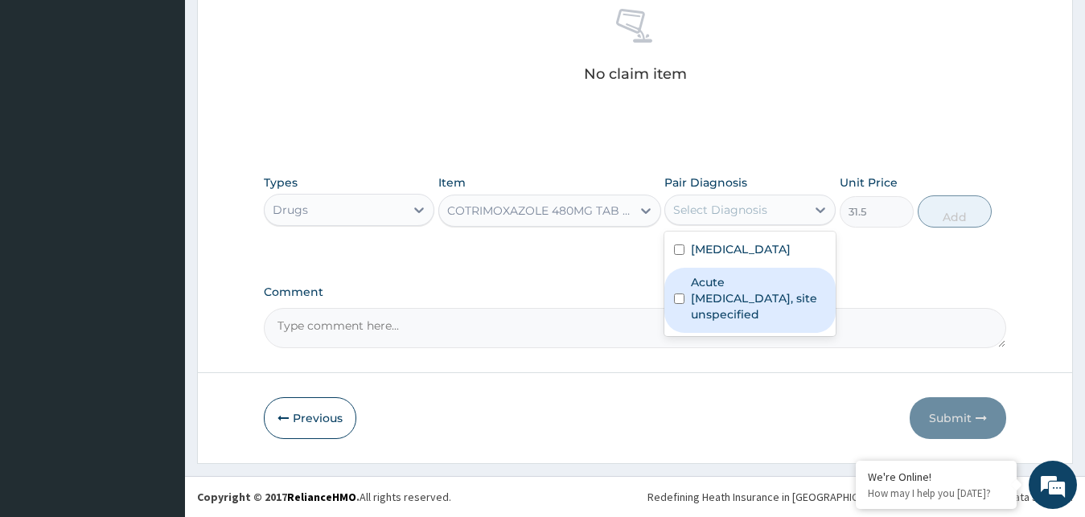
click at [739, 293] on label "Acute [MEDICAL_DATA], site unspecified" at bounding box center [758, 298] width 135 height 48
checkbox input "true"
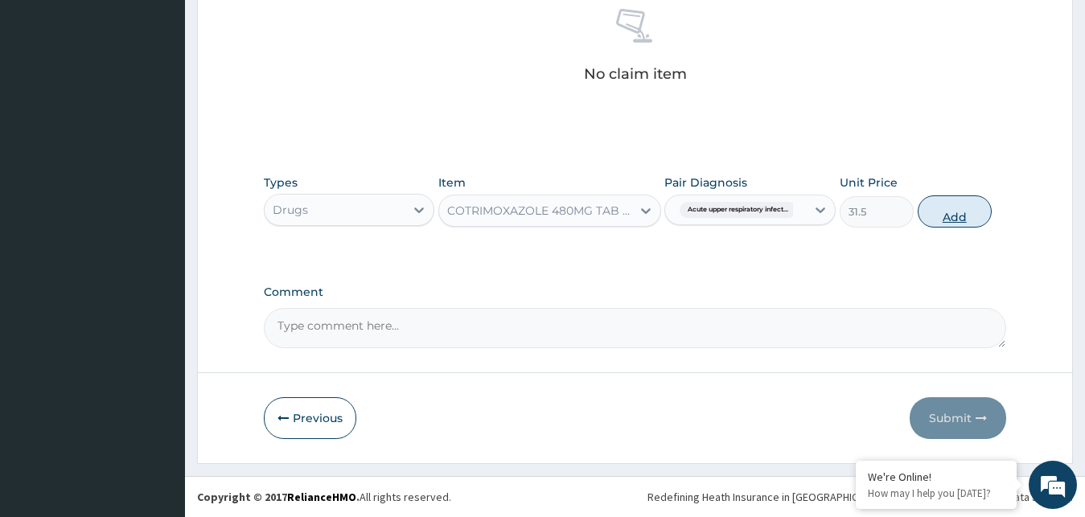
click at [935, 213] on button "Add" at bounding box center [955, 211] width 74 height 32
type input "0"
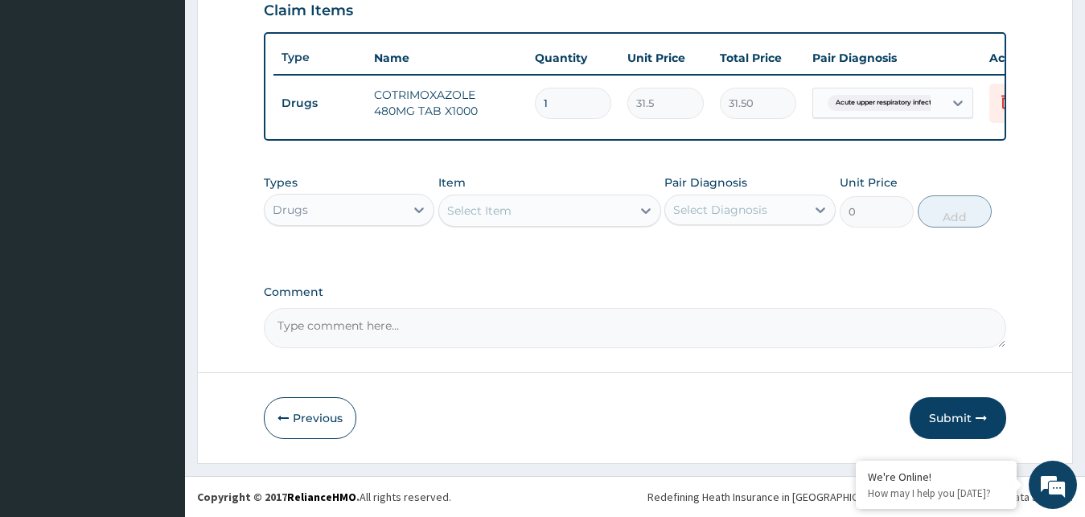
type input "10"
type input "315.00"
type input "10"
click at [638, 208] on div at bounding box center [645, 210] width 29 height 29
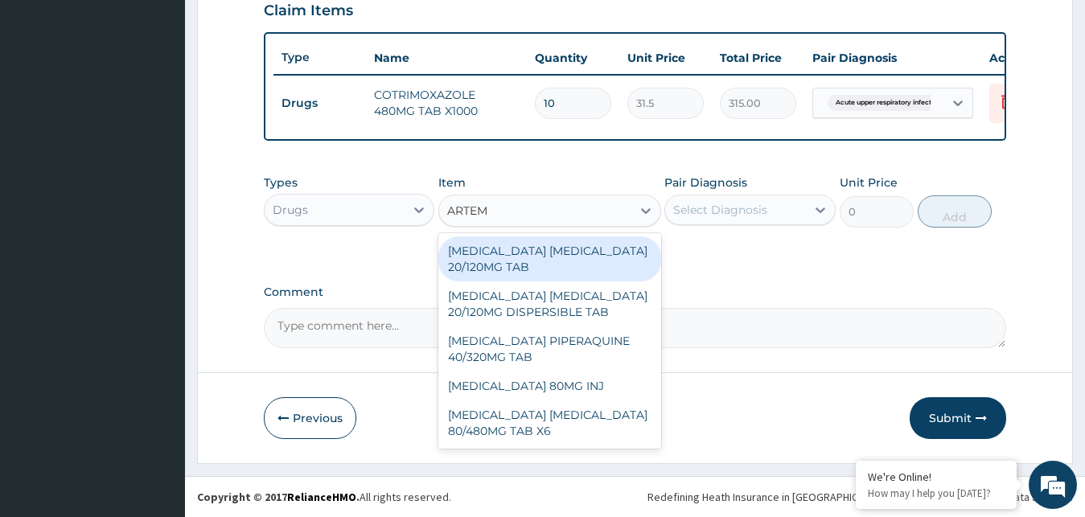
type input "ARTEME"
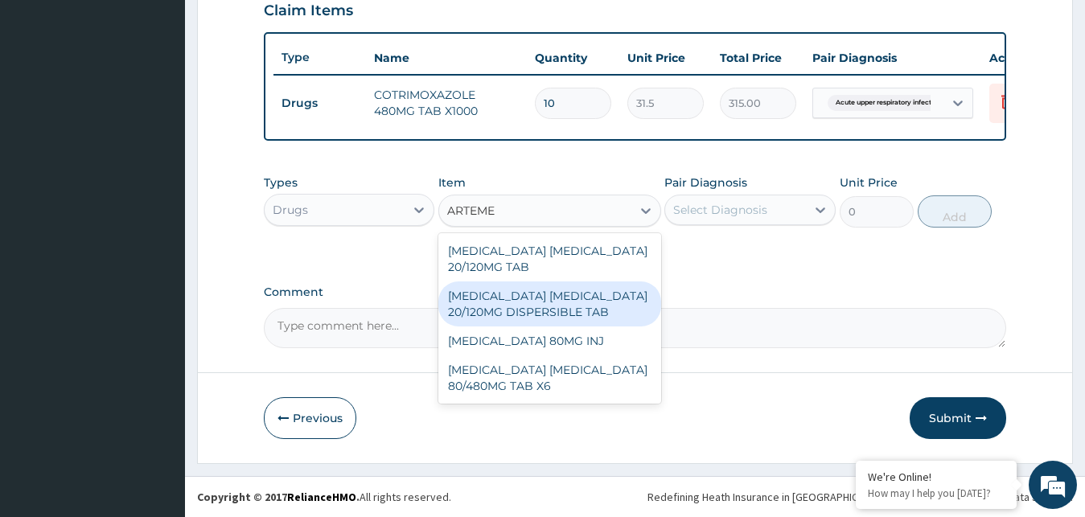
drag, startPoint x: 598, startPoint y: 310, endPoint x: 698, endPoint y: 273, distance: 106.7
click at [602, 310] on div "[MEDICAL_DATA] [MEDICAL_DATA] 20/120MG DISPERSIBLE TAB" at bounding box center [549, 304] width 223 height 45
type input "84"
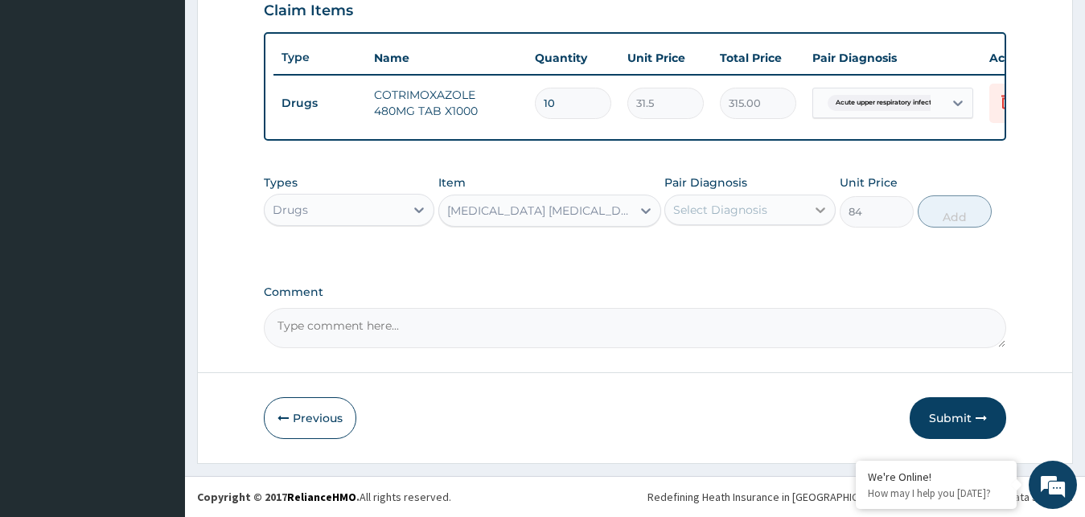
click at [822, 200] on div at bounding box center [820, 209] width 29 height 29
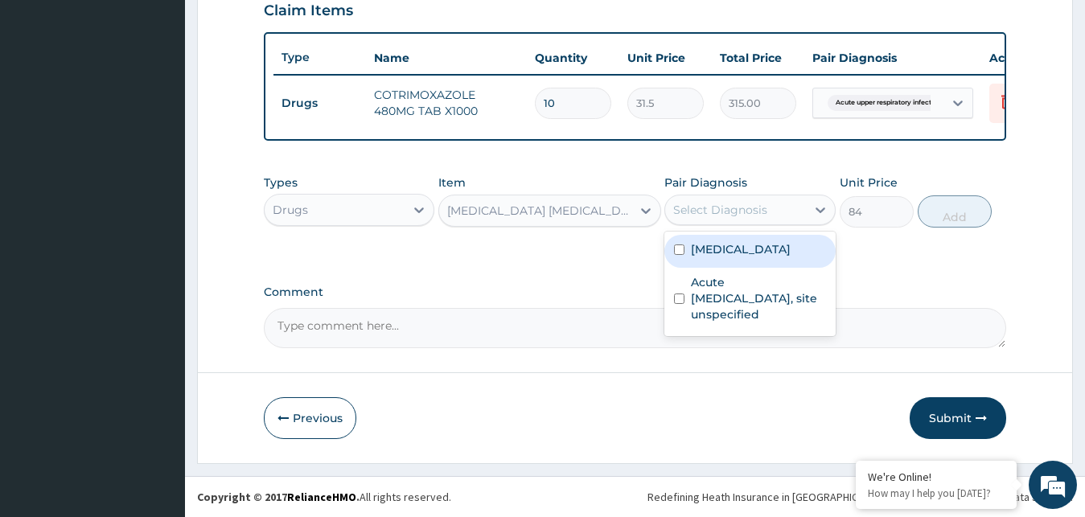
click at [754, 249] on label "[MEDICAL_DATA]" at bounding box center [741, 249] width 100 height 16
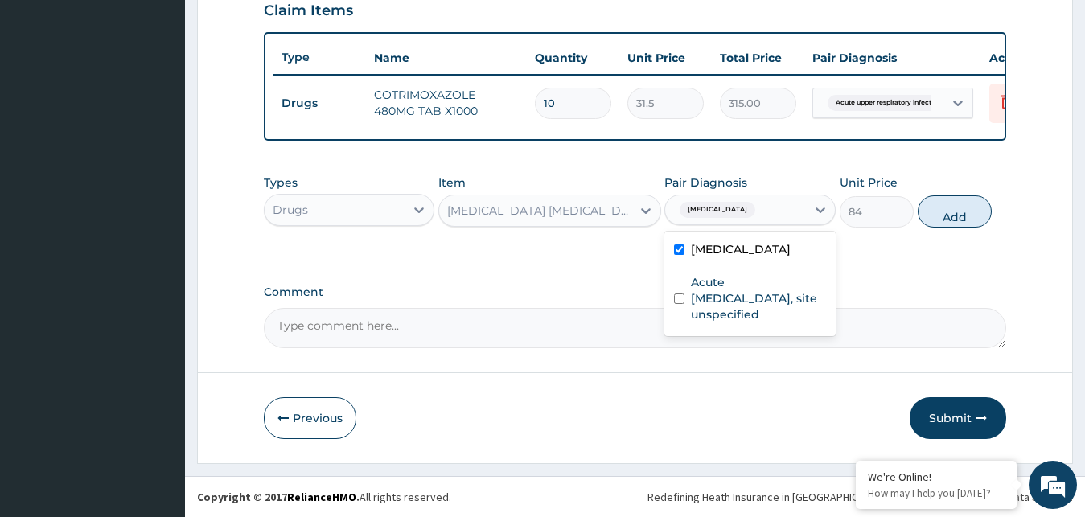
checkbox input "true"
click at [954, 212] on button "Add" at bounding box center [955, 211] width 74 height 32
type input "0"
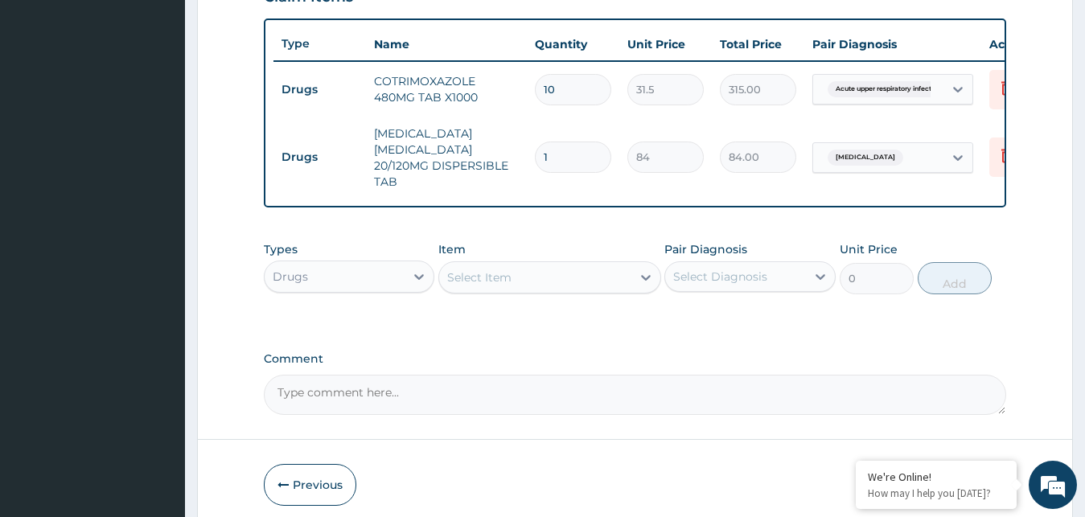
type input "18"
type input "1512.00"
type input "18"
click at [641, 286] on icon at bounding box center [646, 277] width 16 height 16
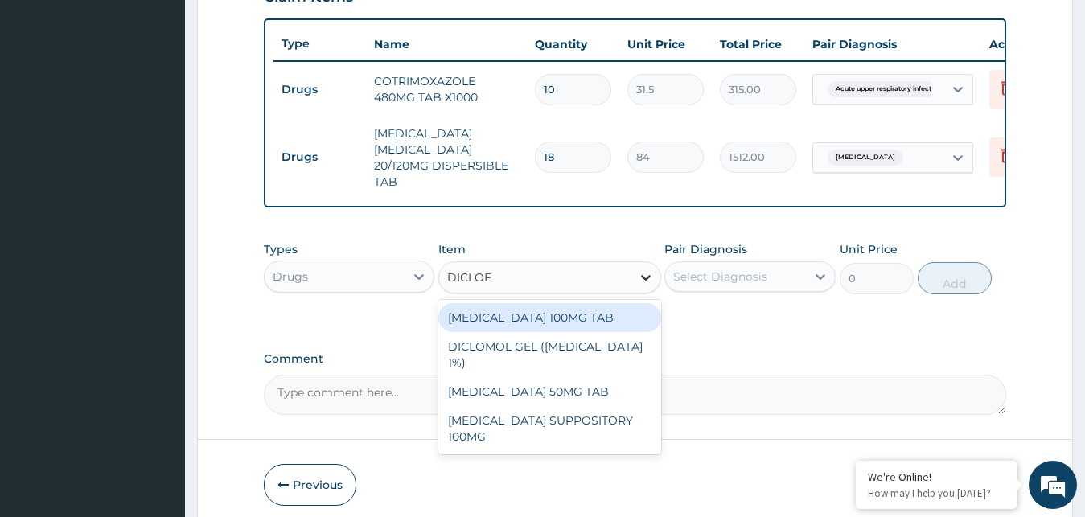
type input "DICLOFE"
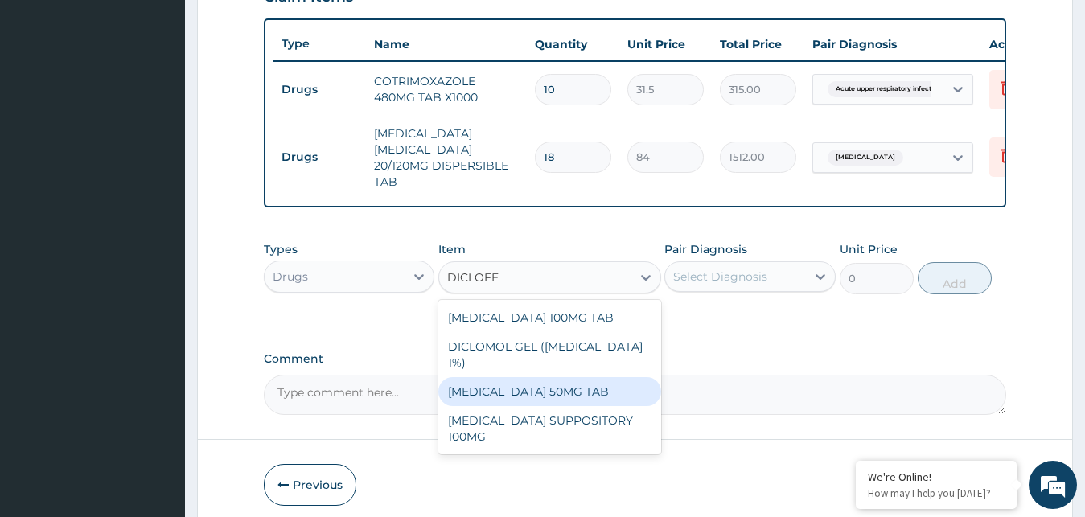
click at [559, 389] on div "[MEDICAL_DATA] 50MG TAB" at bounding box center [549, 391] width 223 height 29
type input "52.5"
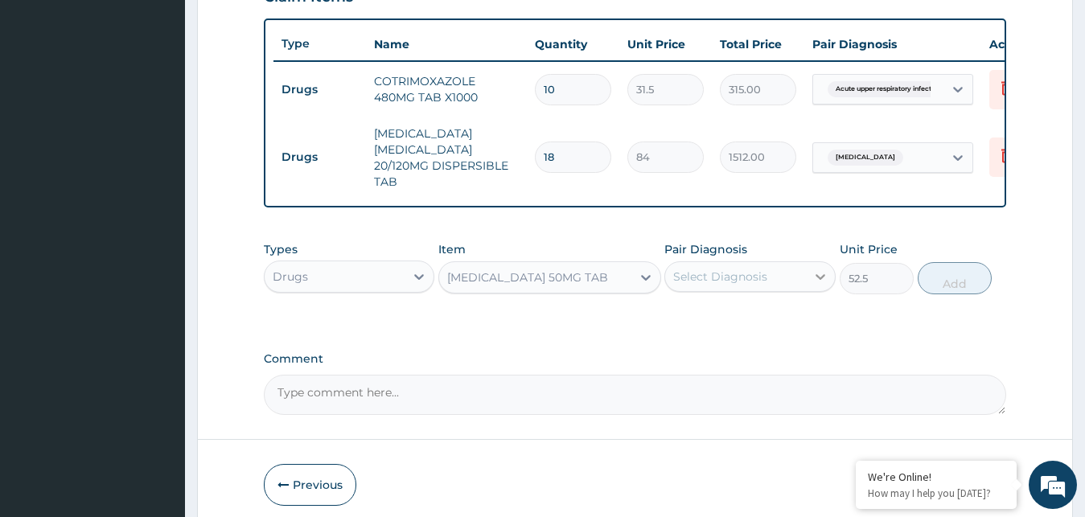
click at [814, 281] on div at bounding box center [820, 276] width 29 height 29
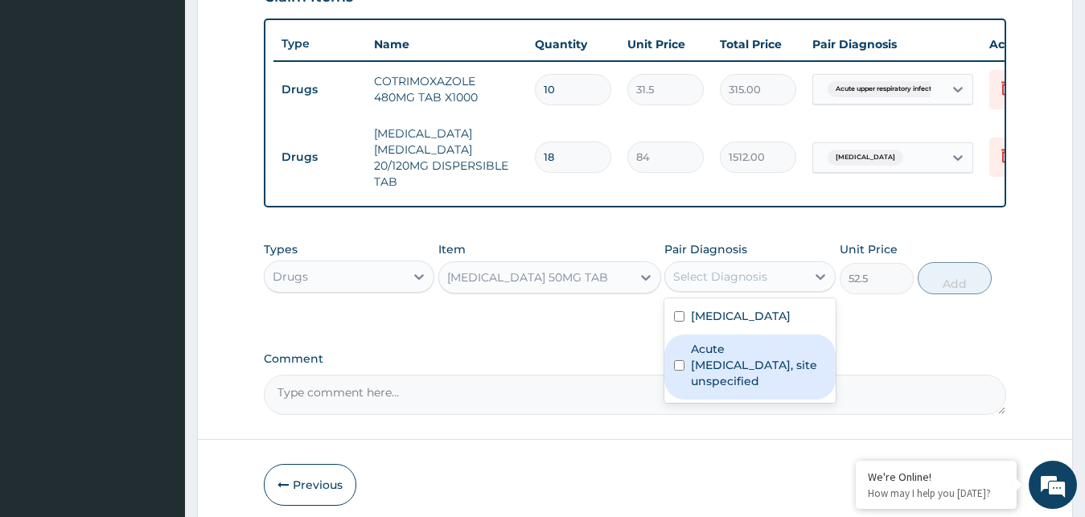
click at [732, 384] on label "Acute [MEDICAL_DATA], site unspecified" at bounding box center [758, 365] width 135 height 48
checkbox input "true"
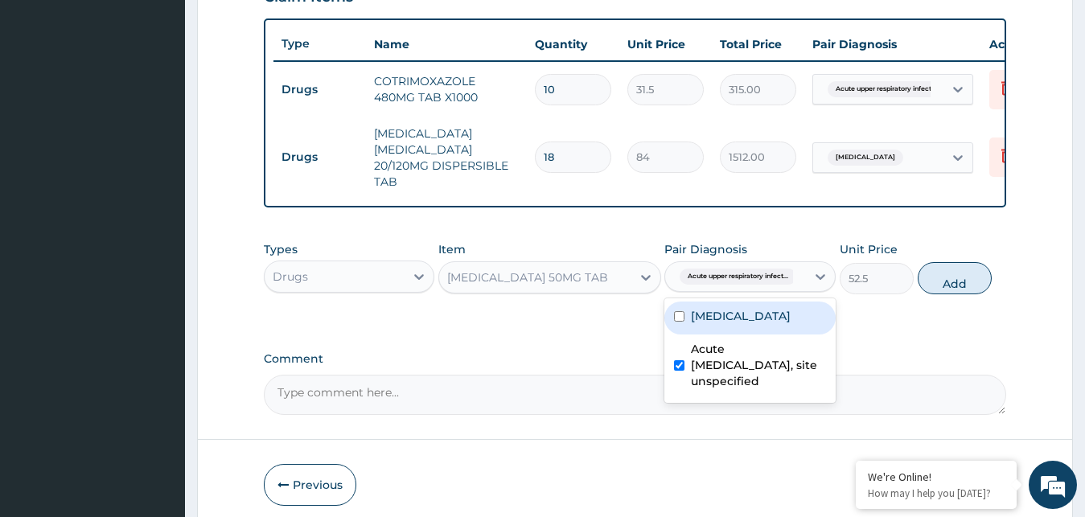
drag, startPoint x: 955, startPoint y: 294, endPoint x: 808, endPoint y: 302, distance: 146.6
click at [955, 294] on button "Add" at bounding box center [955, 278] width 74 height 32
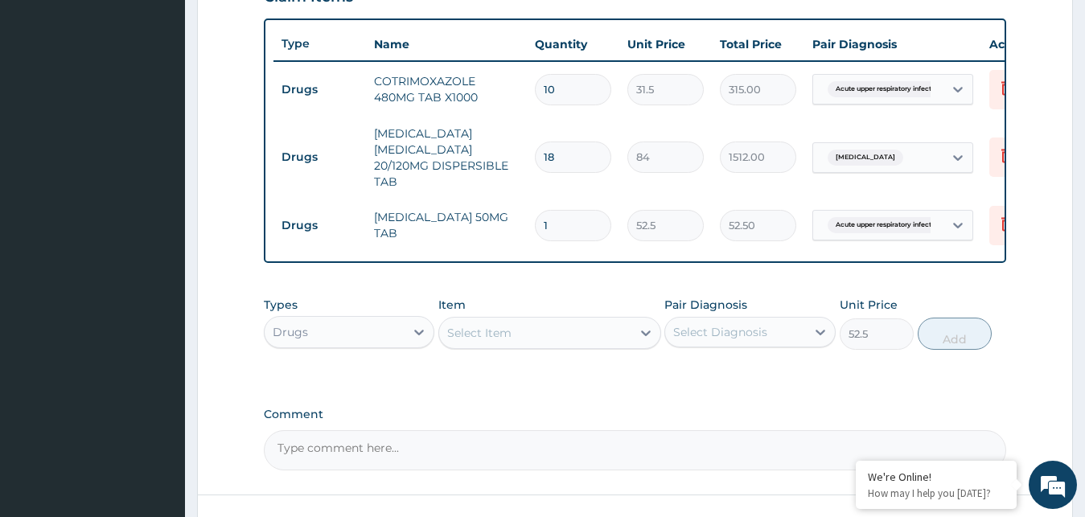
type input "0"
type input "10"
type input "525.00"
type input "10"
click at [627, 344] on div "Select Item" at bounding box center [535, 333] width 192 height 26
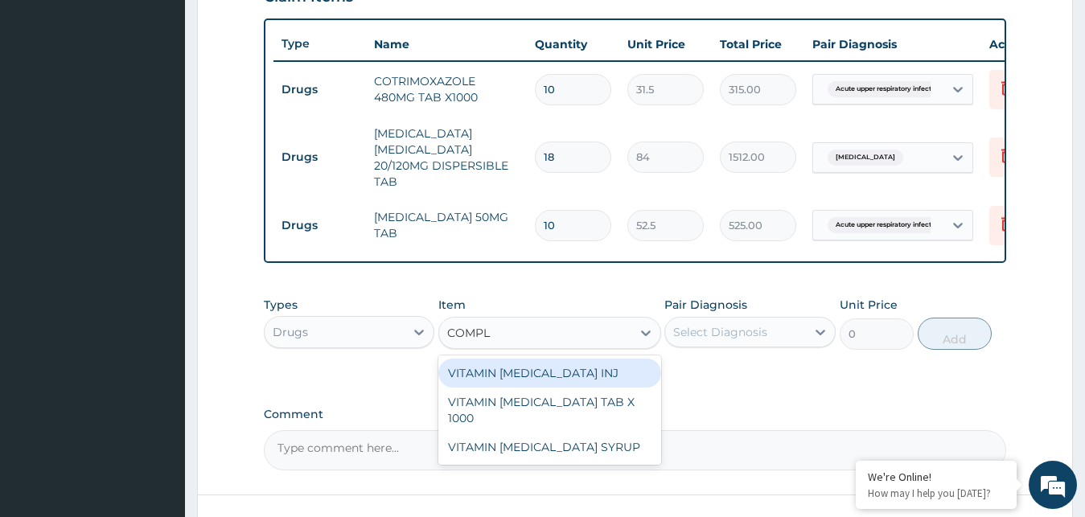
type input "COMPLE"
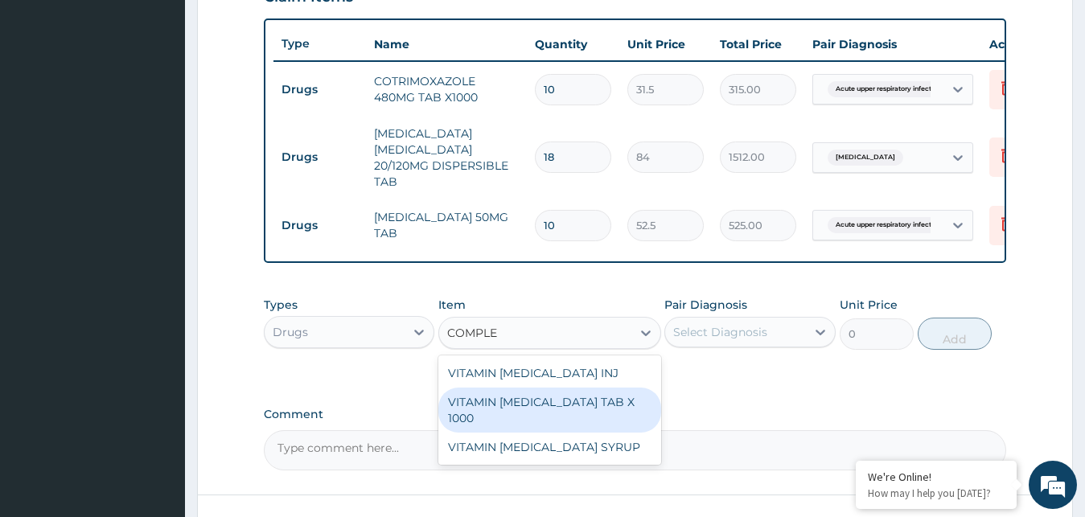
drag, startPoint x: 551, startPoint y: 413, endPoint x: 625, endPoint y: 397, distance: 75.9
click at [555, 413] on div "VITAMIN [MEDICAL_DATA] TAB X 1000" at bounding box center [549, 410] width 223 height 45
type input "52.5"
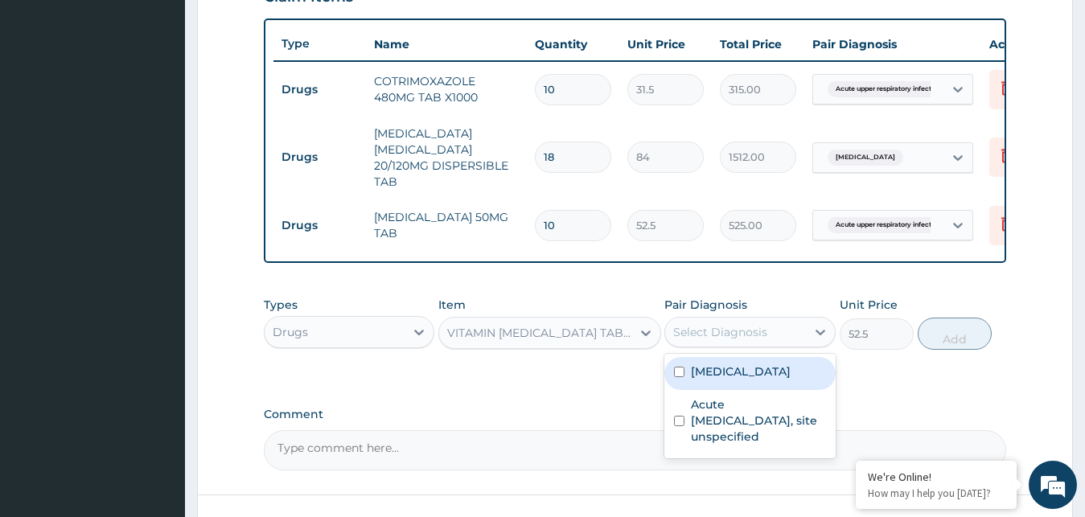
click at [751, 335] on div "Select Diagnosis" at bounding box center [735, 332] width 141 height 26
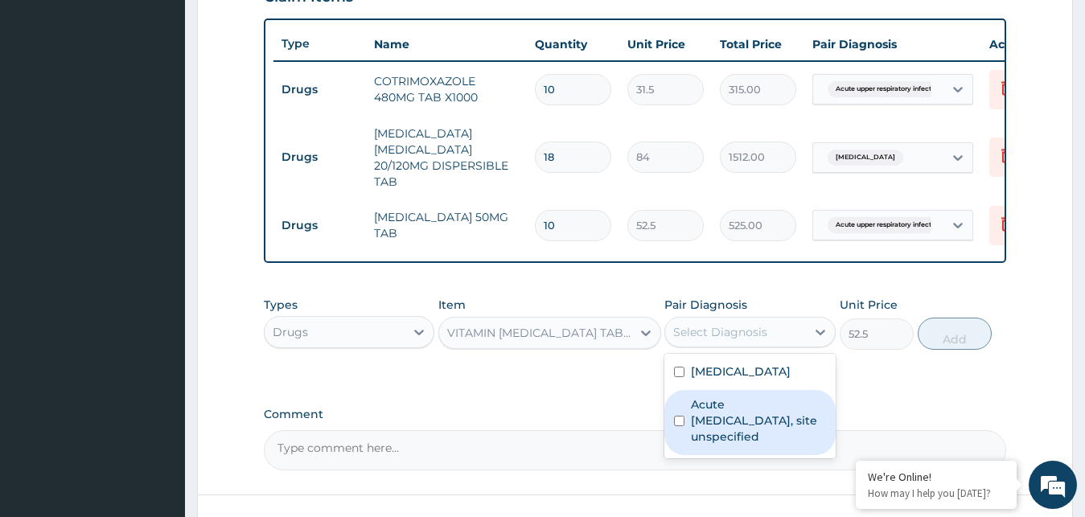
drag, startPoint x: 738, startPoint y: 432, endPoint x: 779, endPoint y: 414, distance: 43.9
click at [738, 432] on label "Acute [MEDICAL_DATA], site unspecified" at bounding box center [758, 421] width 135 height 48
checkbox input "true"
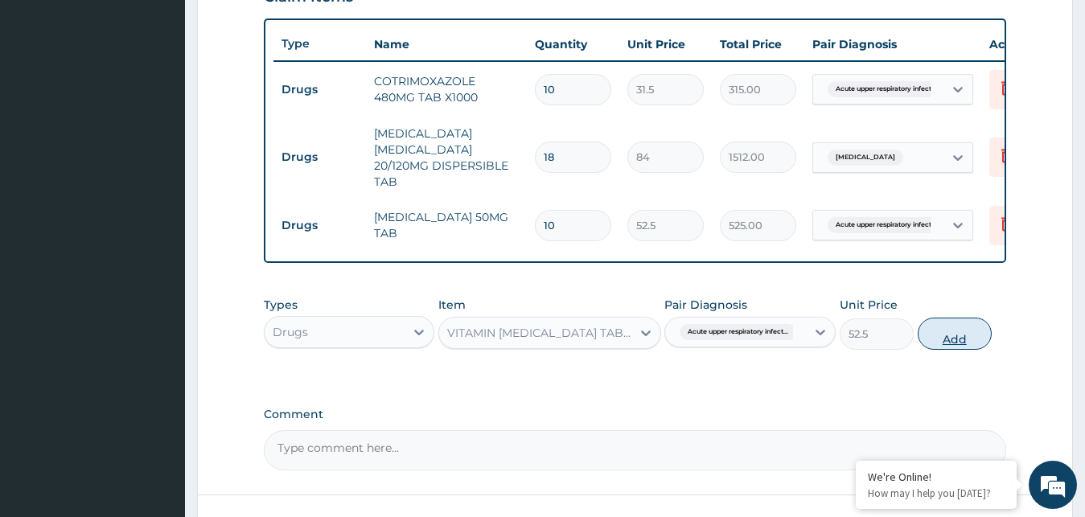
click at [962, 350] on button "Add" at bounding box center [955, 334] width 74 height 32
type input "0"
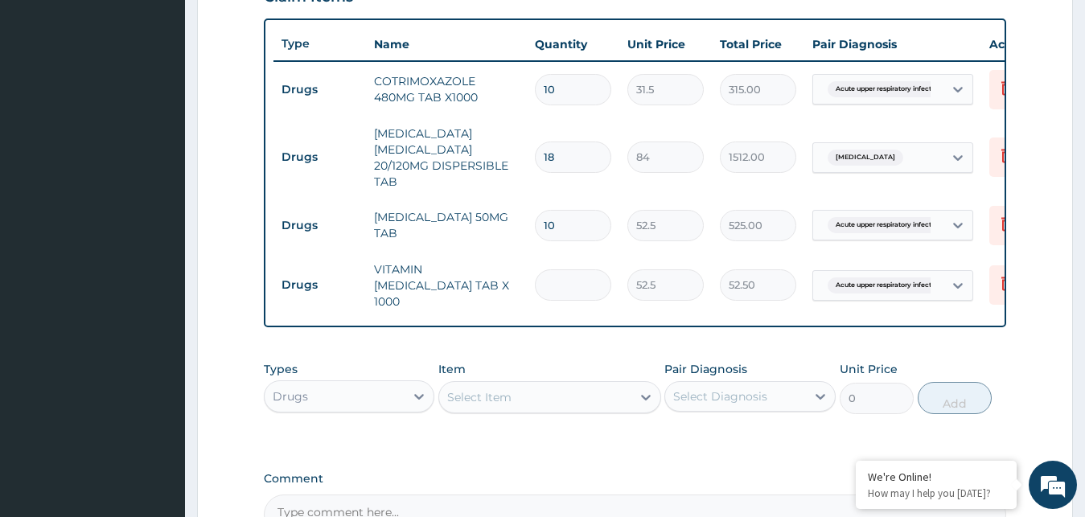
type input "0.00"
type input "2"
type input "105.00"
type input "20"
type input "1050.00"
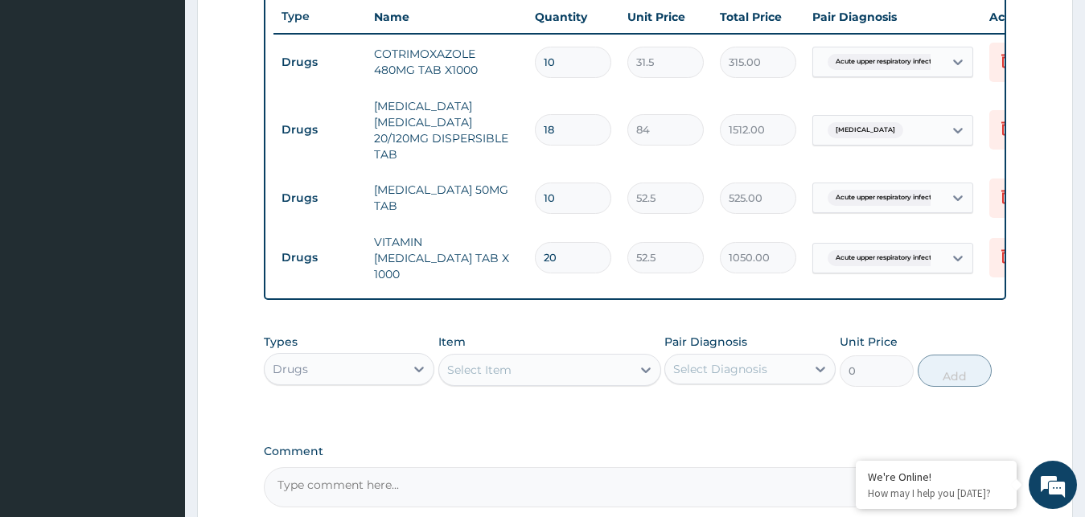
scroll to position [689, 0]
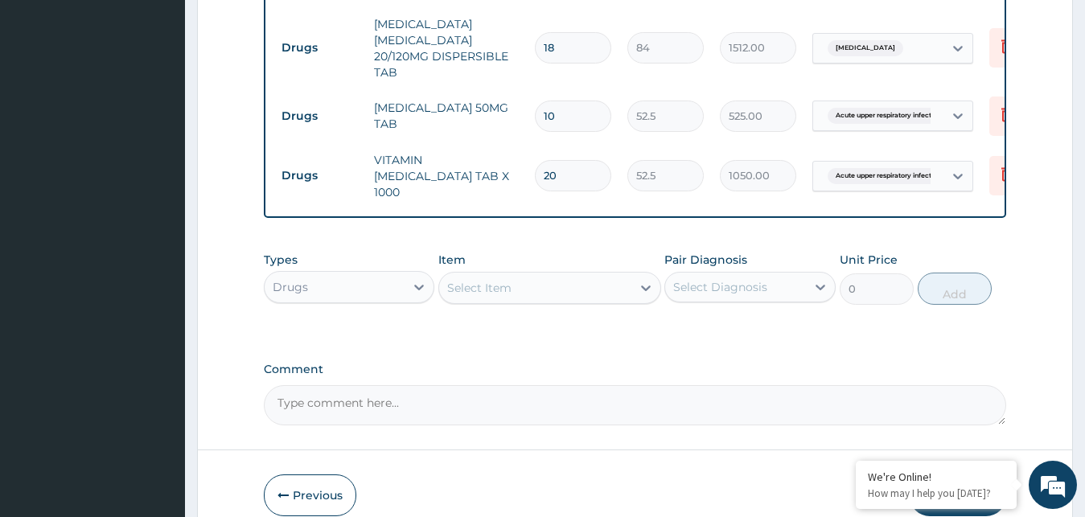
type input "20"
click at [377, 294] on div "Drugs" at bounding box center [335, 287] width 141 height 26
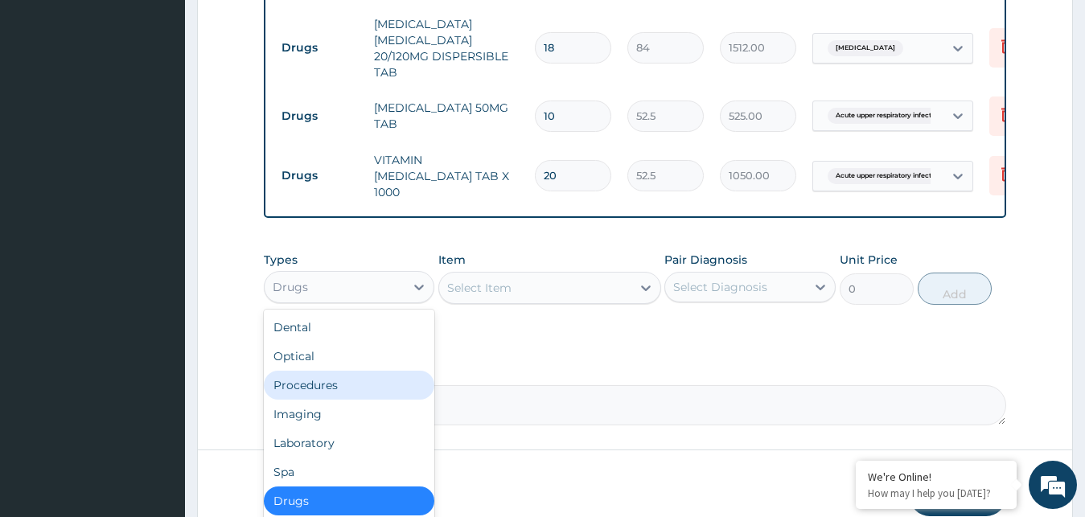
click at [323, 390] on div "Procedures" at bounding box center [349, 385] width 171 height 29
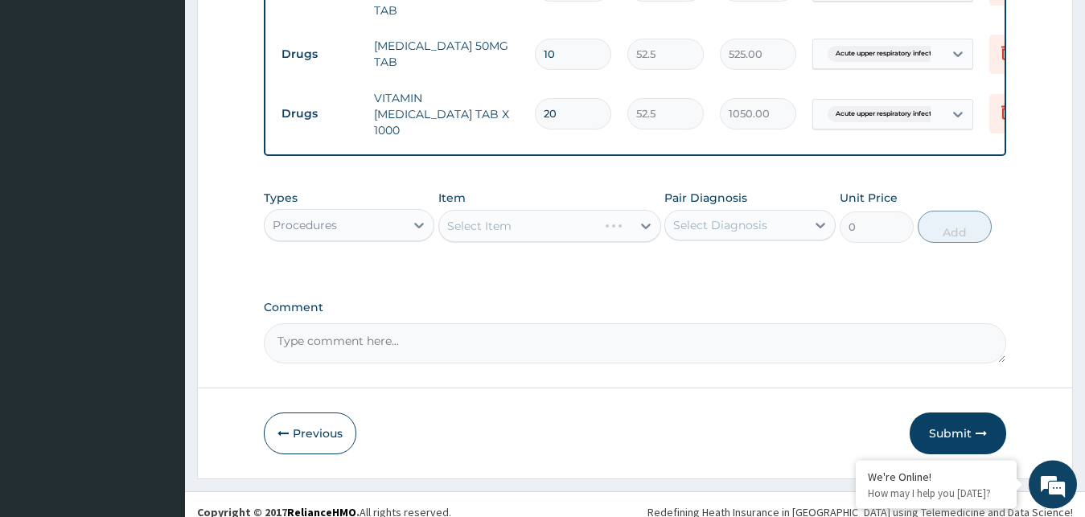
scroll to position [771, 0]
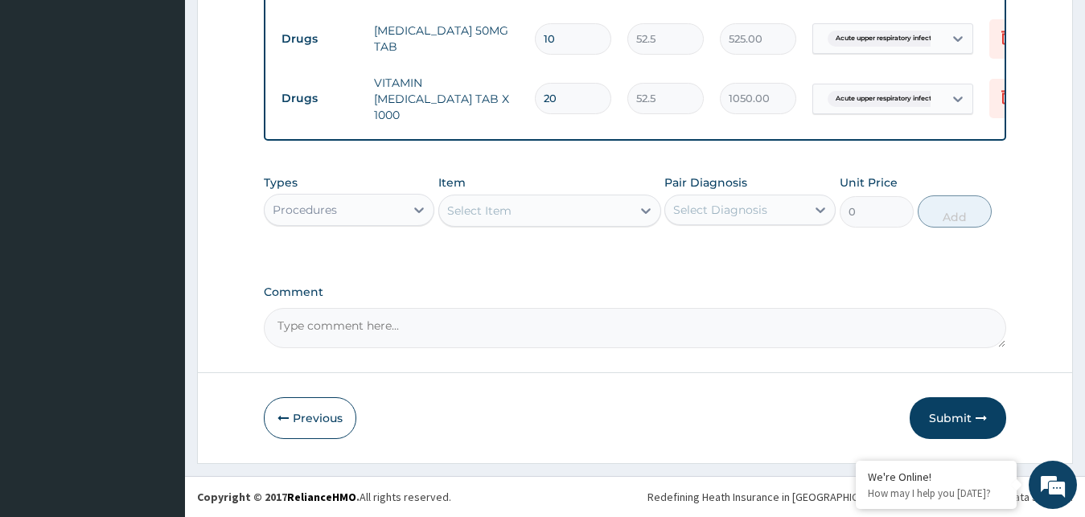
click at [615, 209] on div "Select Item" at bounding box center [535, 211] width 192 height 26
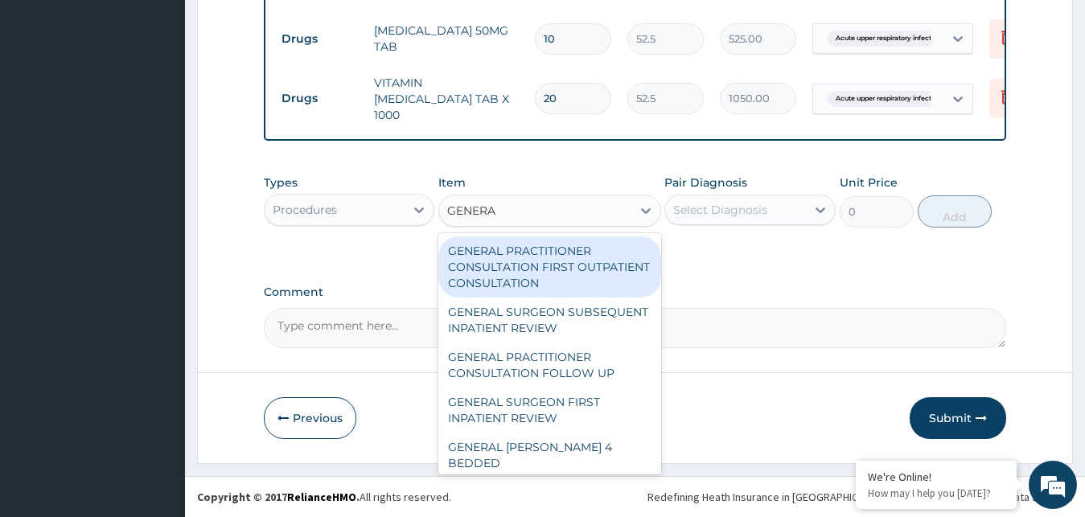
type input "GENERAL"
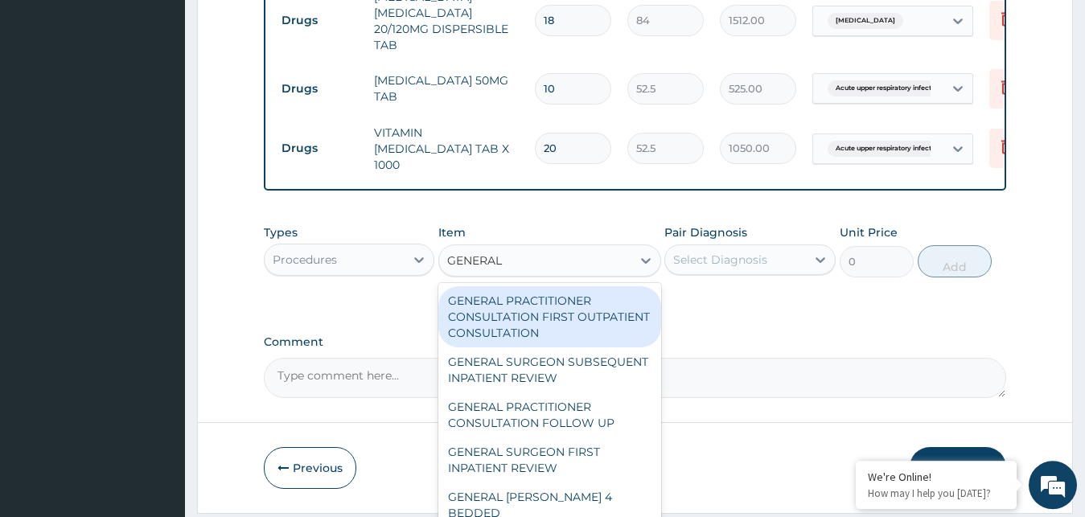
scroll to position [689, 0]
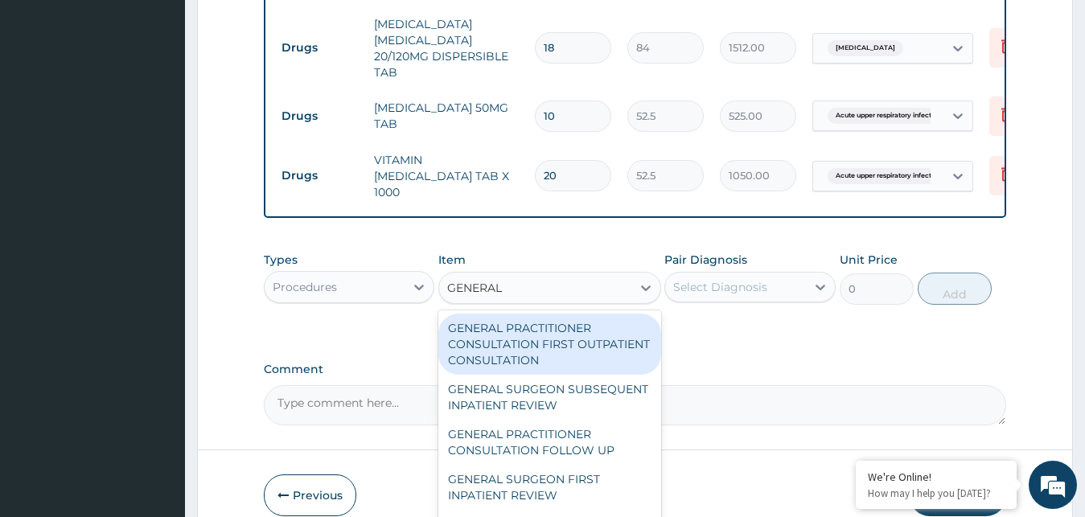
click at [551, 342] on div "GENERAL PRACTITIONER CONSULTATION FIRST OUTPATIENT CONSULTATION" at bounding box center [549, 344] width 223 height 61
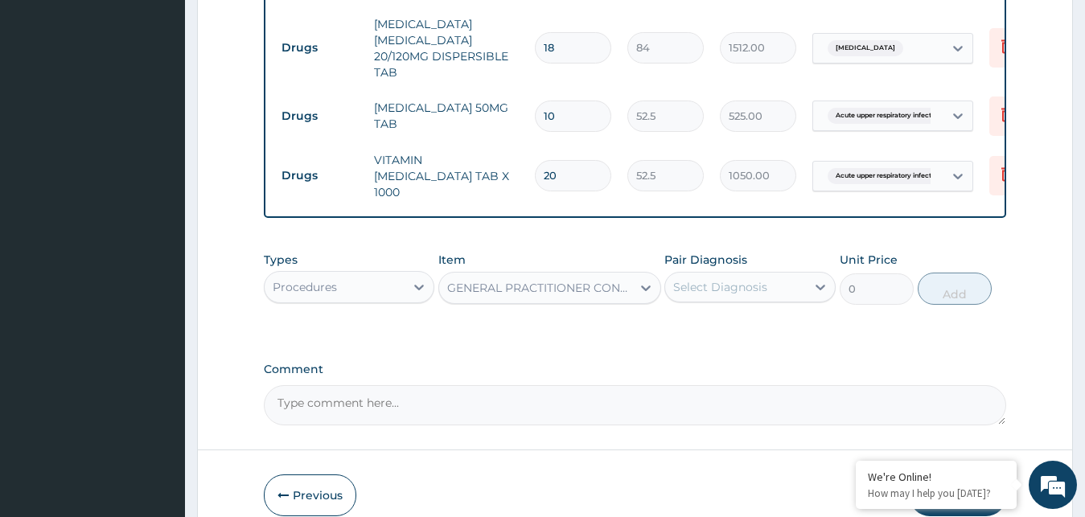
type input "3000"
click at [766, 295] on div "Select Diagnosis" at bounding box center [720, 287] width 94 height 16
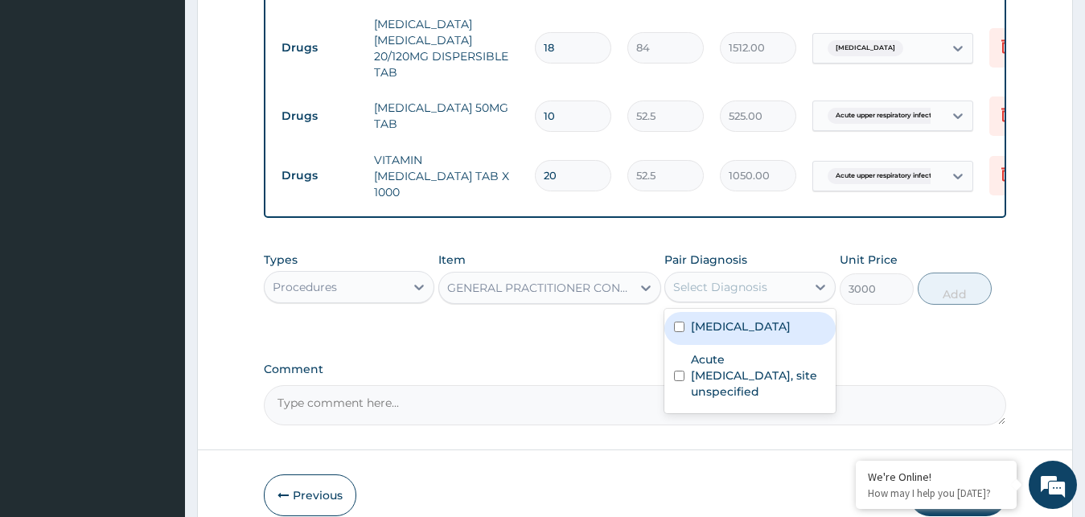
drag, startPoint x: 738, startPoint y: 331, endPoint x: 755, endPoint y: 330, distance: 17.8
click at [741, 331] on label "[MEDICAL_DATA]" at bounding box center [741, 326] width 100 height 16
checkbox input "true"
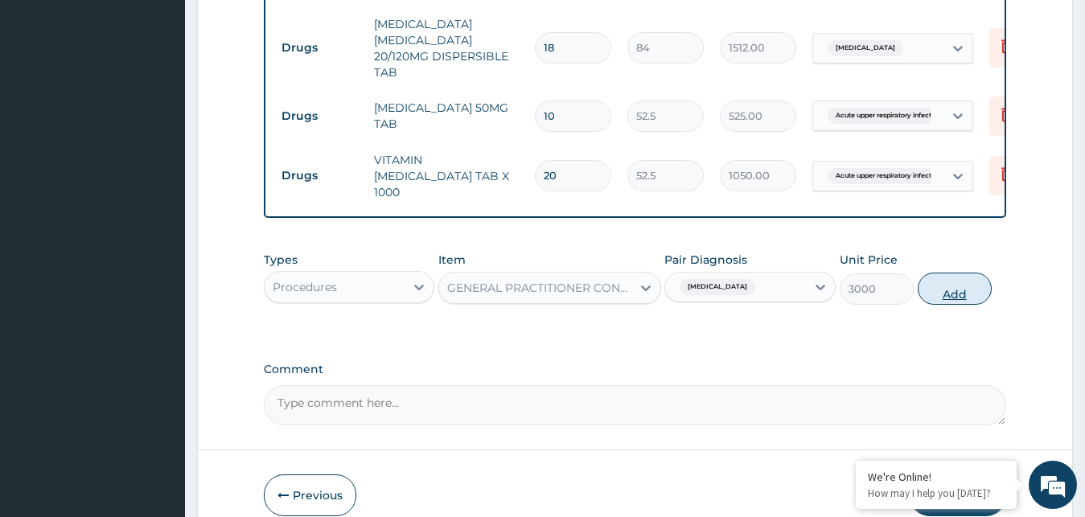
click at [939, 294] on button "Add" at bounding box center [955, 289] width 74 height 32
type input "0"
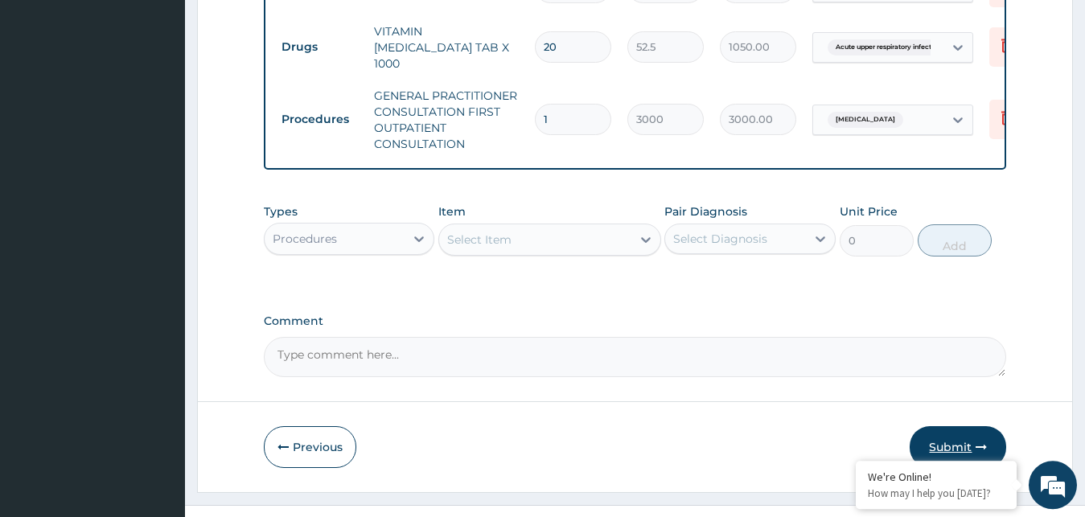
scroll to position [852, 0]
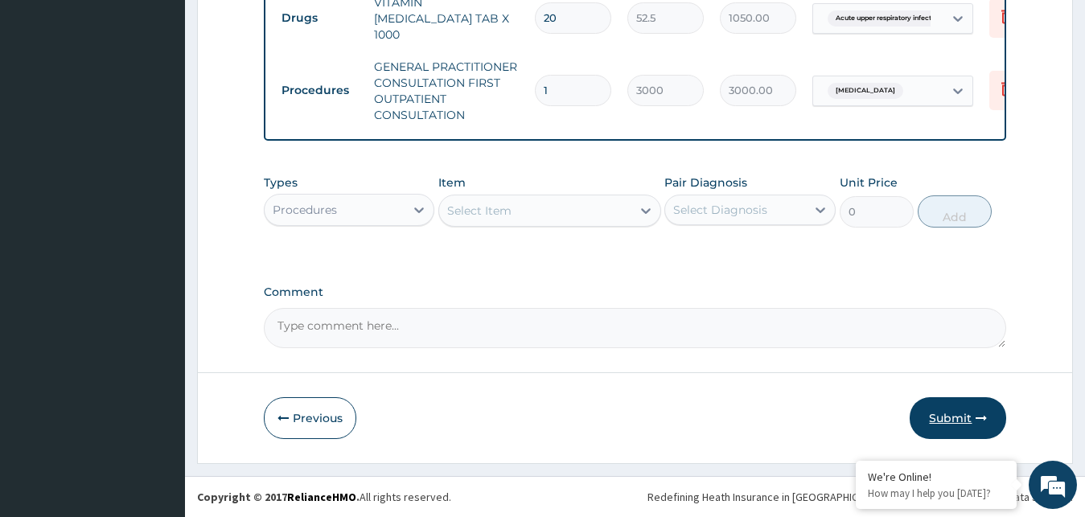
click at [969, 420] on button "Submit" at bounding box center [958, 418] width 97 height 42
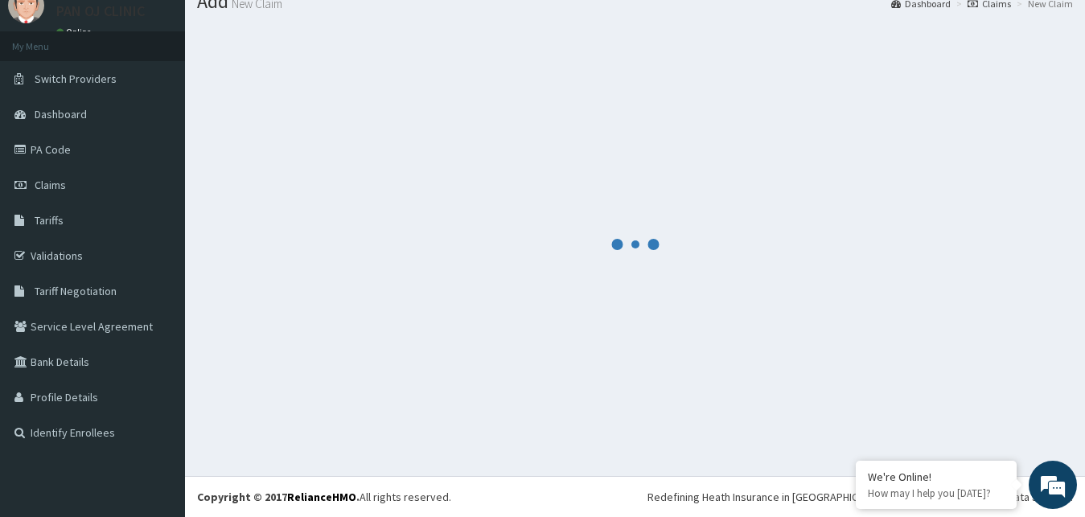
scroll to position [61, 0]
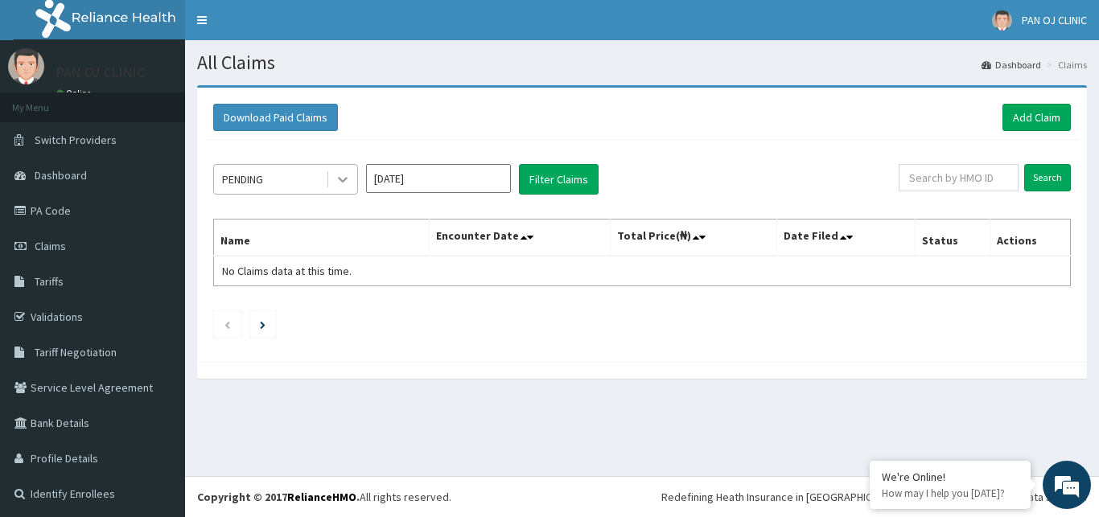
drag, startPoint x: 353, startPoint y: 180, endPoint x: 347, endPoint y: 188, distance: 9.8
click at [352, 181] on div at bounding box center [342, 179] width 29 height 29
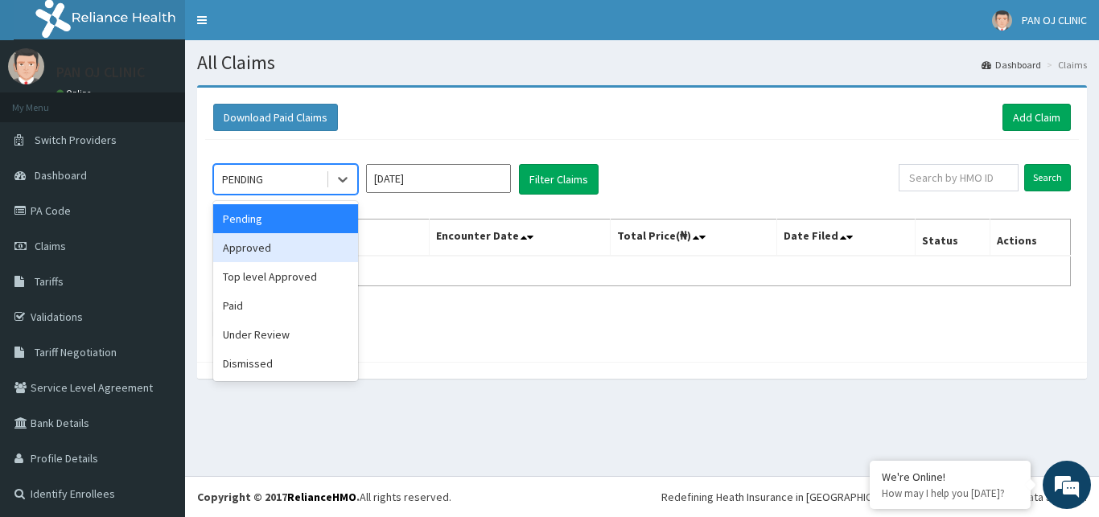
drag, startPoint x: 306, startPoint y: 254, endPoint x: 351, endPoint y: 232, distance: 50.0
click at [306, 253] on div "Approved" at bounding box center [285, 247] width 145 height 29
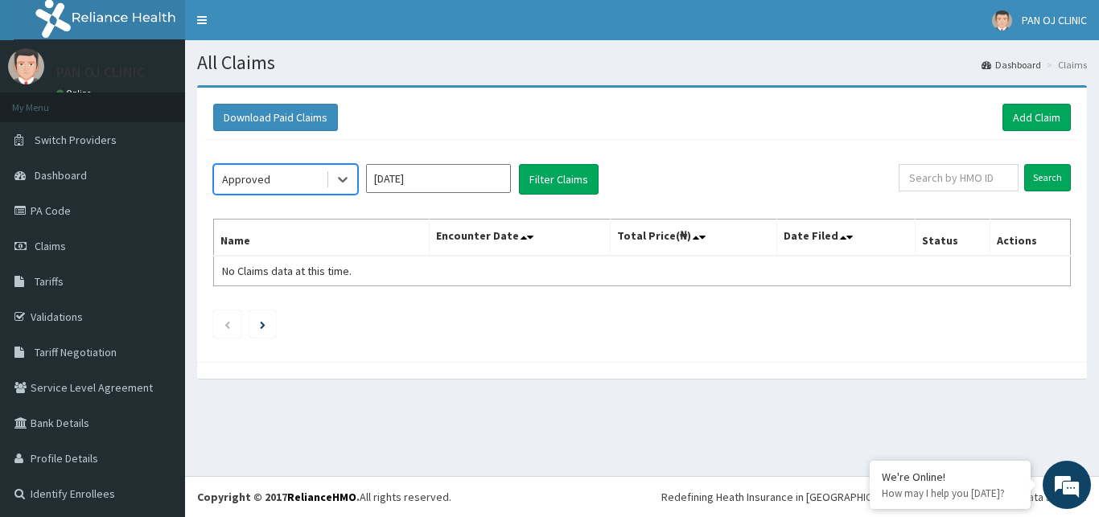
click at [475, 188] on input "[DATE]" at bounding box center [438, 178] width 145 height 29
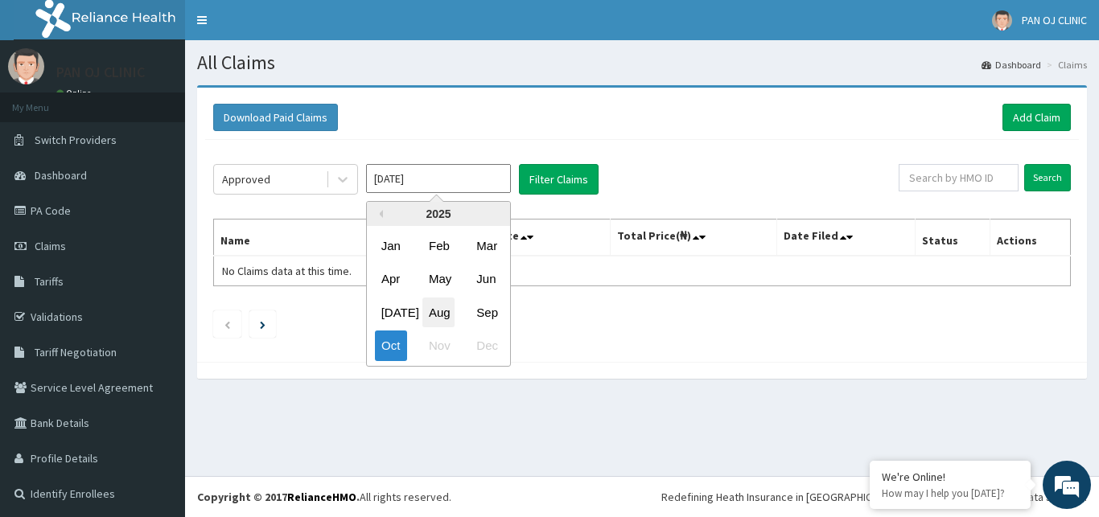
click at [442, 310] on div "Aug" at bounding box center [438, 313] width 32 height 30
type input "[DATE]"
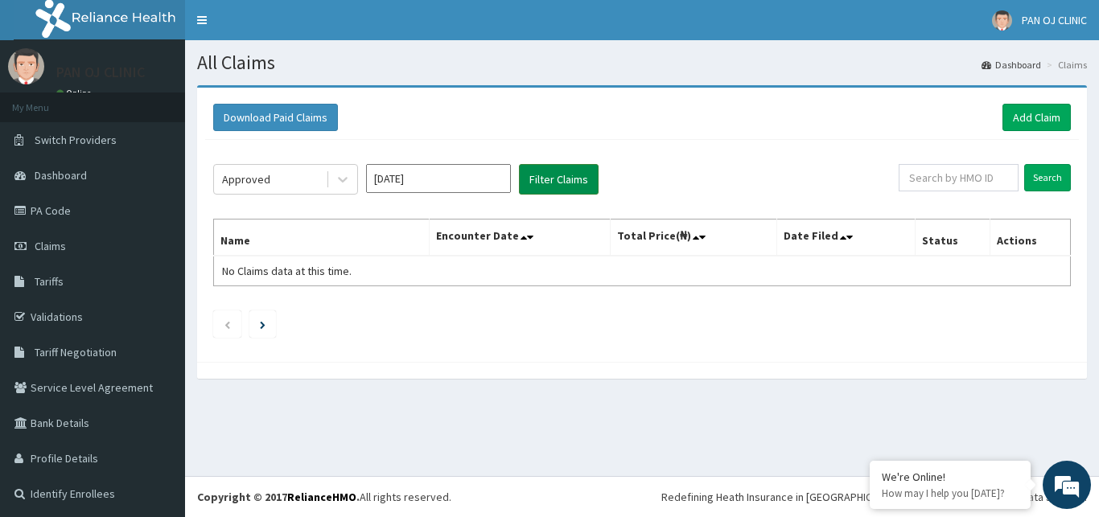
click at [569, 183] on button "Filter Claims" at bounding box center [559, 179] width 80 height 31
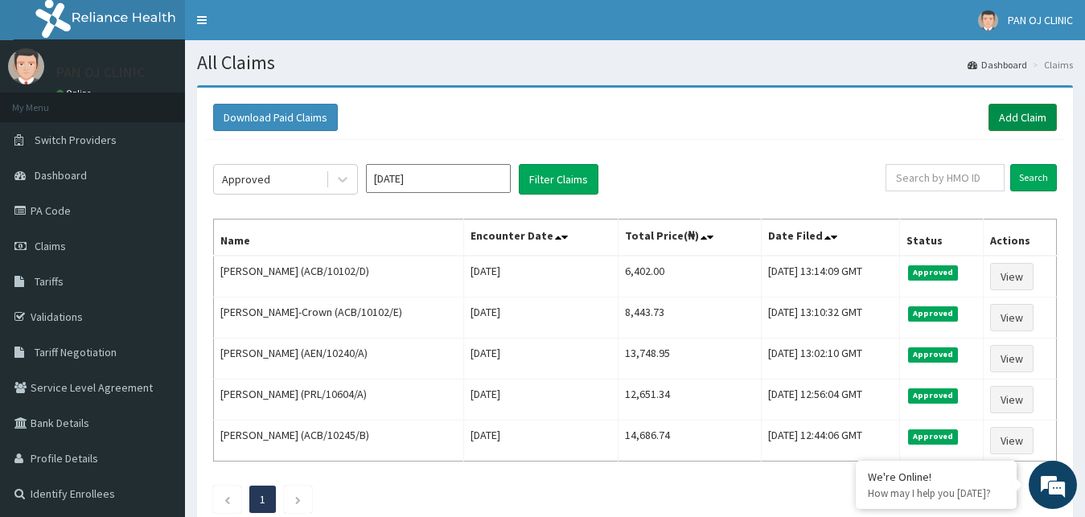
click at [1019, 114] on link "Add Claim" at bounding box center [1022, 117] width 68 height 27
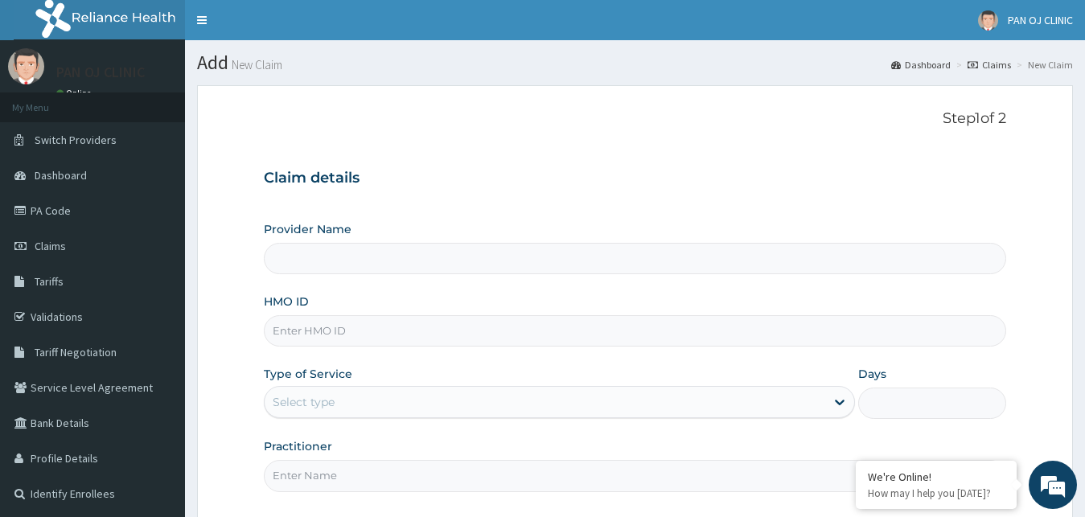
scroll to position [150, 0]
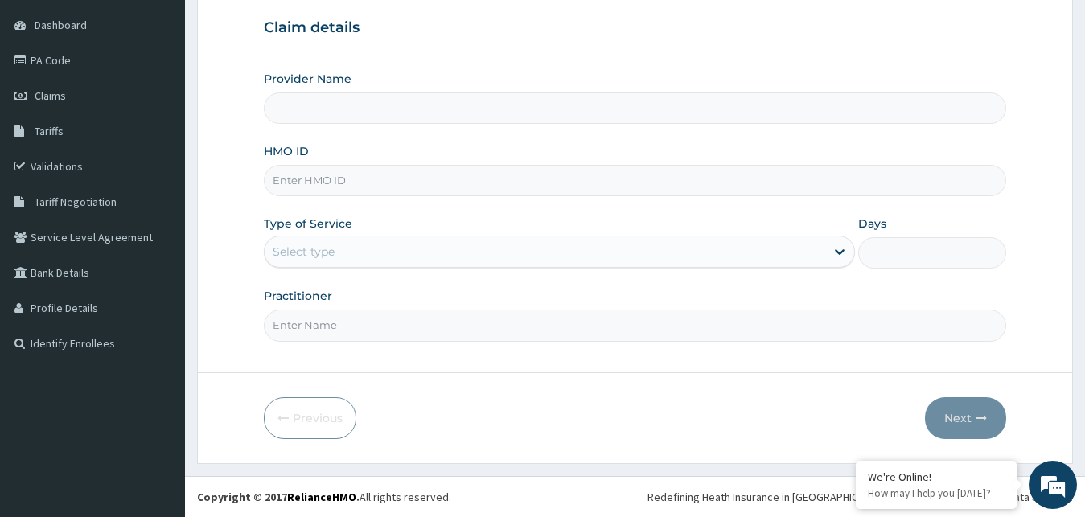
type input "PAN OJ CLINIC"
type input "ACB/10102/F"
click at [352, 257] on div "Select type" at bounding box center [545, 252] width 561 height 26
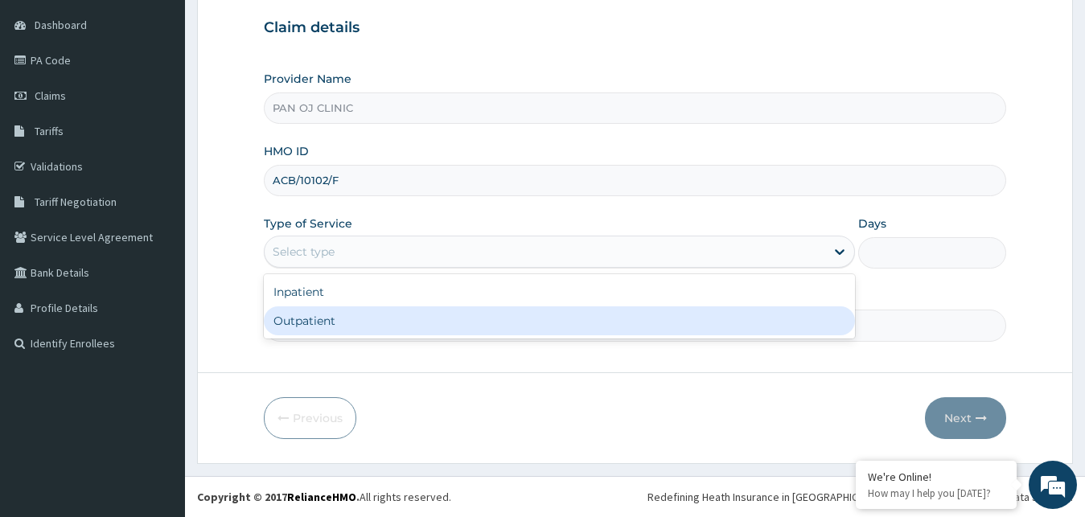
click at [317, 323] on div "Outpatient" at bounding box center [560, 320] width 592 height 29
type input "1"
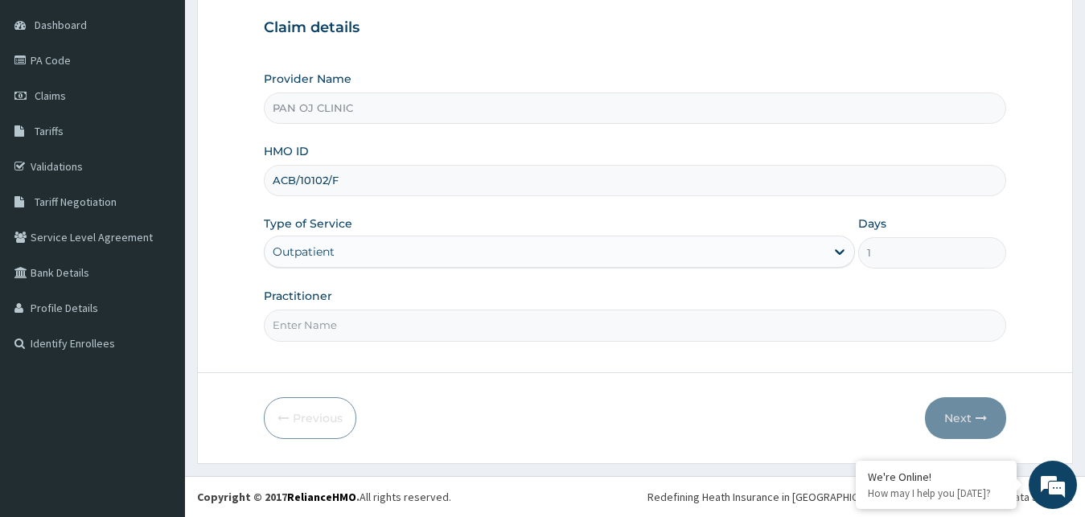
click at [346, 327] on input "Practitioner" at bounding box center [635, 325] width 743 height 31
type input "DR FRANK"
click at [975, 419] on button "Next" at bounding box center [965, 418] width 81 height 42
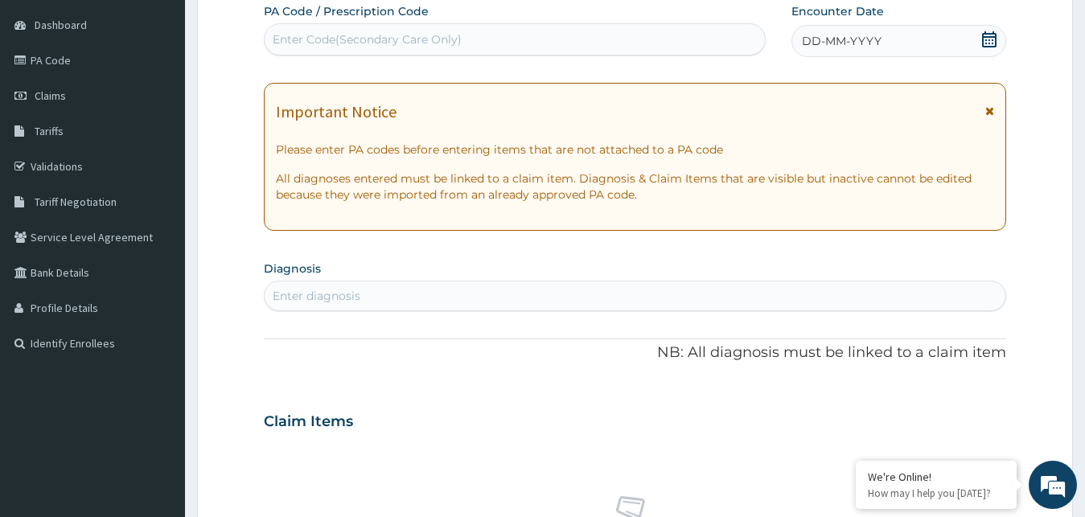
click at [996, 42] on icon at bounding box center [989, 39] width 14 height 16
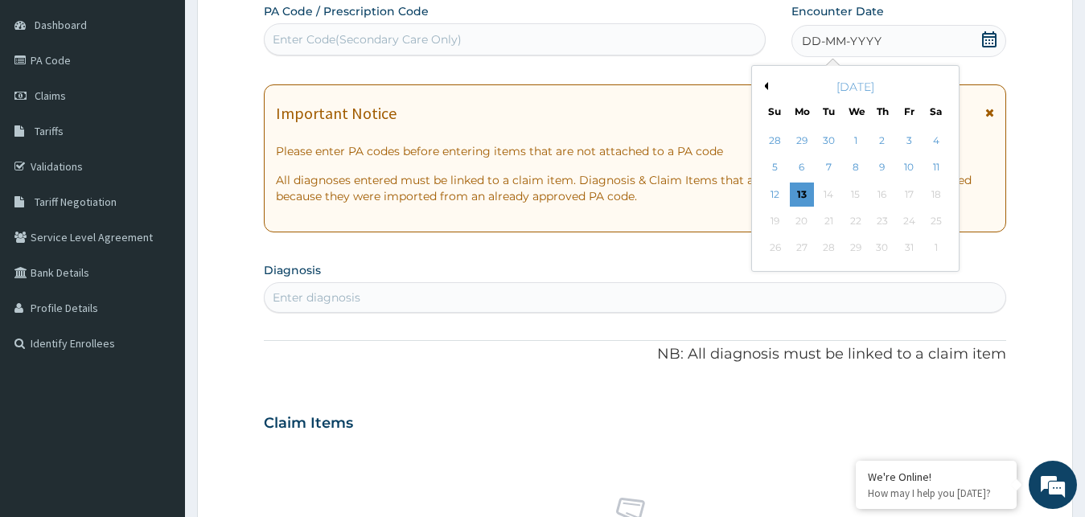
click at [768, 84] on div "Previous Month October 2025 Su Mo Tu We Th Fr Sa 28 29 30 1 2 3 4 5 6 7 8 9 10 …" at bounding box center [855, 168] width 208 height 207
click at [768, 84] on div "October 2025" at bounding box center [855, 87] width 194 height 16
click at [765, 87] on button "Previous Month" at bounding box center [764, 86] width 8 height 8
drag, startPoint x: 914, startPoint y: 140, endPoint x: 884, endPoint y: 150, distance: 32.3
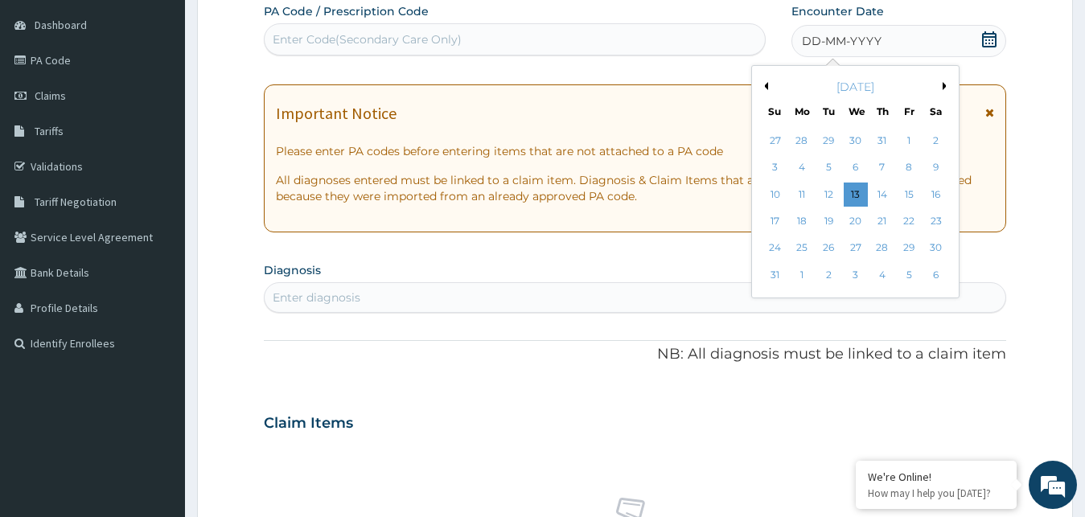
click at [914, 142] on div "1" at bounding box center [909, 141] width 24 height 24
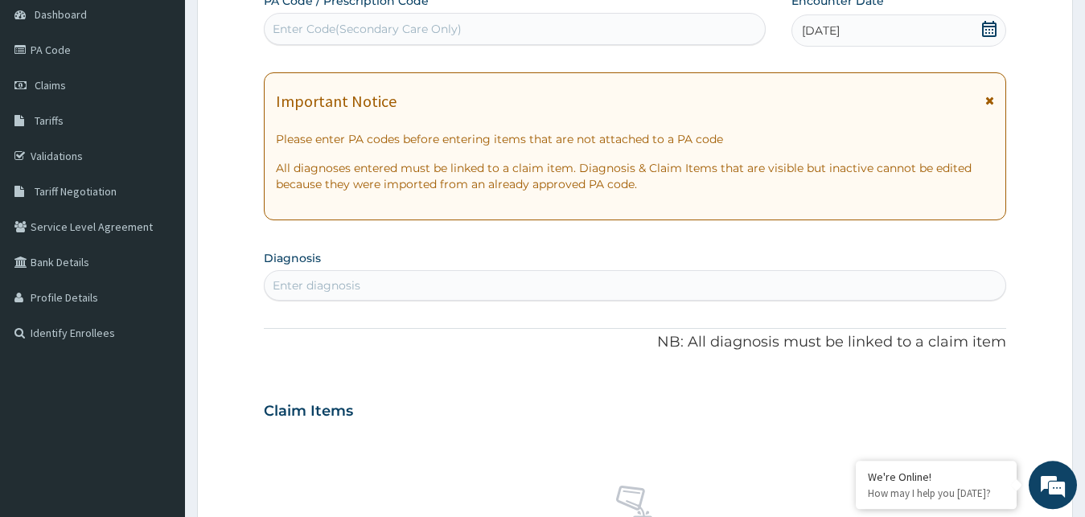
scroll to position [164, 0]
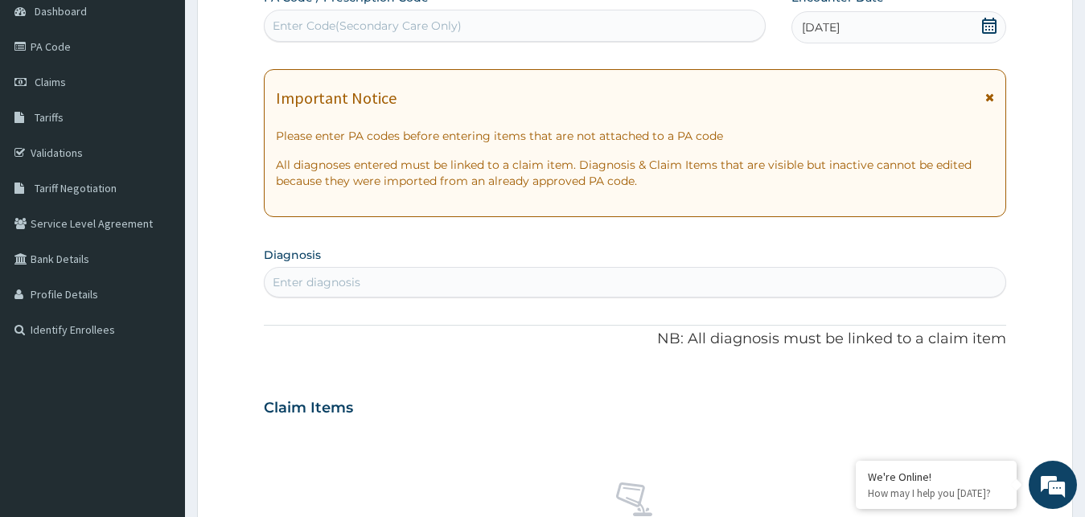
click at [389, 282] on div "Enter diagnosis" at bounding box center [636, 282] width 742 height 26
type input "MALARIA"
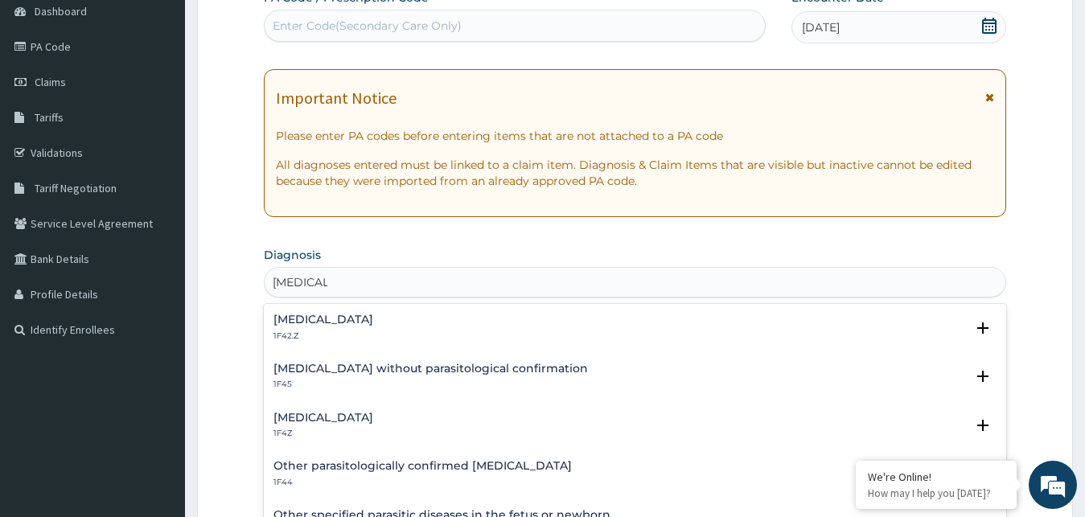
click at [323, 417] on h4 "Malaria, unspecified" at bounding box center [323, 418] width 100 height 12
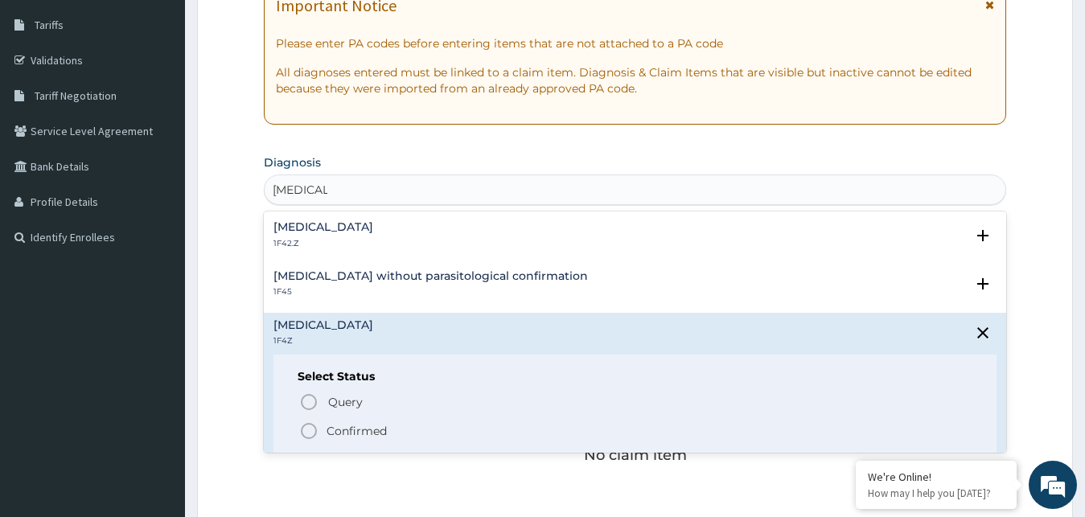
scroll to position [410, 0]
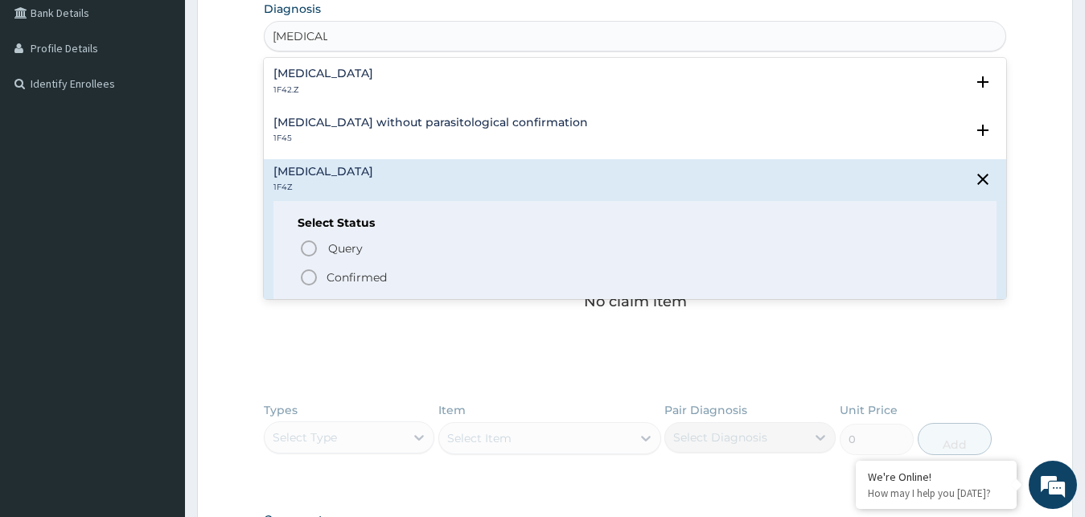
click at [312, 277] on icon "status option filled" at bounding box center [308, 277] width 19 height 19
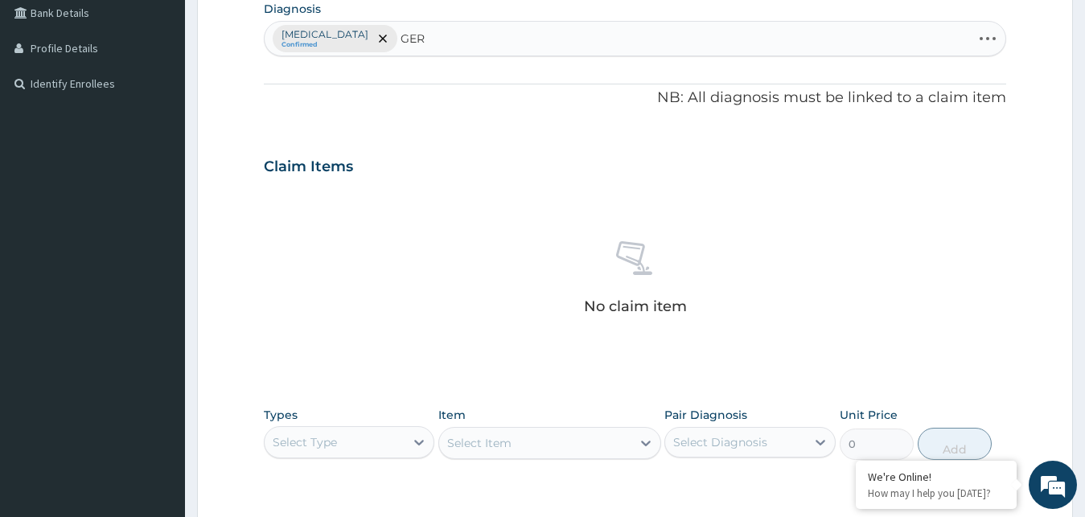
type input "GERD"
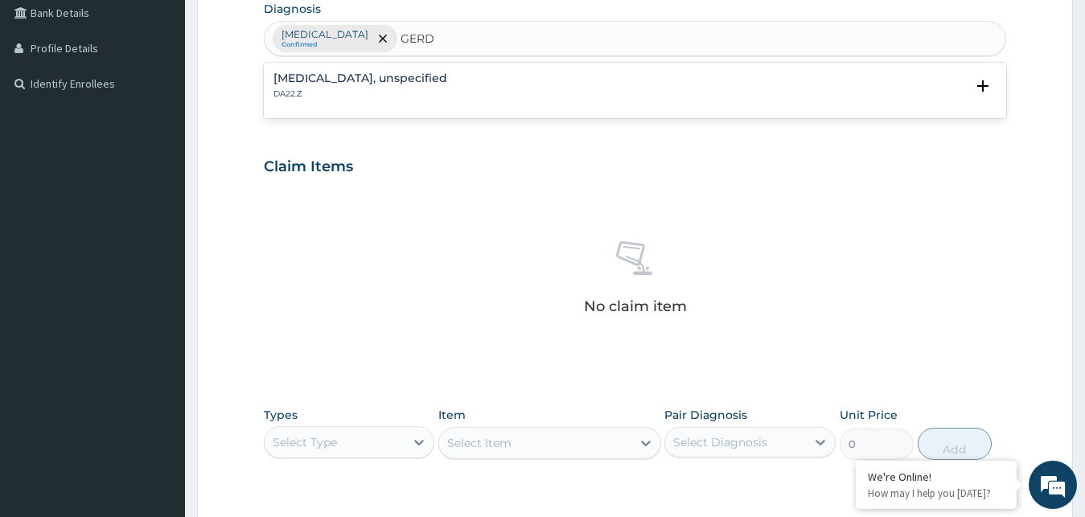
click at [340, 80] on h4 "Gastro-oesophageal reflux disease, unspecified" at bounding box center [360, 78] width 174 height 12
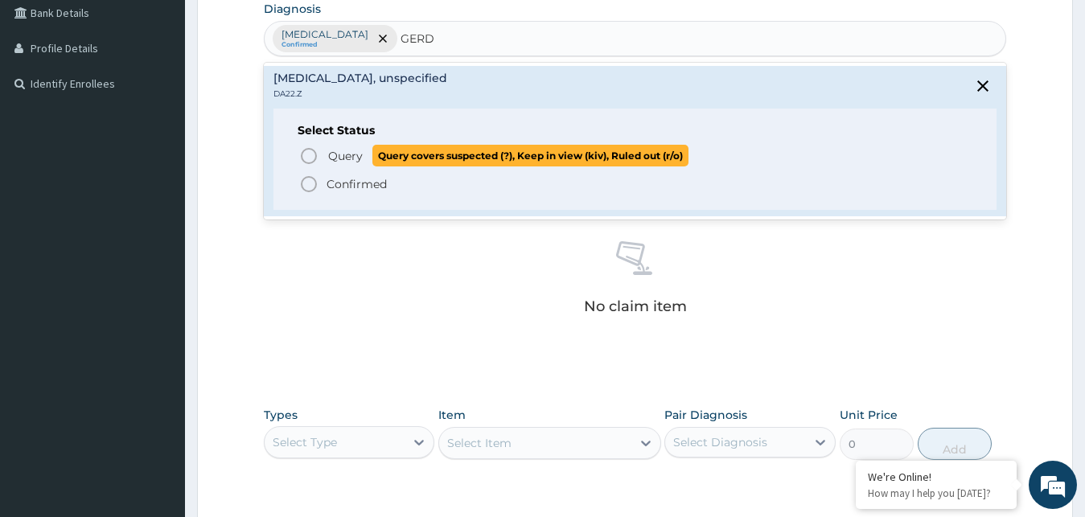
click at [305, 154] on icon "status option query" at bounding box center [308, 155] width 19 height 19
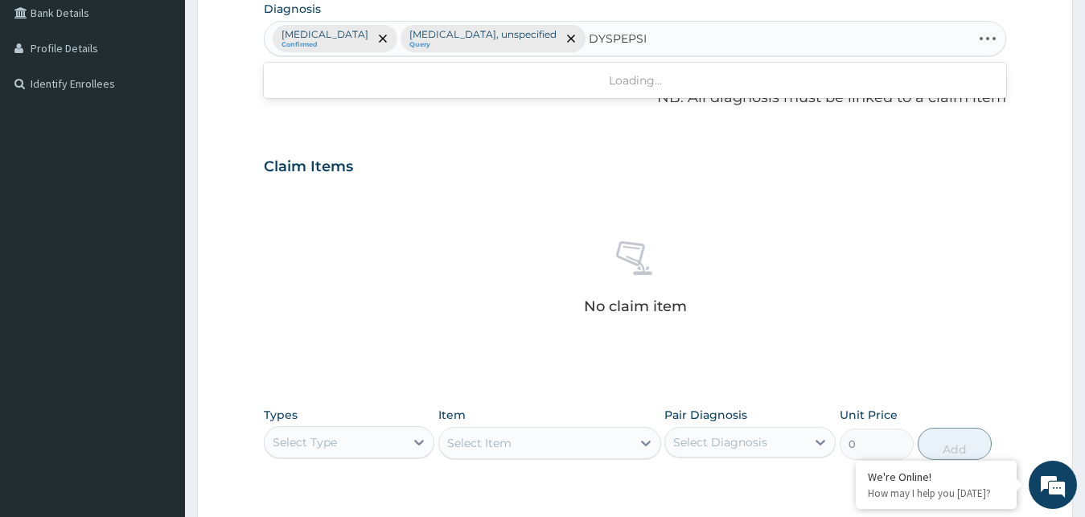
type input "DYSPEPSIA"
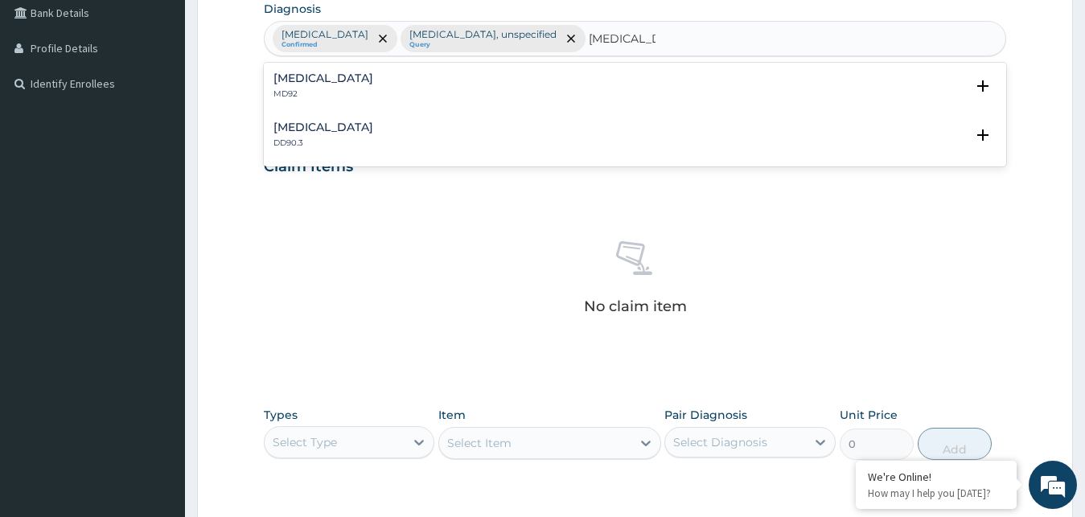
click at [299, 79] on h4 "Dyspepsia" at bounding box center [323, 78] width 100 height 12
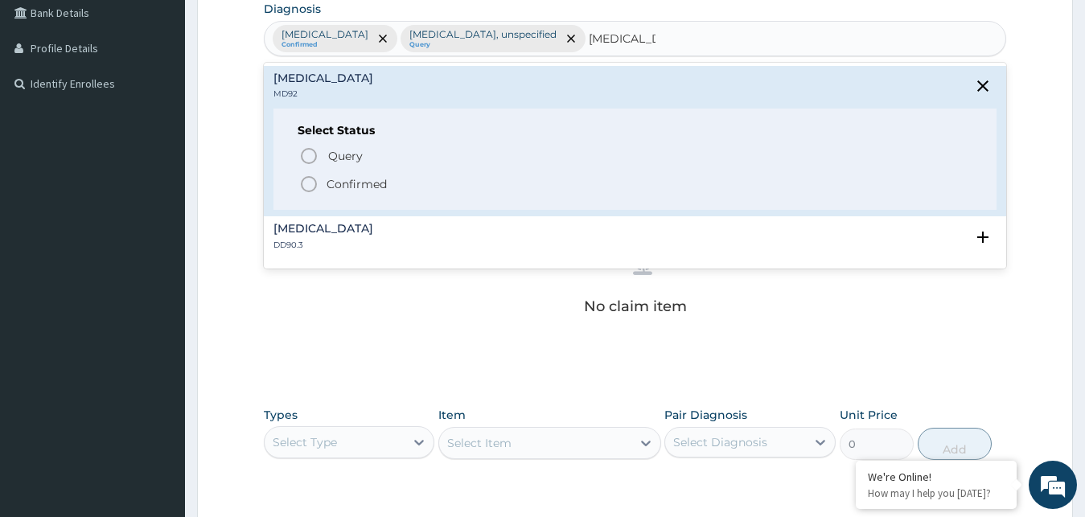
click at [311, 185] on icon "status option filled" at bounding box center [308, 184] width 19 height 19
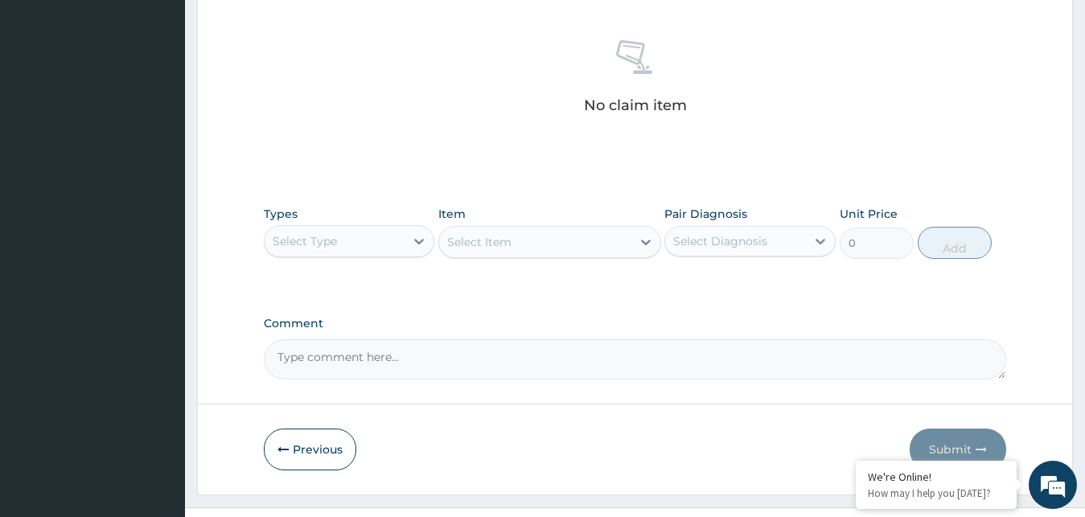
scroll to position [643, 0]
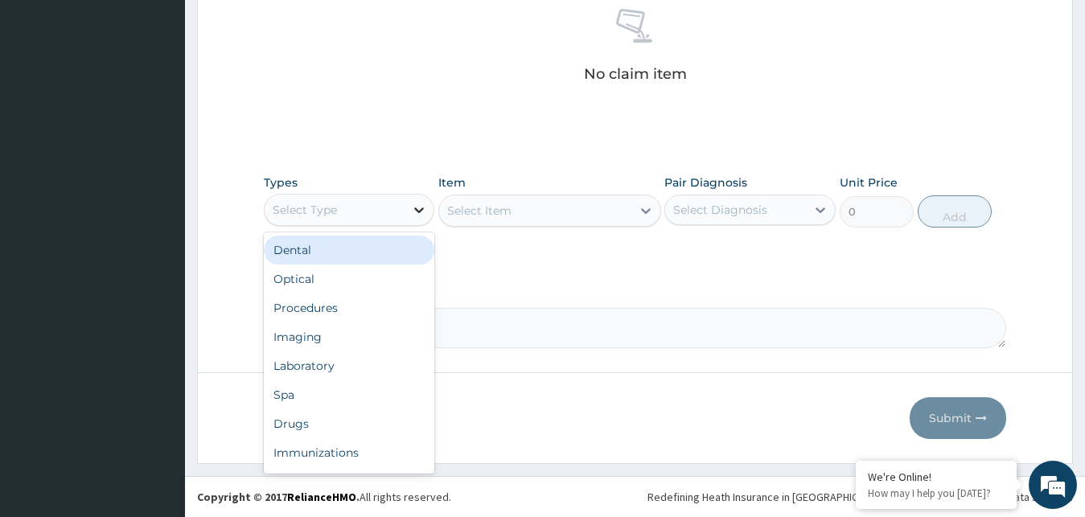
click at [410, 212] on div at bounding box center [419, 209] width 29 height 29
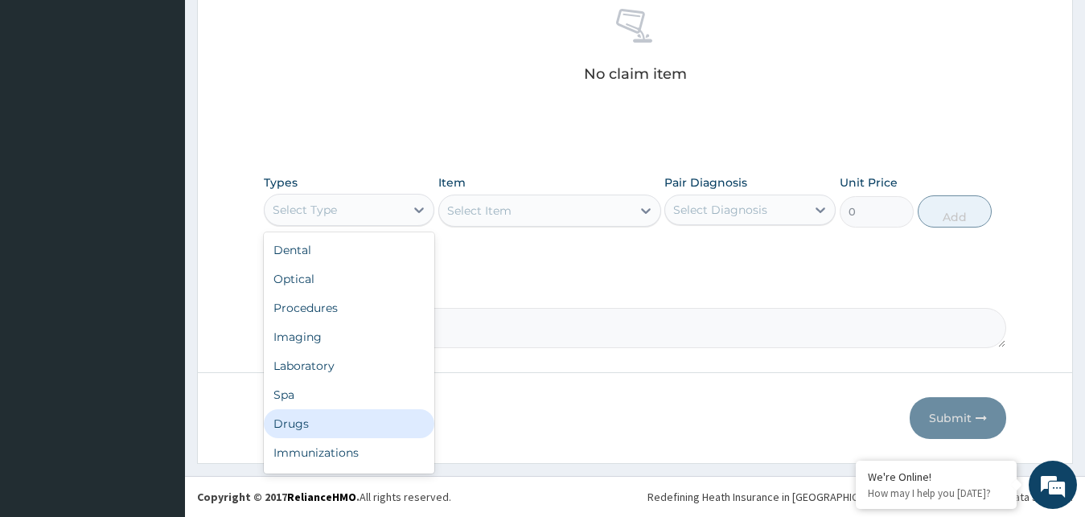
click at [284, 421] on div "Drugs" at bounding box center [349, 423] width 171 height 29
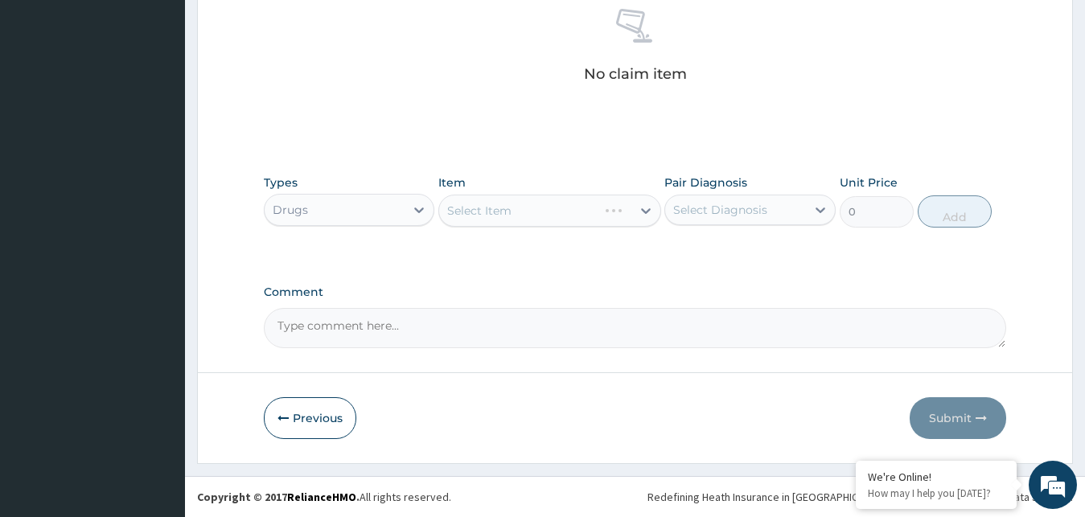
click at [643, 207] on div "Select Item" at bounding box center [549, 211] width 223 height 32
click at [614, 215] on div "Select Item" at bounding box center [535, 211] width 192 height 26
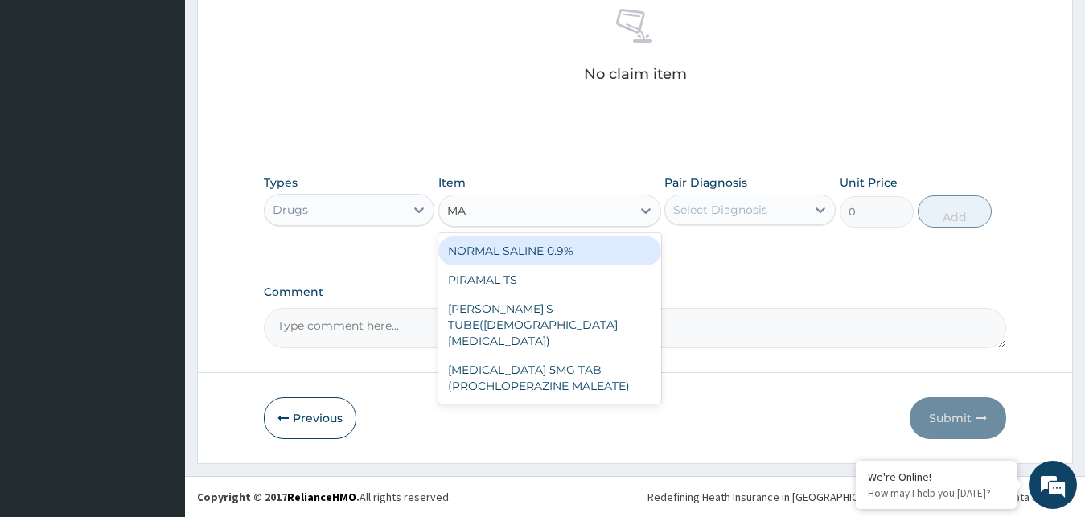
type input "M"
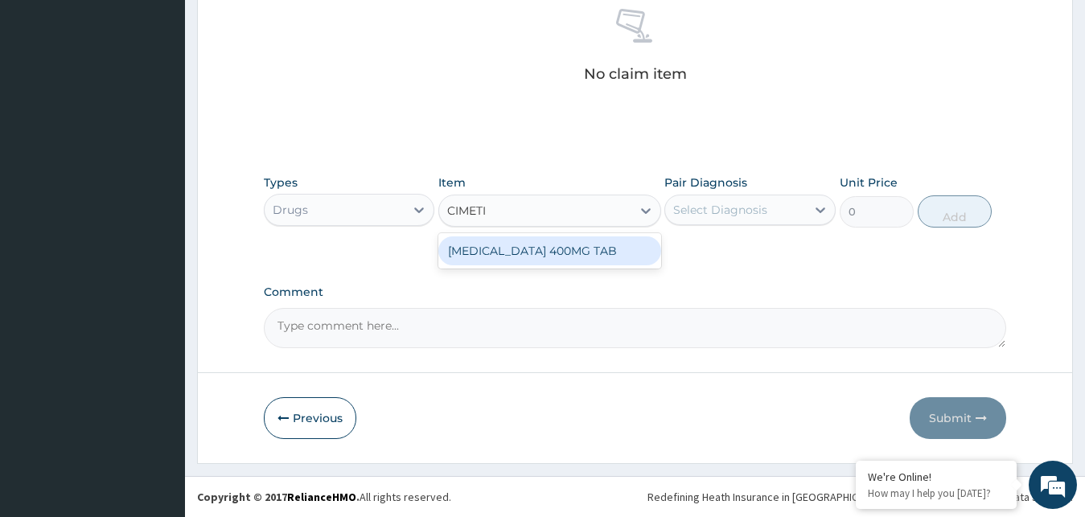
type input "CIMETID"
click at [567, 253] on div "CIMETIDINE 400MG TAB" at bounding box center [549, 250] width 223 height 29
type input "67.7249984741211"
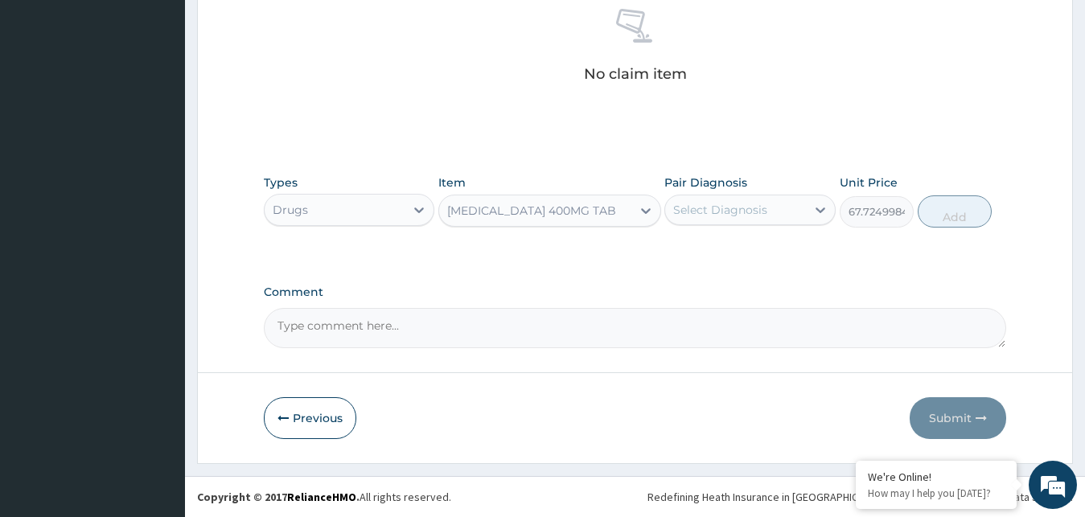
click at [751, 198] on div "Select Diagnosis" at bounding box center [735, 210] width 141 height 26
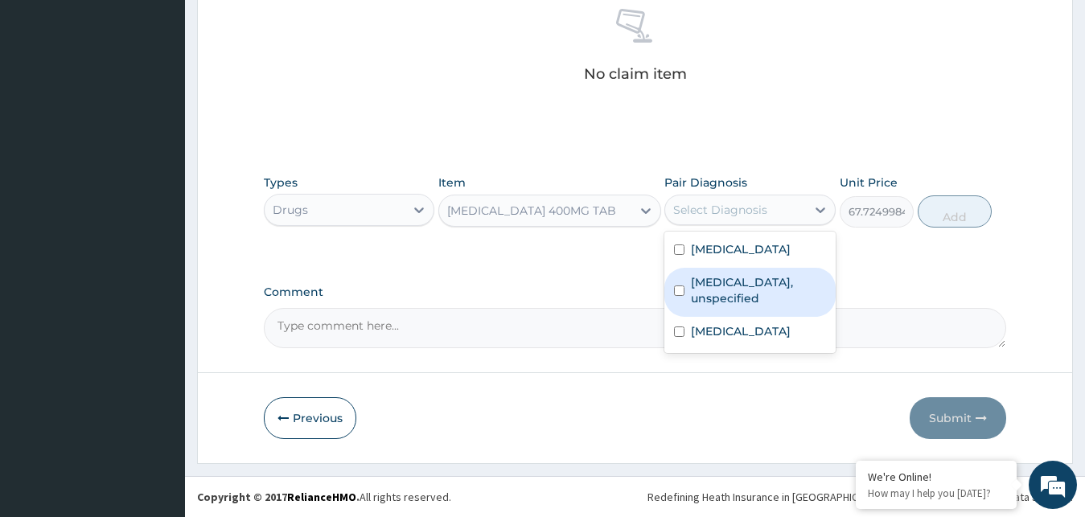
drag, startPoint x: 728, startPoint y: 298, endPoint x: 724, endPoint y: 307, distance: 10.5
click at [727, 298] on label "Gastro-oesophageal reflux disease, unspecified" at bounding box center [758, 290] width 135 height 32
checkbox input "true"
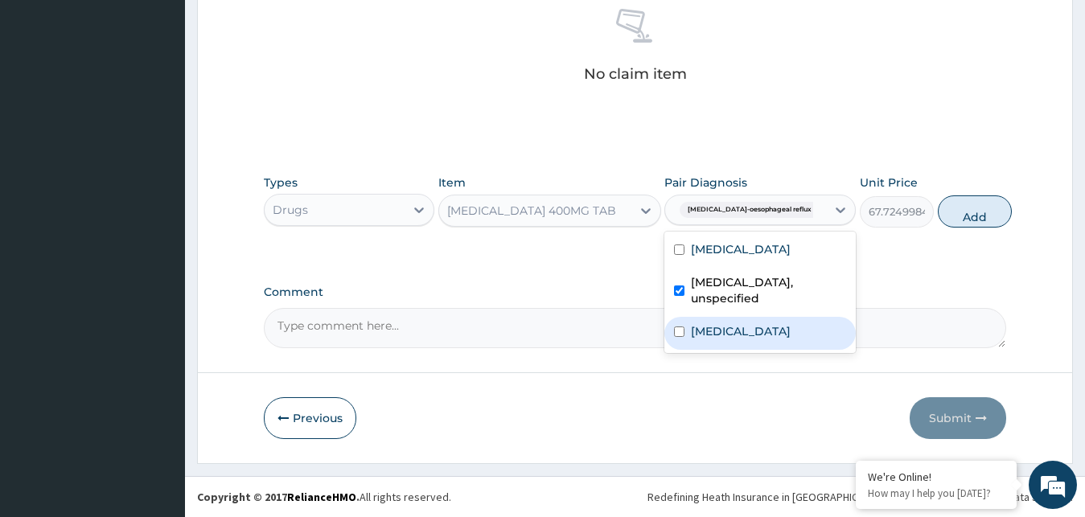
click at [709, 350] on div "Dyspepsia" at bounding box center [759, 333] width 191 height 33
checkbox input "true"
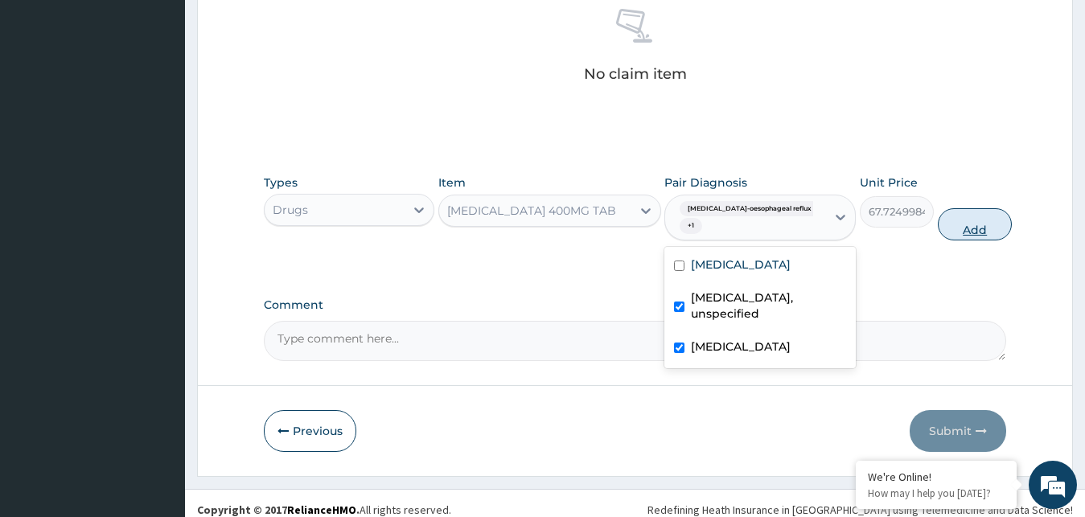
click at [961, 227] on button "Add" at bounding box center [975, 224] width 74 height 32
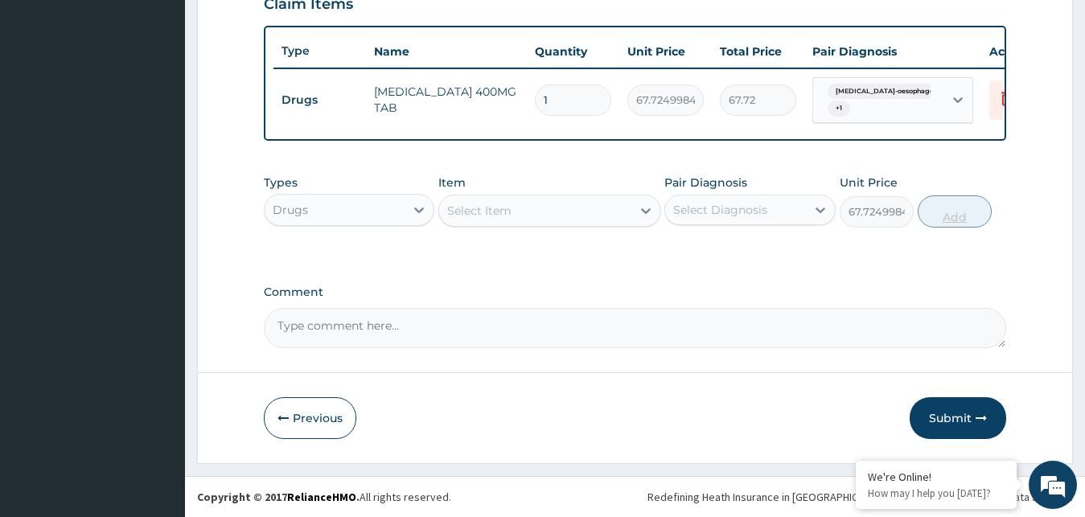
type input "0"
type input "14"
type input "948.15"
type input "14"
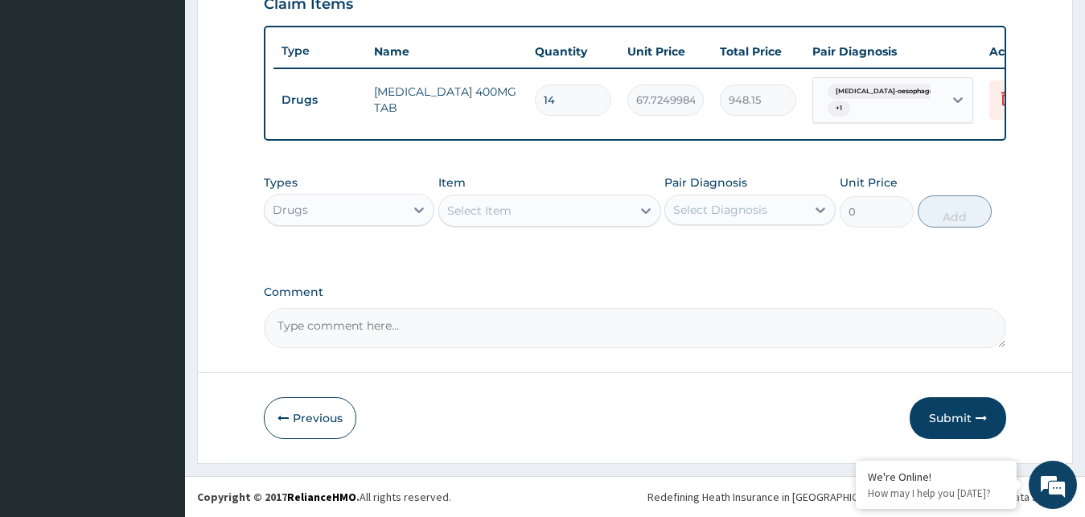
click at [627, 204] on div "Select Item" at bounding box center [535, 211] width 192 height 26
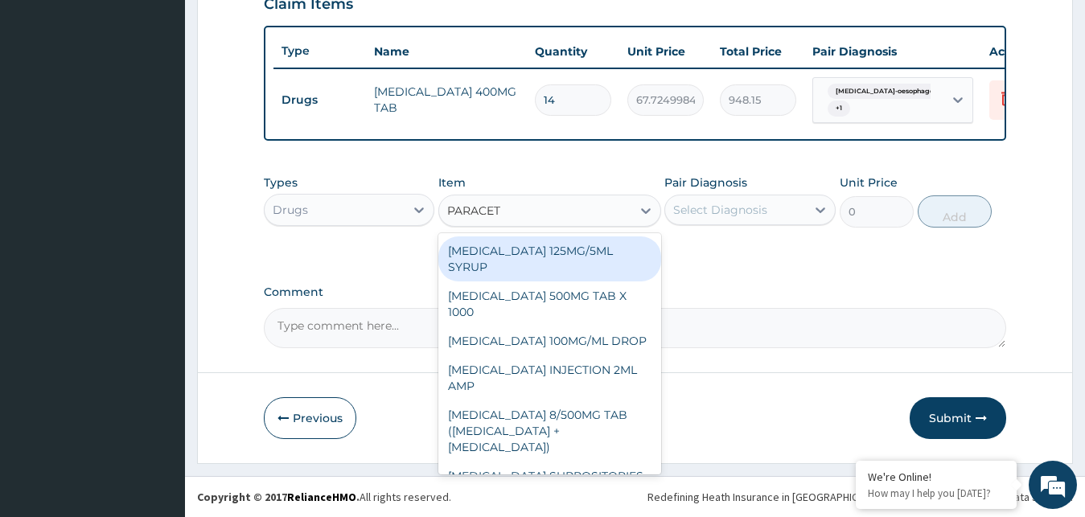
type input "PARACETA"
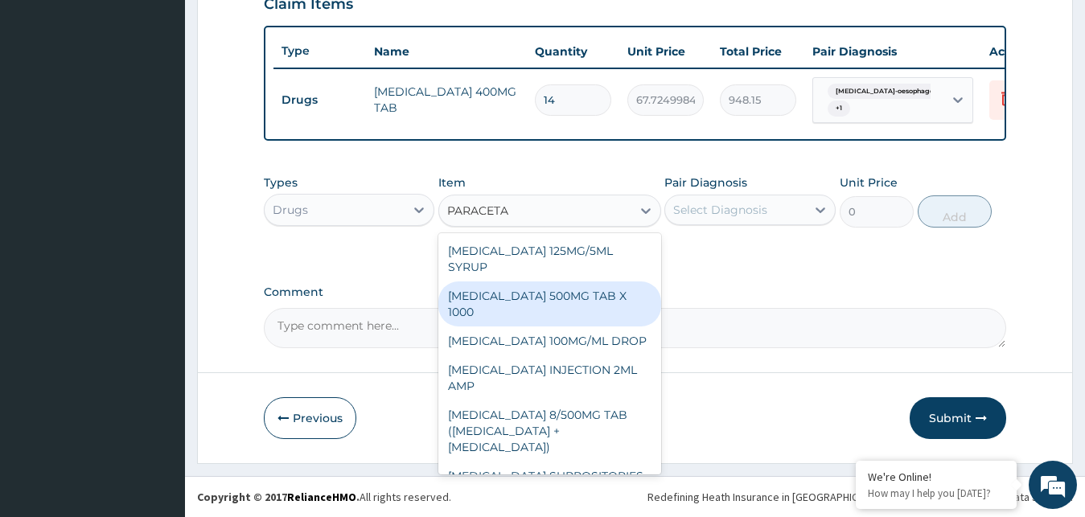
click at [561, 309] on div "PARACETAMOL 500MG TAB X 1000" at bounding box center [549, 304] width 223 height 45
type input "11.02499961853027"
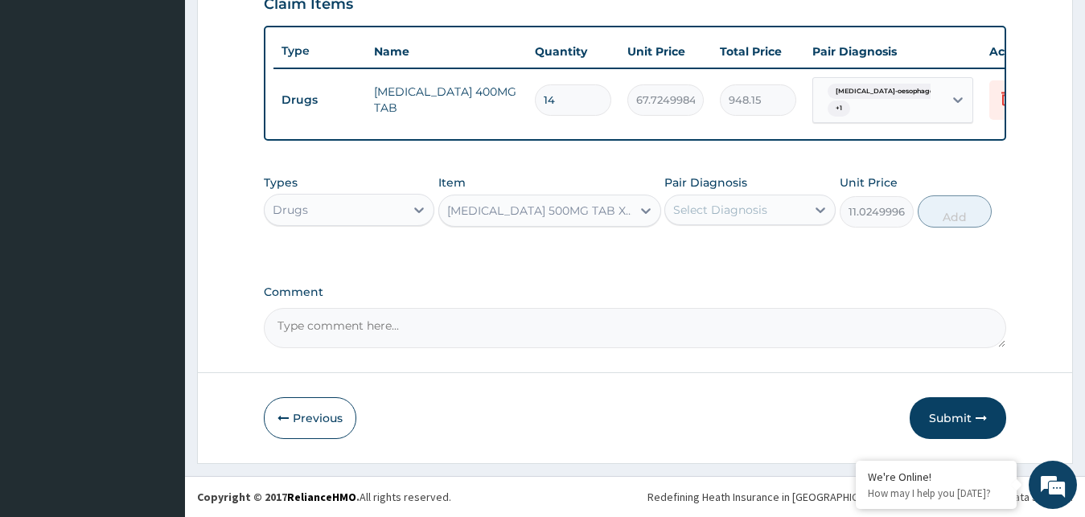
drag, startPoint x: 808, startPoint y: 208, endPoint x: 787, endPoint y: 218, distance: 23.8
click at [807, 208] on div at bounding box center [820, 209] width 29 height 29
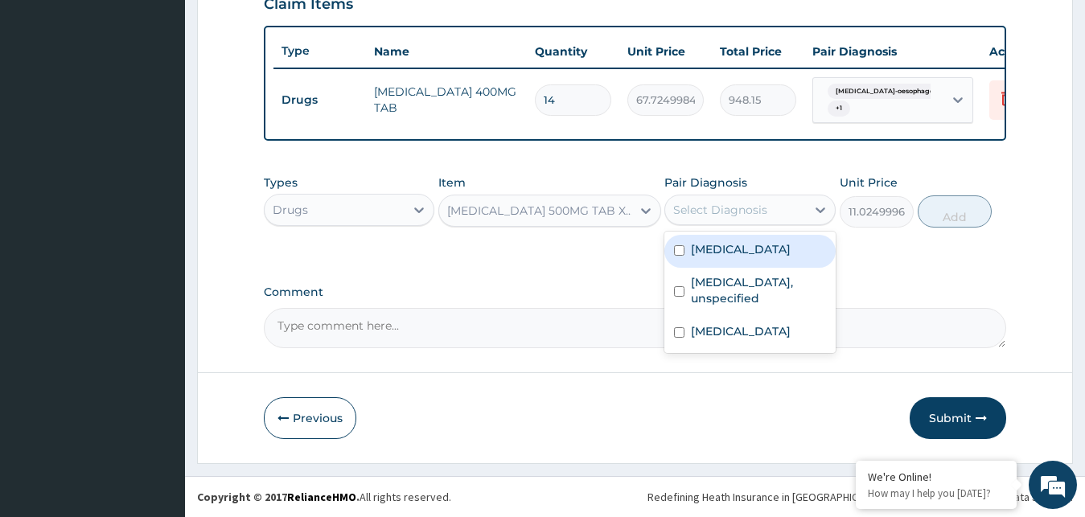
click at [743, 252] on label "Malaria, unspecified" at bounding box center [741, 249] width 100 height 16
checkbox input "true"
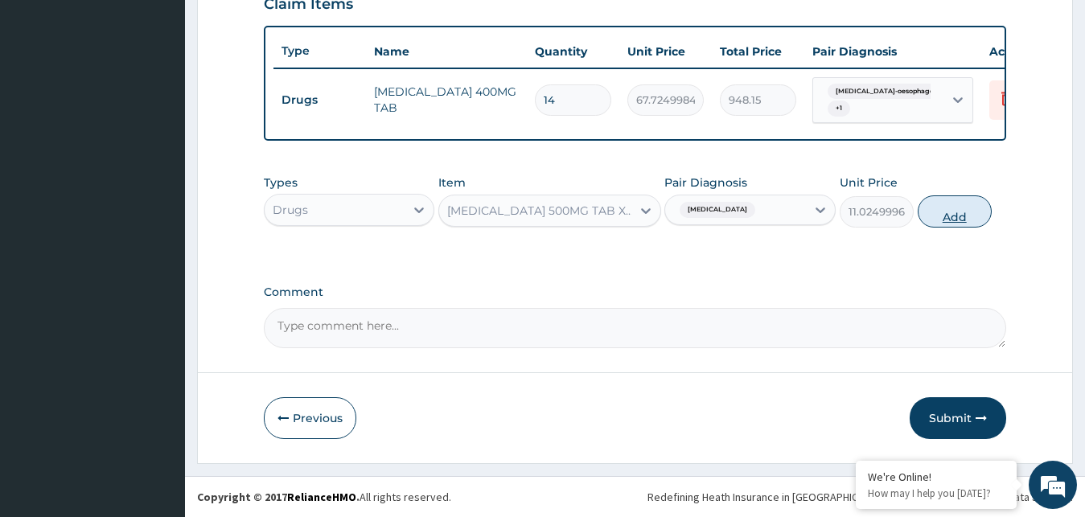
click at [958, 208] on button "Add" at bounding box center [955, 211] width 74 height 32
type input "0"
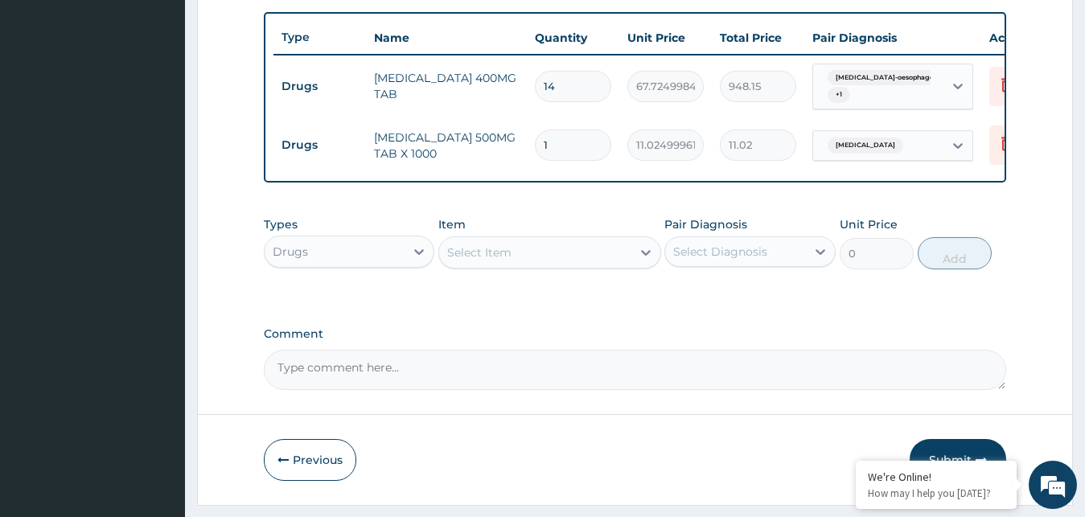
type input "16"
type input "176.40"
type input "16"
click at [626, 264] on div "Select Item" at bounding box center [535, 253] width 192 height 26
type input "LONA"
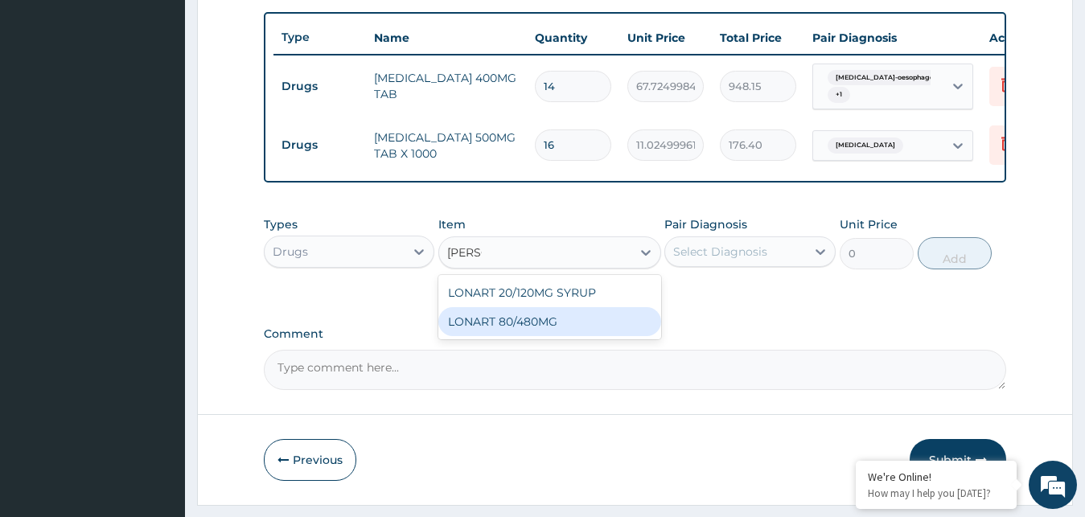
click at [552, 336] on div "LONART 80/480MG" at bounding box center [549, 321] width 223 height 29
type input "340.91748046875"
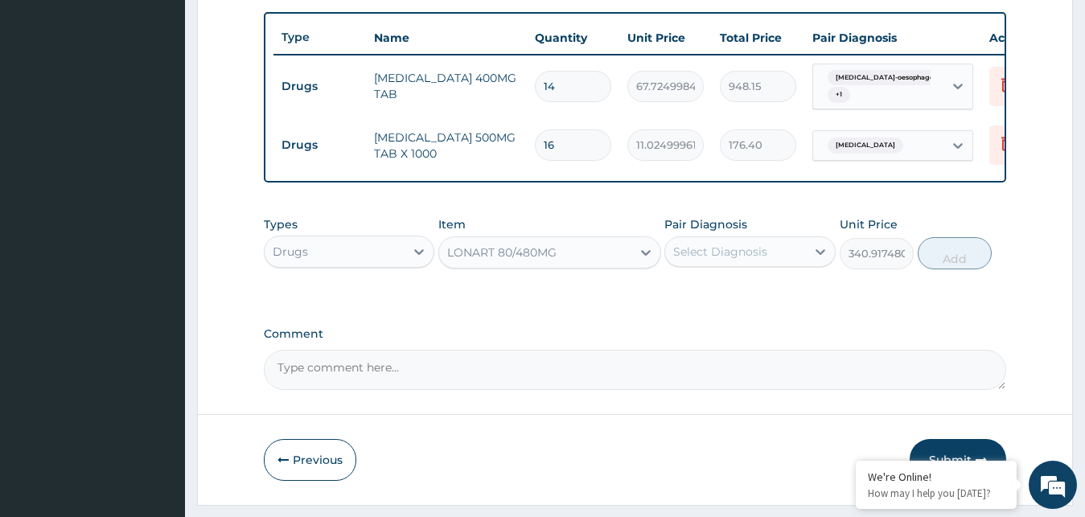
click at [747, 260] on div "Select Diagnosis" at bounding box center [720, 252] width 94 height 16
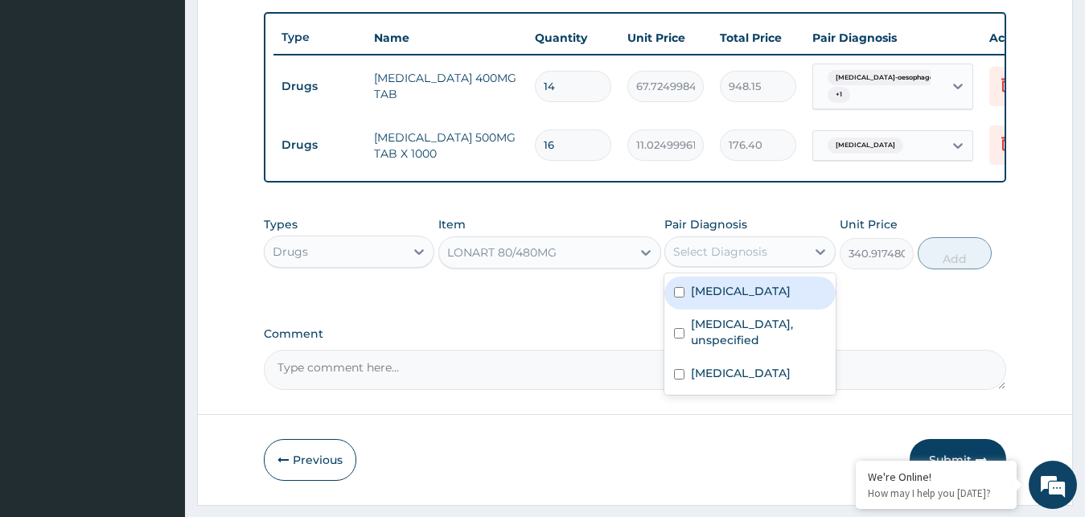
drag, startPoint x: 752, startPoint y: 298, endPoint x: 762, endPoint y: 298, distance: 9.7
click at [754, 298] on div "Malaria, unspecified" at bounding box center [749, 293] width 171 height 33
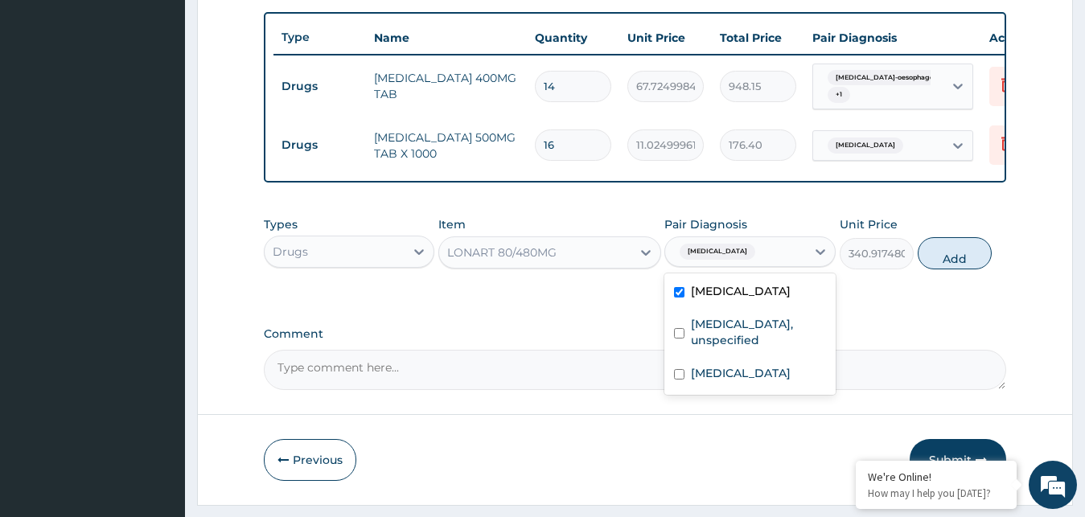
checkbox input "true"
click at [973, 269] on button "Add" at bounding box center [955, 253] width 74 height 32
type input "0"
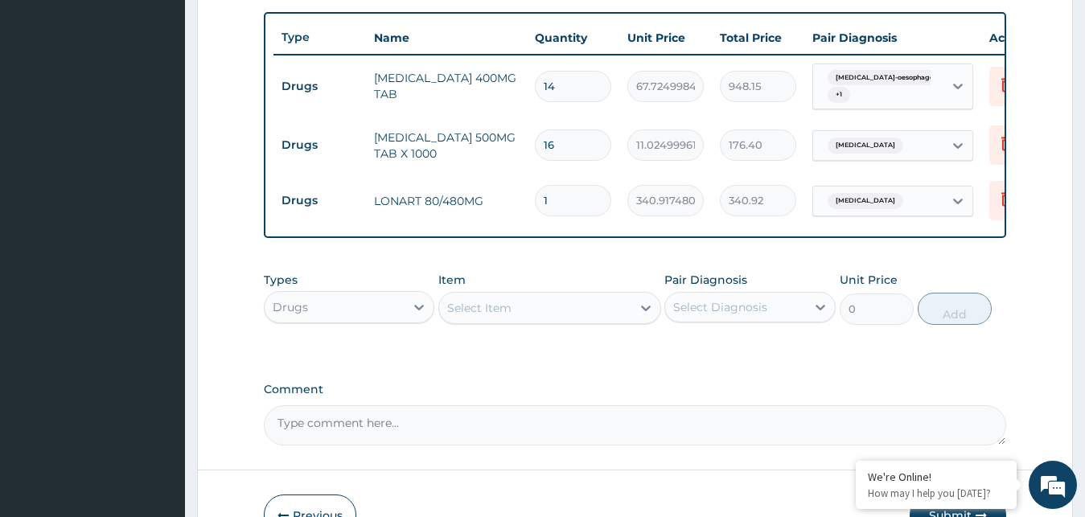
type input "0.00"
type input "6"
type input "2045.50"
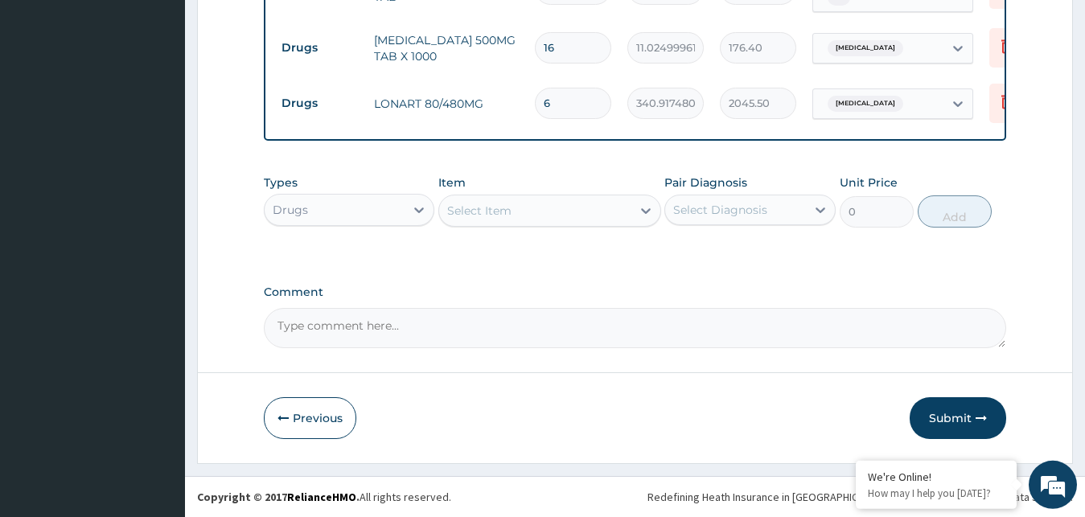
scroll to position [697, 0]
type input "6"
click at [636, 204] on div at bounding box center [645, 210] width 29 height 29
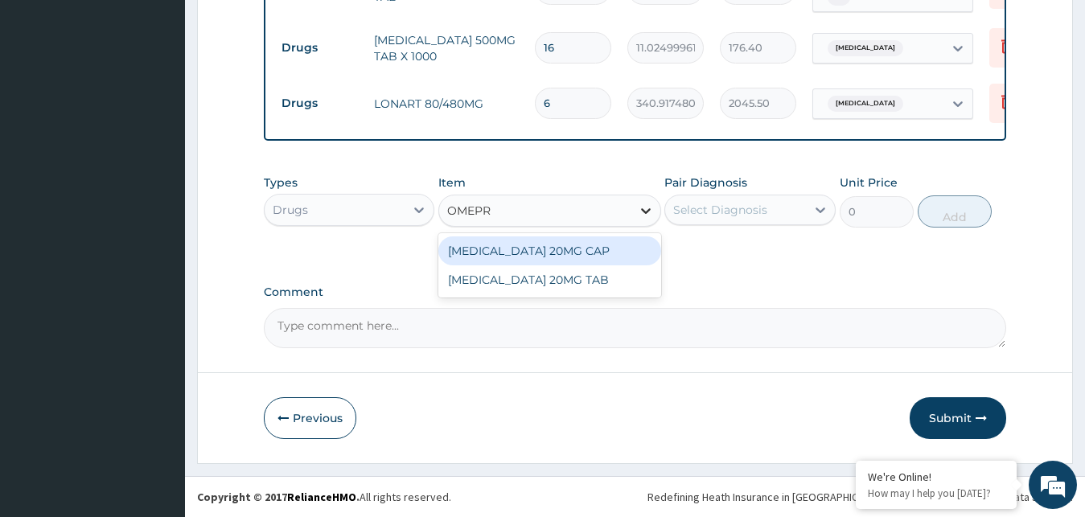
type input "OMEPRA"
click at [582, 257] on div "OMEPRAZOLE 20MG CAP" at bounding box center [549, 250] width 223 height 29
type input "52.5"
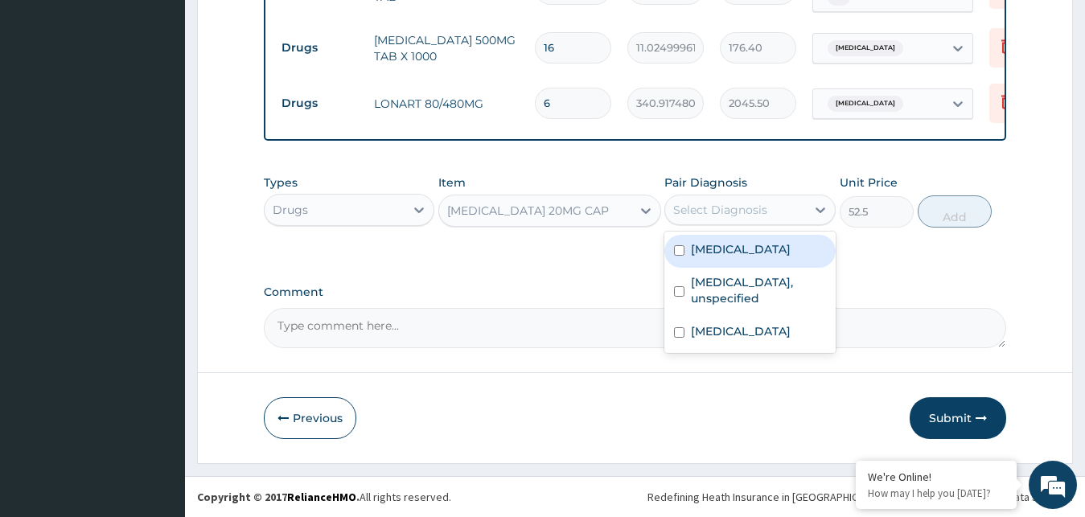
click at [769, 210] on div "Select Diagnosis" at bounding box center [735, 210] width 141 height 26
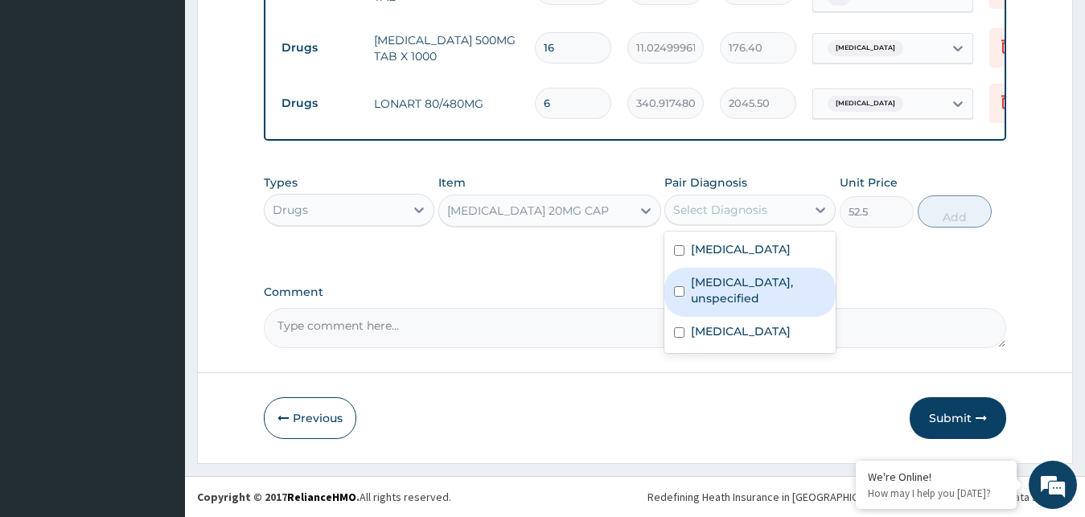
drag, startPoint x: 735, startPoint y: 307, endPoint x: 731, endPoint y: 314, distance: 8.3
click at [734, 306] on label "Gastro-oesophageal reflux disease, unspecified" at bounding box center [758, 290] width 135 height 32
checkbox input "true"
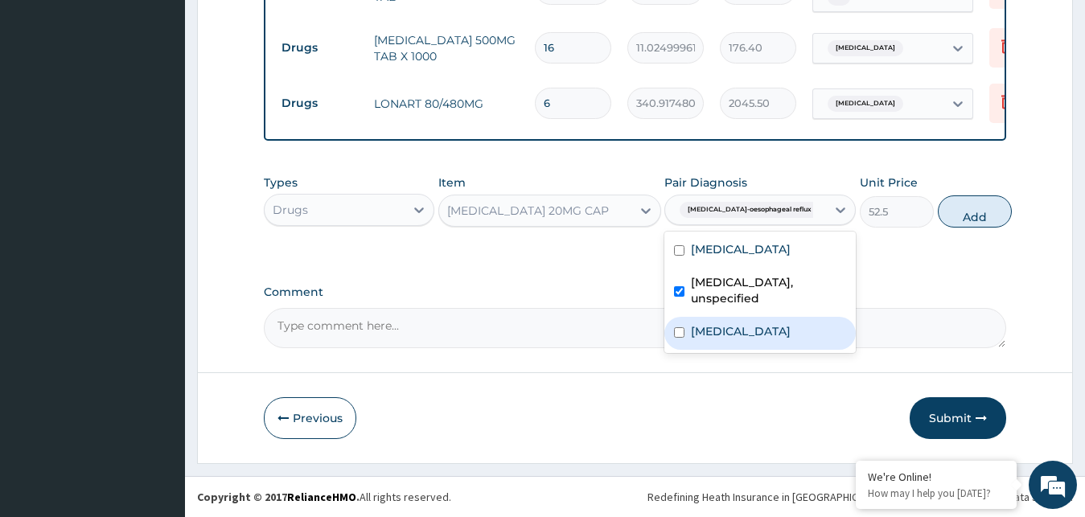
click at [715, 350] on div "Dyspepsia" at bounding box center [759, 333] width 191 height 33
checkbox input "true"
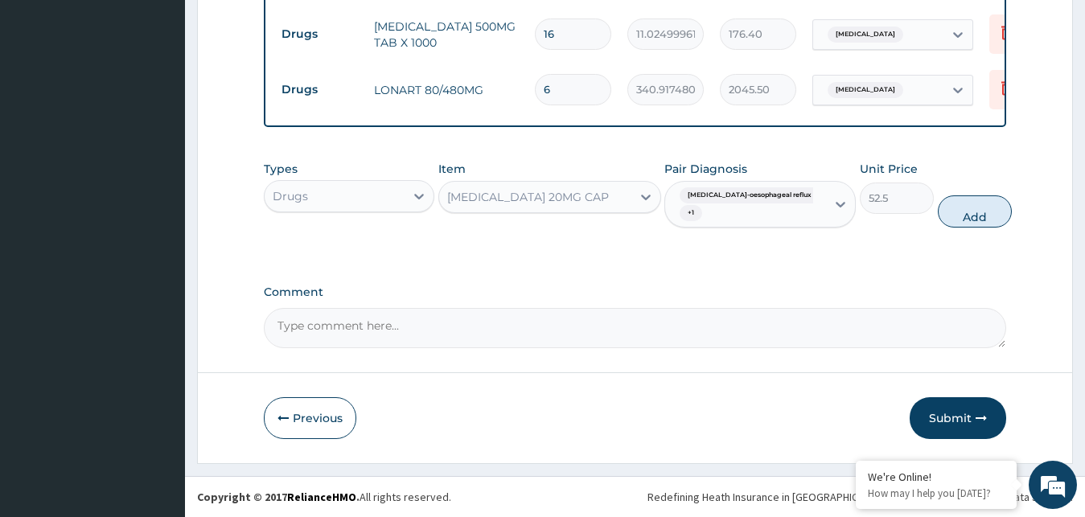
drag, startPoint x: 957, startPoint y: 228, endPoint x: 828, endPoint y: 245, distance: 129.7
click at [953, 228] on button "Add" at bounding box center [975, 211] width 74 height 32
type input "0"
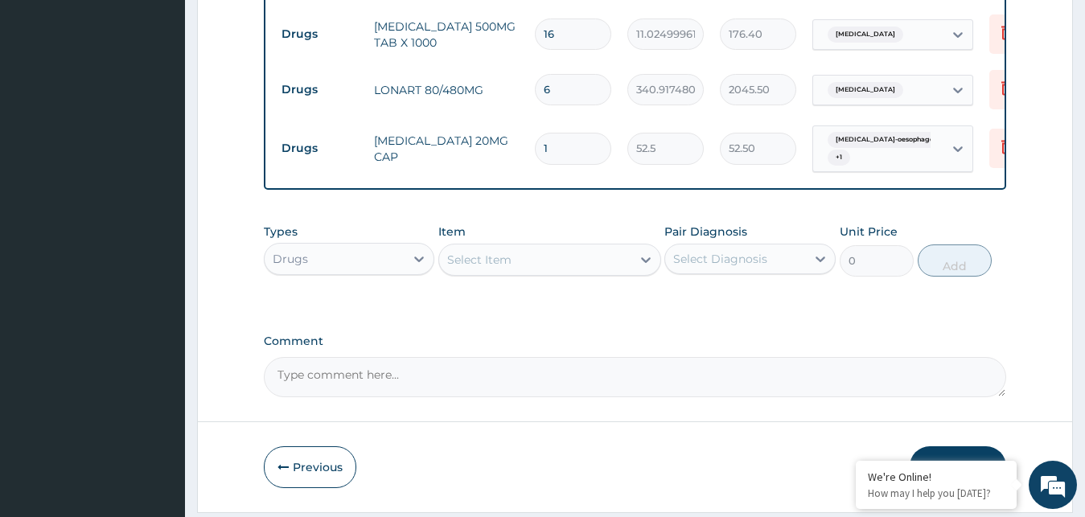
type input "14"
type input "735.00"
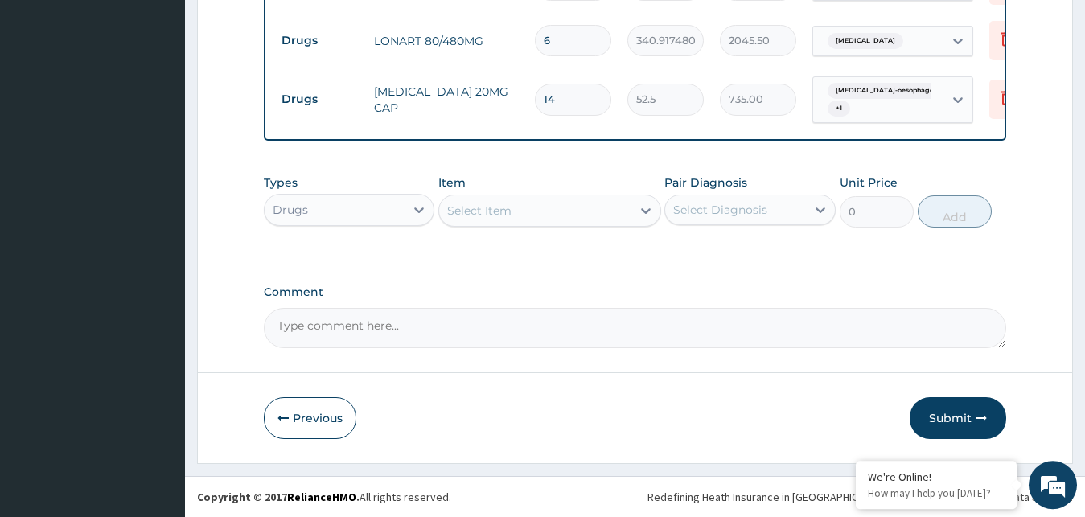
scroll to position [760, 0]
type input "14"
click at [647, 212] on icon at bounding box center [646, 211] width 10 height 6
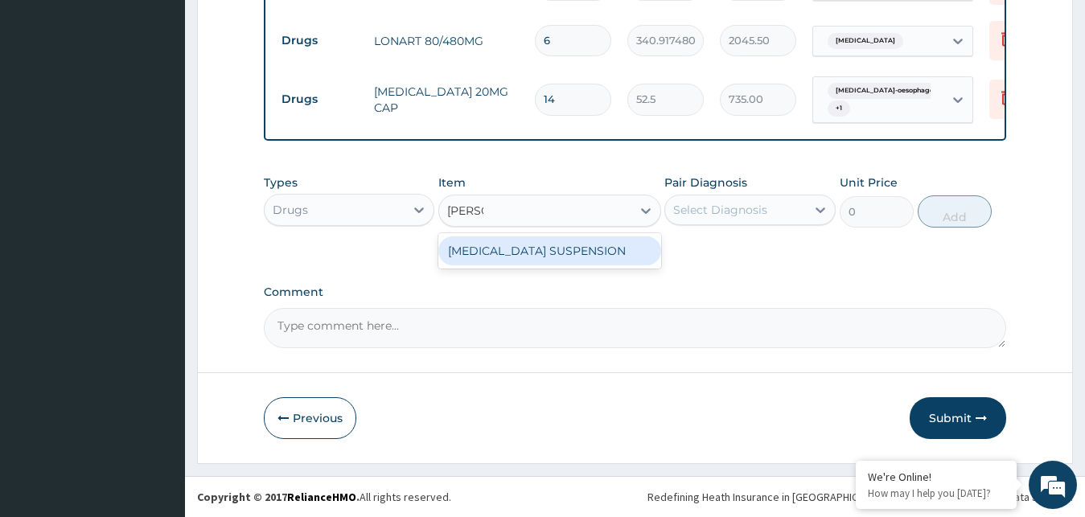
type input "GAVISC"
click at [563, 252] on div "GAVISCON SUSPENSION" at bounding box center [549, 250] width 223 height 29
type input "5197.65771484375"
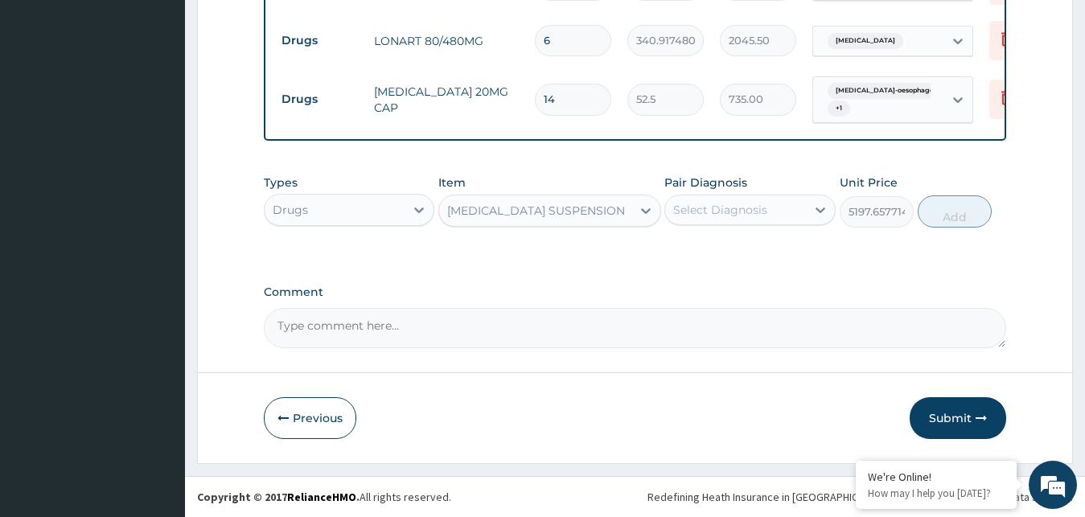
click at [719, 220] on div "Select Diagnosis" at bounding box center [735, 210] width 141 height 26
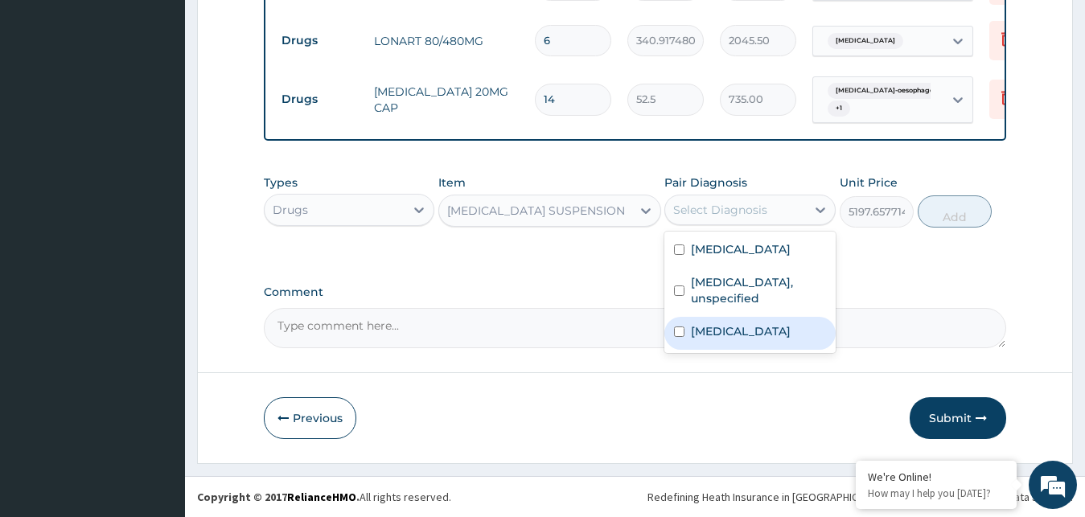
click at [712, 339] on label "Dyspepsia" at bounding box center [741, 331] width 100 height 16
checkbox input "true"
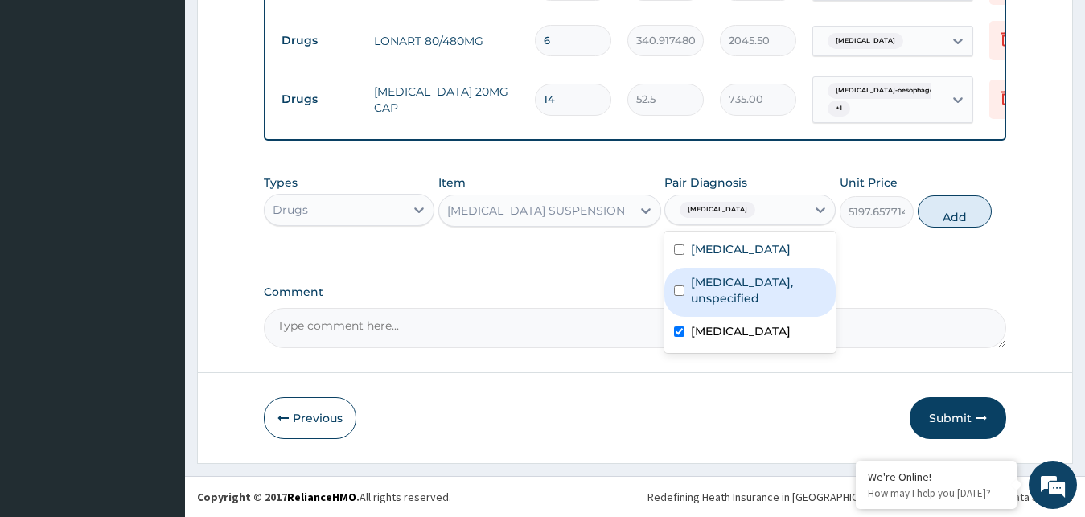
drag, startPoint x: 750, startPoint y: 289, endPoint x: 763, endPoint y: 283, distance: 14.0
click at [752, 287] on label "Gastro-oesophageal reflux disease, unspecified" at bounding box center [758, 290] width 135 height 32
checkbox input "true"
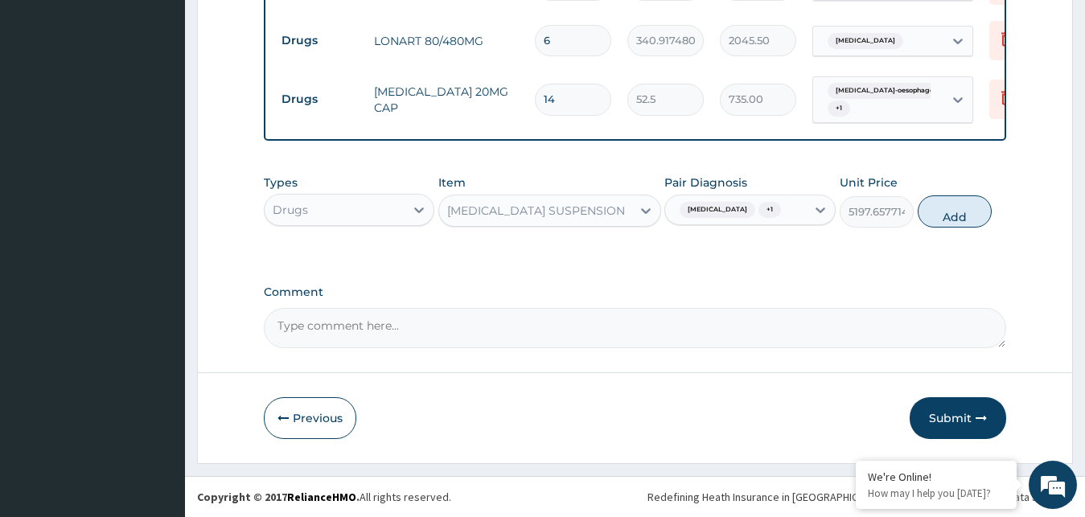
drag, startPoint x: 959, startPoint y: 212, endPoint x: 836, endPoint y: 258, distance: 130.6
click at [958, 215] on button "Add" at bounding box center [955, 211] width 74 height 32
type input "0"
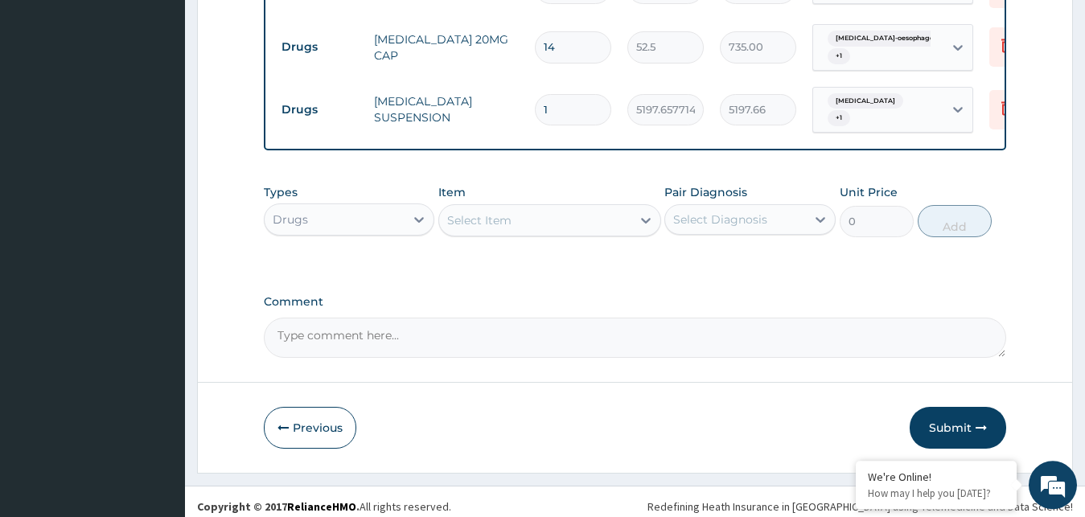
scroll to position [816, 0]
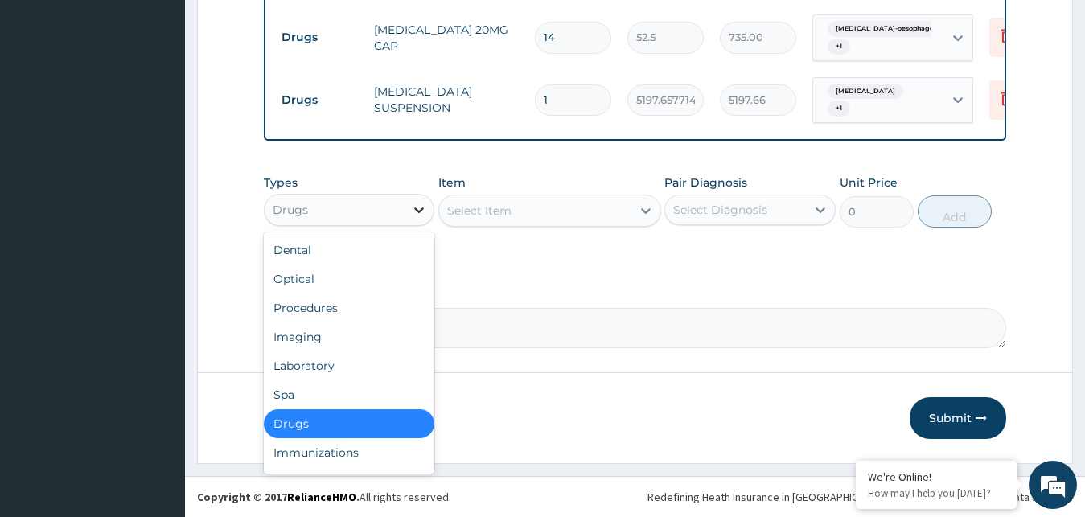
click at [414, 220] on div at bounding box center [419, 209] width 29 height 29
click at [323, 315] on div "Procedures" at bounding box center [349, 308] width 171 height 29
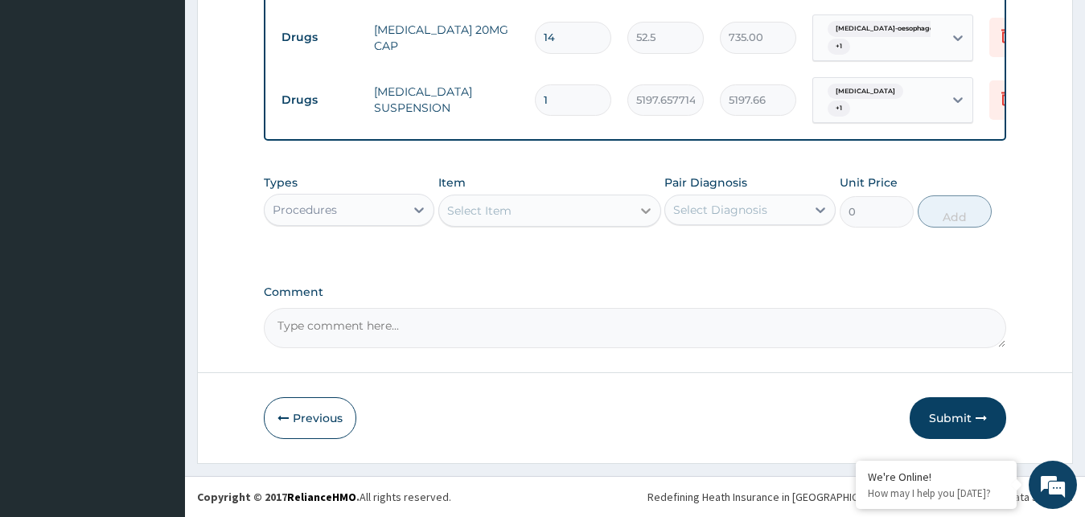
click at [652, 220] on div at bounding box center [645, 210] width 29 height 29
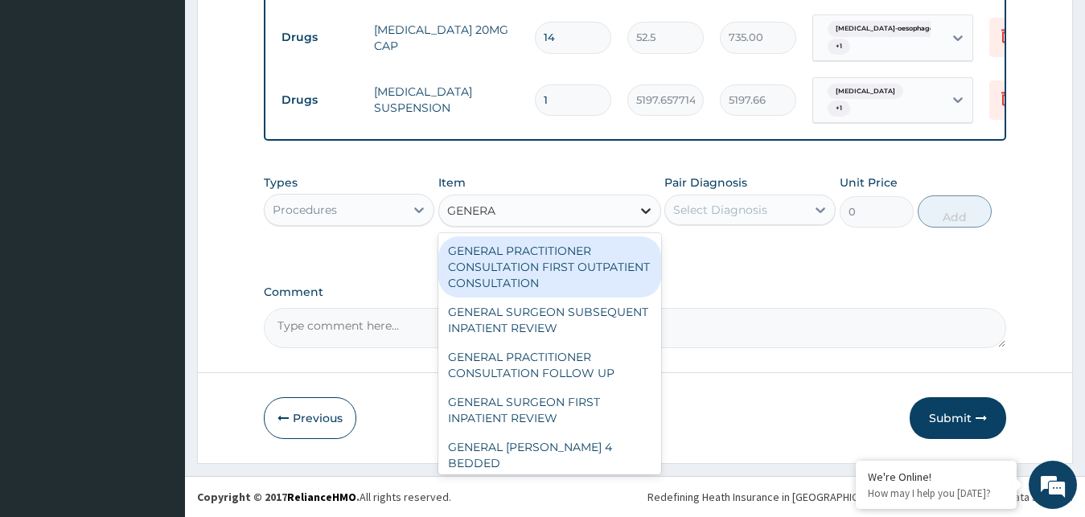
type input "GENERAL"
click at [547, 261] on div "GENERAL PRACTITIONER CONSULTATION FIRST OUTPATIENT CONSULTATION" at bounding box center [549, 266] width 223 height 61
type input "3000"
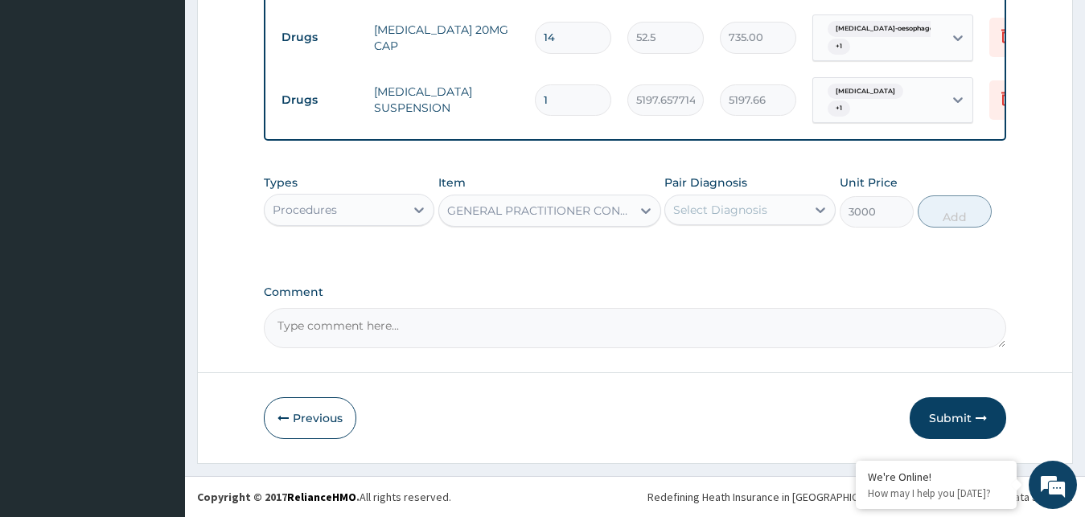
click at [752, 199] on div "Select Diagnosis" at bounding box center [735, 210] width 141 height 26
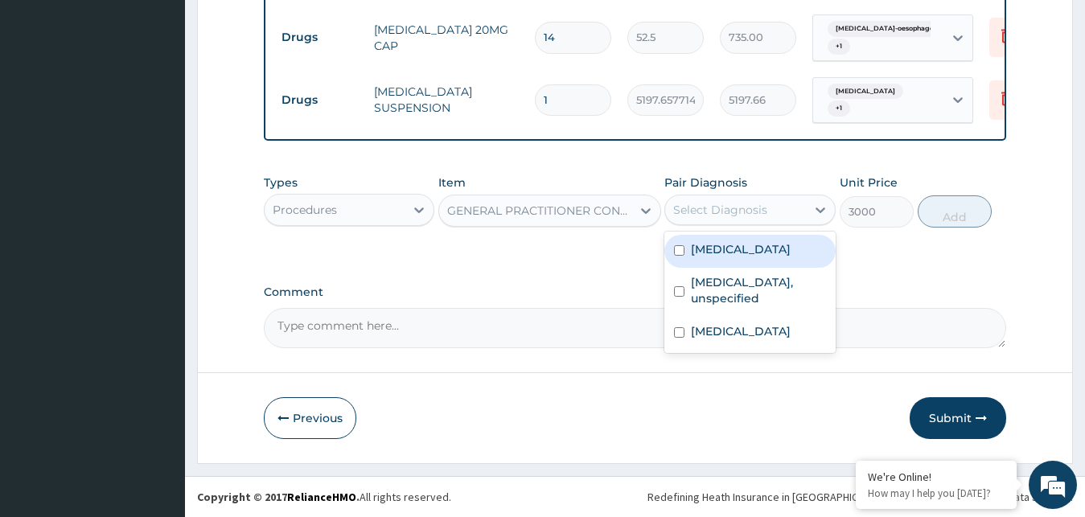
click at [741, 260] on div "Malaria, unspecified" at bounding box center [749, 251] width 171 height 33
checkbox input "true"
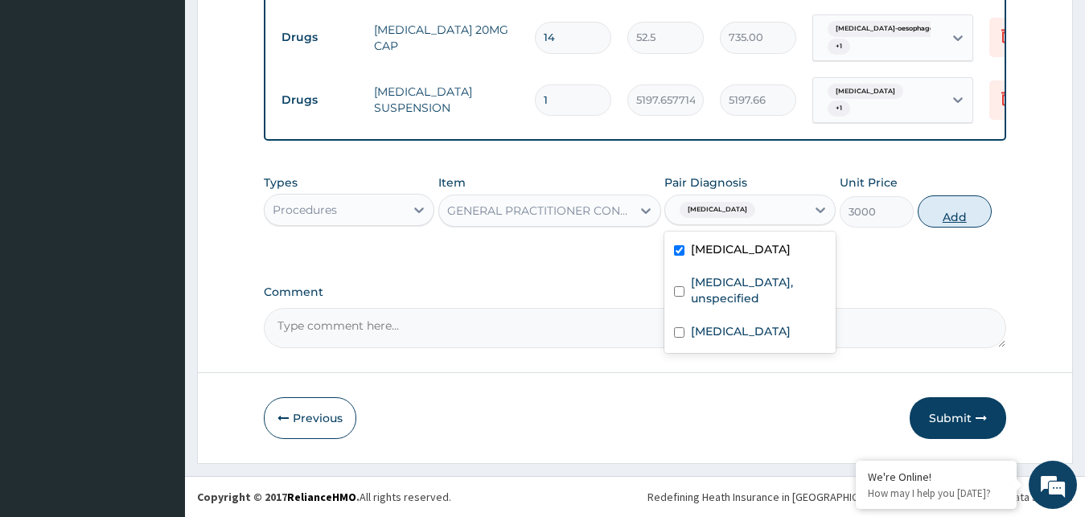
click at [939, 216] on button "Add" at bounding box center [955, 211] width 74 height 32
type input "0"
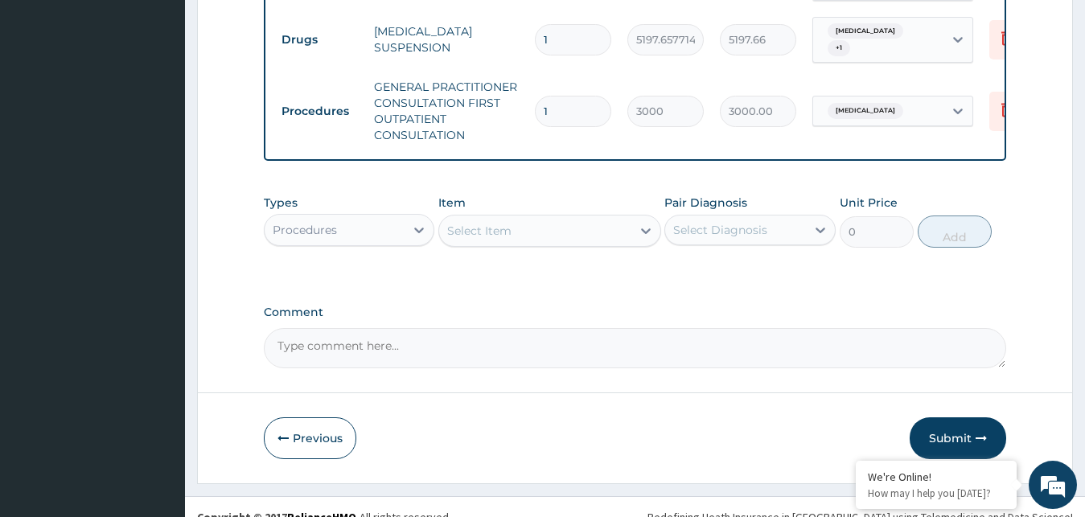
scroll to position [896, 0]
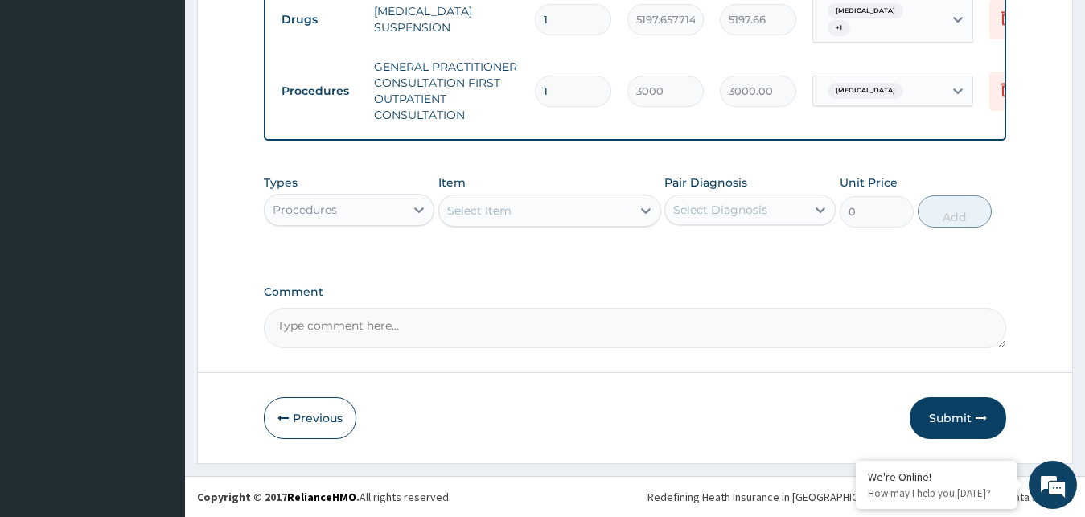
click at [959, 419] on button "Submit" at bounding box center [958, 418] width 97 height 42
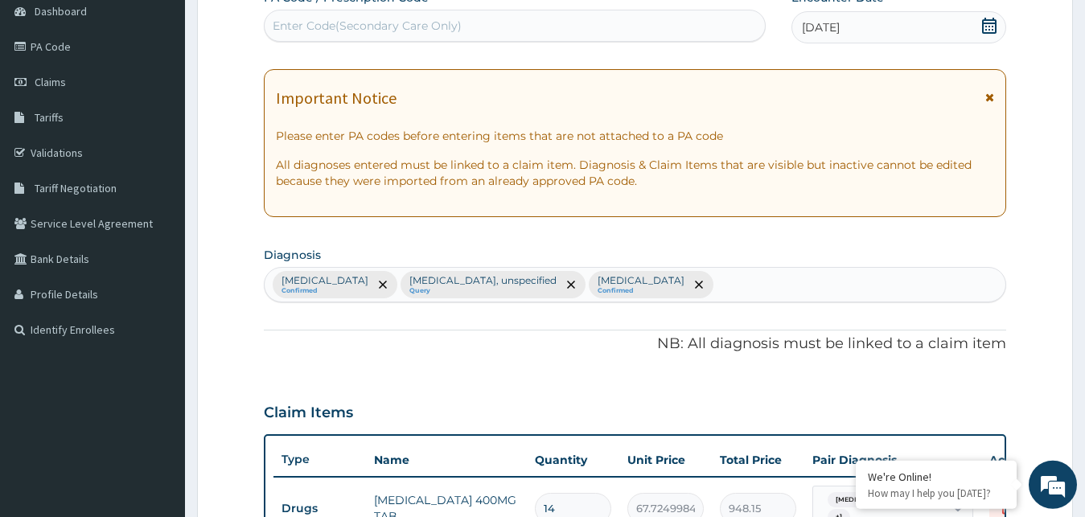
scroll to position [0, 0]
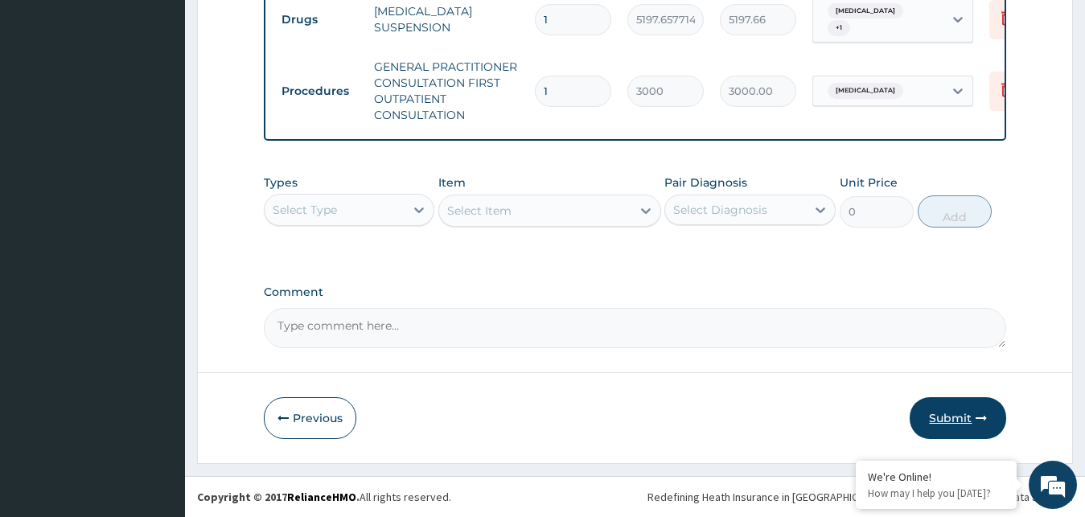
click at [962, 412] on button "Submit" at bounding box center [958, 418] width 97 height 42
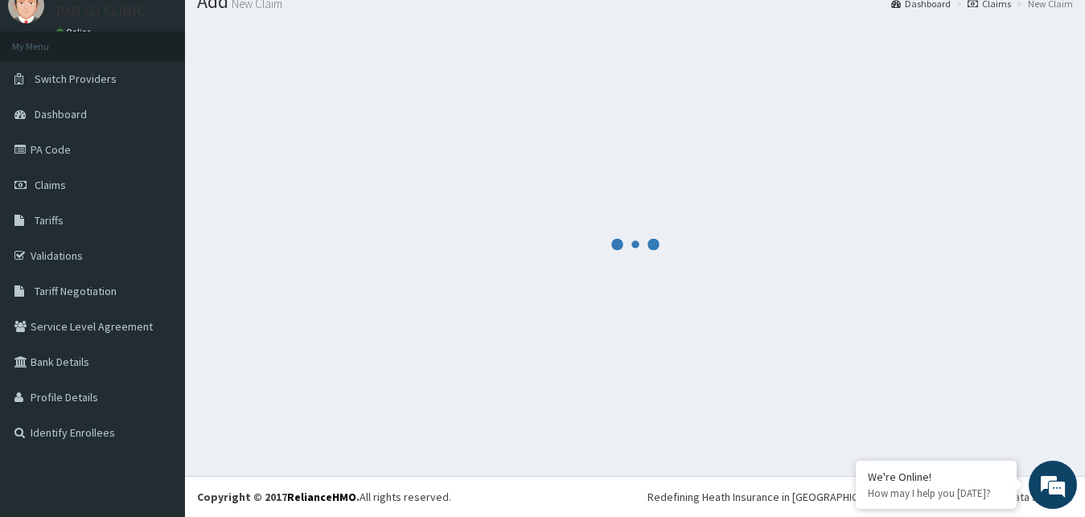
scroll to position [61, 0]
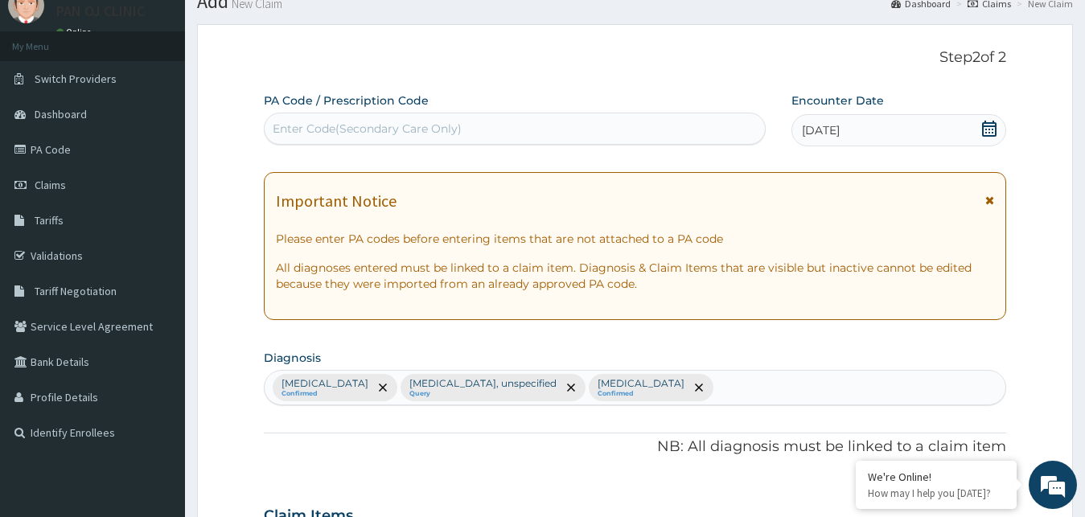
click at [758, 60] on p "Step 2 of 2" at bounding box center [635, 58] width 743 height 18
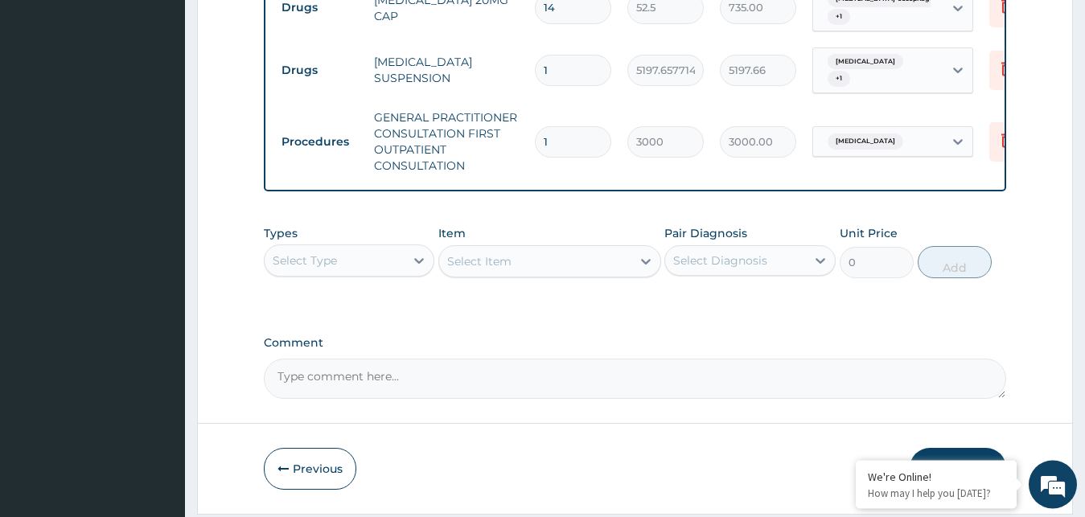
scroll to position [896, 0]
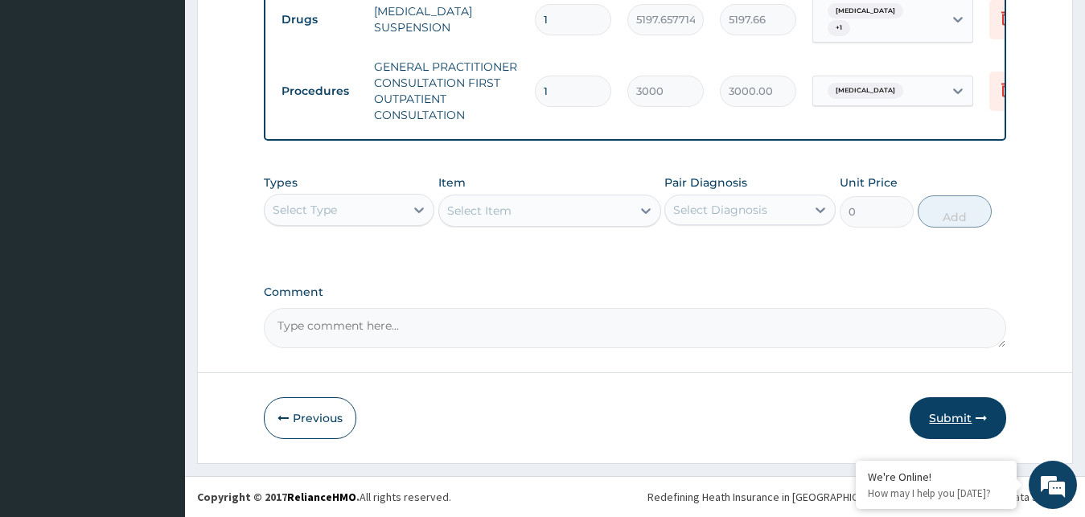
click at [961, 414] on button "Submit" at bounding box center [958, 418] width 97 height 42
click at [963, 418] on button "Submit" at bounding box center [958, 418] width 97 height 42
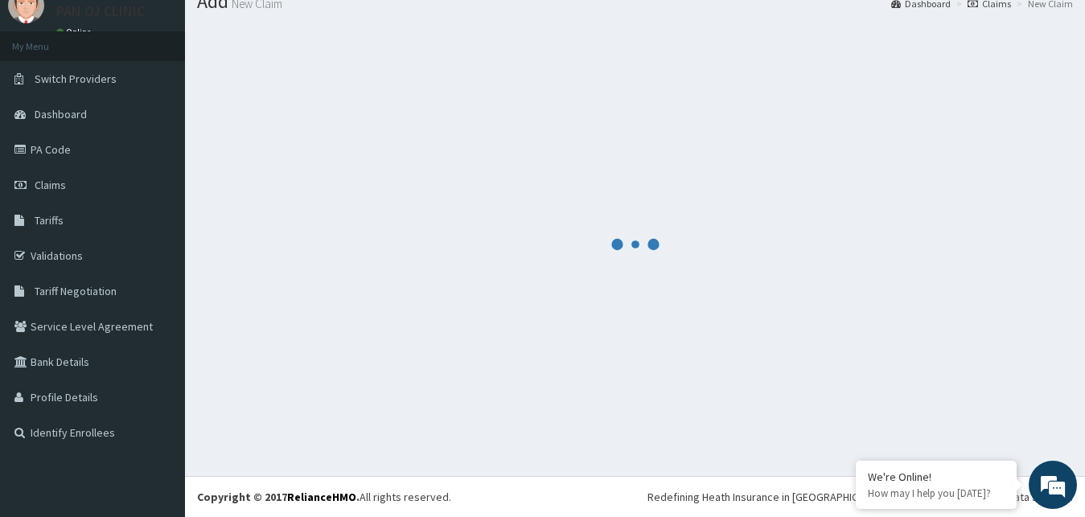
scroll to position [61, 0]
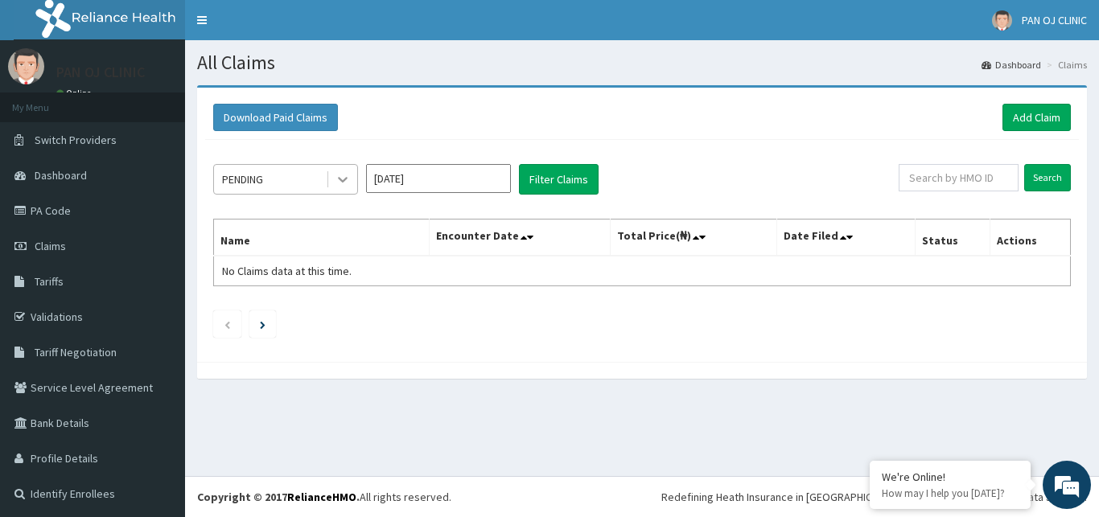
click at [338, 184] on icon at bounding box center [343, 179] width 16 height 16
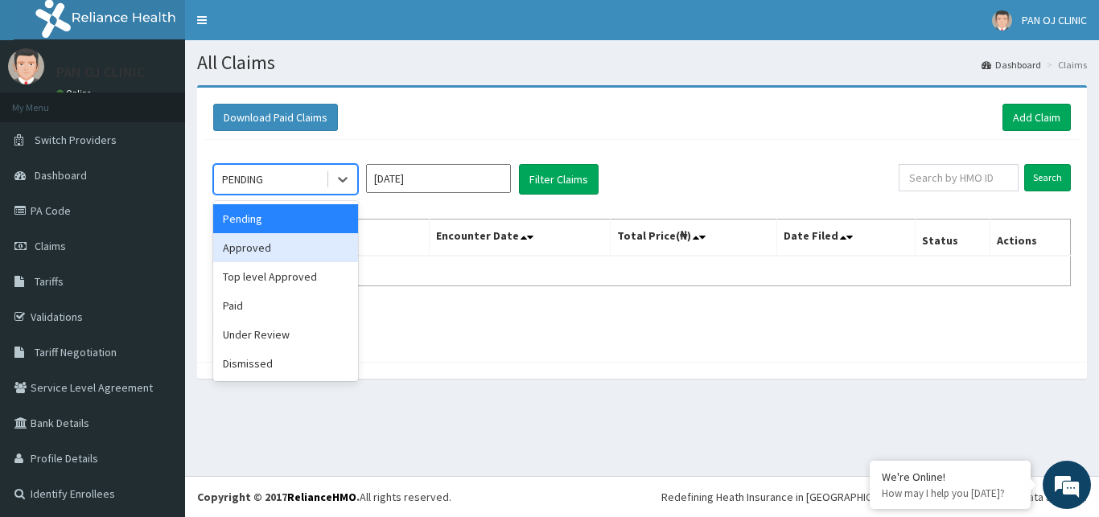
click at [258, 240] on div "Approved" at bounding box center [285, 247] width 145 height 29
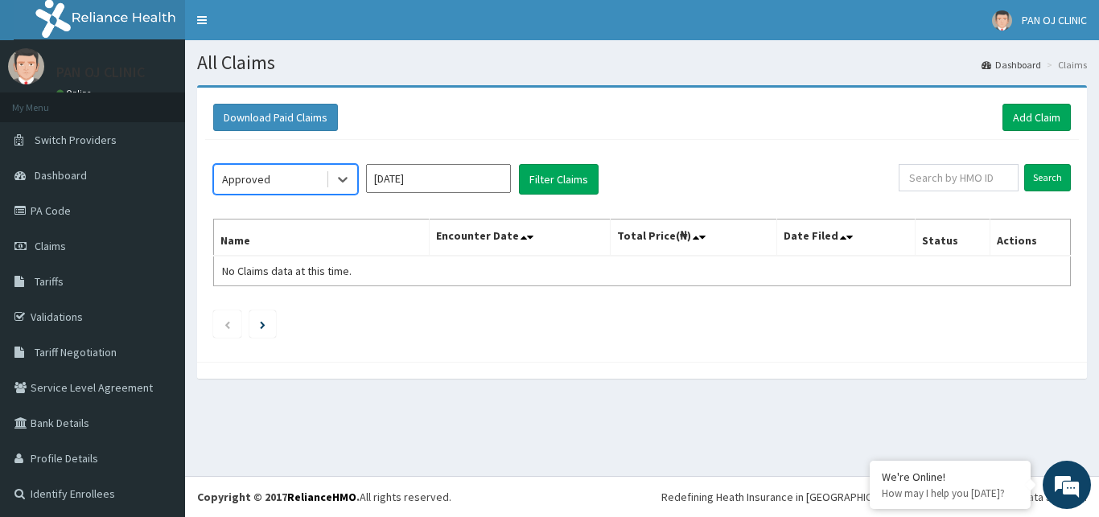
drag, startPoint x: 471, startPoint y: 187, endPoint x: 462, endPoint y: 191, distance: 9.4
click at [469, 187] on input "Oct 2025" at bounding box center [438, 178] width 145 height 29
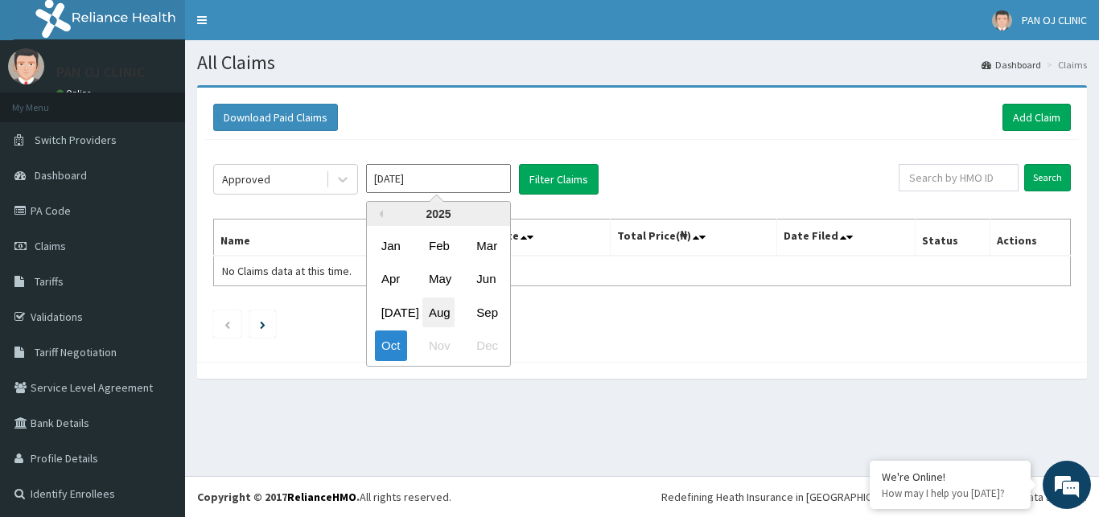
click at [446, 310] on div "Aug" at bounding box center [438, 313] width 32 height 30
type input "Aug 2025"
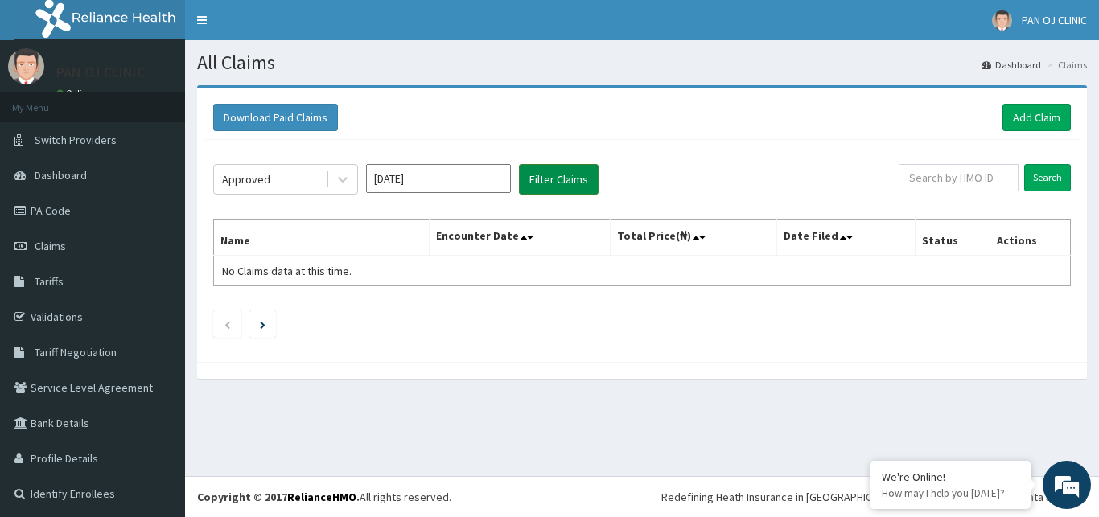
click at [569, 183] on button "Filter Claims" at bounding box center [559, 179] width 80 height 31
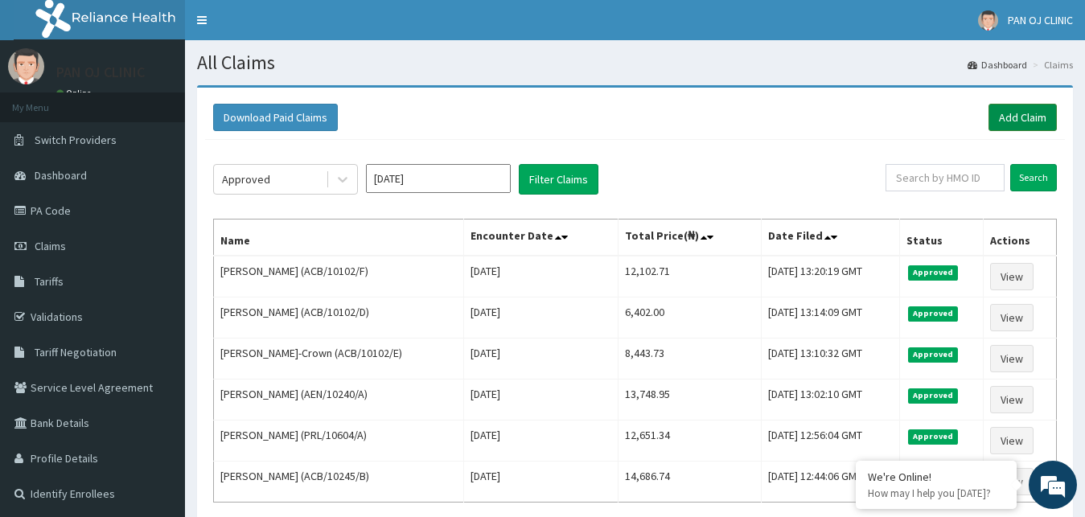
click at [1030, 117] on link "Add Claim" at bounding box center [1022, 117] width 68 height 27
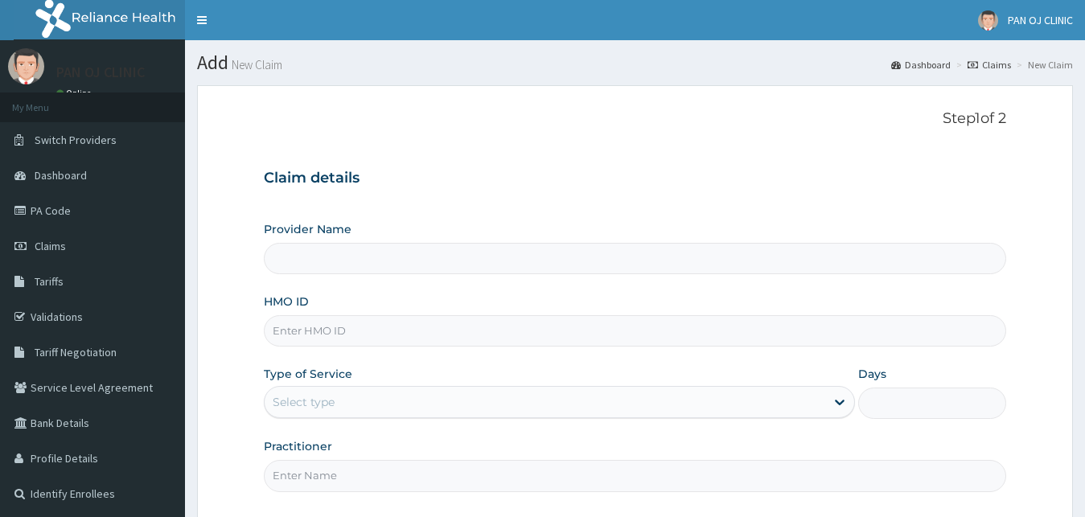
type input "PAN OJ CLINIC"
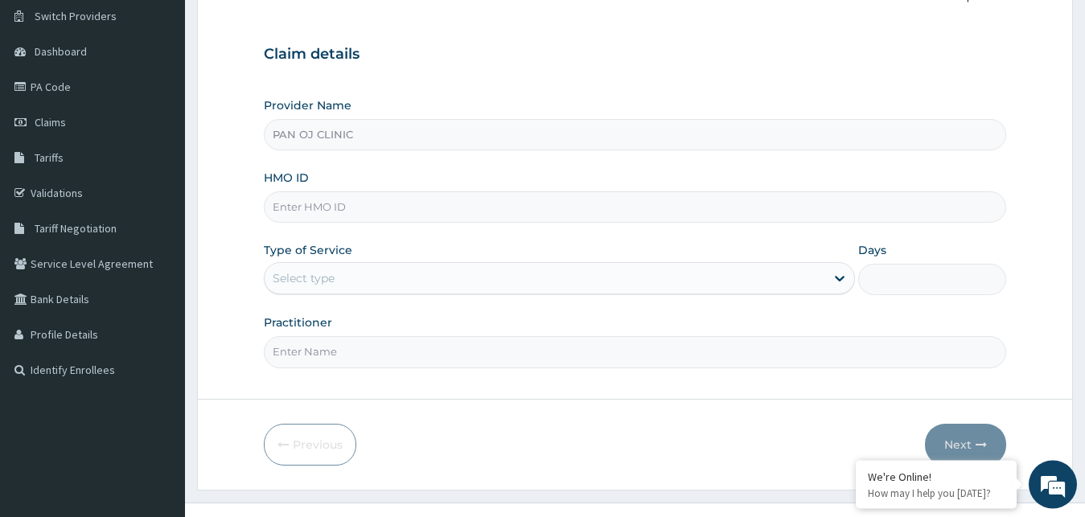
scroll to position [150, 0]
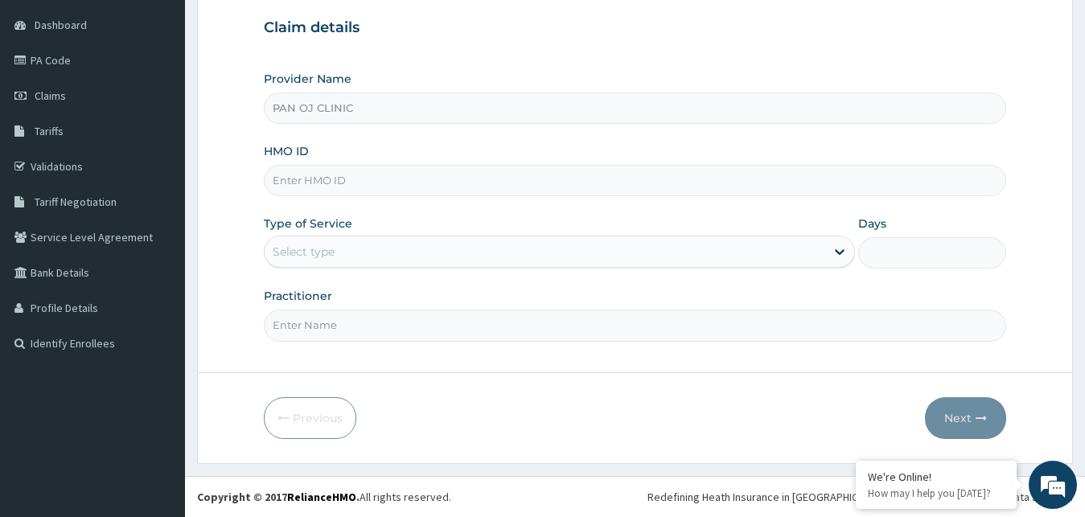
click at [330, 184] on input "HMO ID" at bounding box center [635, 180] width 743 height 31
